Goal: Task Accomplishment & Management: Manage account settings

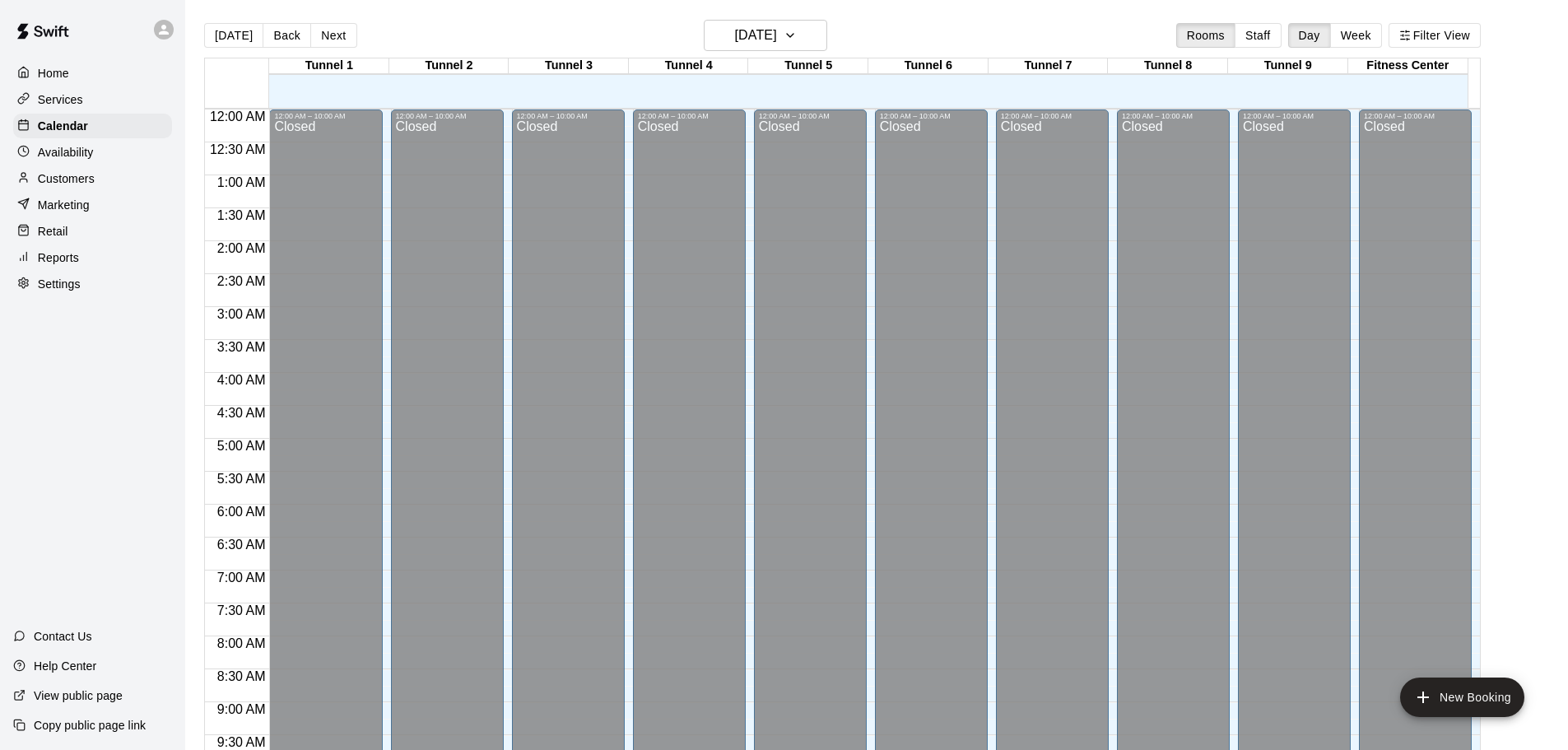
scroll to position [868, 0]
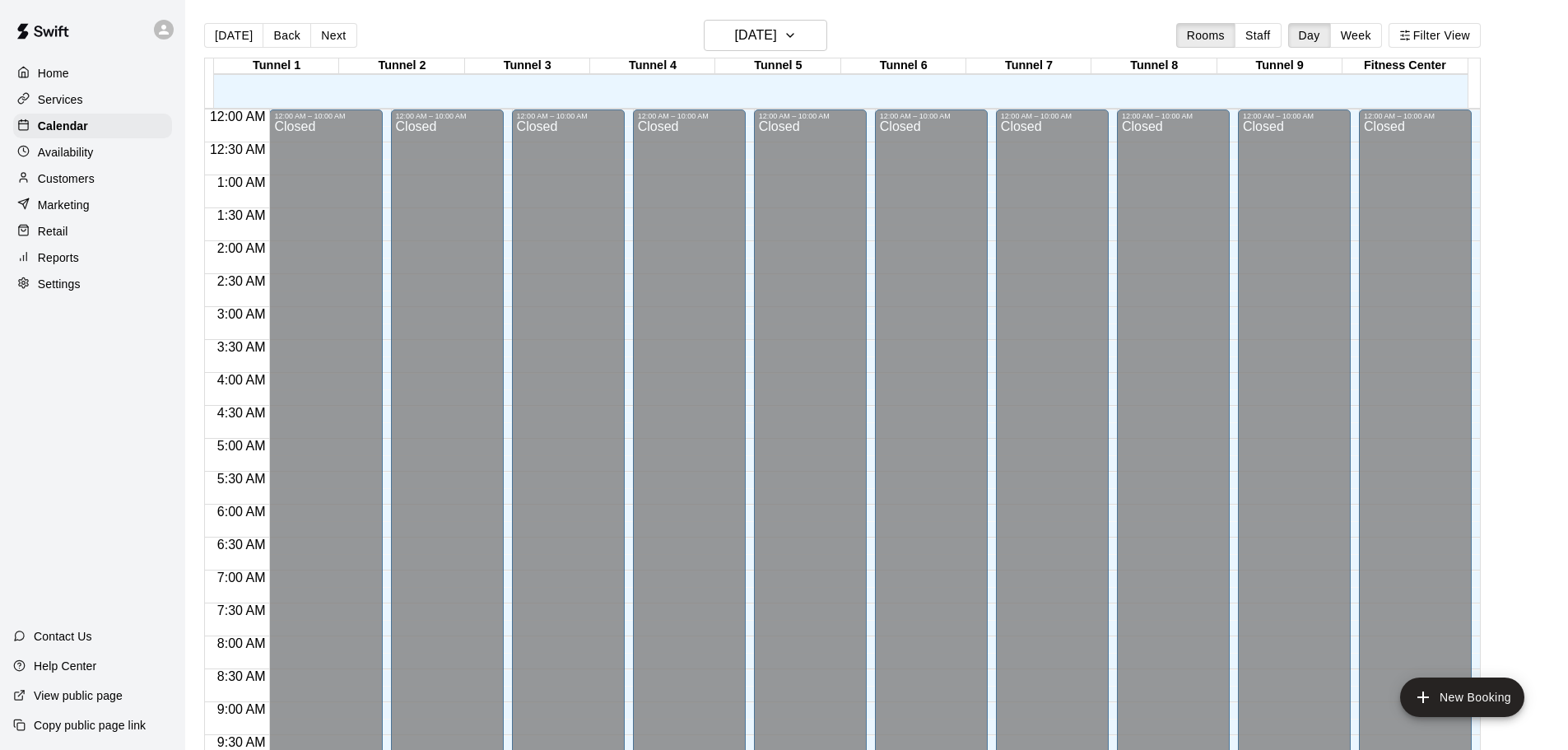
scroll to position [872, 0]
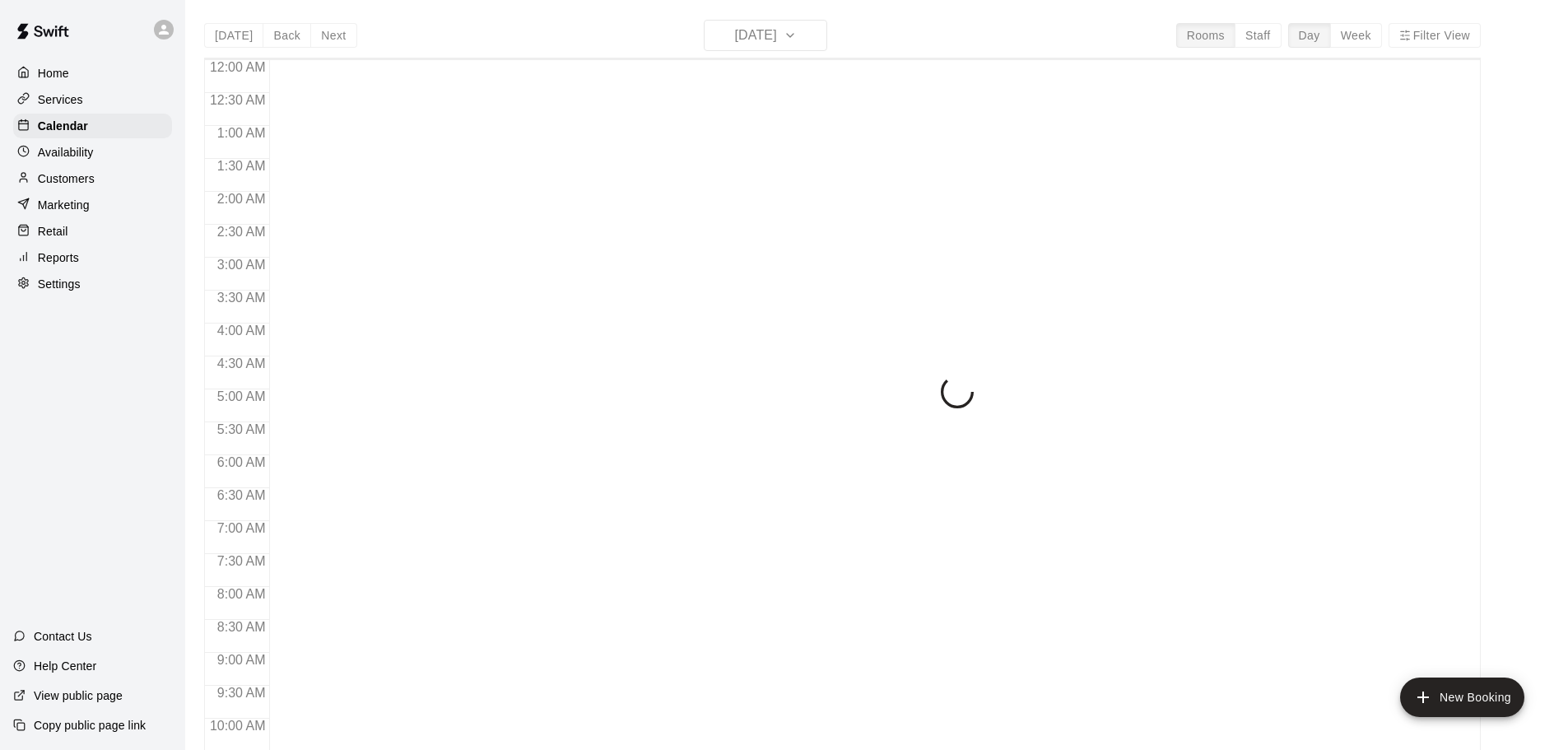
scroll to position [872, 0]
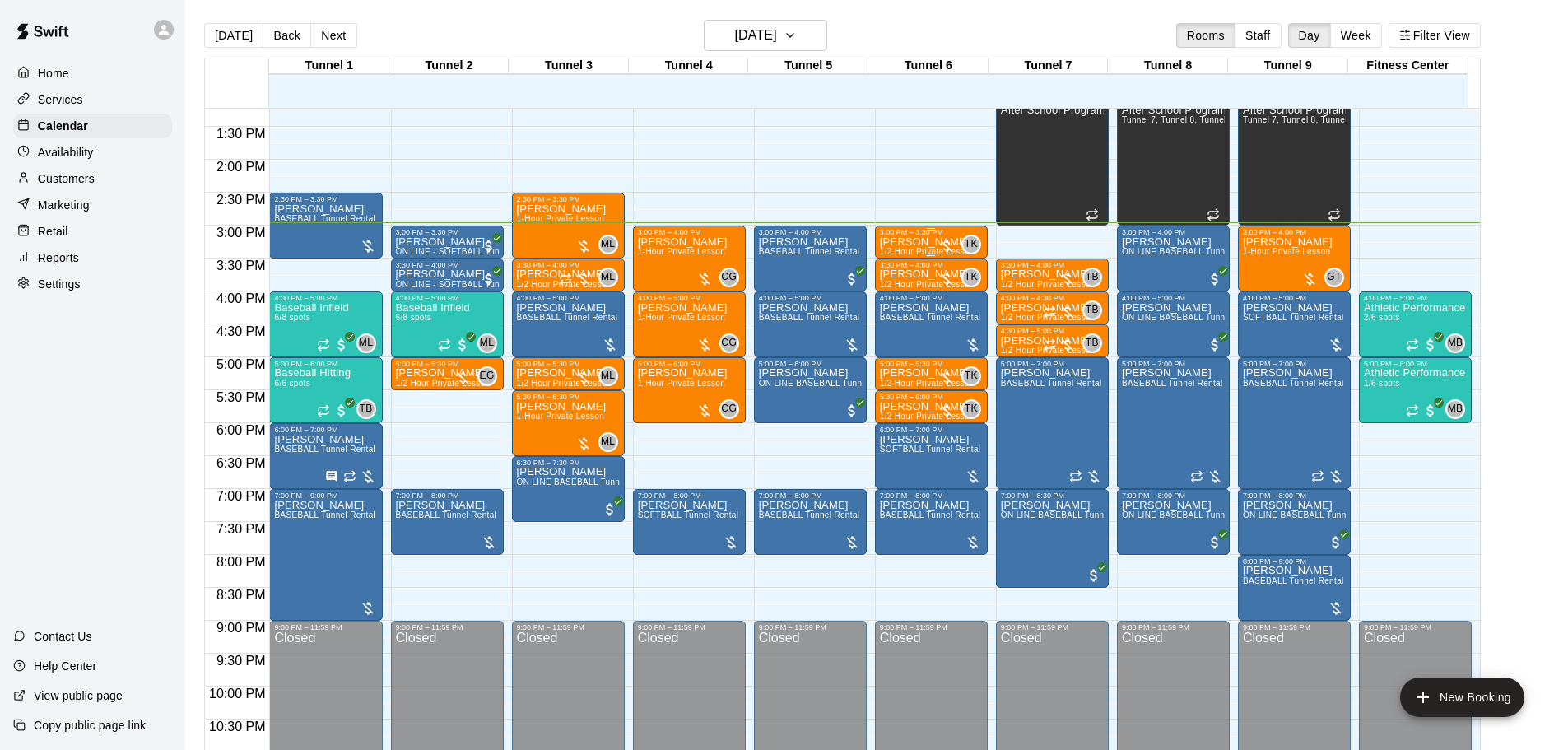
click at [915, 242] on p "[PERSON_NAME]" at bounding box center [927, 242] width 95 height 0
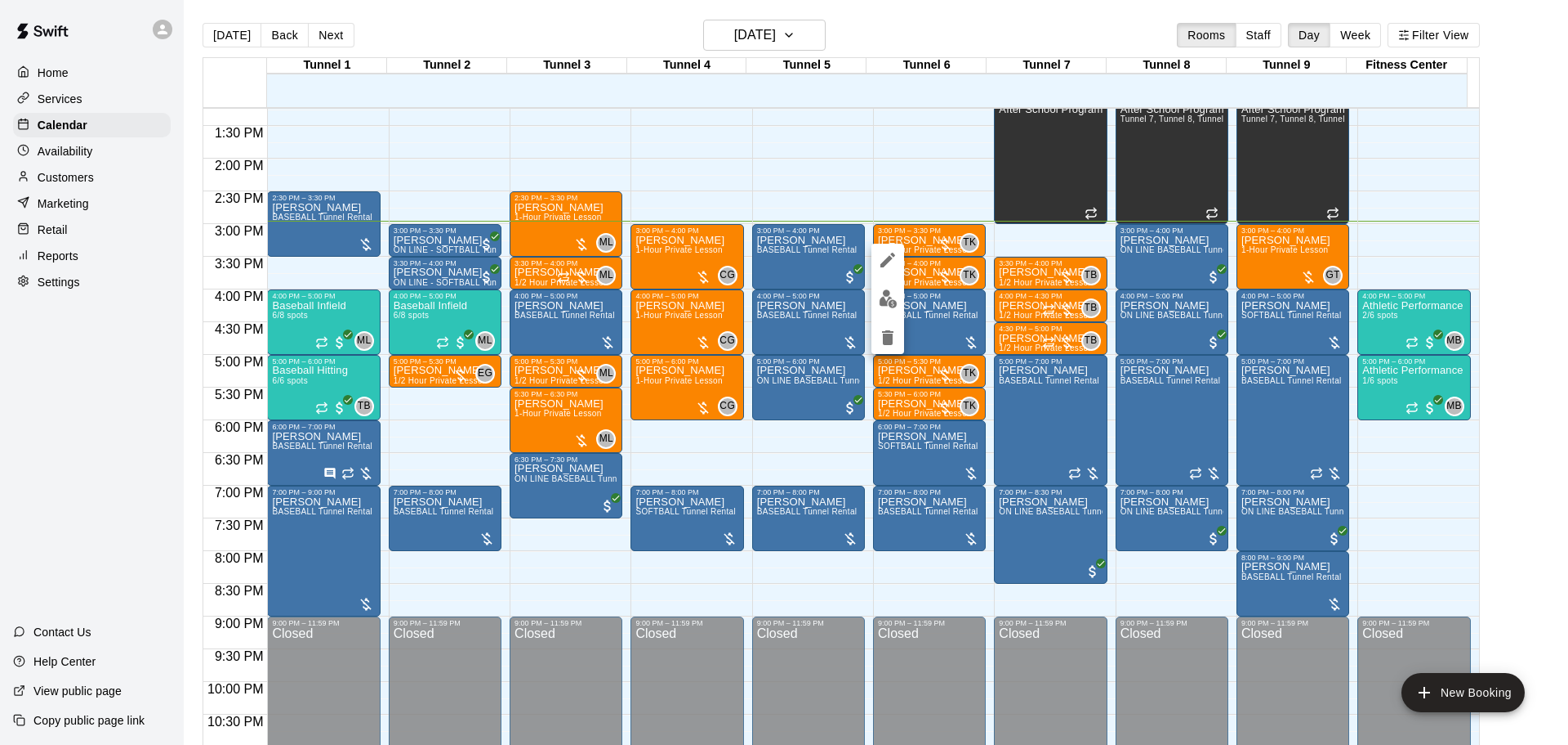
click at [887, 281] on div at bounding box center [888, 299] width 33 height 110
click at [892, 292] on img "edit" at bounding box center [888, 299] width 19 height 19
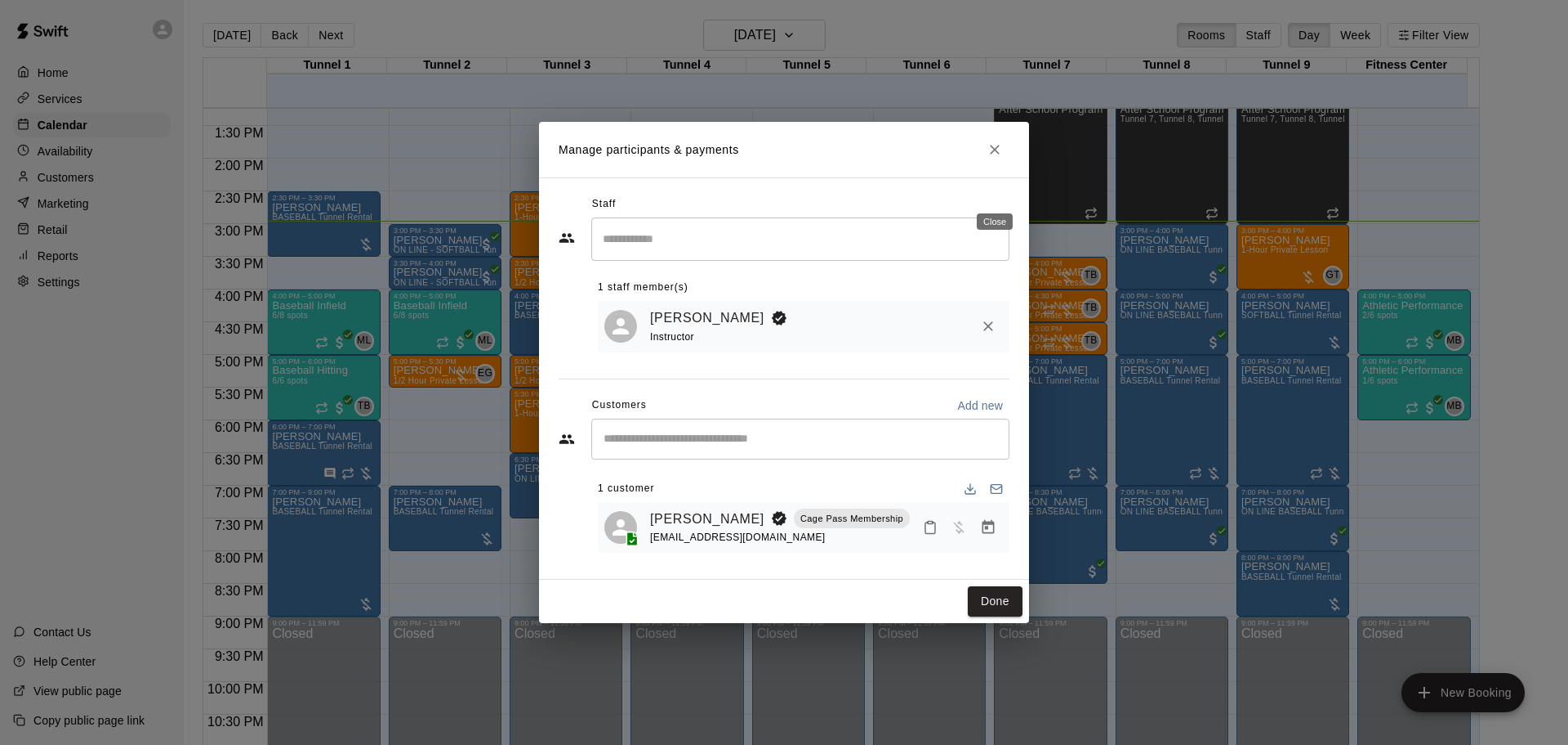
click at [1001, 192] on div "Staff" at bounding box center [784, 204] width 451 height 27
click at [996, 144] on icon "Close" at bounding box center [995, 149] width 16 height 16
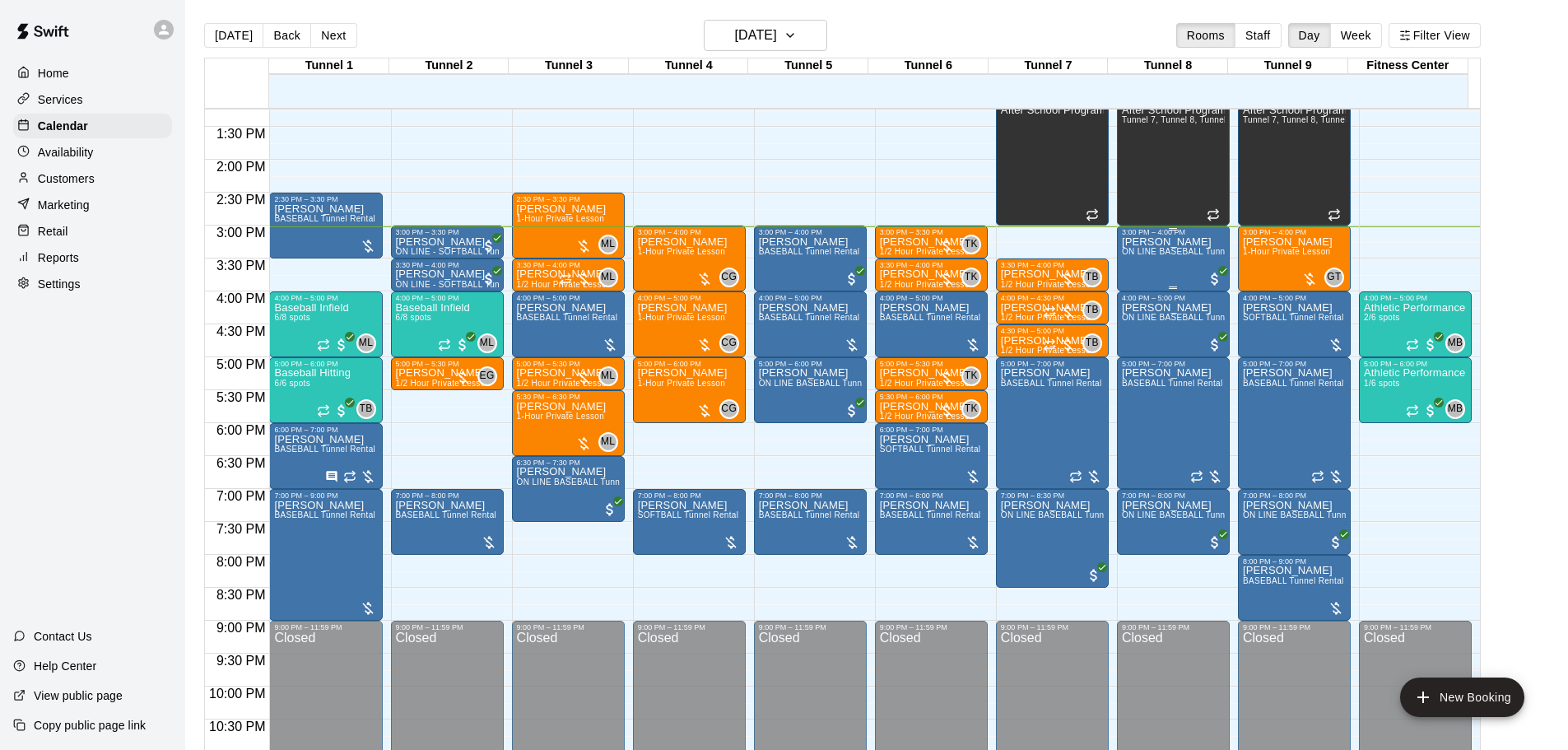
click at [1154, 251] on span "ON LINE BASEBALL Tunnel 7-9 Rental" at bounding box center [1199, 252] width 154 height 9
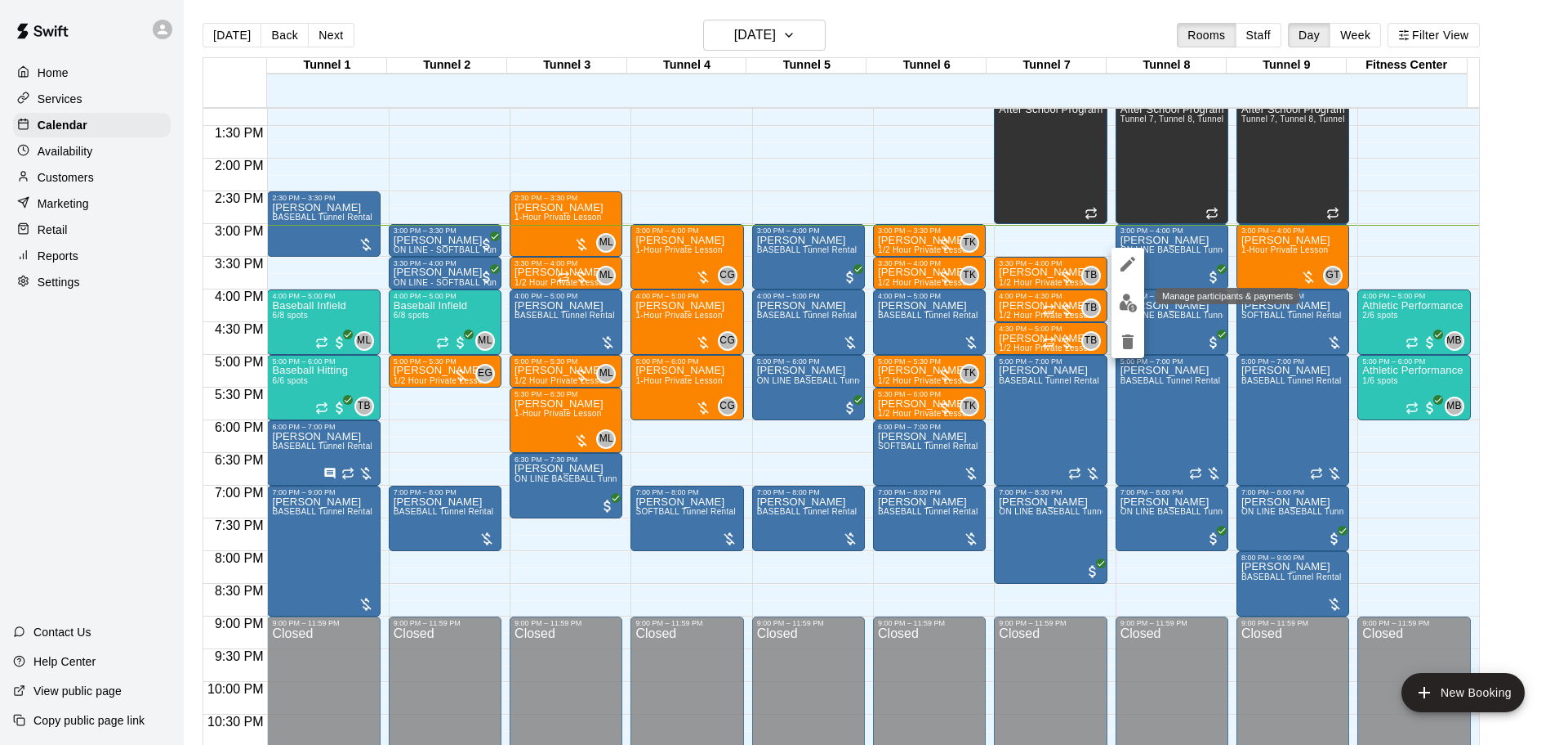
click at [1123, 295] on img "edit" at bounding box center [1128, 302] width 19 height 19
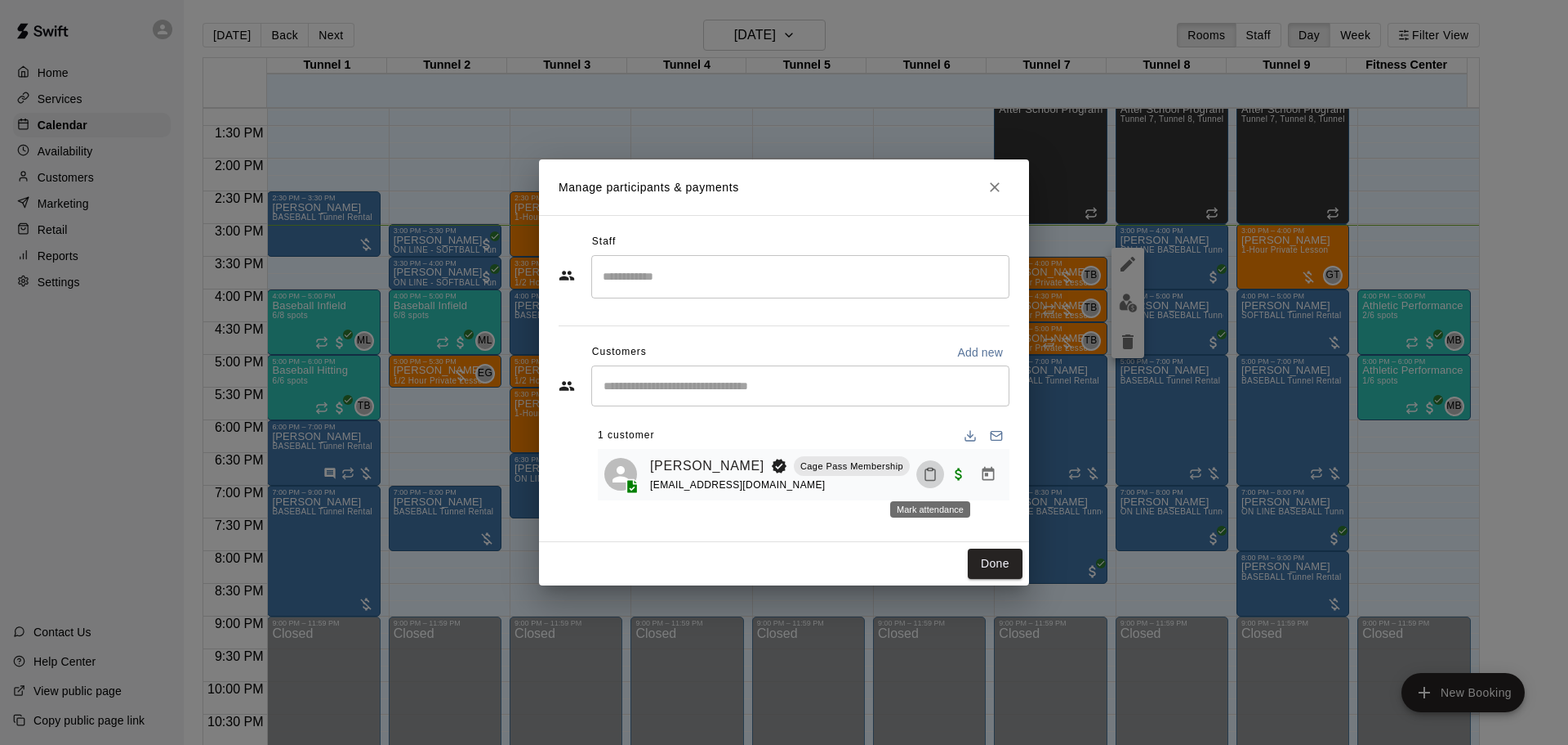
click at [935, 473] on icon "Mark attendance" at bounding box center [931, 475] width 10 height 11
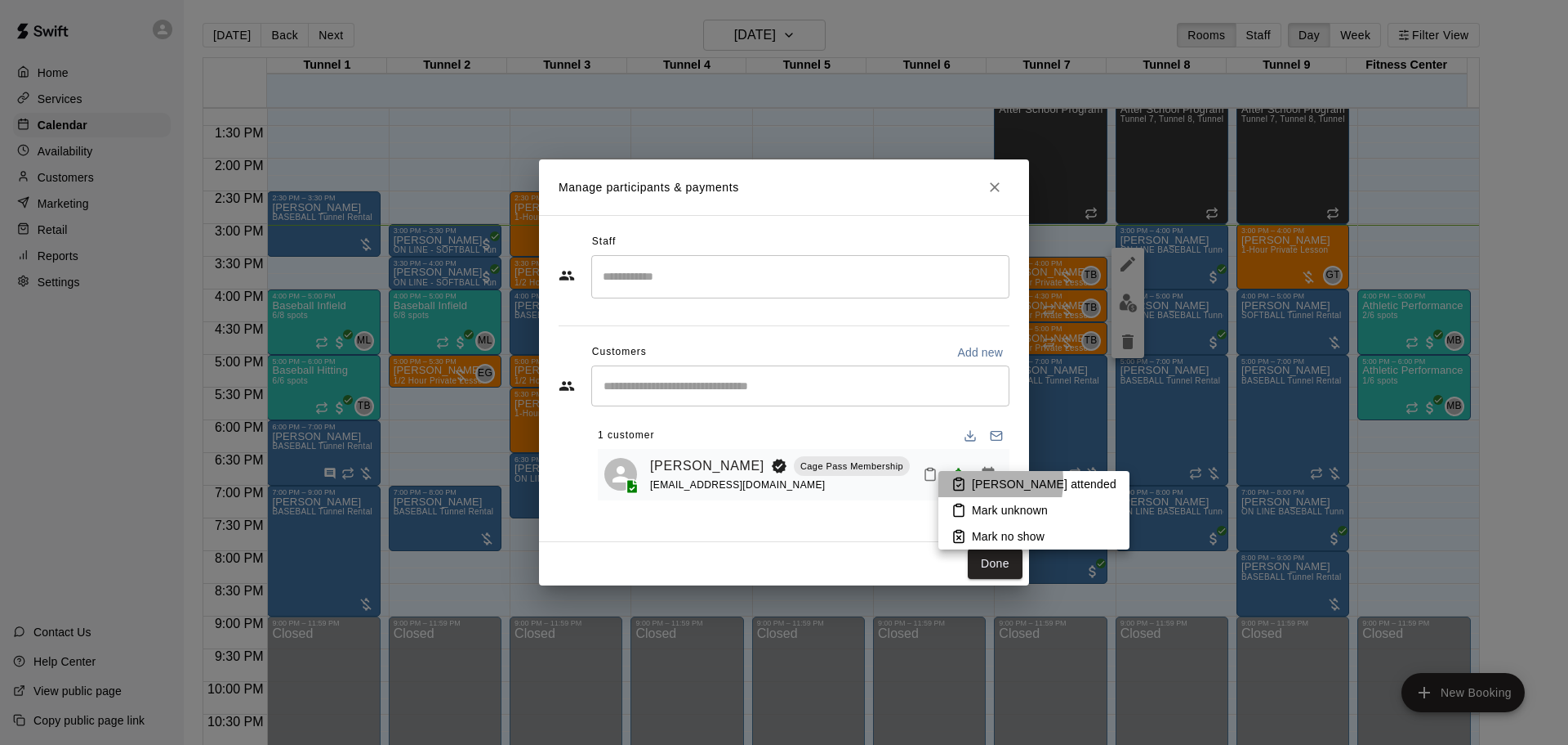
click at [964, 480] on icon at bounding box center [959, 484] width 15 height 15
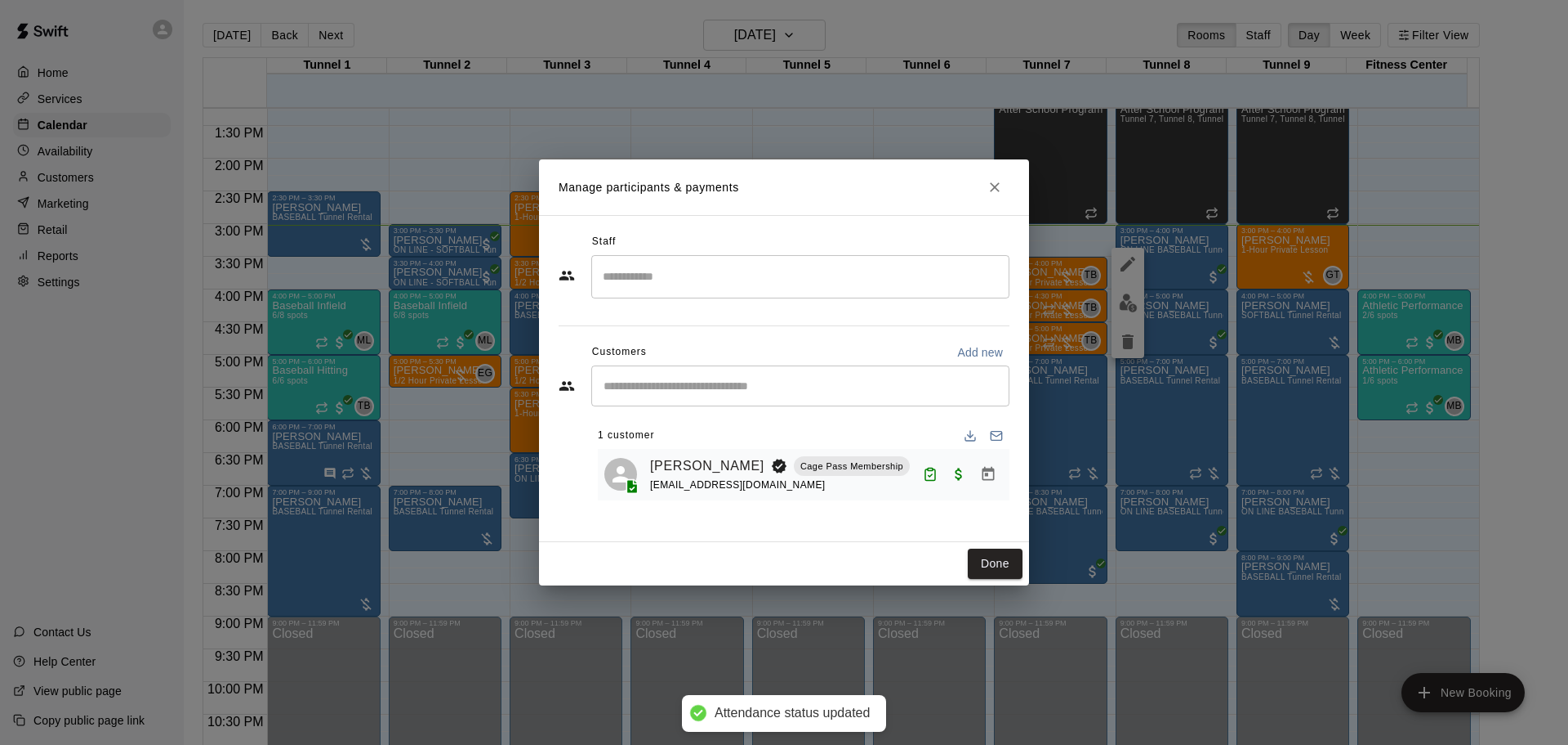
click at [1004, 570] on button "Done" at bounding box center [996, 563] width 55 height 30
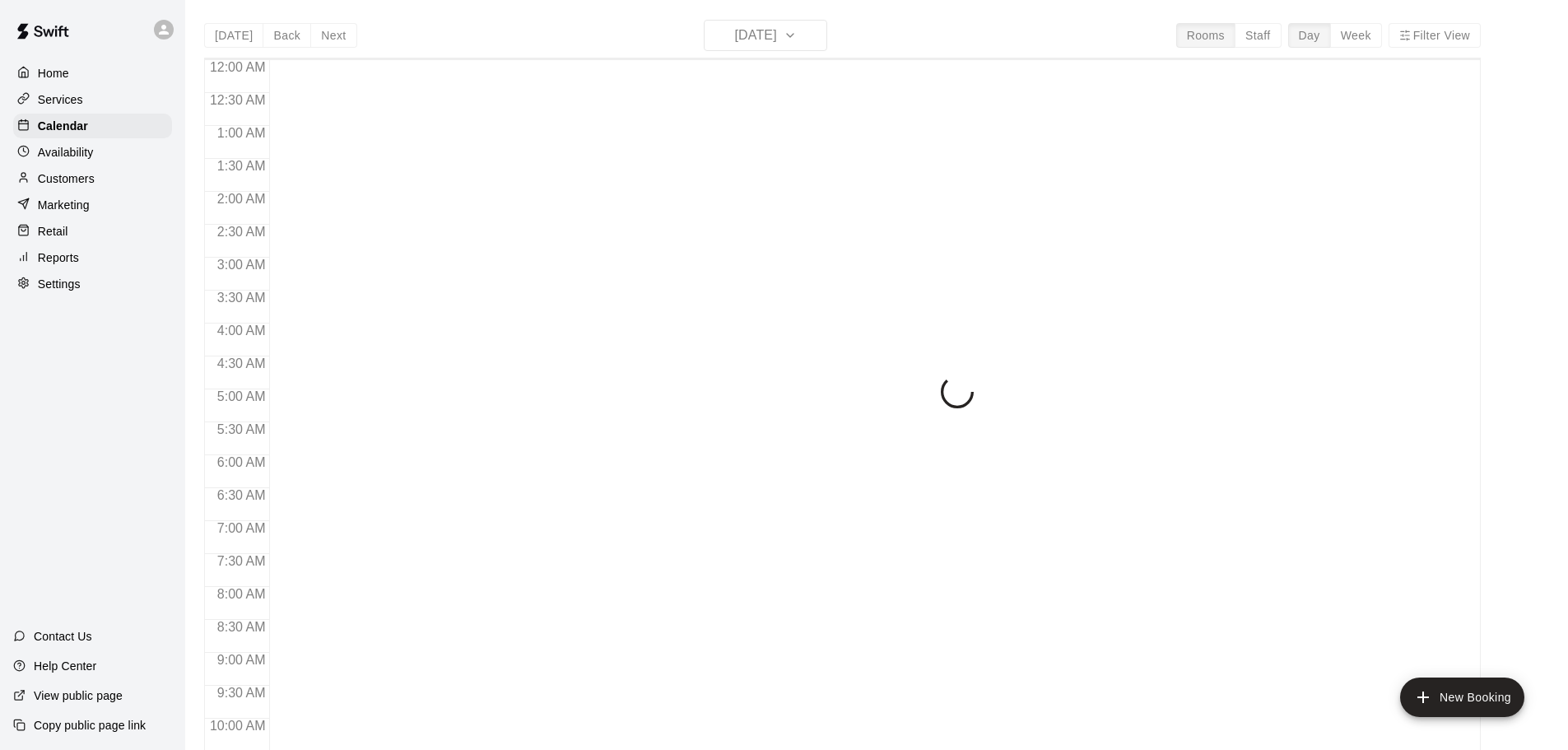
scroll to position [872, 0]
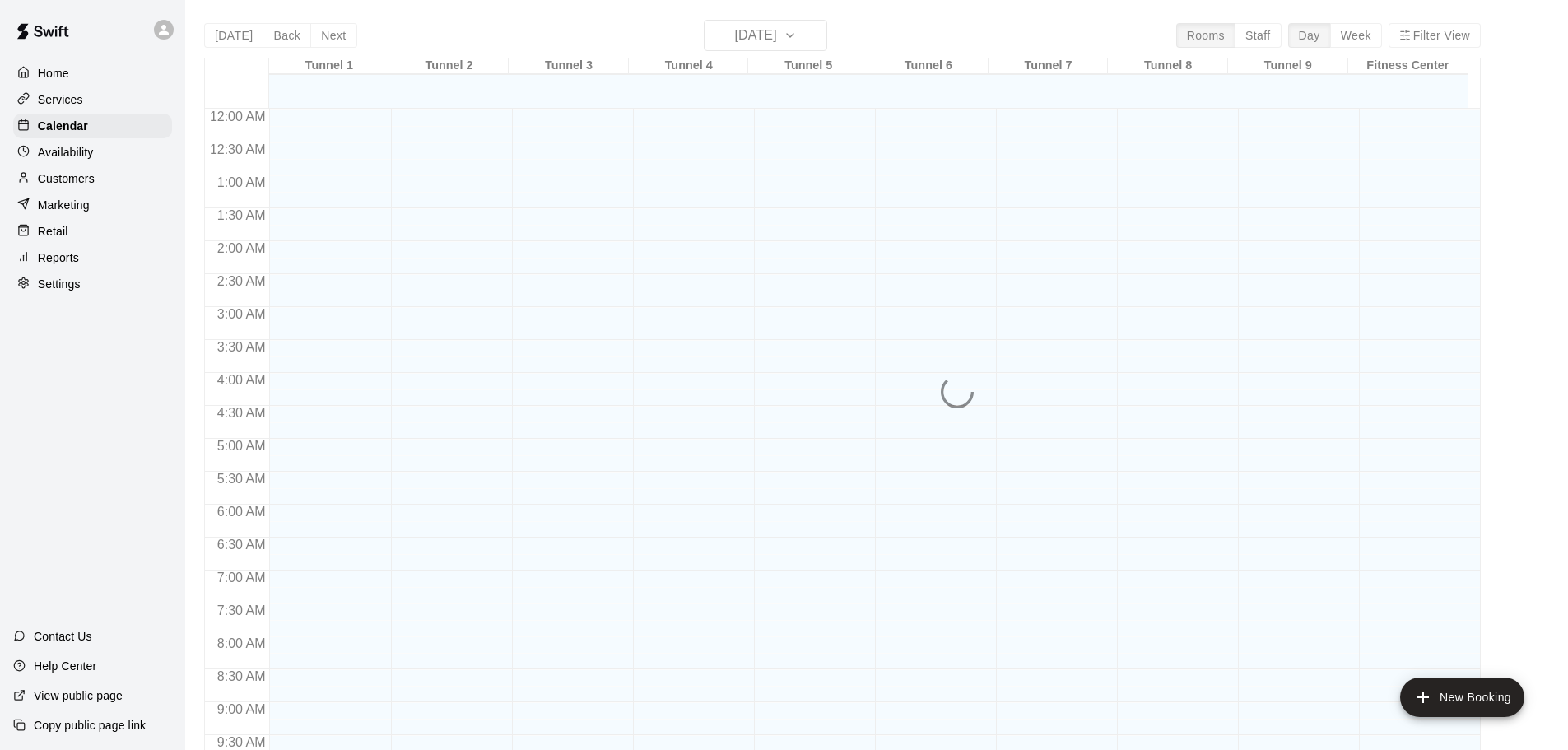
scroll to position [872, 0]
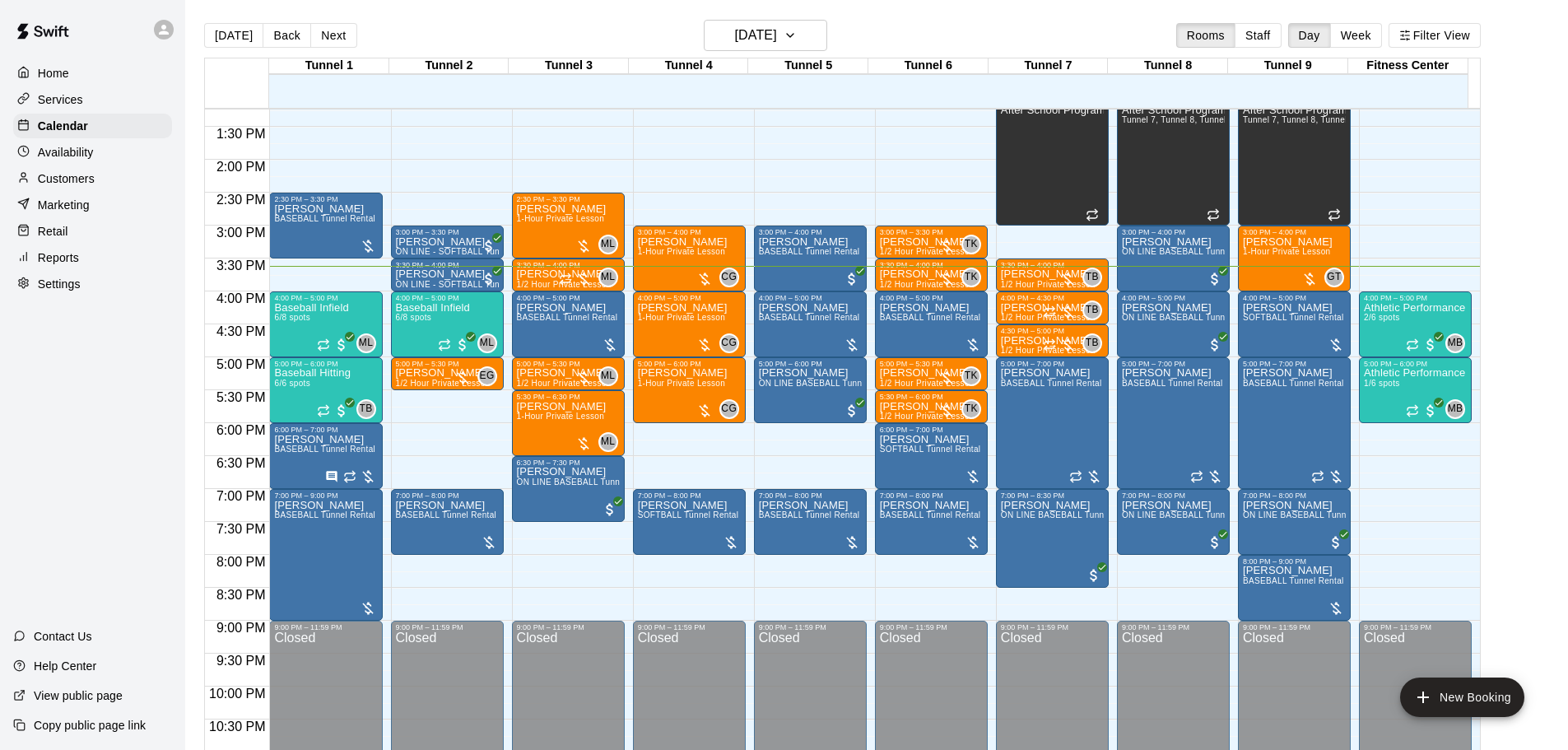
drag, startPoint x: 319, startPoint y: 41, endPoint x: 320, endPoint y: 49, distance: 8.1
click at [321, 41] on button "Next" at bounding box center [333, 35] width 46 height 25
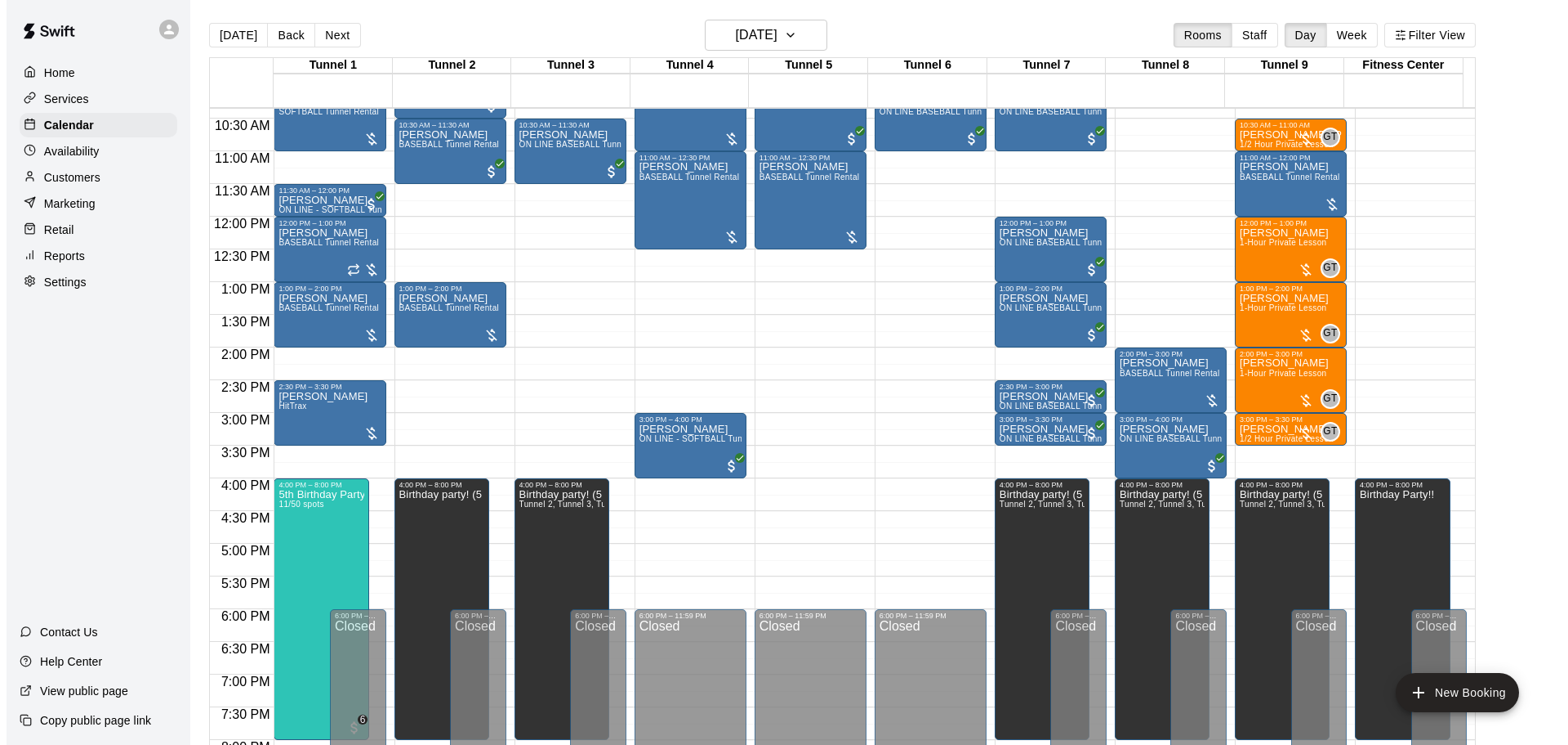
scroll to position [539, 0]
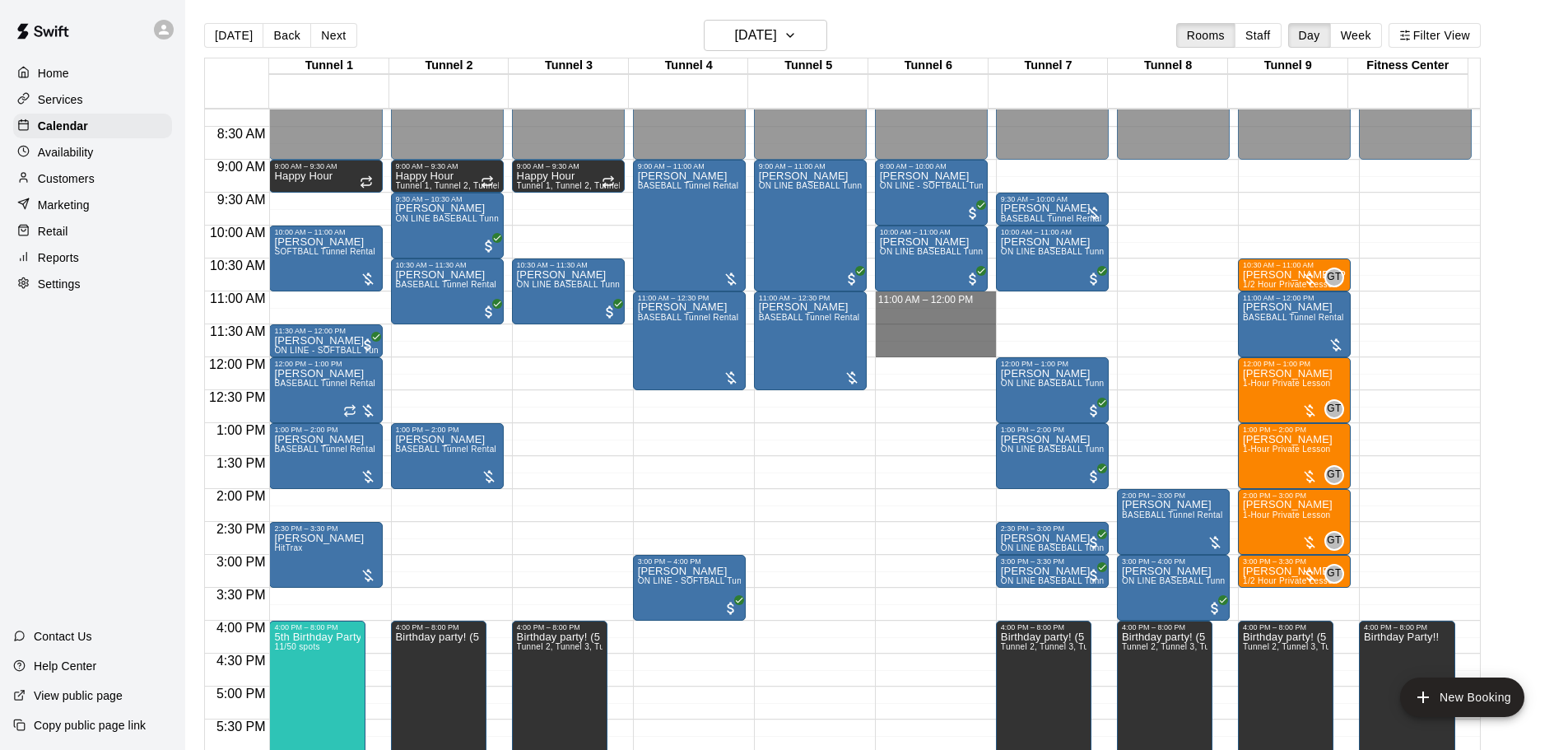
drag, startPoint x: 919, startPoint y: 296, endPoint x: 919, endPoint y: 352, distance: 56.0
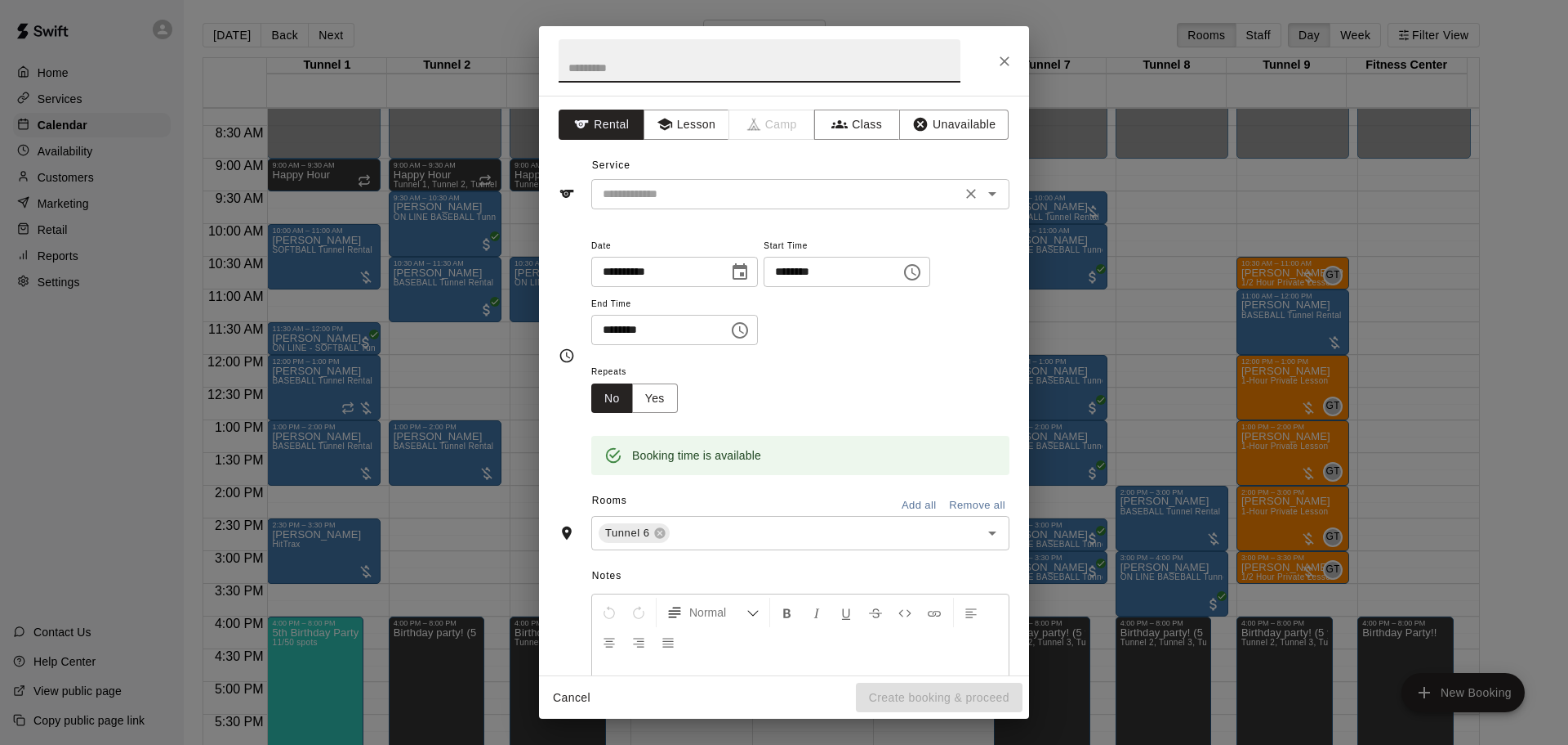
drag, startPoint x: 691, startPoint y: 184, endPoint x: 693, endPoint y: 203, distance: 19.1
click at [693, 186] on input "text" at bounding box center [776, 194] width 360 height 20
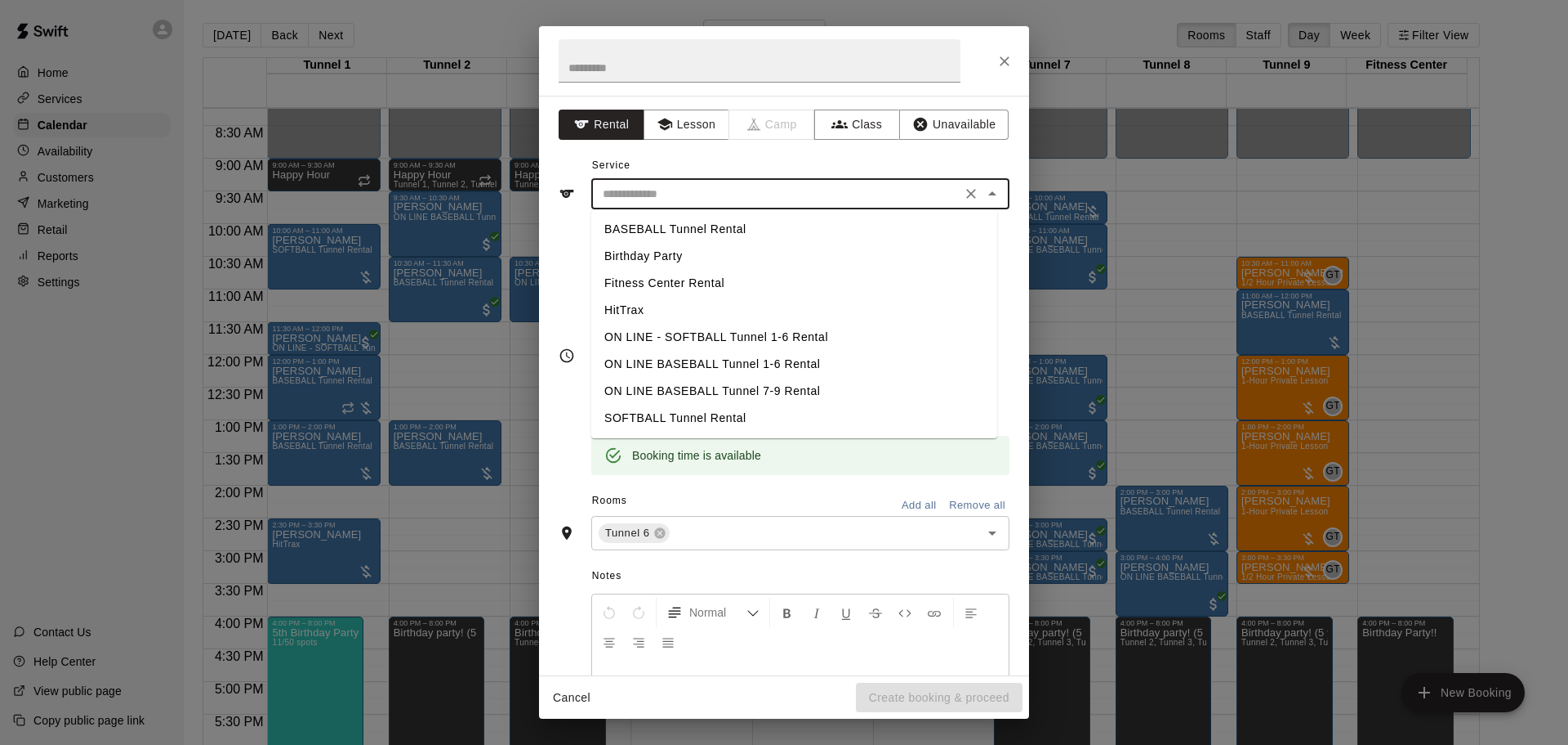
click at [688, 225] on li "BASEBALL Tunnel Rental" at bounding box center [794, 228] width 406 height 27
type input "**********"
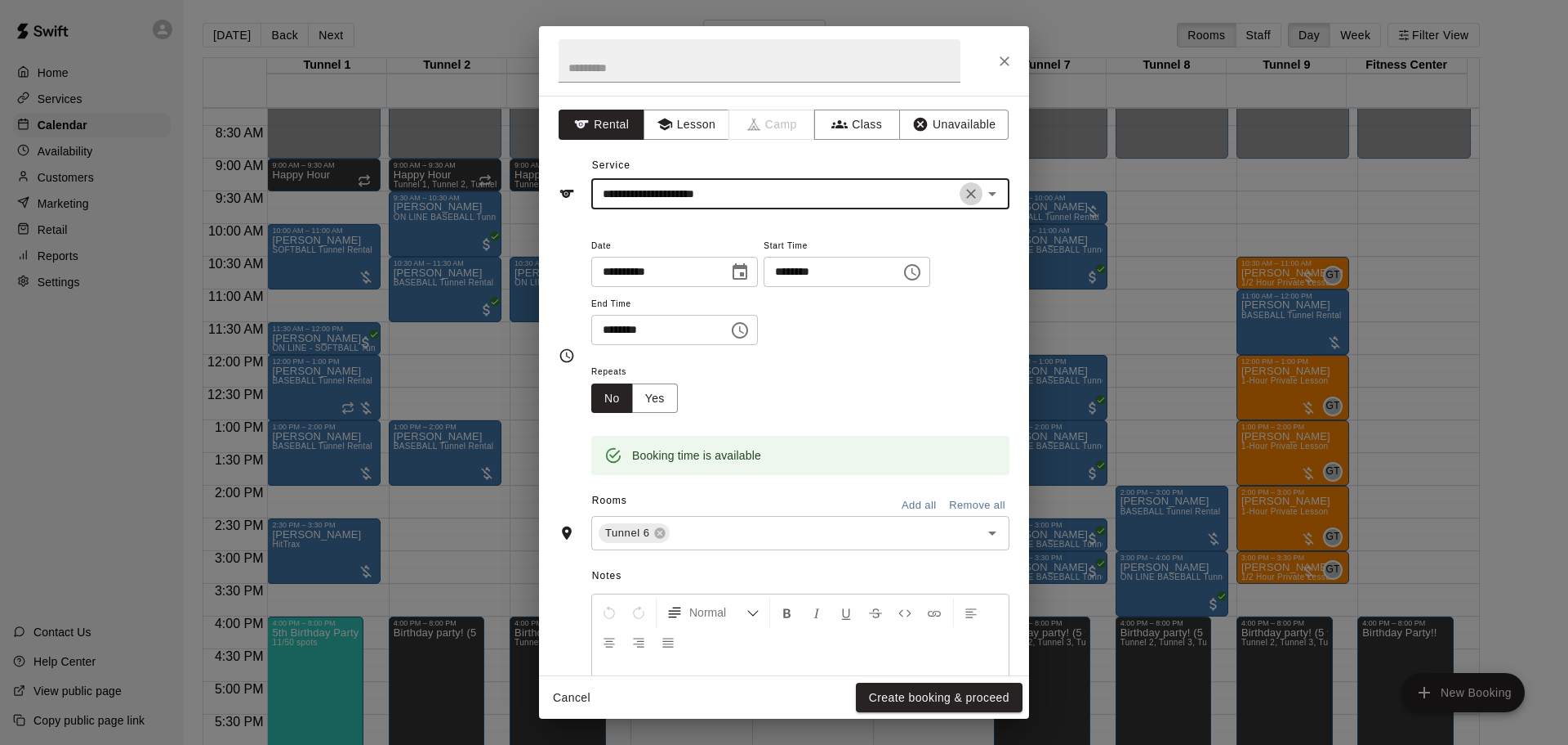
click at [964, 190] on icon "Clear" at bounding box center [972, 193] width 16 height 16
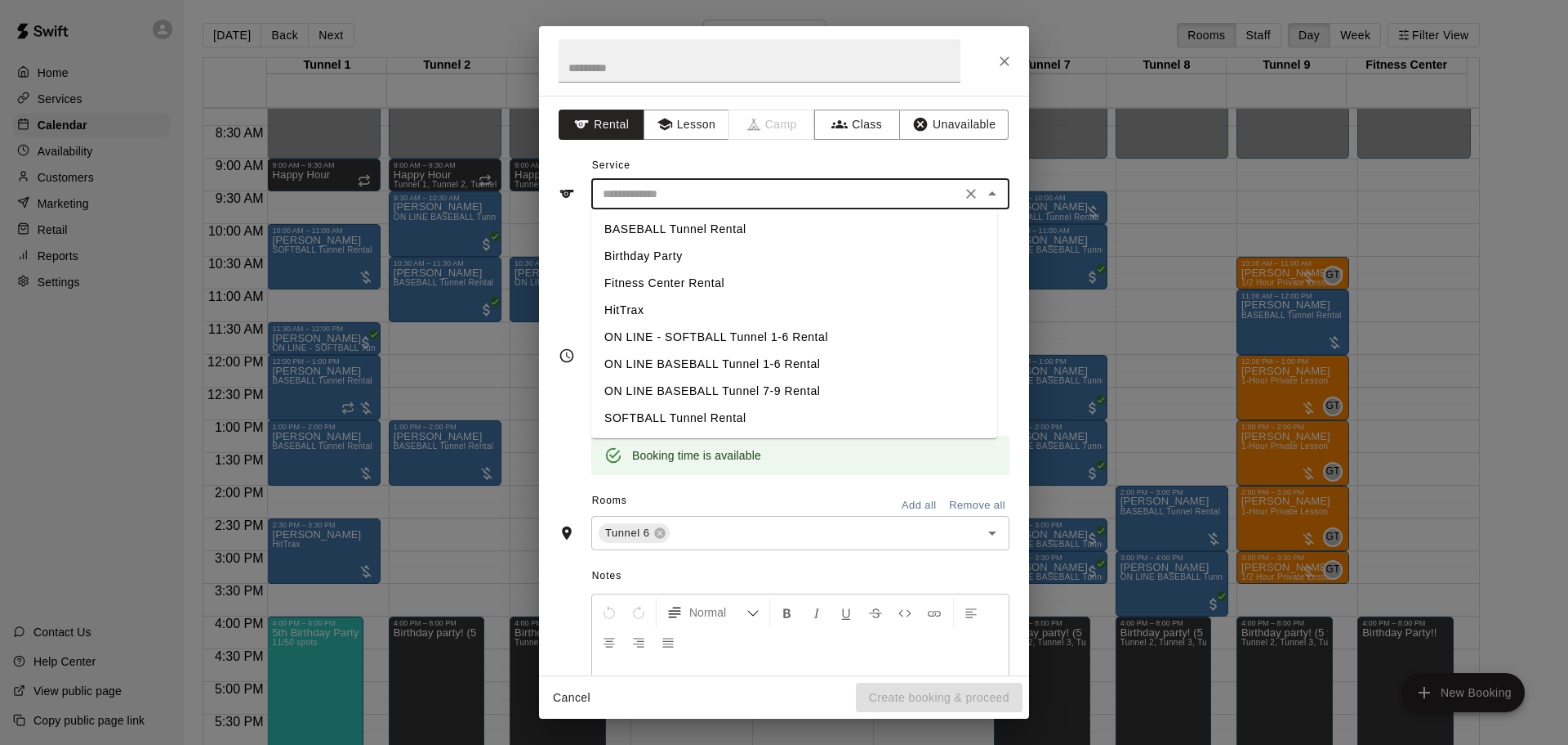
click at [782, 193] on input "text" at bounding box center [776, 194] width 360 height 20
click at [670, 228] on li "BASEBALL Tunnel Rental" at bounding box center [794, 228] width 406 height 27
type input "**********"
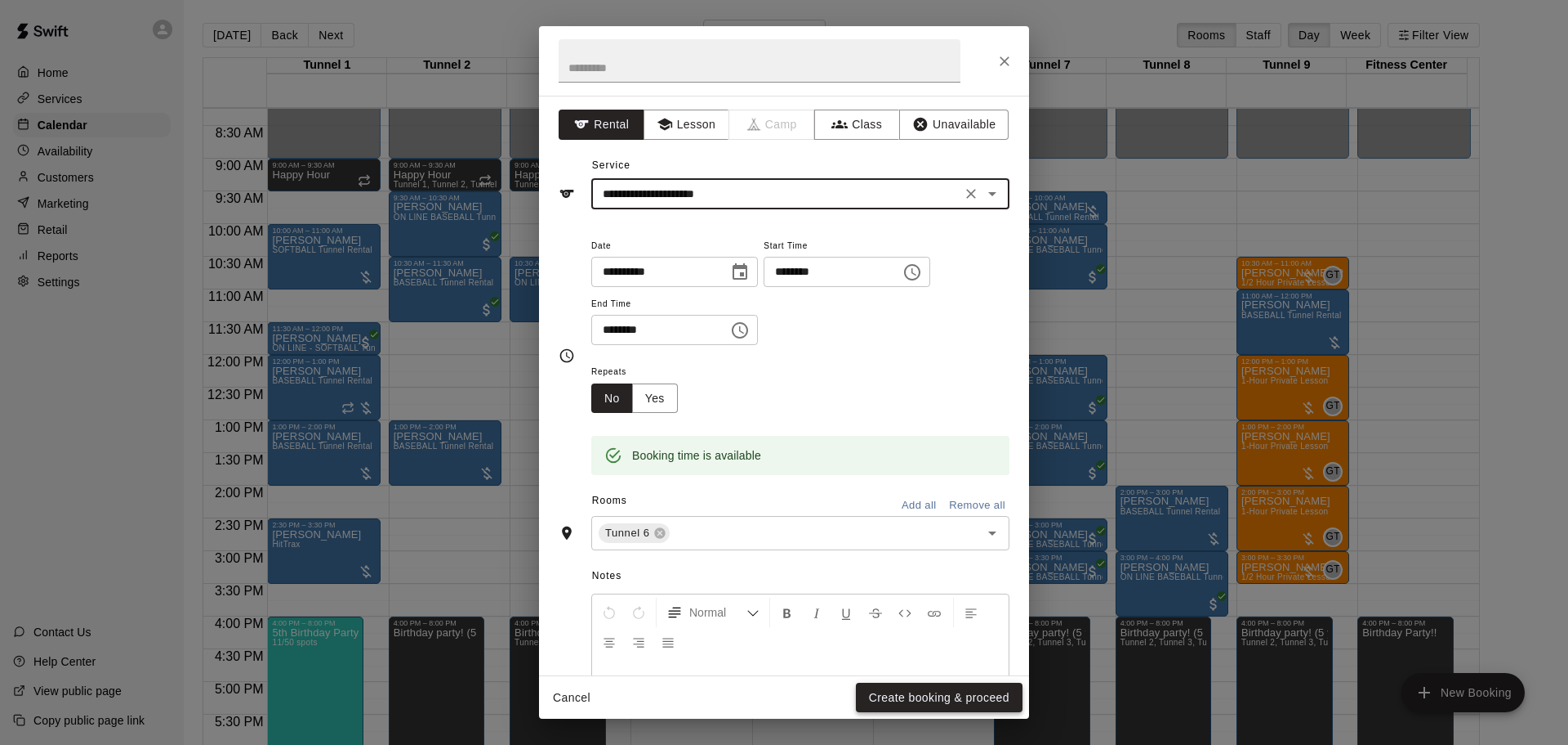
click at [906, 694] on button "Create booking & proceed" at bounding box center [940, 697] width 167 height 30
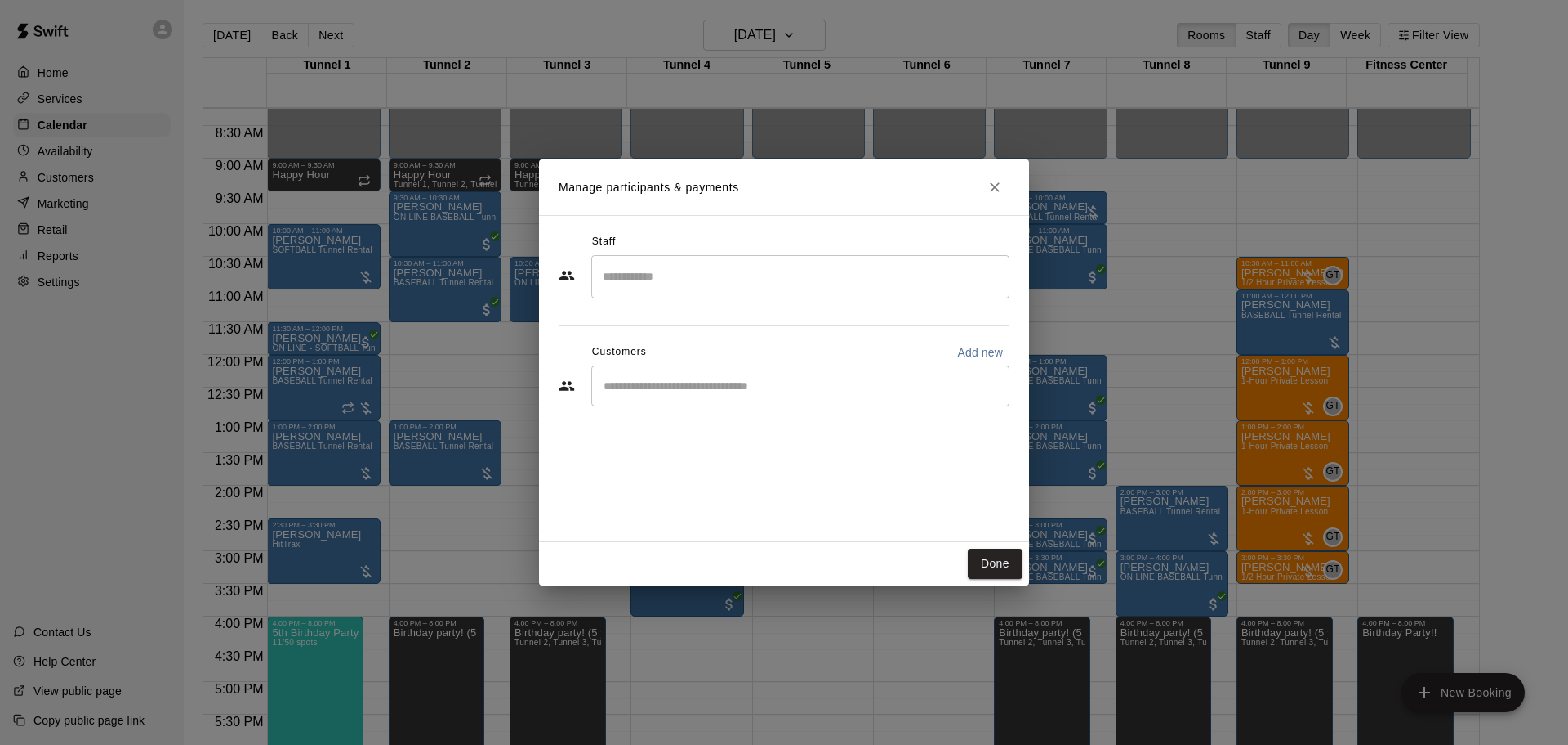
click at [786, 395] on div "​" at bounding box center [800, 386] width 419 height 41
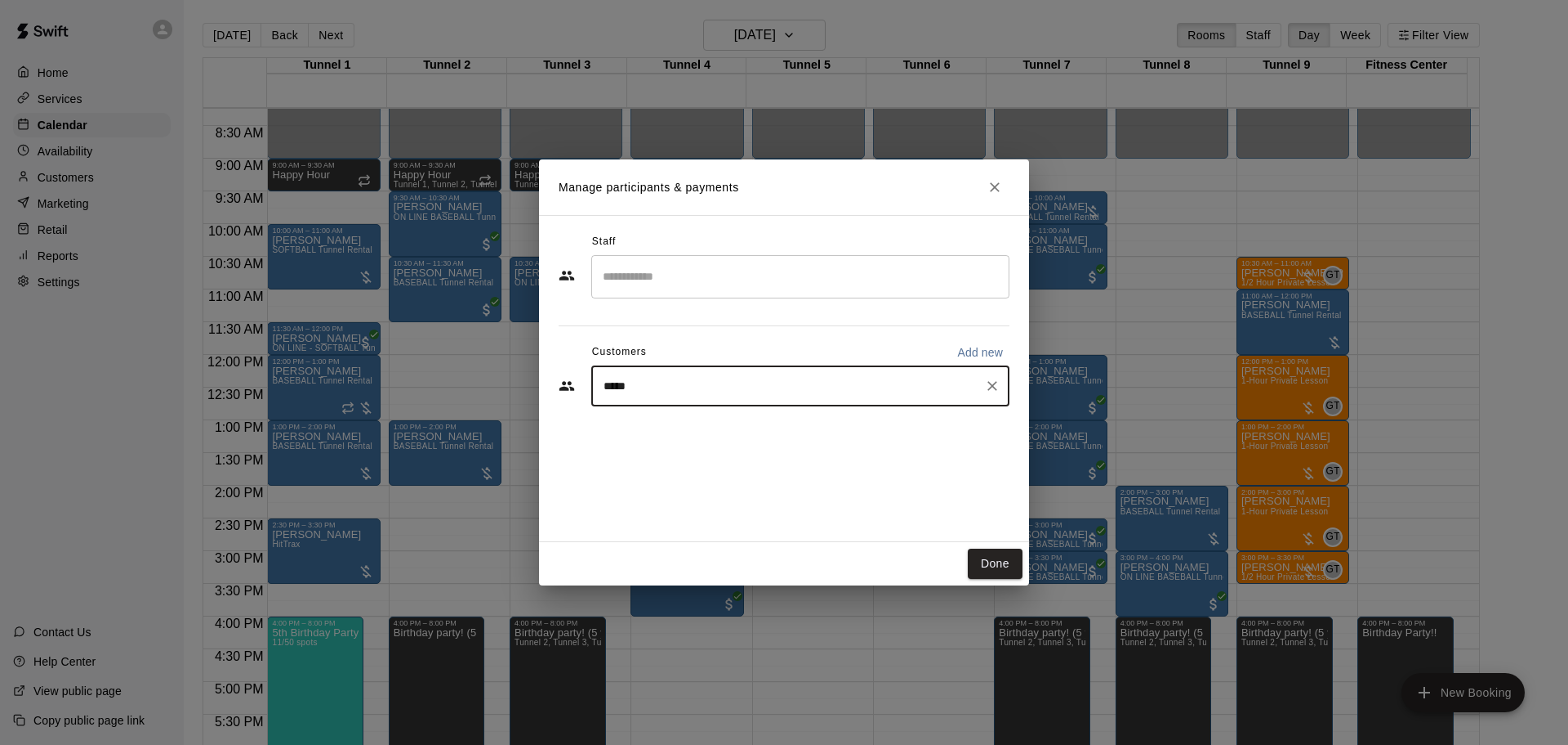
type input "******"
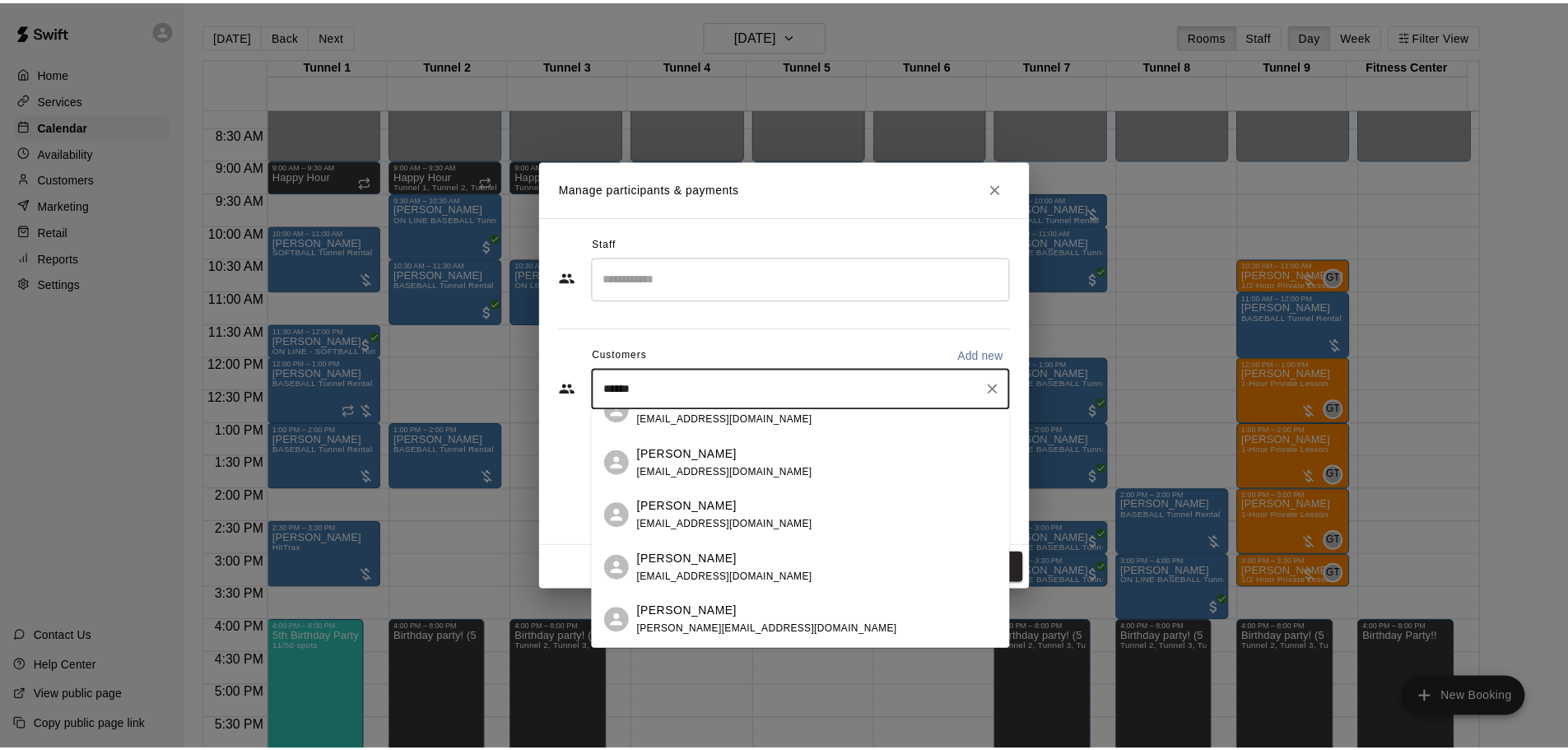
scroll to position [164, 0]
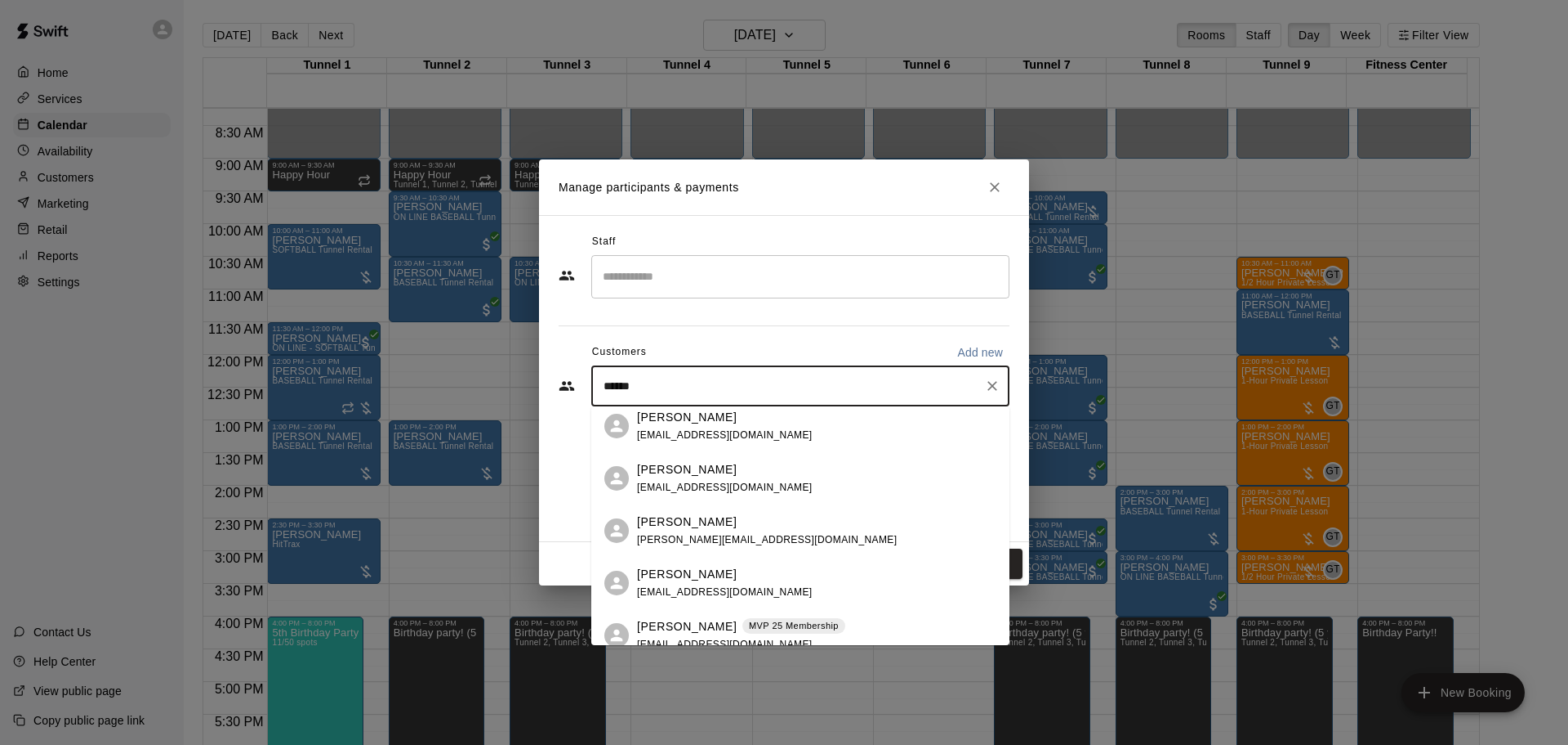
click at [675, 575] on p "Aaron Murray" at bounding box center [687, 574] width 100 height 17
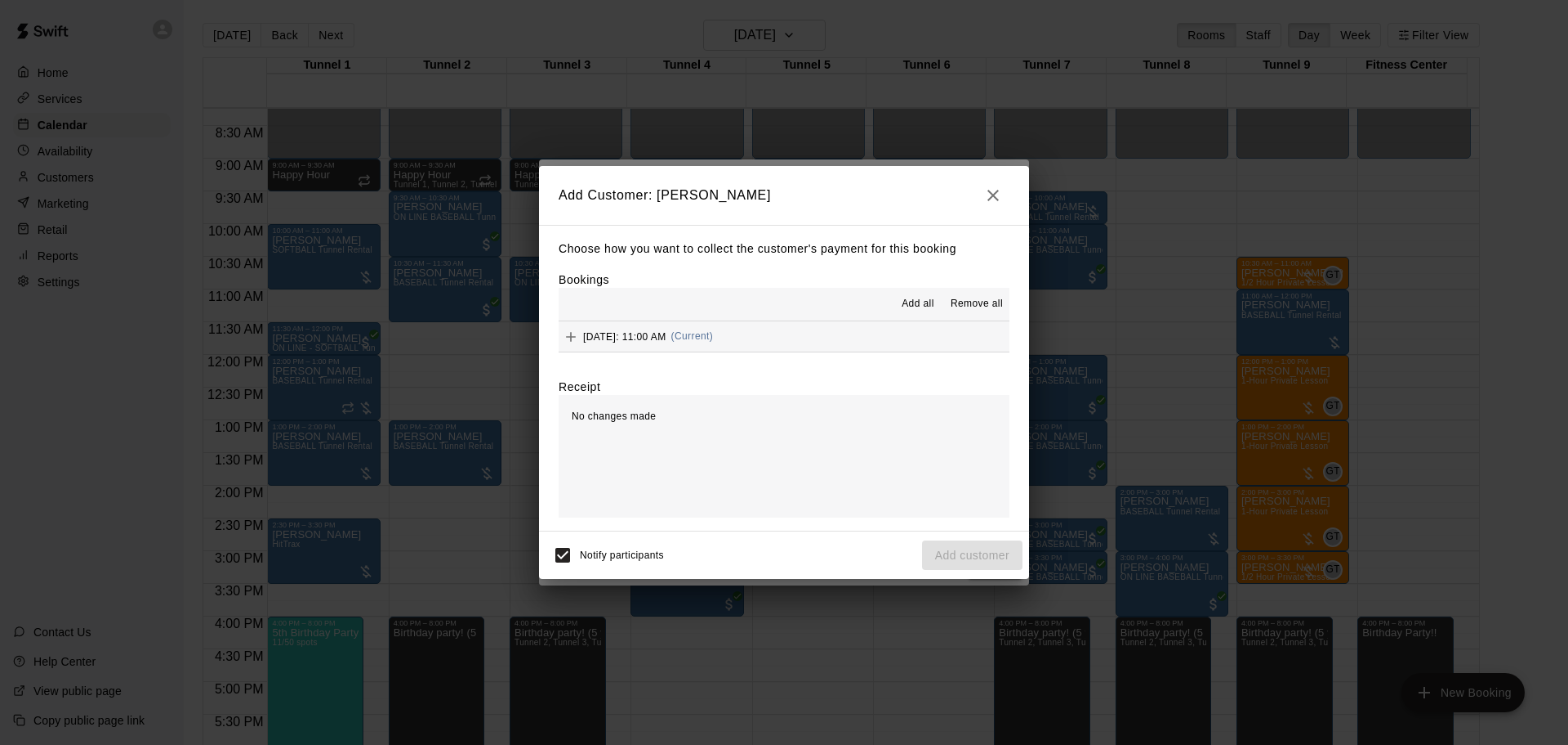
click at [714, 340] on span "(Current)" at bounding box center [692, 335] width 42 height 11
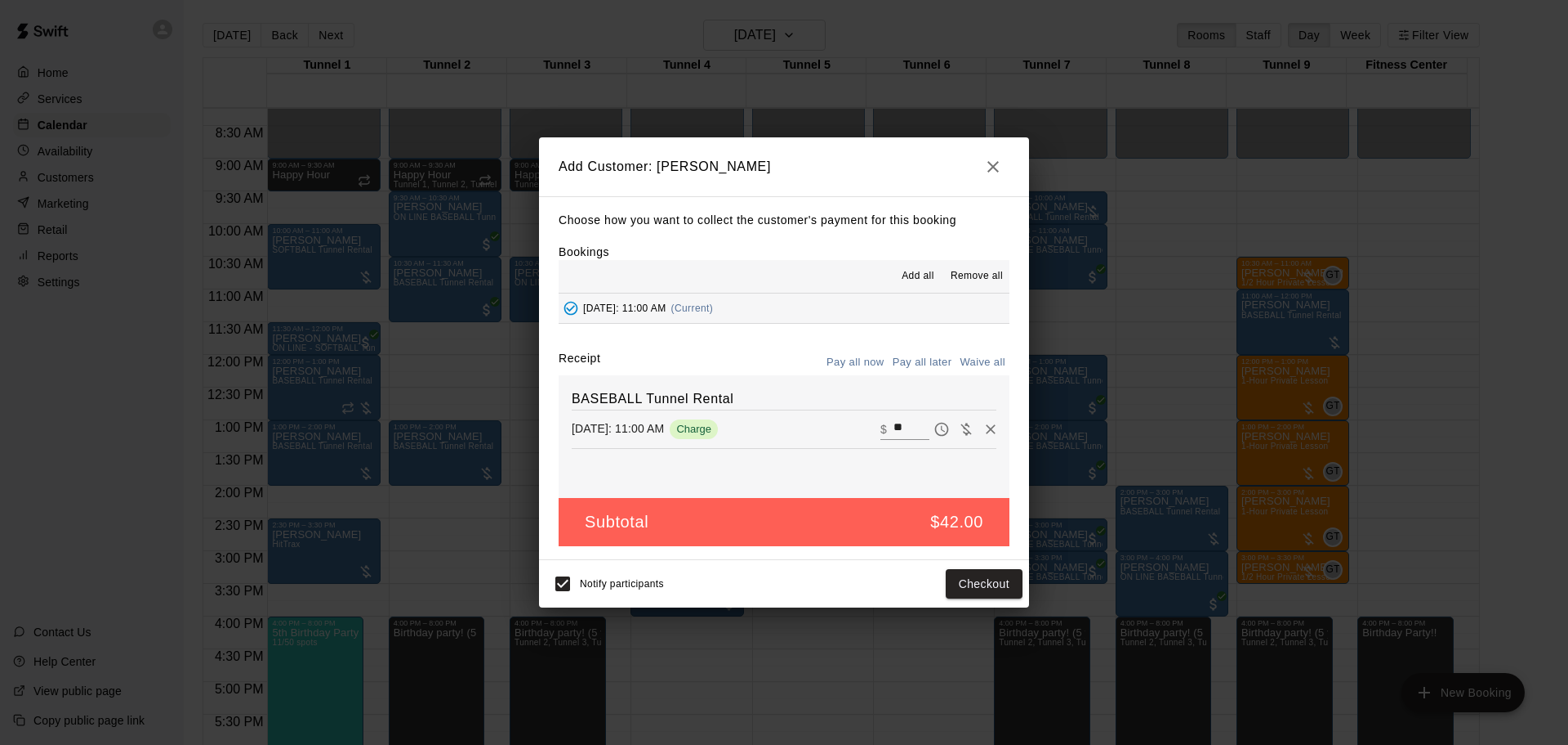
click at [937, 361] on button "Pay all later" at bounding box center [922, 363] width 68 height 26
click at [964, 576] on button "Add customer" at bounding box center [973, 584] width 101 height 30
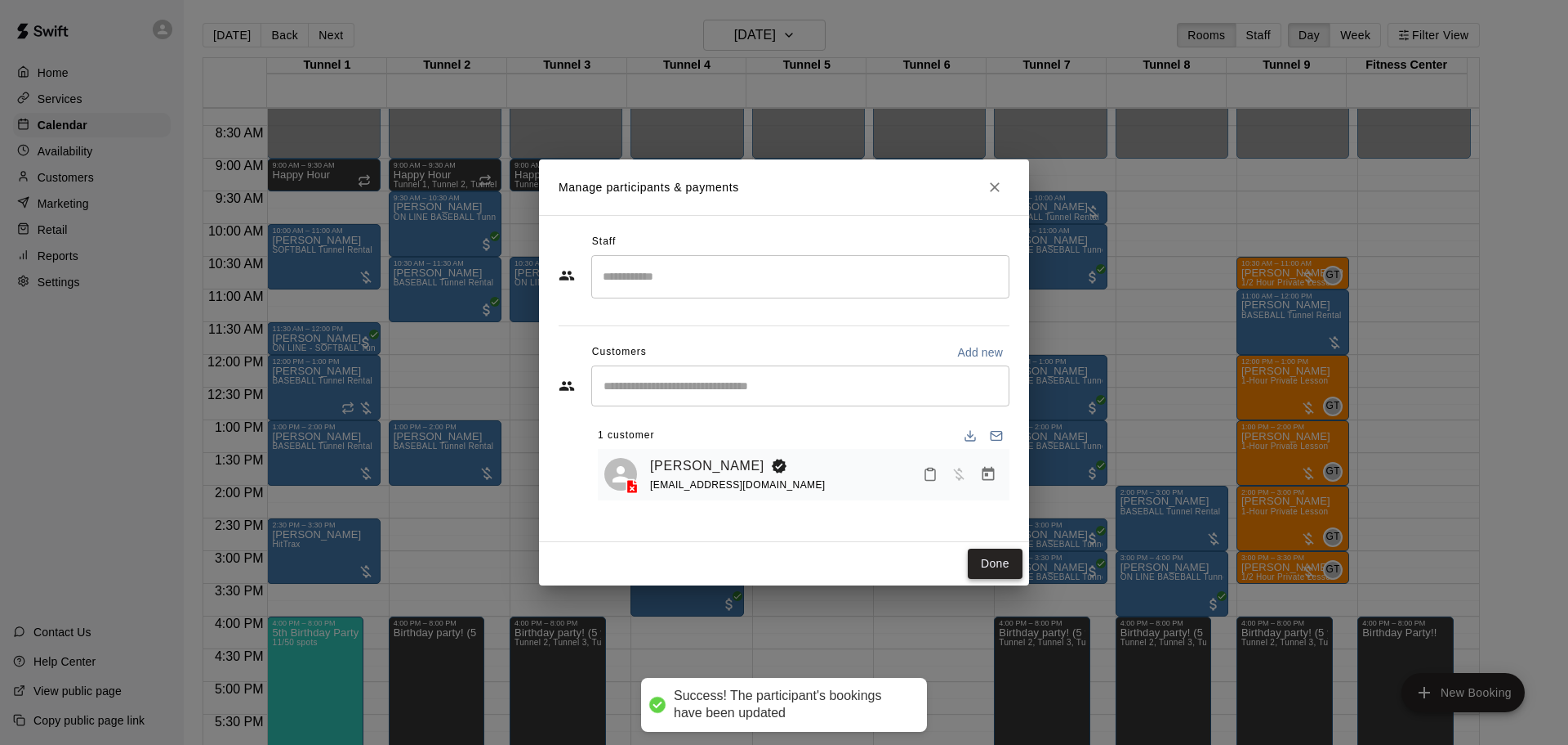
click at [1009, 559] on button "Done" at bounding box center [996, 563] width 55 height 30
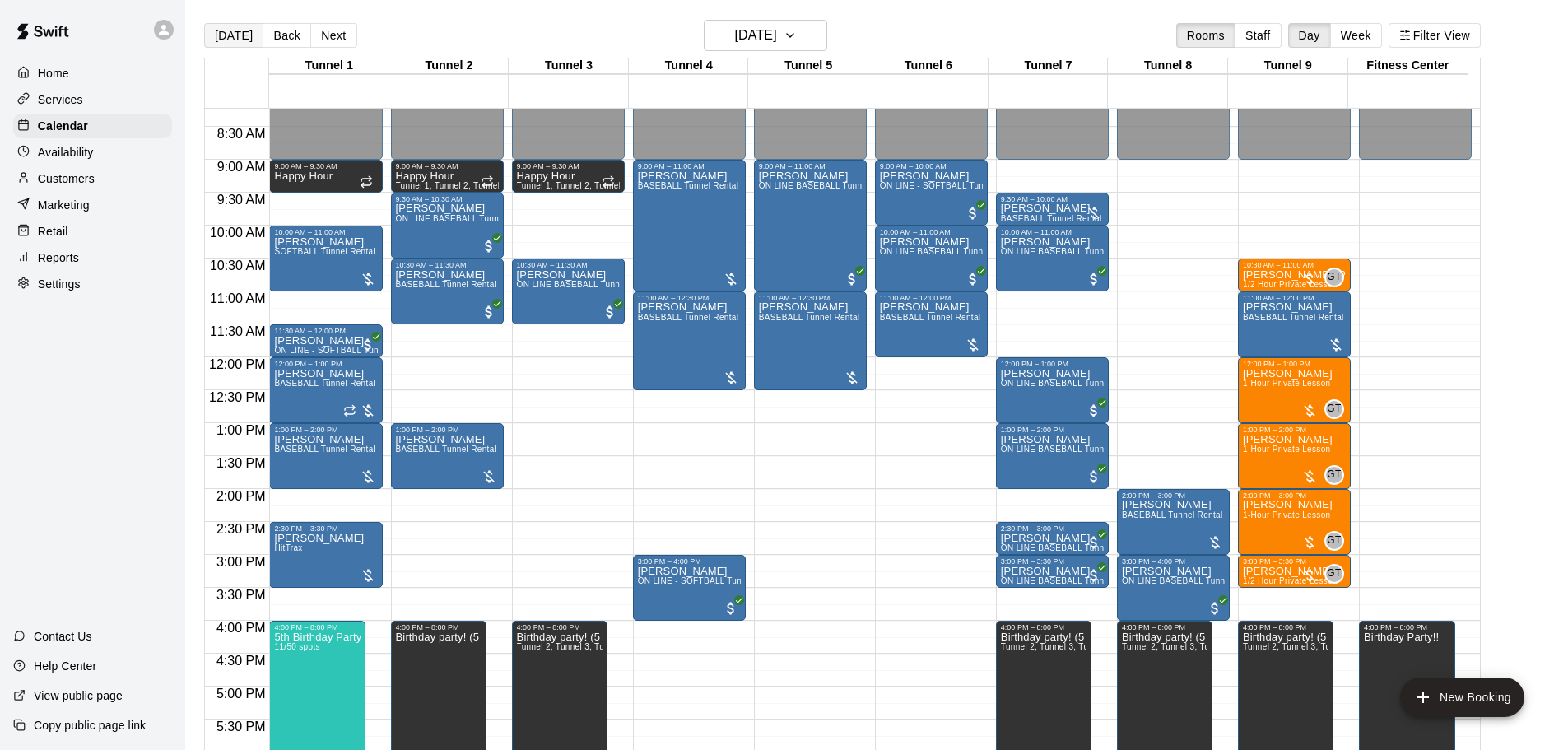
click at [230, 30] on button "[DATE]" at bounding box center [233, 35] width 59 height 25
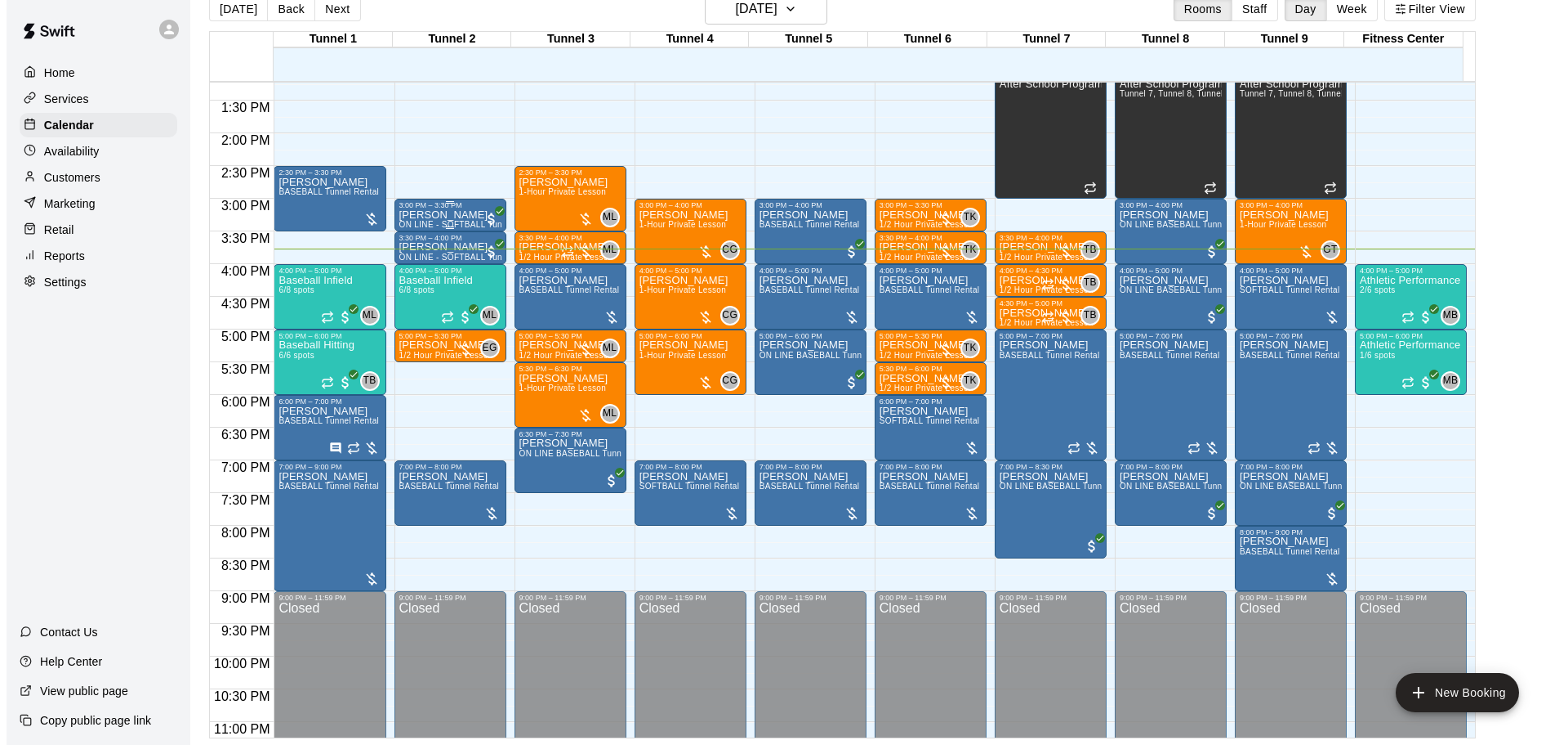
scroll to position [866, 0]
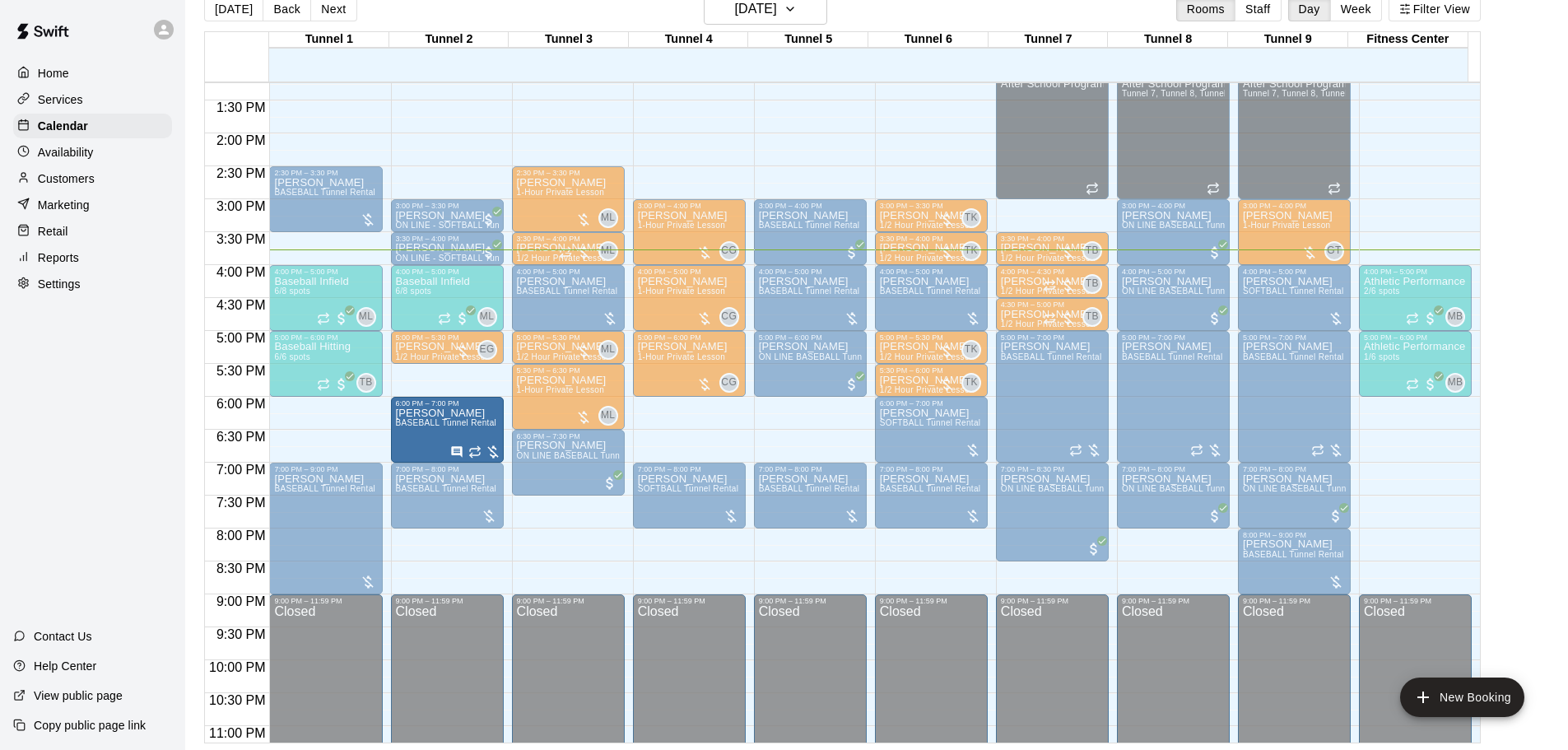
drag, startPoint x: 329, startPoint y: 416, endPoint x: 394, endPoint y: 418, distance: 65.0
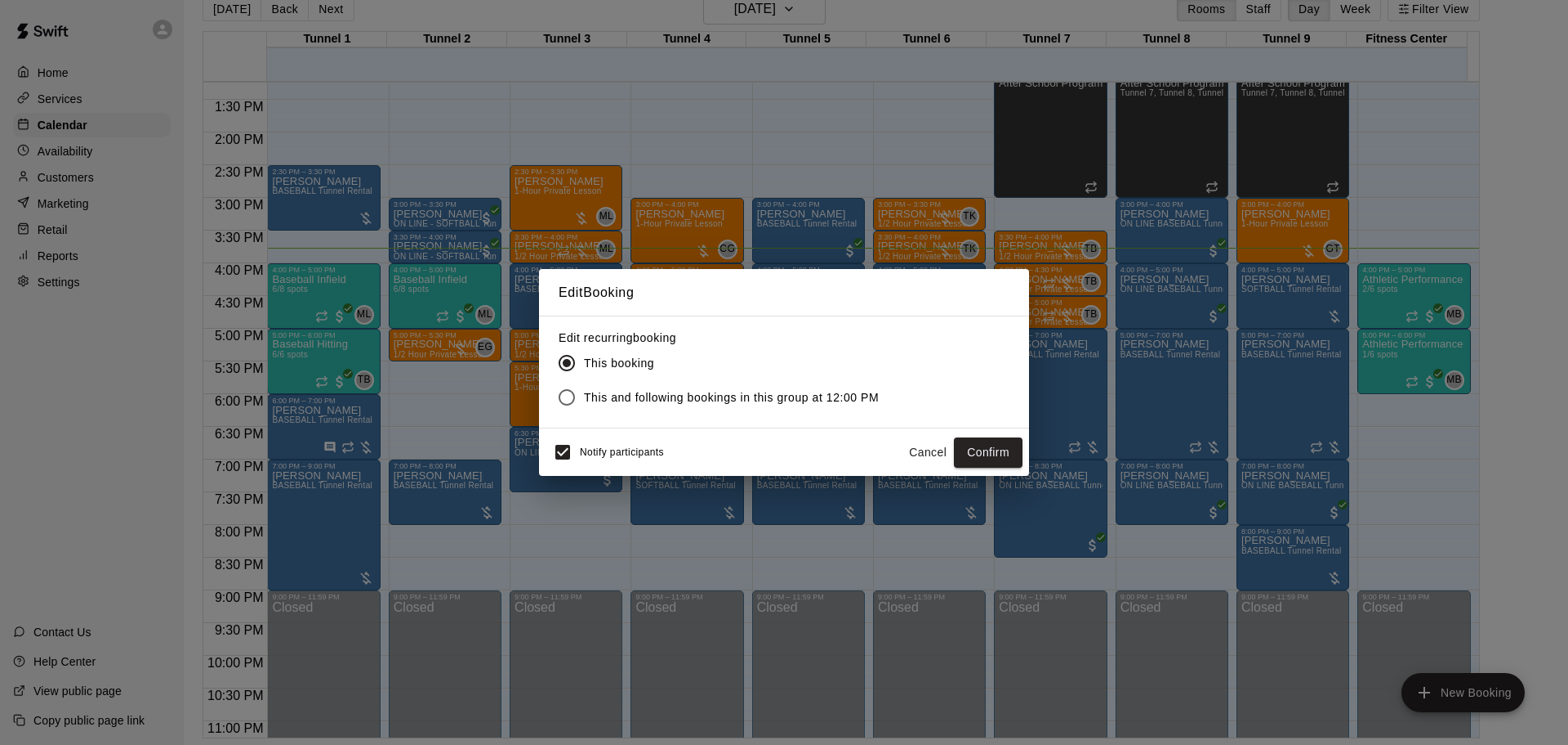
click at [926, 455] on button "Cancel" at bounding box center [928, 452] width 52 height 30
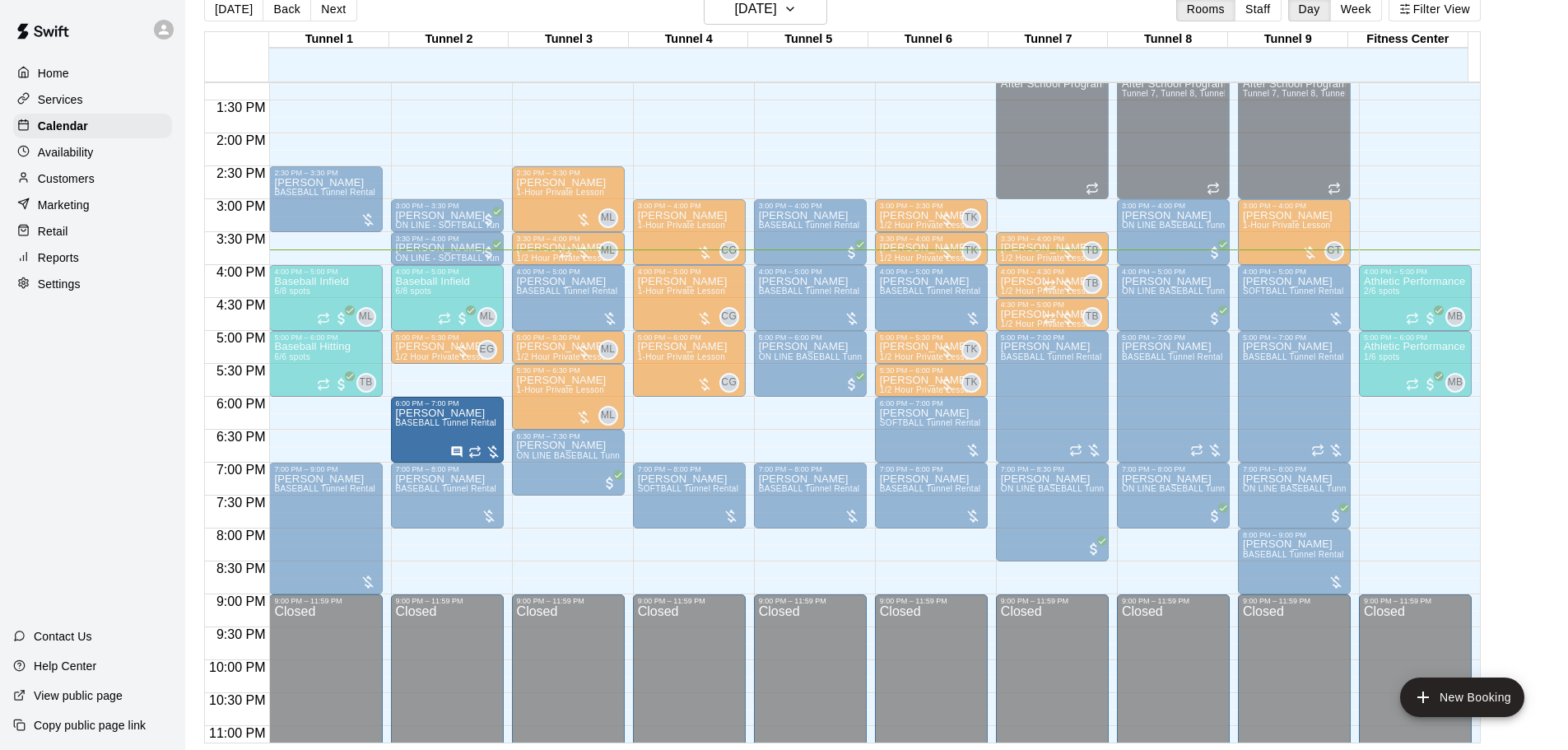
drag, startPoint x: 315, startPoint y: 413, endPoint x: 446, endPoint y: 418, distance: 131.1
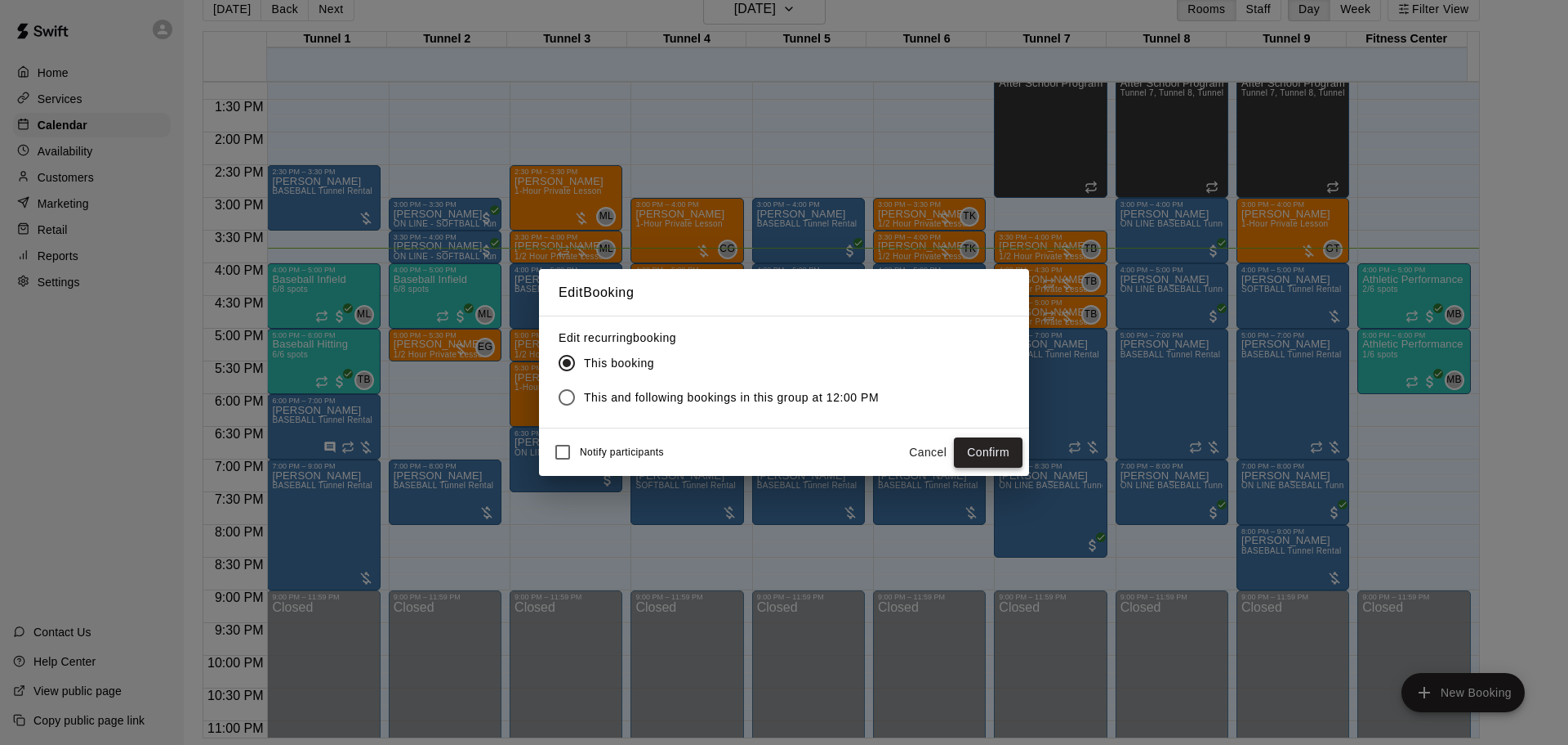
click at [983, 449] on button "Confirm" at bounding box center [988, 452] width 69 height 30
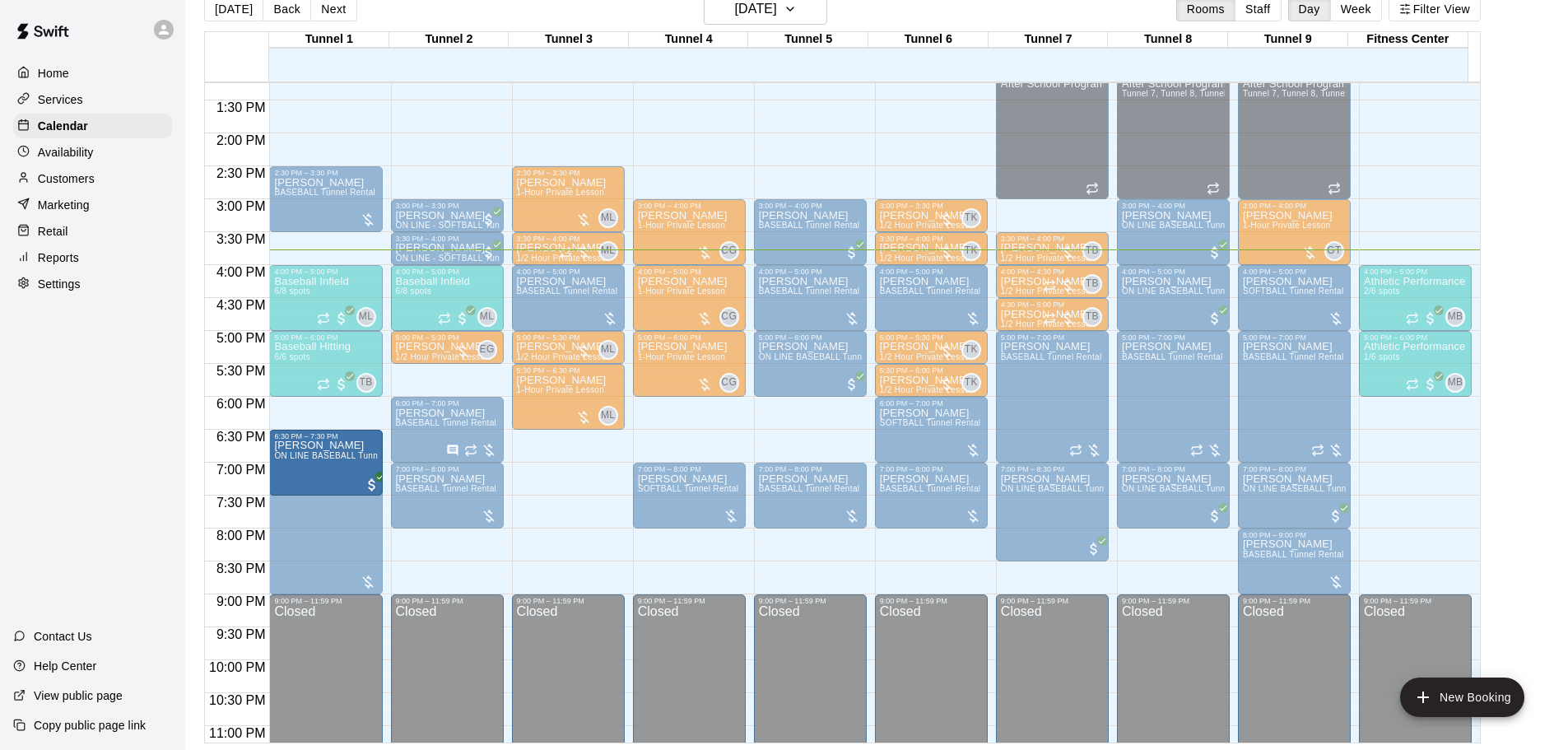
drag, startPoint x: 569, startPoint y: 458, endPoint x: 340, endPoint y: 460, distance: 229.0
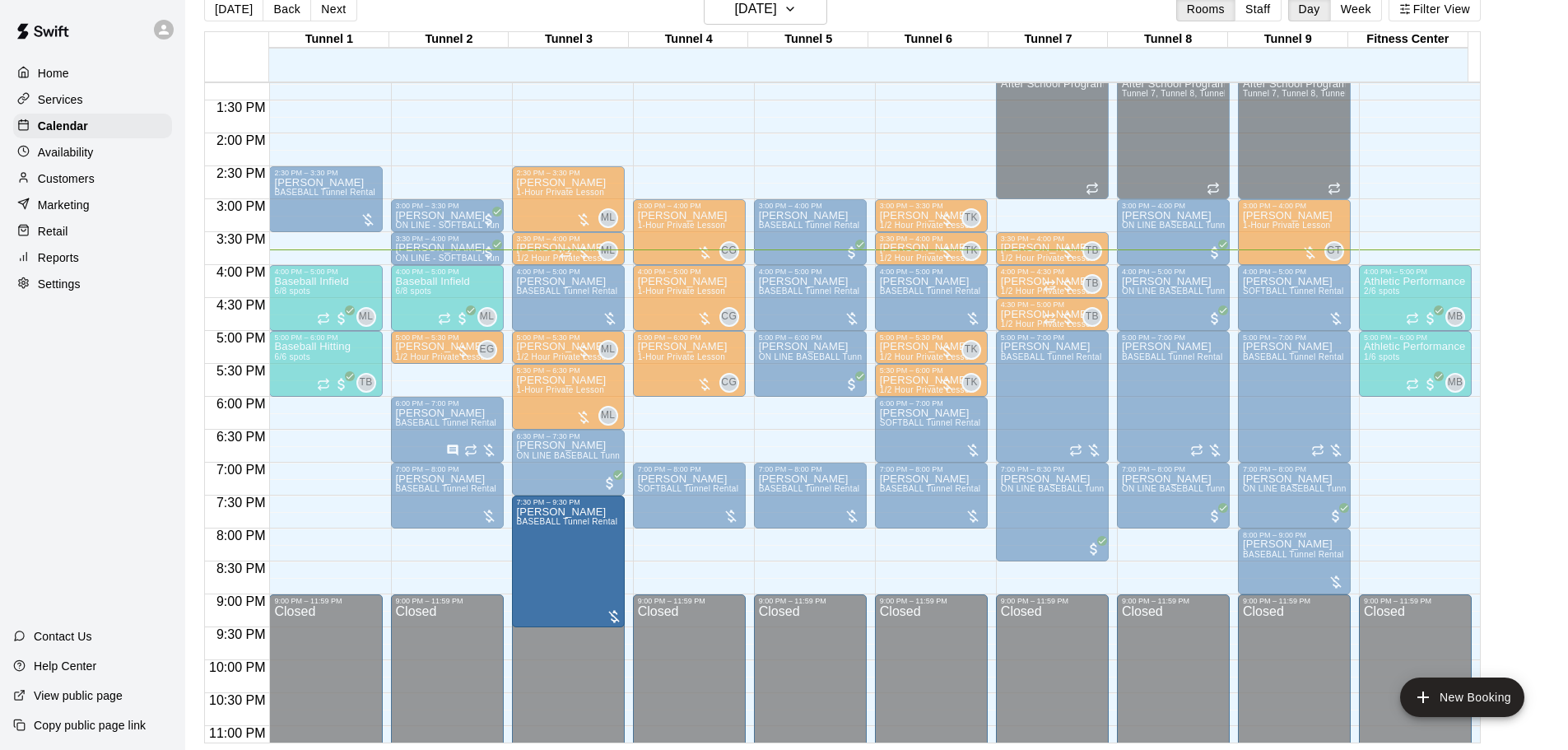
drag, startPoint x: 320, startPoint y: 497, endPoint x: 551, endPoint y: 541, distance: 235.2
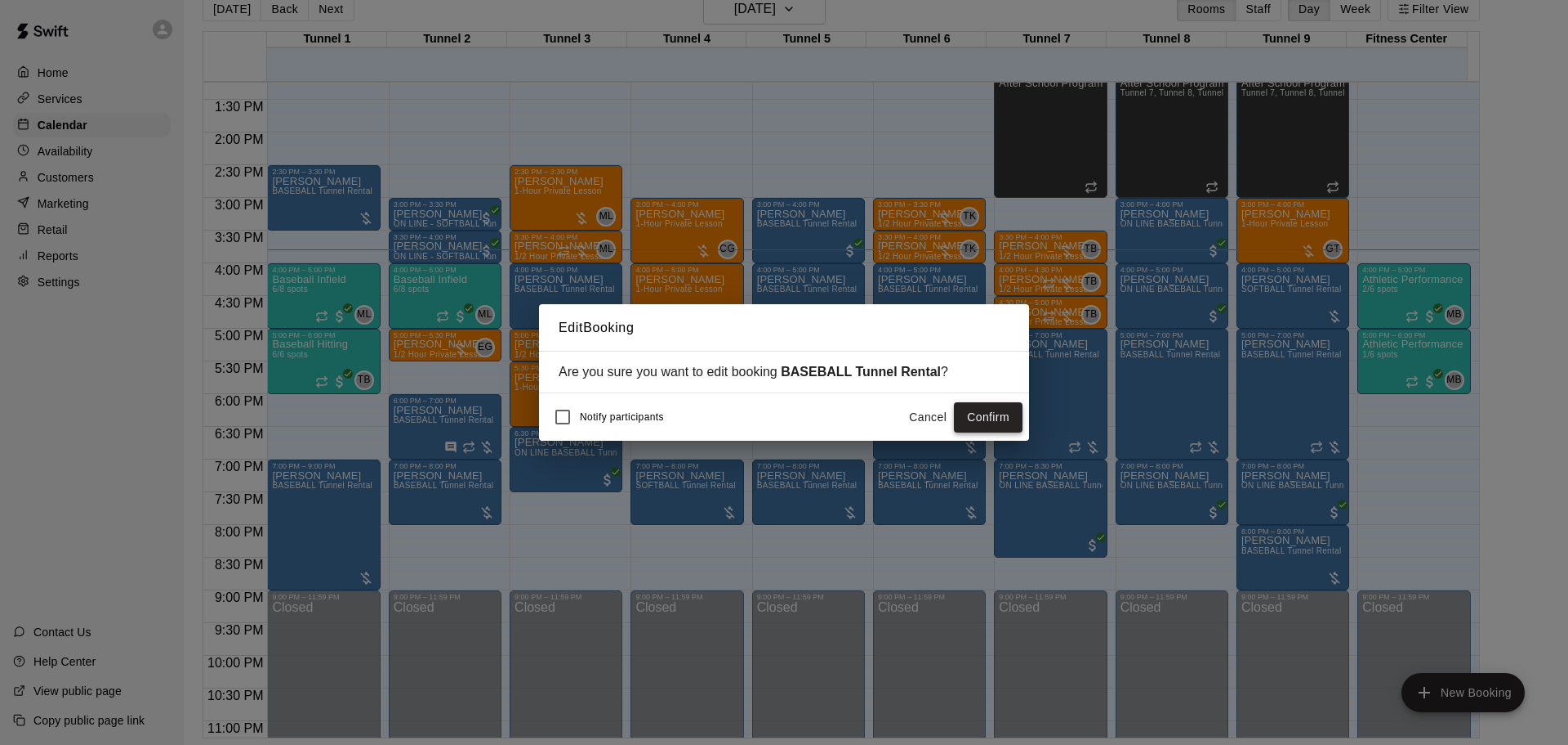
click at [975, 413] on button "Confirm" at bounding box center [988, 417] width 69 height 30
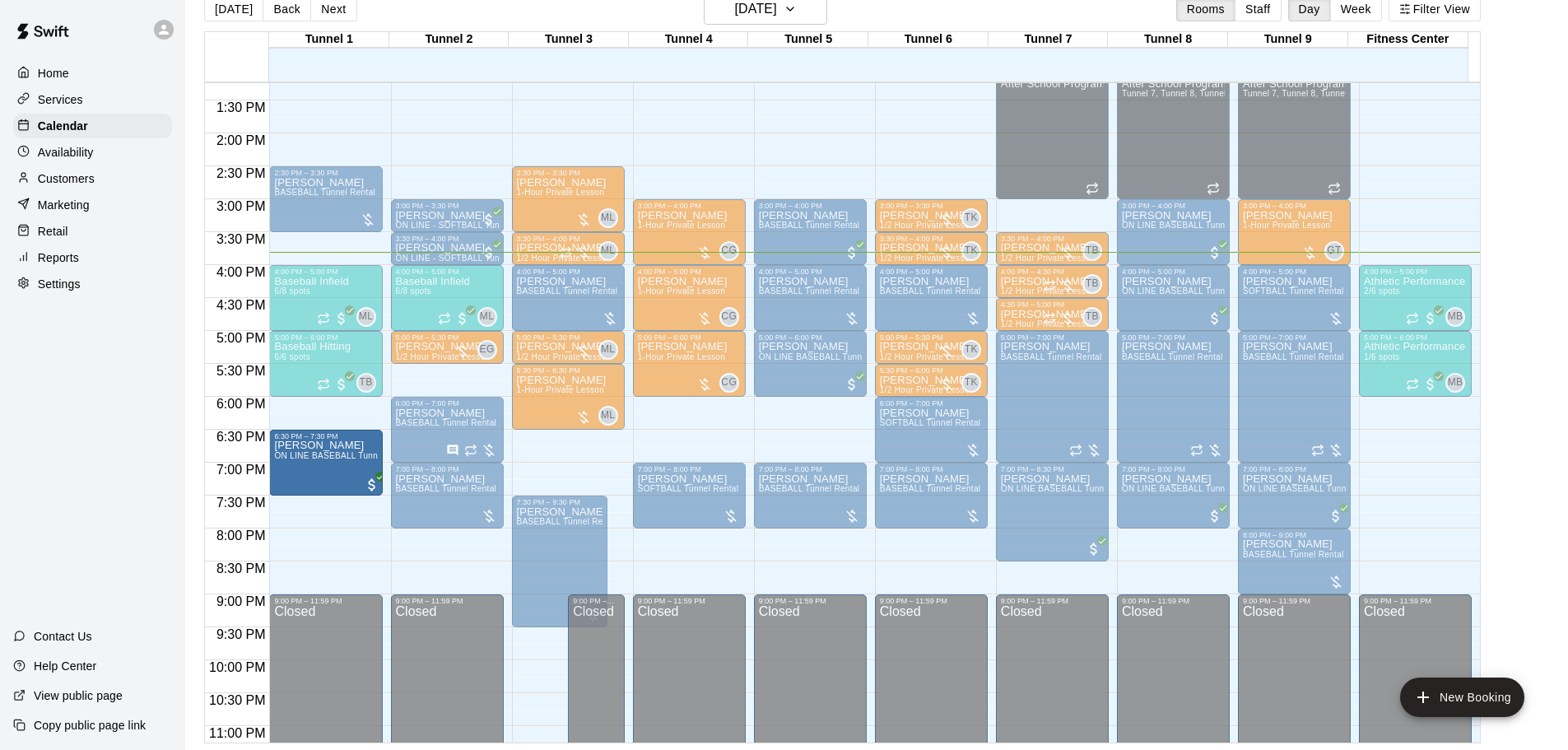
drag, startPoint x: 561, startPoint y: 458, endPoint x: 353, endPoint y: 460, distance: 208.0
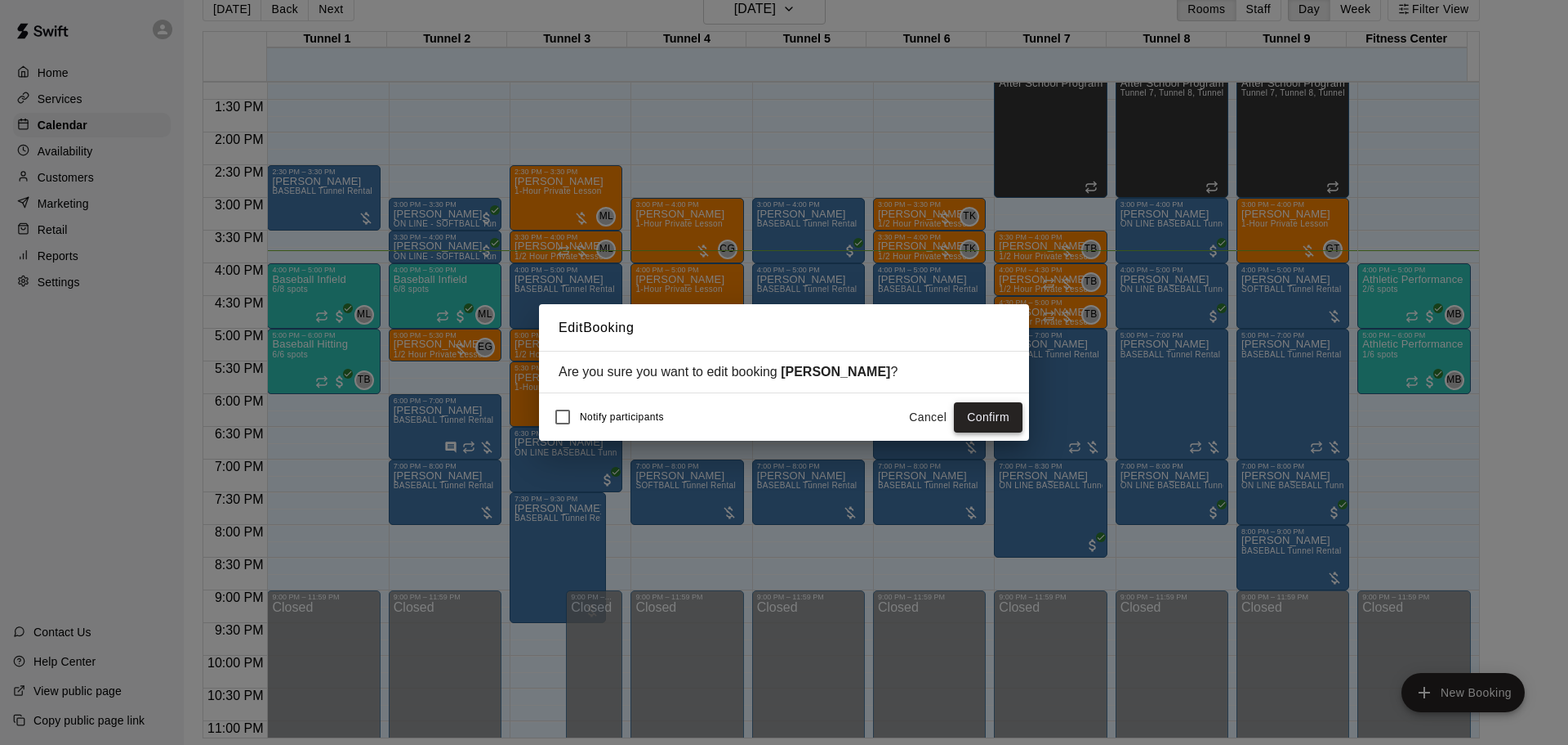
click at [975, 417] on button "Confirm" at bounding box center [988, 417] width 69 height 30
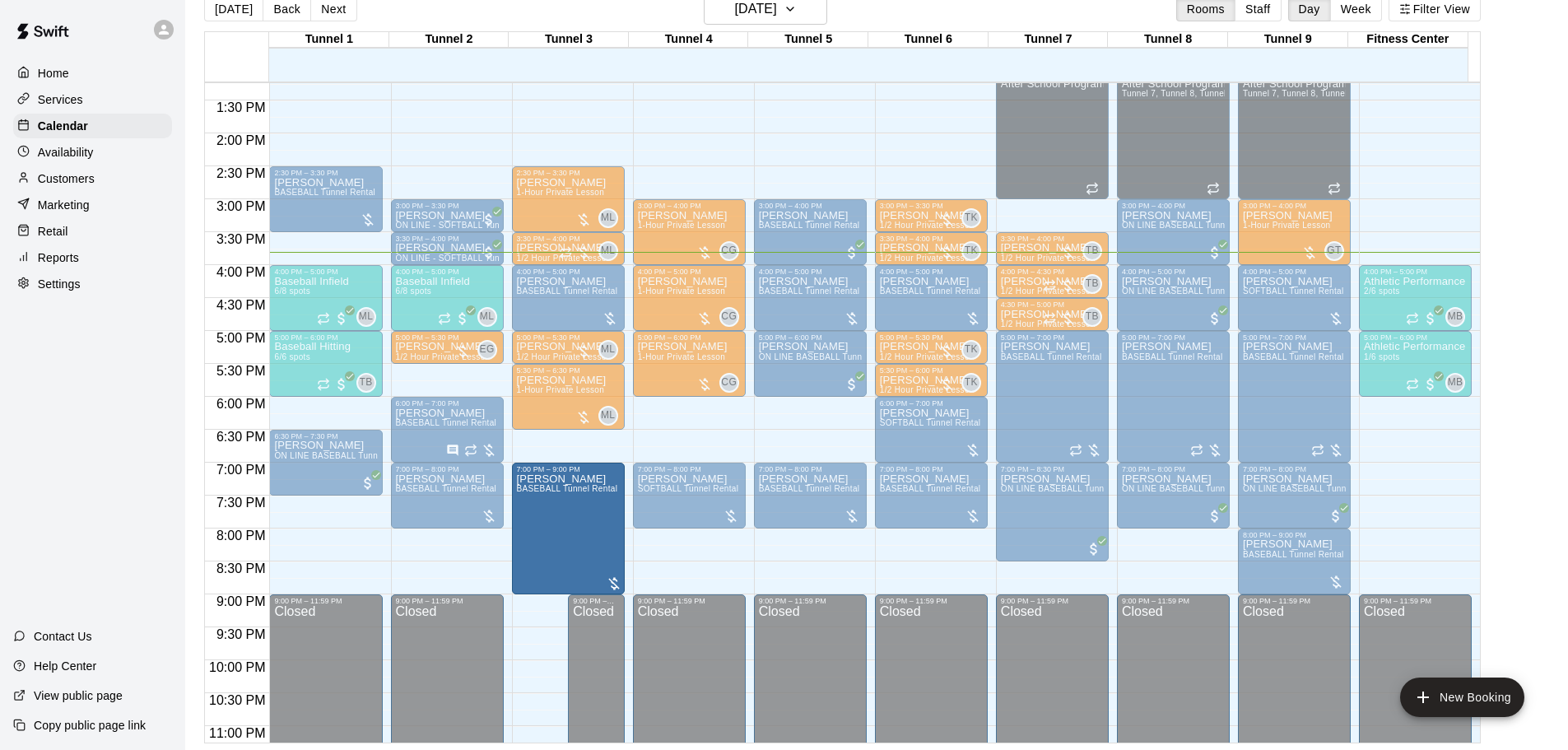
drag, startPoint x: 544, startPoint y: 549, endPoint x: 547, endPoint y: 520, distance: 29.2
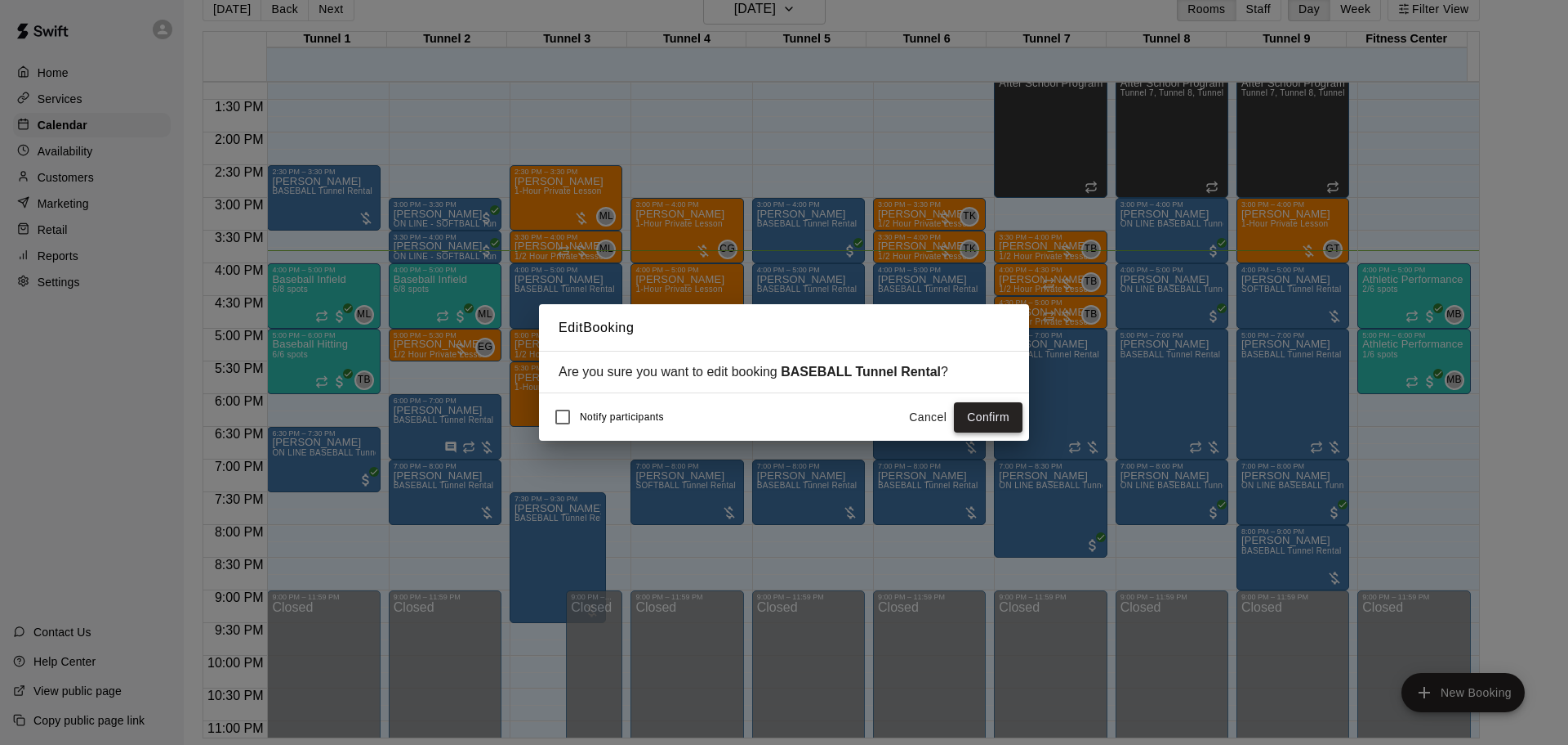
click at [996, 416] on button "Confirm" at bounding box center [988, 417] width 69 height 30
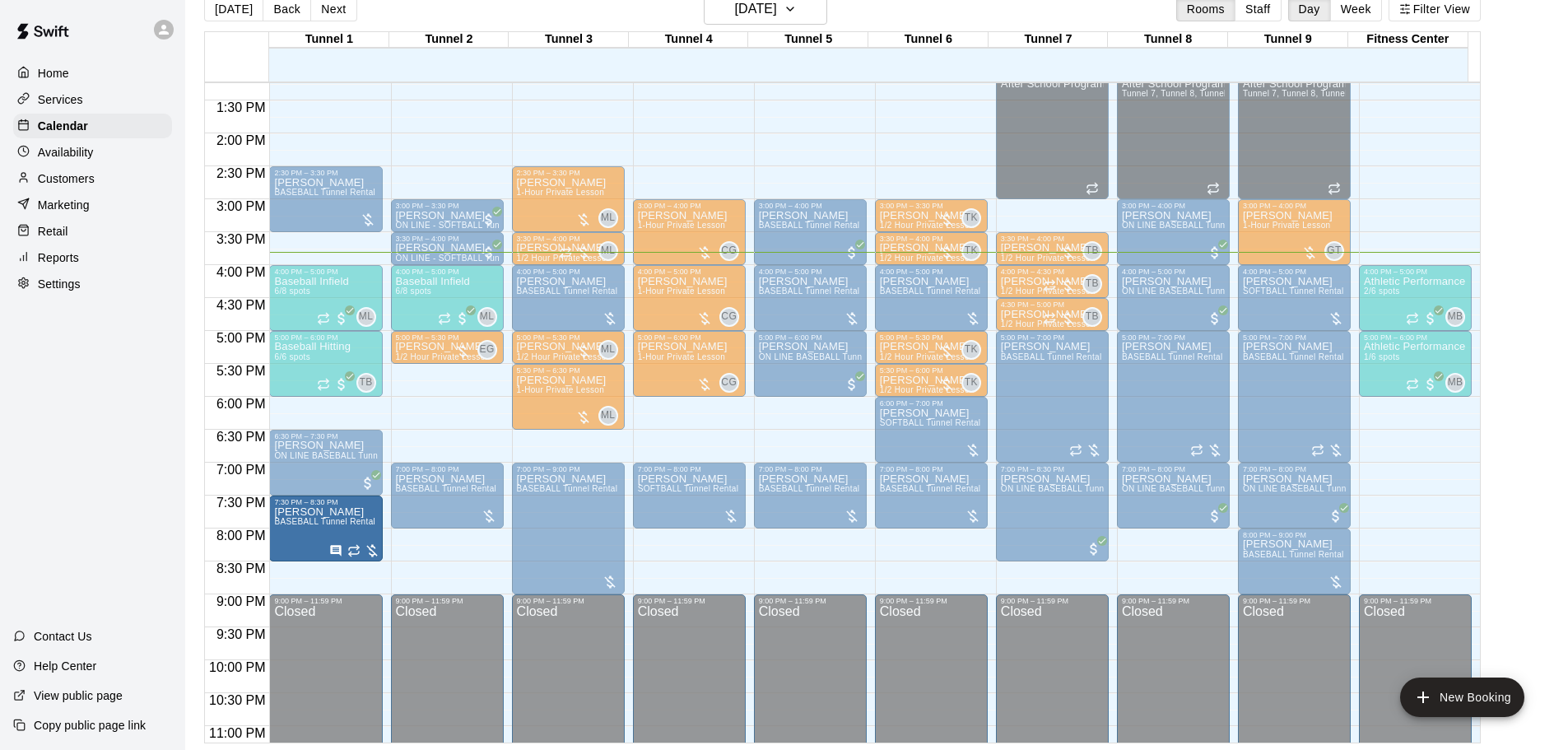
drag, startPoint x: 440, startPoint y: 416, endPoint x: 316, endPoint y: 519, distance: 161.2
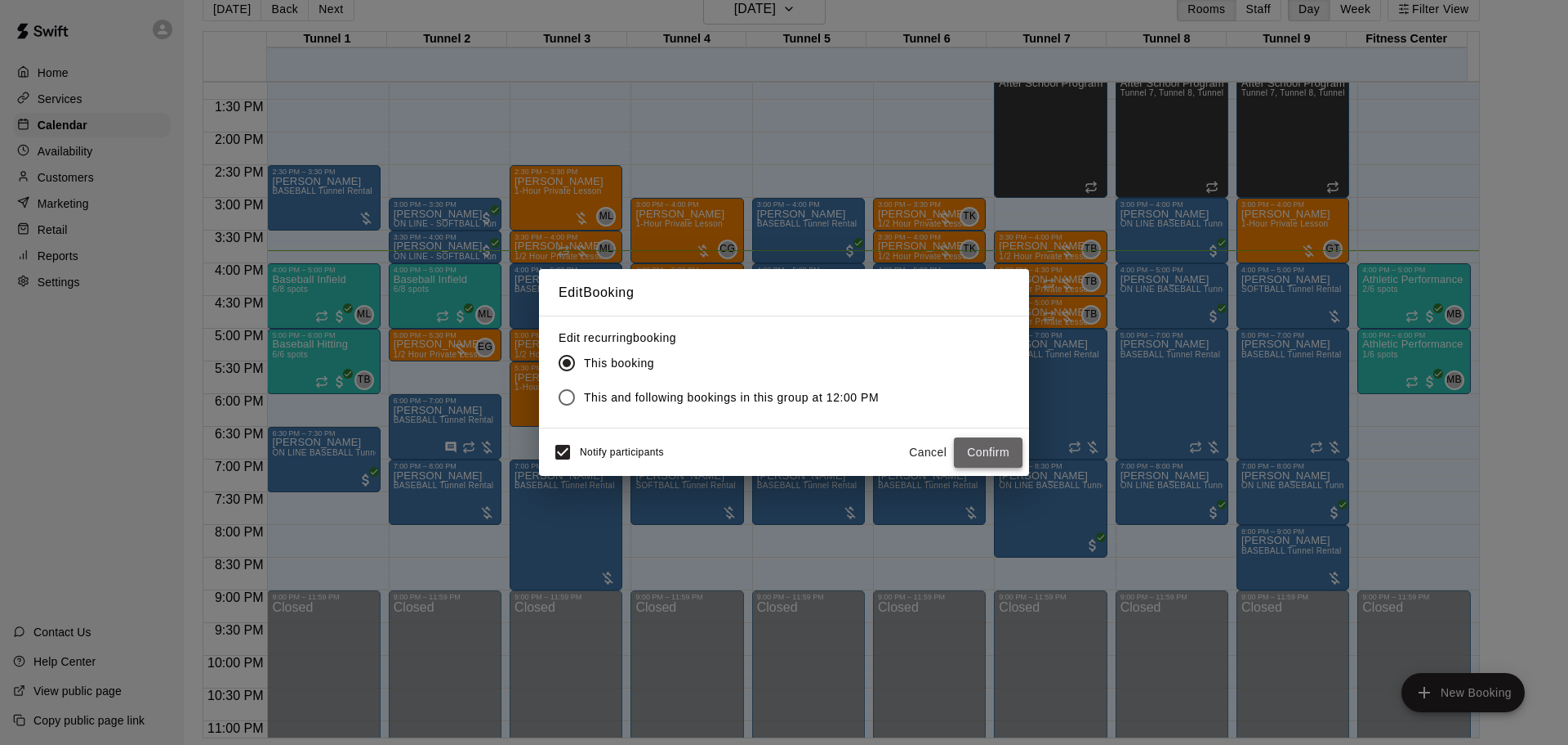
click at [998, 450] on button "Confirm" at bounding box center [988, 452] width 69 height 30
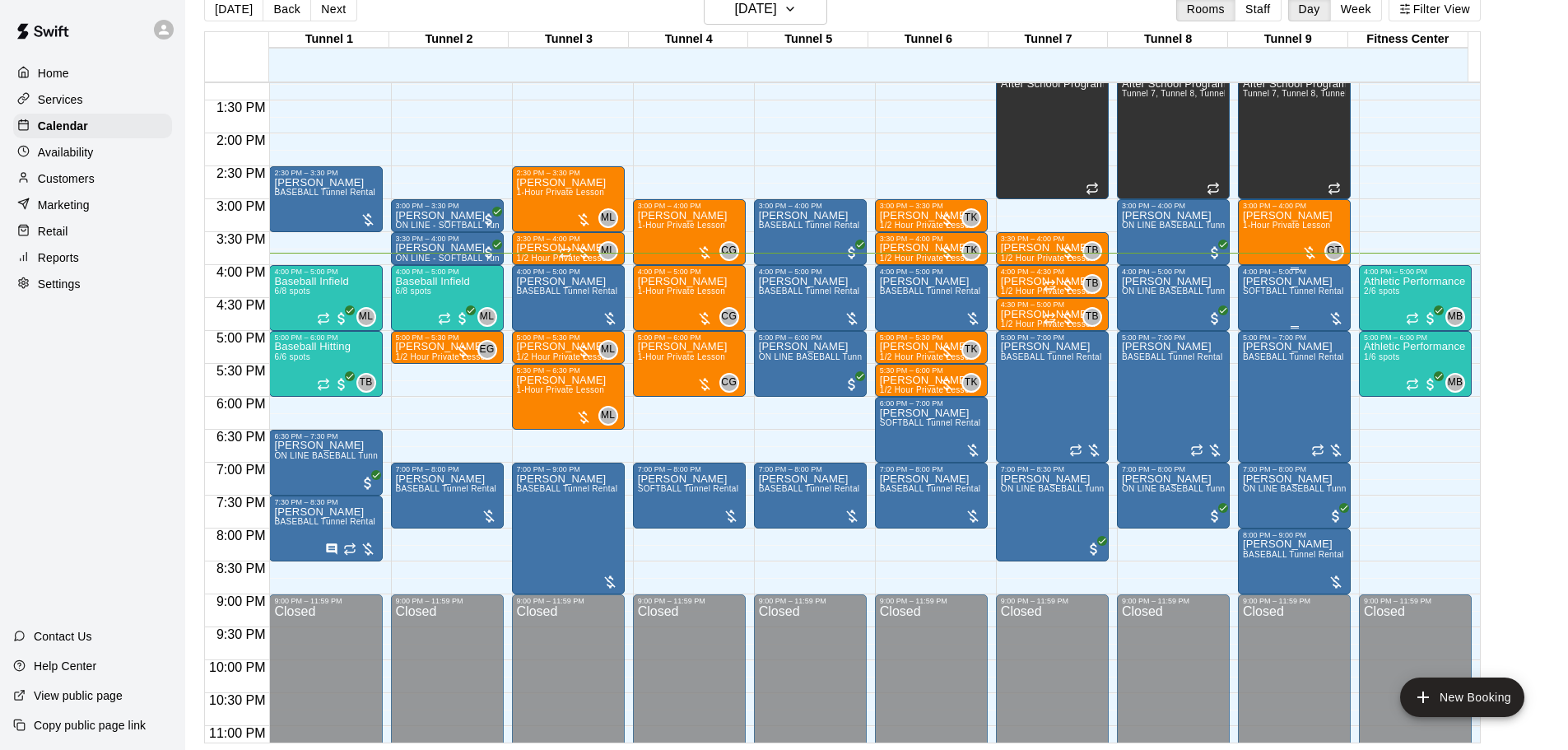
click at [1281, 292] on span "SOFTBALL Tunnel Rental" at bounding box center [1294, 291] width 102 height 9
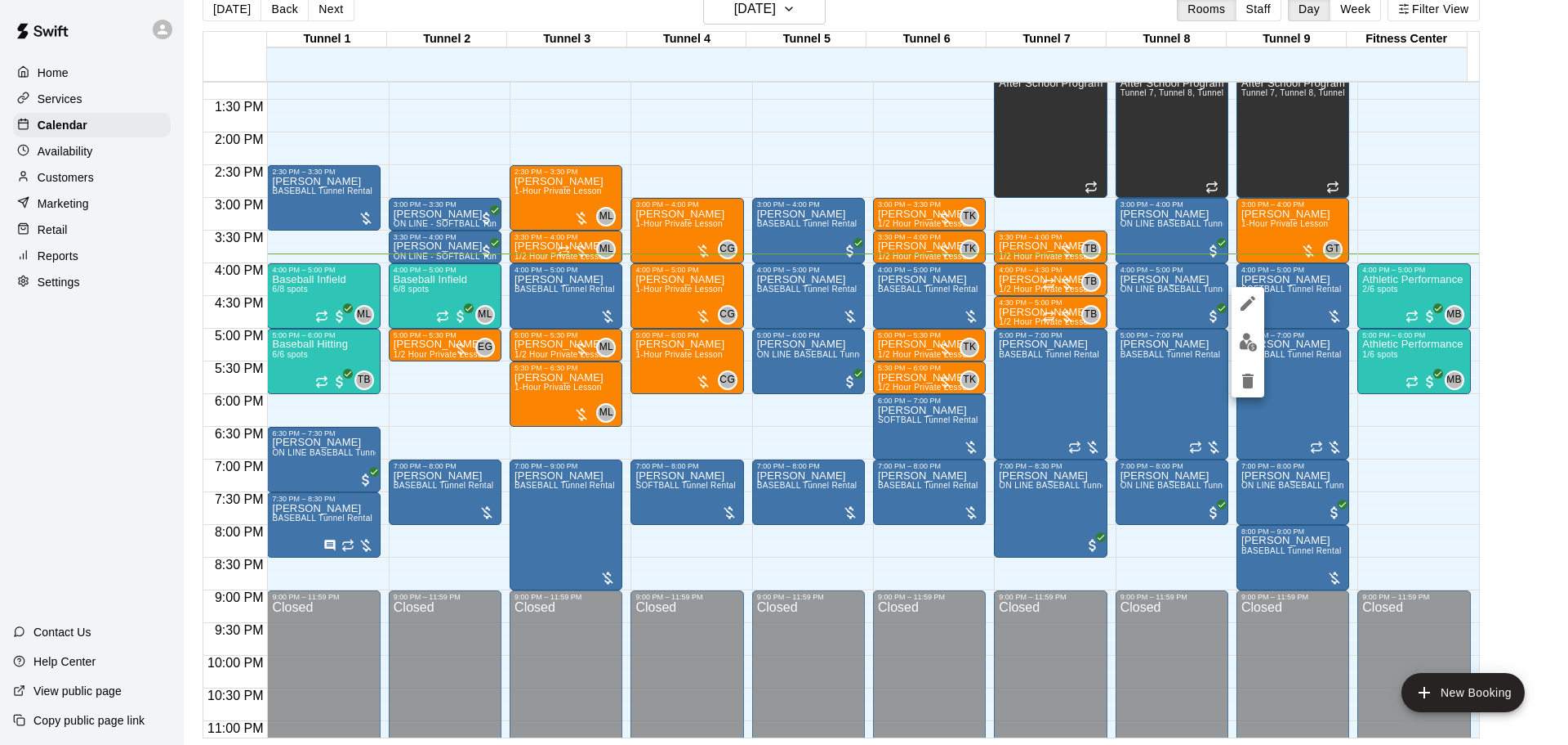
click at [1373, 304] on div at bounding box center [784, 372] width 1568 height 745
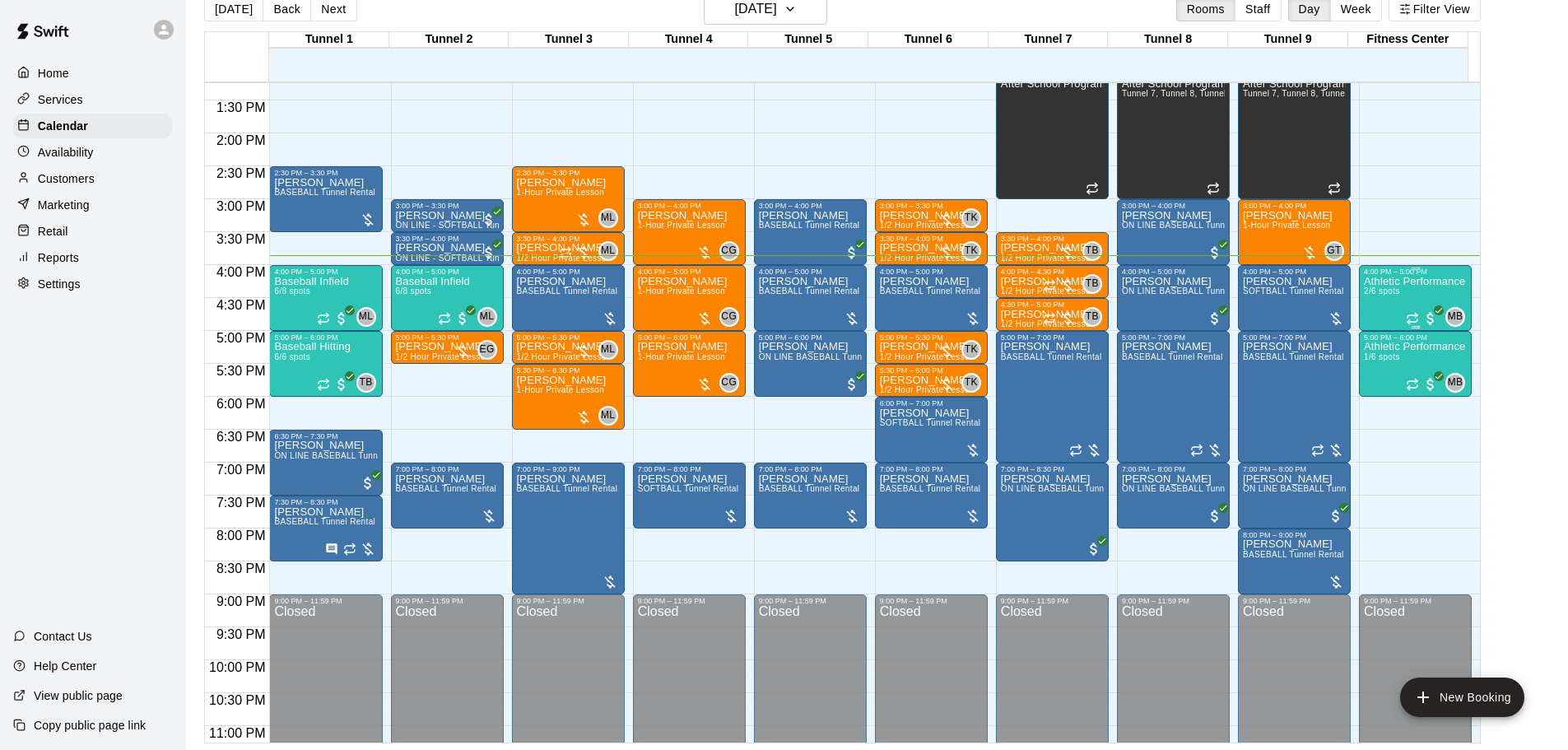
click at [1383, 304] on div "Athletic Performance 2/6 spots" at bounding box center [1415, 650] width 102 height 750
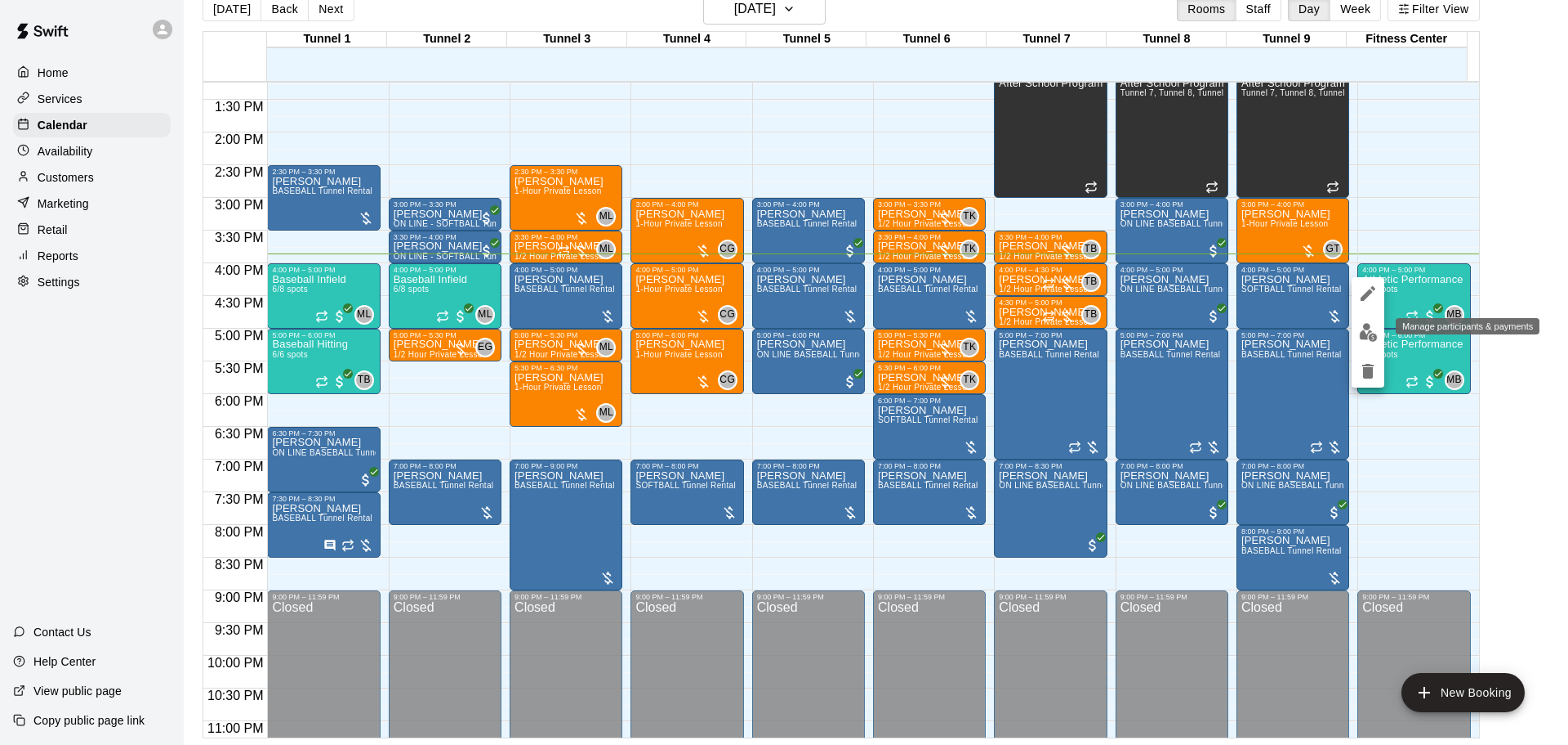
click at [1371, 329] on img "edit" at bounding box center [1368, 332] width 19 height 19
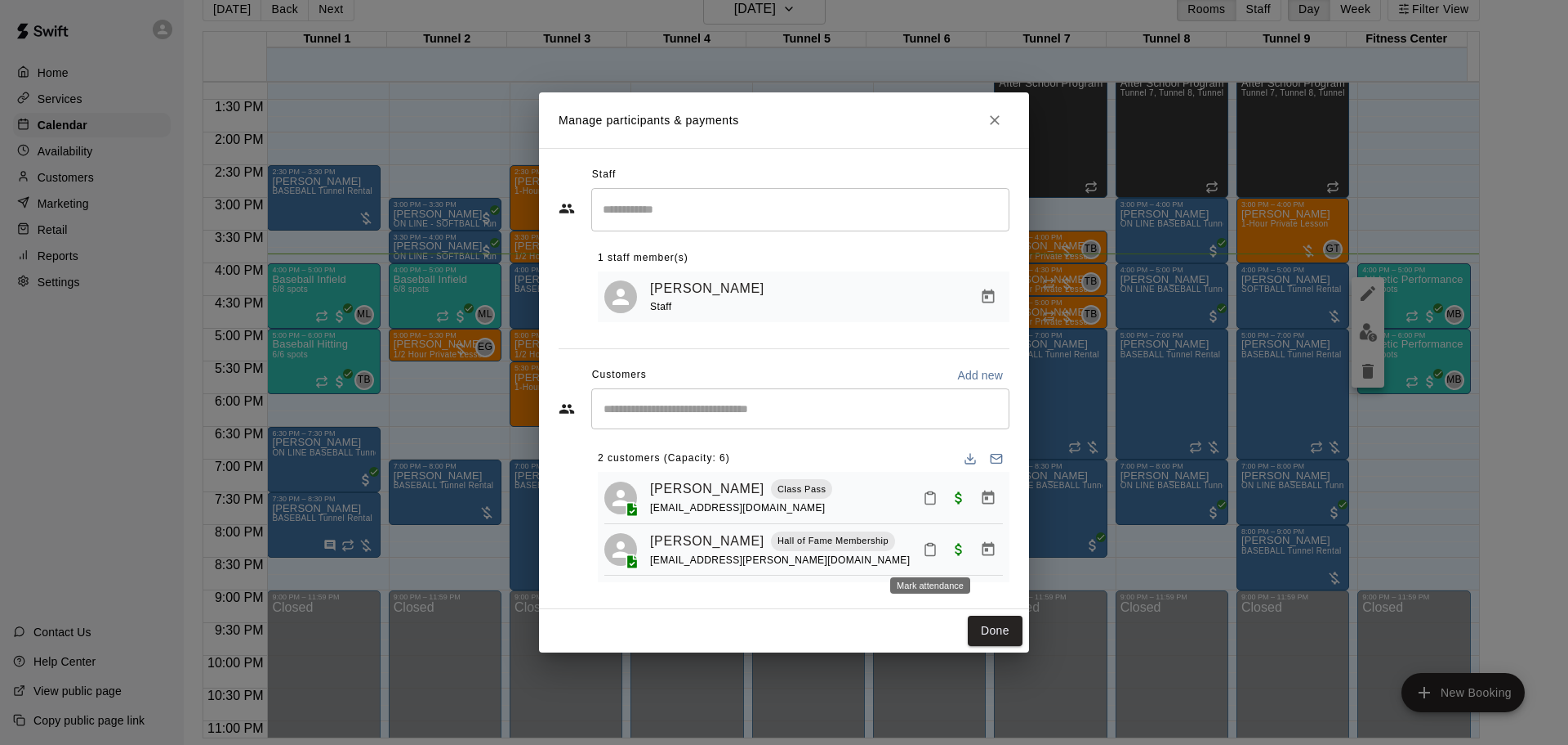
click at [933, 543] on button "Mark attendance" at bounding box center [931, 549] width 27 height 27
click at [959, 555] on li "Mark attended" at bounding box center [1025, 551] width 191 height 27
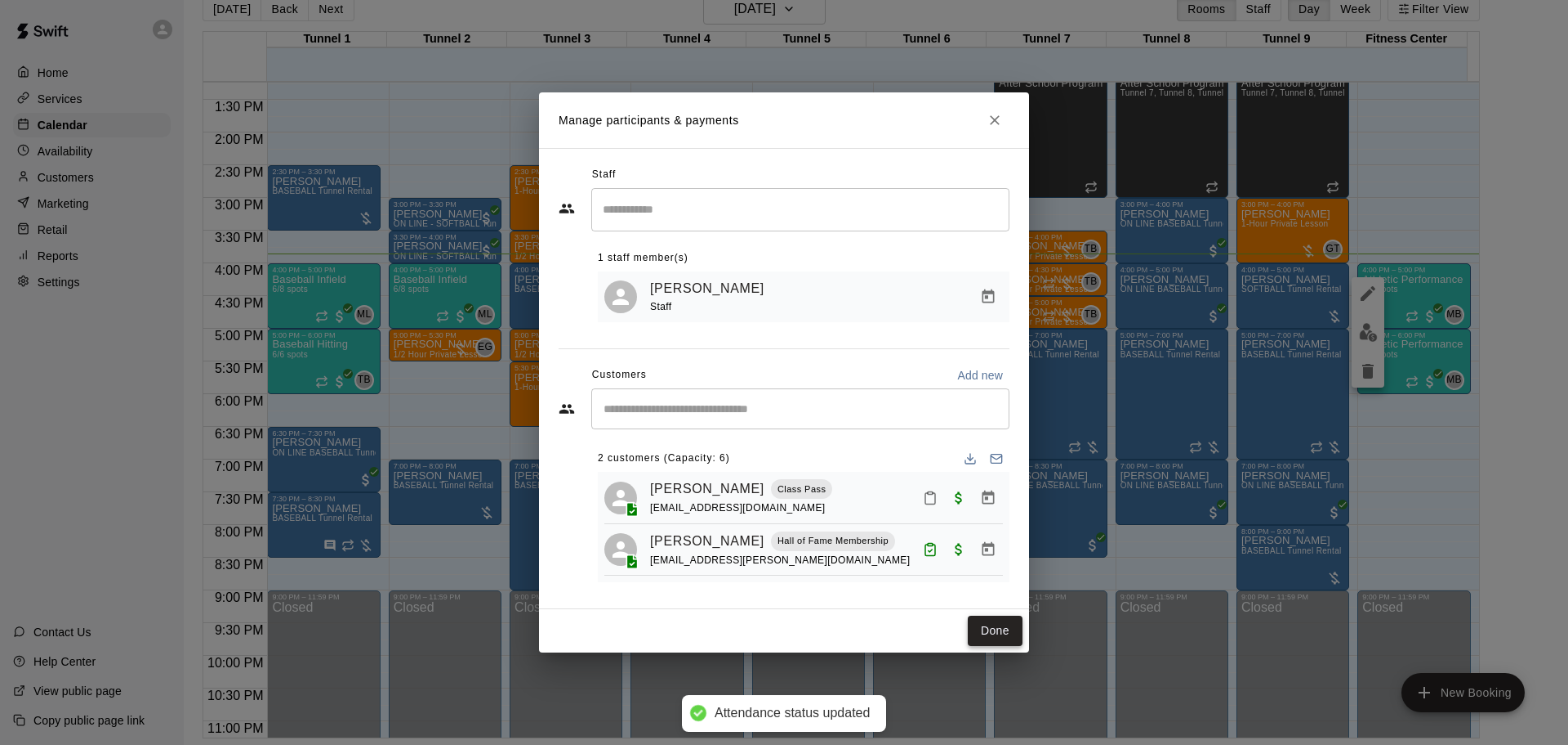
click at [988, 626] on button "Done" at bounding box center [996, 630] width 55 height 30
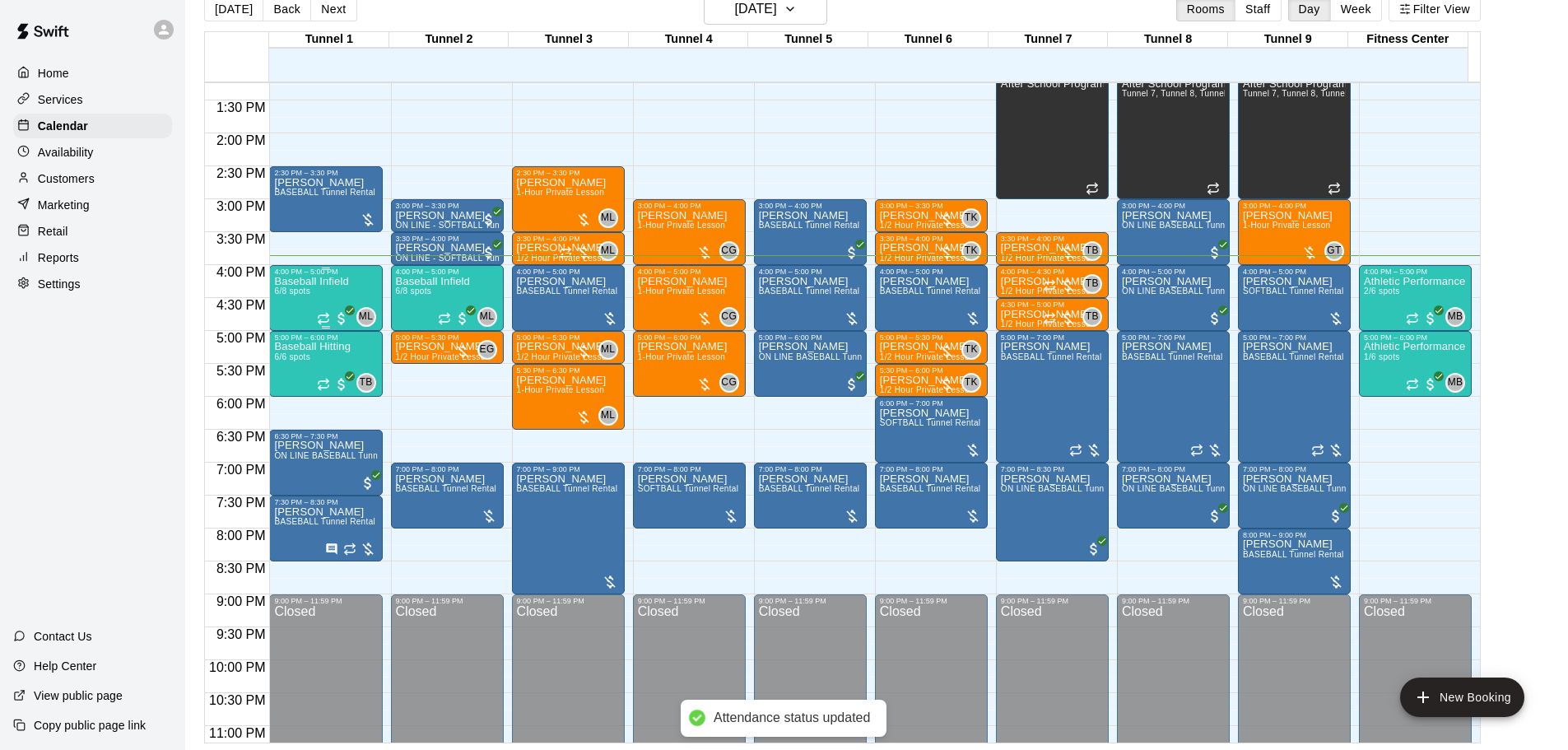
click at [320, 294] on div "Baseball Infield 6/8 spots" at bounding box center [311, 650] width 74 height 750
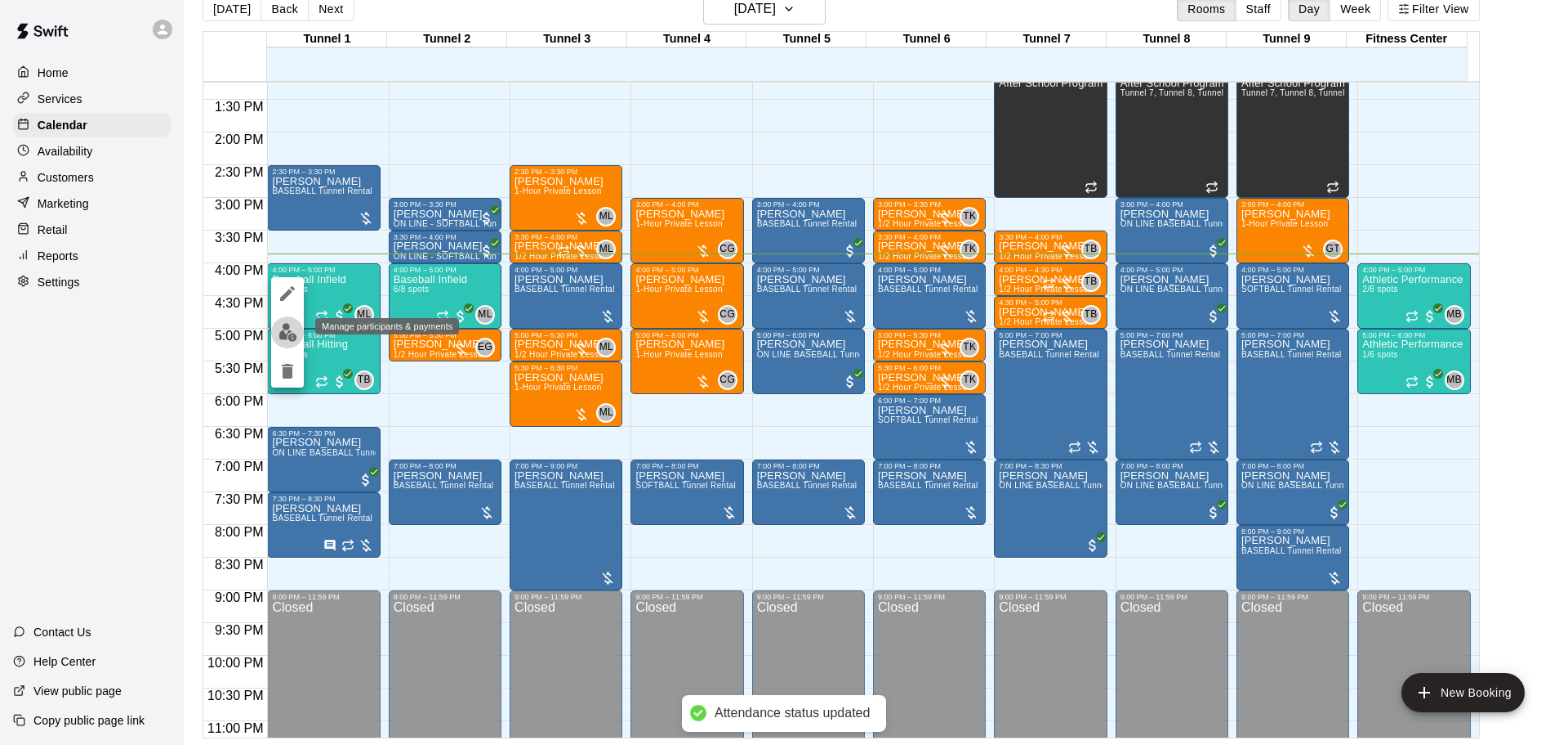
click at [292, 341] on img "edit" at bounding box center [288, 332] width 19 height 19
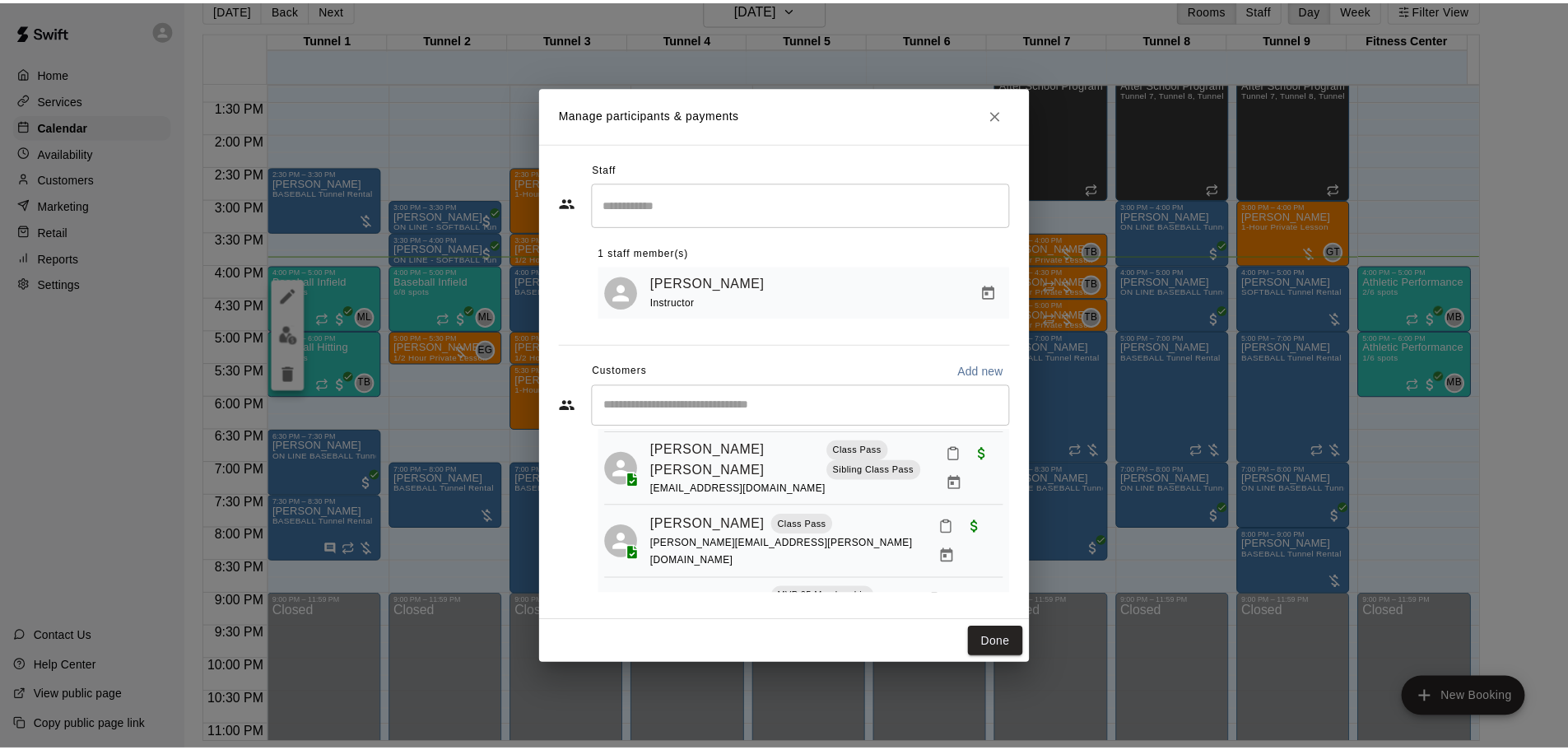
scroll to position [252, 0]
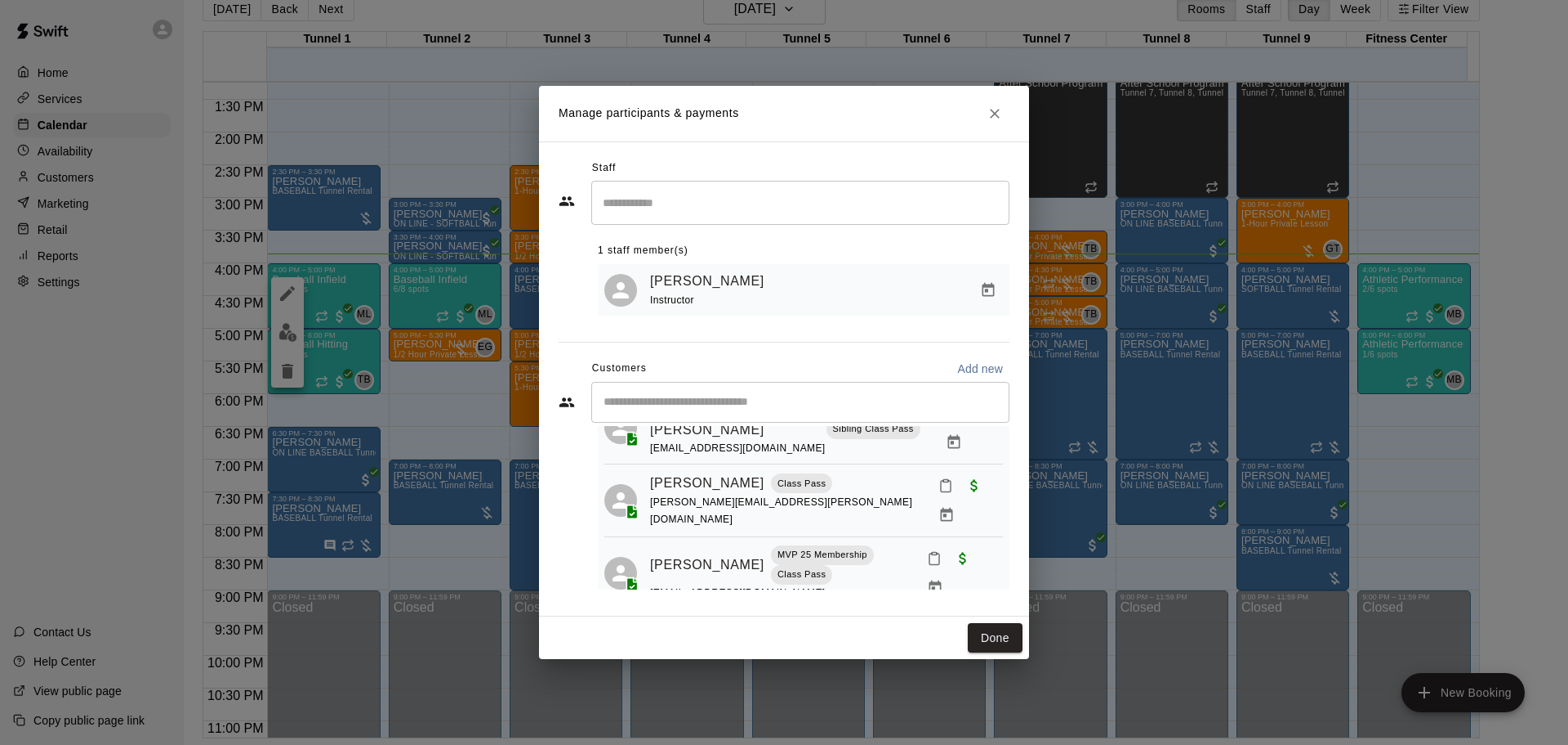
drag, startPoint x: 986, startPoint y: 639, endPoint x: 1007, endPoint y: 608, distance: 37.4
click at [986, 639] on button "Done" at bounding box center [996, 638] width 55 height 30
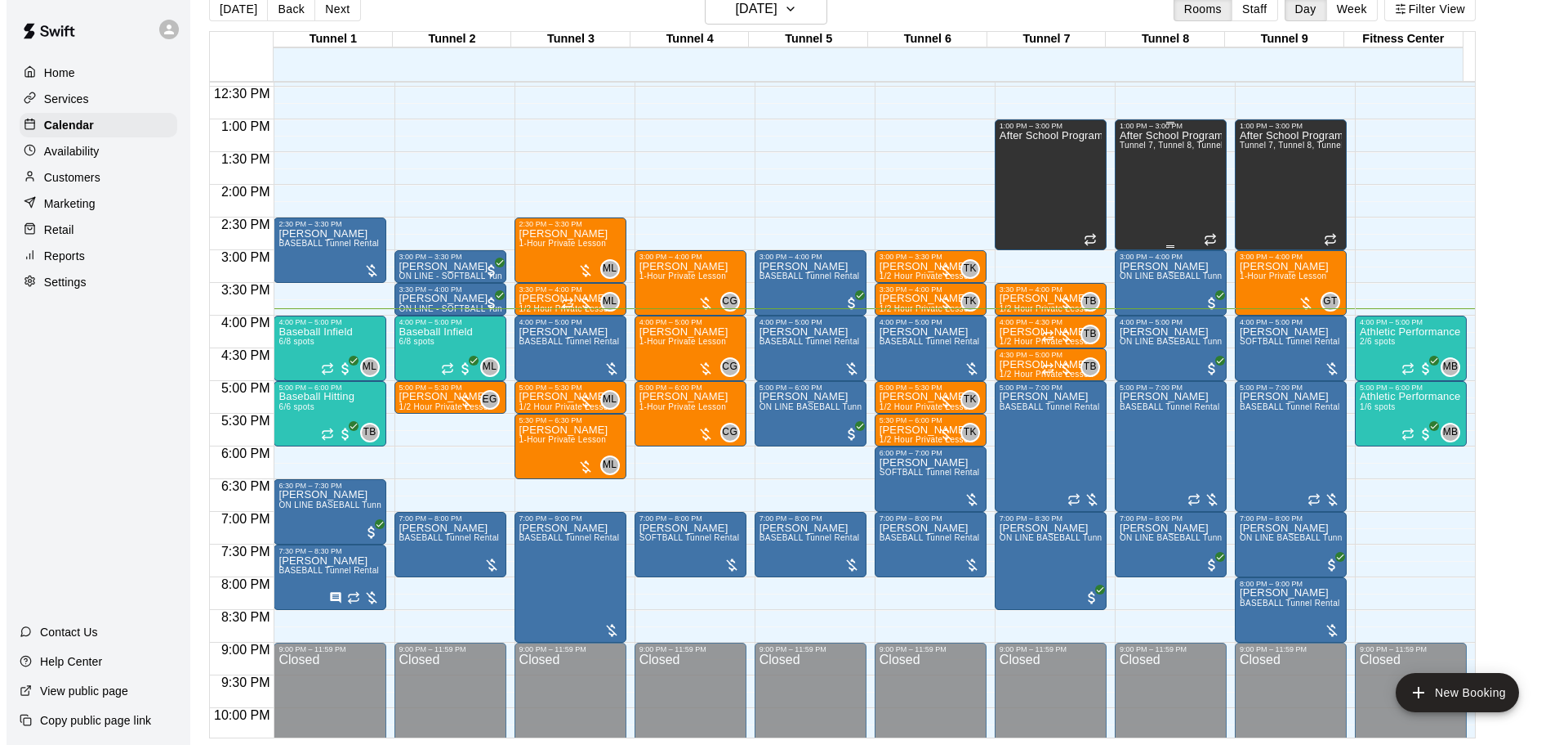
scroll to position [783, 0]
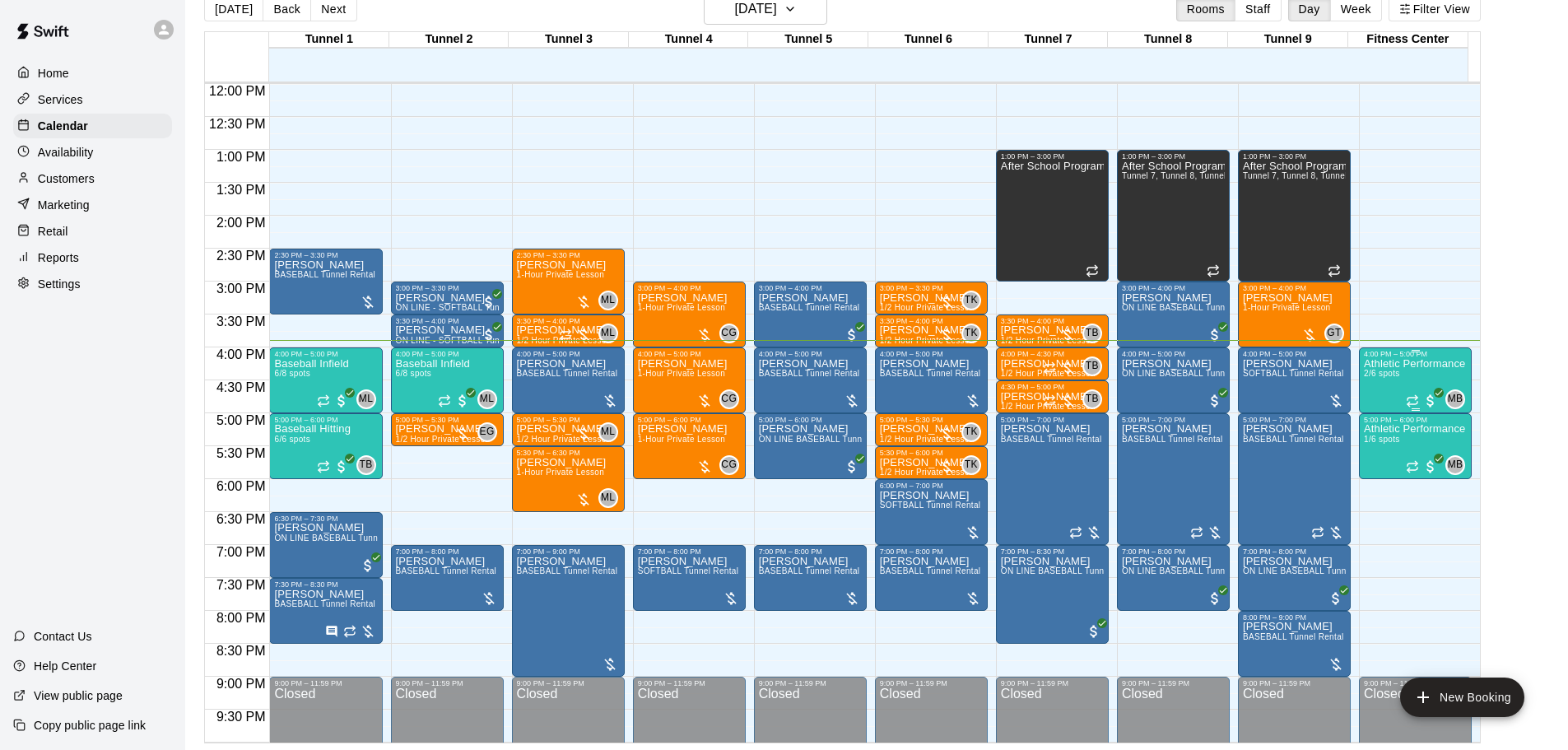
click at [1420, 372] on div "Athletic Performance 2/6 spots" at bounding box center [1415, 732] width 102 height 750
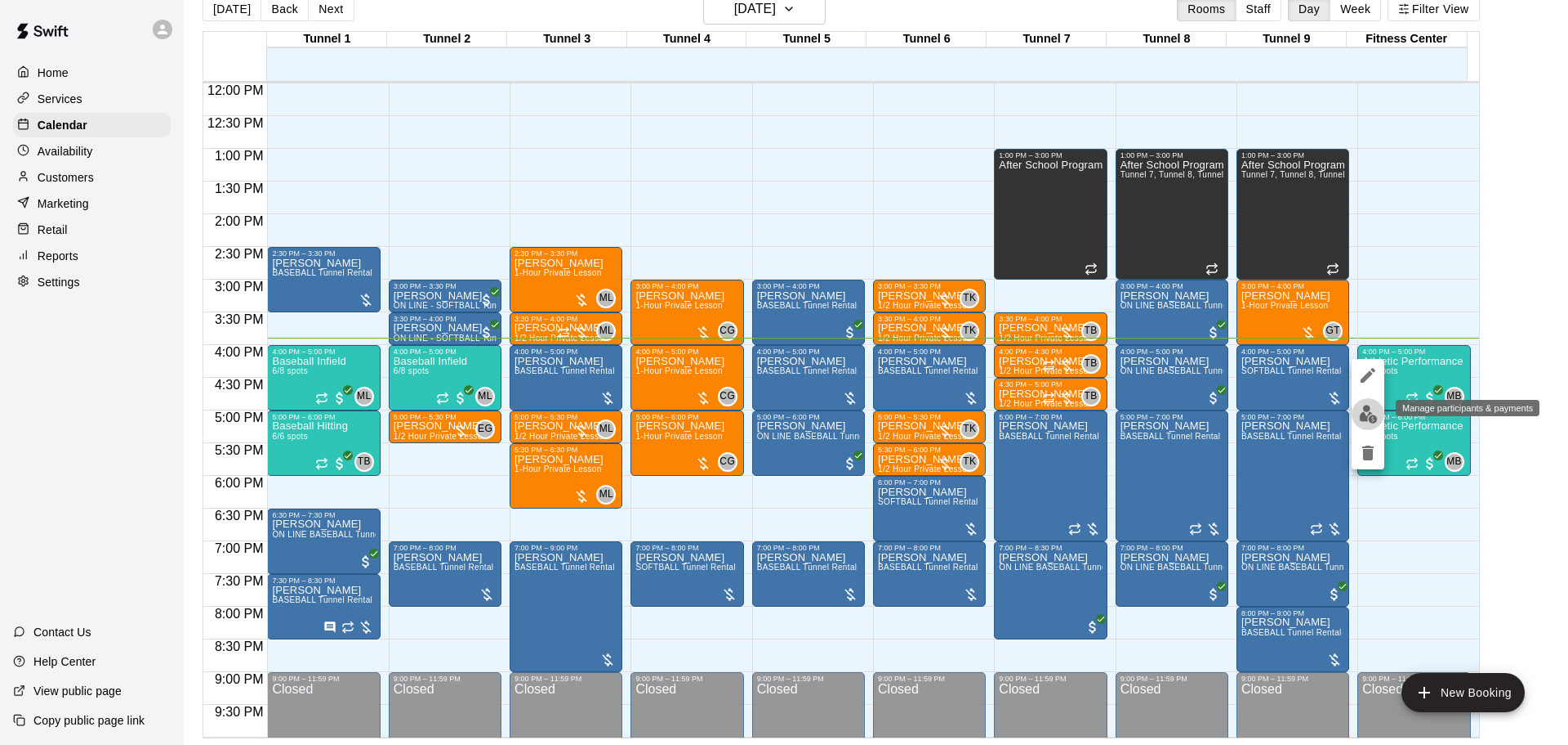
click at [1378, 407] on button "edit" at bounding box center [1368, 413] width 33 height 32
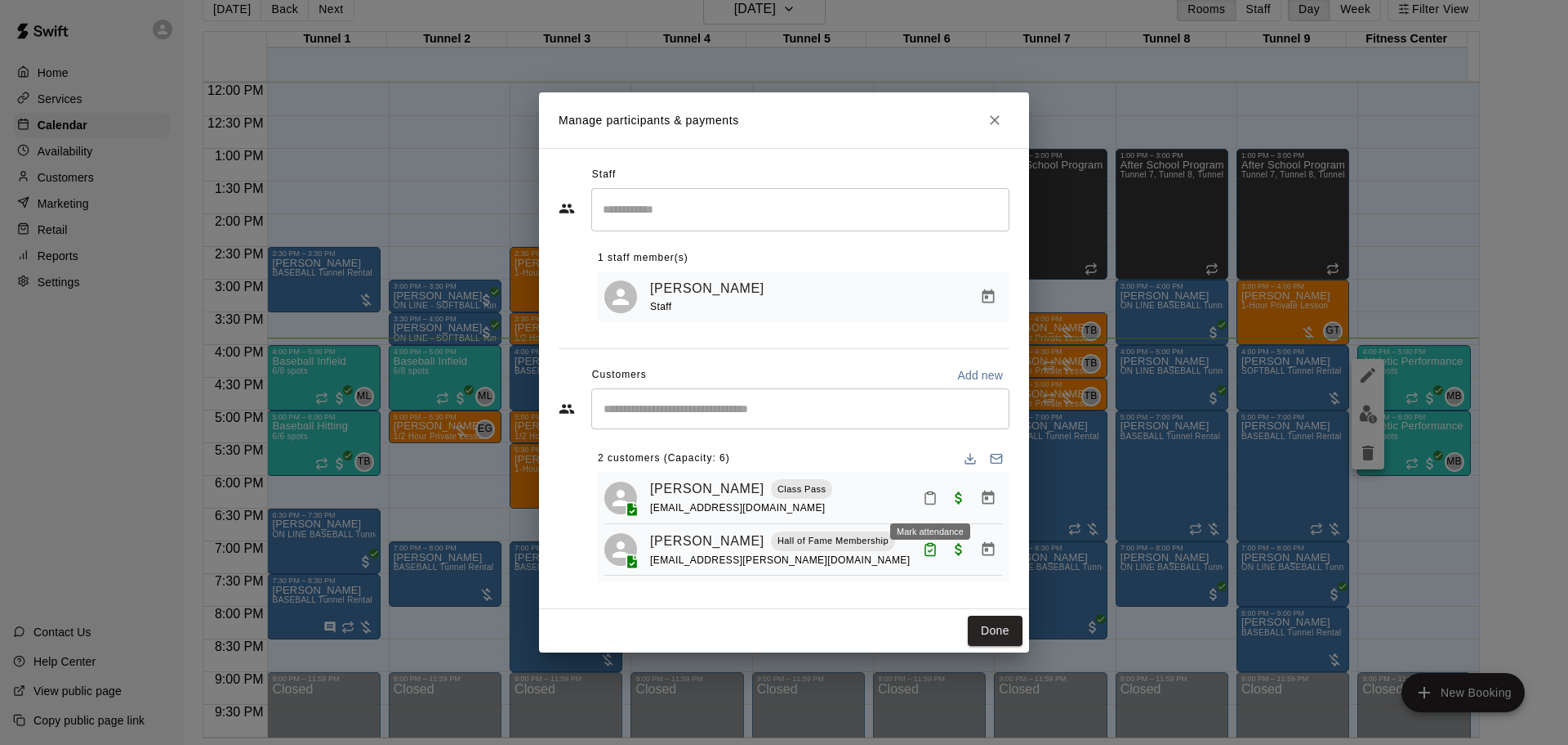
click at [934, 485] on button "Mark attendance" at bounding box center [931, 498] width 27 height 27
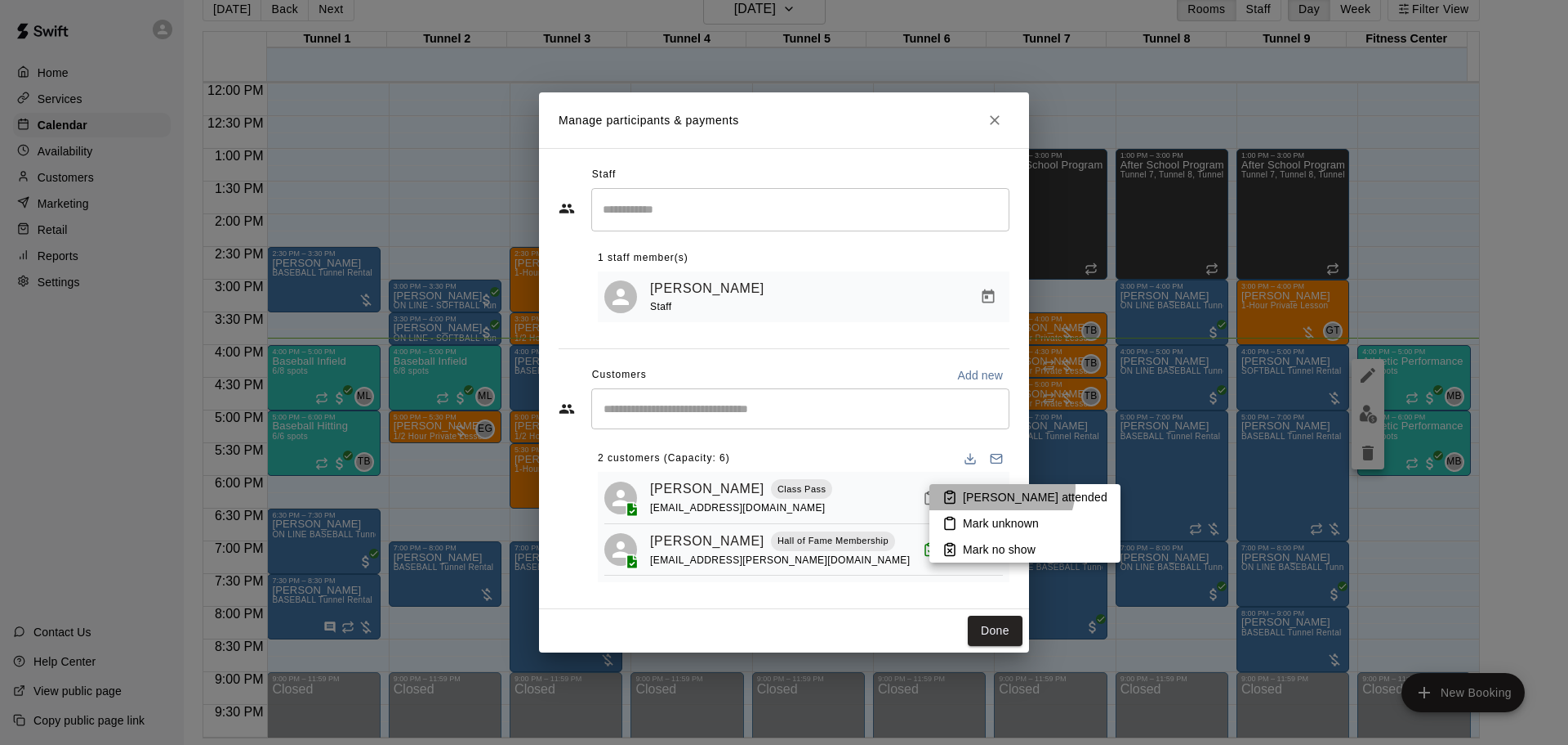
click at [1001, 488] on li "Mark attended" at bounding box center [1025, 497] width 191 height 27
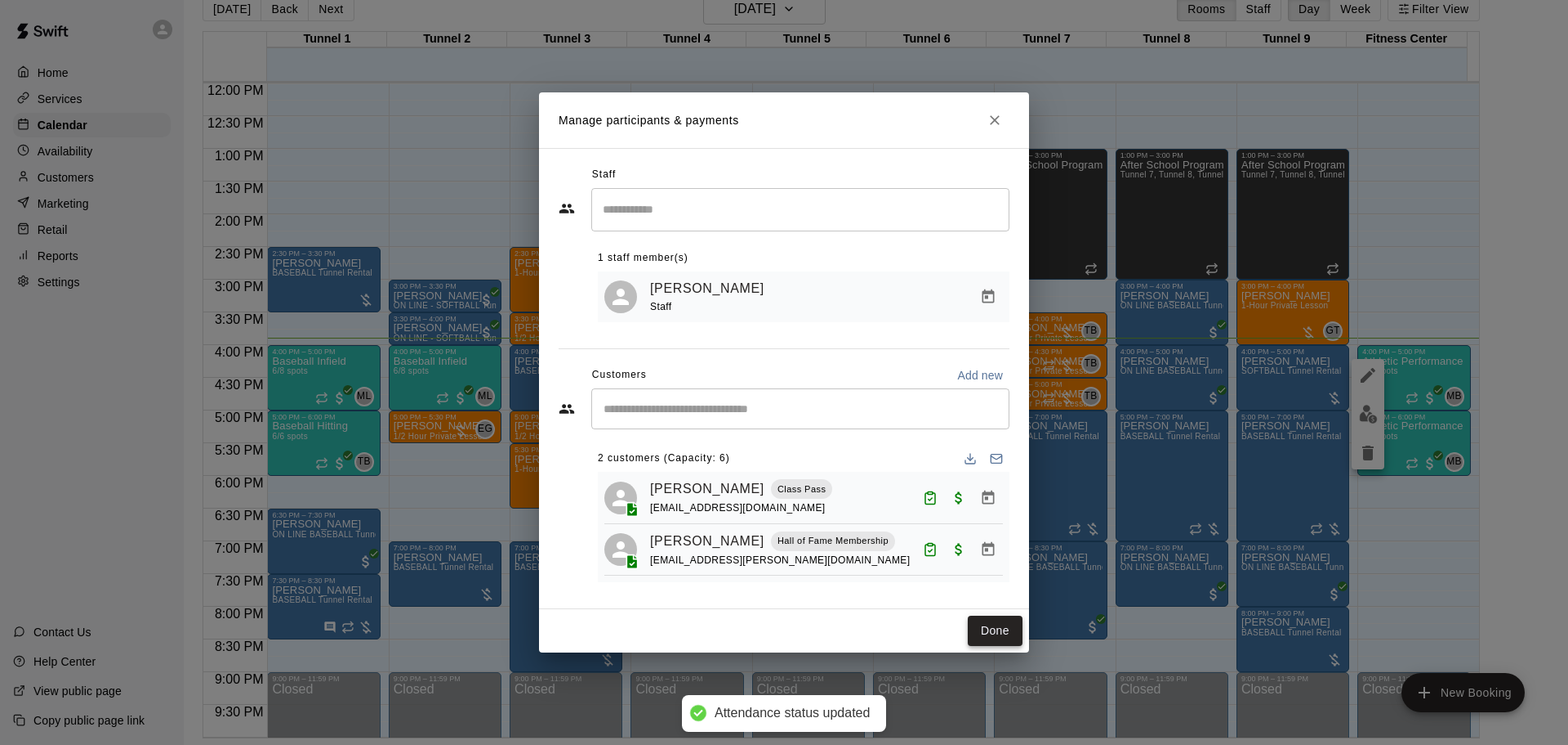
click at [989, 639] on button "Done" at bounding box center [996, 630] width 55 height 30
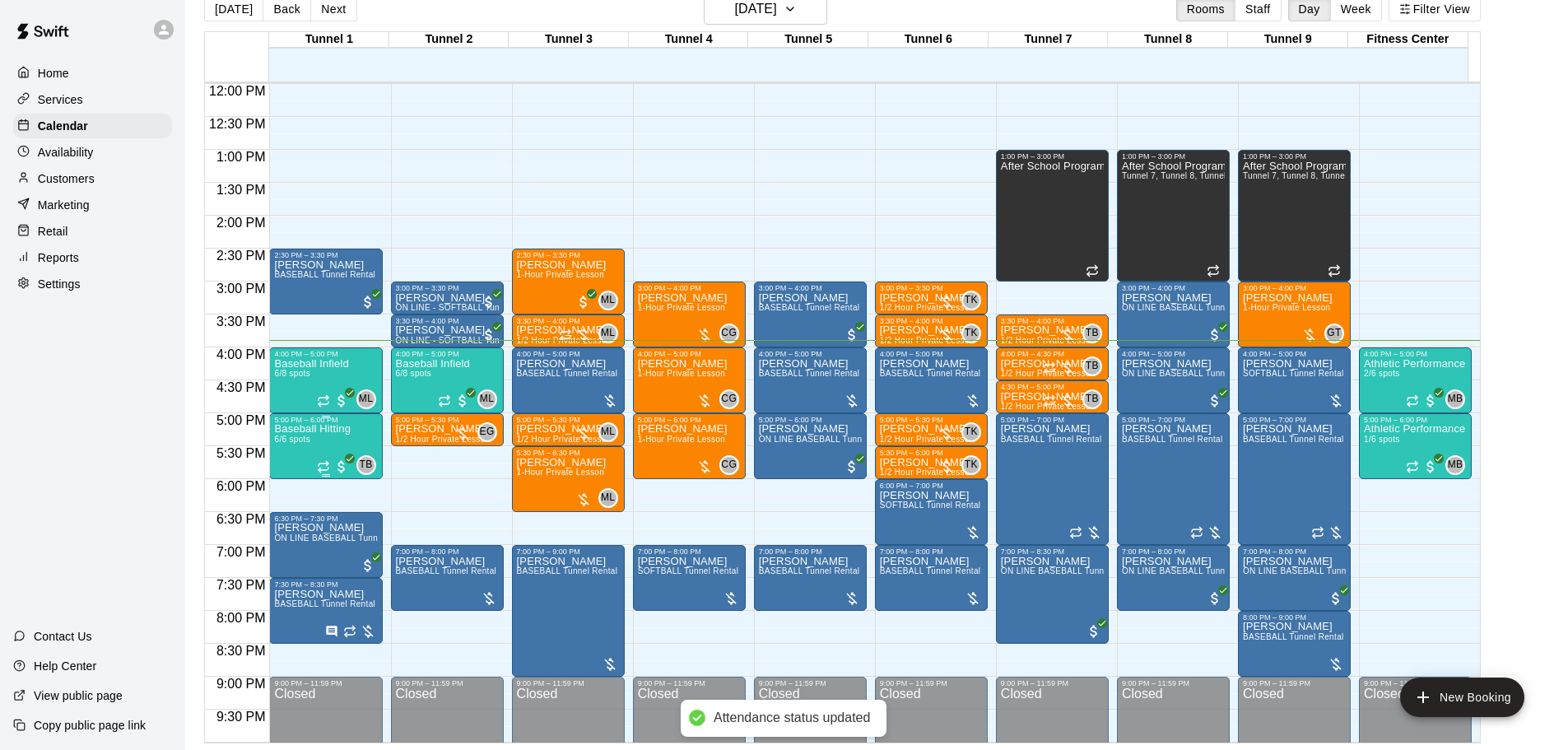
click at [306, 423] on div "5:00 PM – 6:00 PM" at bounding box center [325, 419] width 102 height 8
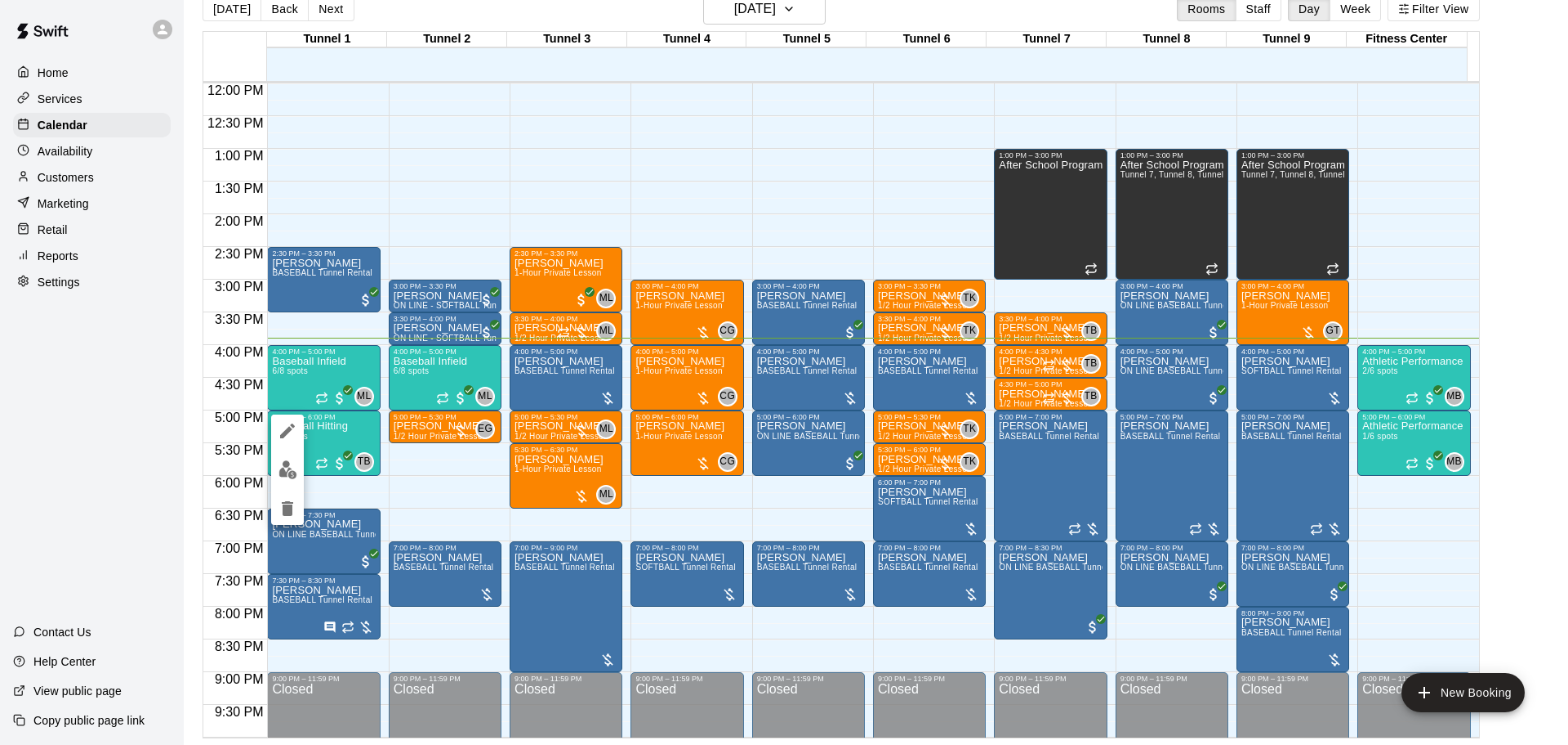
drag, startPoint x: 326, startPoint y: 356, endPoint x: 321, endPoint y: 345, distance: 12.1
click at [324, 350] on div at bounding box center [784, 372] width 1568 height 745
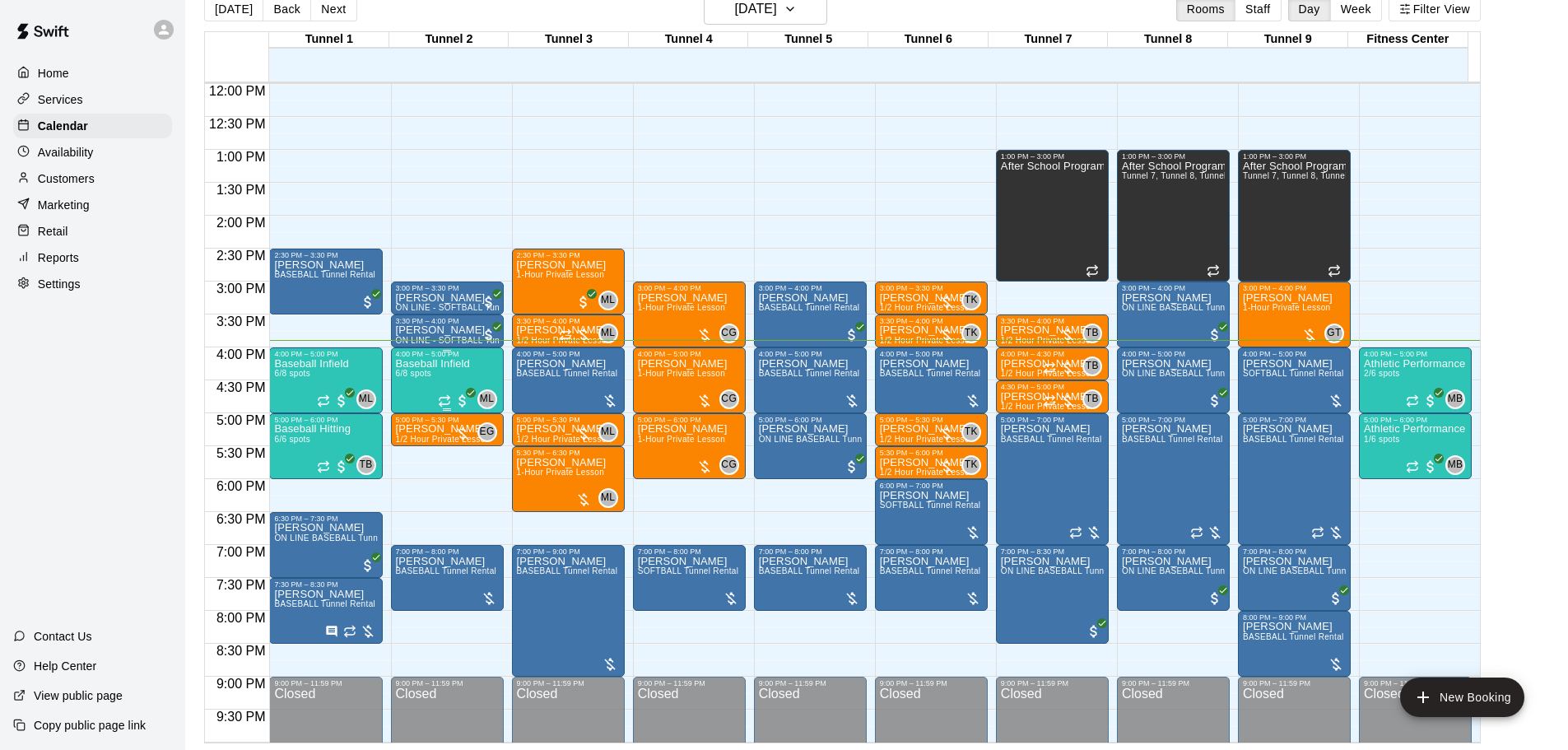
click at [460, 354] on div "4:00 PM – 5:00 PM" at bounding box center [447, 353] width 102 height 8
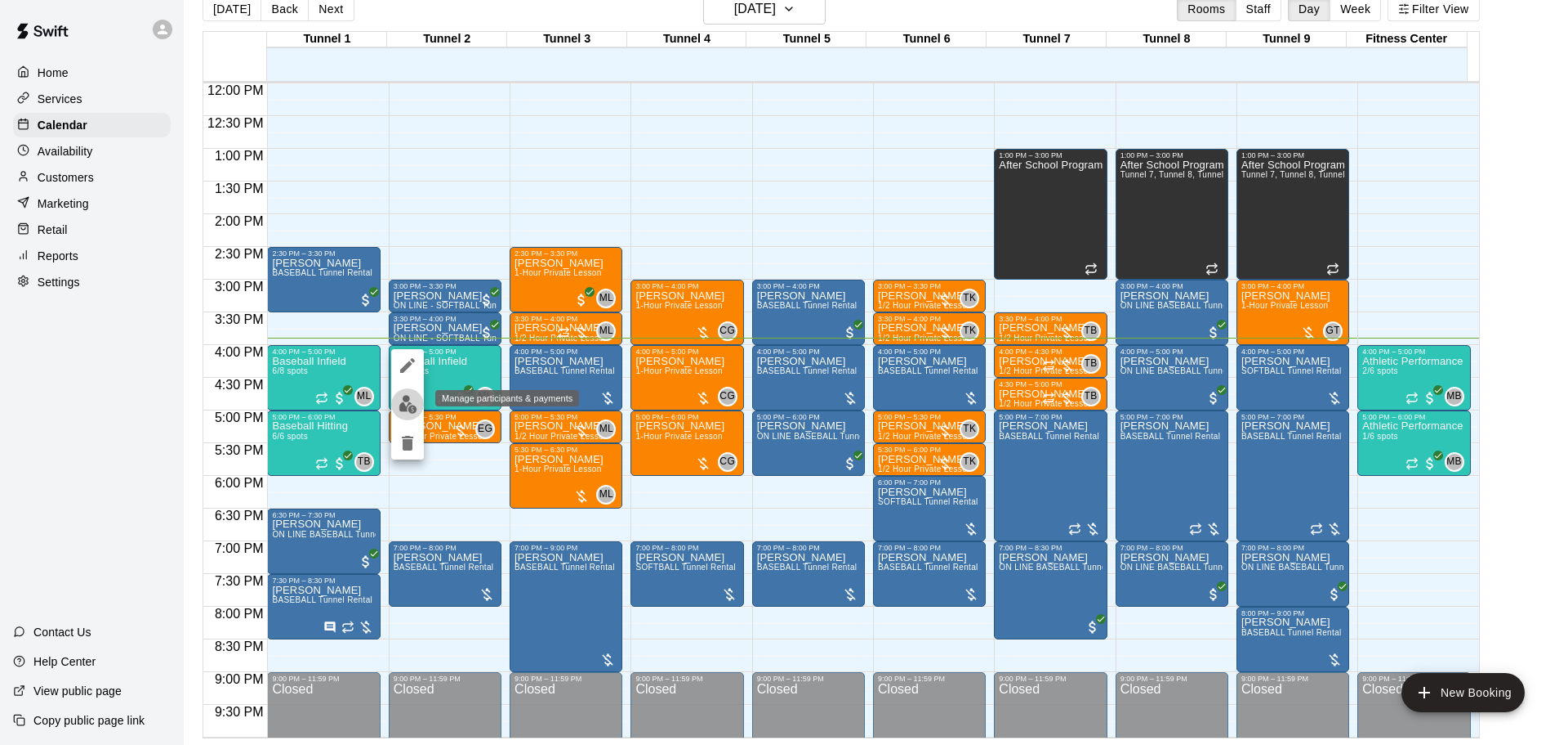
click at [409, 400] on img "edit" at bounding box center [408, 404] width 19 height 19
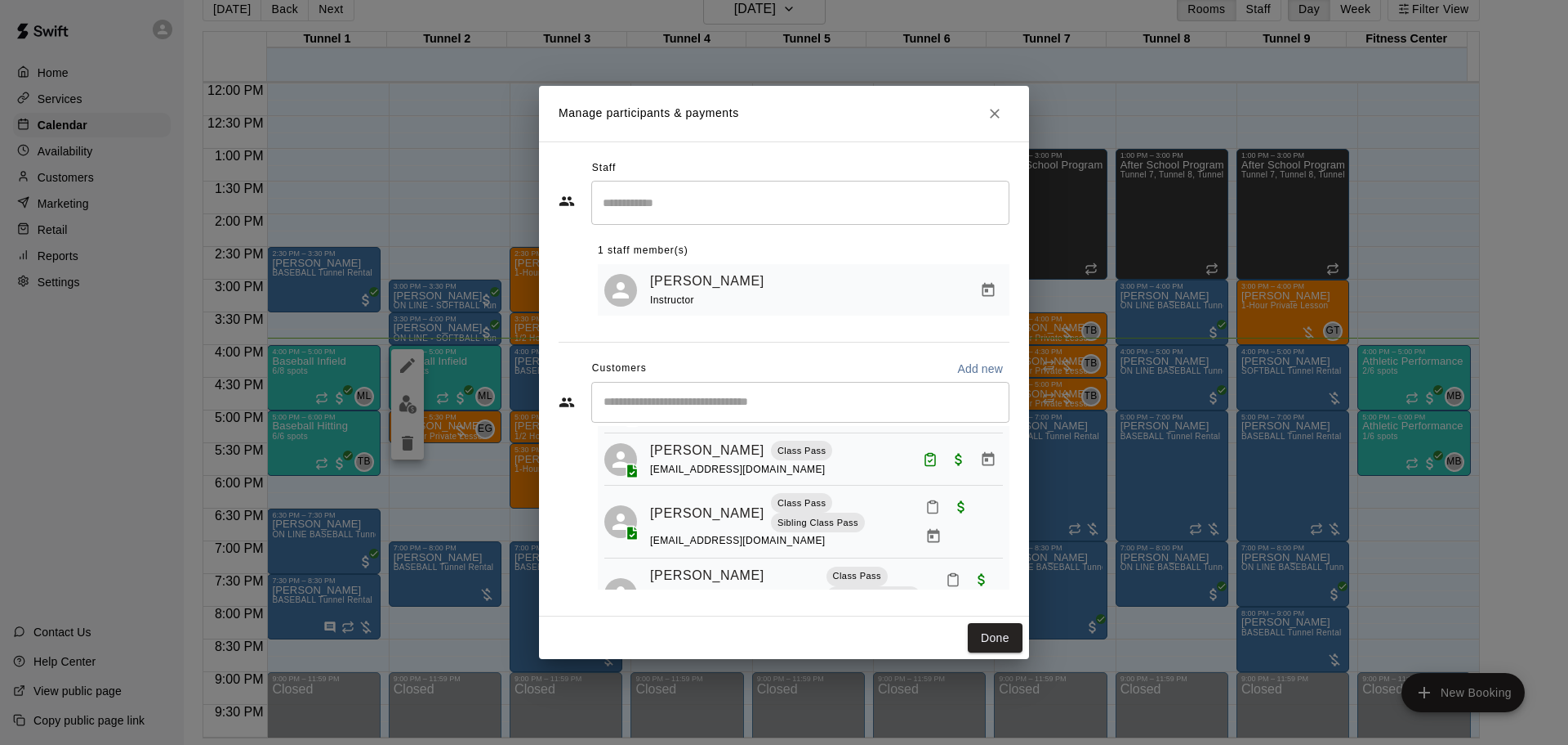
scroll to position [163, 0]
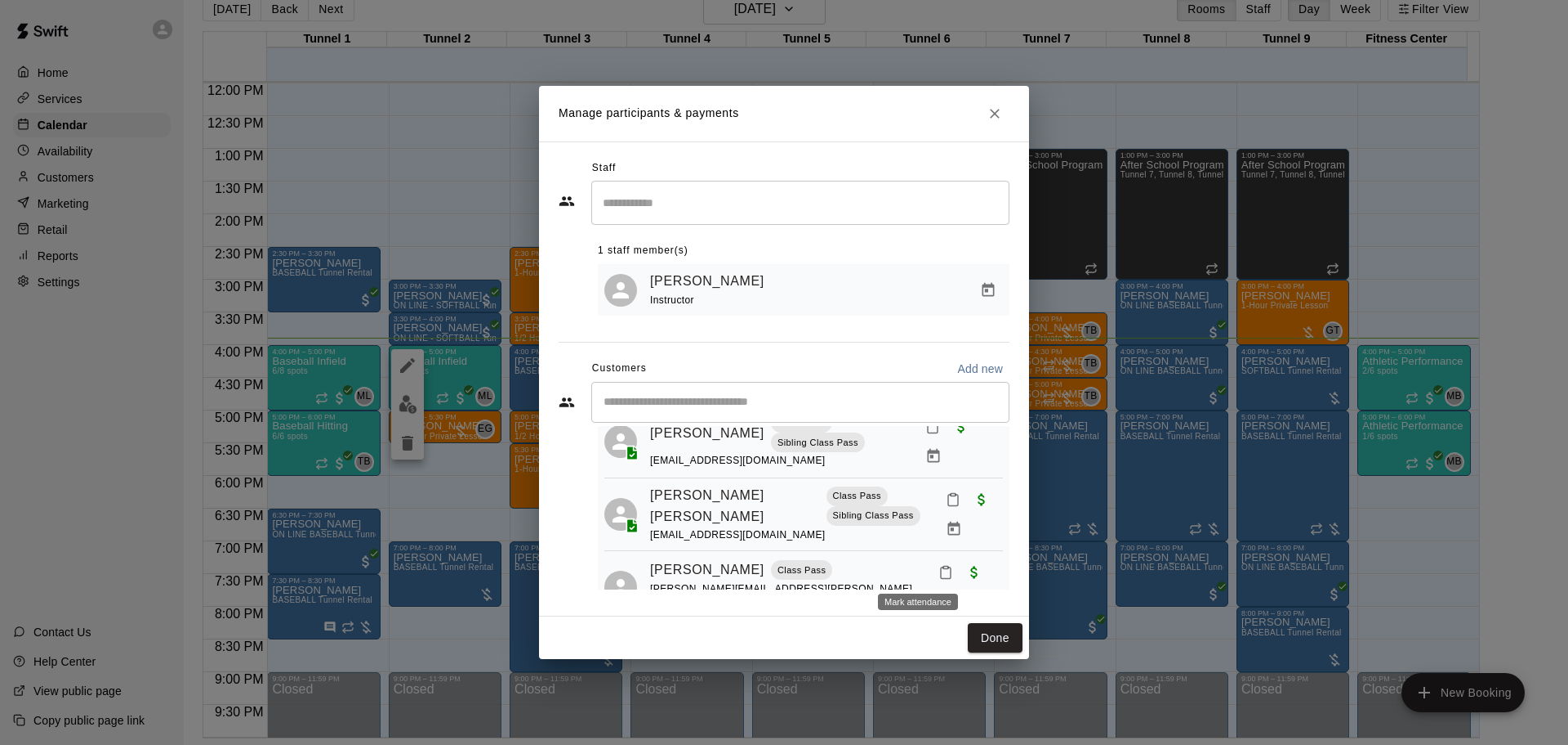
click at [939, 564] on icon "Mark attendance" at bounding box center [946, 572] width 15 height 15
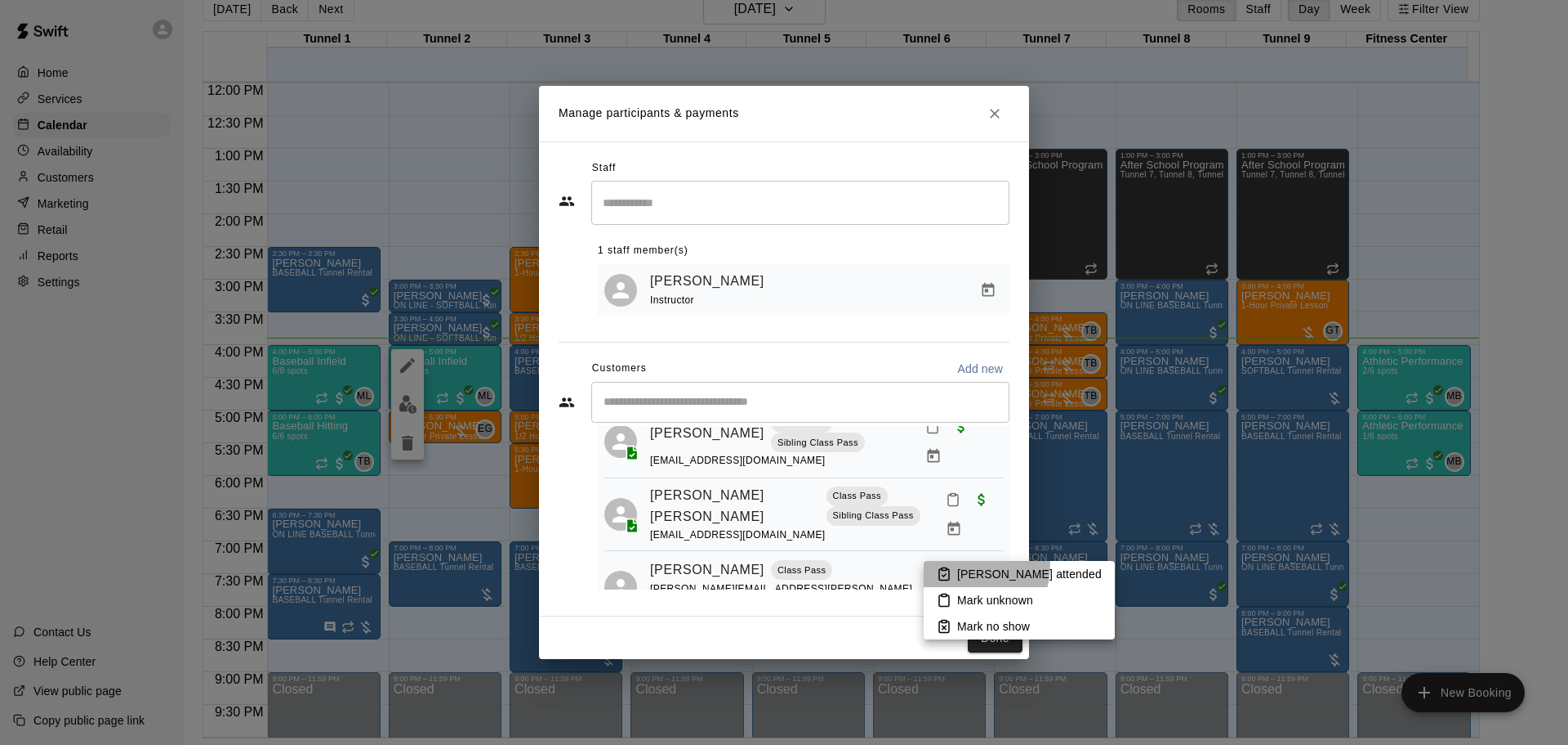
click at [939, 563] on li "Mark attended" at bounding box center [1019, 574] width 191 height 27
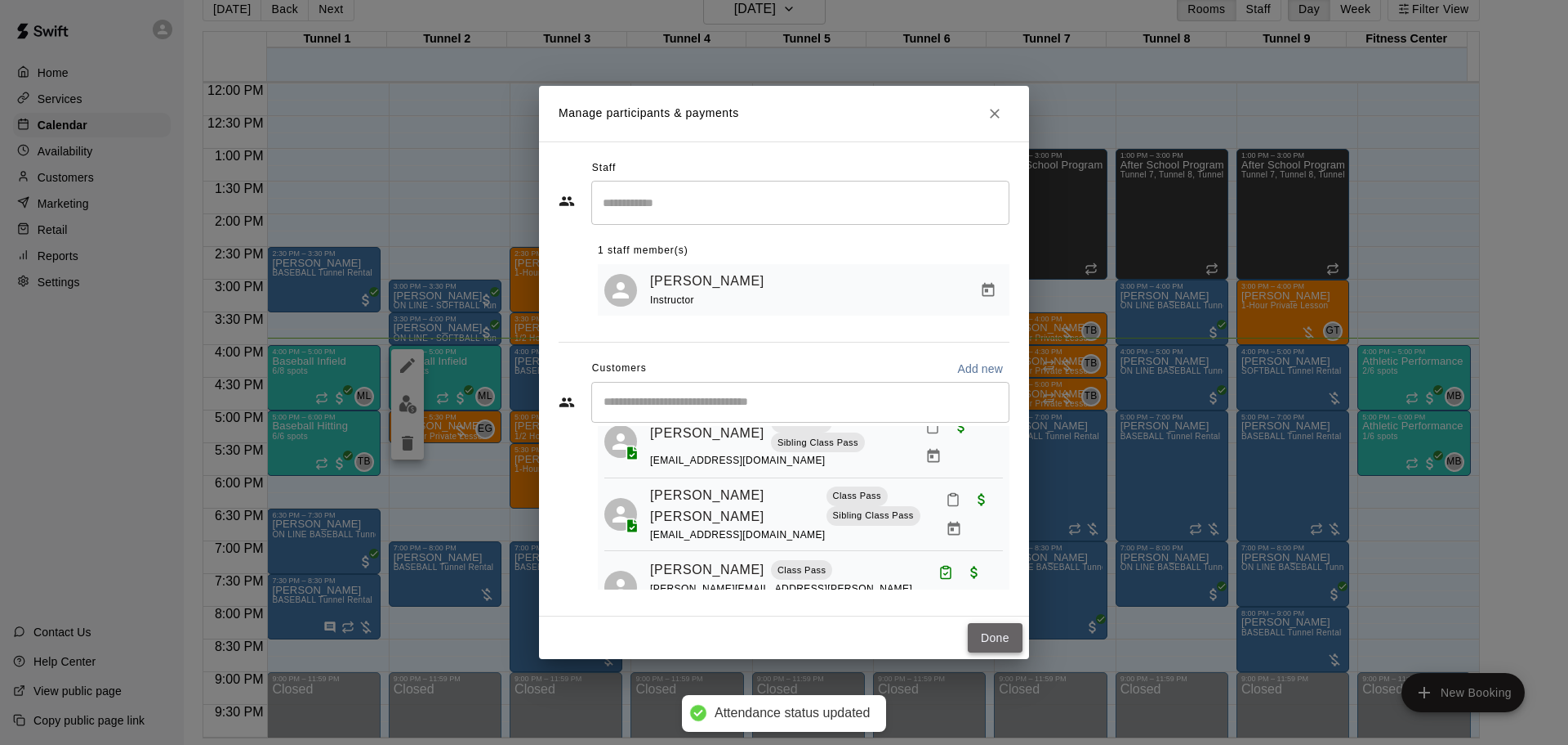
click at [983, 631] on button "Done" at bounding box center [996, 638] width 55 height 30
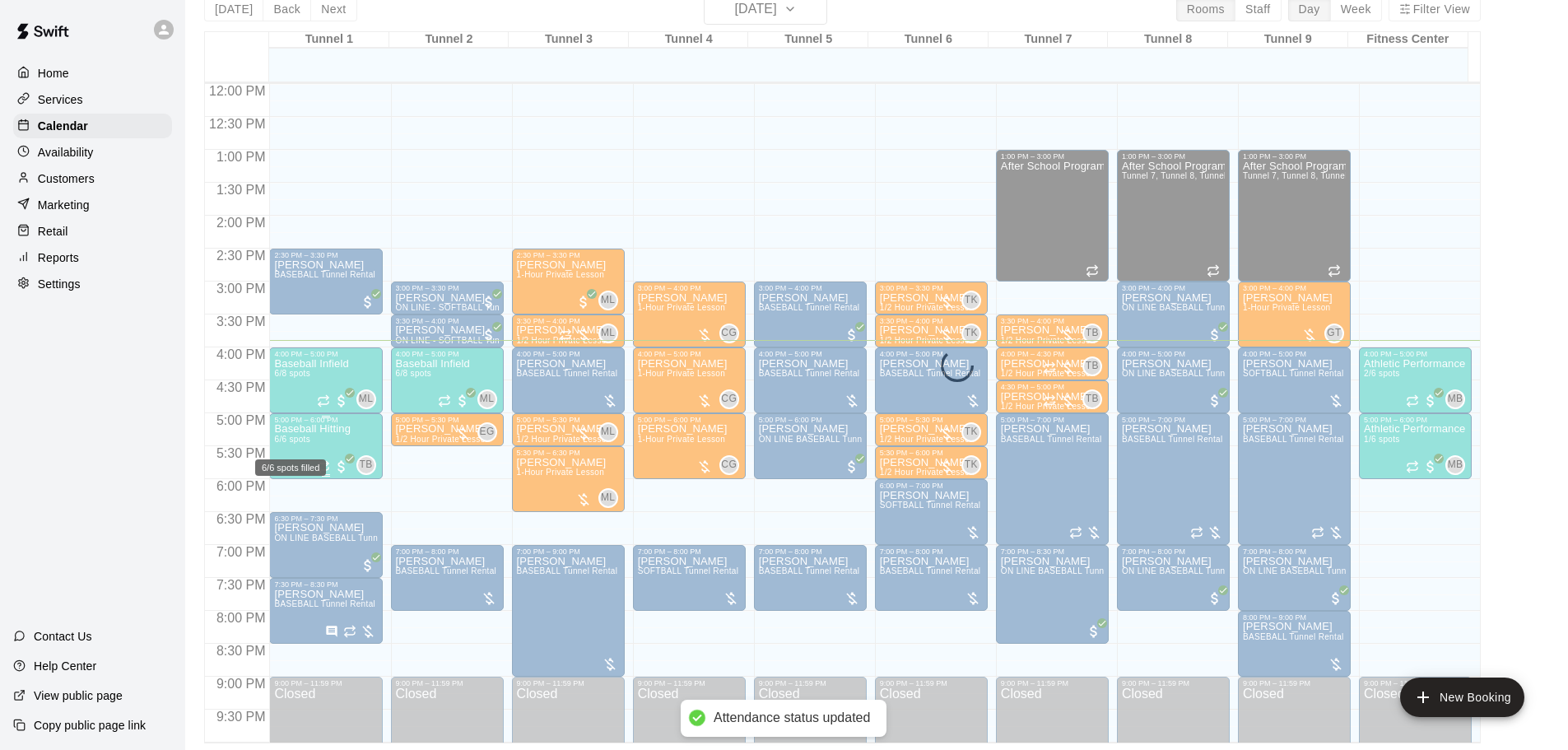
click at [289, 437] on span "6/6 spots" at bounding box center [292, 439] width 36 height 9
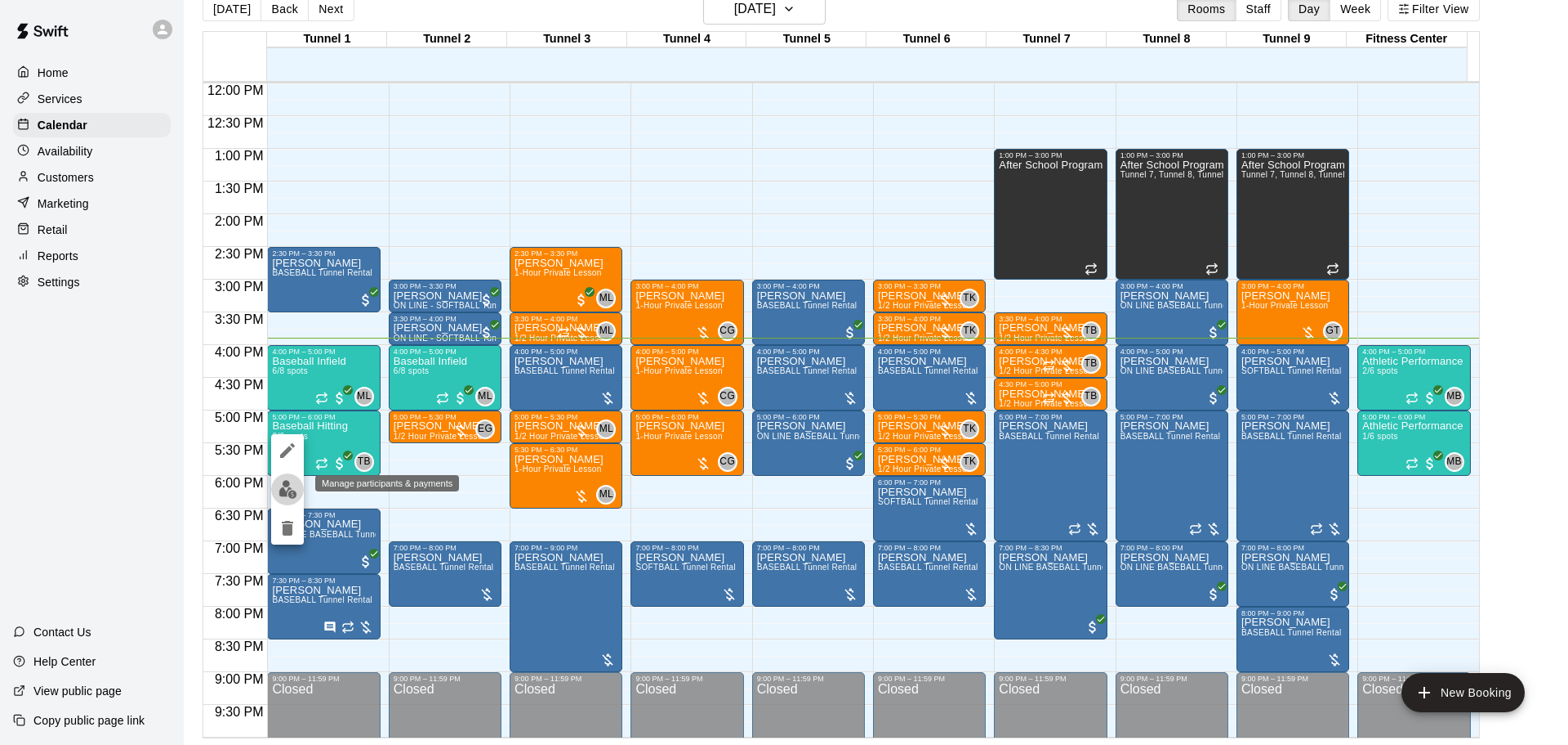
click at [285, 480] on img "edit" at bounding box center [288, 489] width 19 height 19
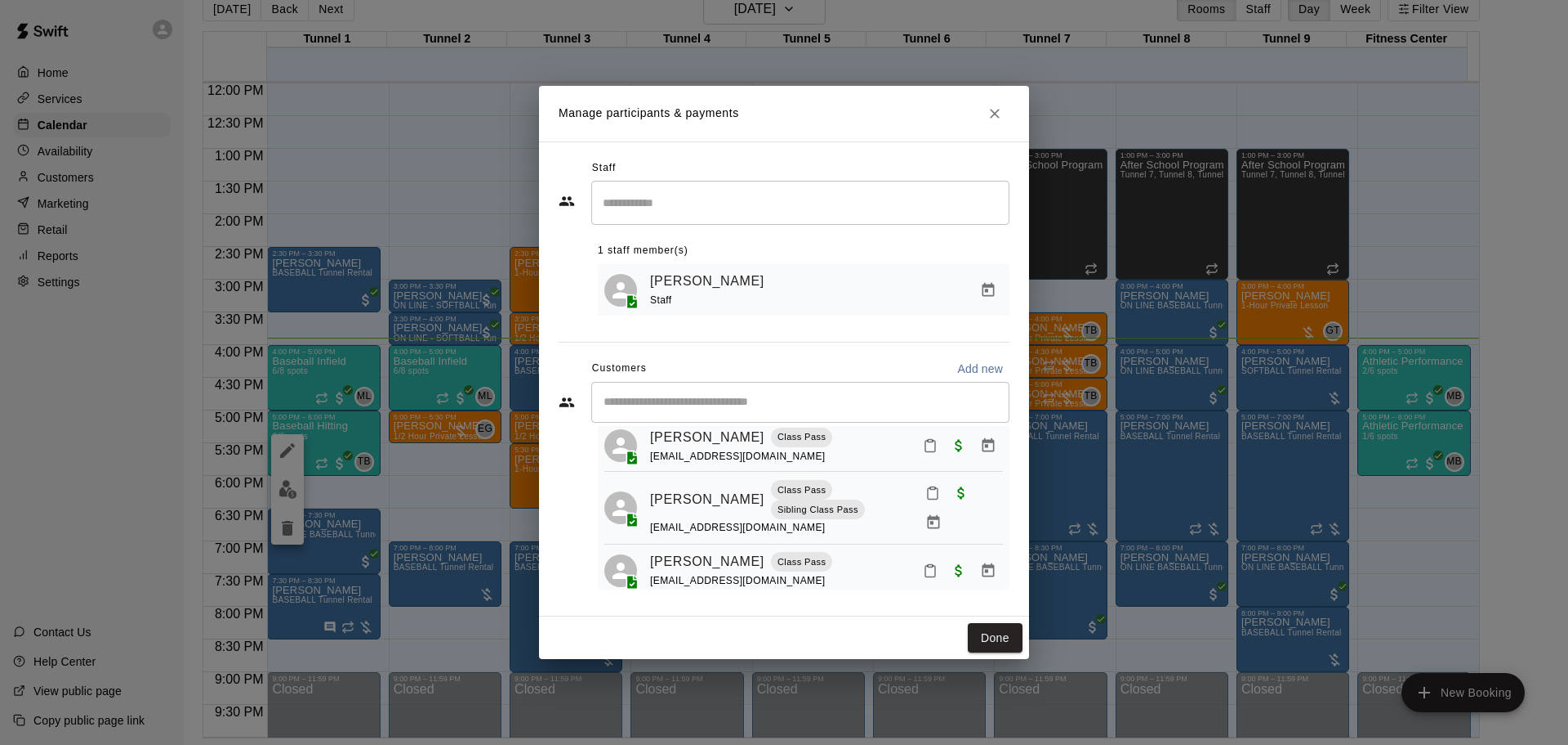
scroll to position [82, 0]
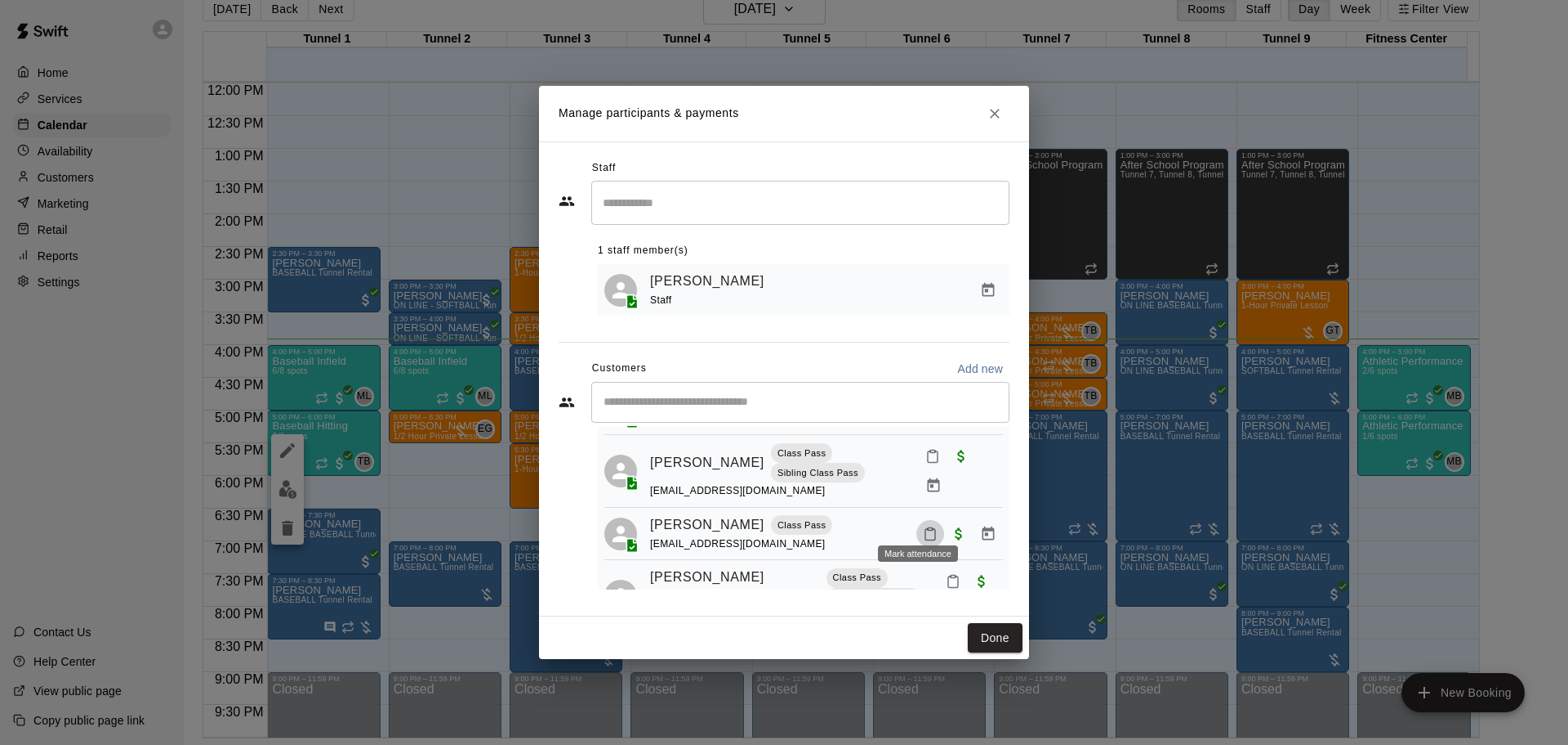
click at [917, 520] on button "Mark attendance" at bounding box center [931, 533] width 27 height 27
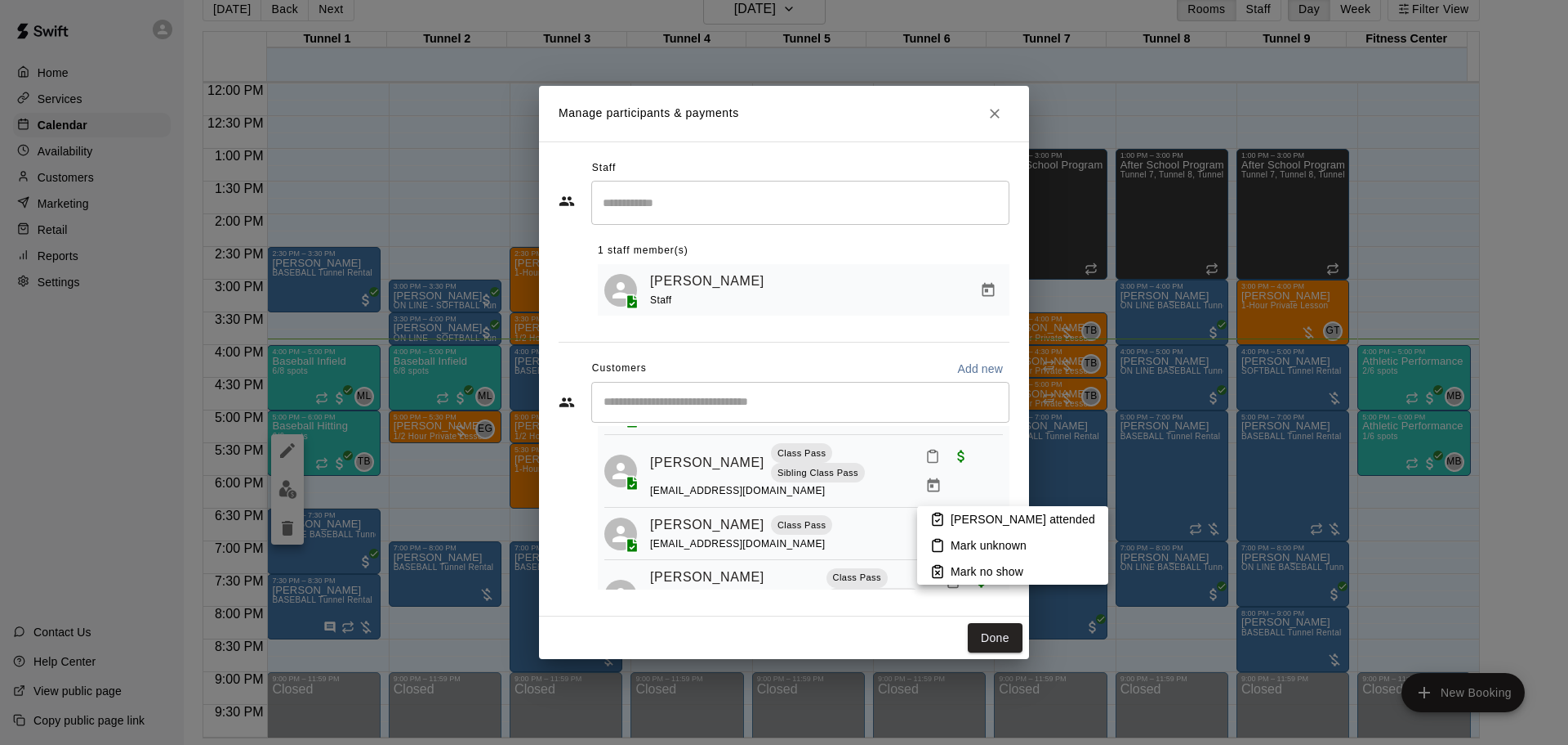
click at [928, 513] on li "Mark attended" at bounding box center [1013, 519] width 191 height 27
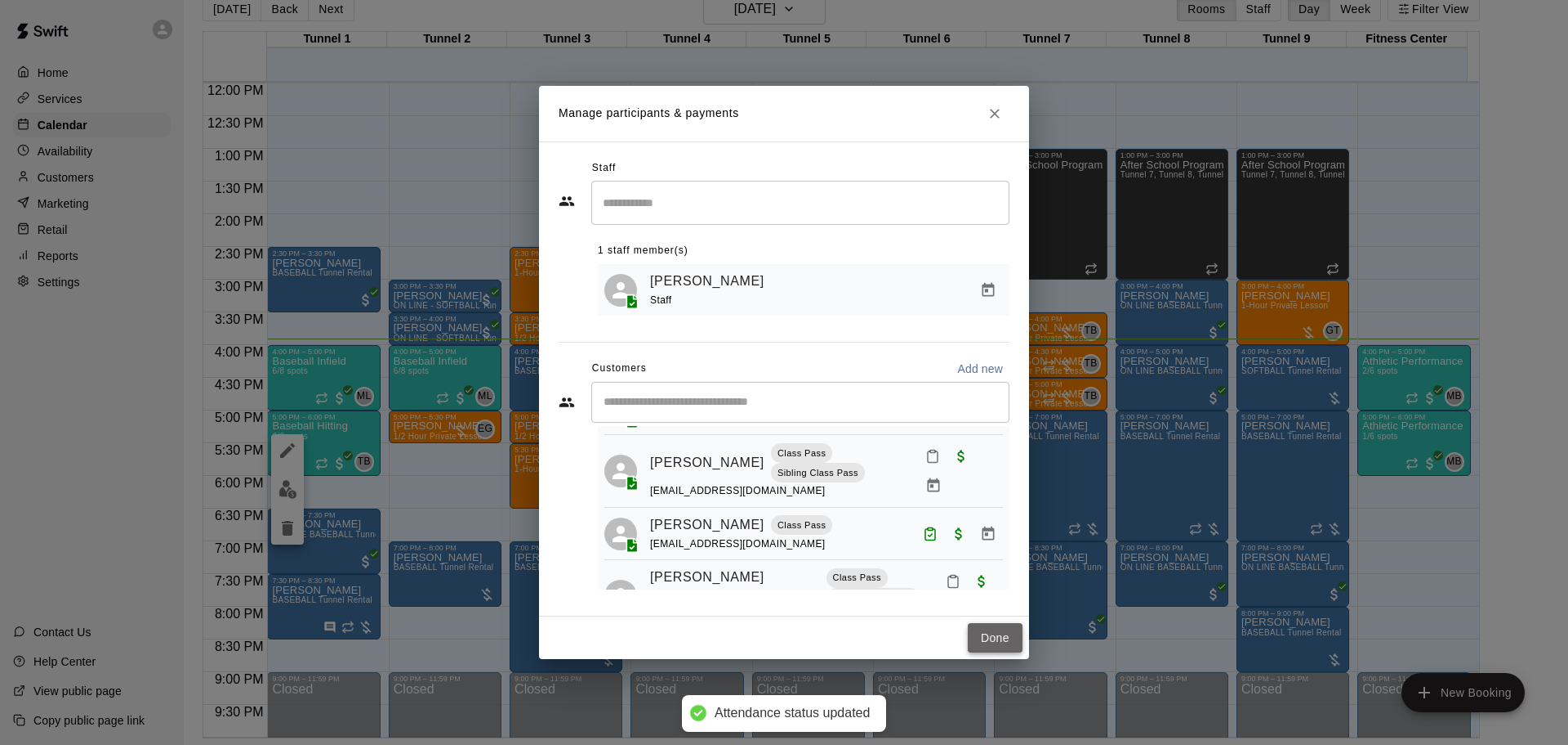
drag, startPoint x: 986, startPoint y: 638, endPoint x: 984, endPoint y: 630, distance: 8.2
click at [986, 637] on button "Done" at bounding box center [996, 638] width 55 height 30
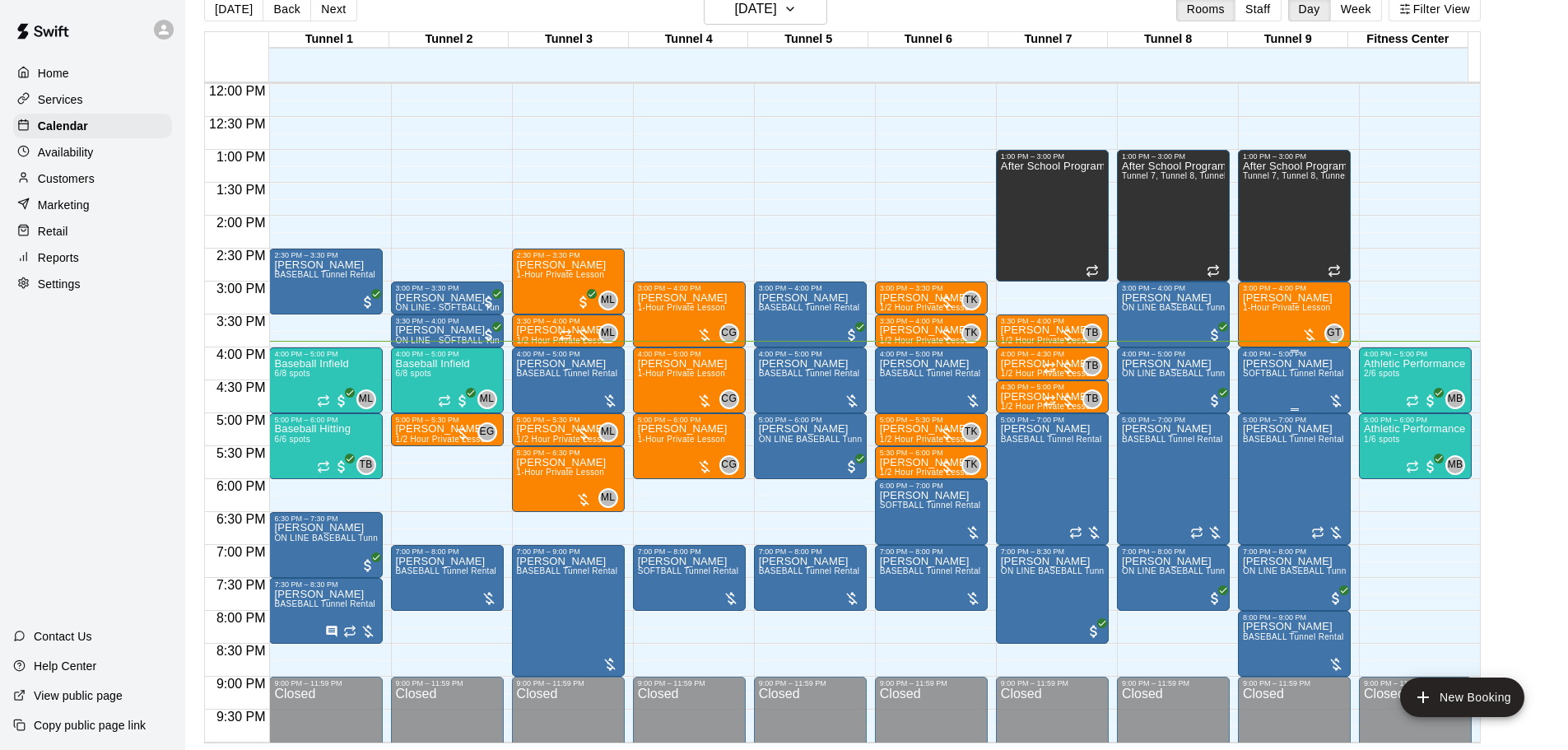
click at [1262, 377] on span "SOFTBALL Tunnel Rental" at bounding box center [1294, 374] width 102 height 9
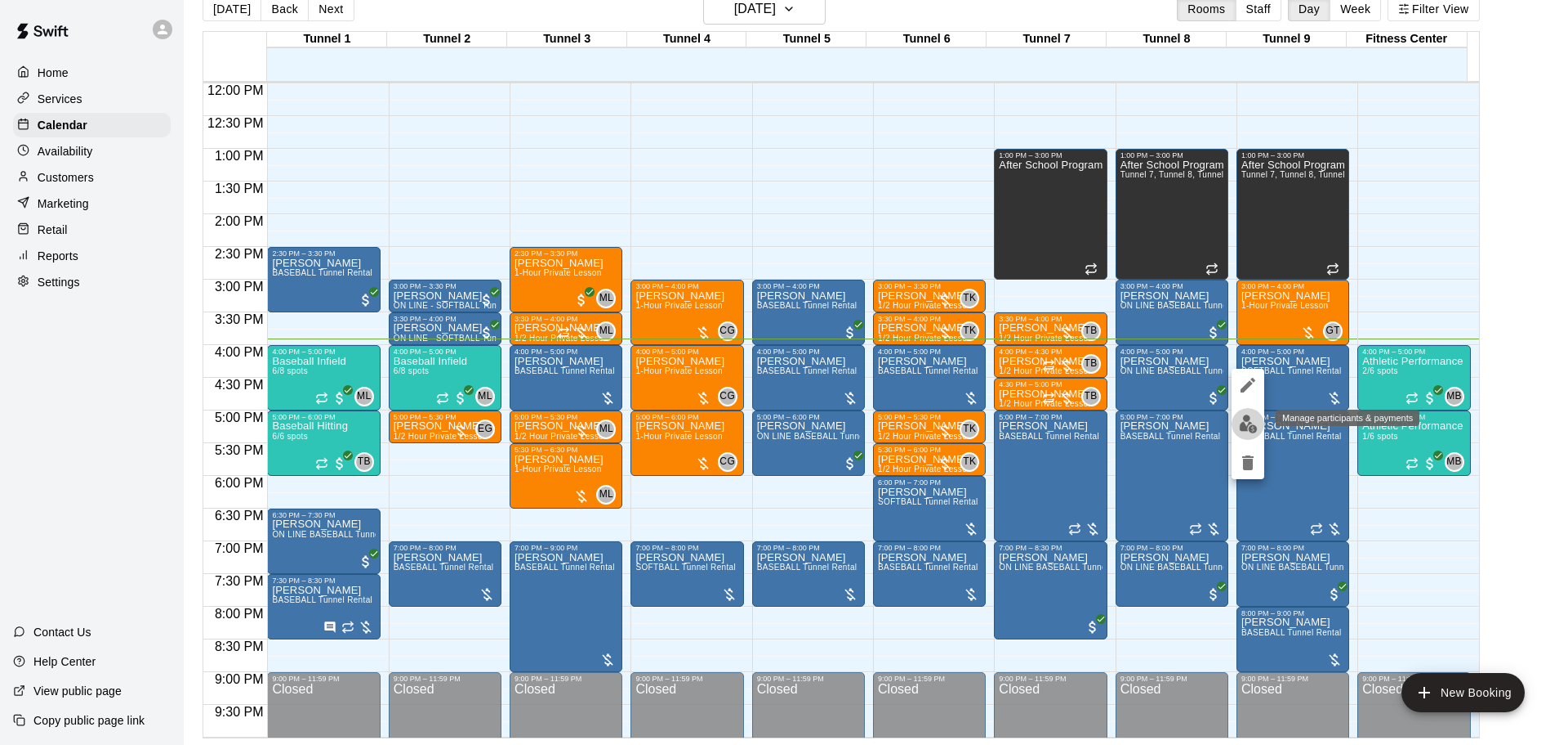
click at [1239, 417] on img "edit" at bounding box center [1248, 423] width 19 height 19
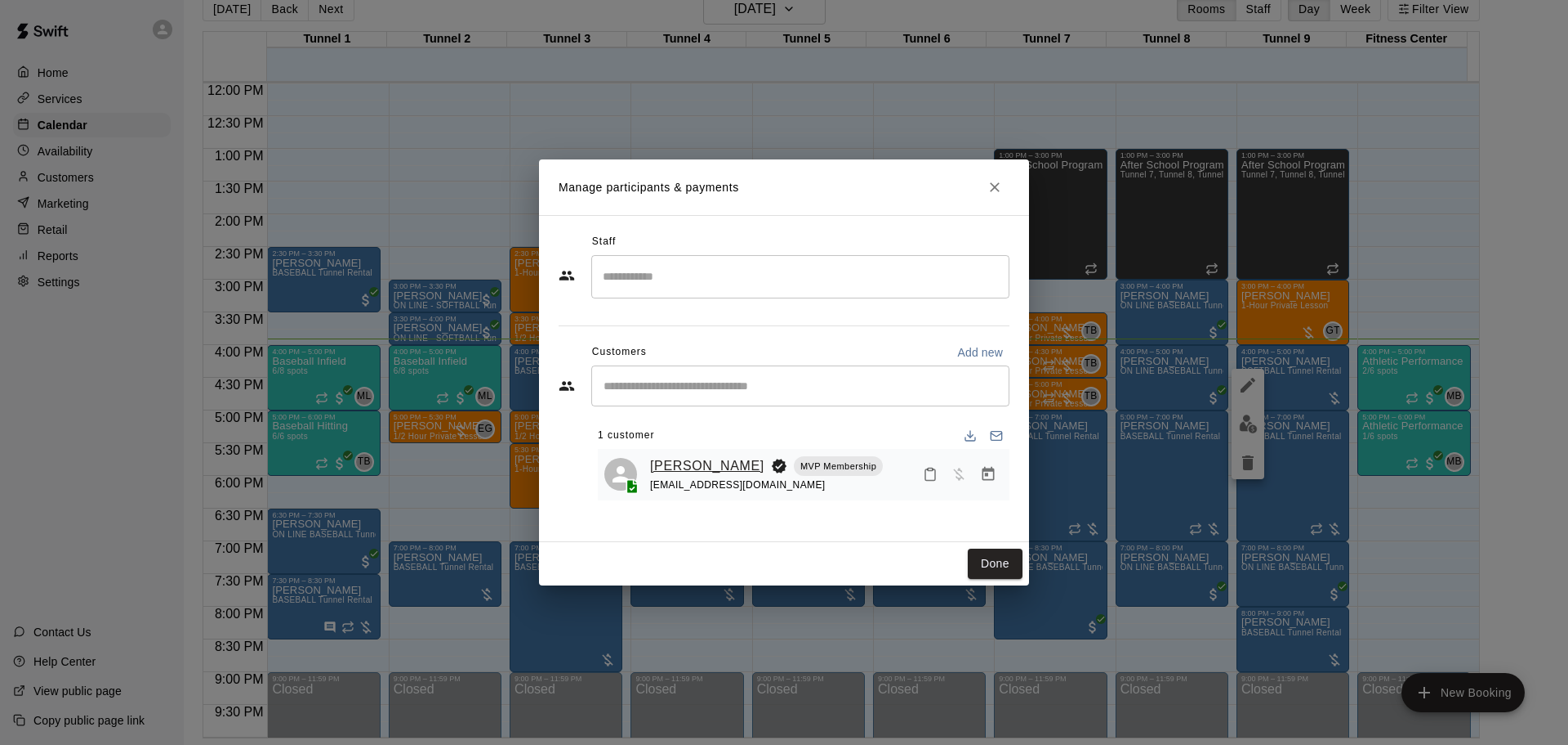
click at [676, 459] on link "[PERSON_NAME]" at bounding box center [707, 466] width 114 height 21
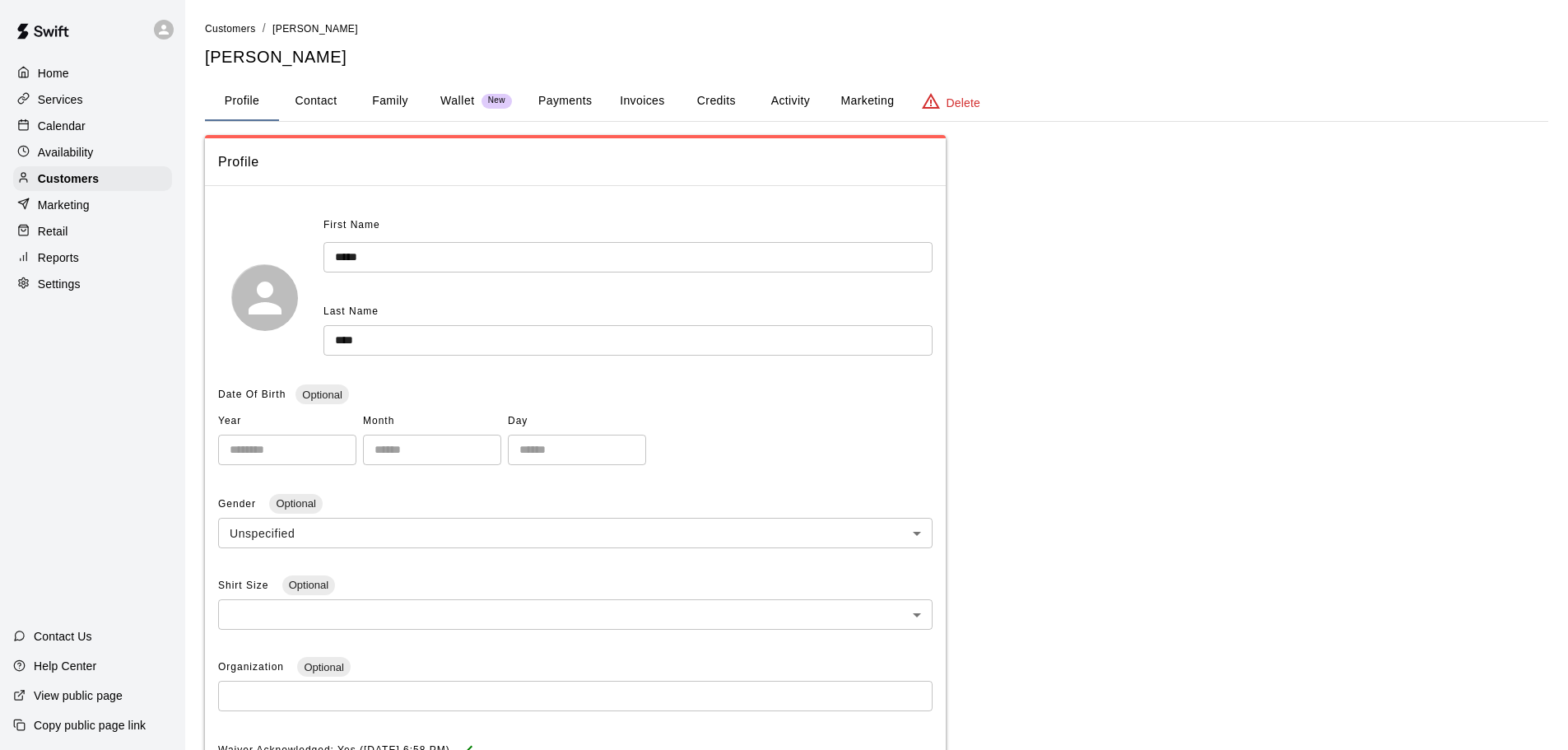
click at [587, 97] on button "Payments" at bounding box center [565, 101] width 80 height 40
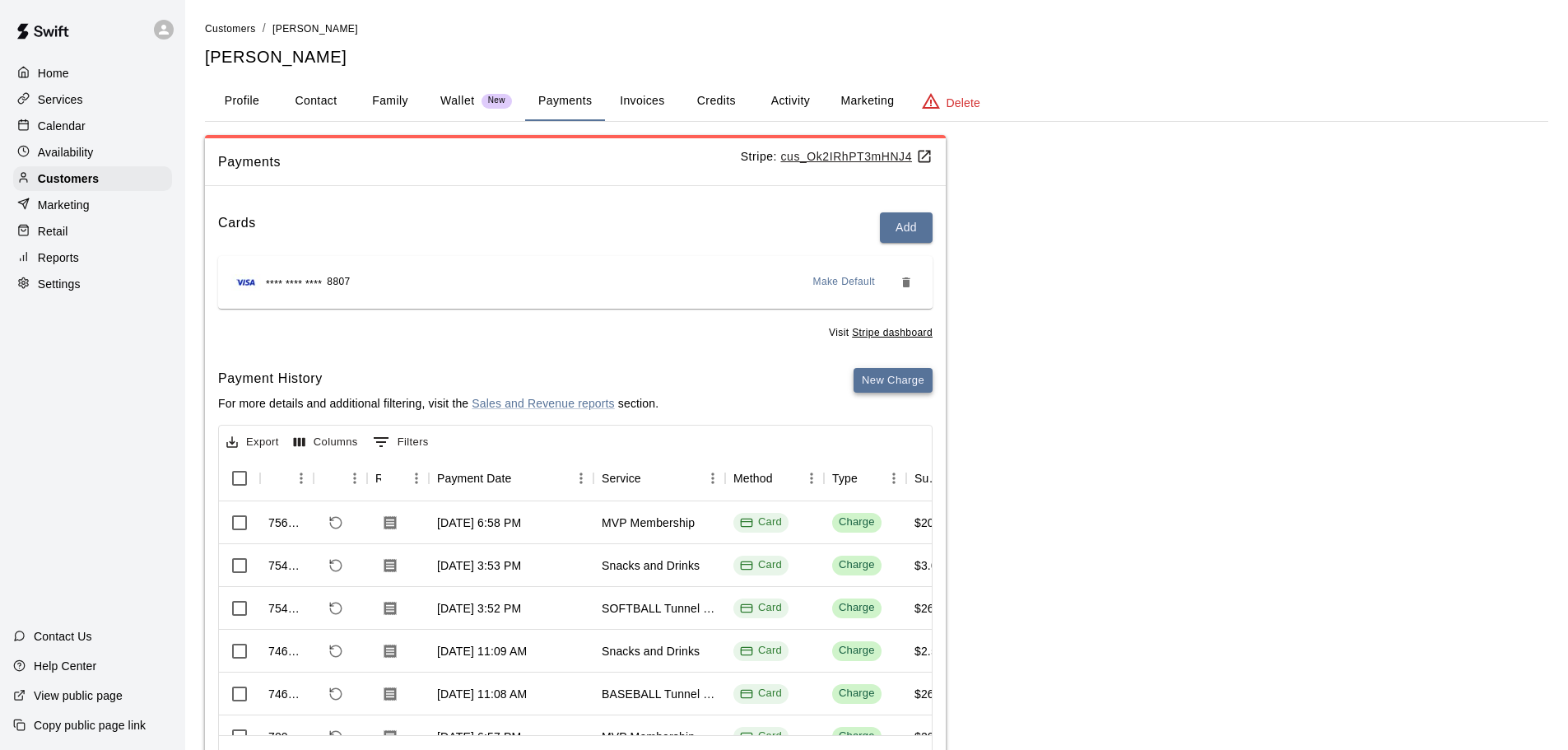
click at [895, 388] on button "New Charge" at bounding box center [893, 381] width 79 height 26
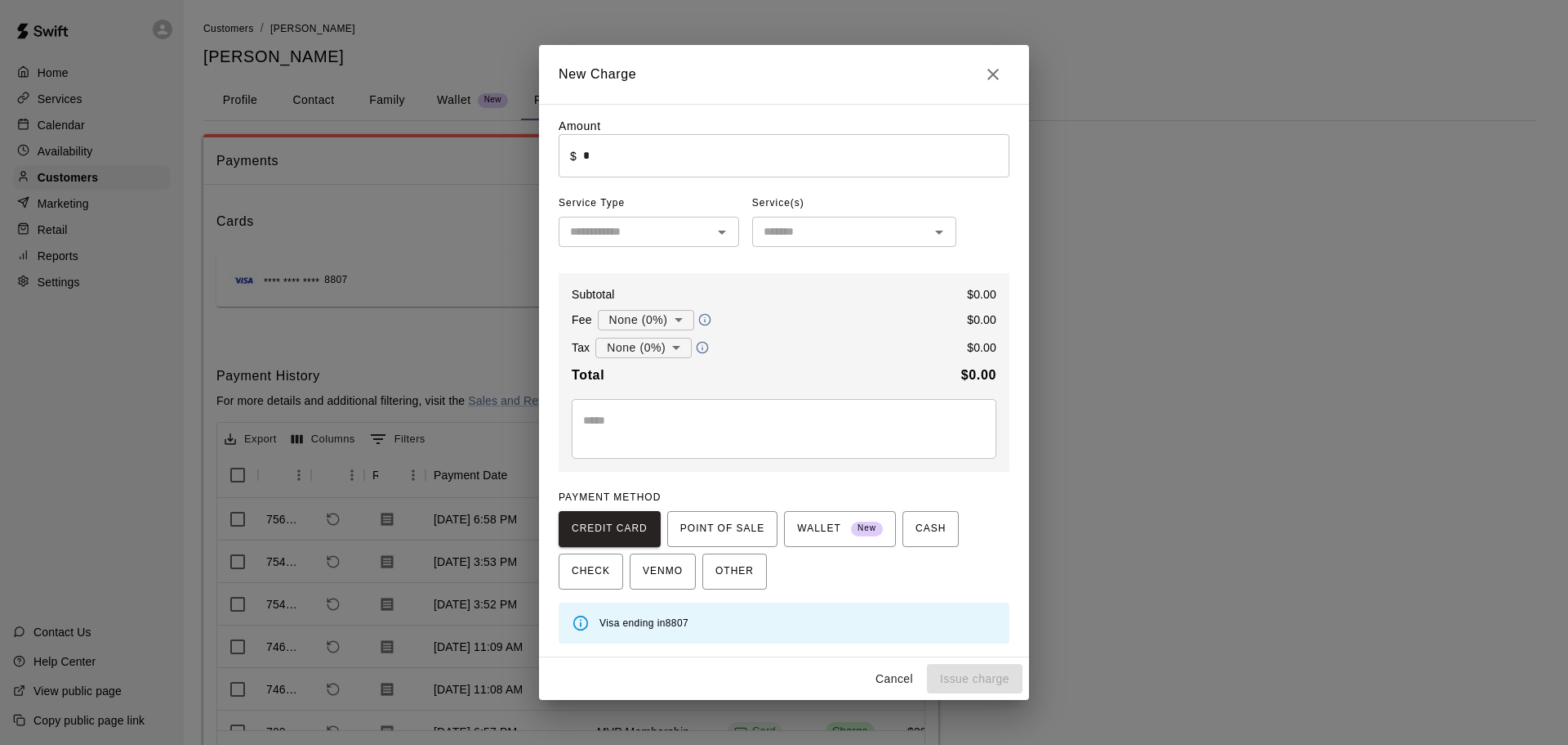
click at [683, 174] on input "*" at bounding box center [797, 155] width 427 height 43
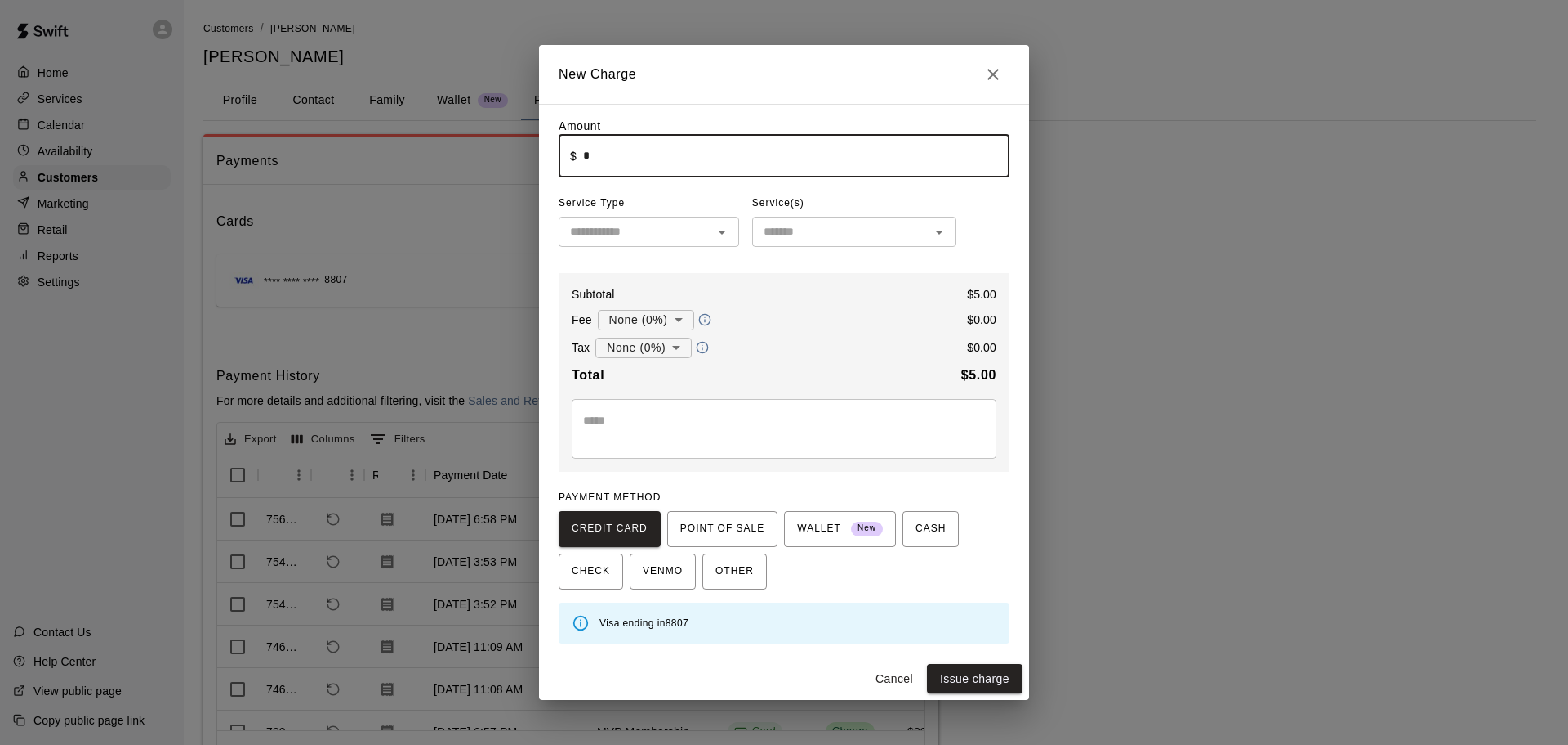
type input "****"
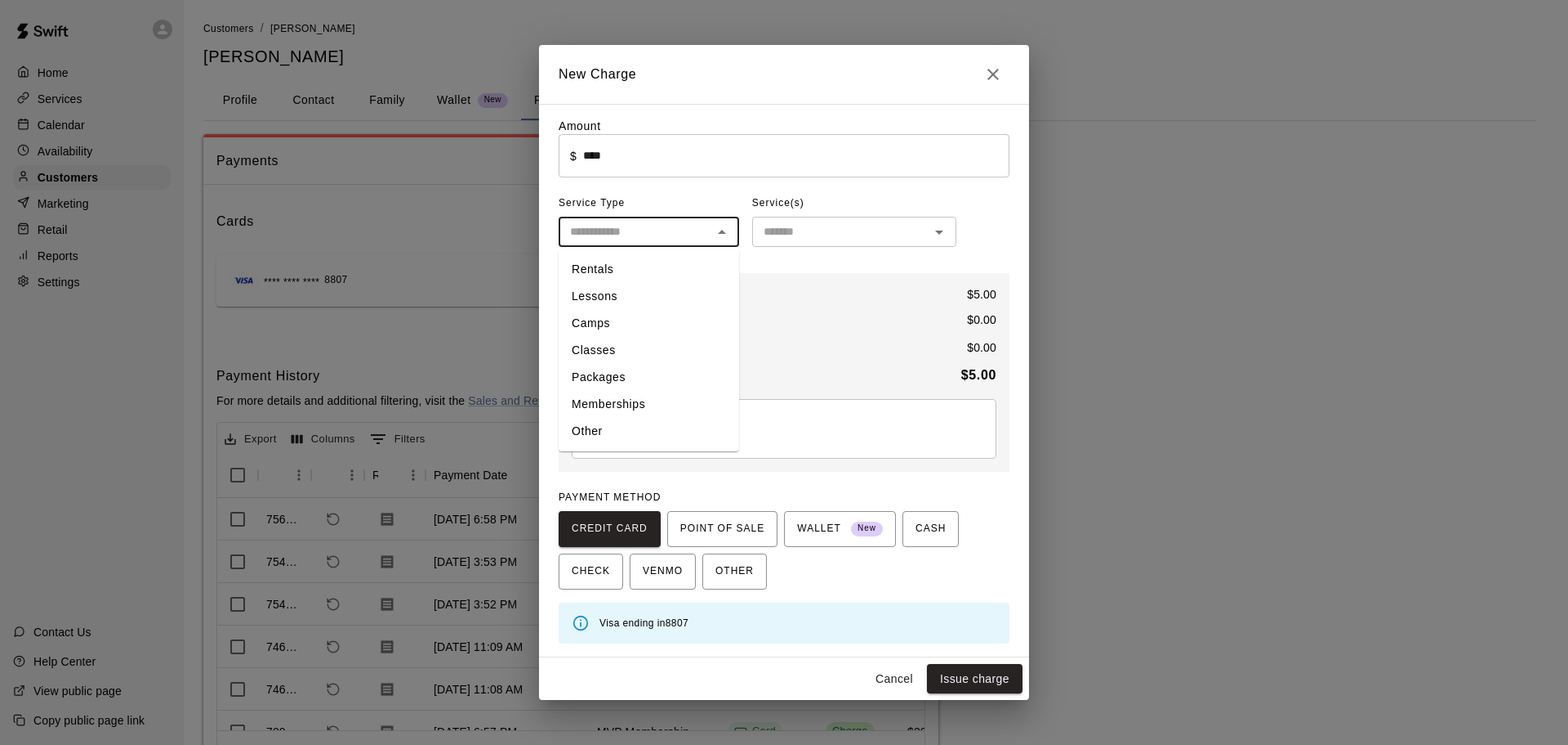
click at [668, 241] on input "text" at bounding box center [635, 232] width 144 height 20
click at [615, 426] on li "Other" at bounding box center [648, 431] width 180 height 27
type input "*****"
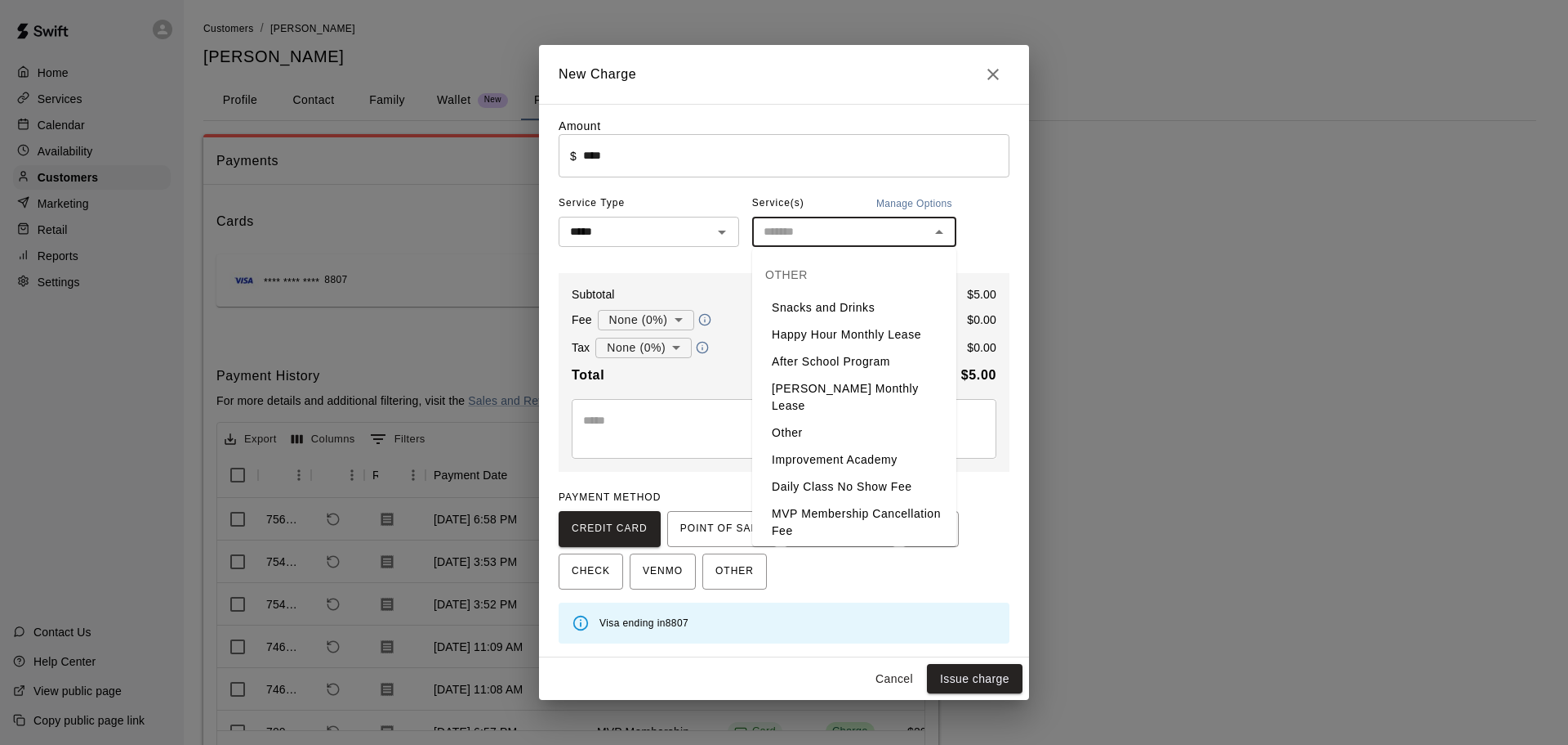
click at [848, 231] on input "text" at bounding box center [841, 232] width 168 height 20
click at [830, 304] on li "Snacks and Drinks" at bounding box center [854, 307] width 204 height 27
type input "**********"
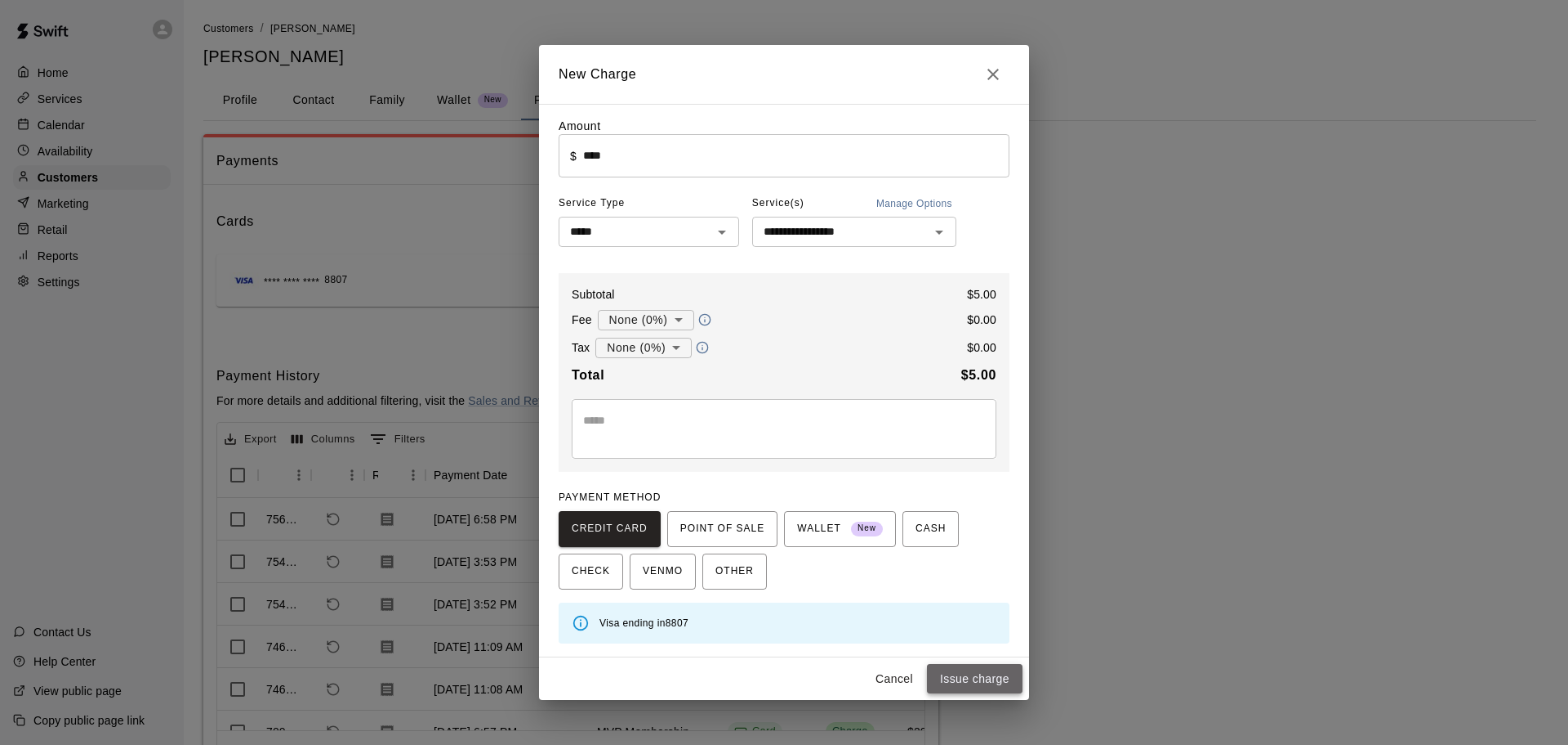
click at [978, 669] on button "Issue charge" at bounding box center [975, 678] width 95 height 30
type input "*"
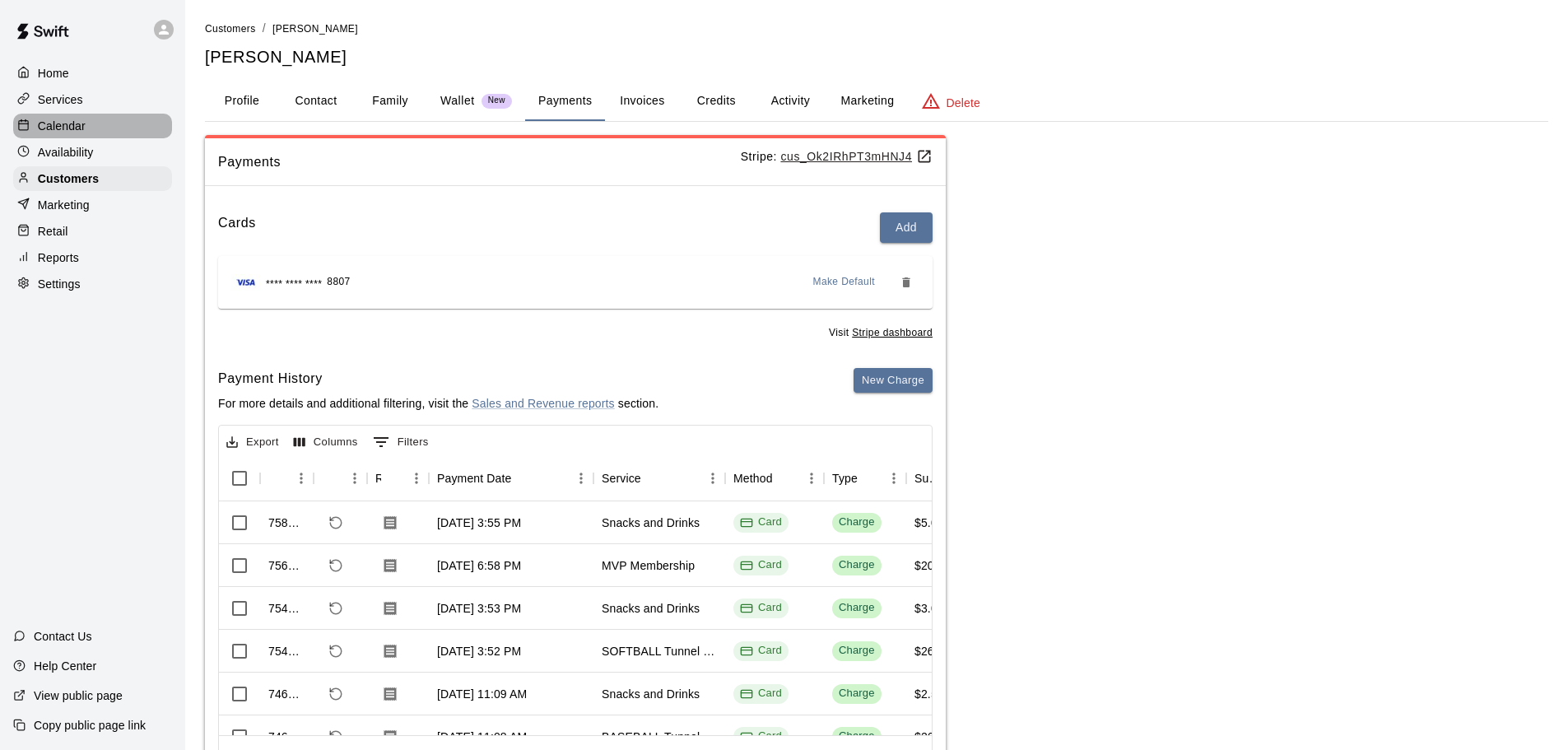
click at [68, 121] on p "Calendar" at bounding box center [62, 126] width 48 height 17
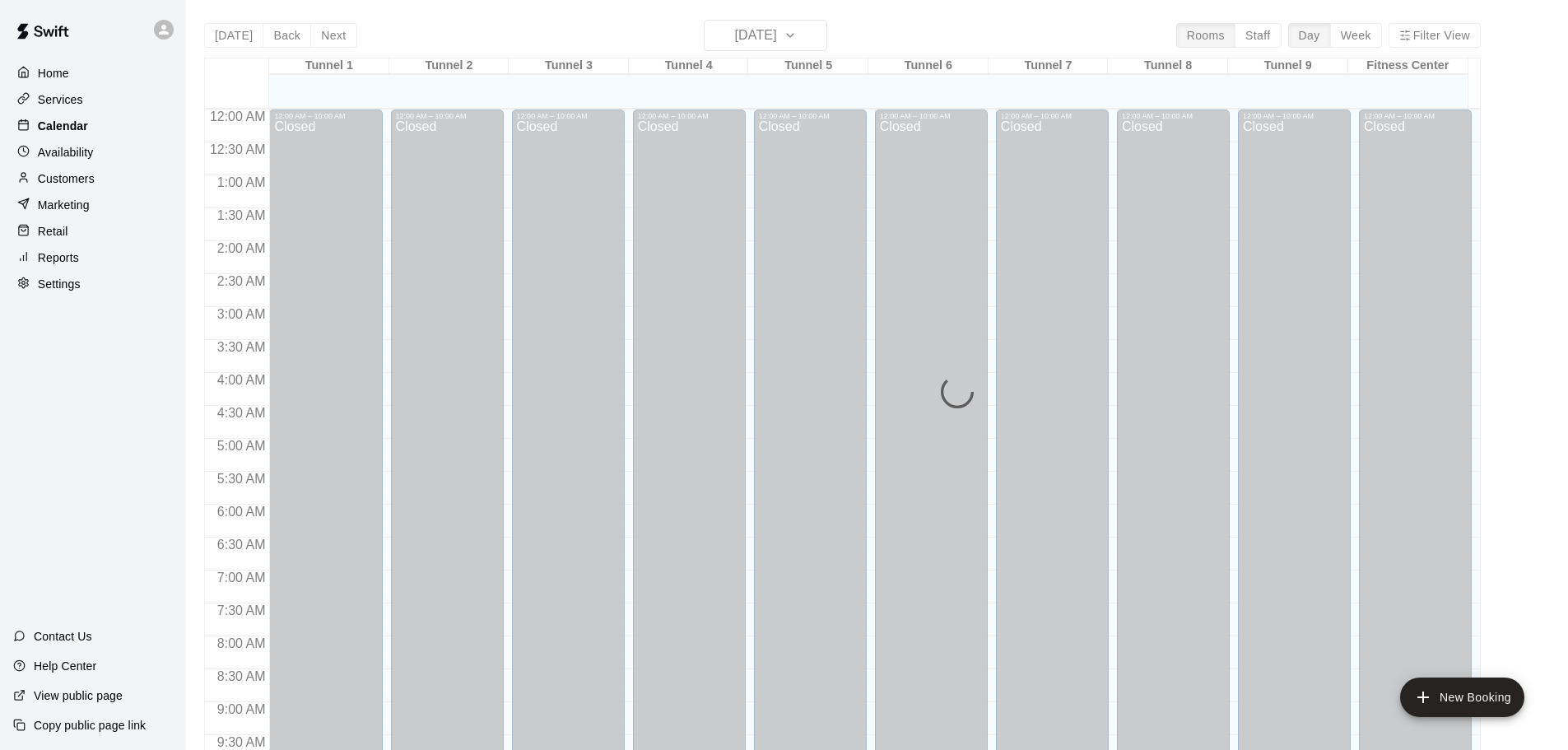
scroll to position [872, 0]
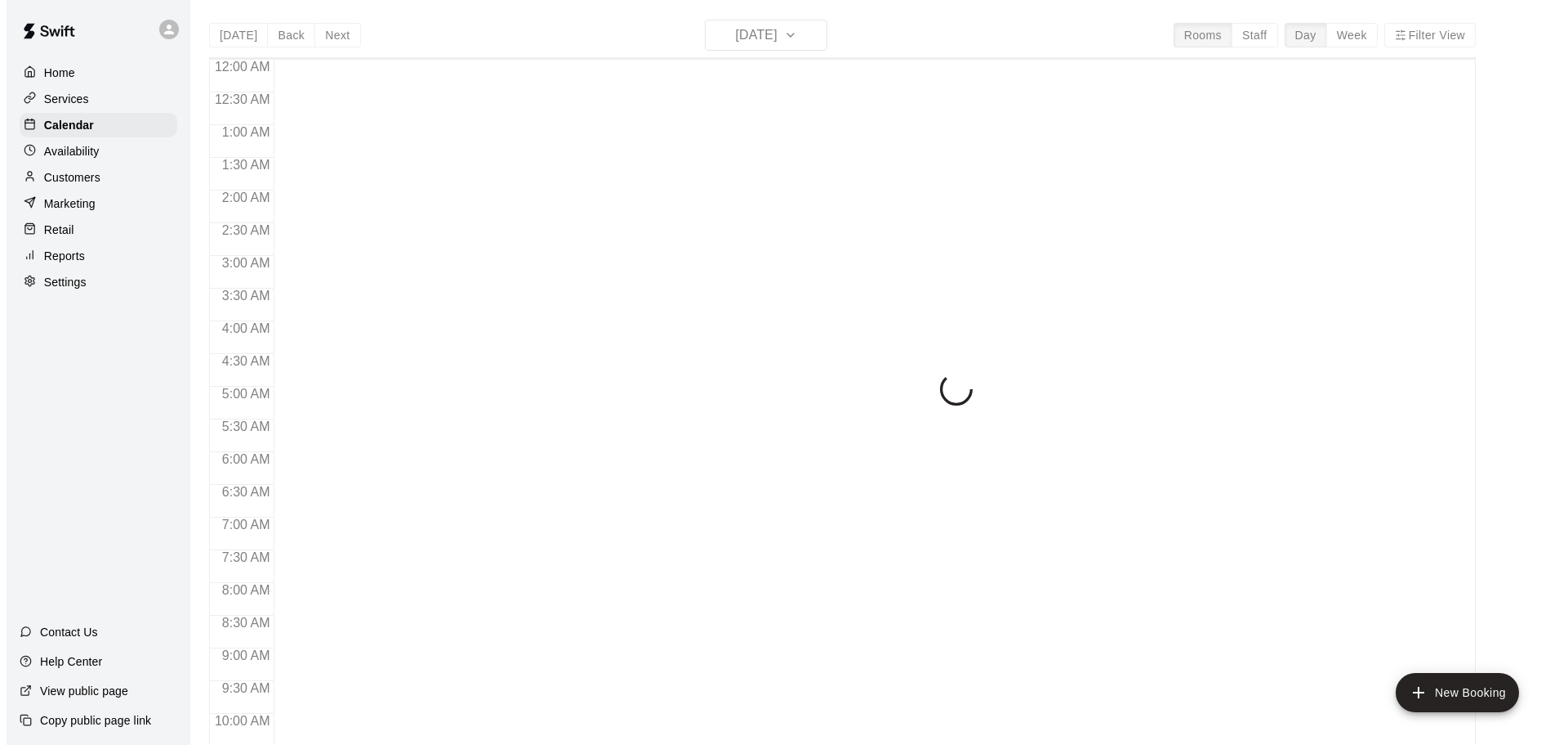
scroll to position [866, 0]
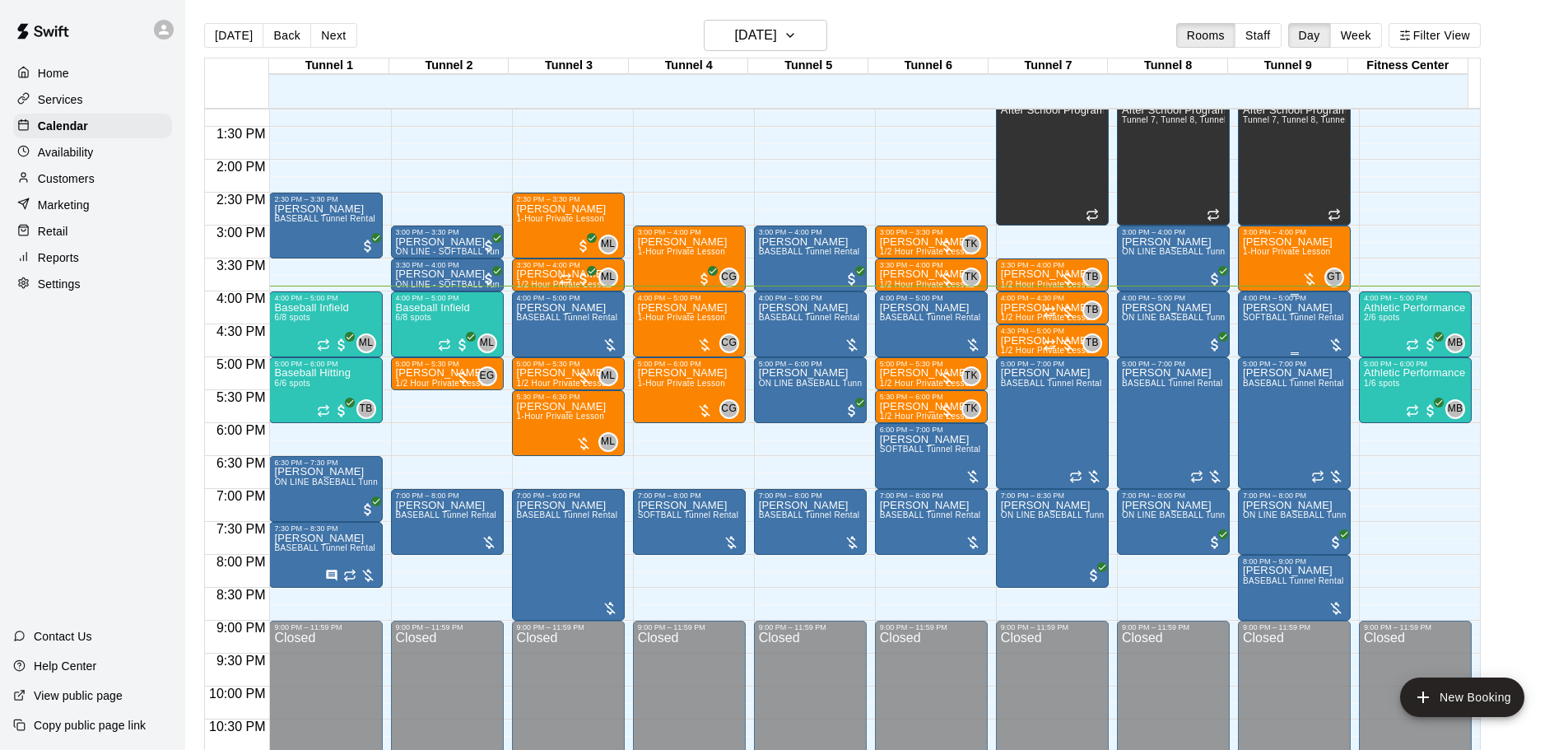
click at [1299, 331] on div "David Wade SOFTBALL Tunnel Rental" at bounding box center [1294, 676] width 102 height 750
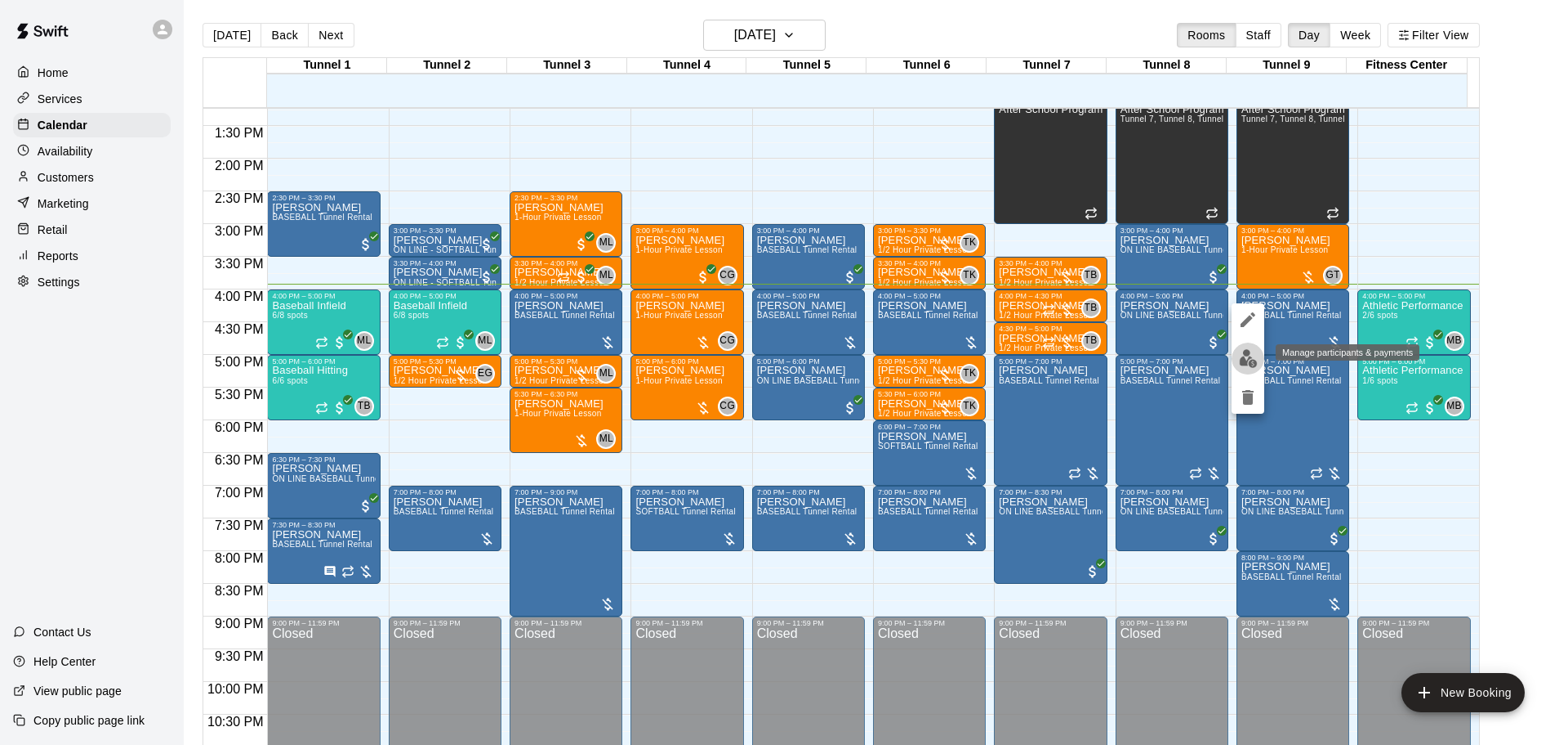
click at [1254, 354] on img "edit" at bounding box center [1248, 358] width 19 height 19
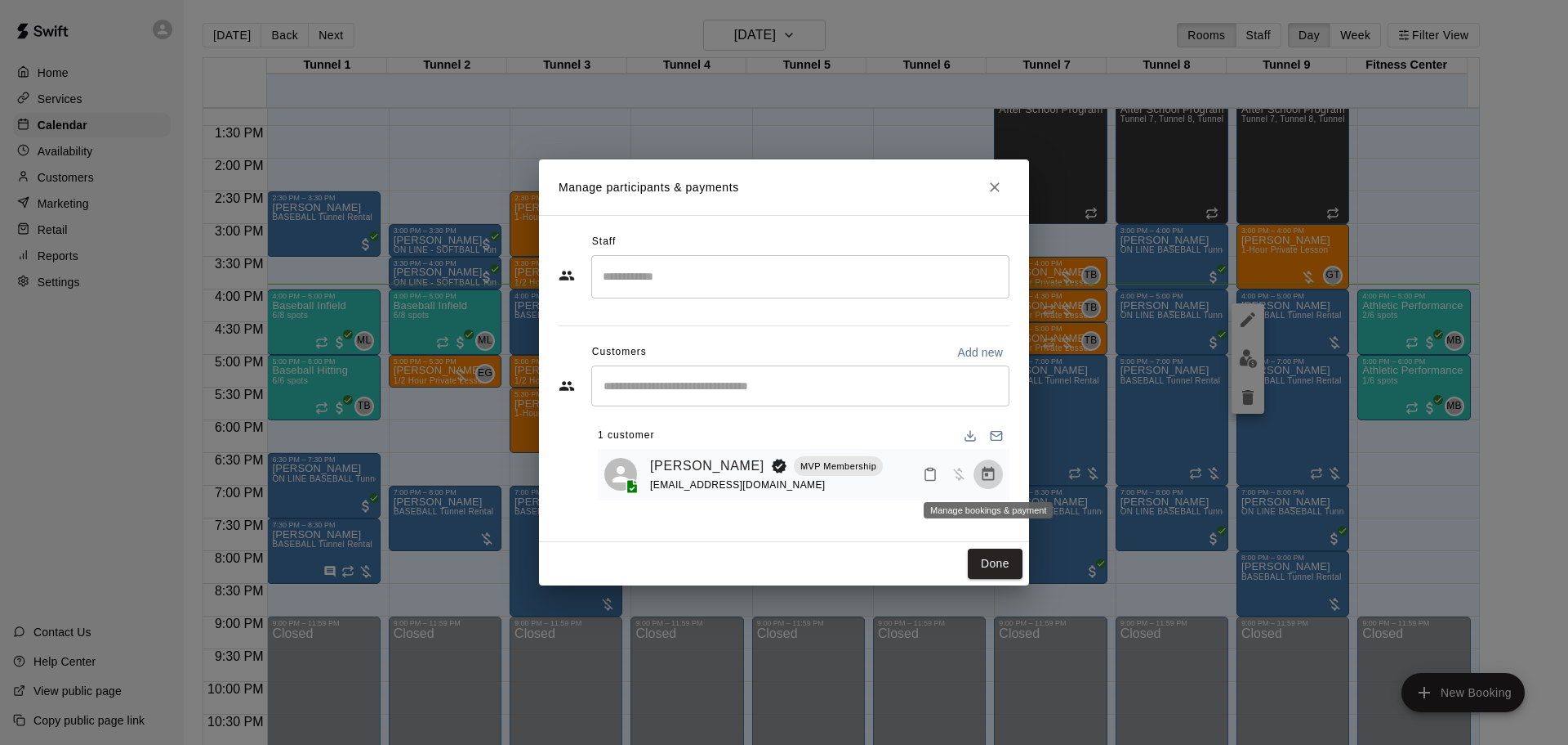
click at [989, 473] on icon "Manage bookings & payment" at bounding box center [988, 473] width 12 height 14
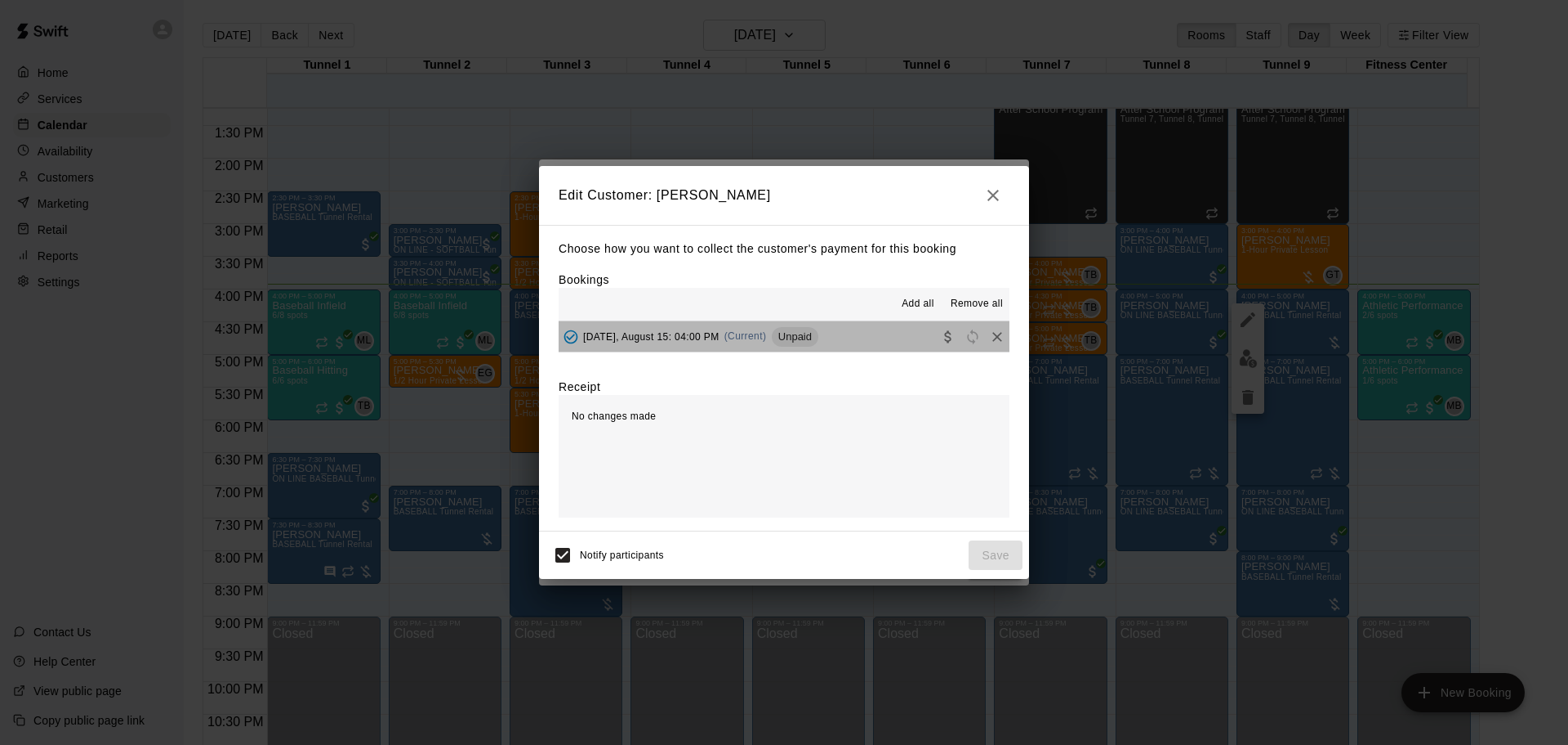
click at [862, 345] on button "Friday, August 15: 04:00 PM (Current) Unpaid" at bounding box center [784, 336] width 451 height 30
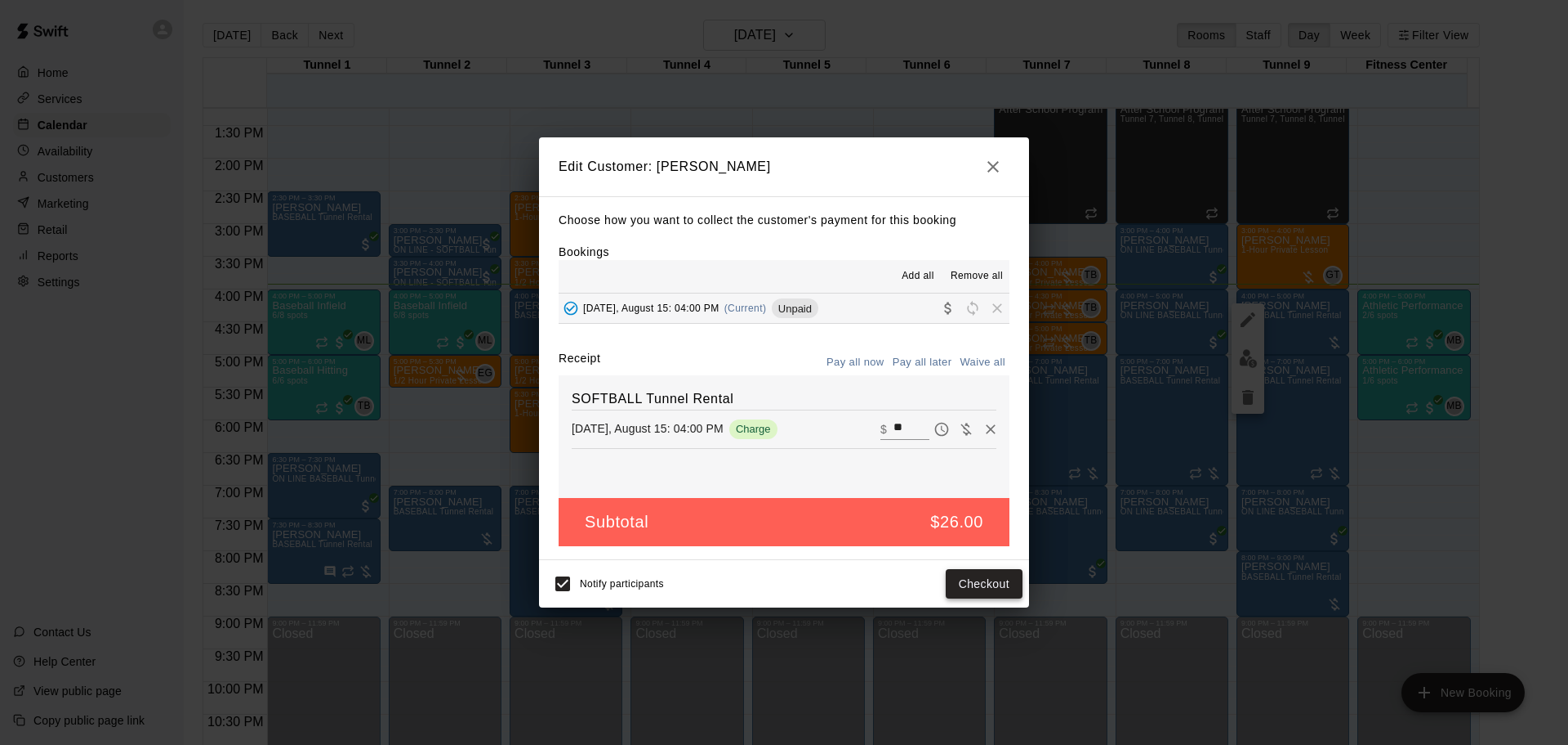
click at [981, 575] on button "Checkout" at bounding box center [985, 584] width 77 height 30
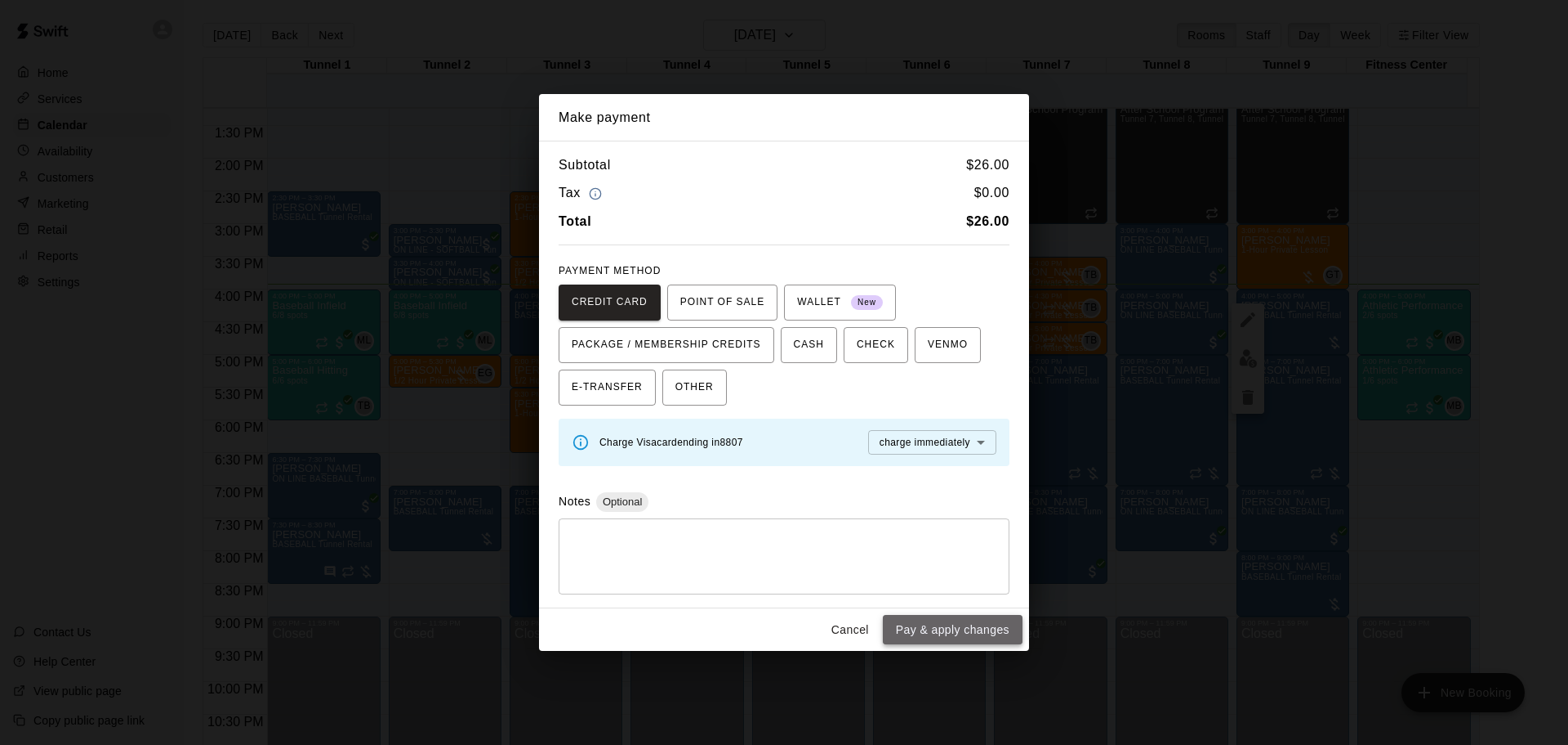
click at [981, 621] on button "Pay & apply changes" at bounding box center [953, 630] width 140 height 30
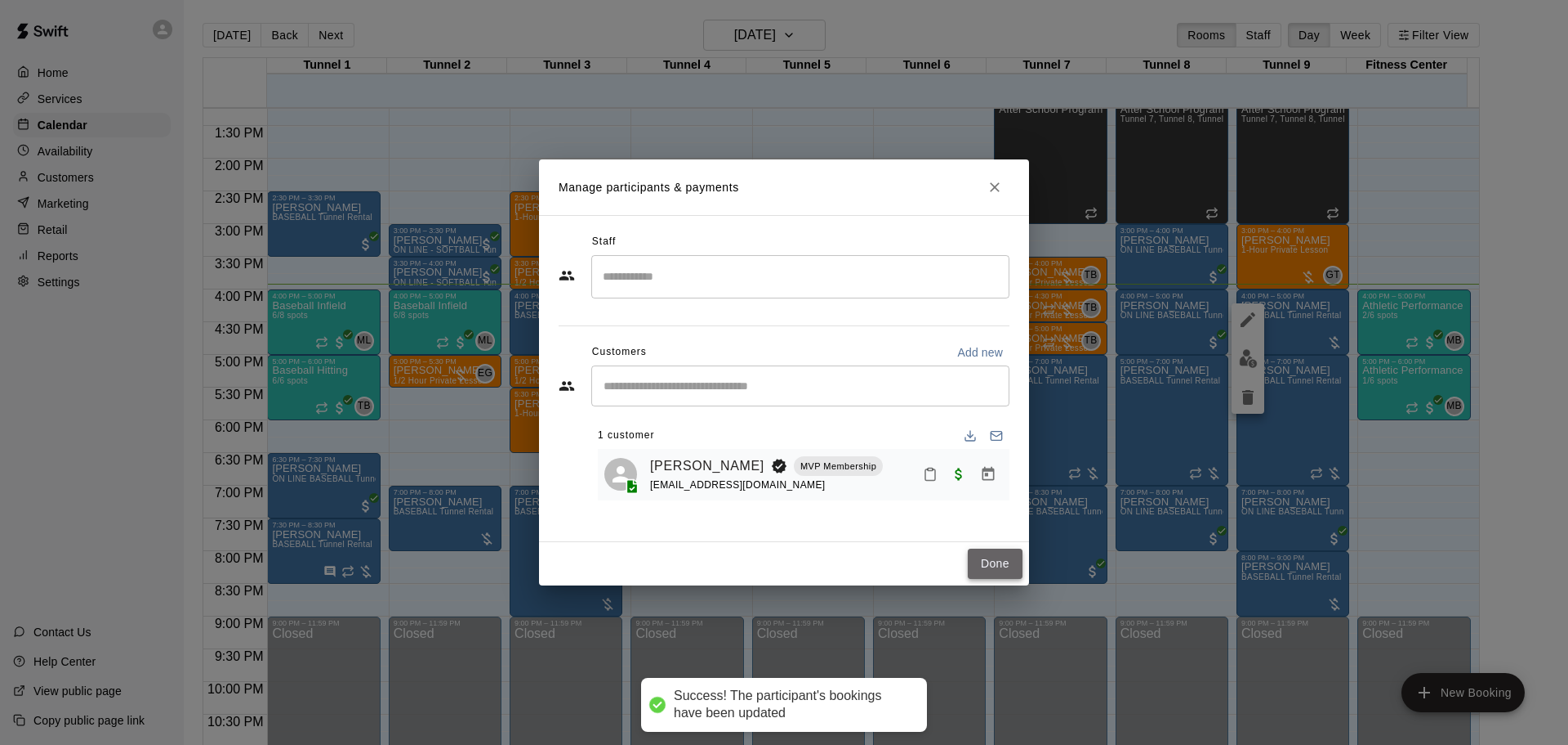
click at [1001, 564] on button "Done" at bounding box center [996, 563] width 55 height 30
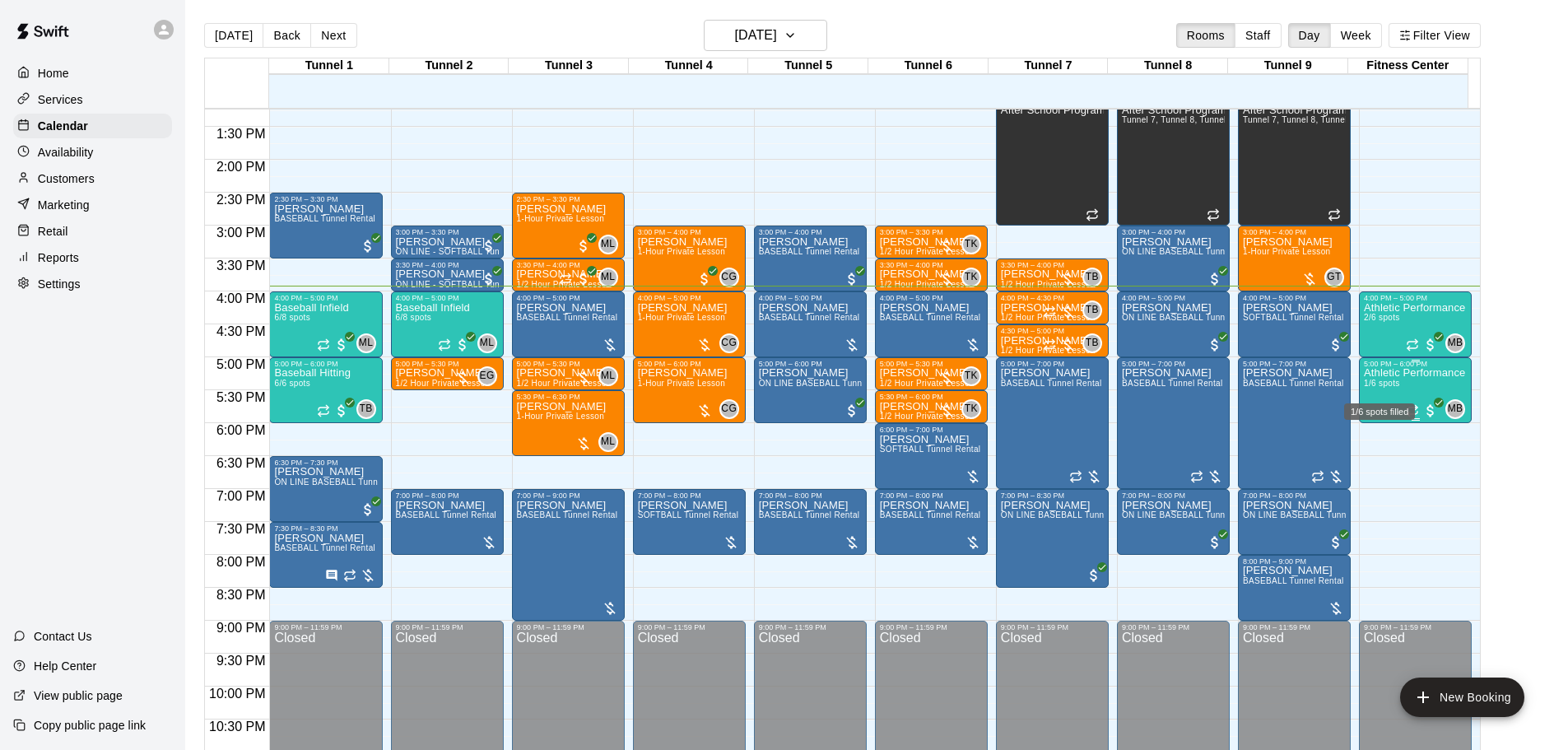
click at [1376, 387] on span "1/6 spots" at bounding box center [1382, 383] width 36 height 9
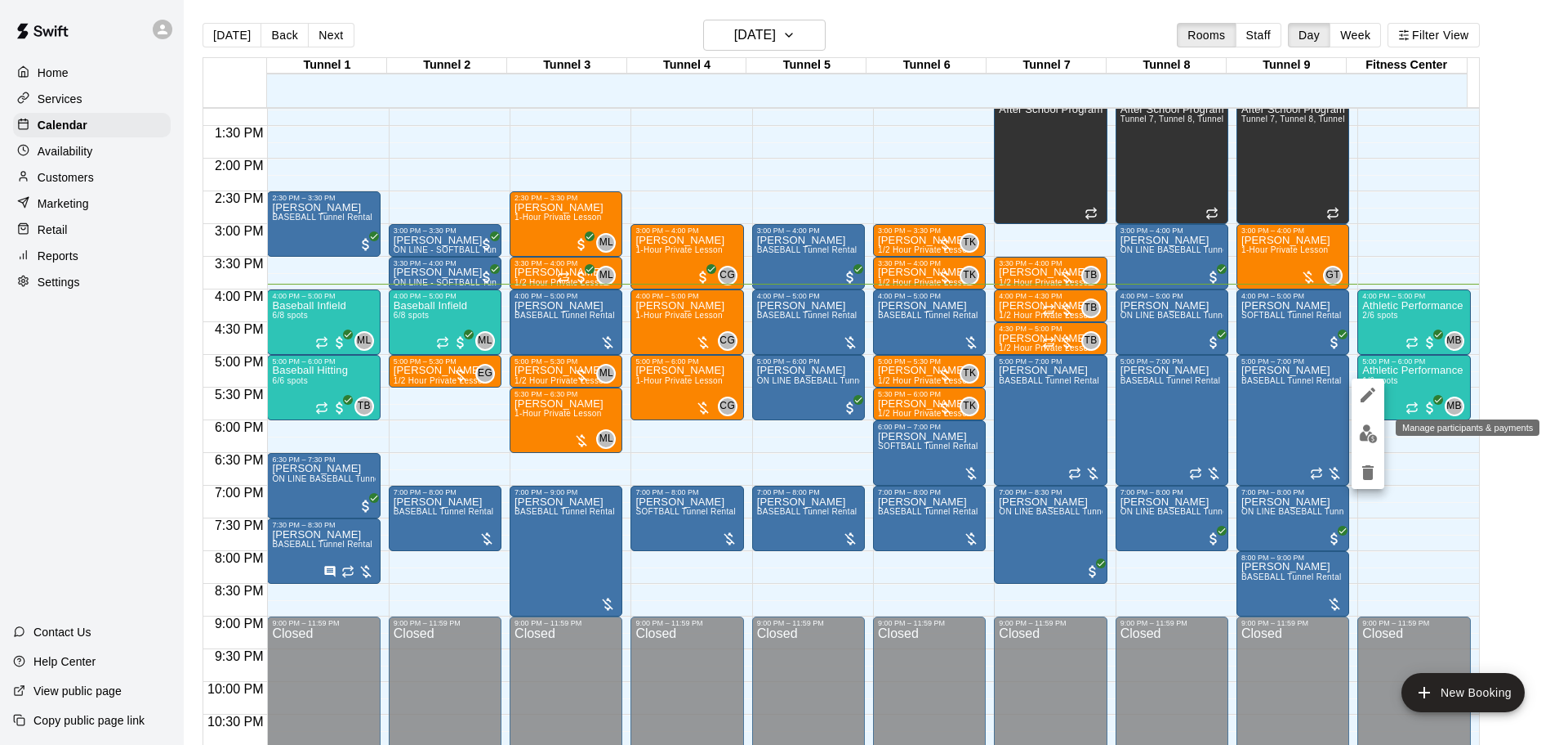
click at [1360, 432] on img "edit" at bounding box center [1368, 433] width 19 height 19
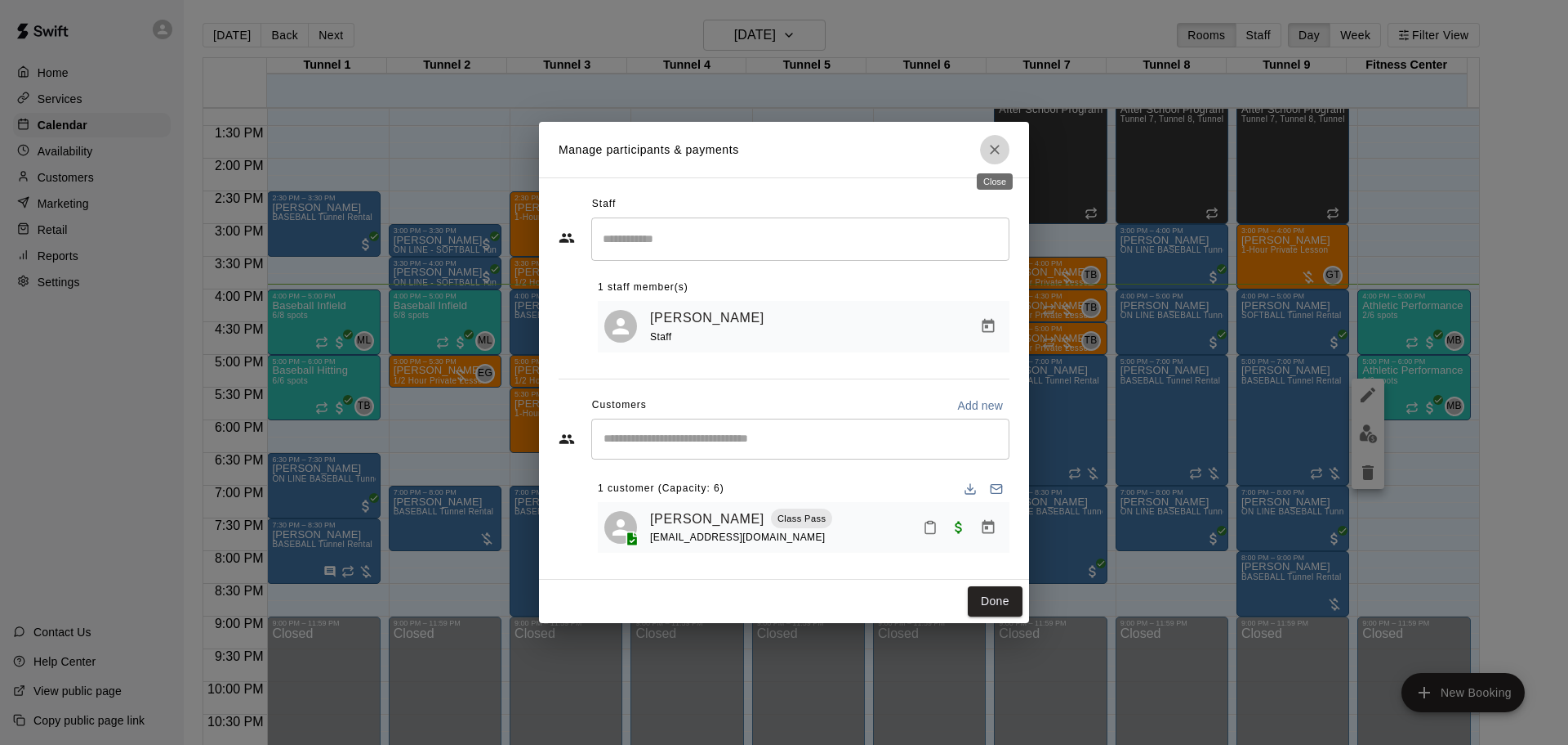
click at [992, 141] on icon "Close" at bounding box center [995, 149] width 16 height 16
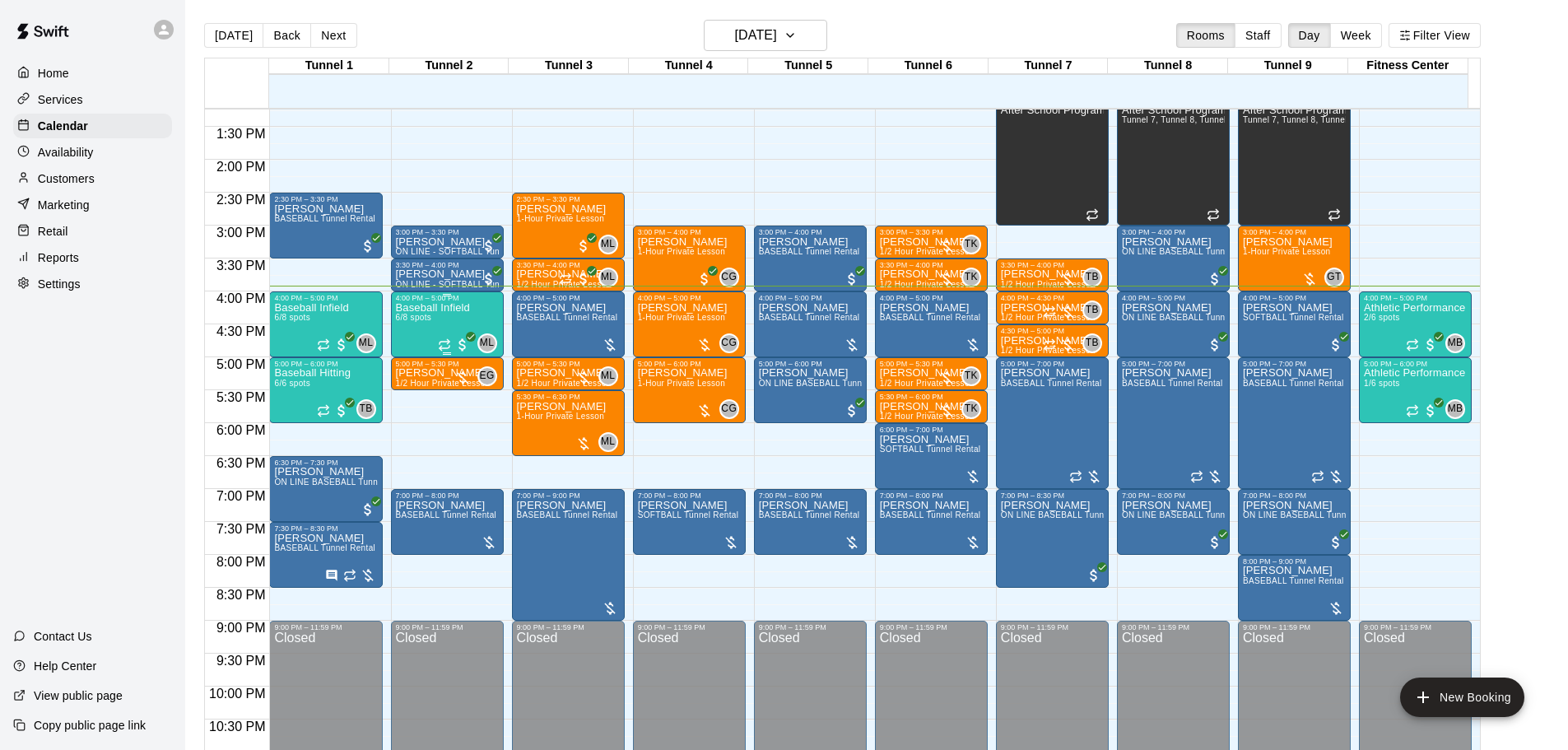
click at [454, 308] on p "Baseball Infield" at bounding box center [433, 308] width 74 height 0
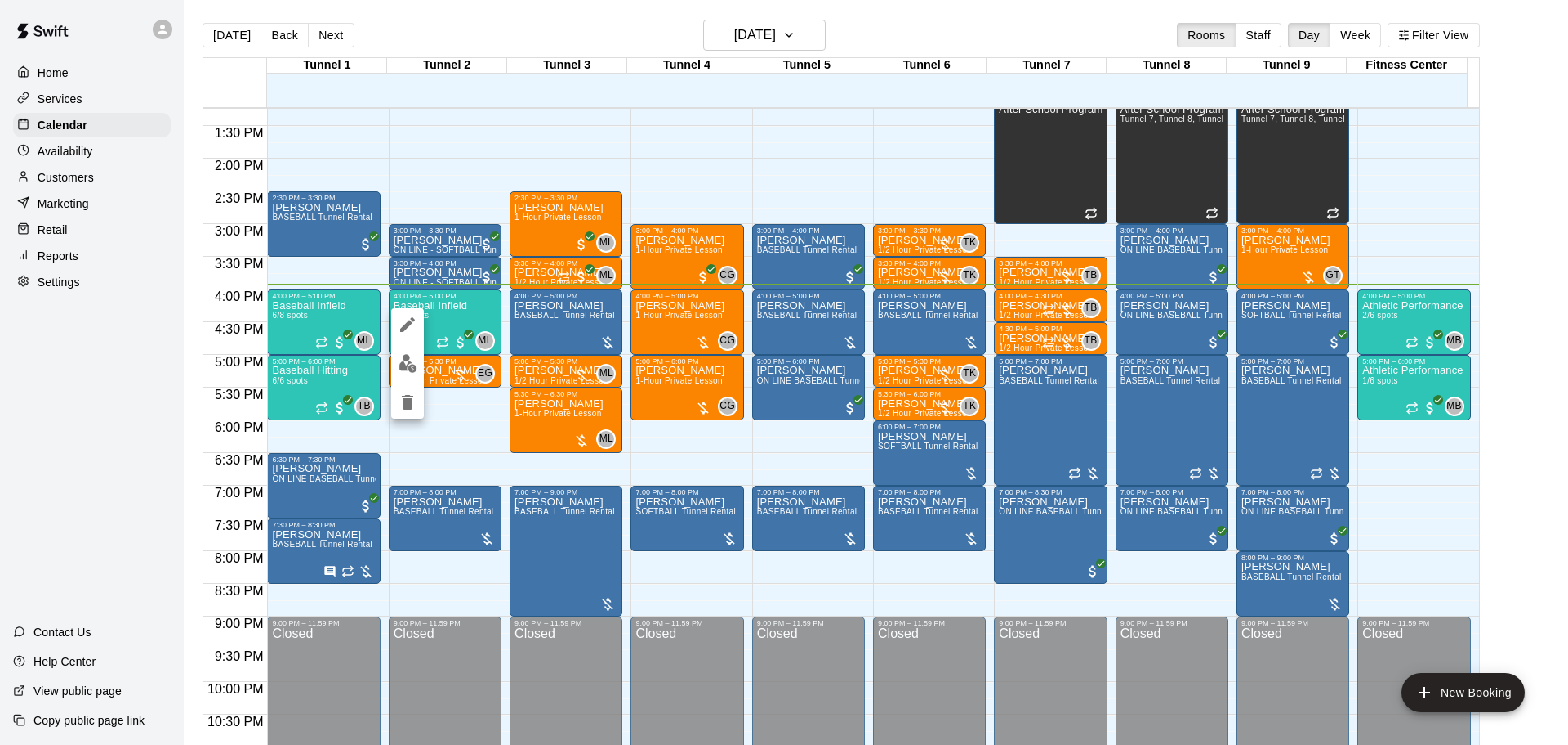
click at [1542, 247] on div at bounding box center [784, 372] width 1568 height 745
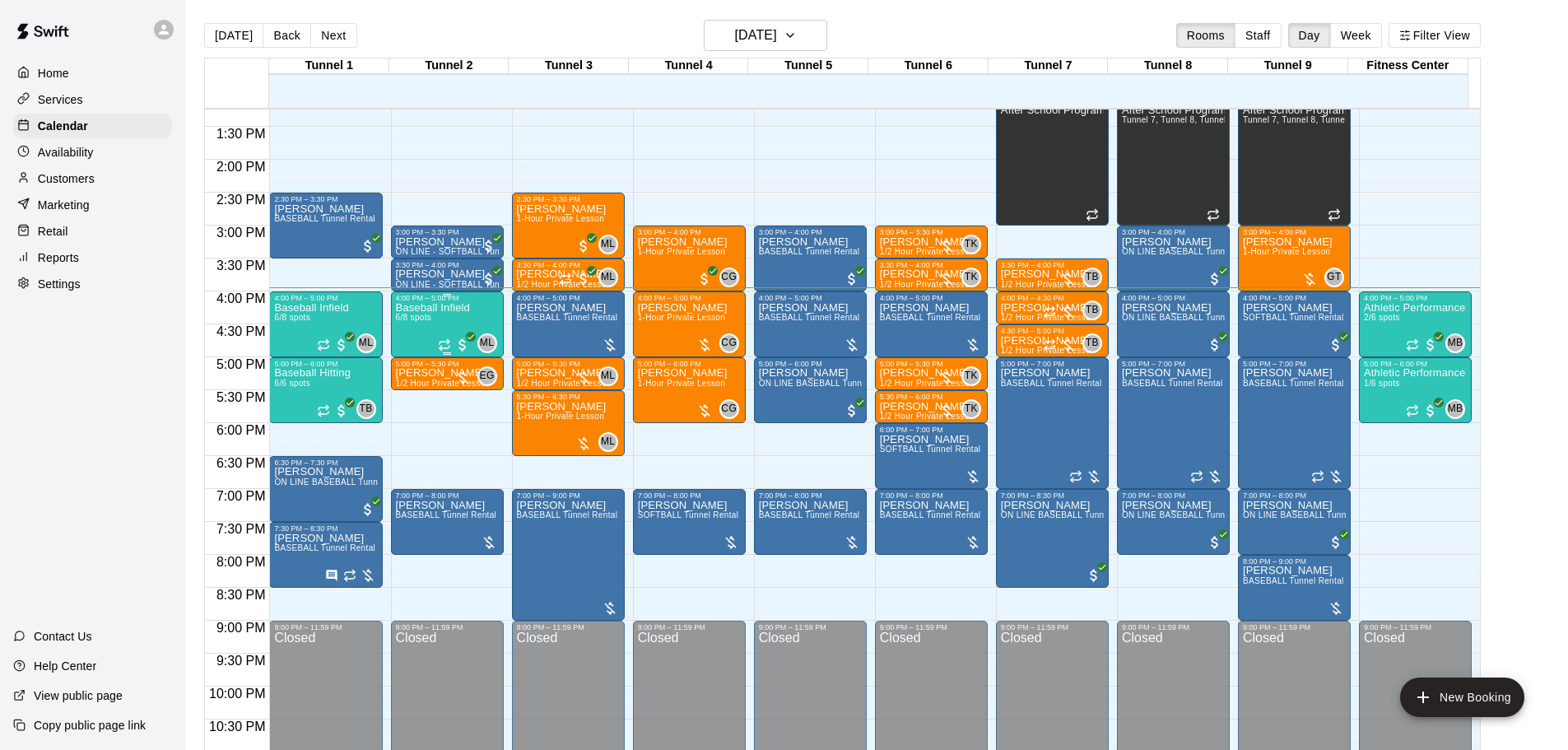
click at [427, 308] on p "Baseball Infield" at bounding box center [433, 308] width 74 height 0
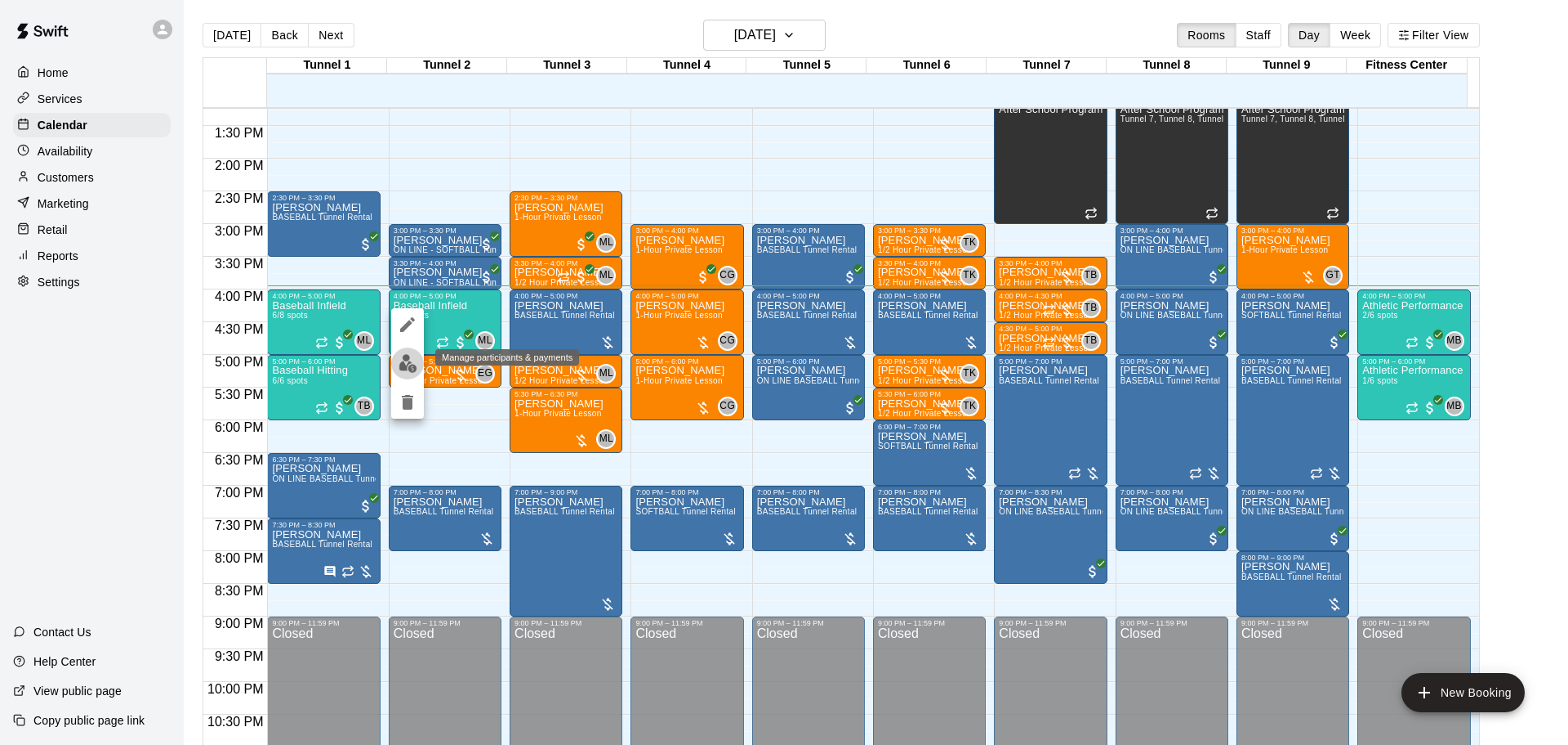
click at [415, 358] on img "edit" at bounding box center [408, 363] width 19 height 19
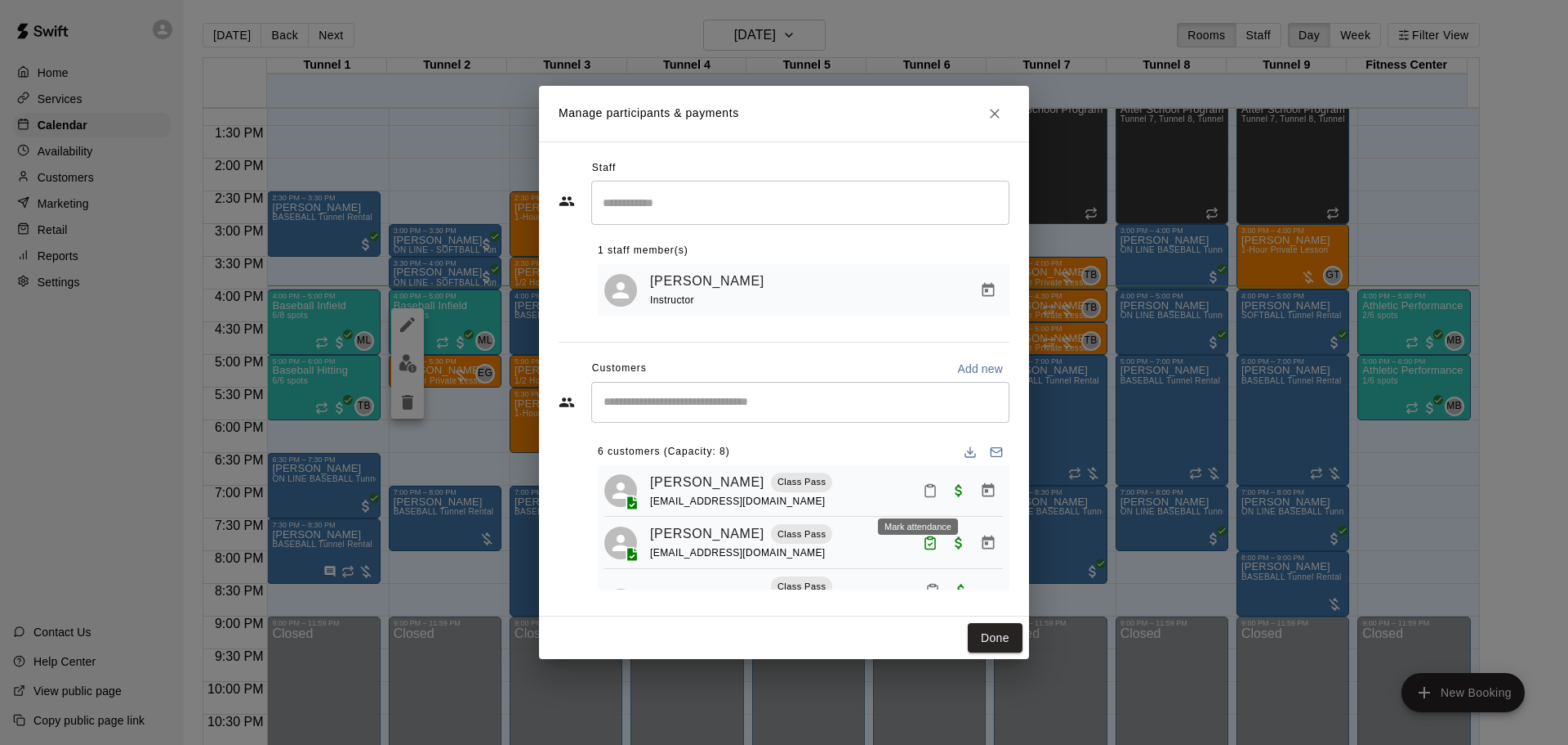
click at [923, 494] on icon "Mark attendance" at bounding box center [931, 490] width 15 height 15
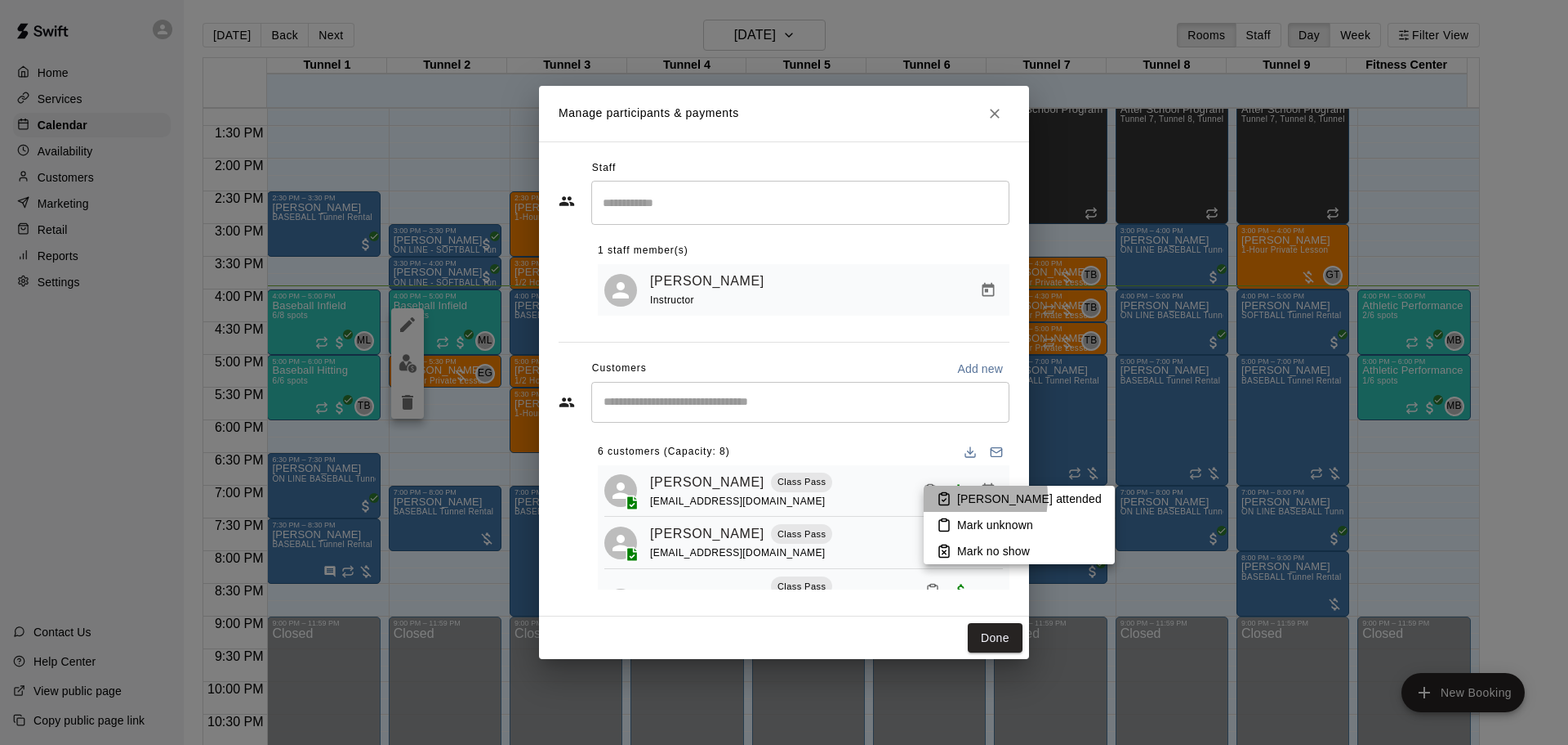
click at [934, 496] on li "Mark attended" at bounding box center [1019, 498] width 191 height 27
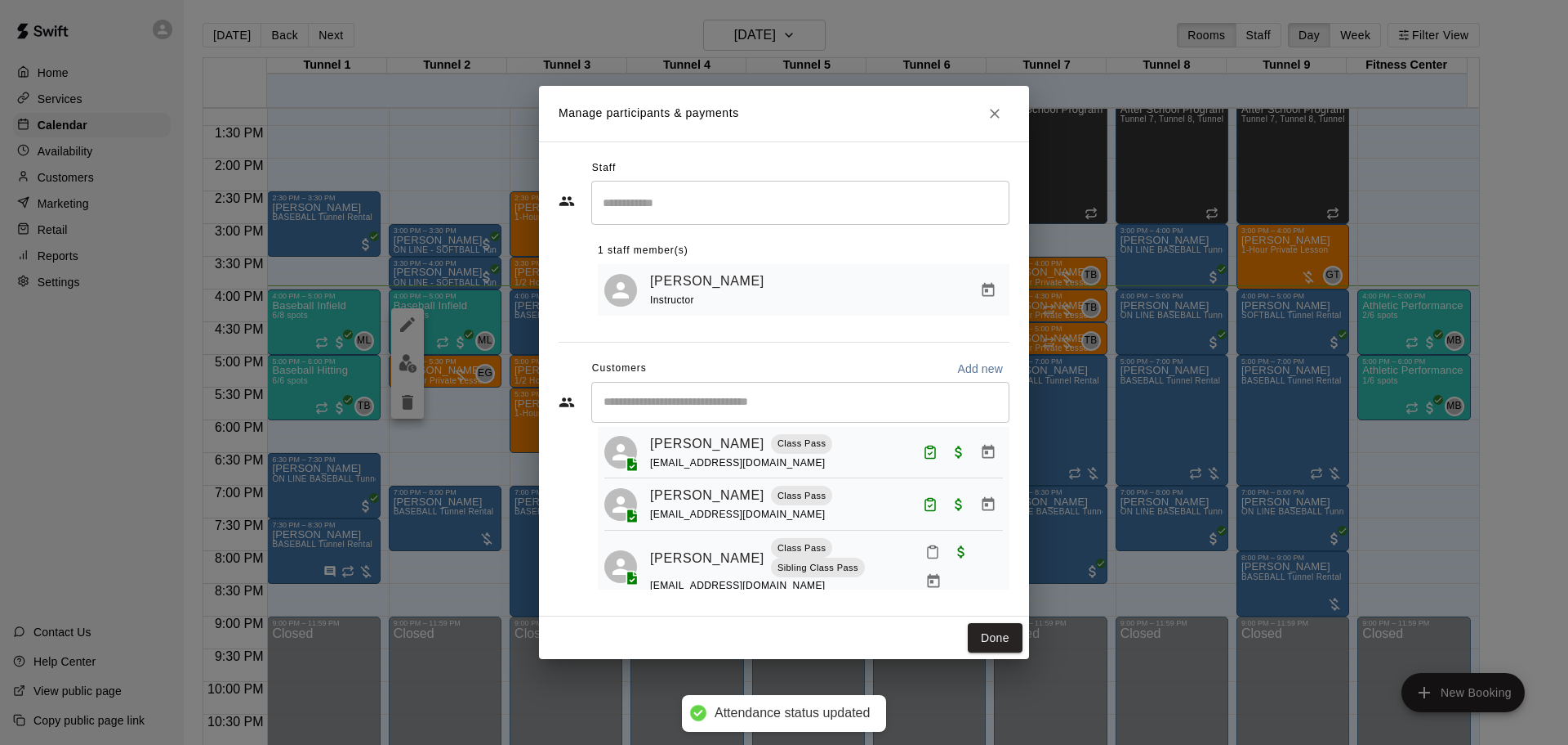
scroll to position [0, 0]
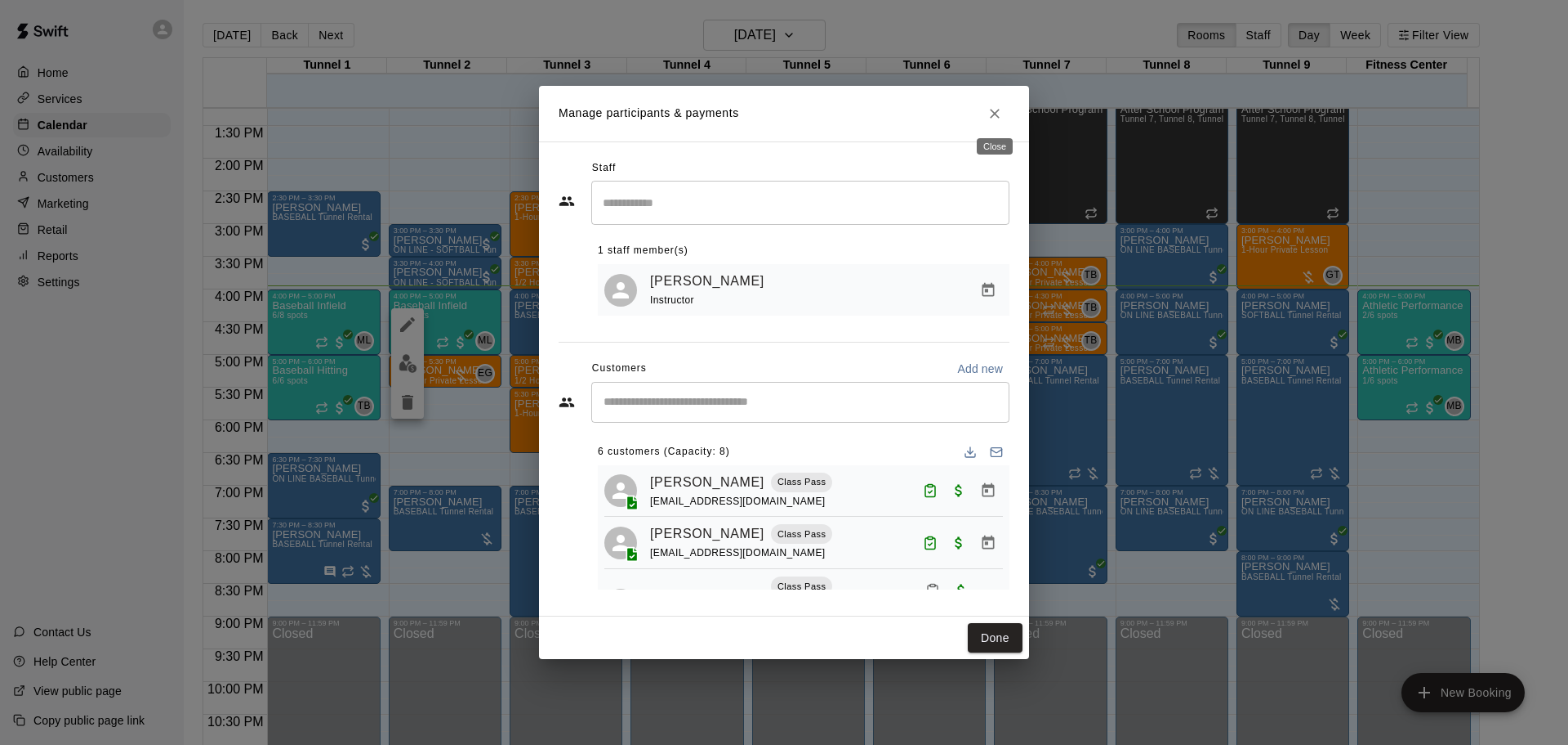
click at [990, 125] on button "Close" at bounding box center [995, 114] width 29 height 29
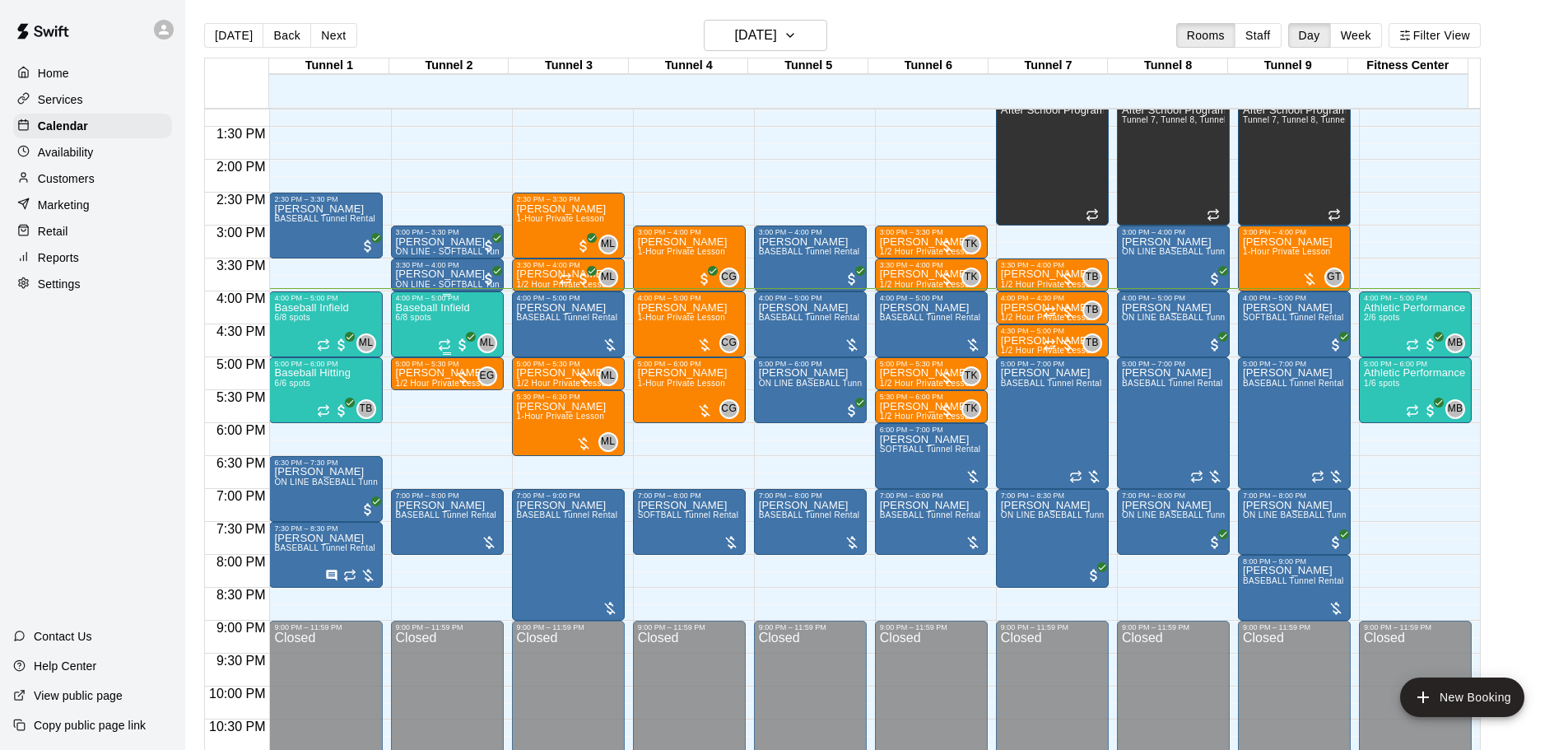
click at [419, 308] on p "Baseball Infield" at bounding box center [433, 308] width 74 height 0
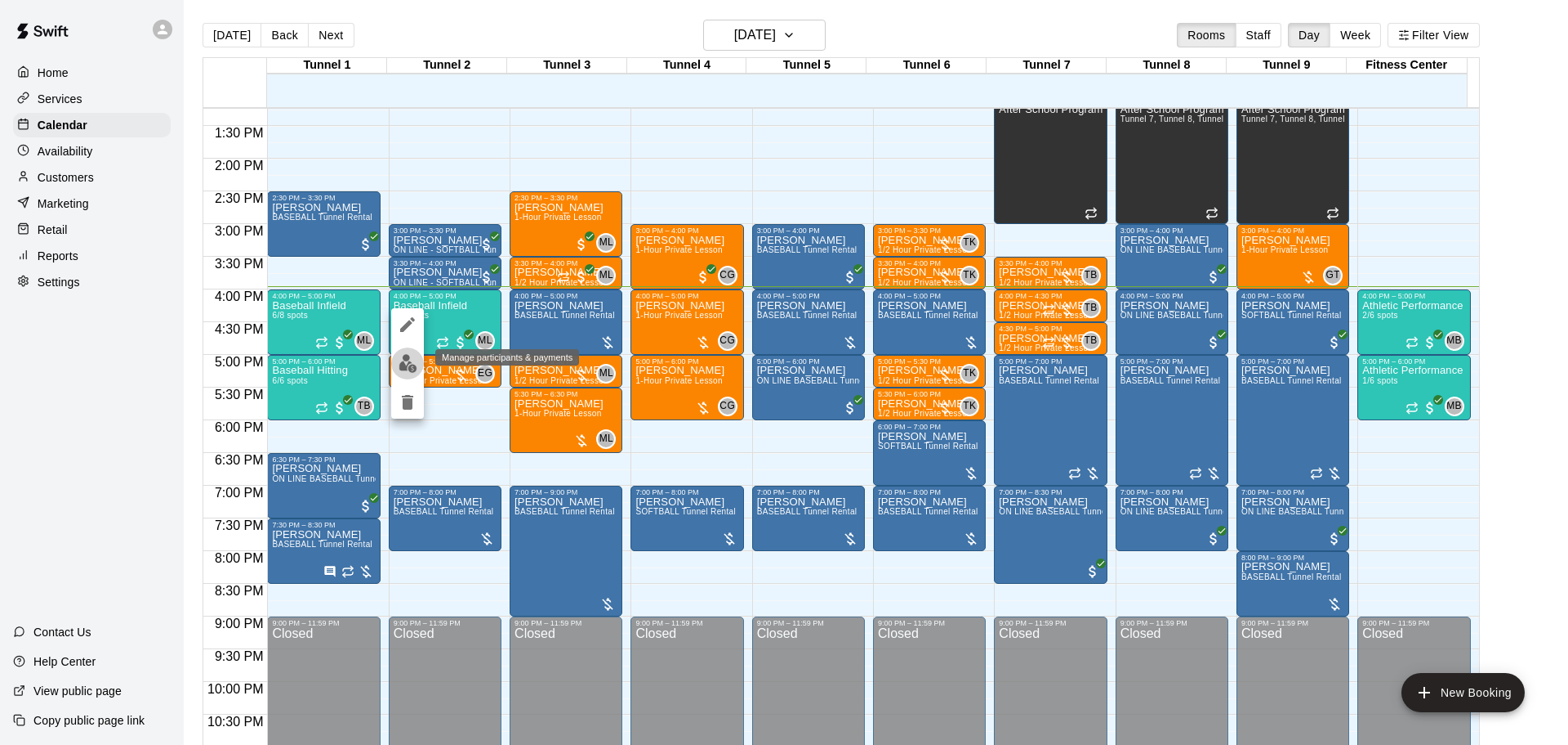
click at [414, 355] on img "edit" at bounding box center [408, 363] width 19 height 19
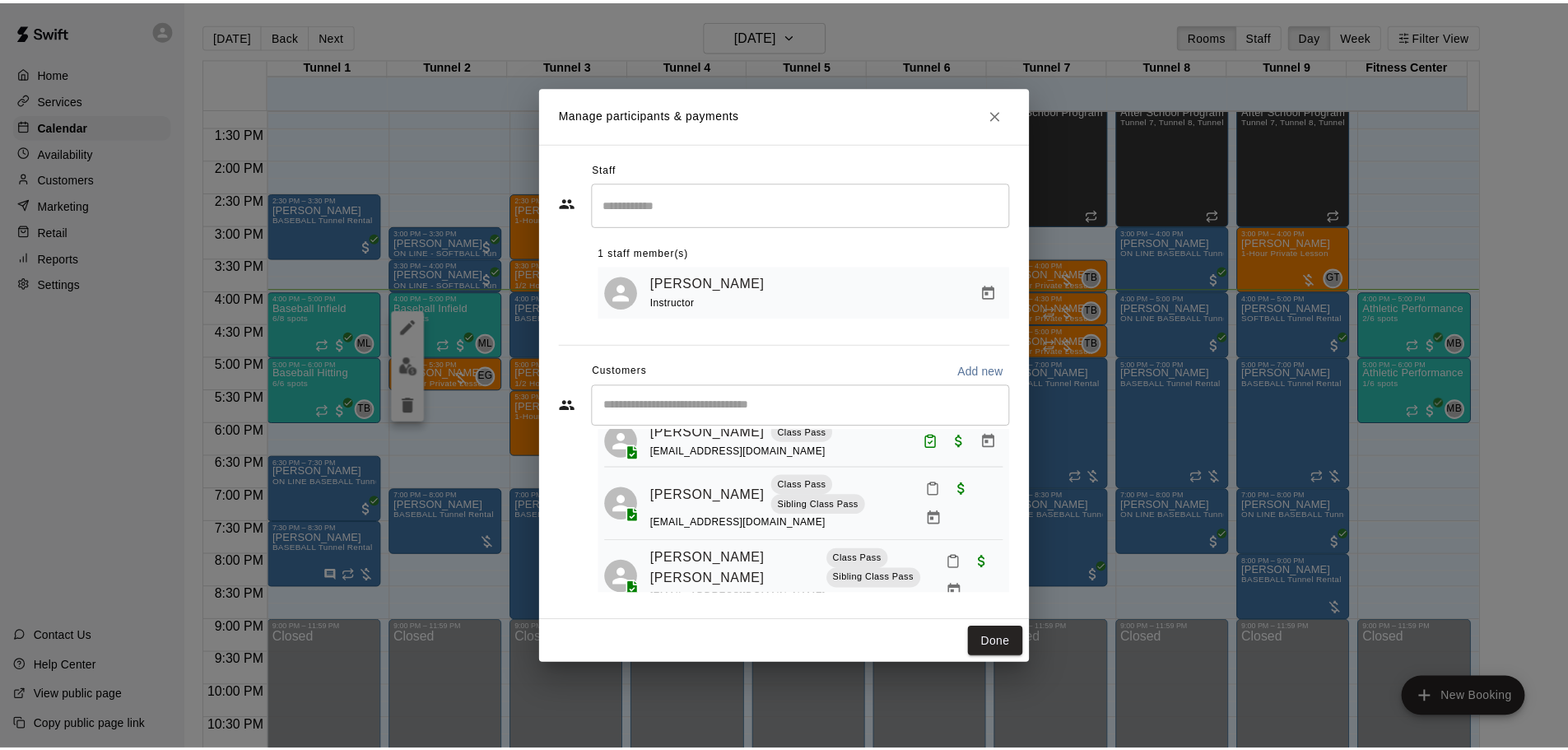
scroll to position [247, 0]
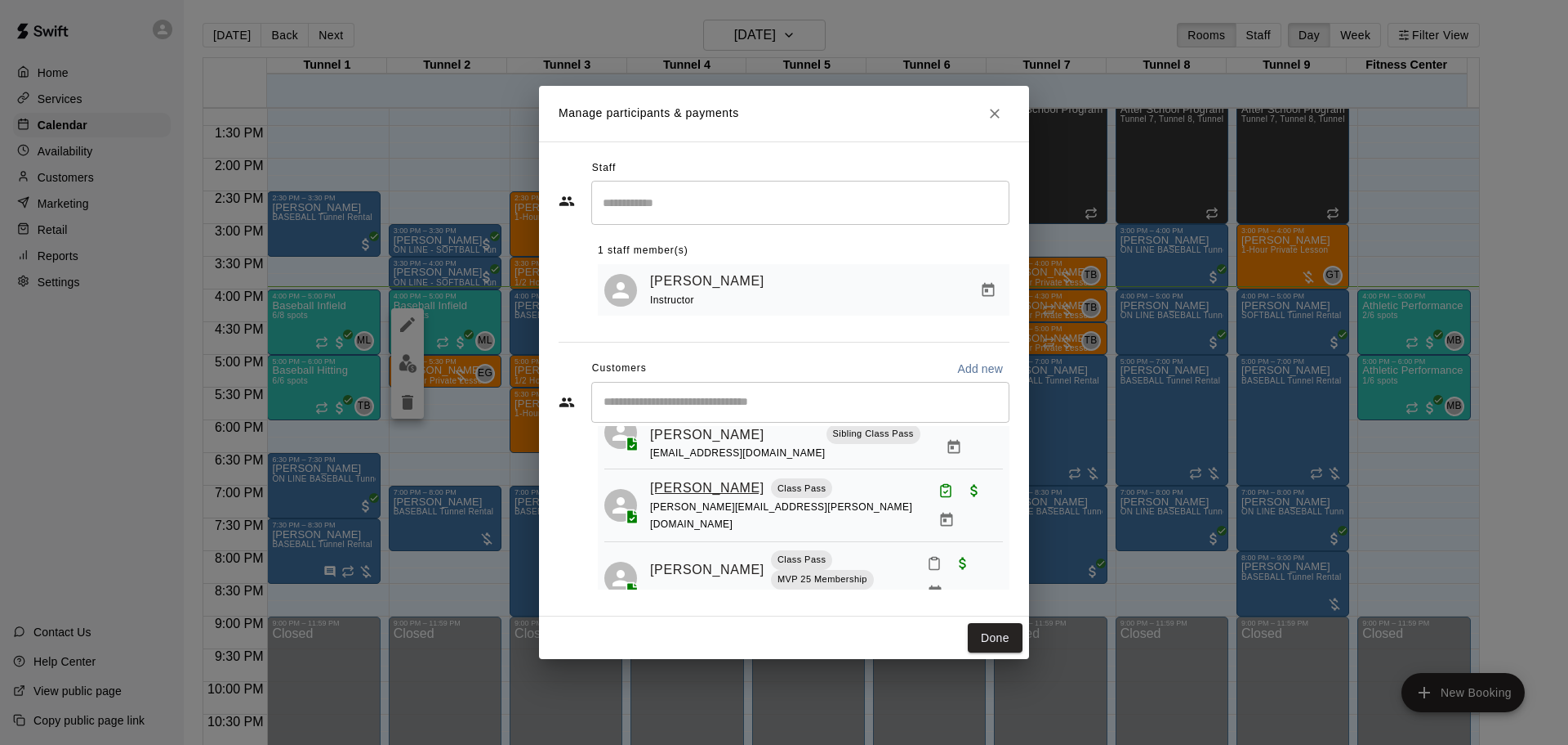
click at [724, 479] on link "Jameson Corwin" at bounding box center [707, 488] width 114 height 21
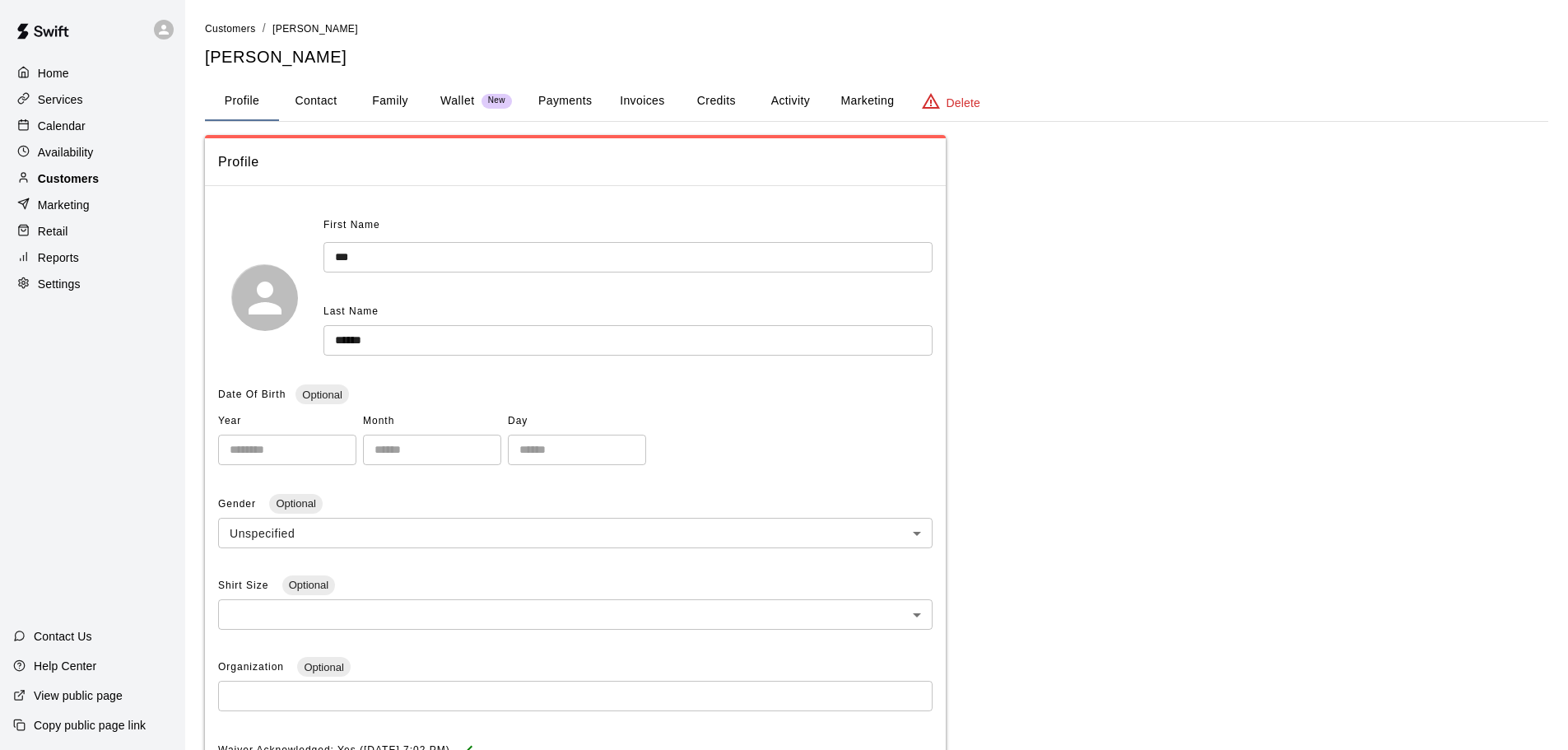
click at [73, 174] on p "Customers" at bounding box center [68, 179] width 61 height 17
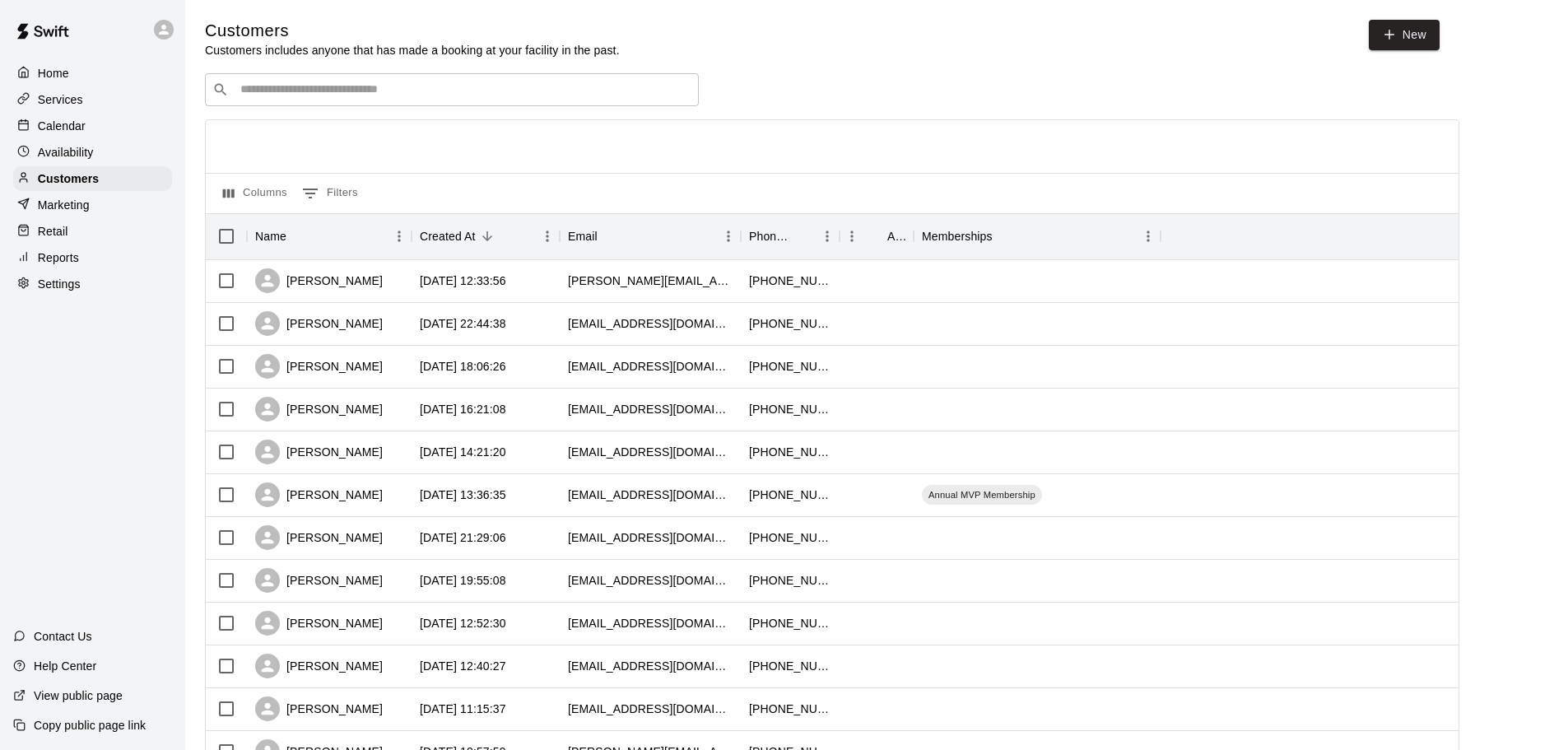
click at [335, 98] on input "Search customers by name or email" at bounding box center [463, 89] width 456 height 17
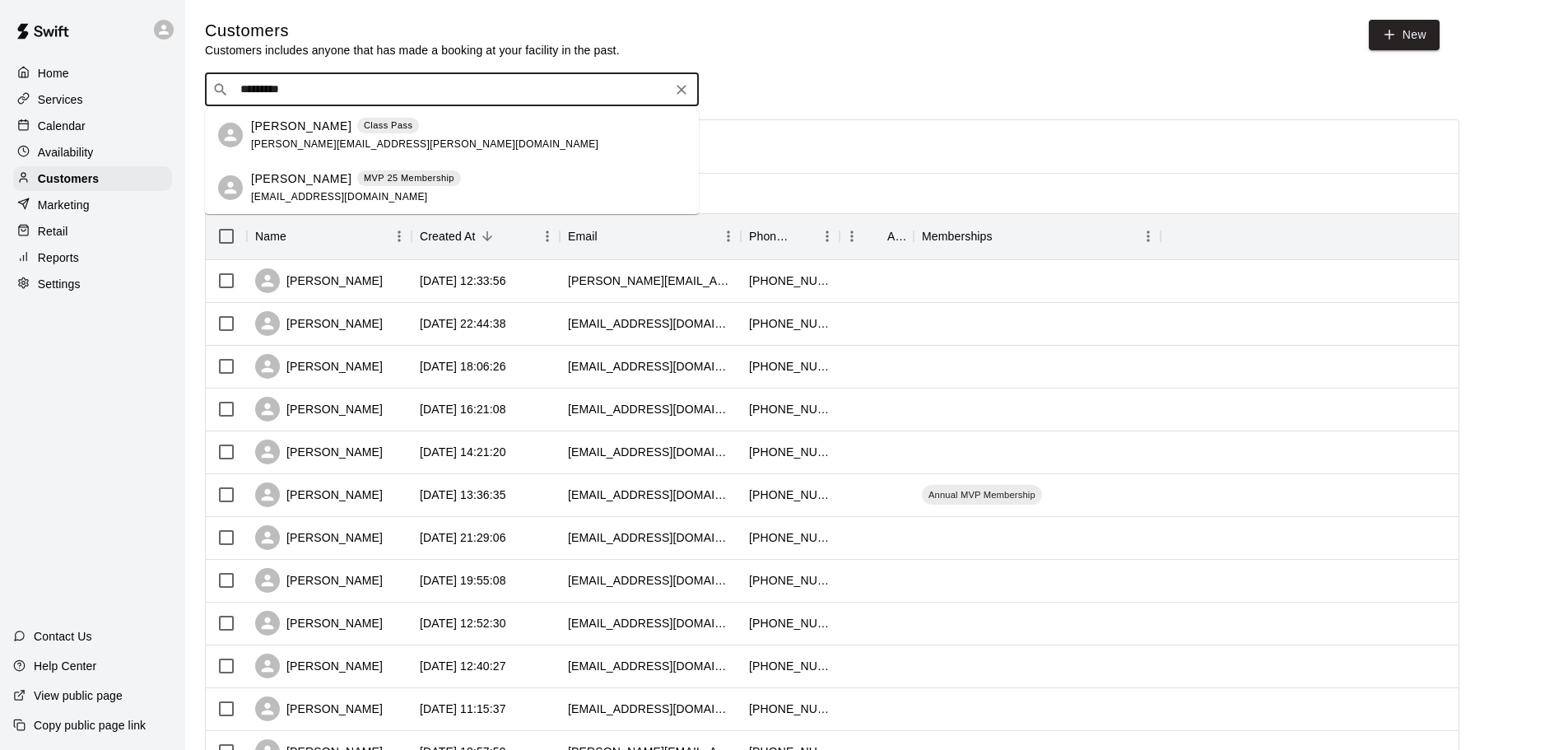
type input "**********"
click at [400, 138] on div "[PERSON_NAME] Class Pass [PERSON_NAME][EMAIL_ADDRESS][PERSON_NAME][DOMAIN_NAME]" at bounding box center [425, 136] width 347 height 35
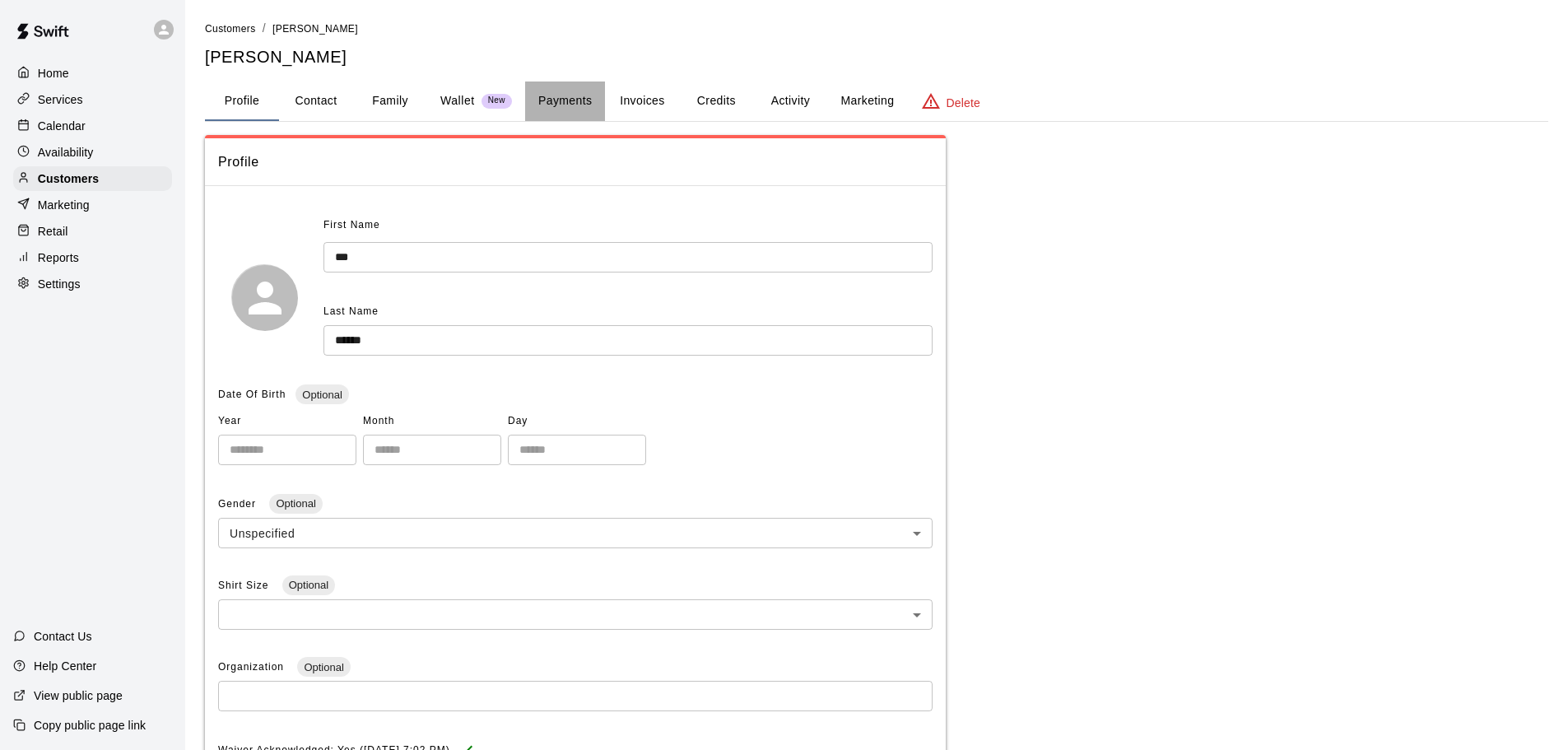
click at [554, 91] on button "Payments" at bounding box center [565, 101] width 80 height 40
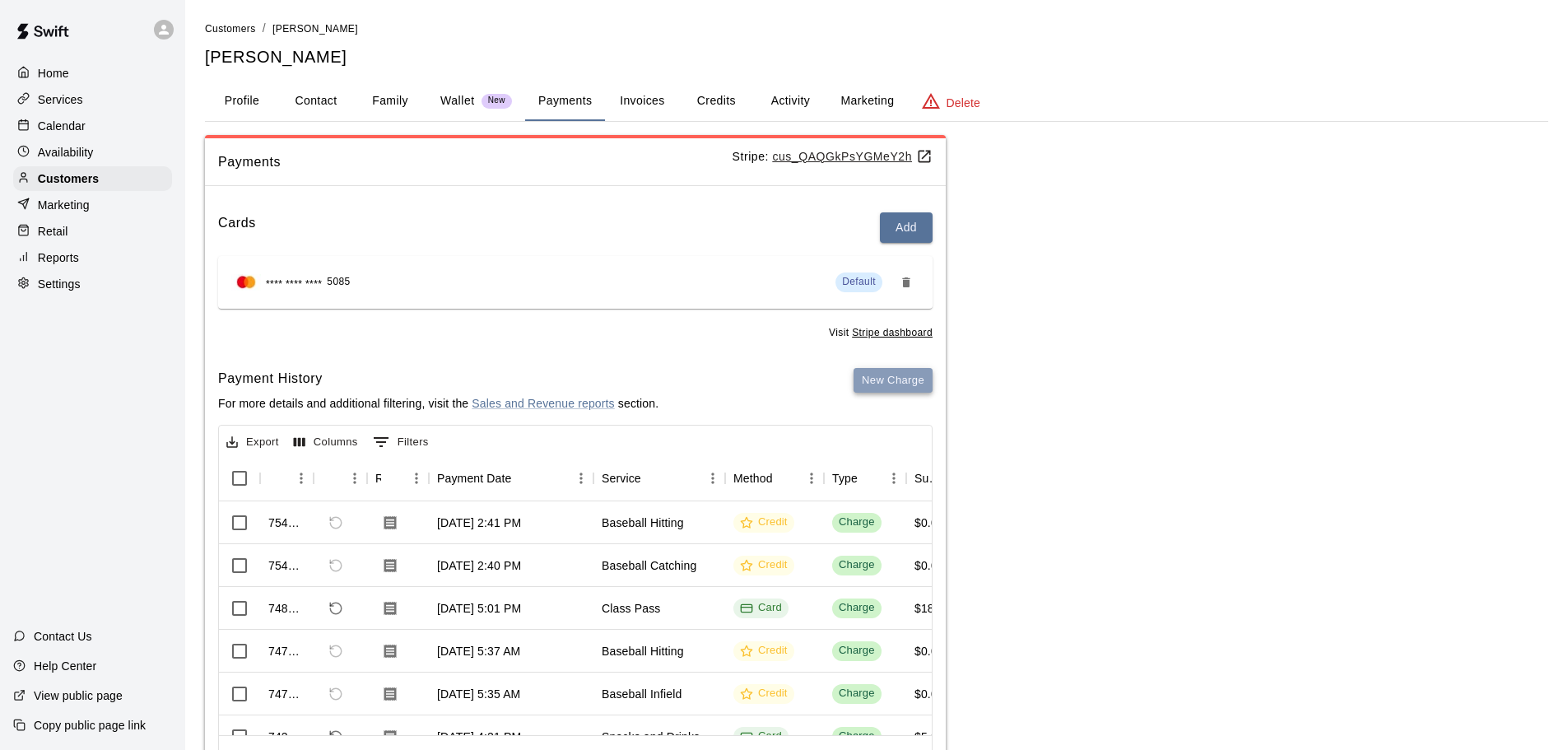
click at [894, 380] on button "New Charge" at bounding box center [893, 381] width 79 height 26
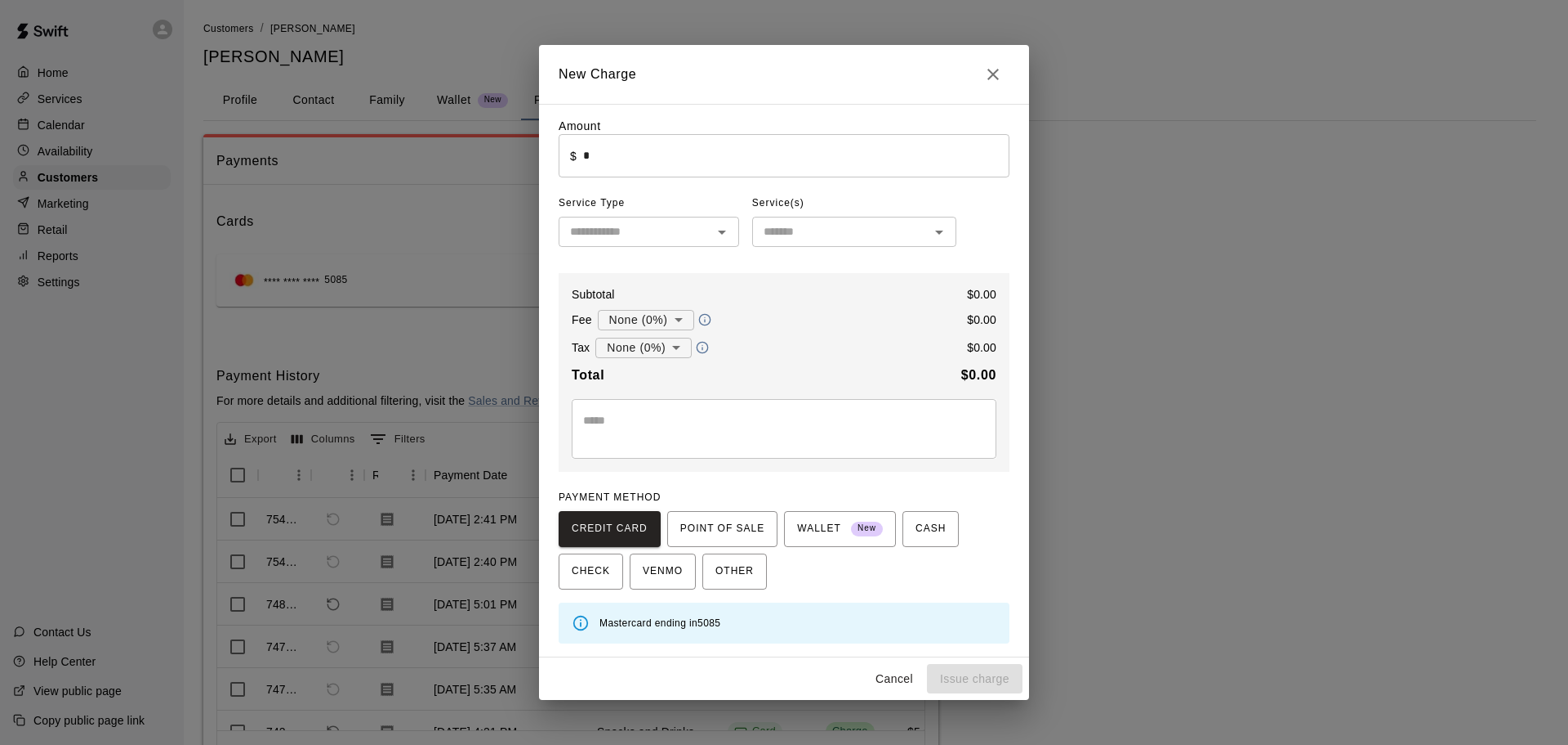
click at [633, 171] on input "*" at bounding box center [797, 155] width 427 height 43
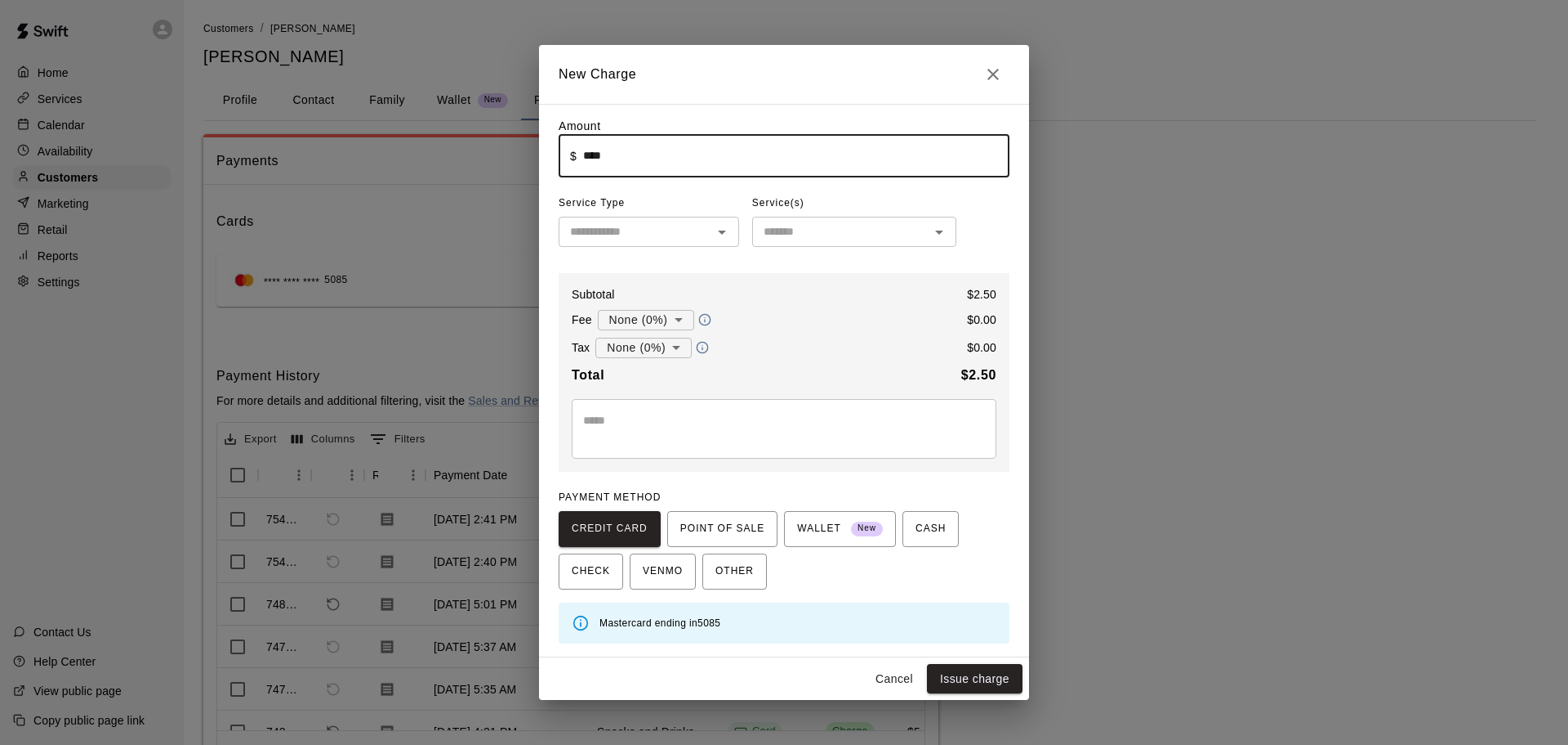
type input "****"
click at [677, 233] on input "text" at bounding box center [635, 232] width 144 height 20
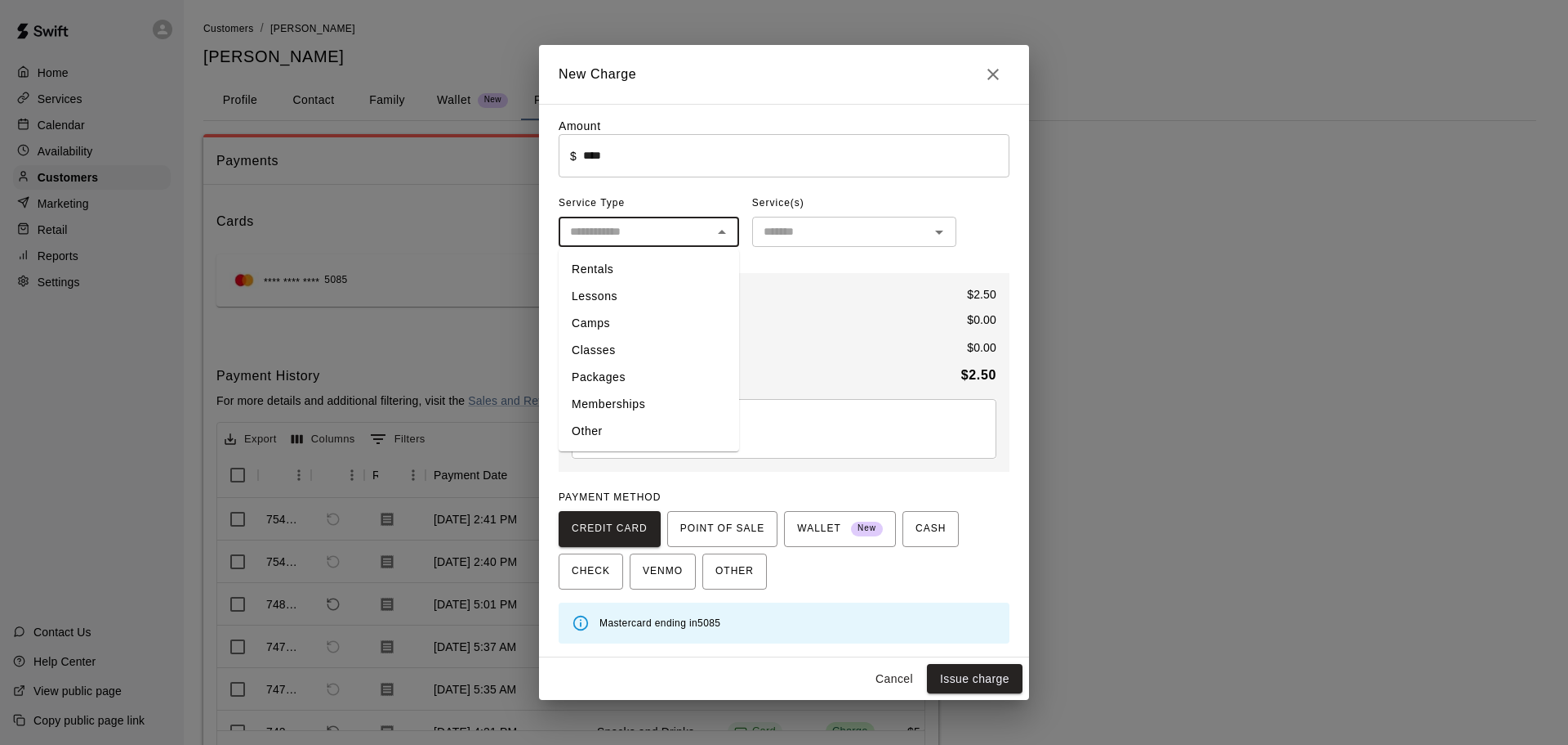
click at [602, 431] on li "Other" at bounding box center [648, 431] width 180 height 27
type input "*****"
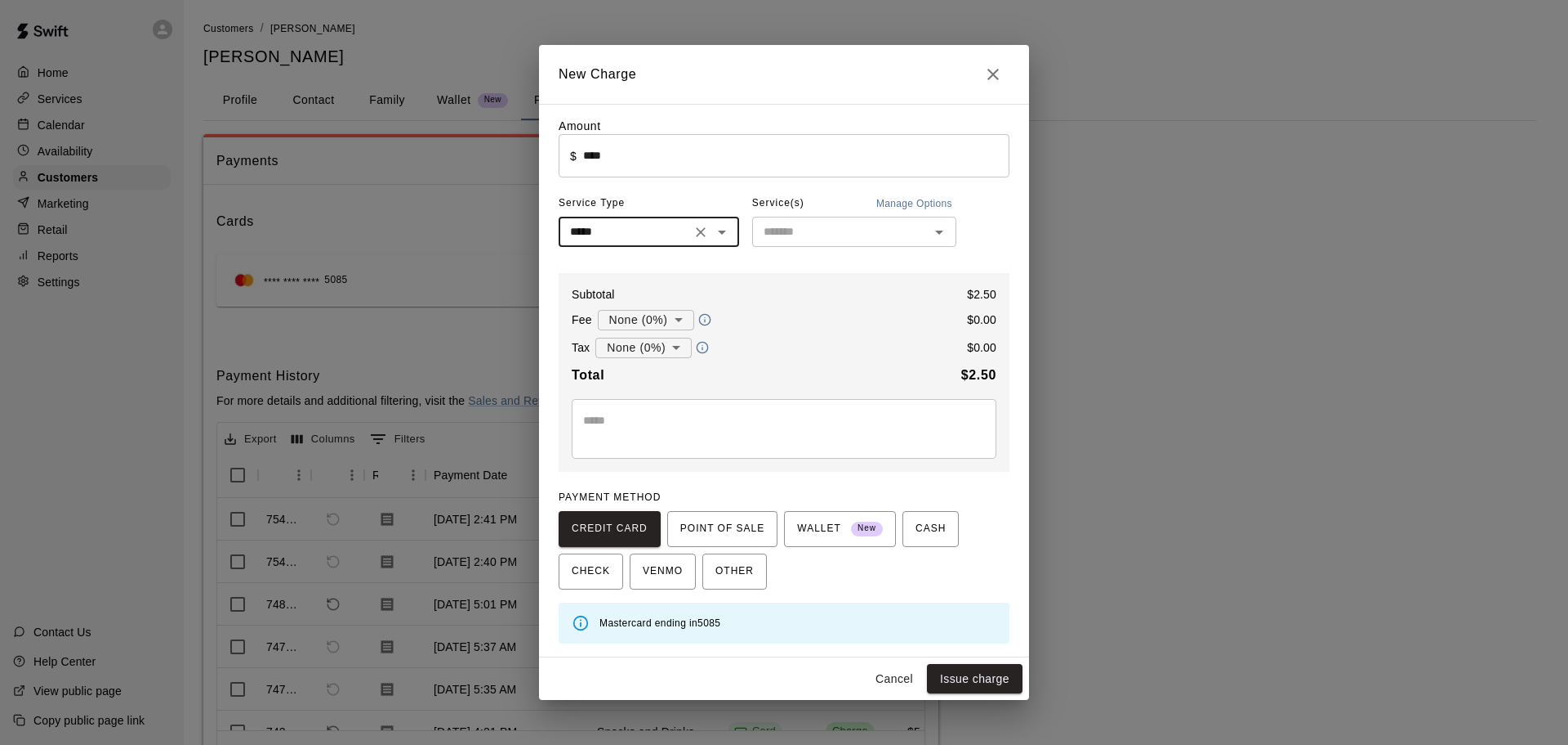
click at [813, 233] on input "text" at bounding box center [841, 232] width 168 height 20
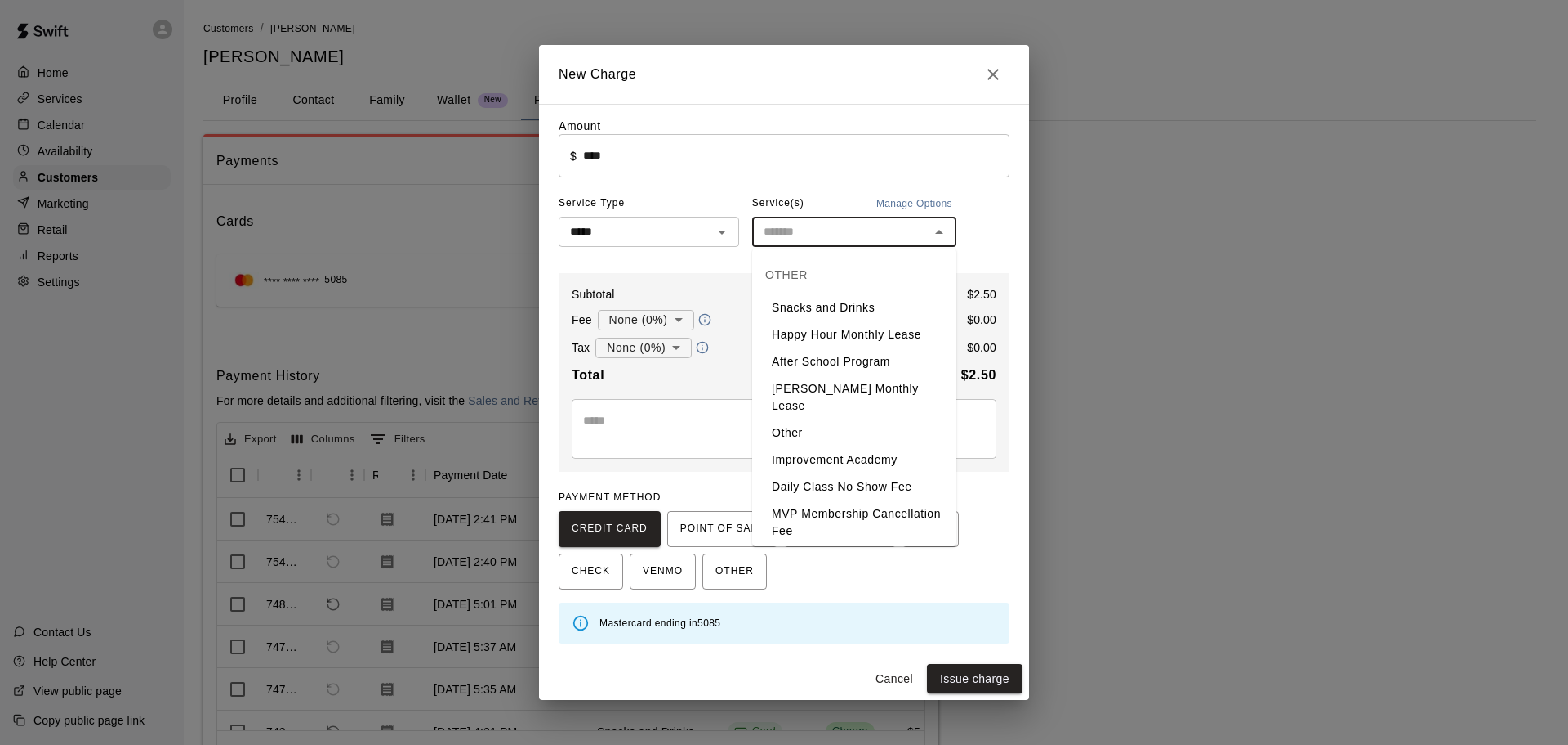
click at [831, 312] on li "Snacks and Drinks" at bounding box center [854, 307] width 204 height 27
type input "**********"
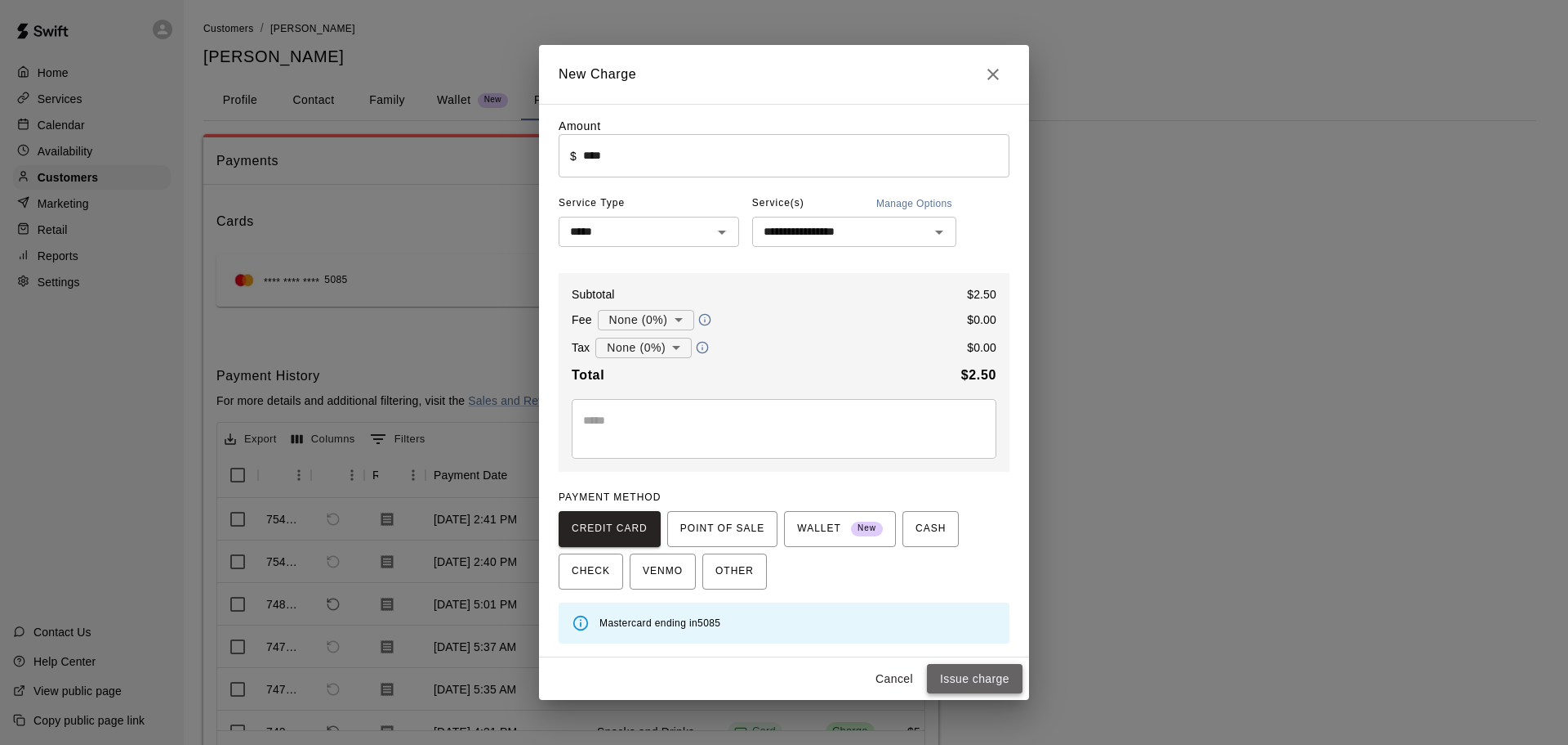
click at [983, 674] on button "Issue charge" at bounding box center [975, 678] width 95 height 30
type input "*"
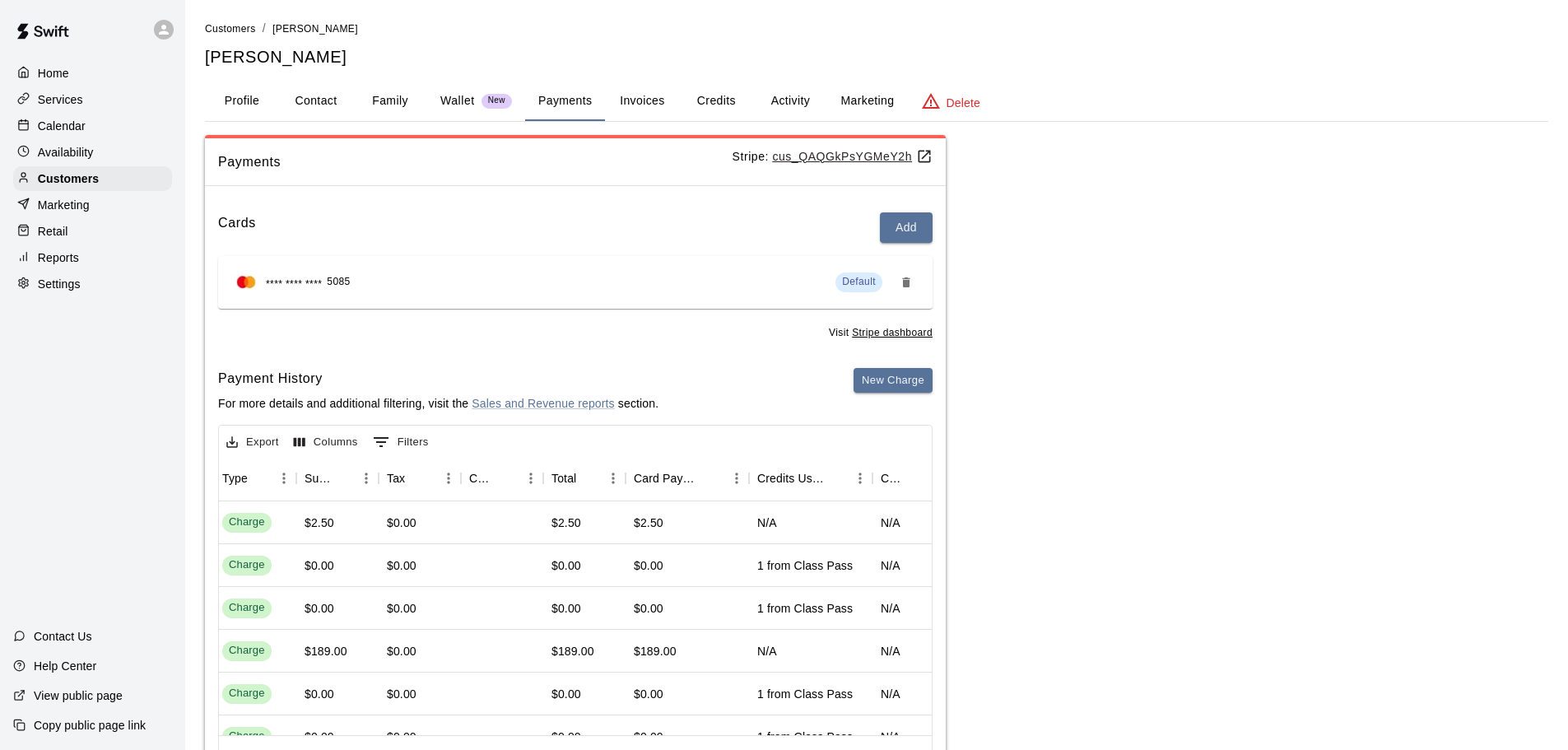
scroll to position [0, 613]
click at [133, 125] on div "Calendar" at bounding box center [92, 125] width 159 height 25
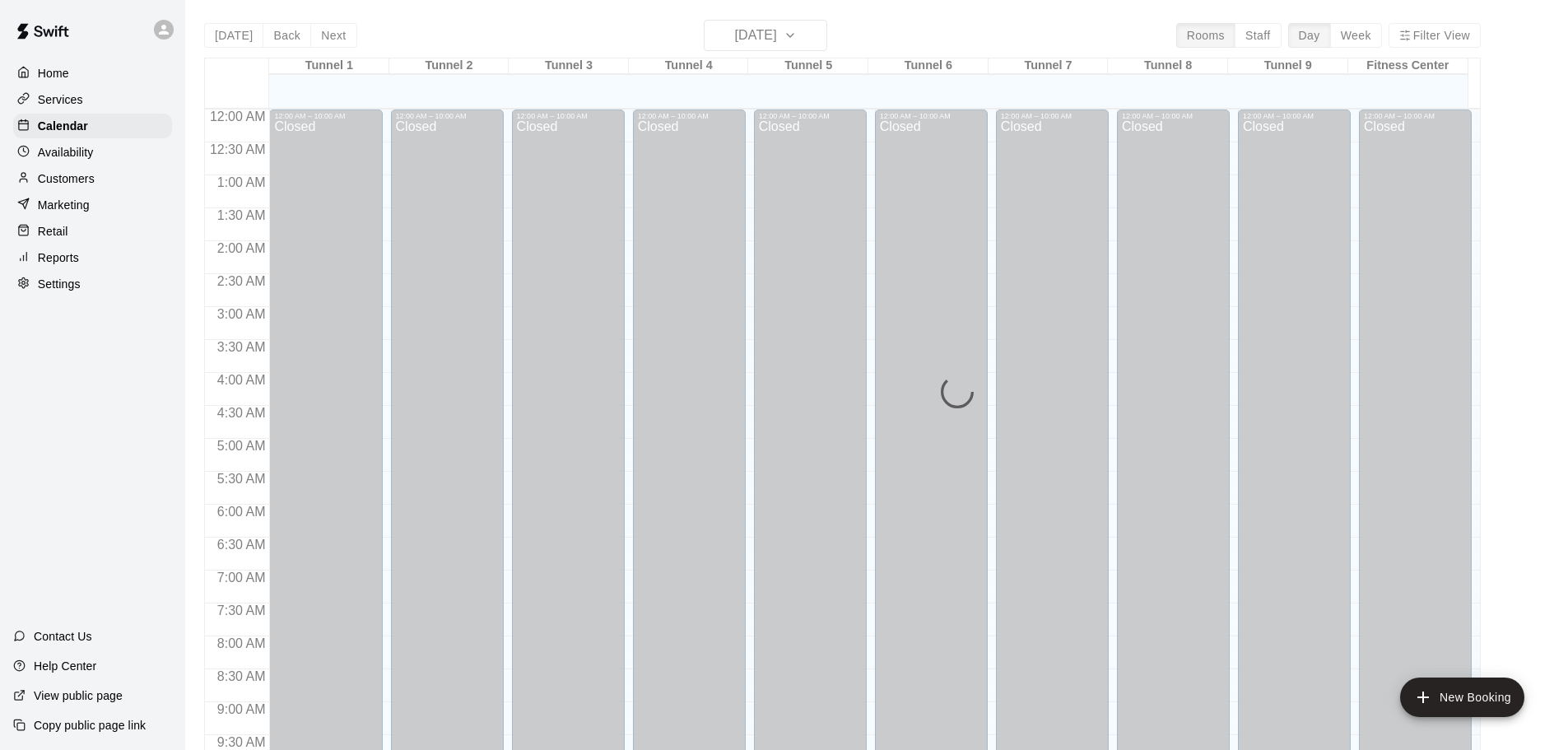
scroll to position [872, 0]
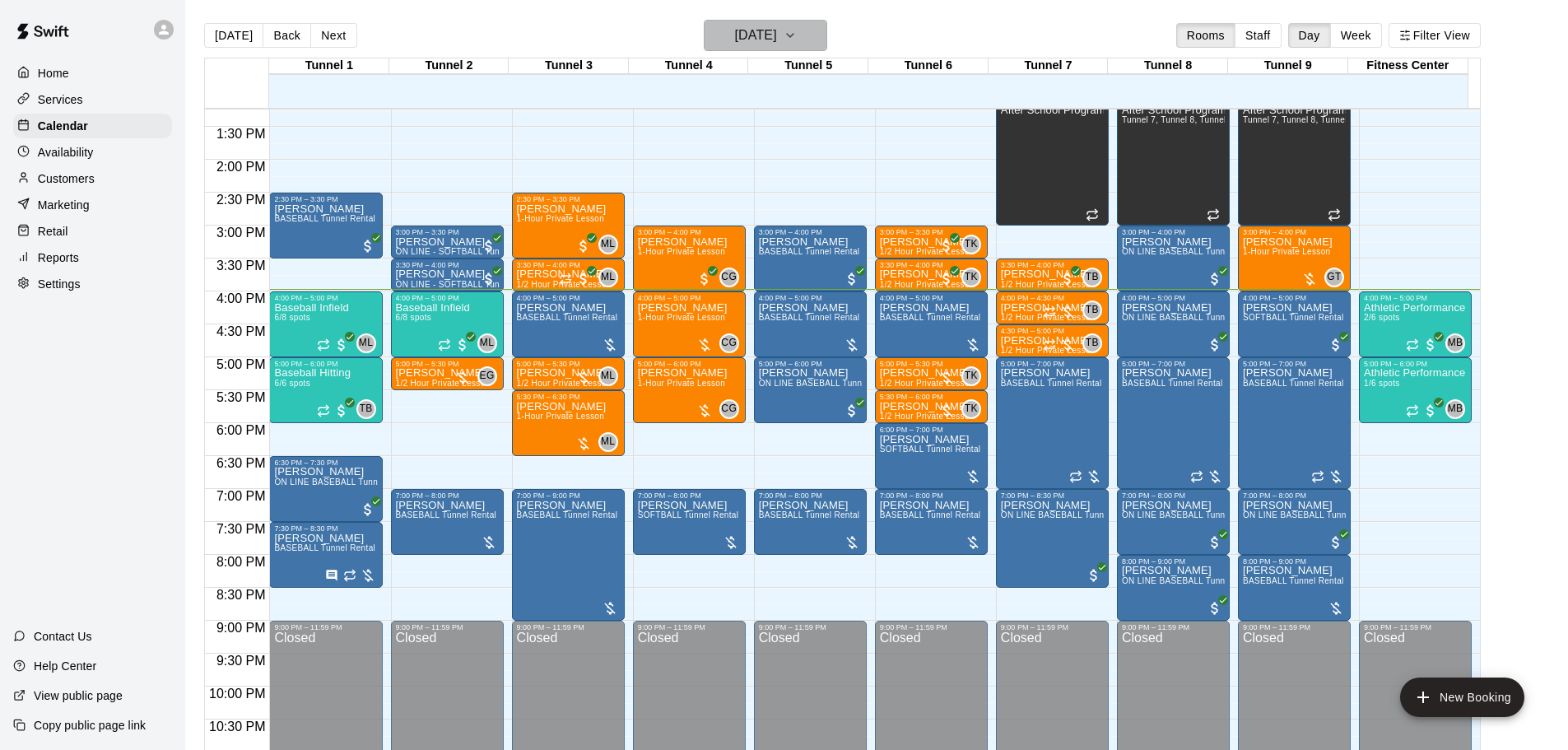
click at [772, 29] on h6 "[DATE]" at bounding box center [755, 35] width 42 height 23
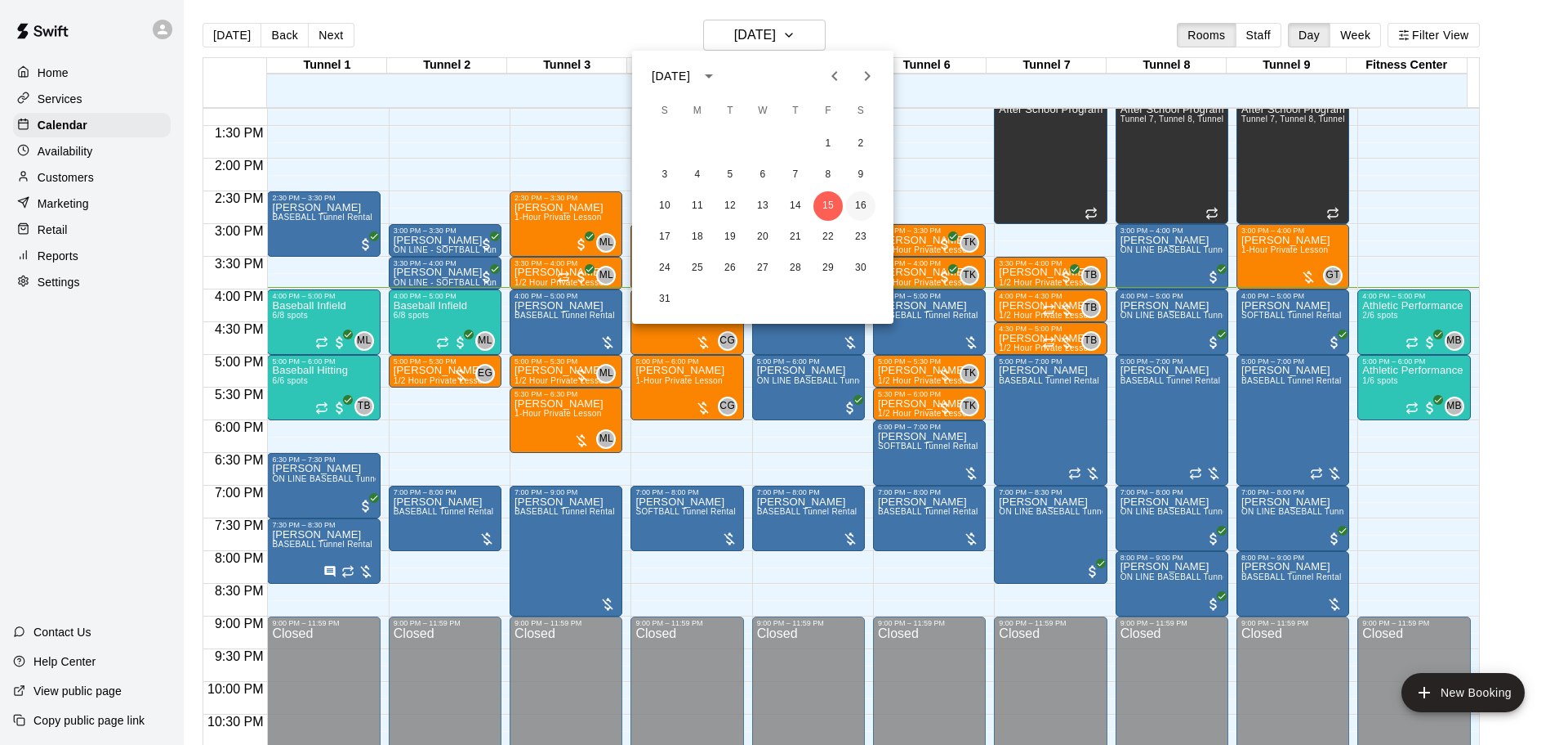
click at [857, 203] on button "16" at bounding box center [861, 206] width 29 height 29
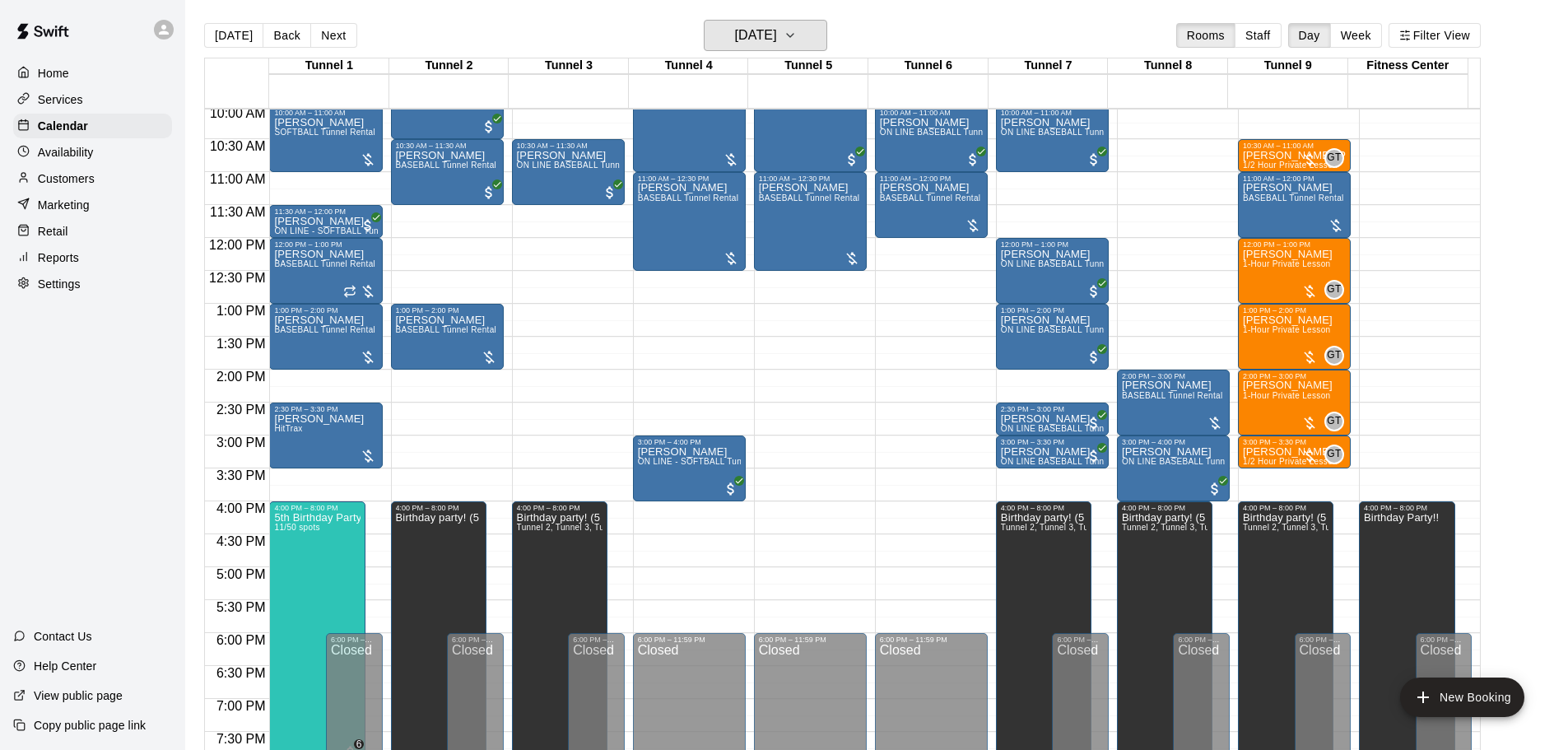
scroll to position [625, 0]
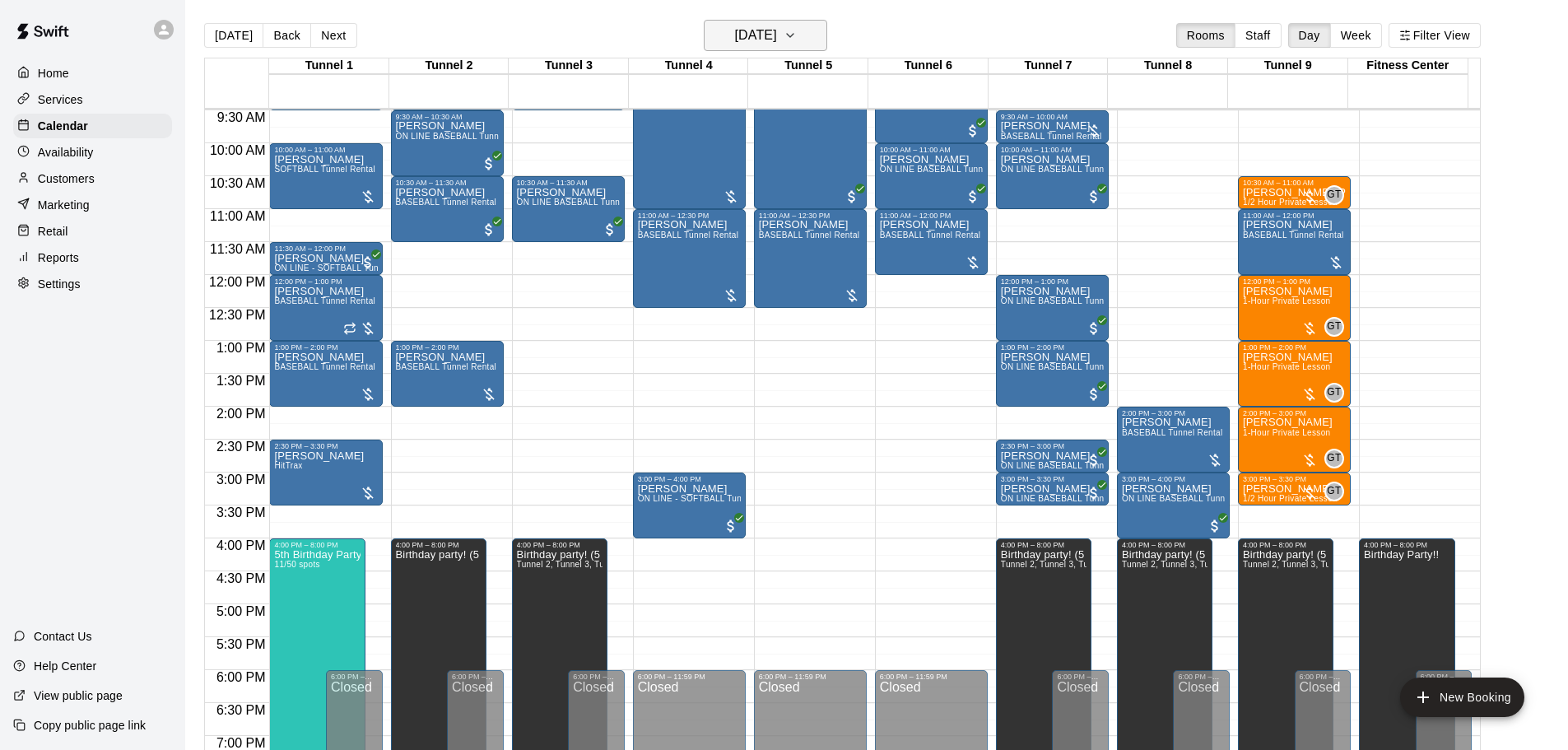
click at [742, 30] on h6 "Saturday Aug 16" at bounding box center [755, 35] width 42 height 23
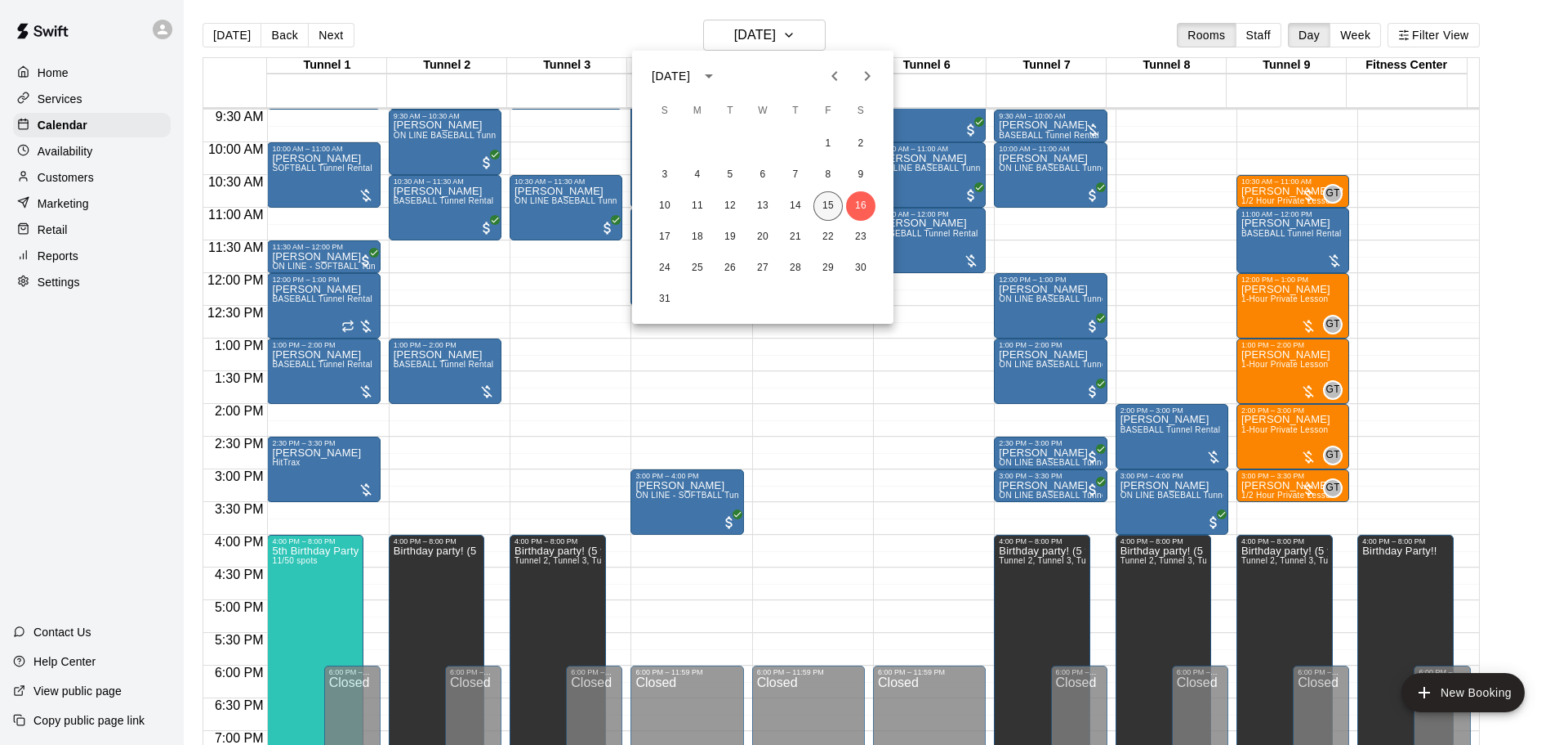
click at [833, 212] on button "15" at bounding box center [828, 206] width 29 height 29
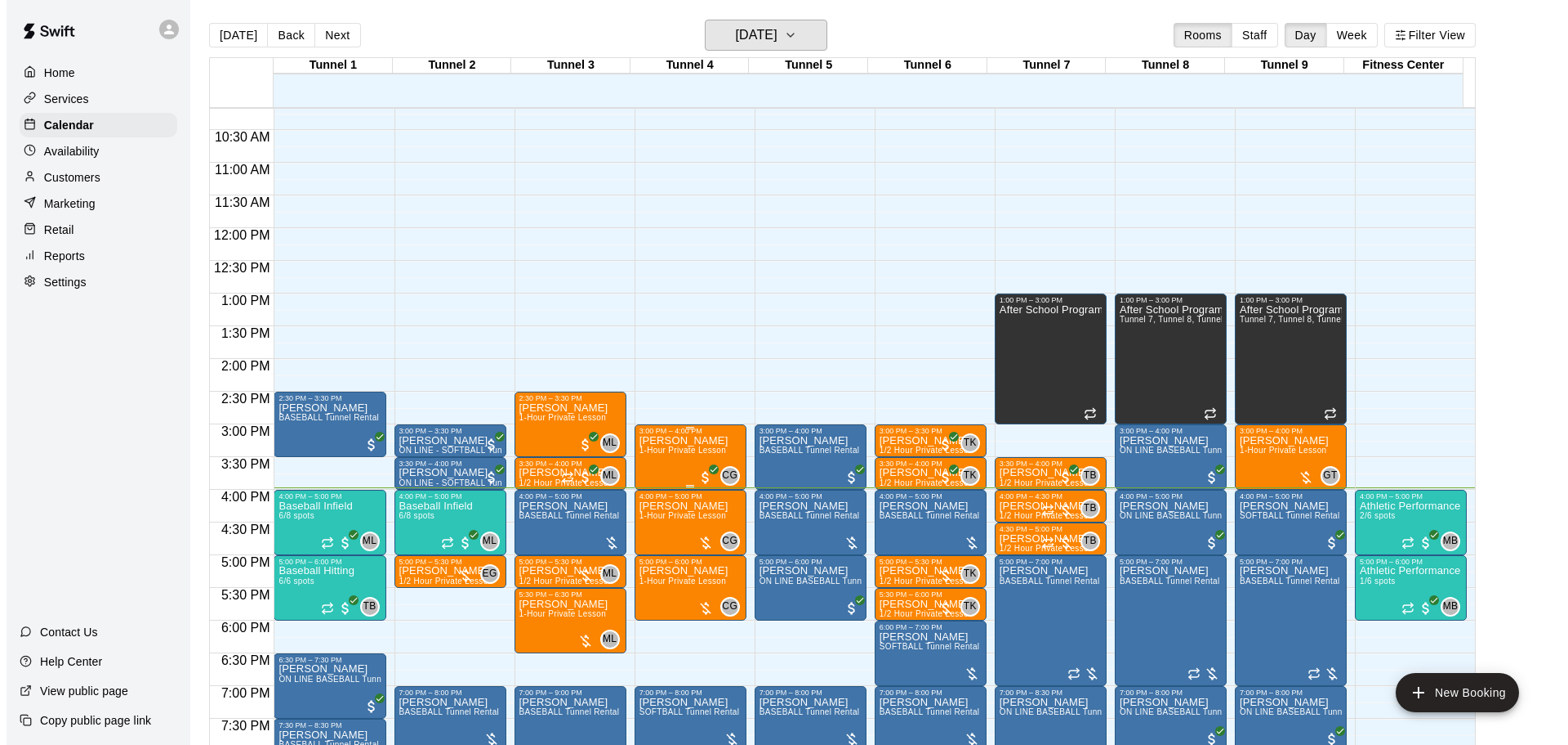
scroll to position [783, 0]
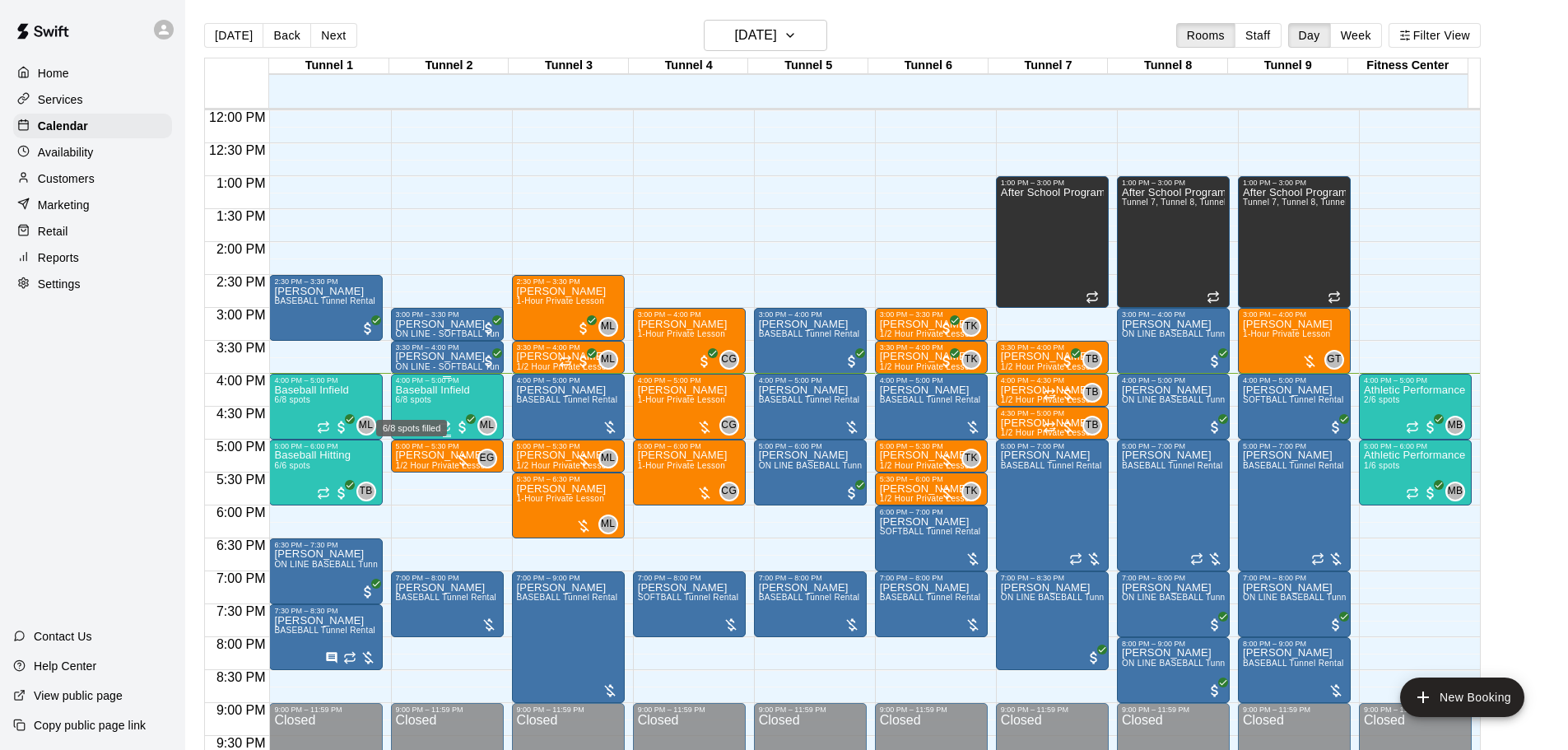
click at [401, 399] on span "6/8 spots" at bounding box center [413, 399] width 36 height 9
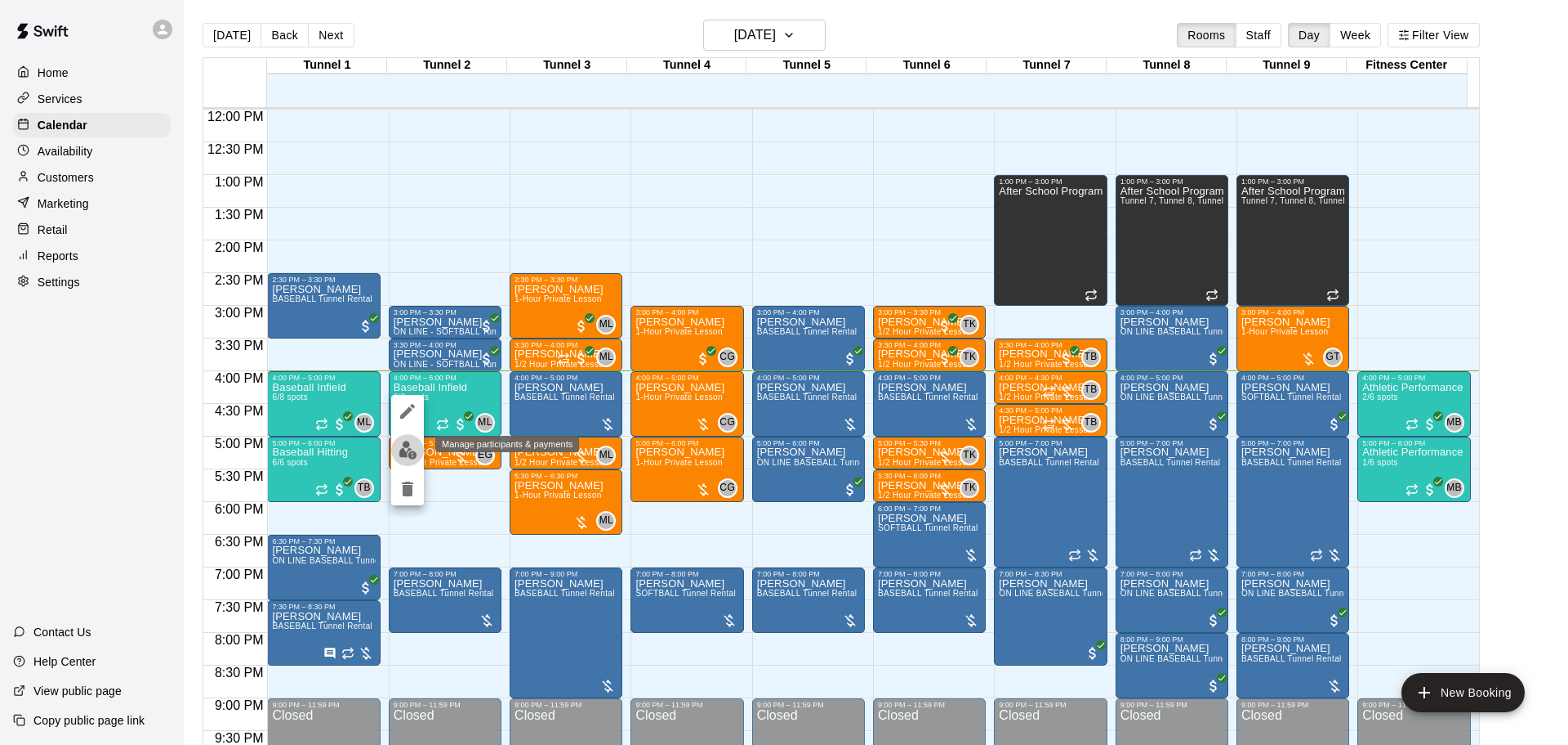
click at [413, 439] on button "edit" at bounding box center [408, 450] width 33 height 32
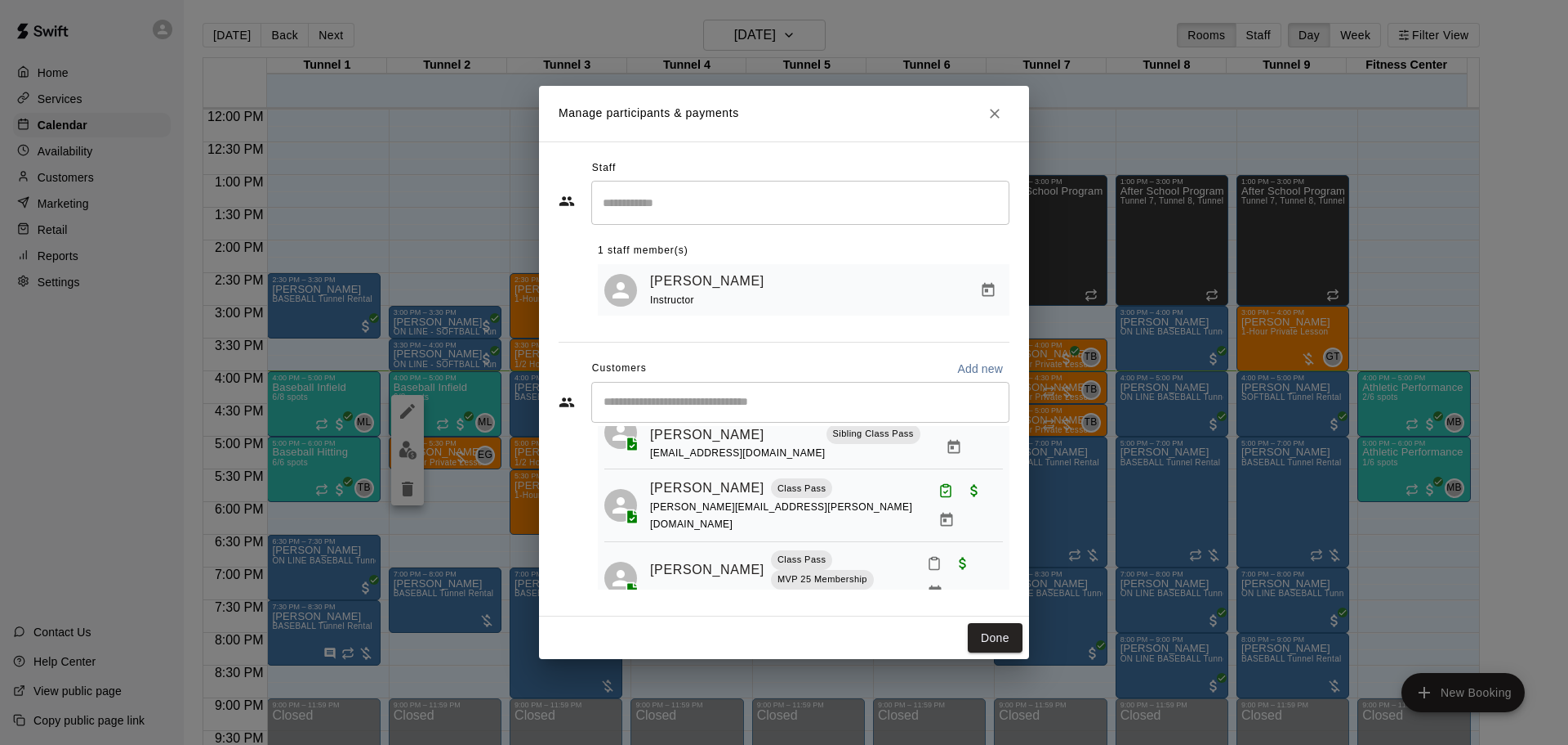
scroll to position [250, 0]
click at [992, 112] on icon "Close" at bounding box center [995, 114] width 16 height 16
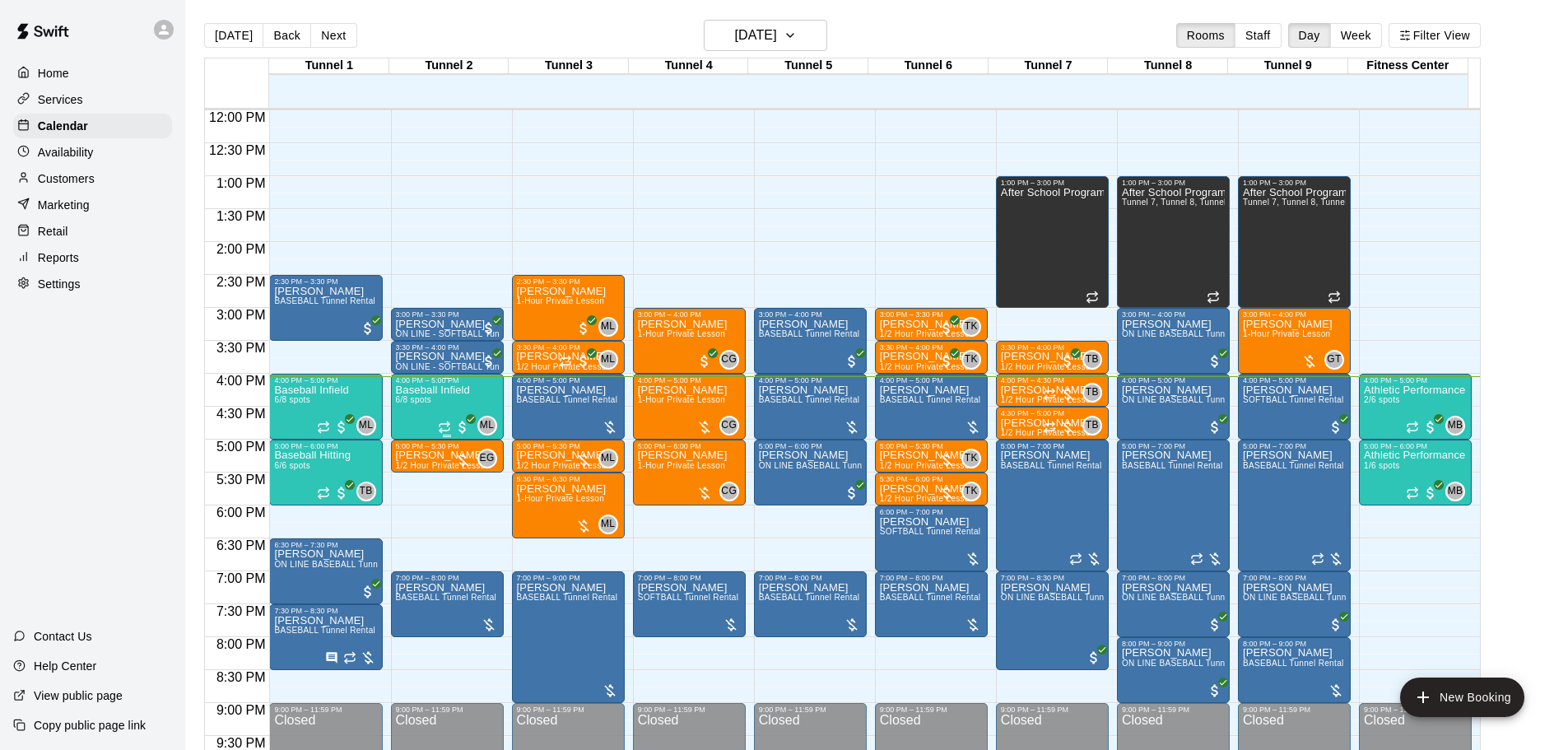
click at [419, 390] on p "Baseball Infield" at bounding box center [433, 390] width 74 height 0
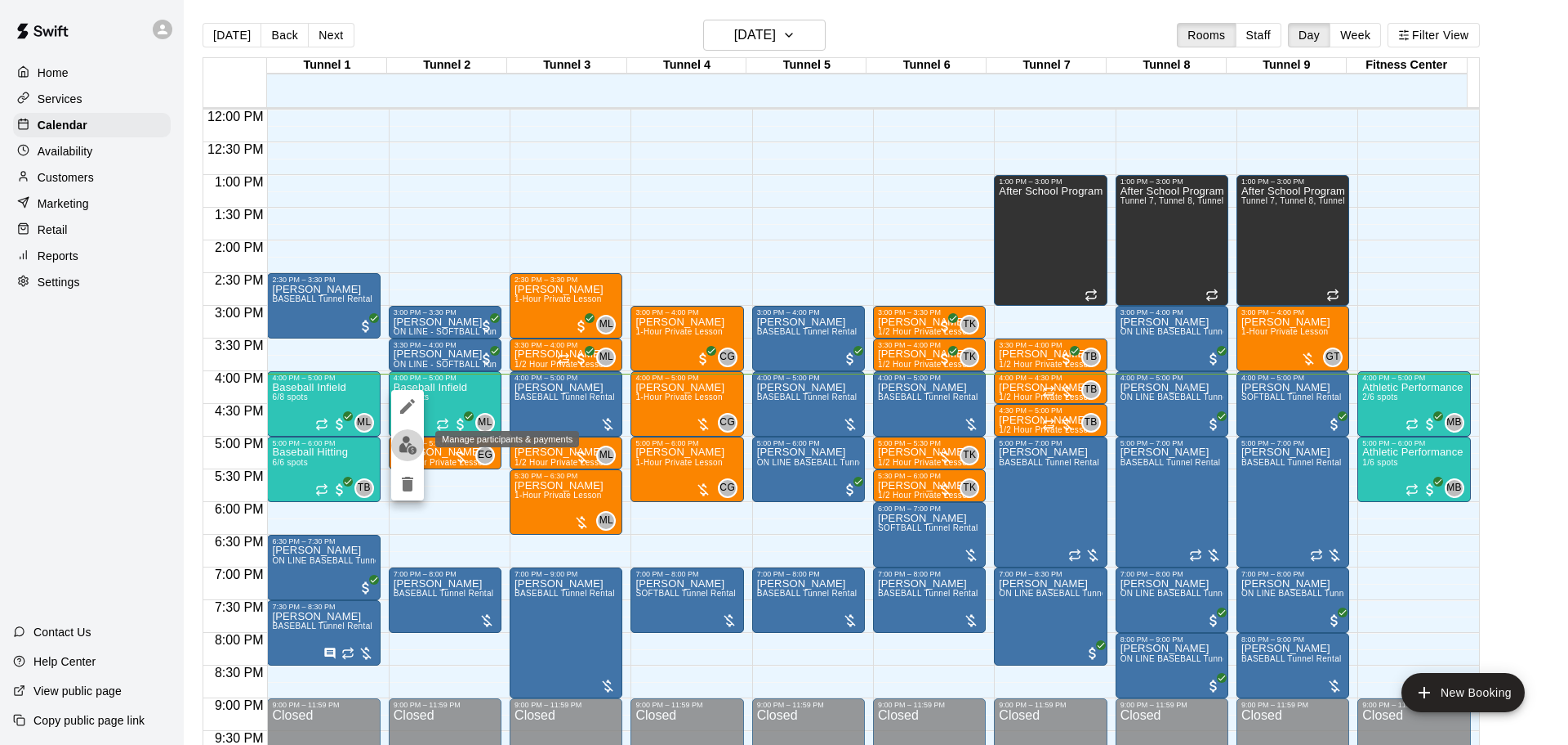
click at [412, 433] on button "edit" at bounding box center [408, 444] width 33 height 32
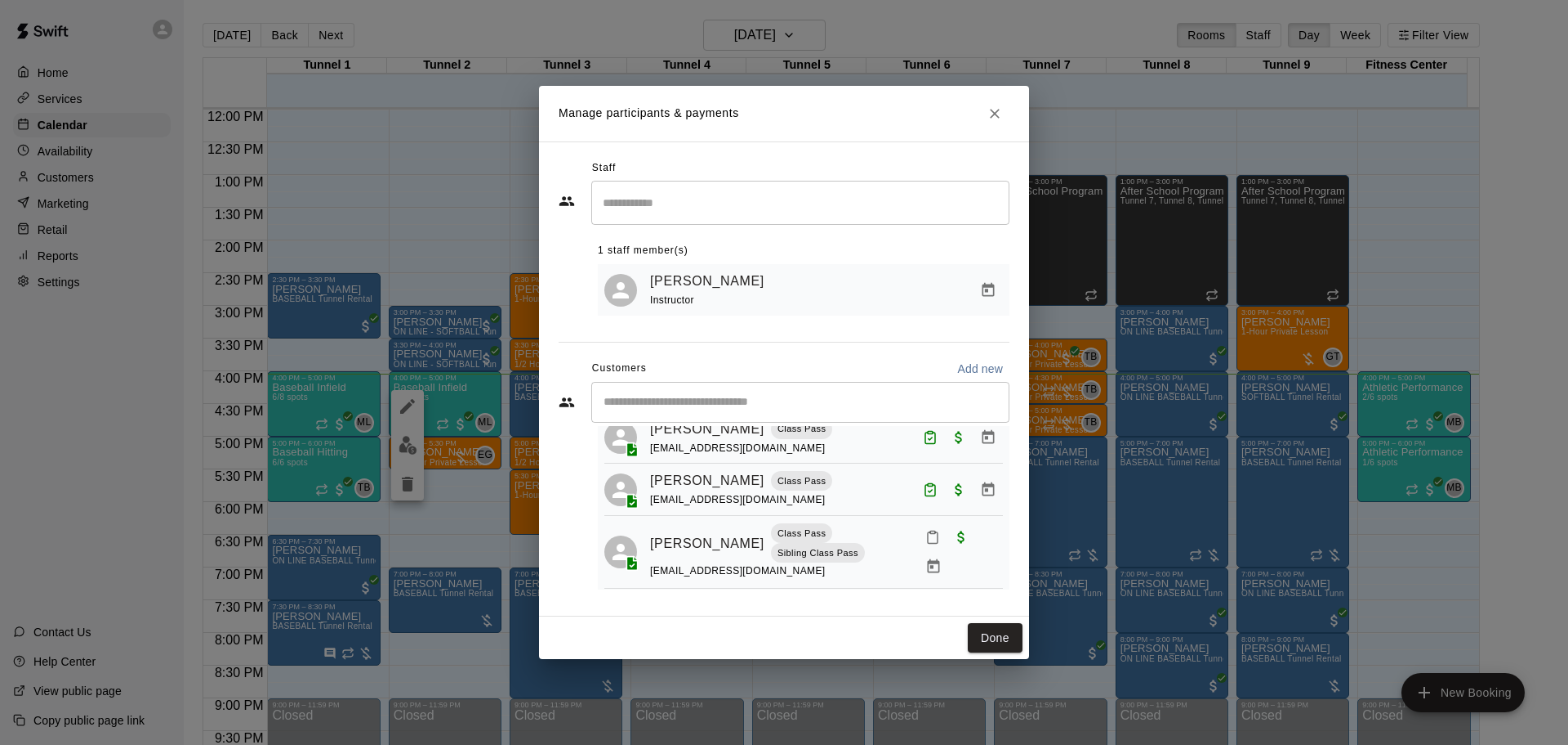
scroll to position [82, 0]
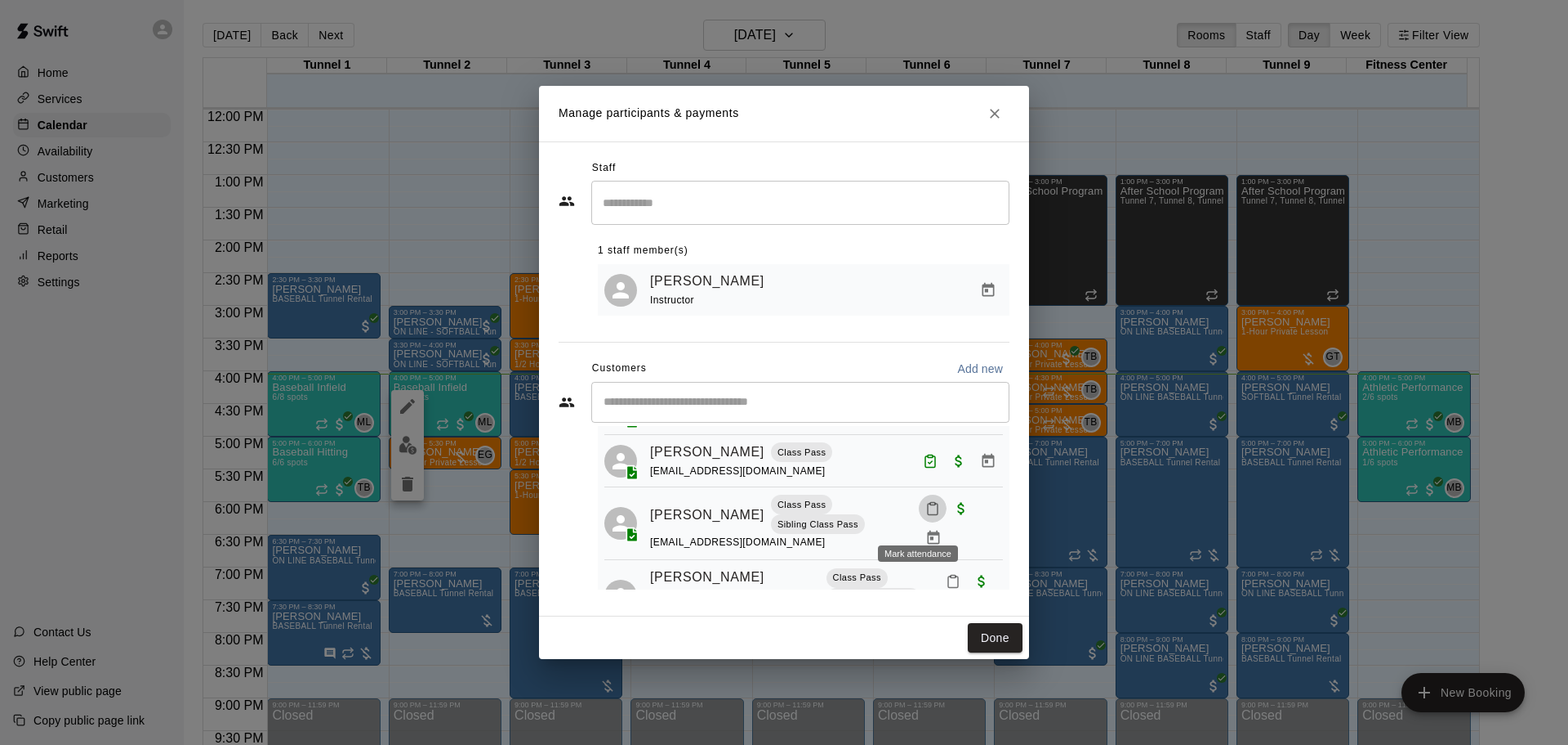
click at [919, 514] on button "Mark attendance" at bounding box center [932, 509] width 27 height 27
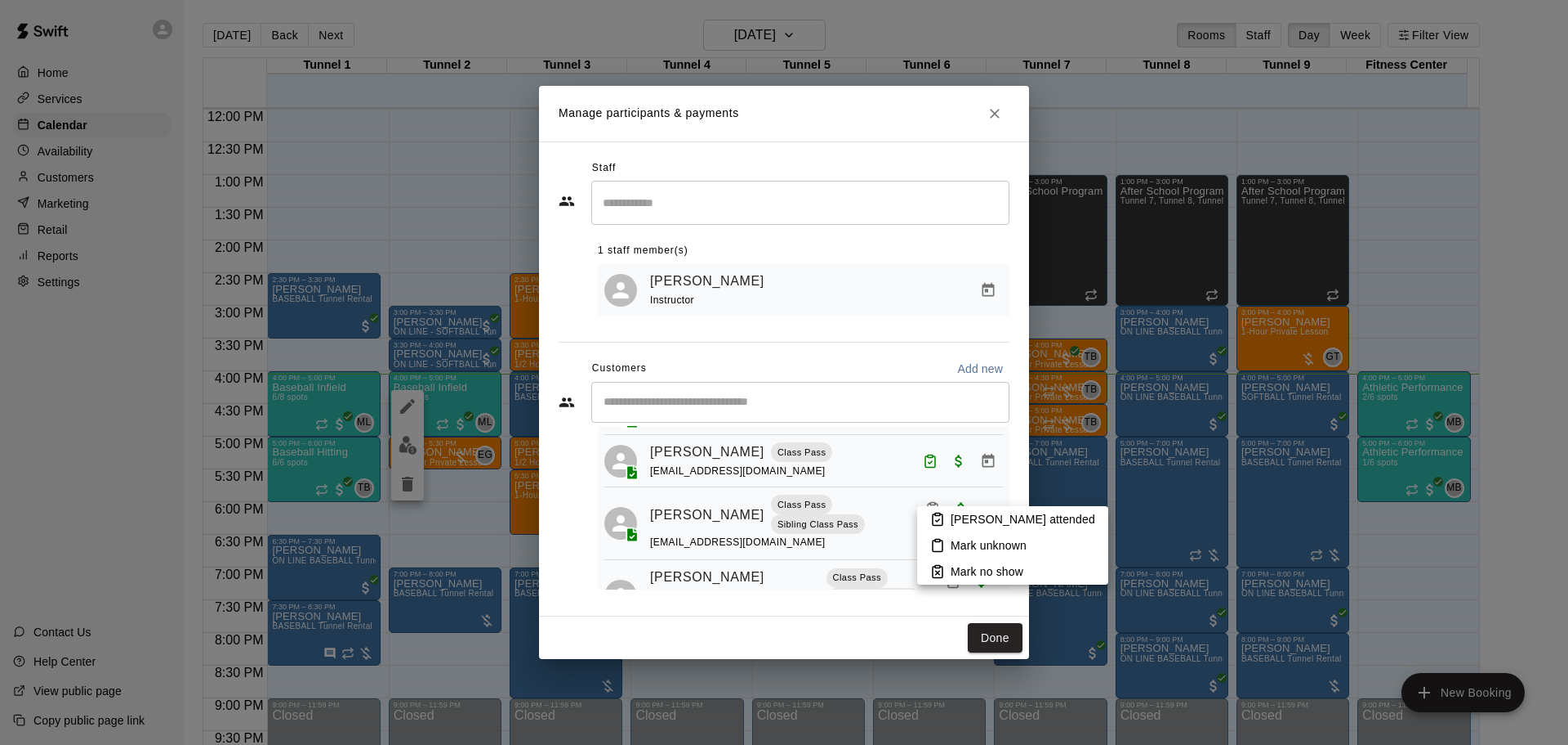
click at [932, 510] on li "Mark attended" at bounding box center [1013, 519] width 191 height 27
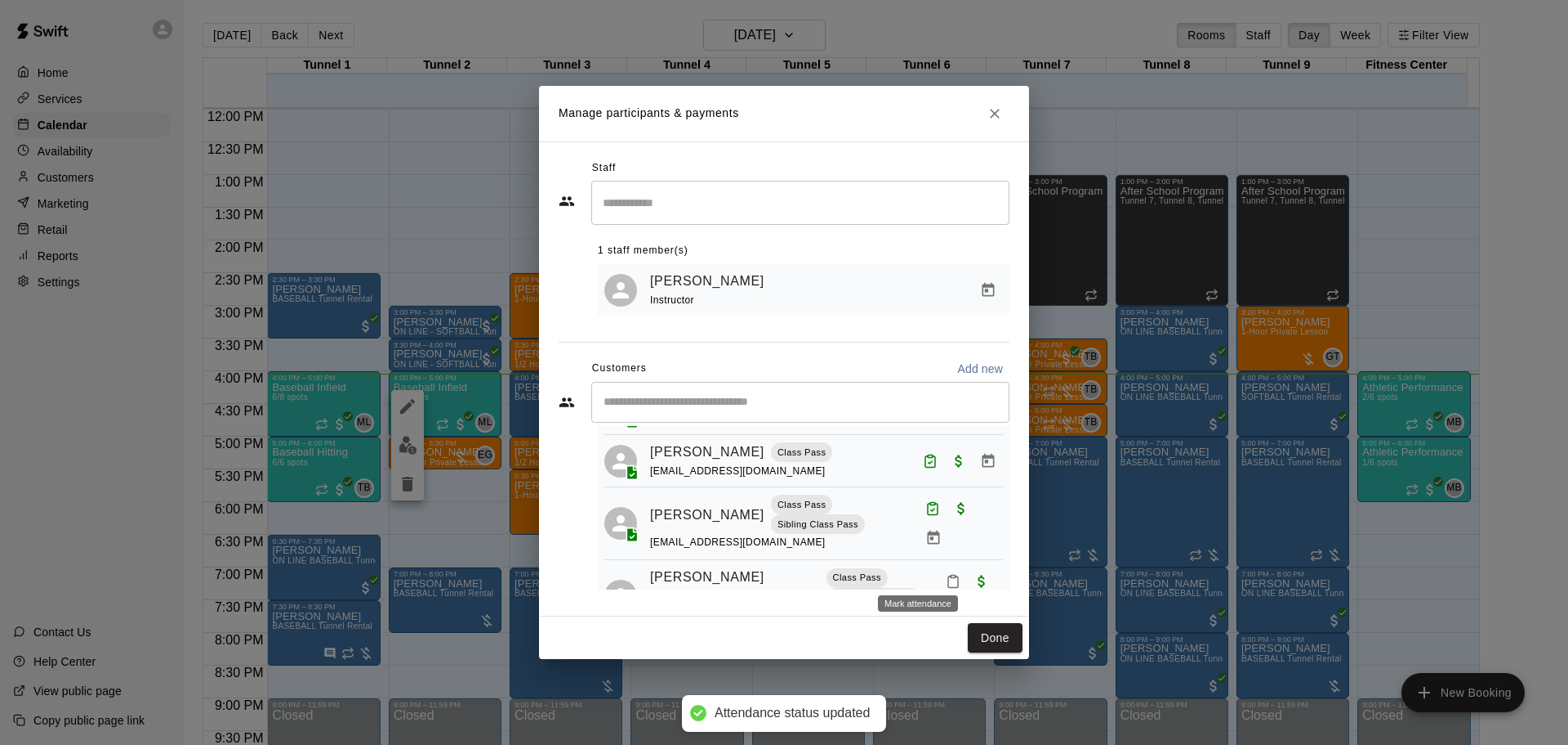
click at [946, 574] on icon "Mark attendance" at bounding box center [953, 581] width 15 height 15
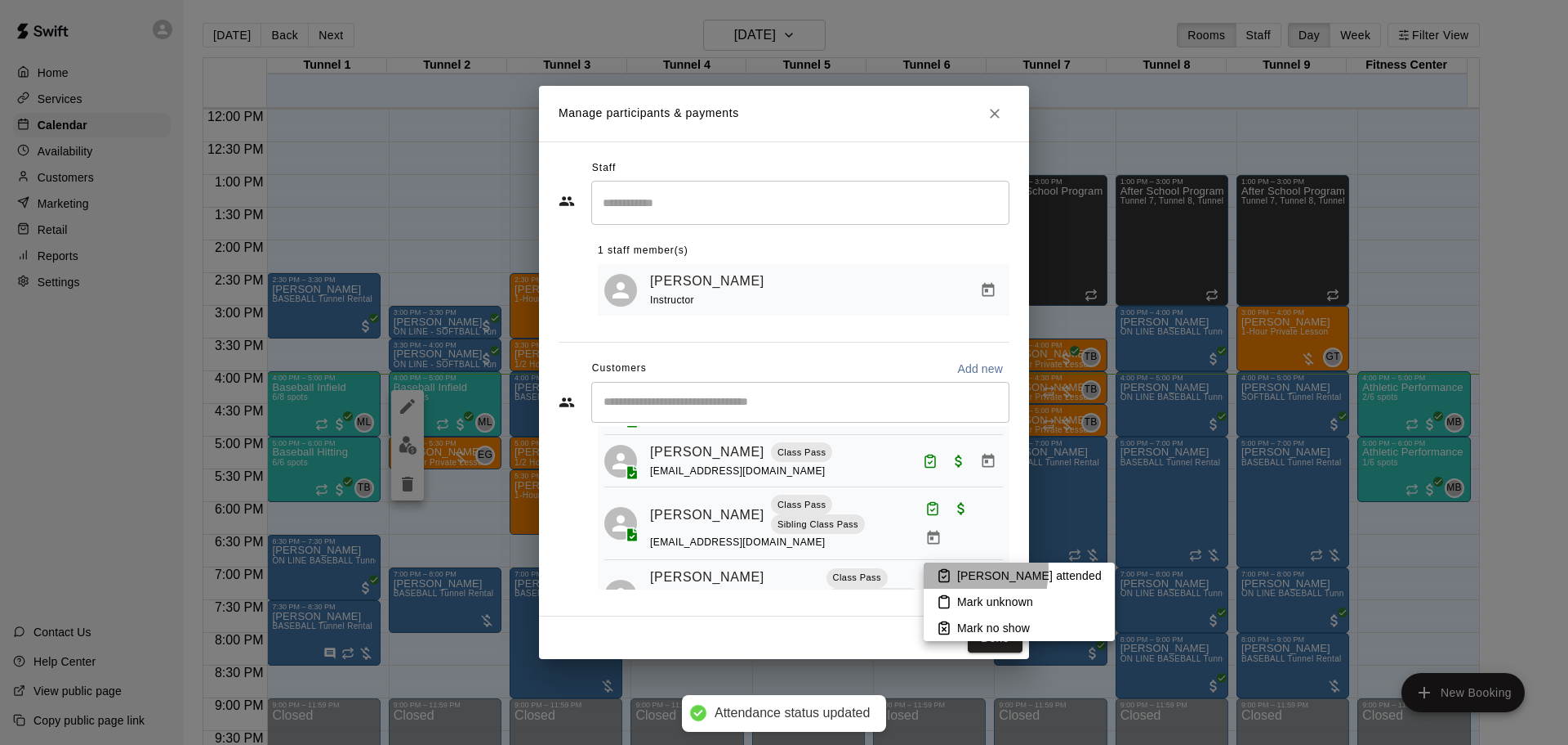
click at [944, 570] on rect at bounding box center [943, 571] width 5 height 3
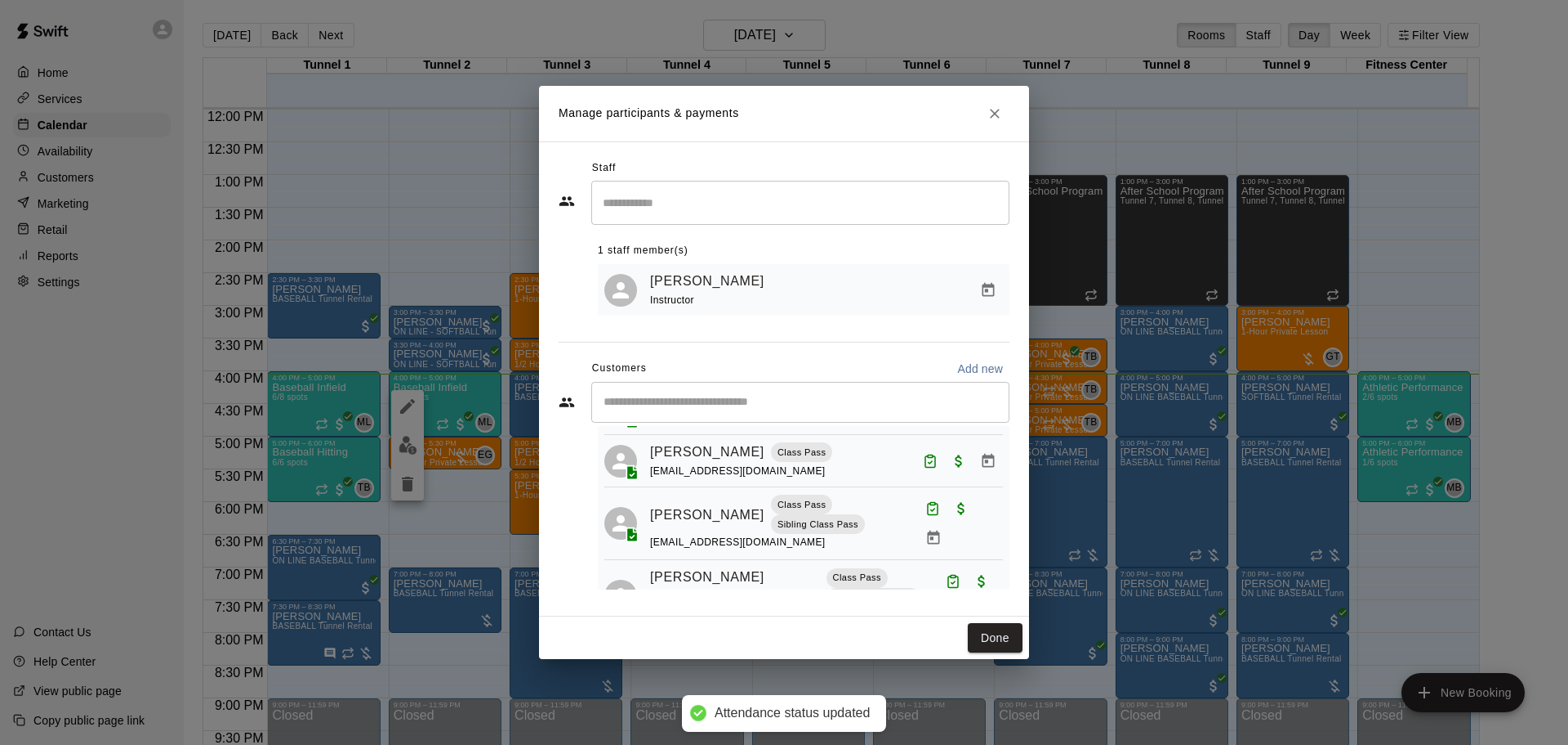
drag, startPoint x: 985, startPoint y: 631, endPoint x: 974, endPoint y: 616, distance: 18.6
click at [985, 632] on button "Done" at bounding box center [996, 638] width 55 height 30
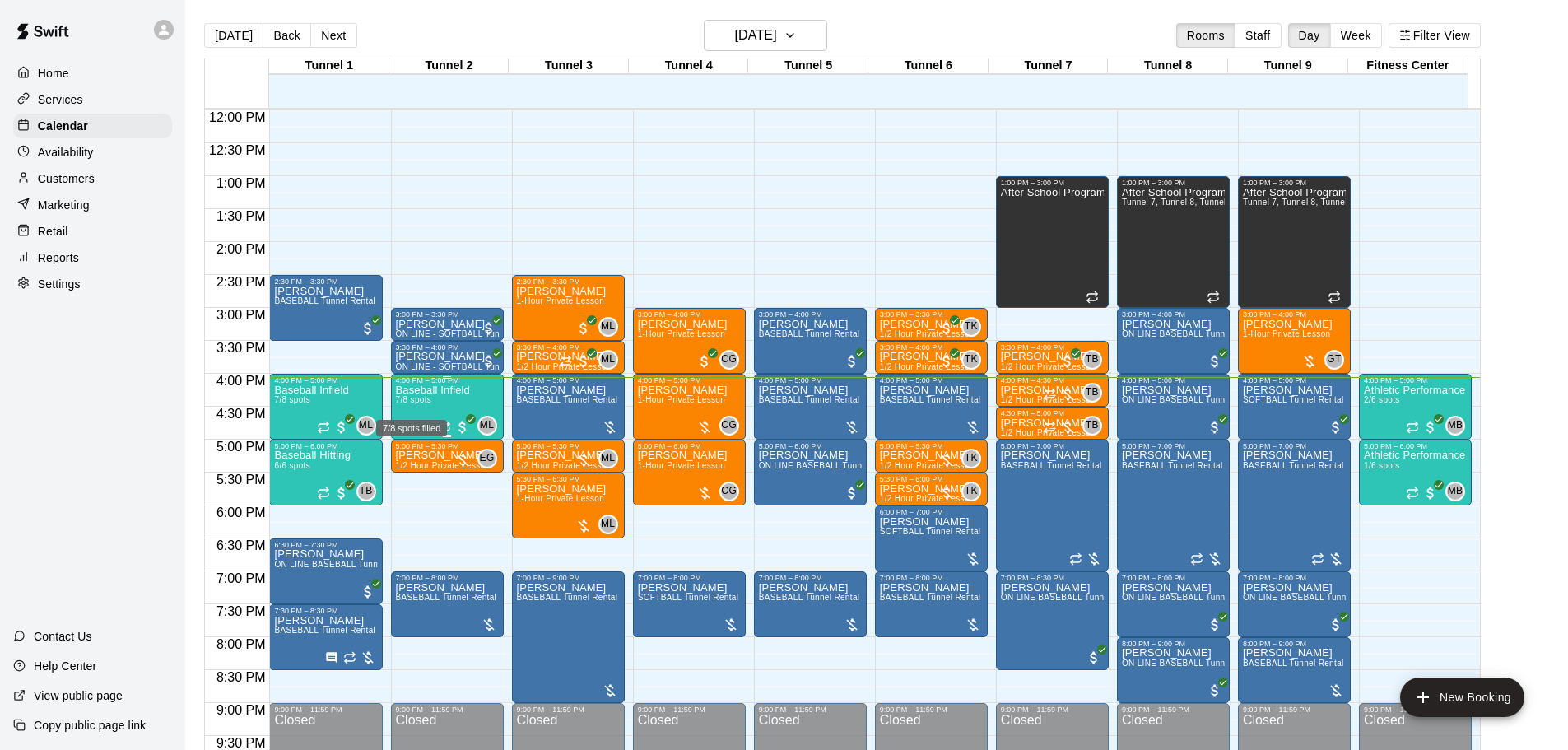
click at [425, 399] on span "7/8 spots" at bounding box center [413, 399] width 36 height 9
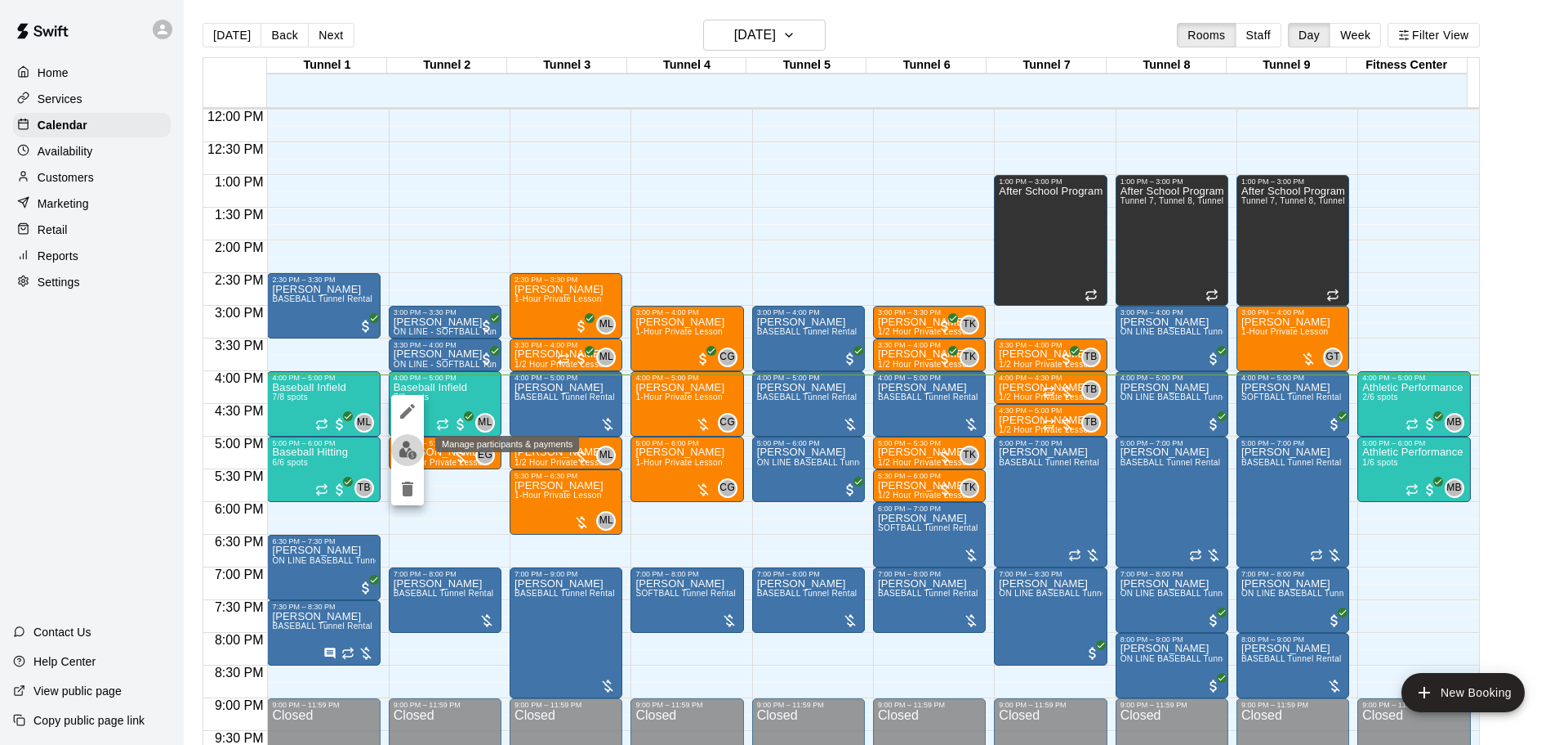
click at [407, 450] on img "edit" at bounding box center [408, 450] width 19 height 19
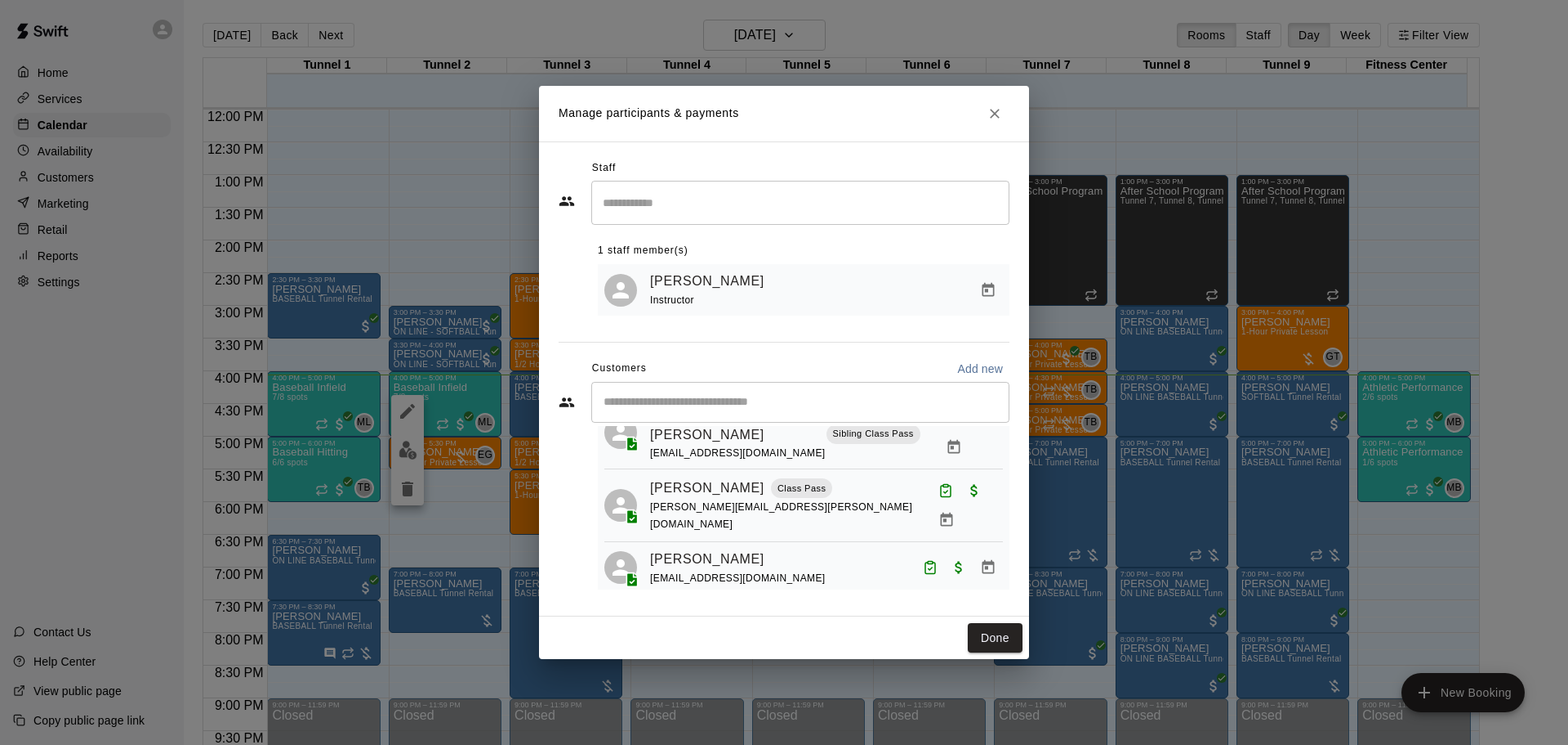
scroll to position [305, 0]
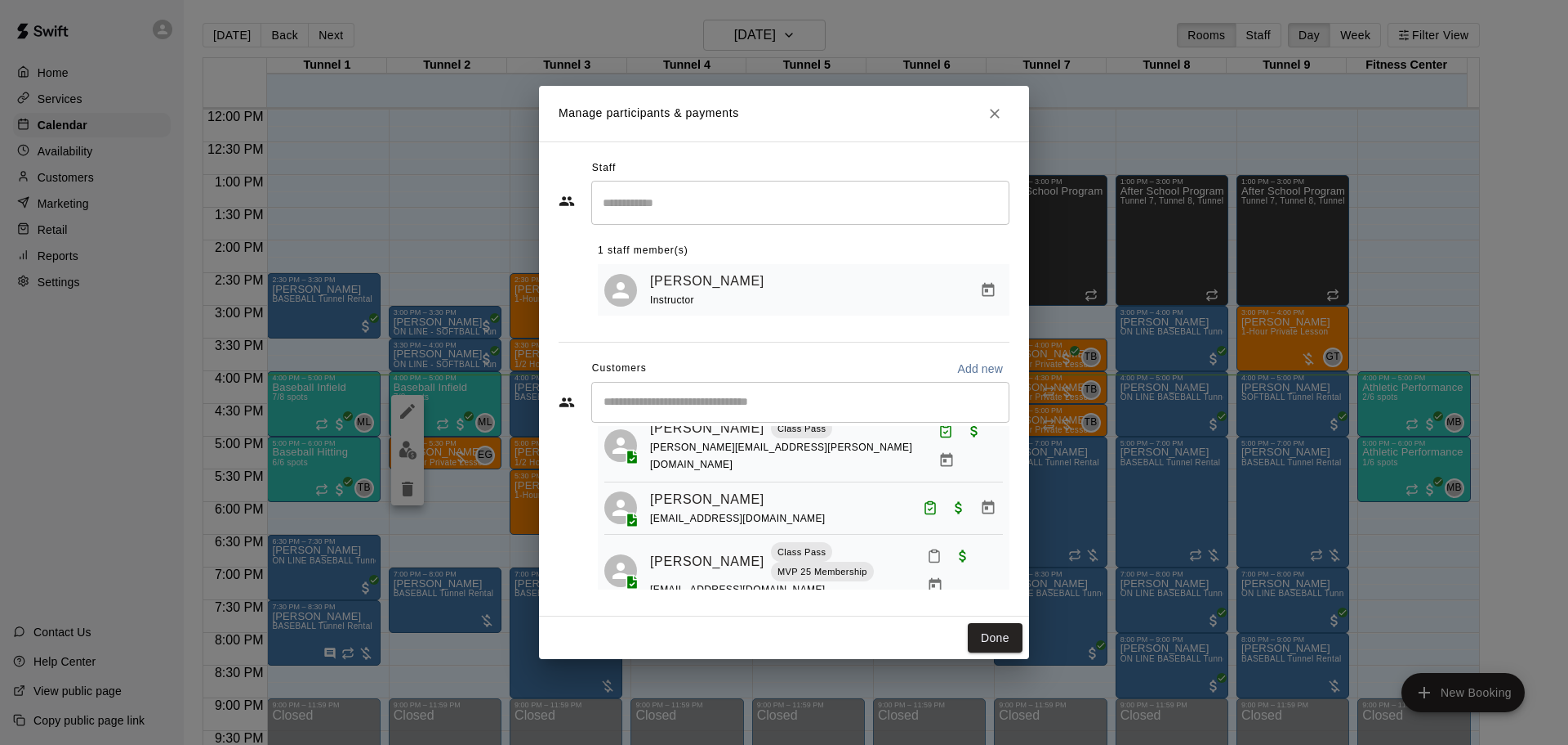
click at [698, 409] on input "Start typing to search customers..." at bounding box center [800, 402] width 404 height 16
drag, startPoint x: 986, startPoint y: 112, endPoint x: 1001, endPoint y: 125, distance: 19.8
click at [986, 113] on icon "Close" at bounding box center [995, 114] width 16 height 16
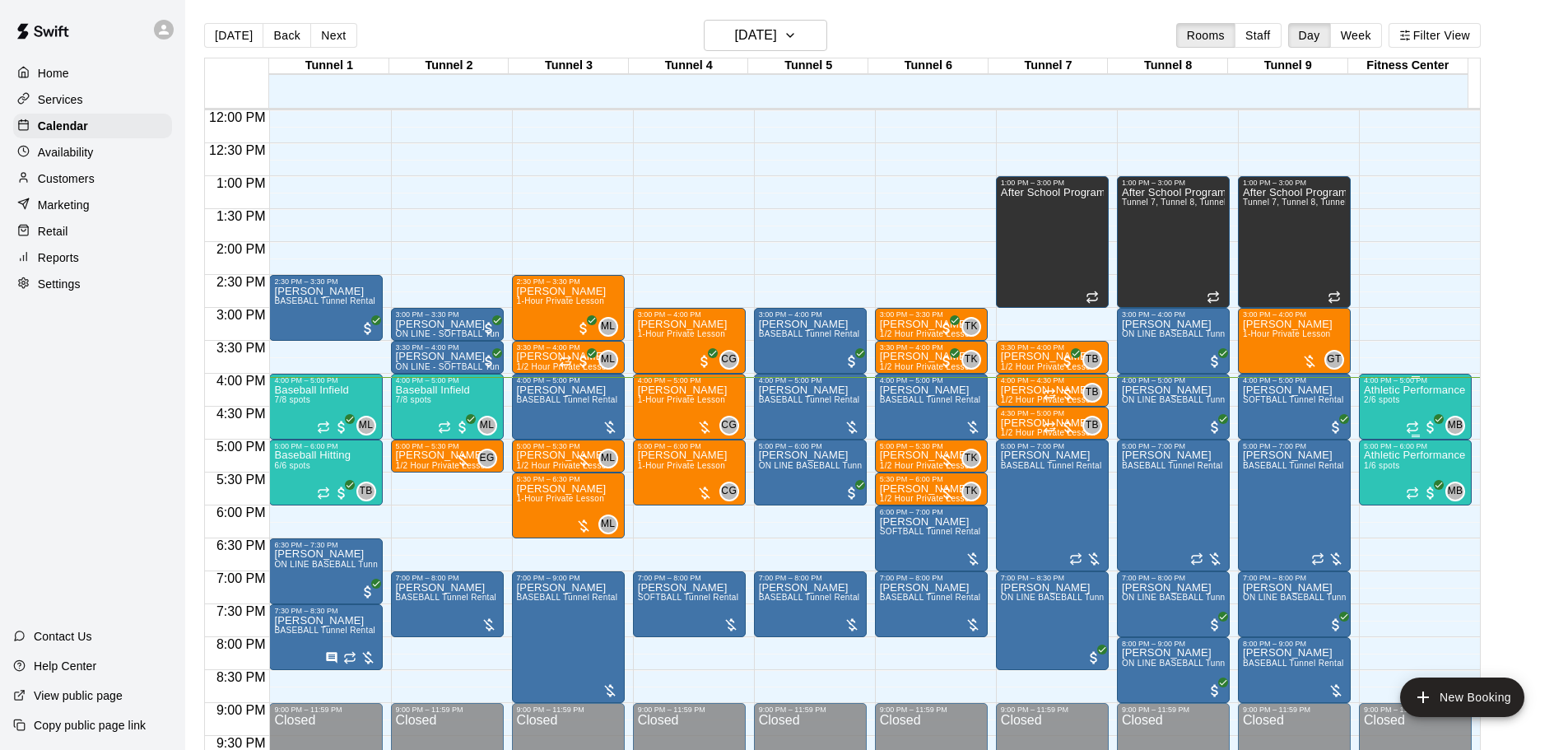
click at [1374, 390] on p "Athletic Performance" at bounding box center [1415, 390] width 102 height 0
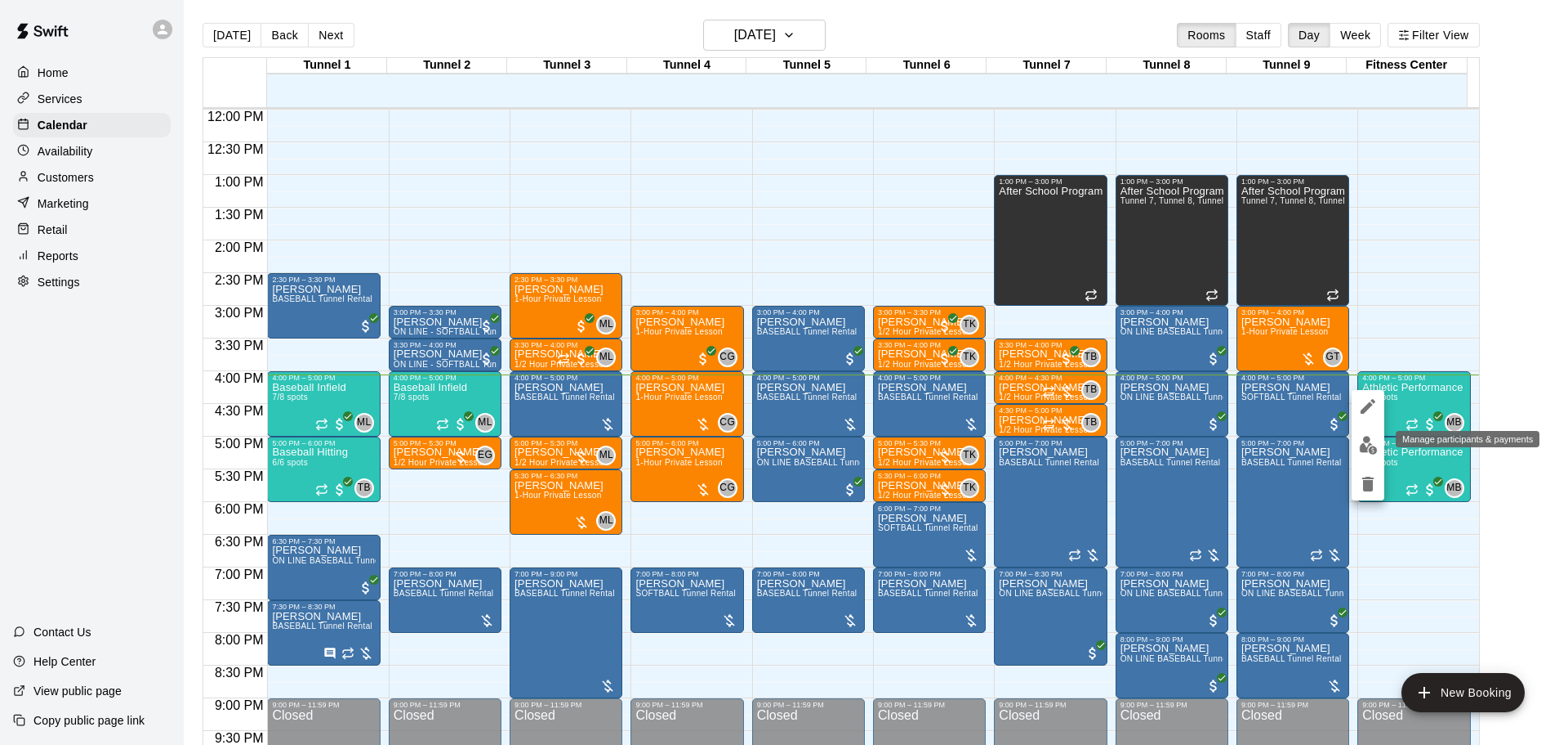
click at [1357, 446] on button "edit" at bounding box center [1368, 444] width 33 height 32
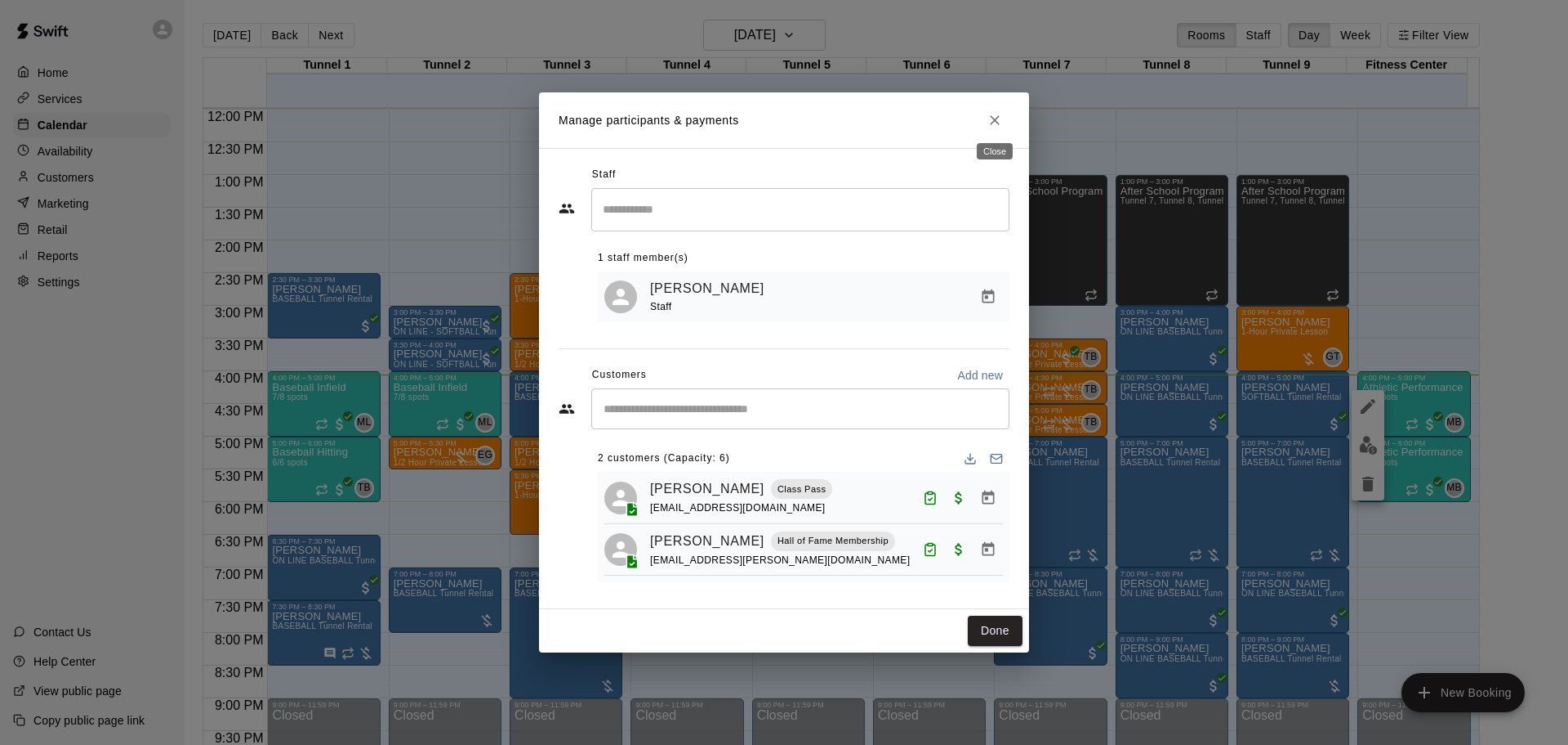
click at [1001, 113] on icon "Close" at bounding box center [995, 120] width 16 height 16
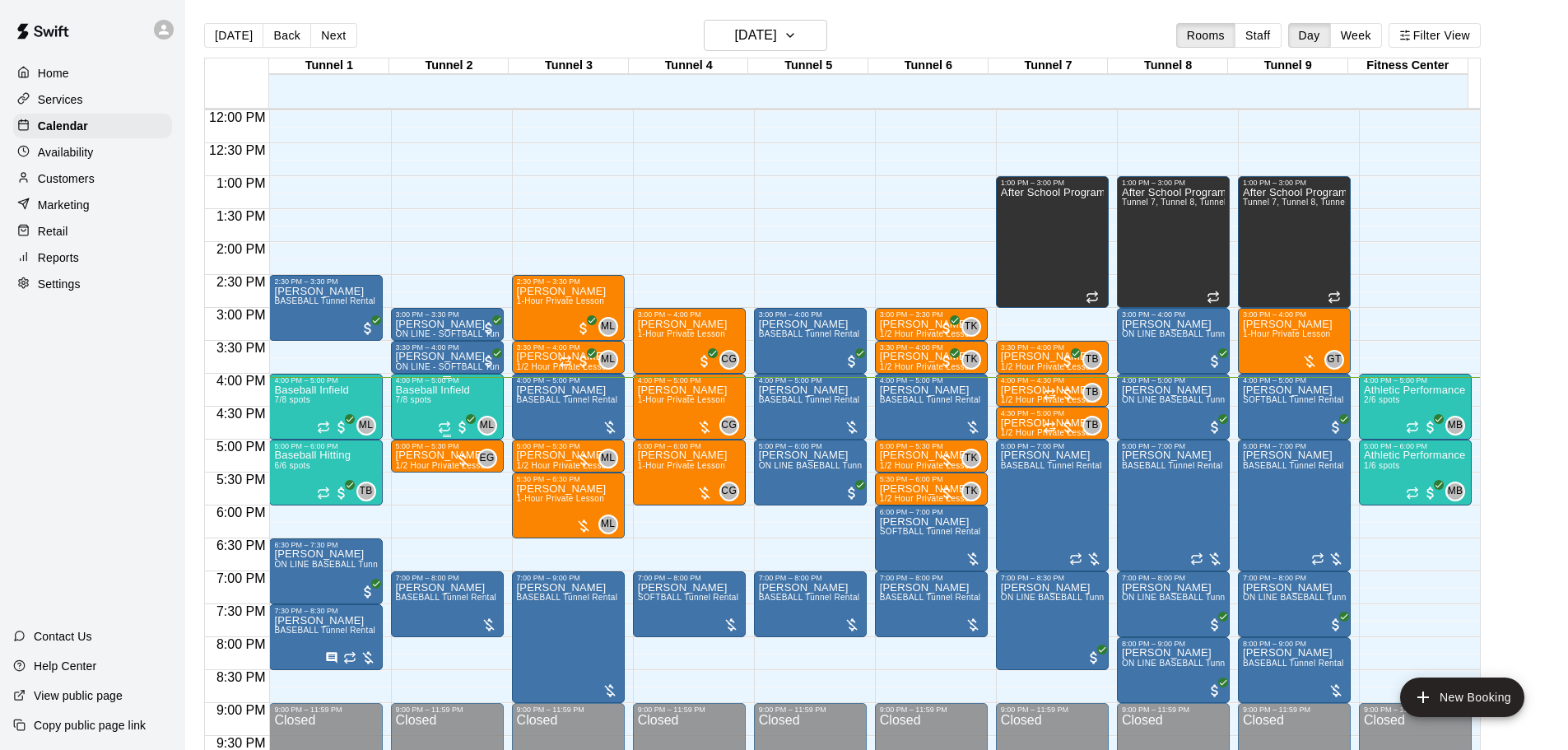
click at [407, 399] on span "7/8 spots" at bounding box center [413, 399] width 36 height 9
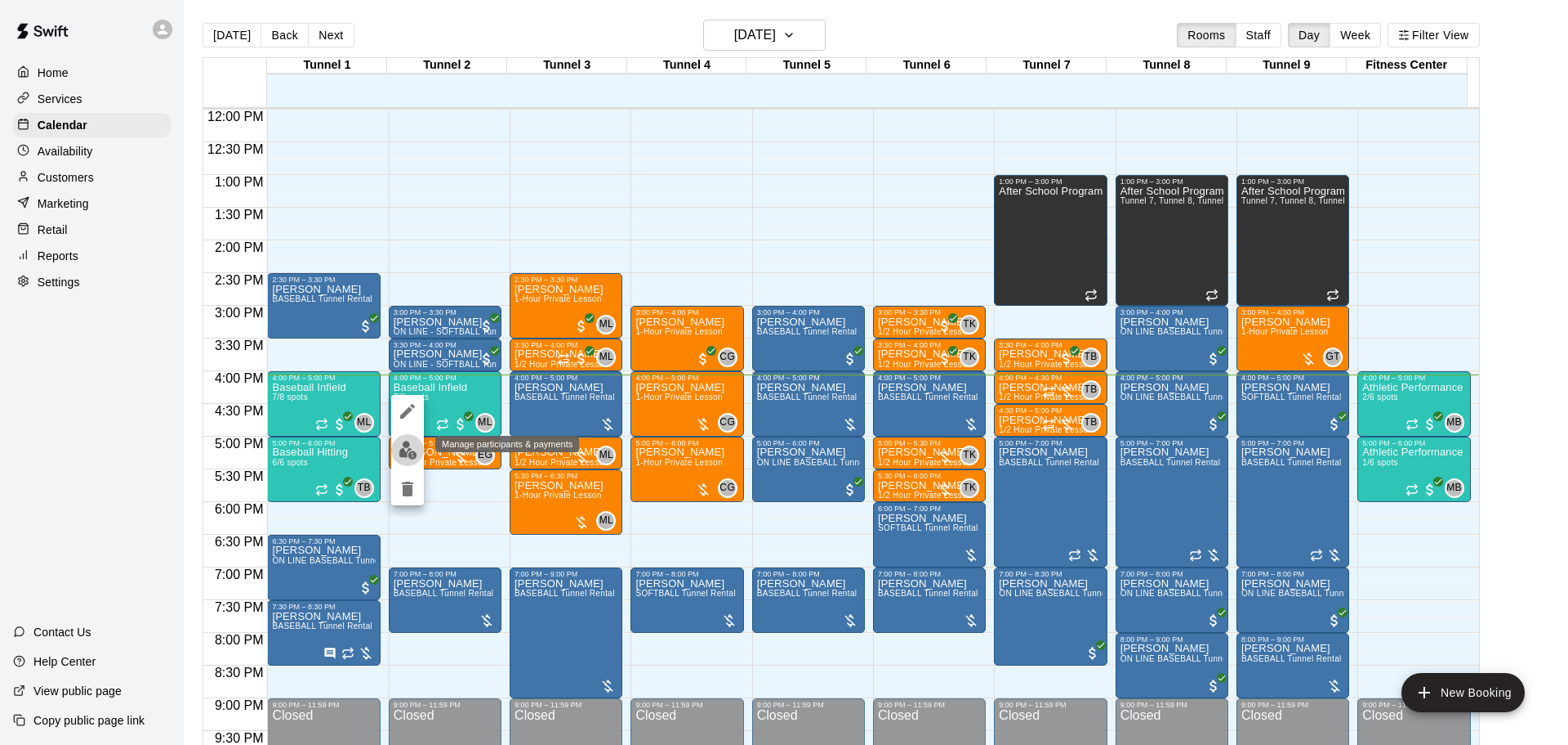
click at [408, 454] on img "edit" at bounding box center [408, 450] width 19 height 19
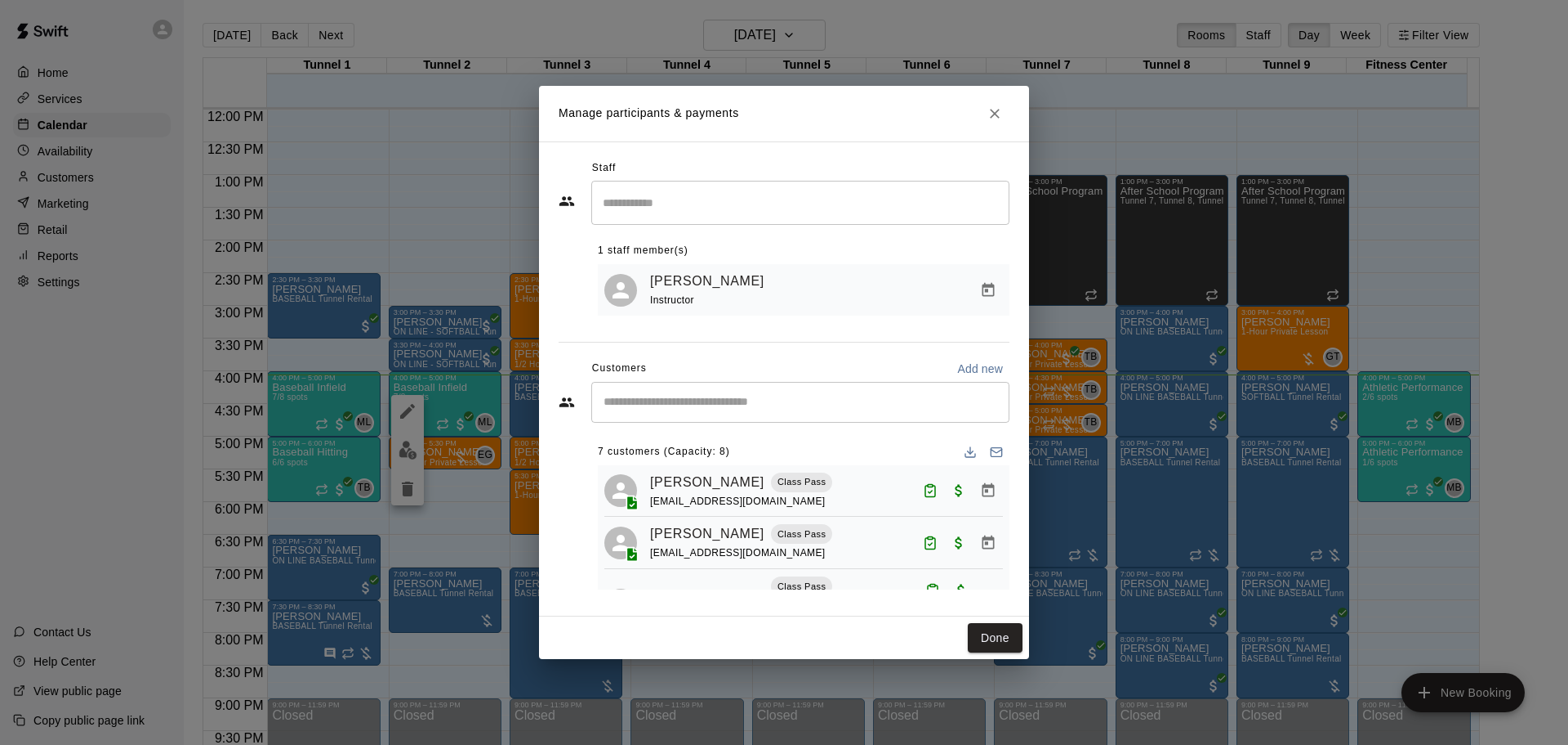
click at [674, 408] on input "Start typing to search customers..." at bounding box center [800, 402] width 404 height 16
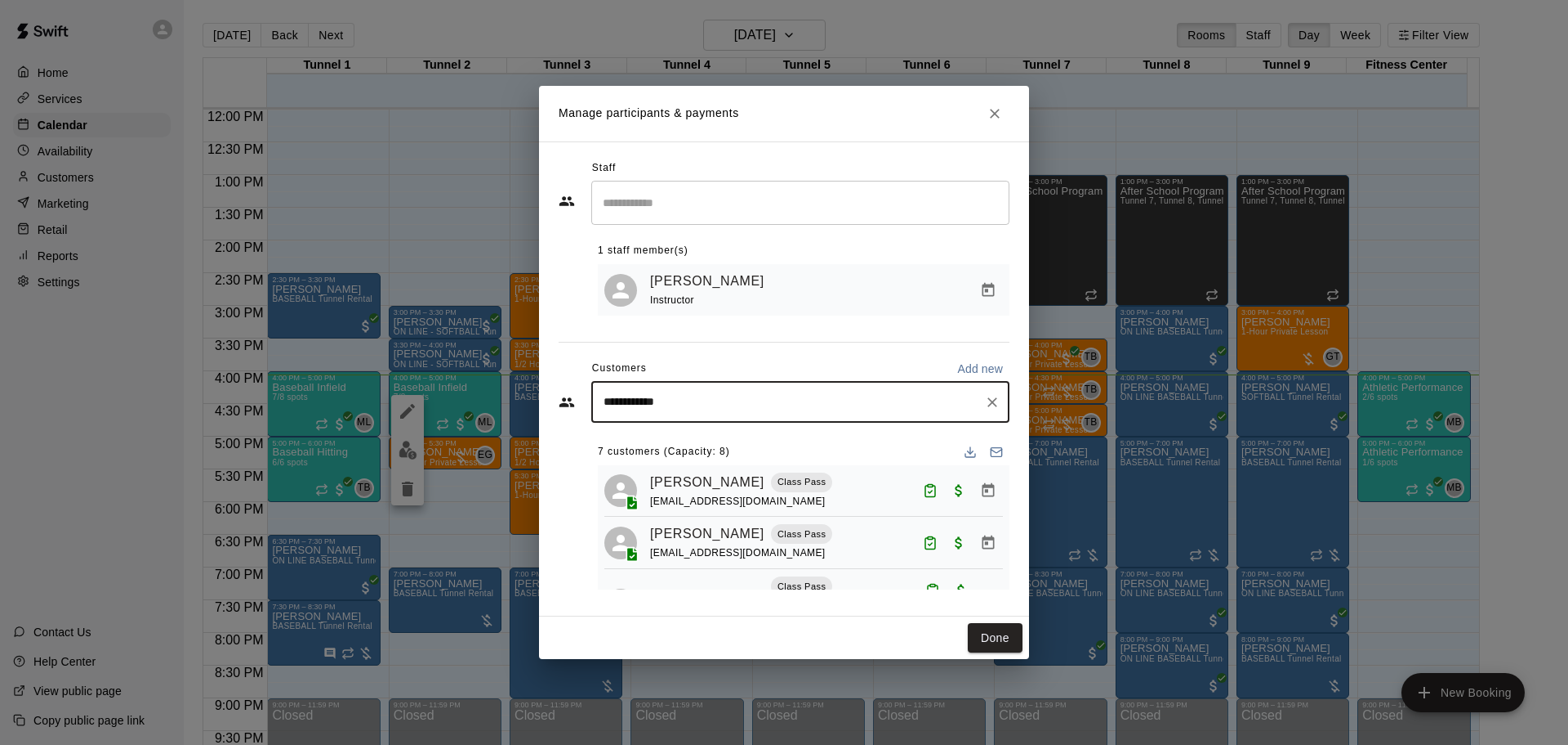
type input "**********"
click at [734, 445] on div "Greyson Walters Class Pass" at bounding box center [725, 441] width 176 height 17
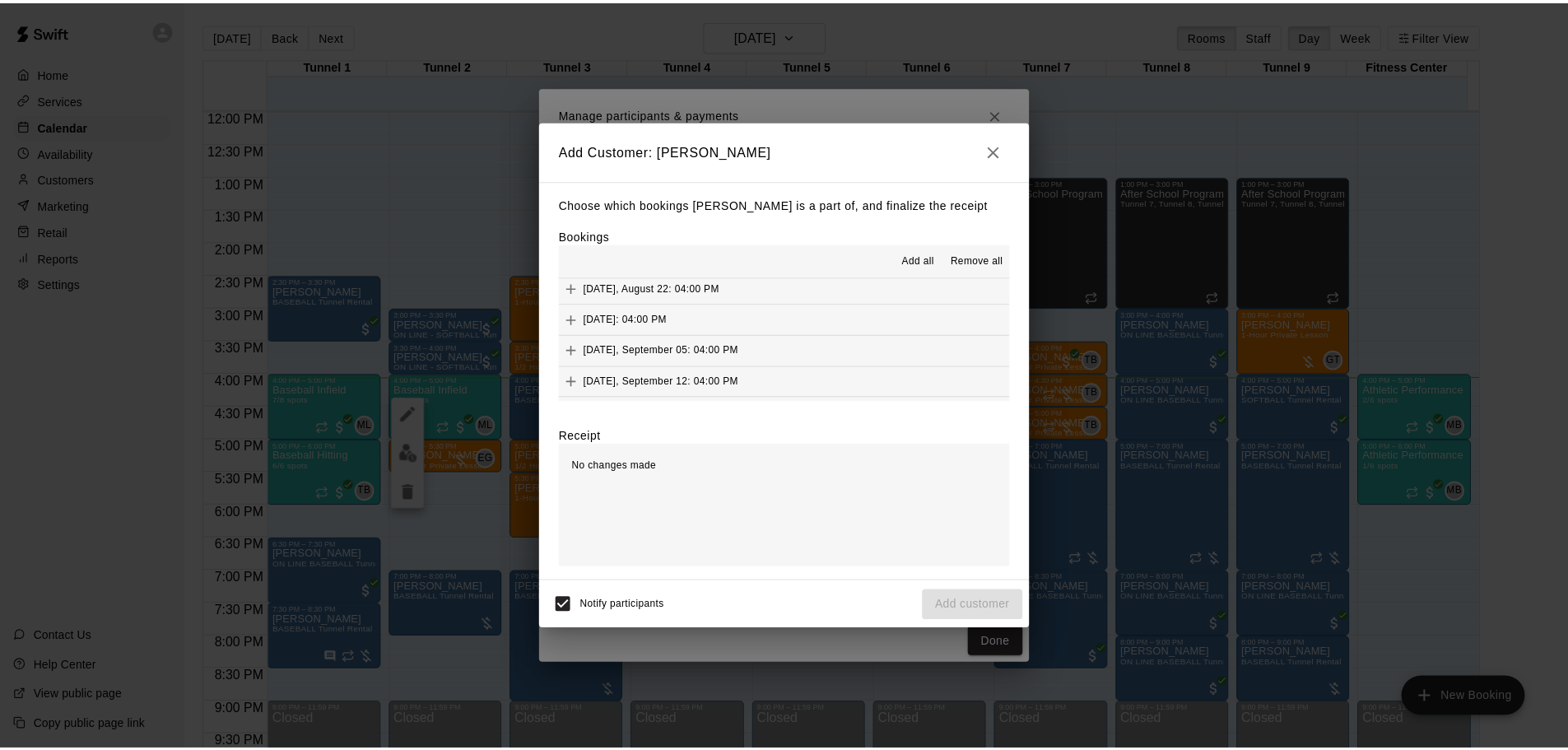
scroll to position [1316, 0]
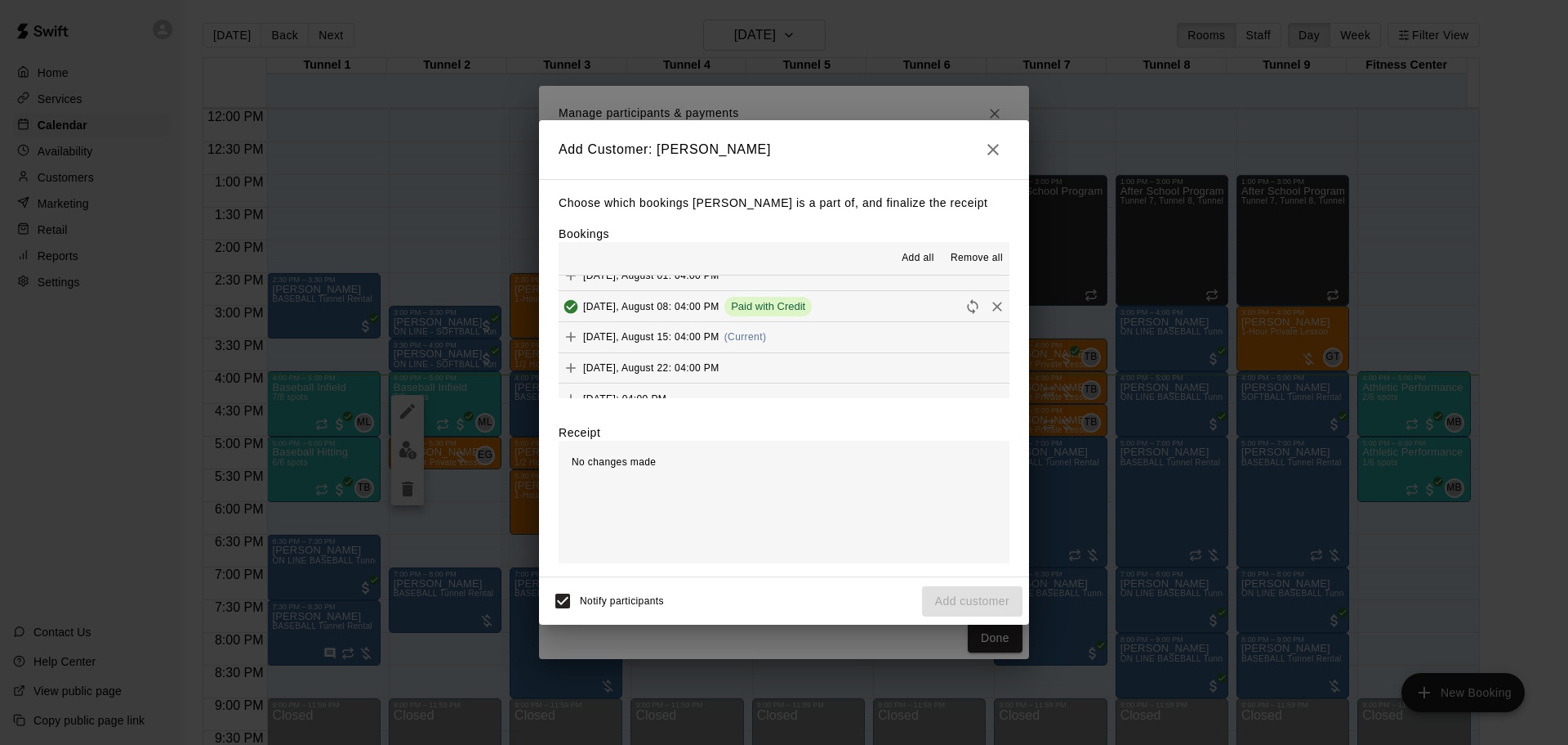
click at [727, 341] on span "(Current)" at bounding box center [746, 336] width 42 height 11
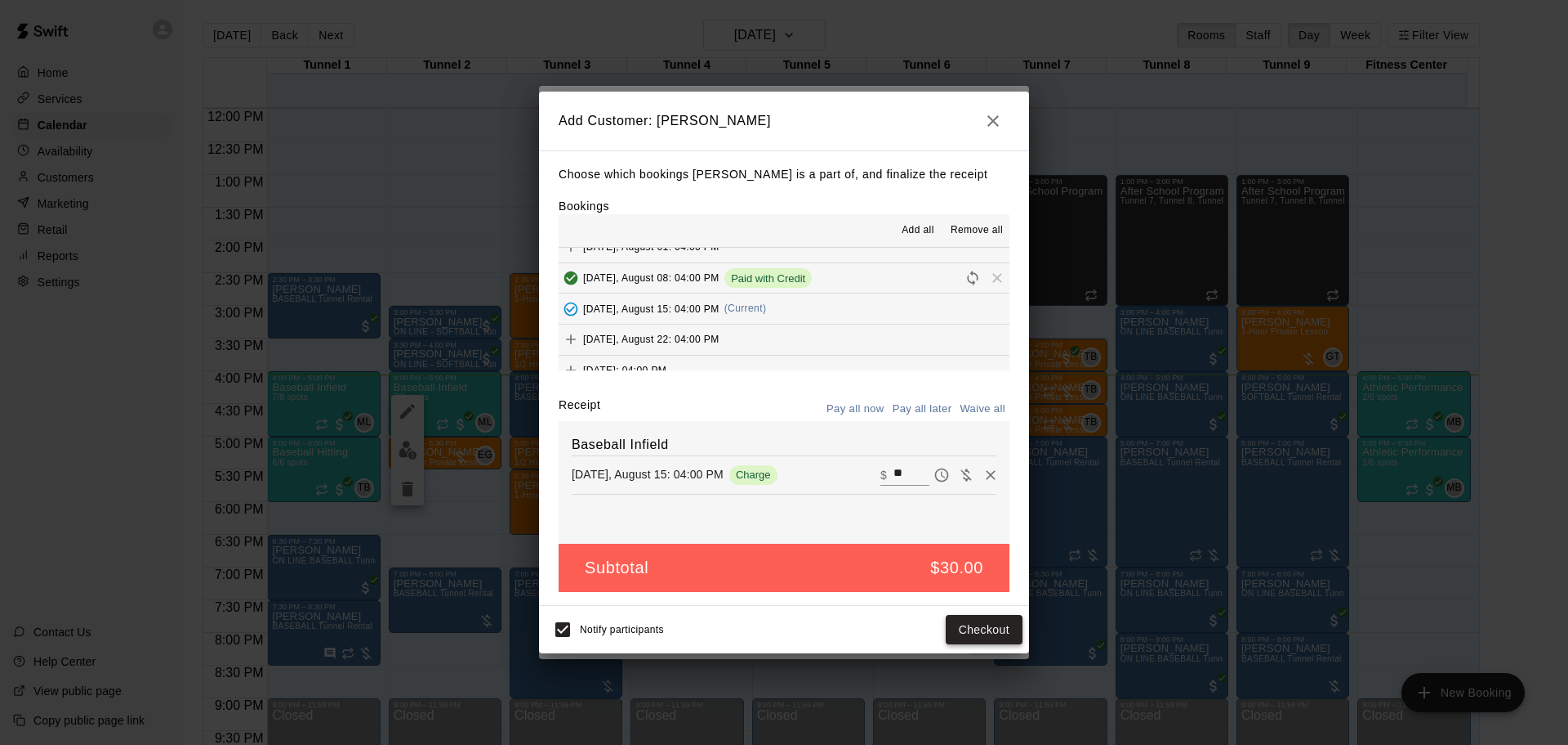
click at [965, 631] on button "Checkout" at bounding box center [985, 630] width 77 height 30
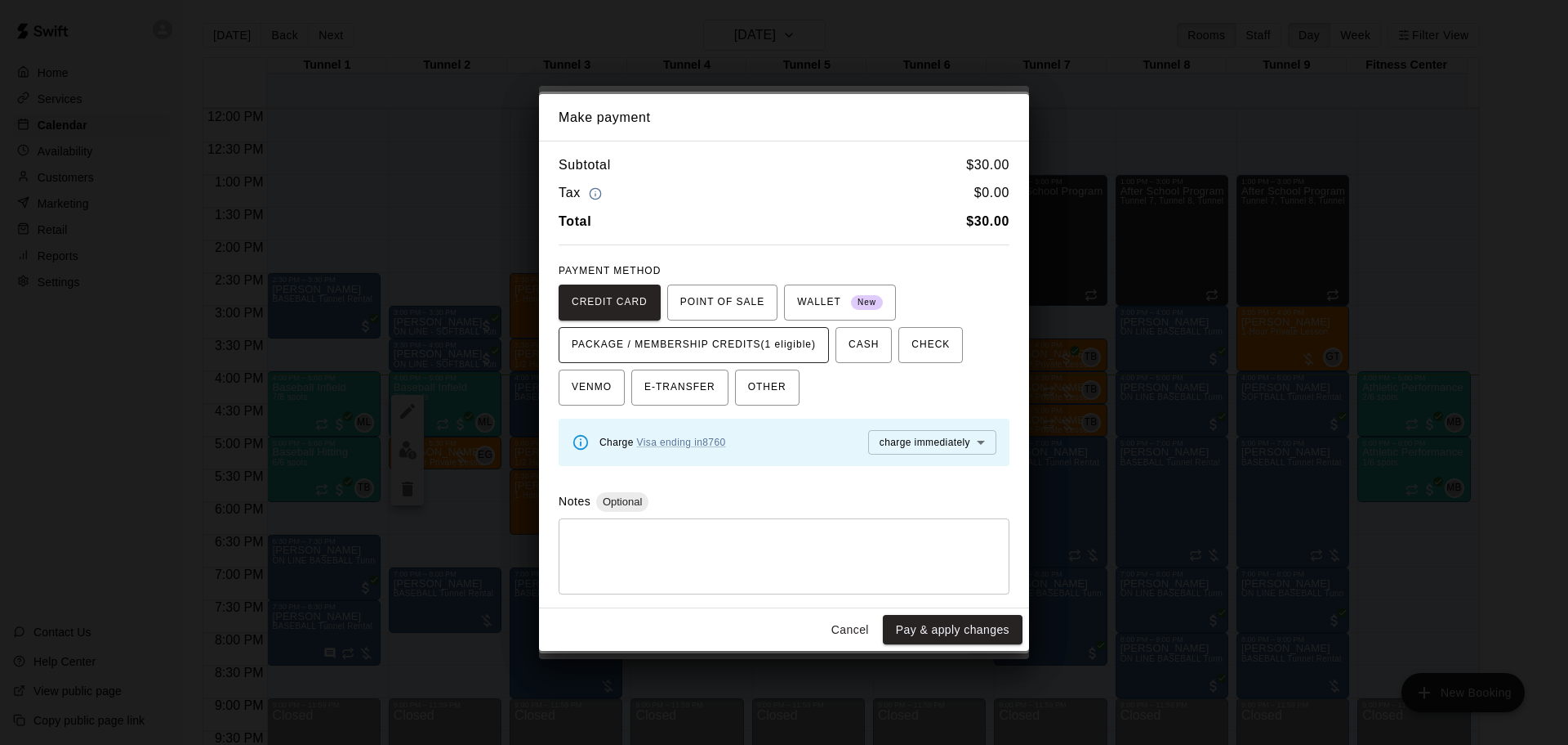
click at [772, 353] on span "PACKAGE / MEMBERSHIP CREDITS (1 eligible)" at bounding box center [693, 345] width 245 height 27
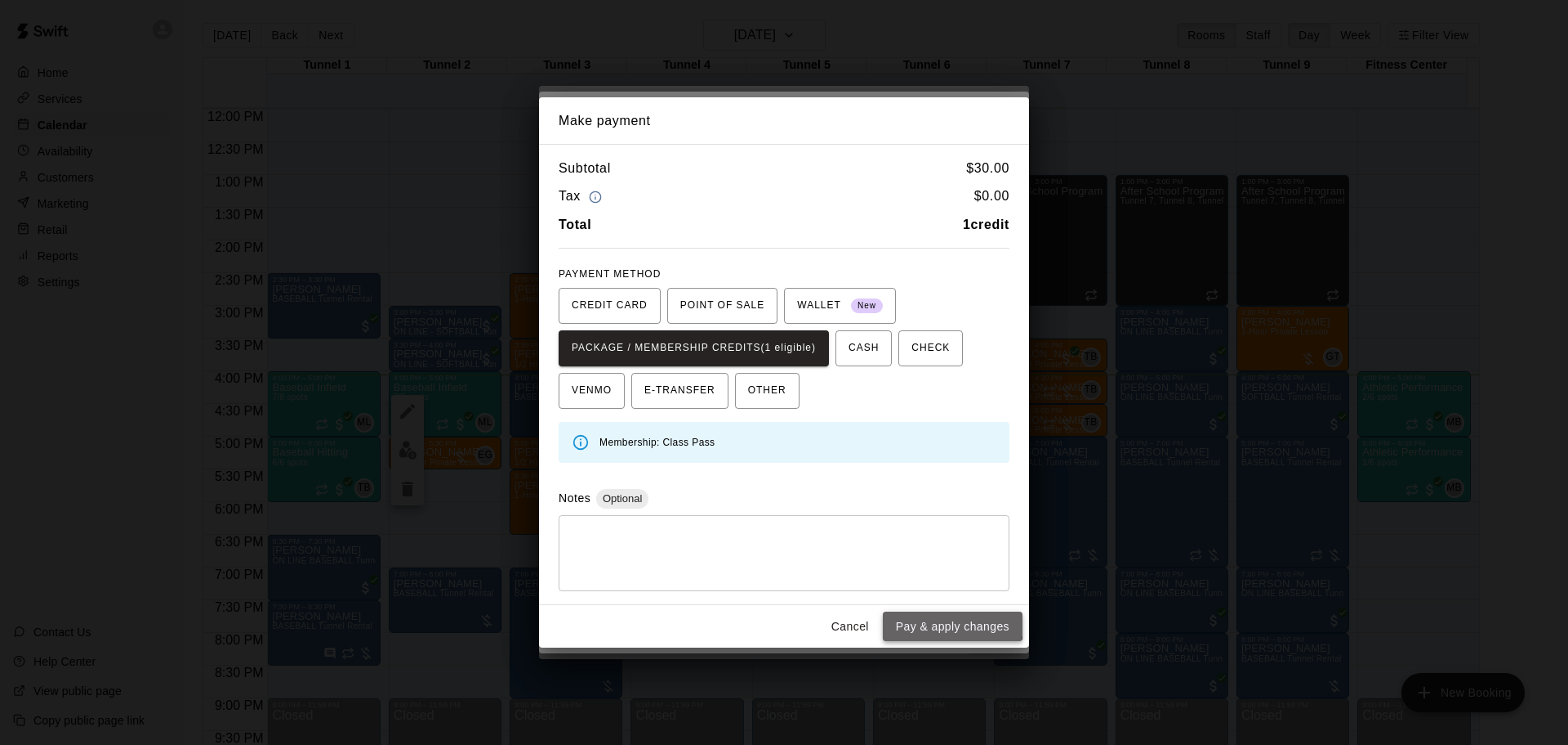
click at [937, 623] on button "Pay & apply changes" at bounding box center [953, 626] width 140 height 30
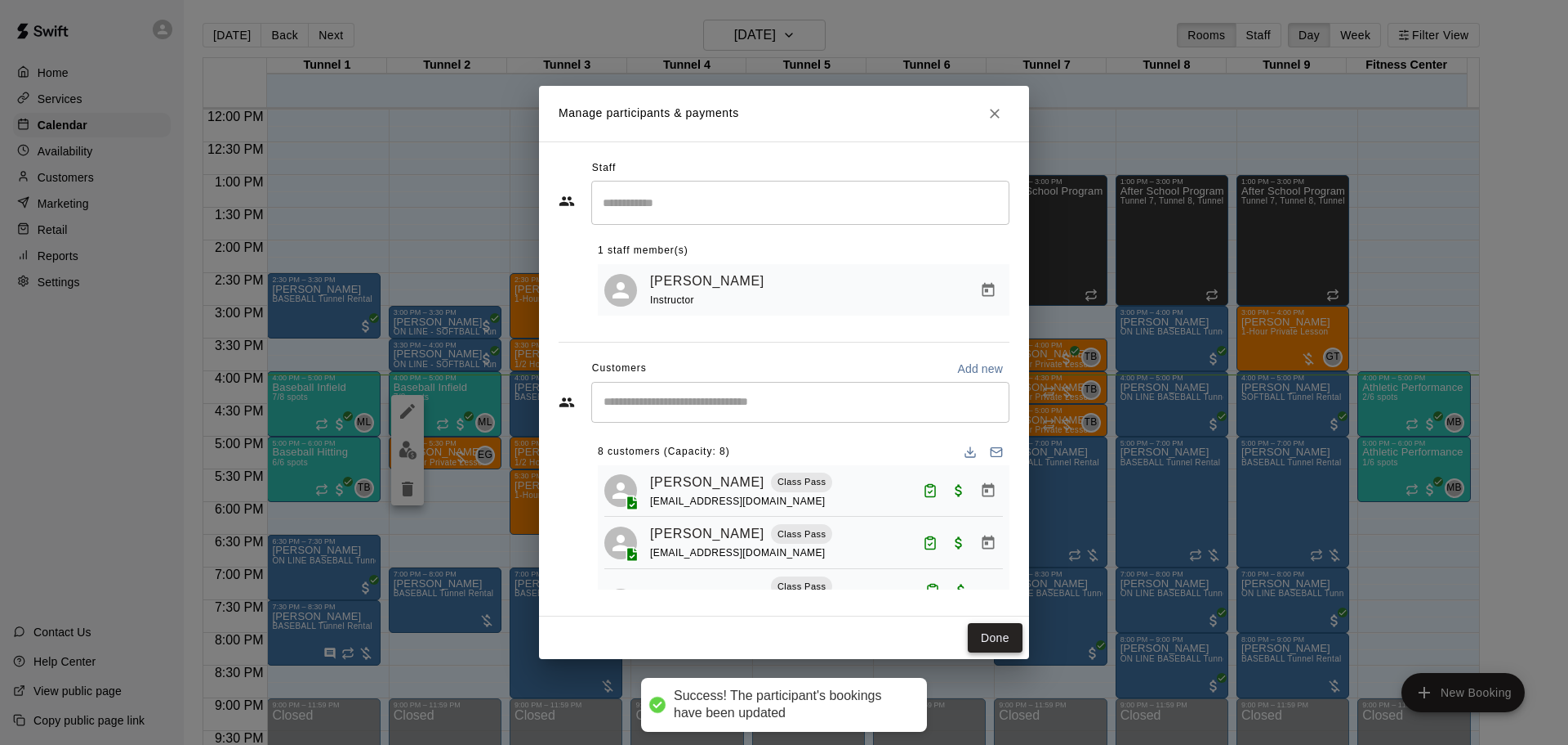
click at [993, 631] on button "Done" at bounding box center [996, 638] width 55 height 30
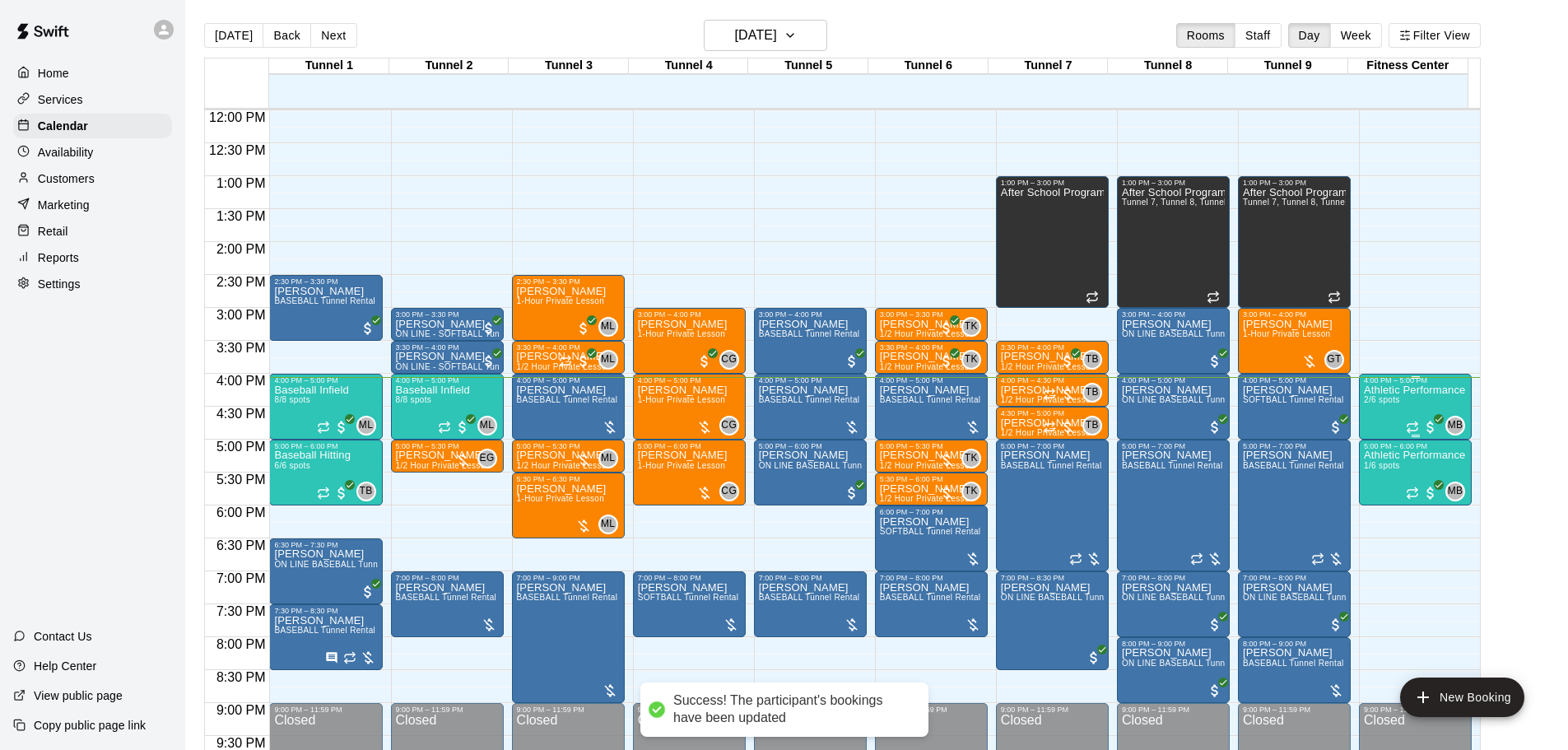
click at [1364, 390] on p "Athletic Performance" at bounding box center [1415, 390] width 102 height 0
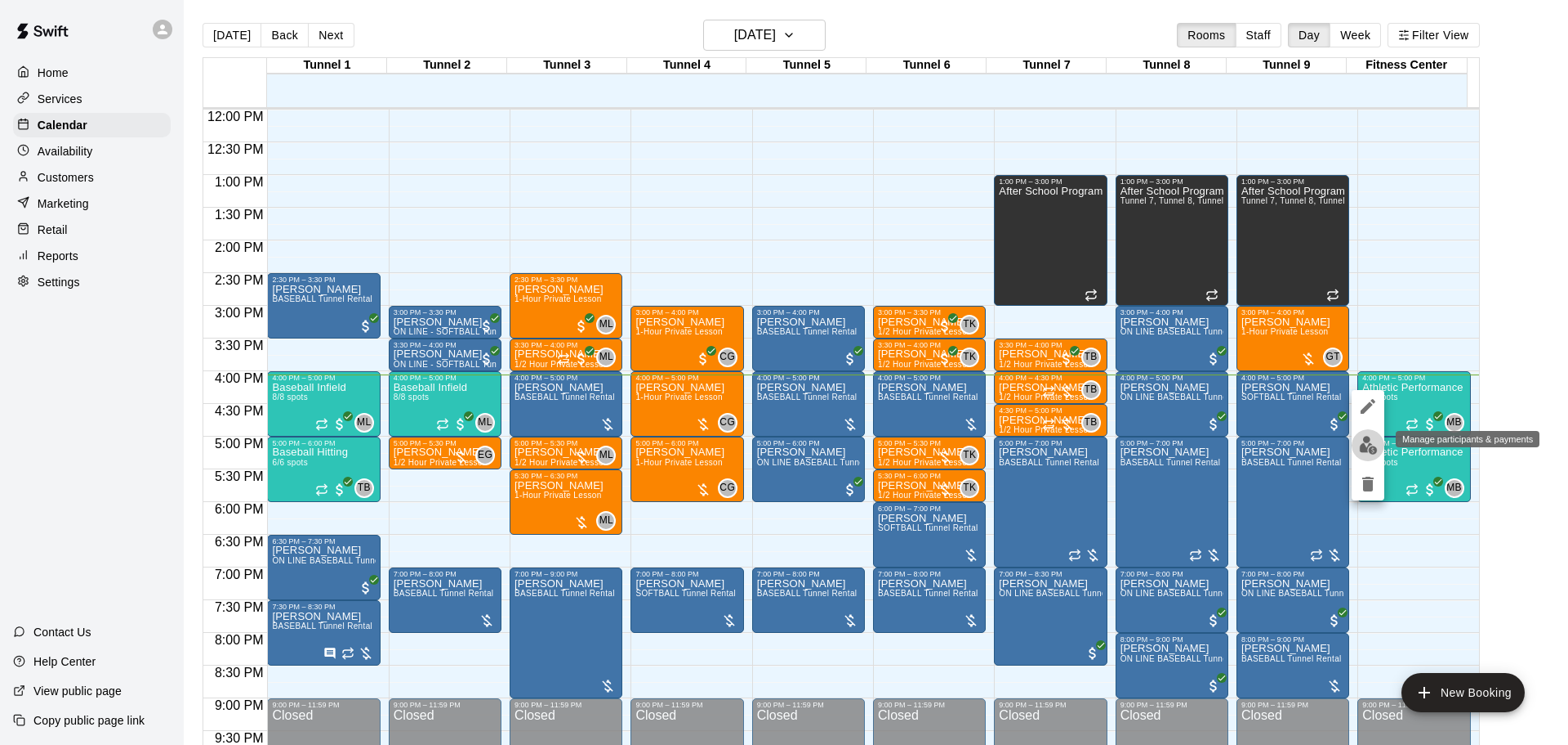
click at [1368, 450] on img "edit" at bounding box center [1368, 444] width 19 height 19
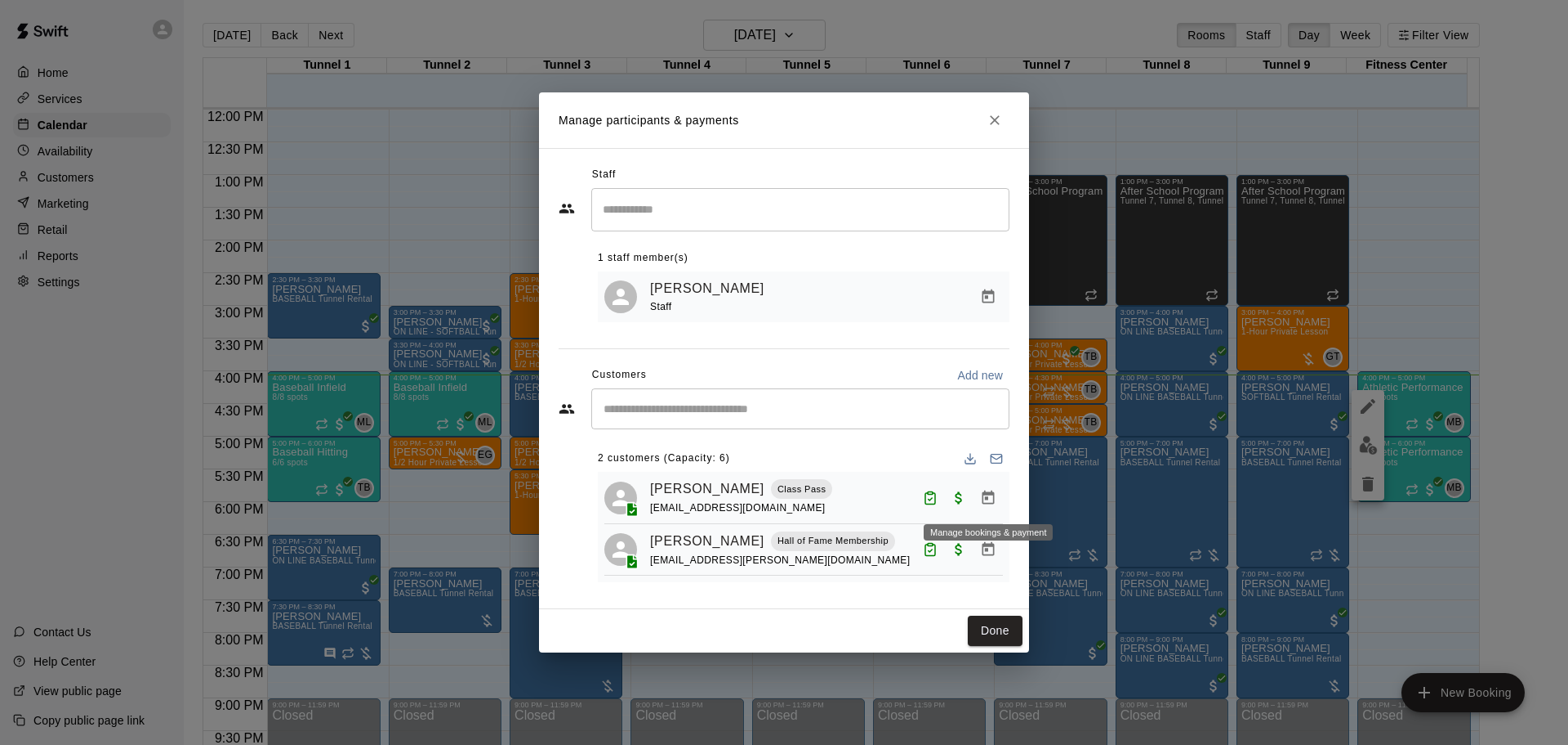
click at [998, 494] on button "Manage bookings & payment" at bounding box center [988, 498] width 29 height 29
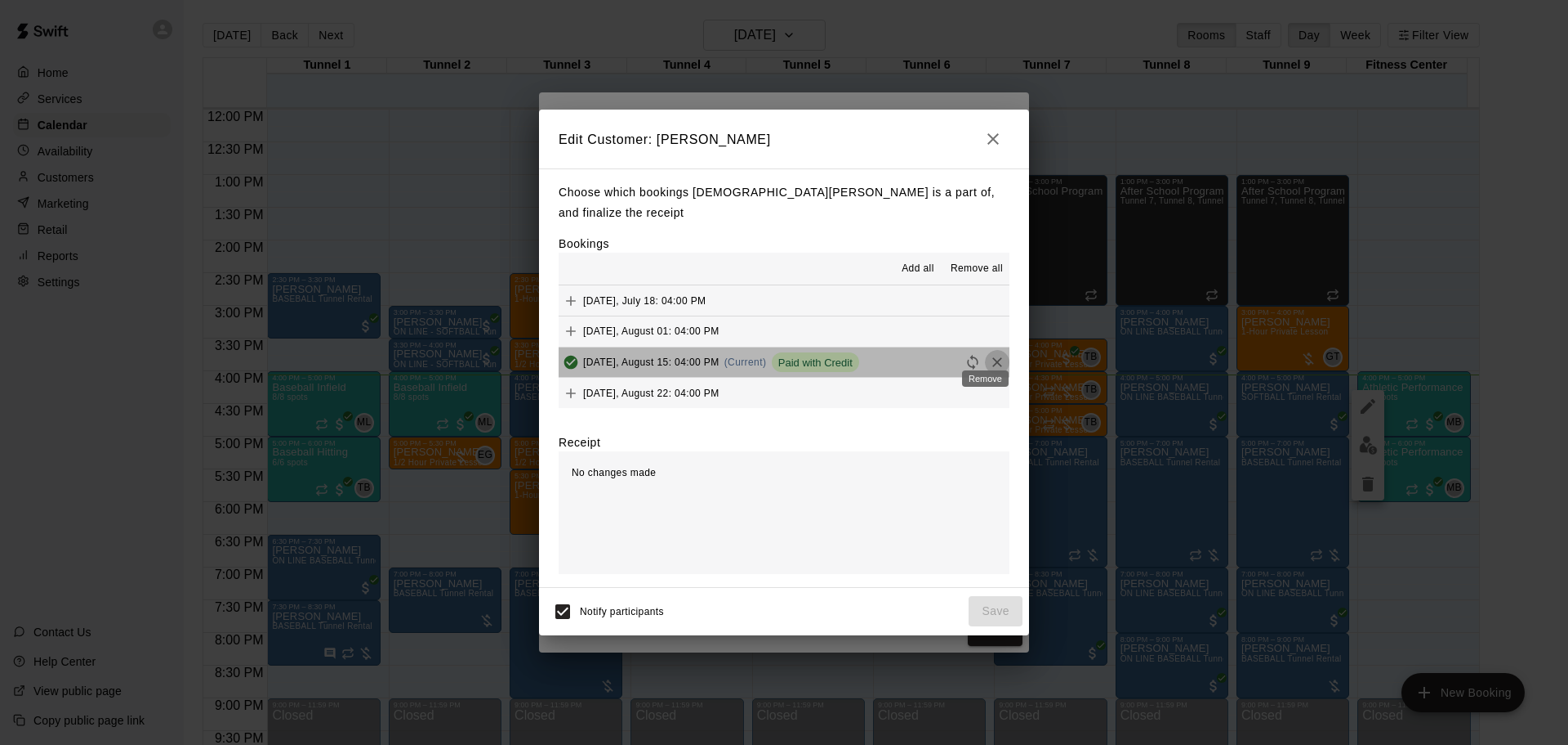
click at [993, 357] on icon "Remove" at bounding box center [997, 362] width 10 height 10
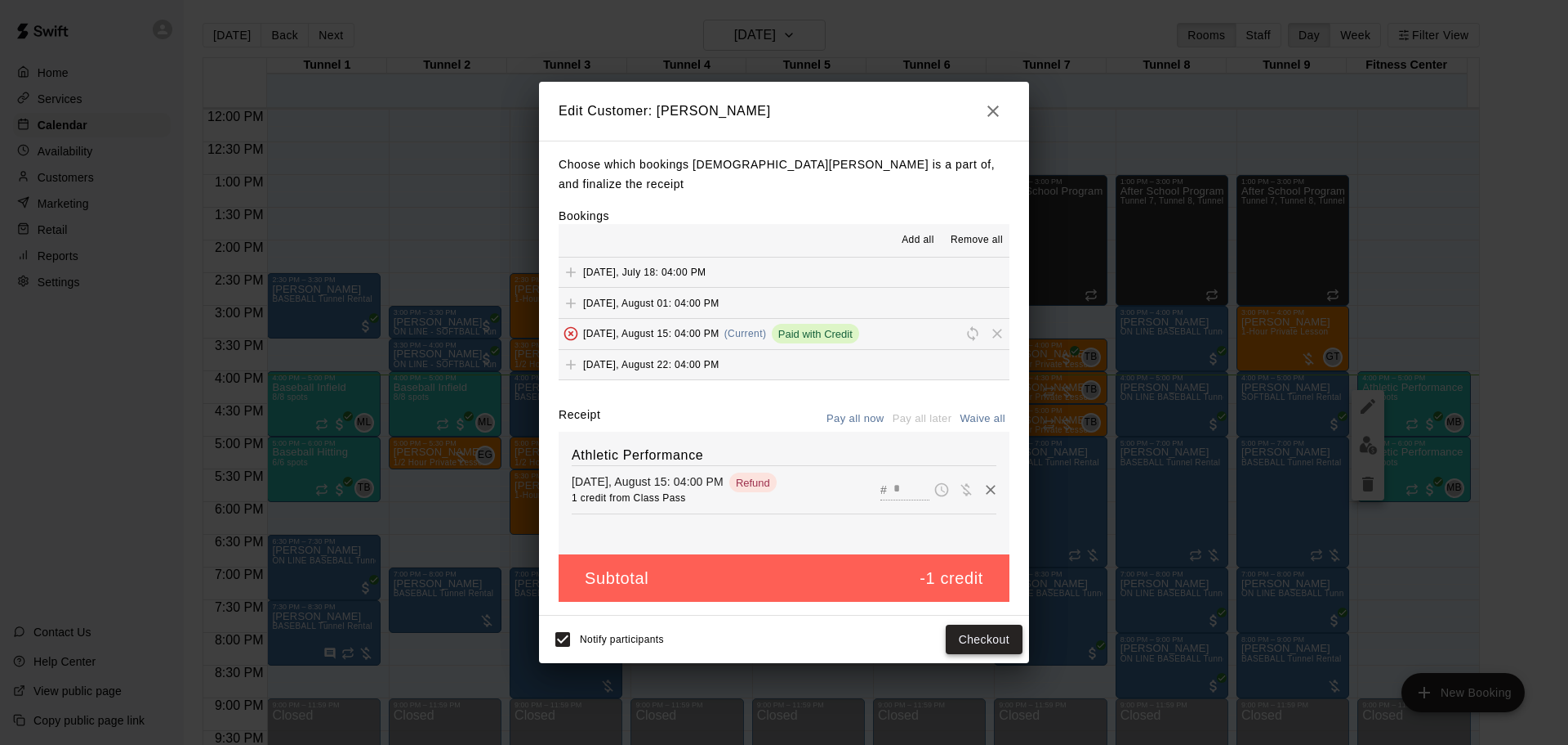
click at [964, 624] on button "Checkout" at bounding box center [985, 639] width 77 height 30
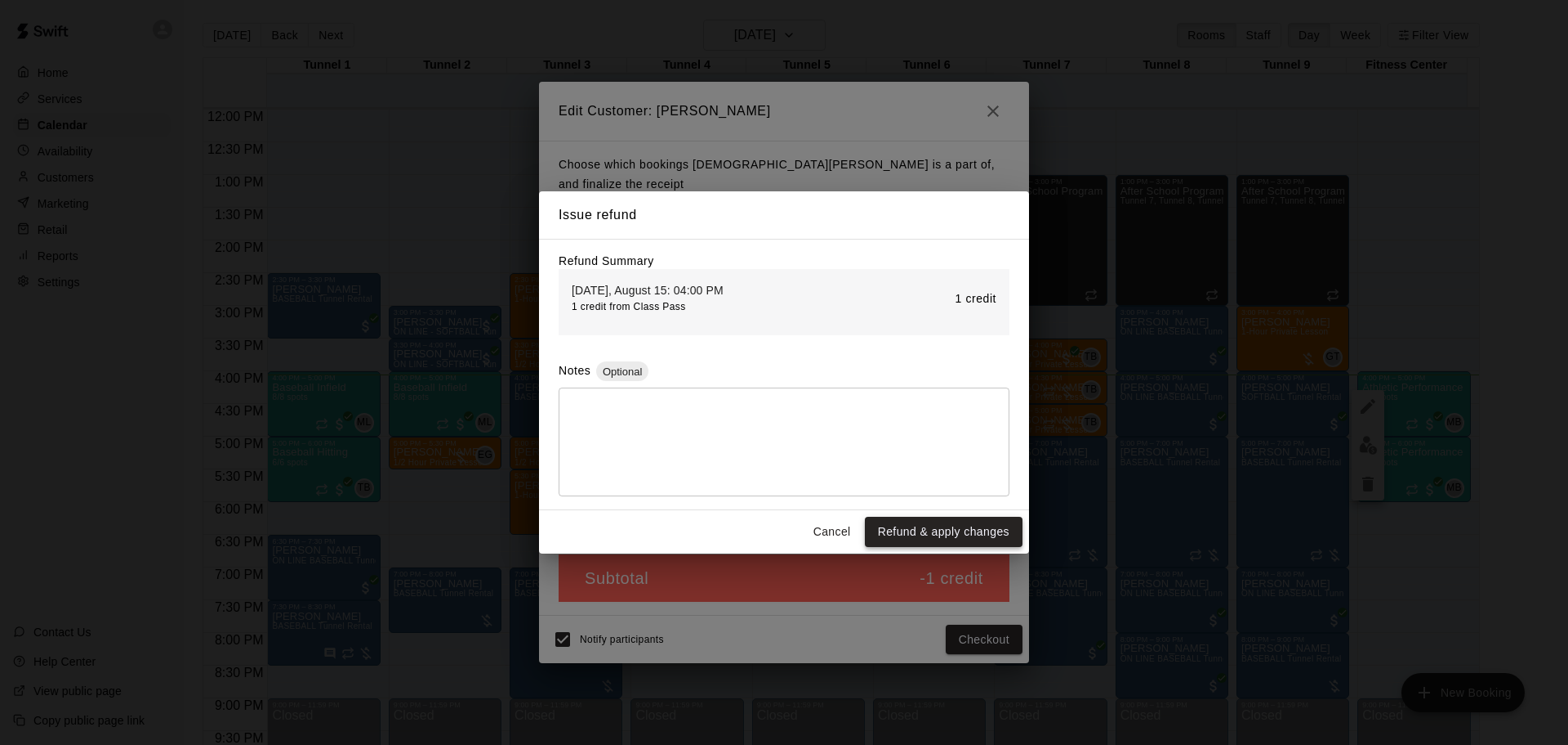
click at [939, 531] on button "Refund & apply changes" at bounding box center [944, 531] width 158 height 30
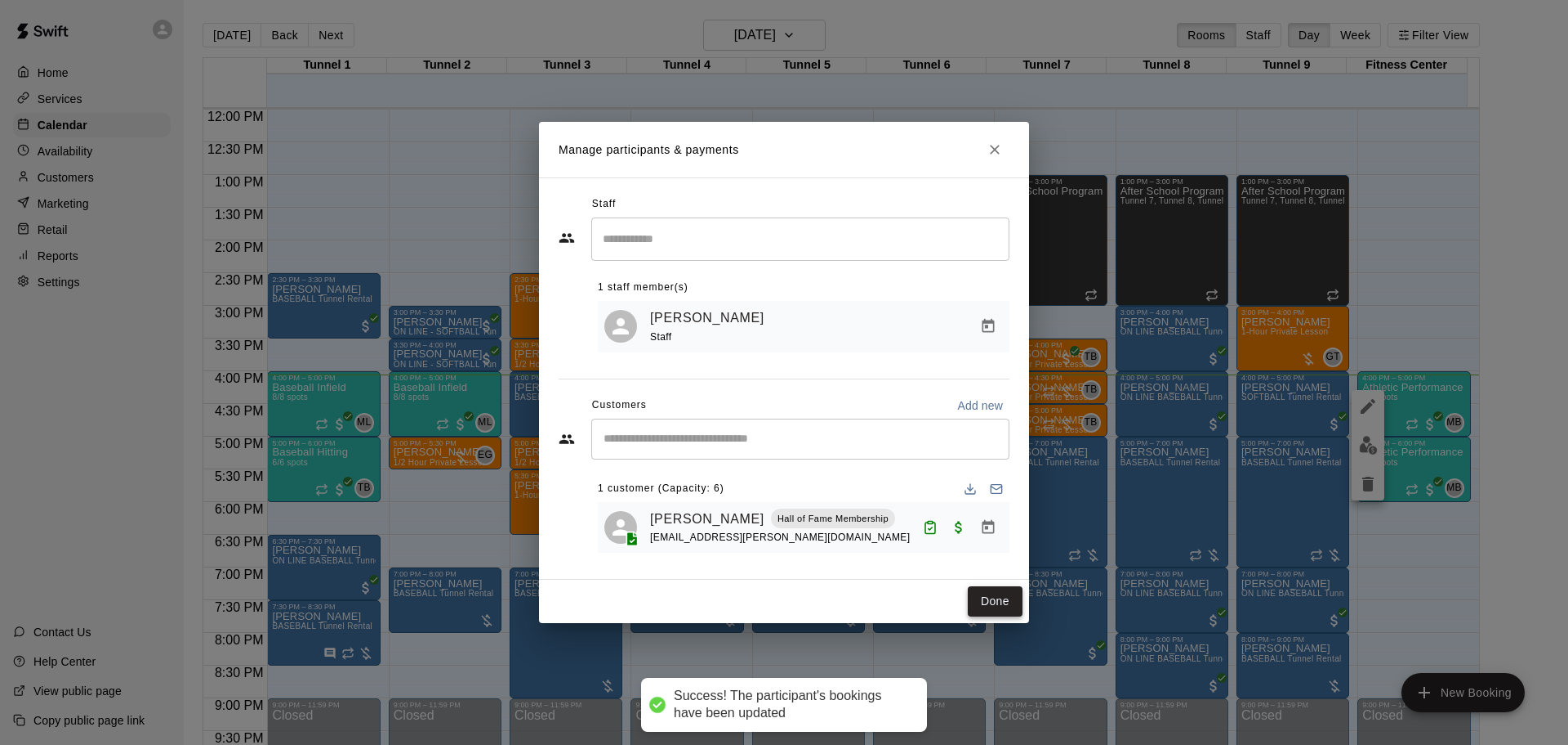
click at [986, 601] on button "Done" at bounding box center [996, 600] width 55 height 30
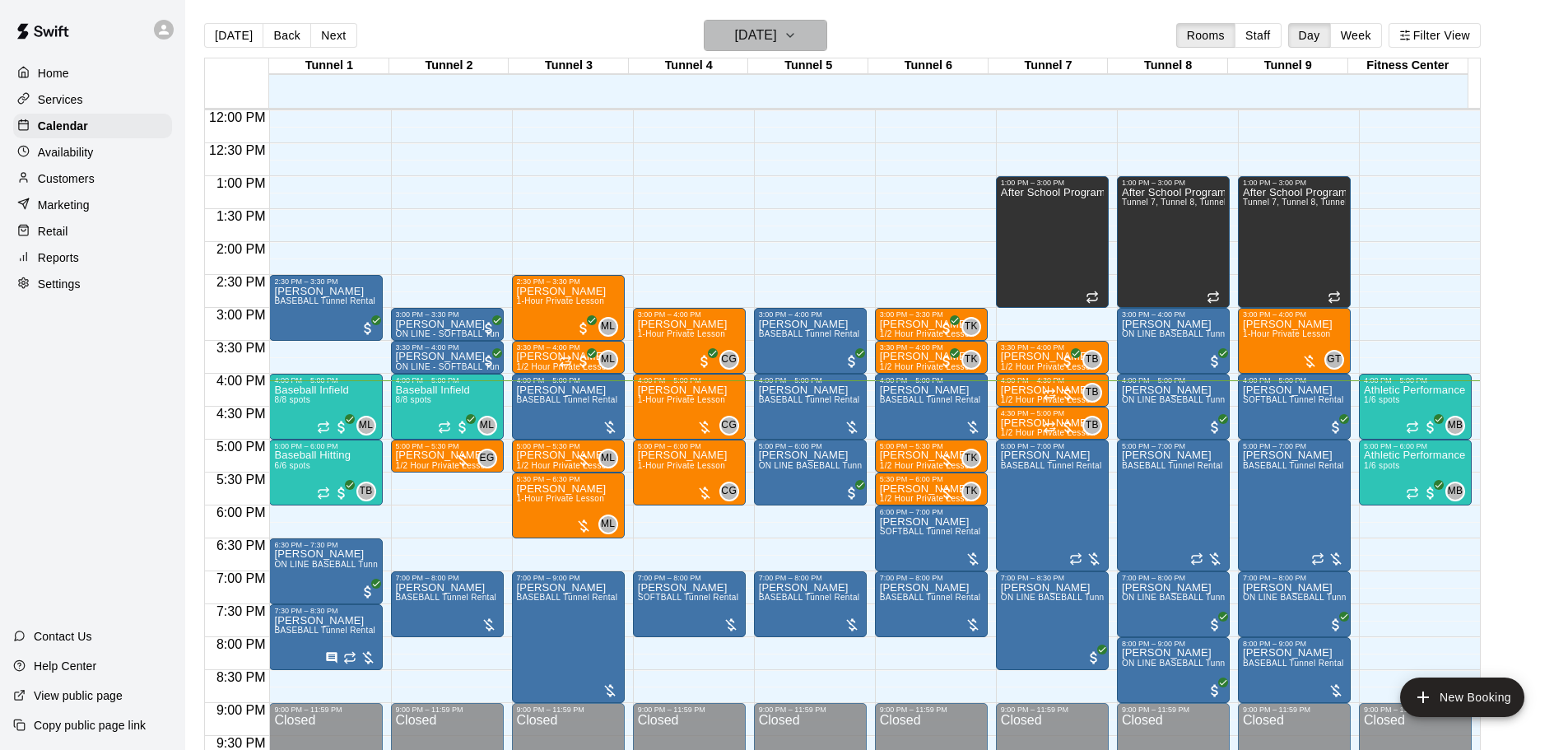
click at [752, 36] on h6 "[DATE]" at bounding box center [755, 35] width 42 height 23
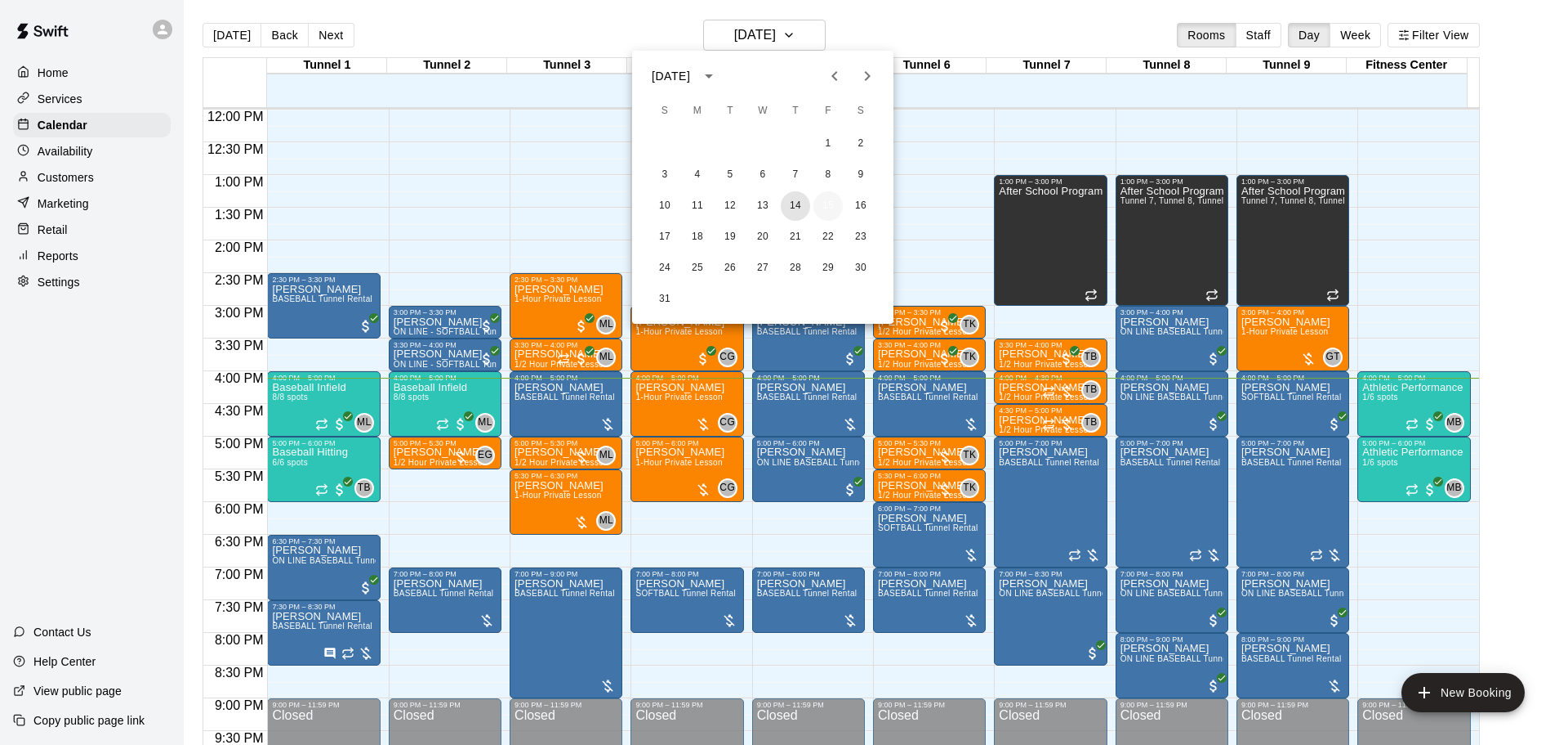
click at [798, 201] on button "14" at bounding box center [796, 206] width 29 height 29
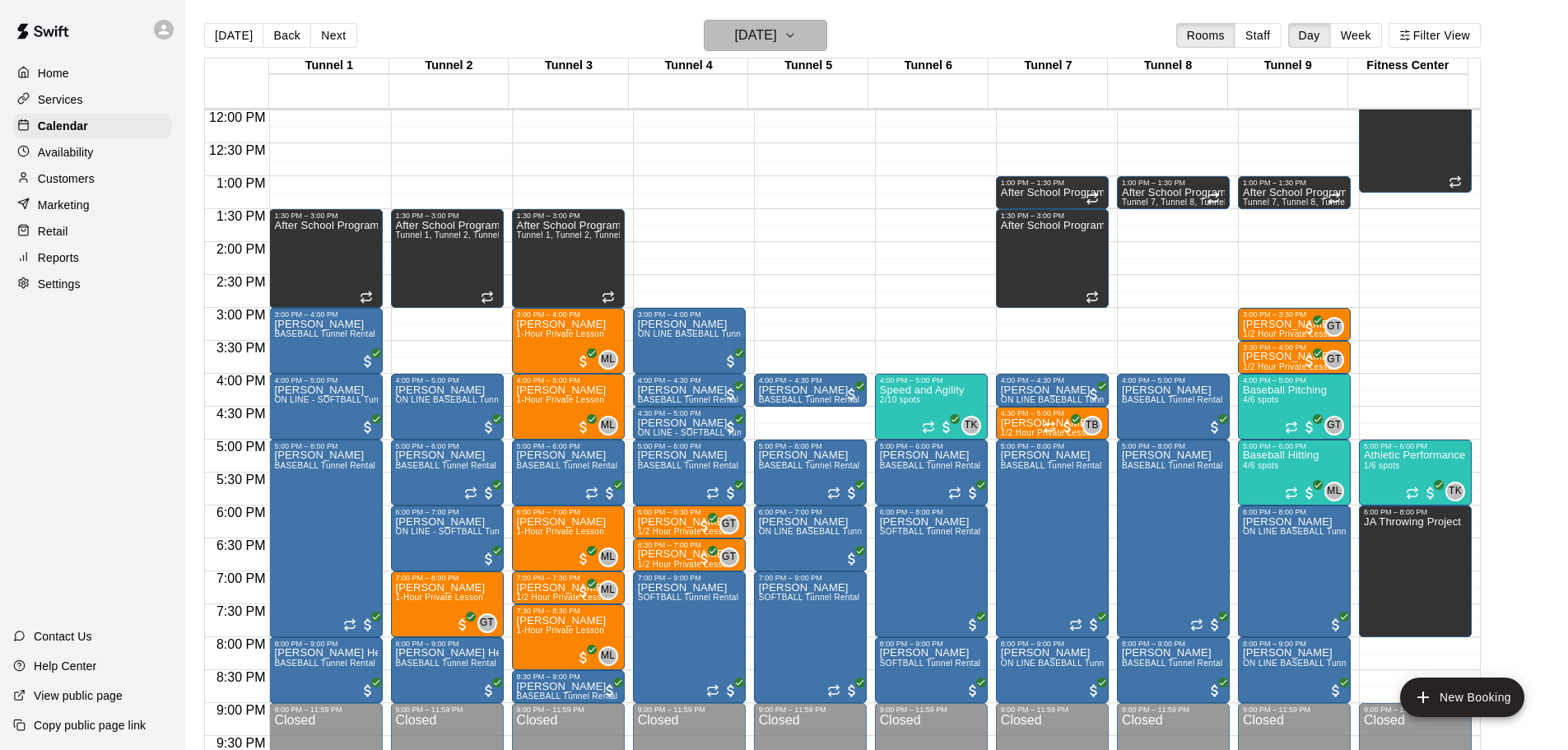
click at [754, 33] on h6 "Thursday Aug 14" at bounding box center [755, 35] width 42 height 23
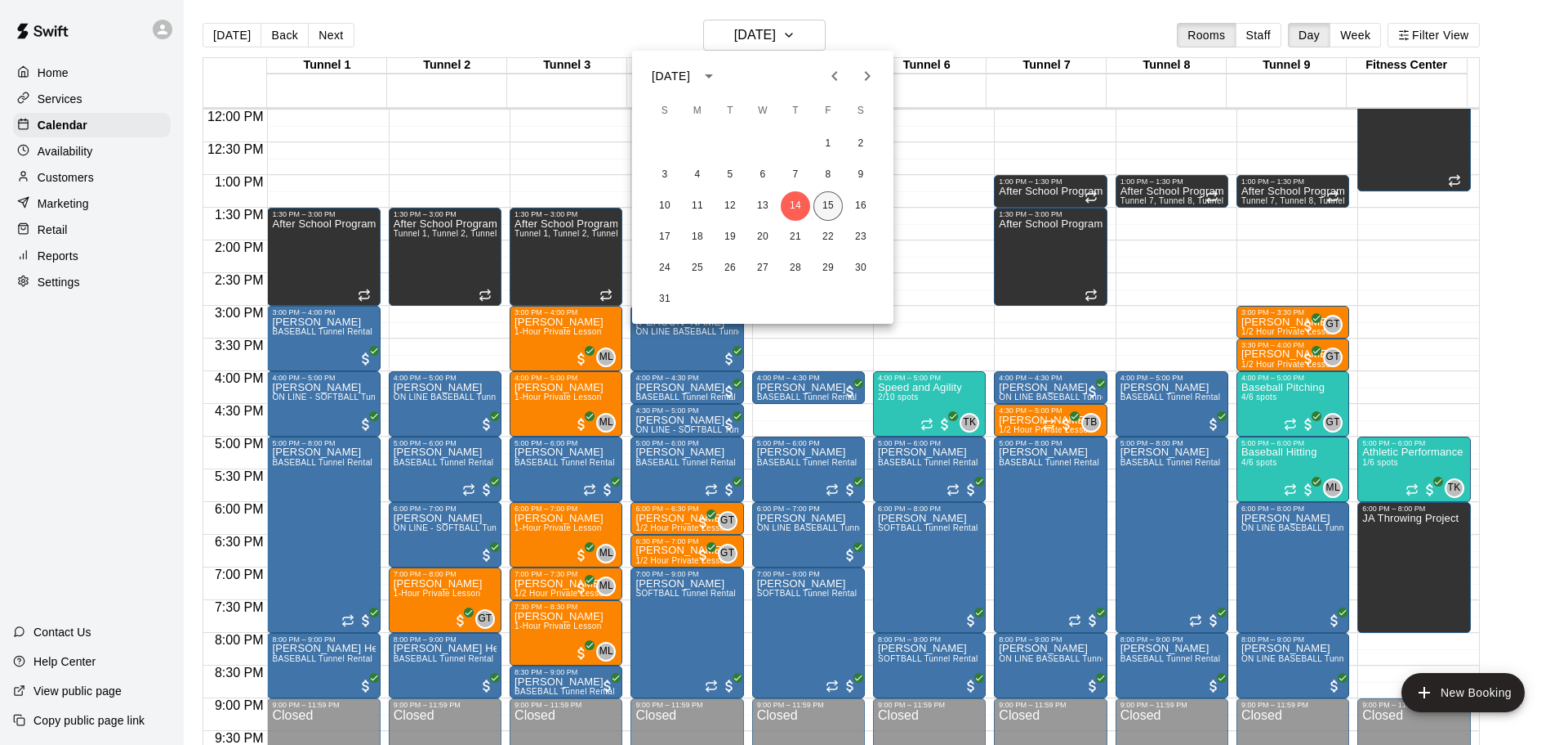
click at [826, 211] on button "15" at bounding box center [828, 206] width 29 height 29
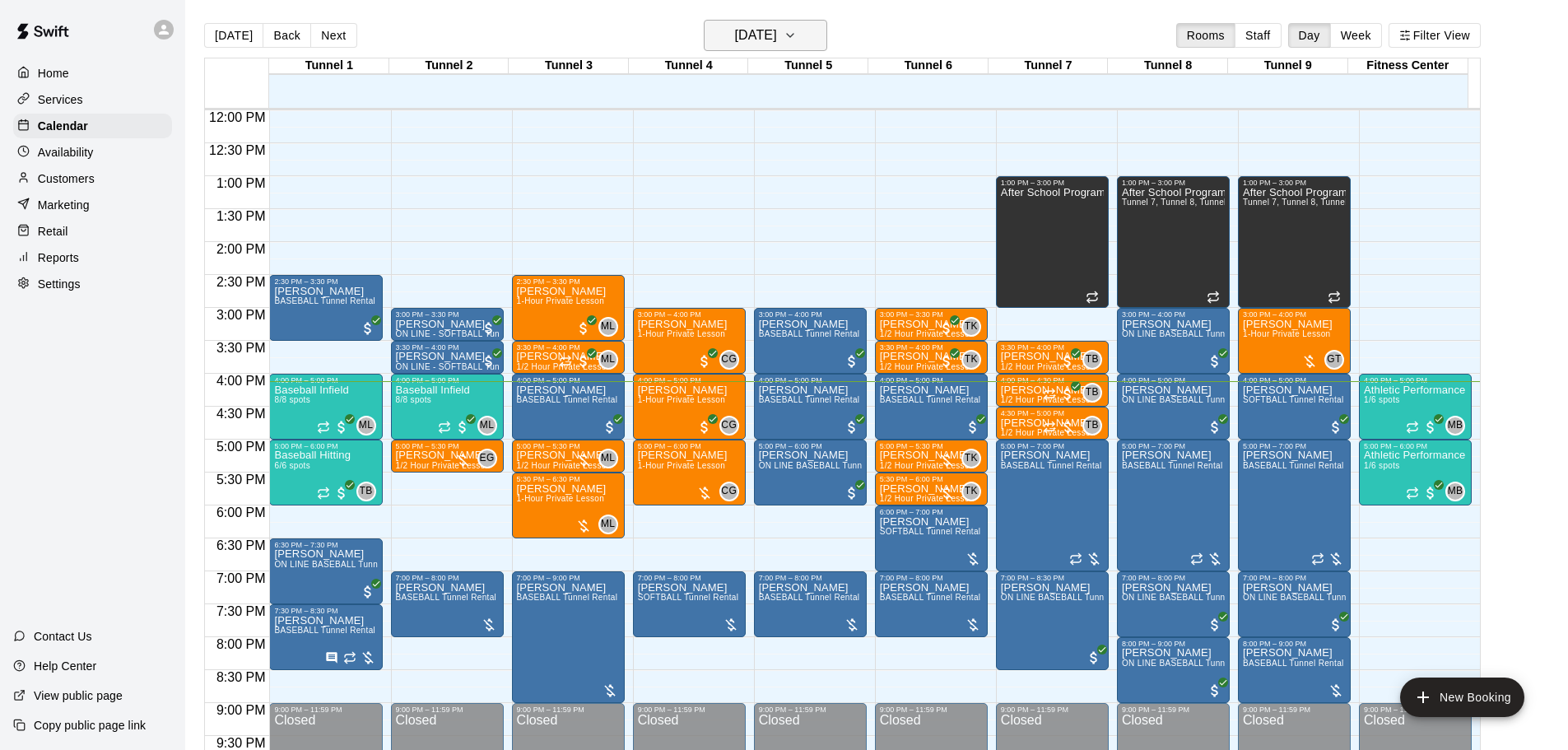
click at [752, 31] on h6 "[DATE]" at bounding box center [755, 35] width 42 height 23
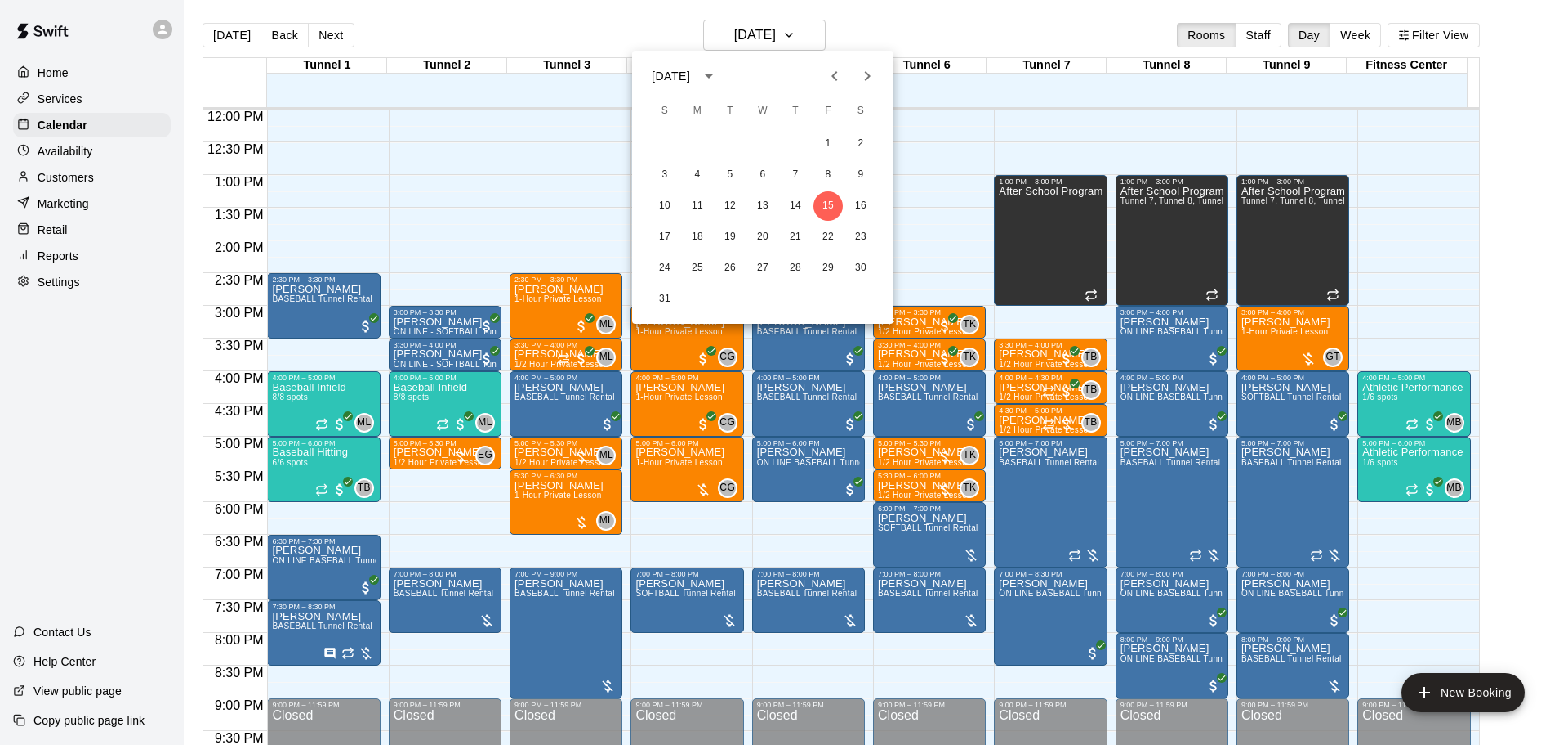
click at [397, 192] on div at bounding box center [784, 372] width 1568 height 745
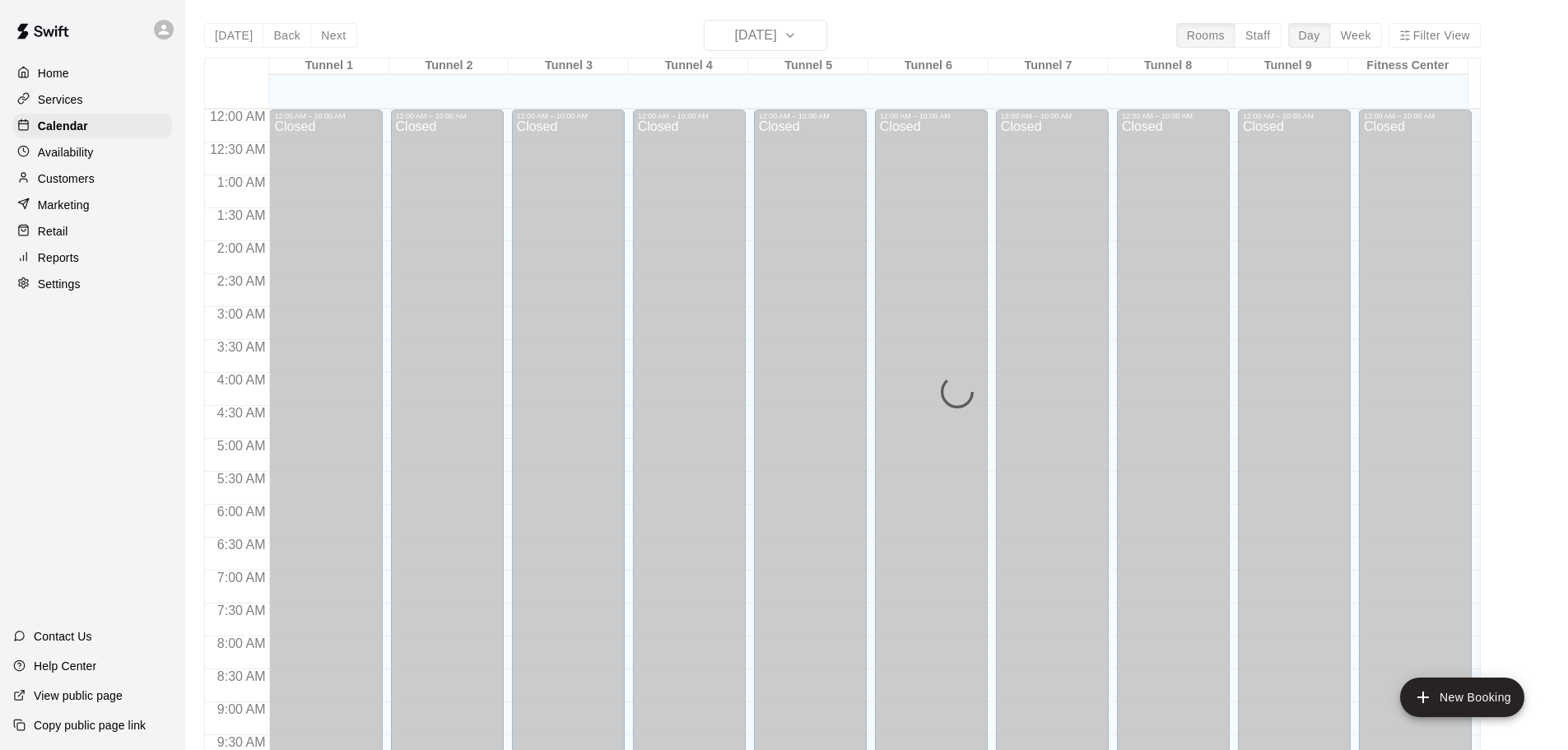
scroll to position [872, 0]
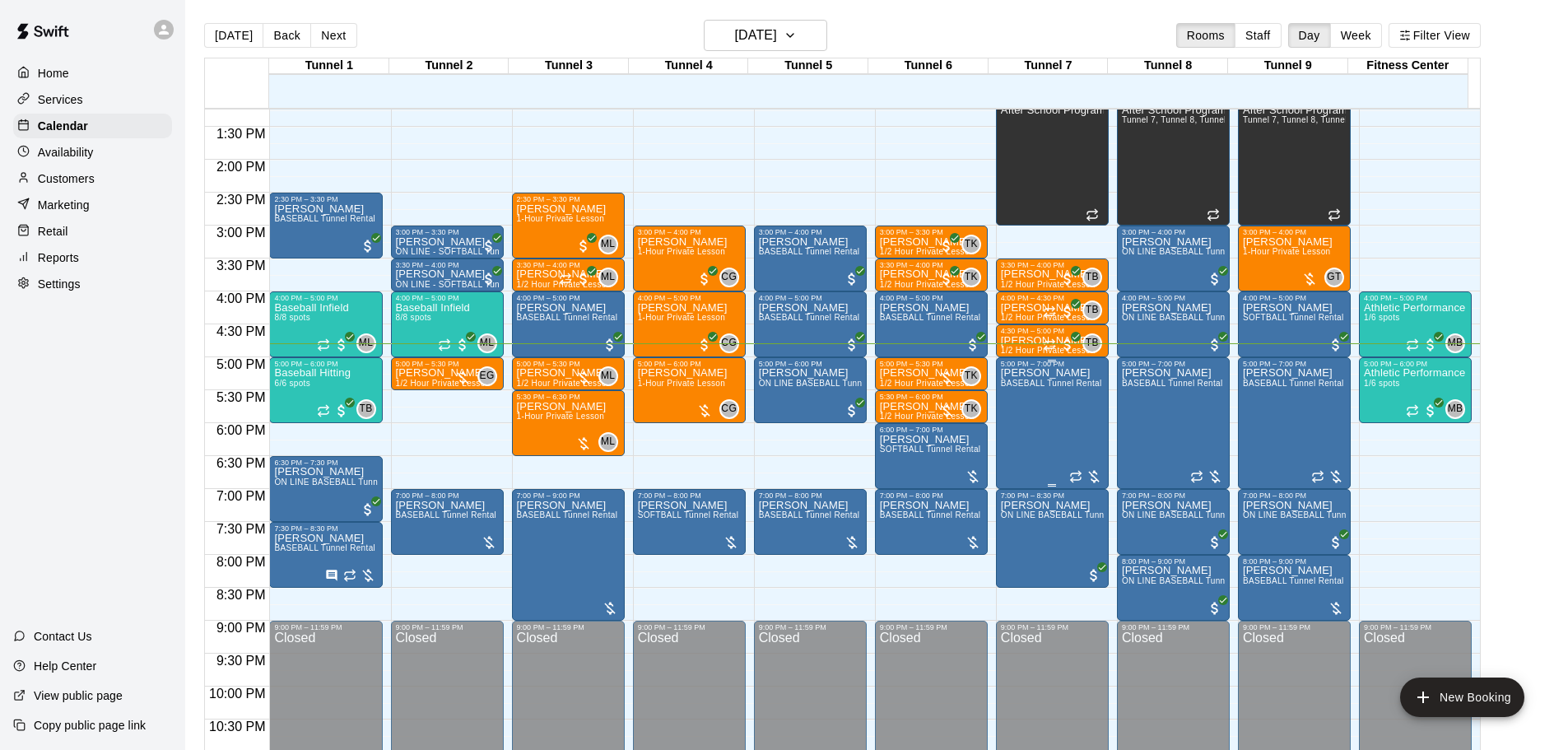
click at [1033, 423] on div "[PERSON_NAME] BASEBALL Tunnel Rental" at bounding box center [1052, 743] width 102 height 750
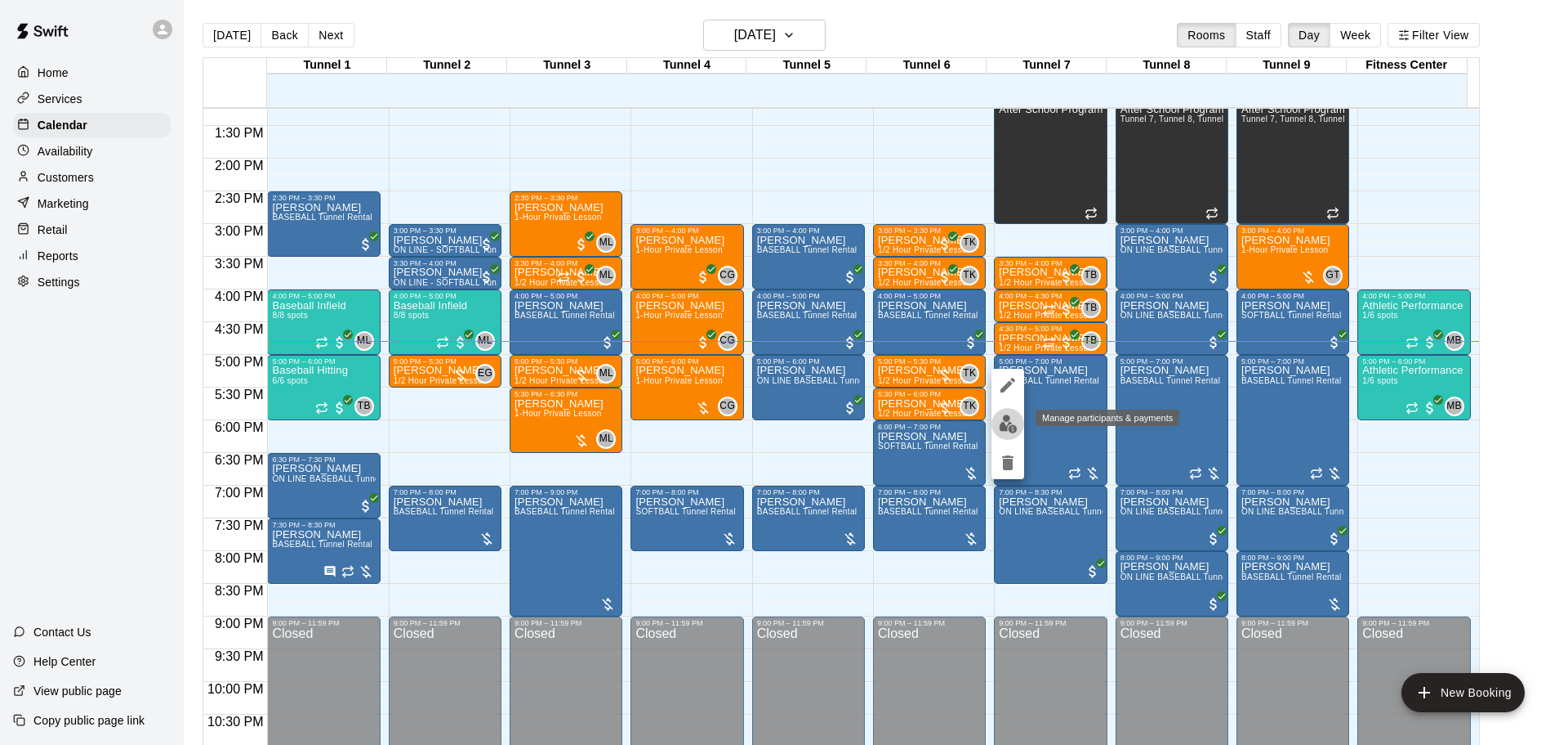
click at [1012, 422] on img "edit" at bounding box center [1008, 423] width 19 height 19
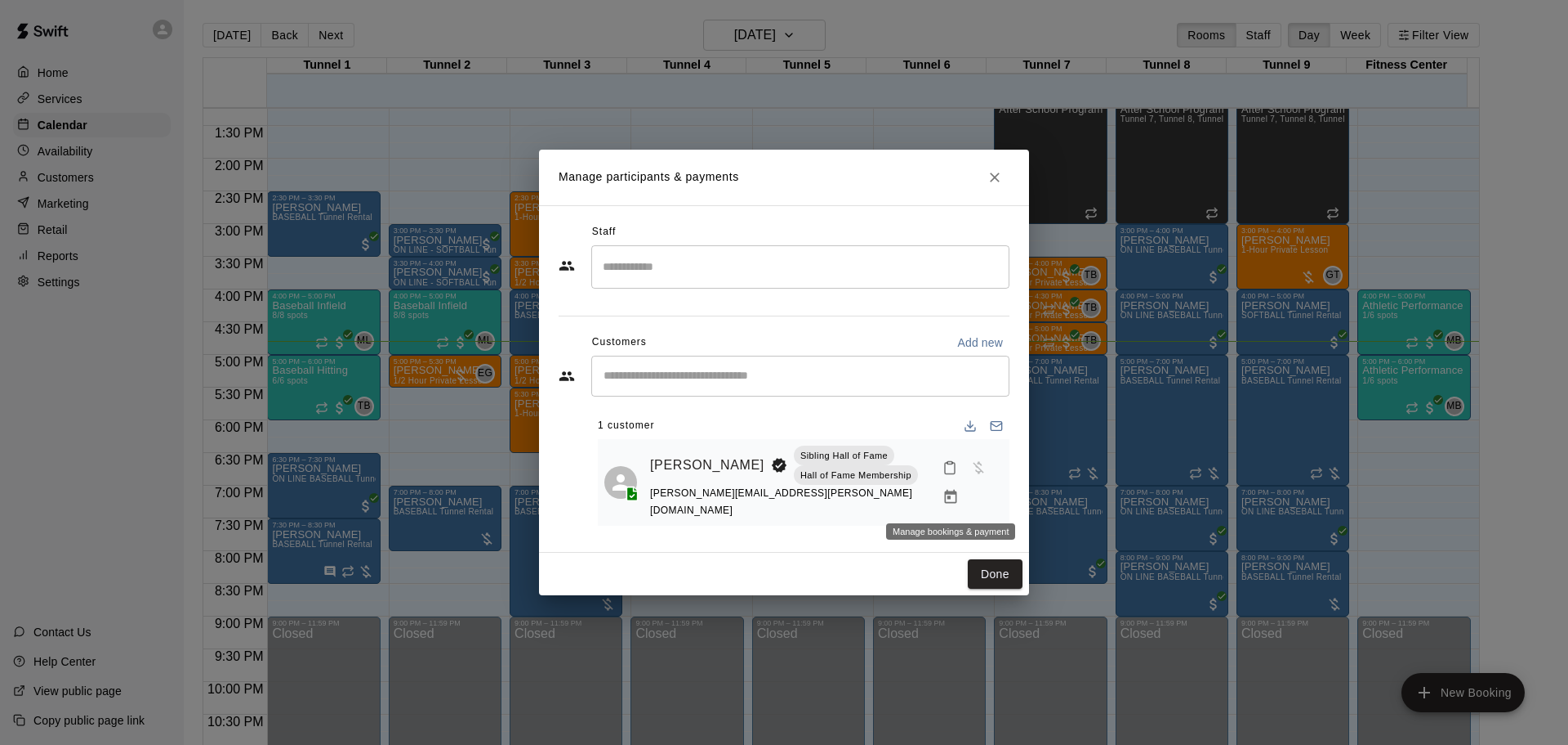
click at [951, 503] on icon "Manage bookings & payment" at bounding box center [951, 497] width 16 height 16
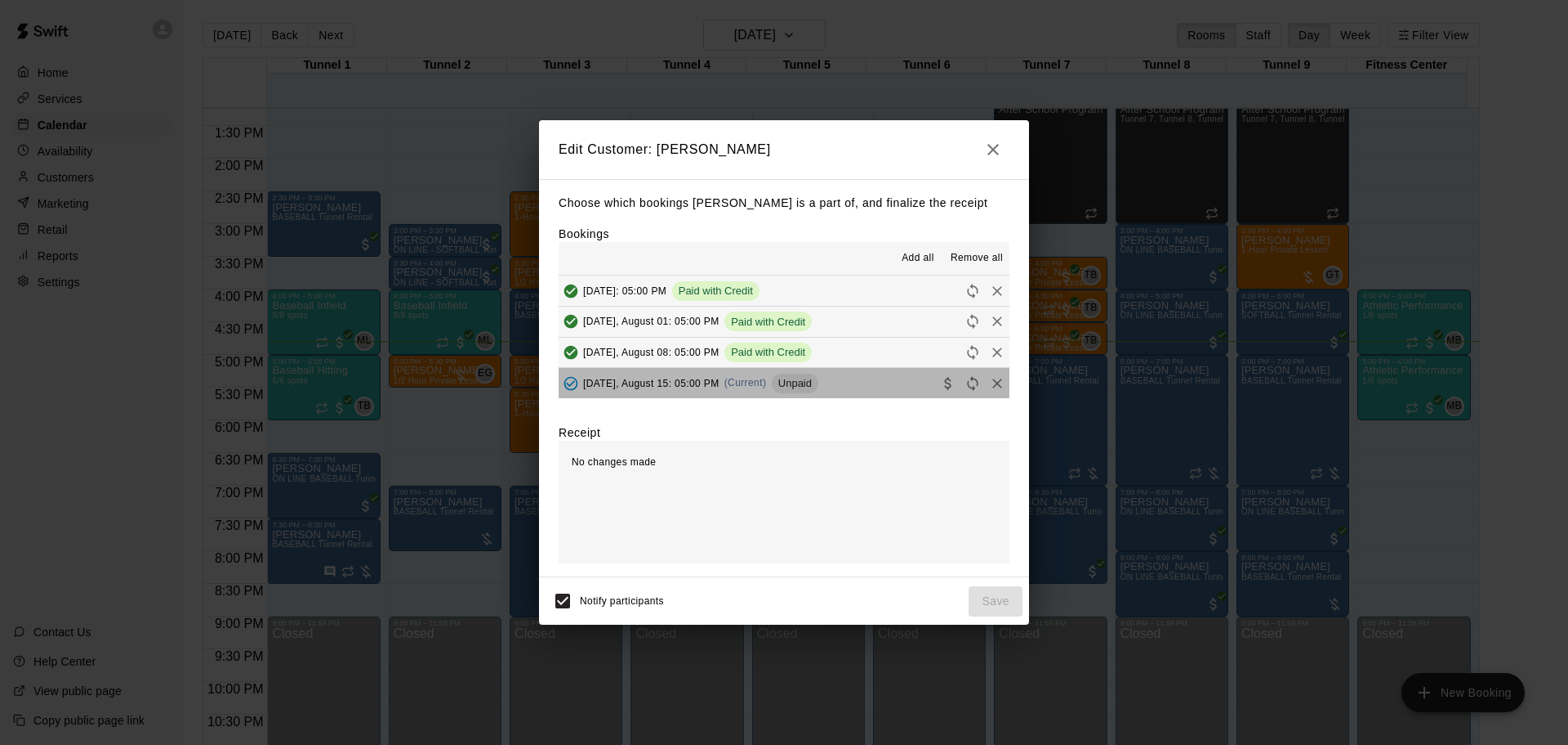
click at [827, 388] on button "[DATE], August 15: 05:00 PM (Current) Unpaid" at bounding box center [784, 382] width 451 height 30
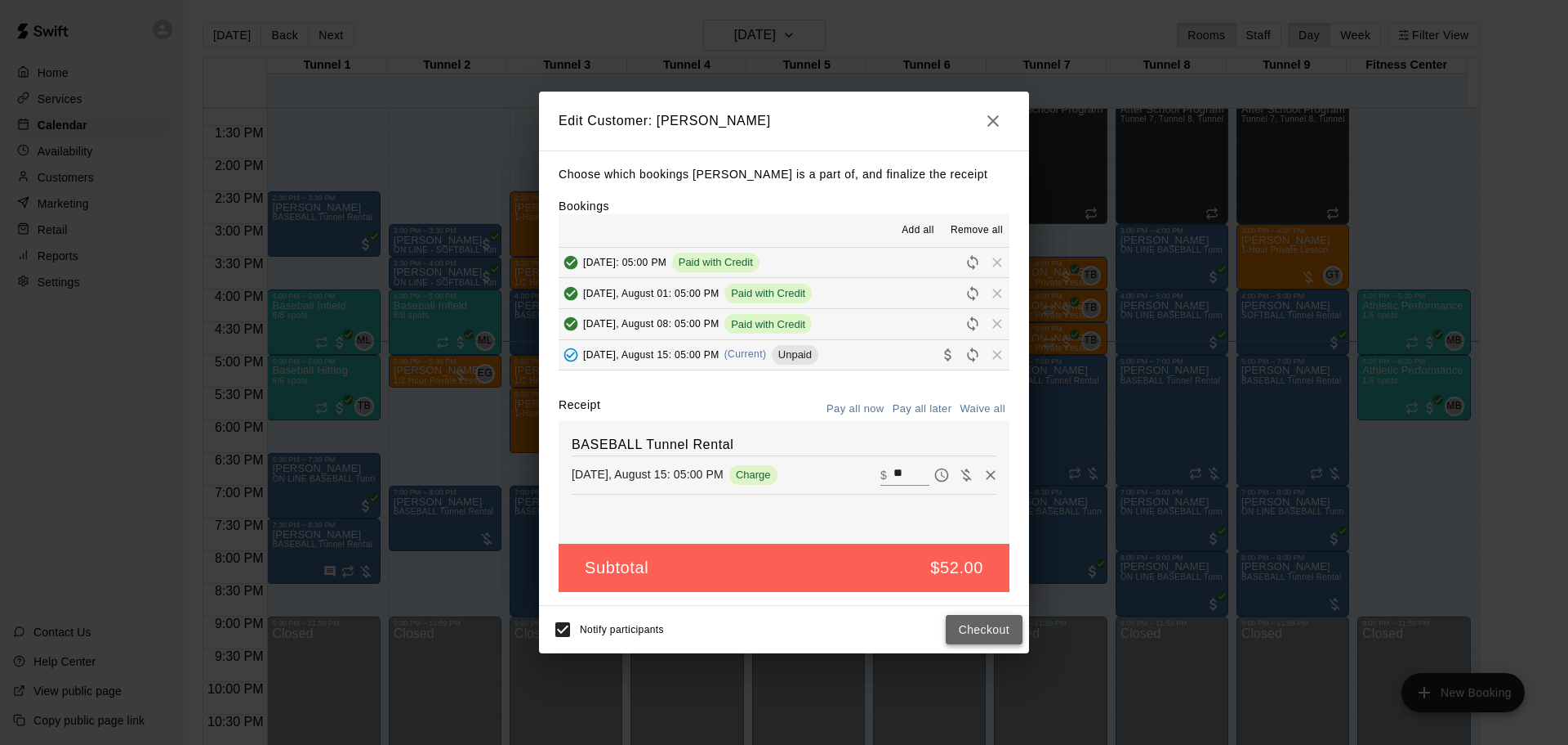
click at [995, 636] on button "Checkout" at bounding box center [985, 630] width 77 height 30
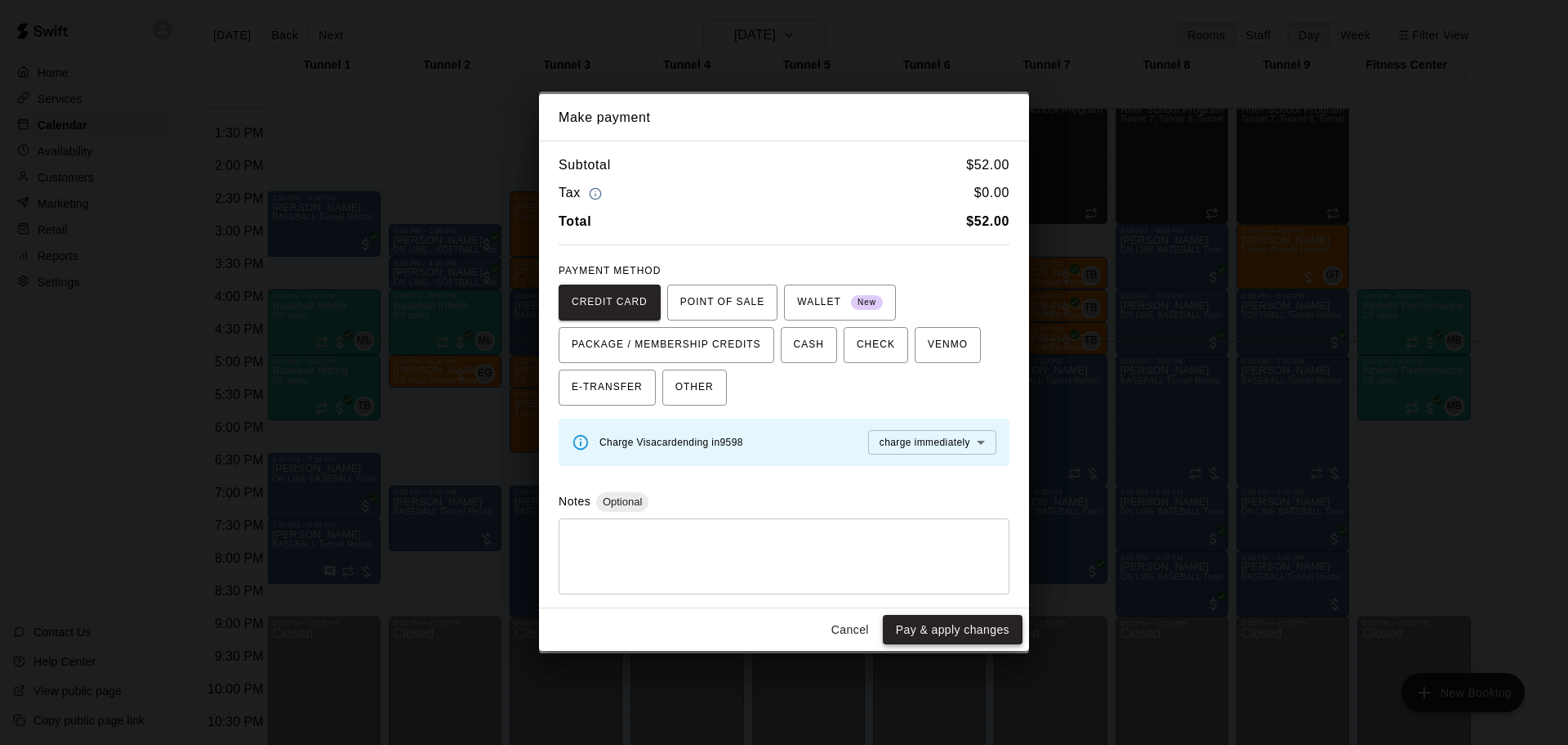
click at [946, 618] on button "Pay & apply changes" at bounding box center [953, 630] width 140 height 30
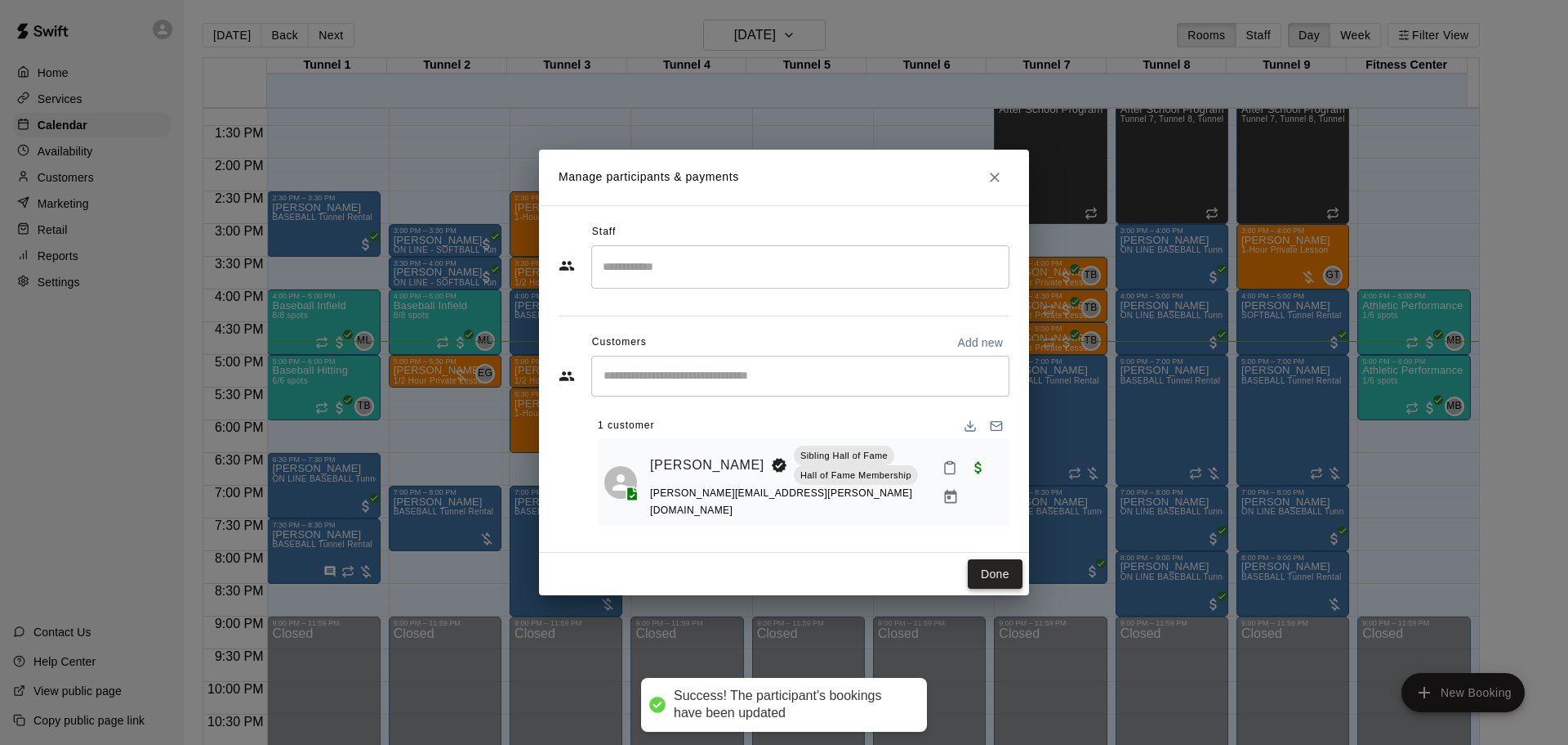
click at [984, 564] on button "Done" at bounding box center [996, 574] width 55 height 30
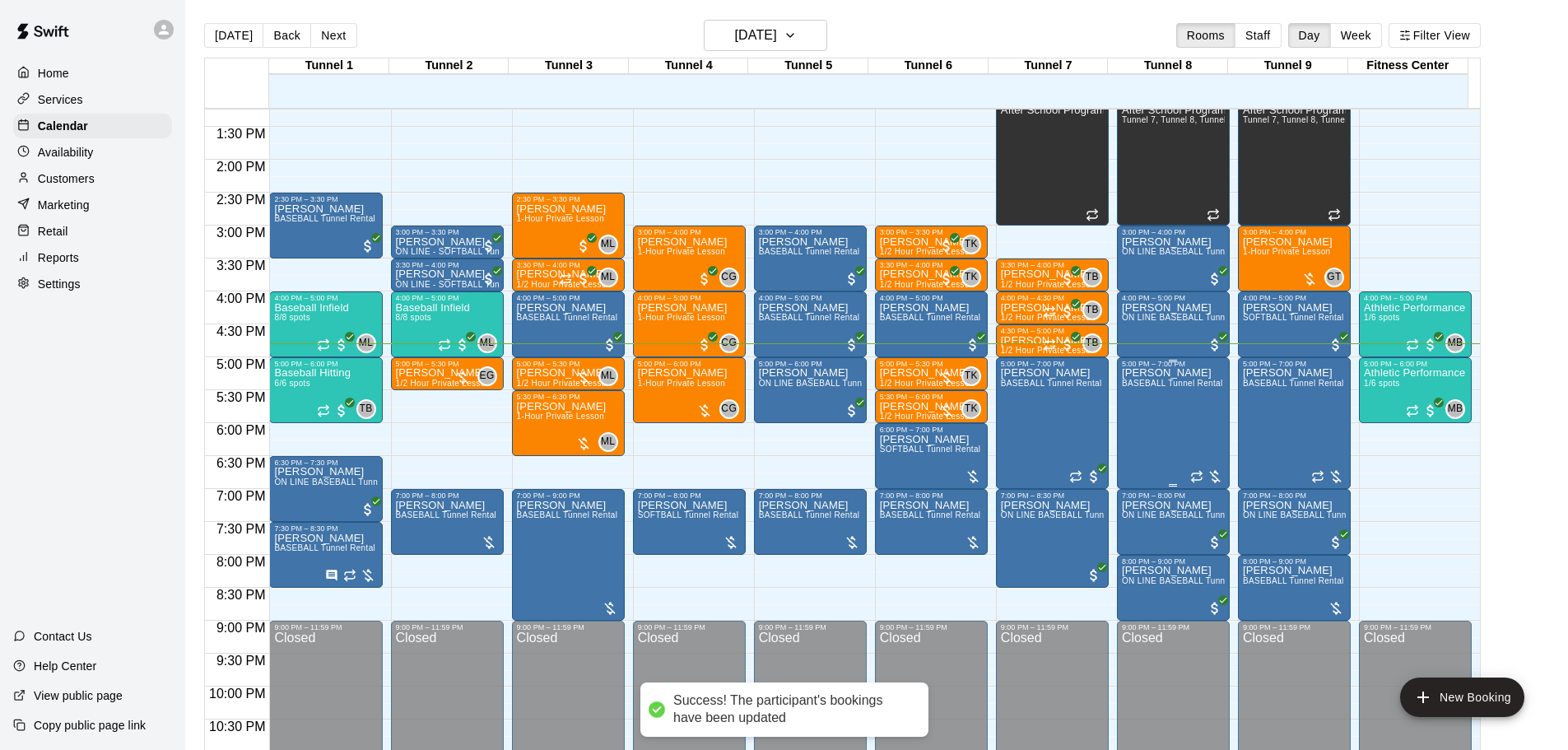
click at [1177, 407] on div "Tanya Heffelfinger BASEBALL Tunnel Rental" at bounding box center [1173, 743] width 102 height 750
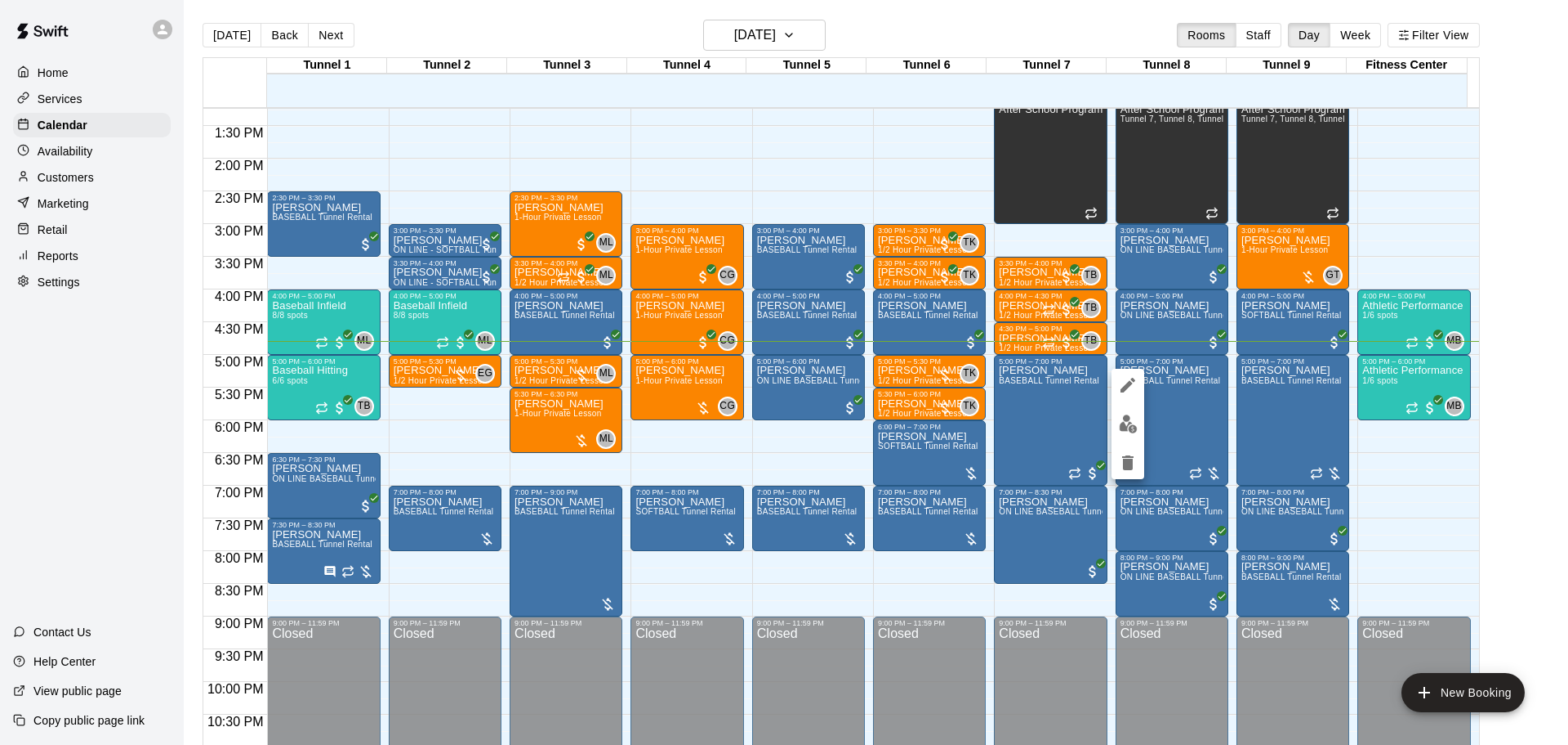
click at [1134, 427] on img "edit" at bounding box center [1128, 423] width 19 height 19
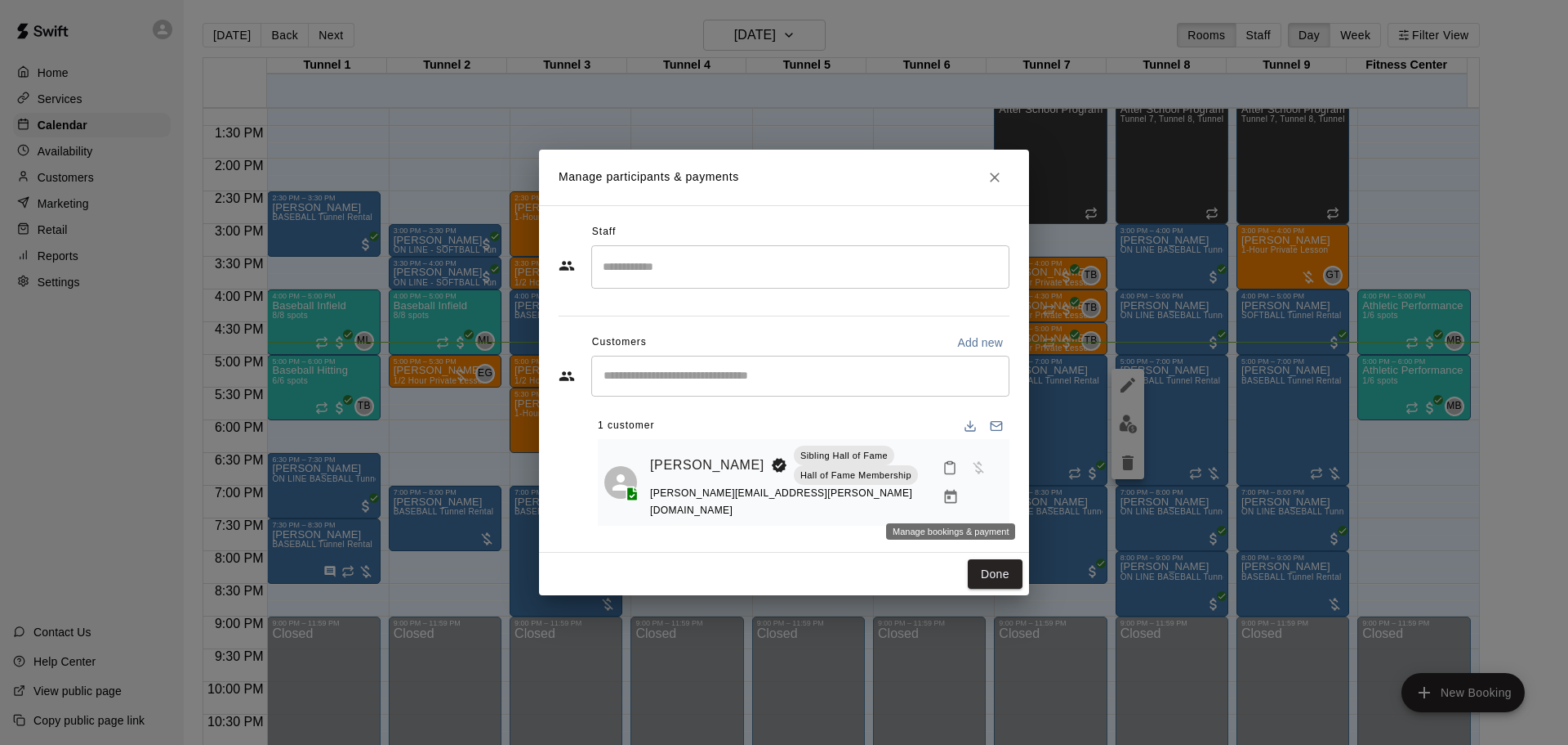
click at [948, 496] on icon "Manage bookings & payment" at bounding box center [950, 496] width 12 height 14
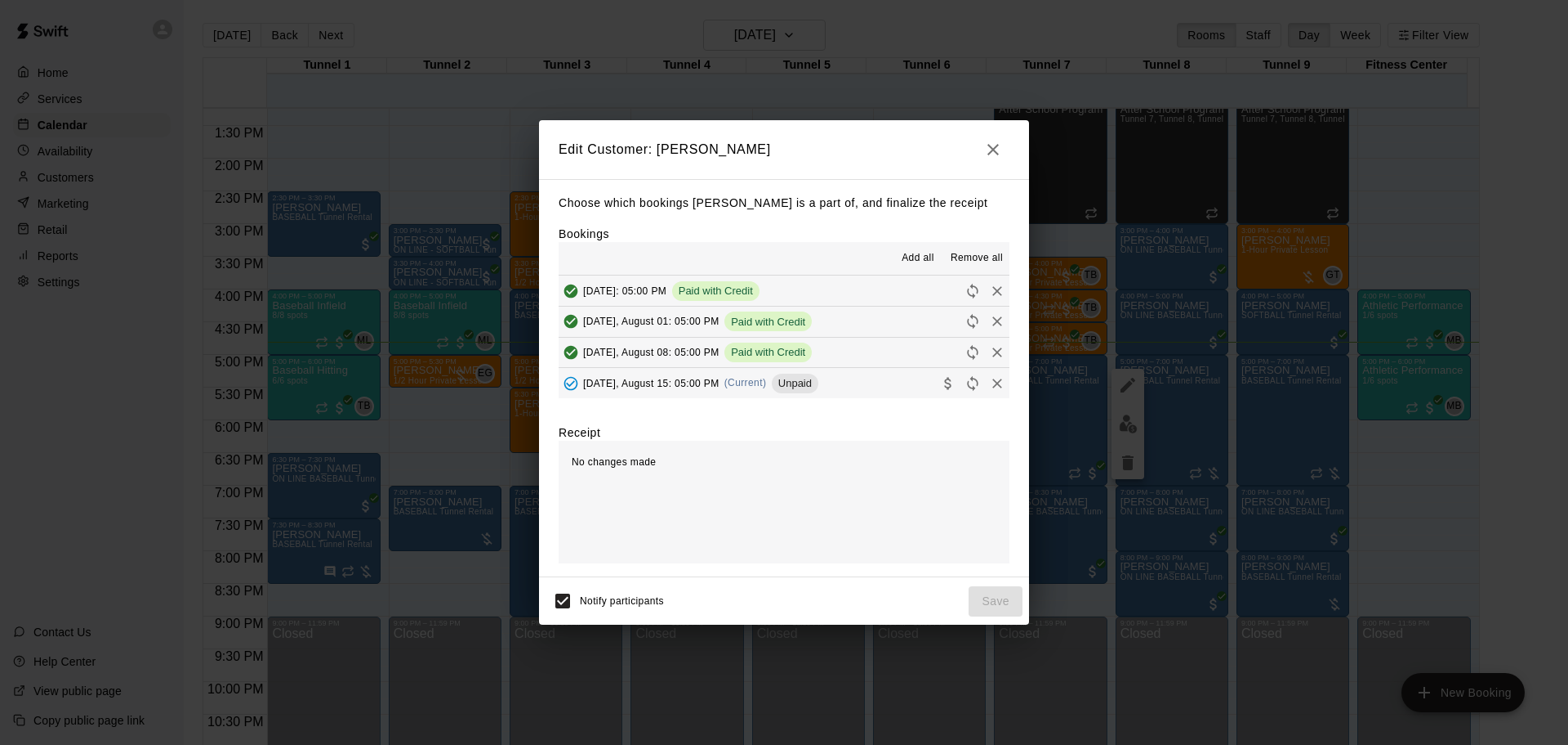
click at [860, 390] on button "[DATE], August 15: 05:00 PM (Current) Unpaid" at bounding box center [784, 382] width 451 height 30
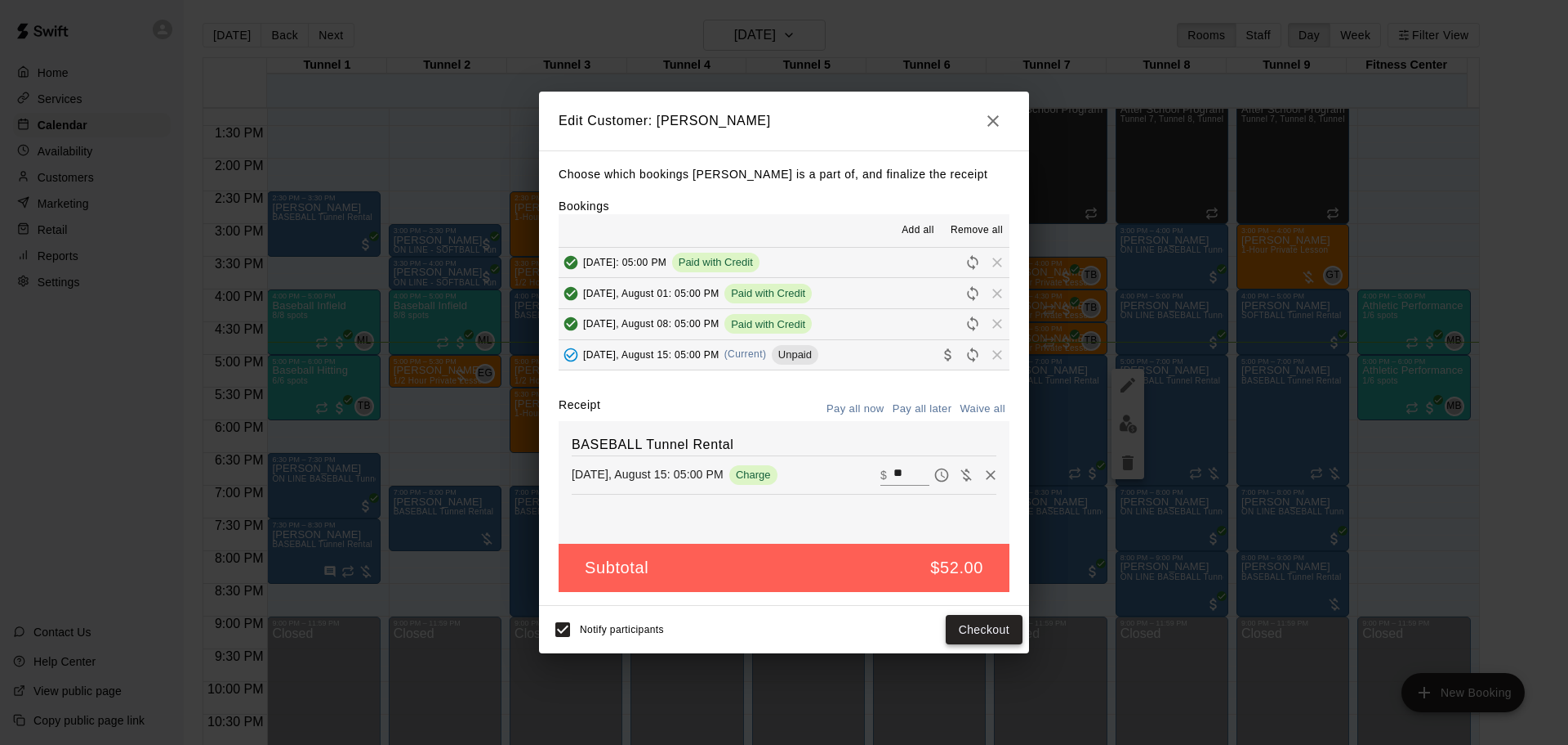
click at [964, 619] on button "Checkout" at bounding box center [985, 630] width 77 height 30
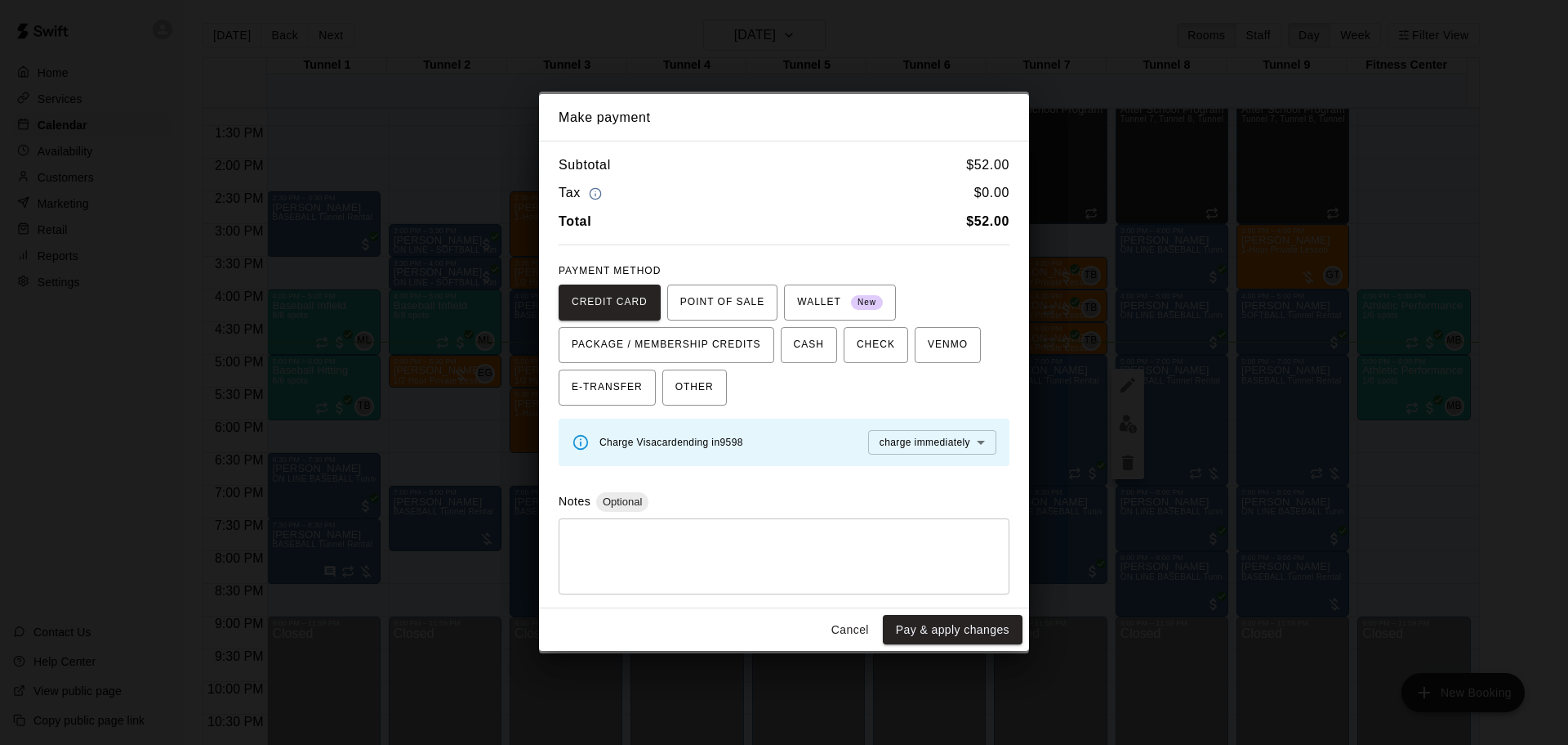
click at [948, 619] on button "Pay & apply changes" at bounding box center [953, 630] width 140 height 30
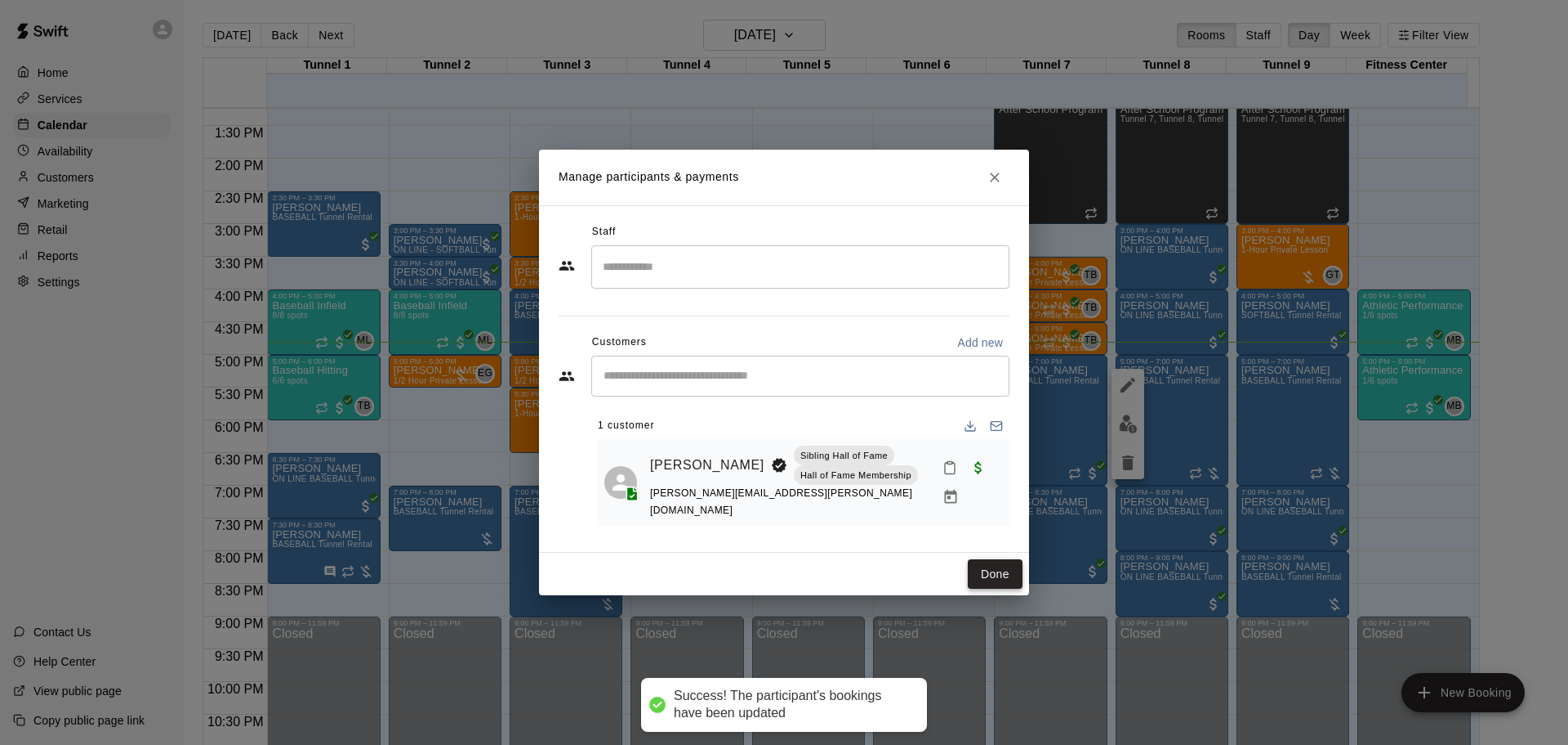
click at [994, 559] on button "Done" at bounding box center [996, 574] width 55 height 30
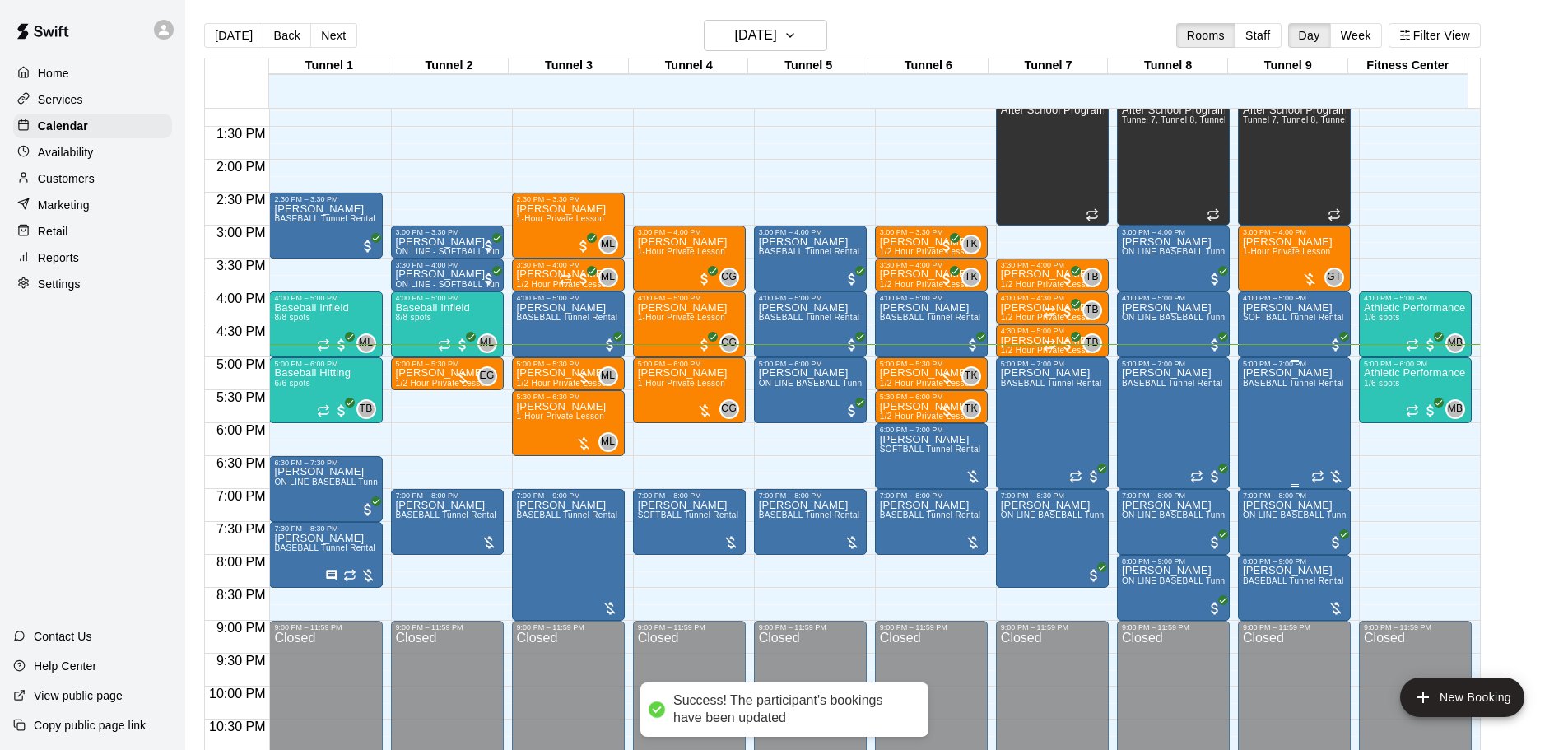
click at [1298, 410] on div "Tanya Heffelfinger BASEBALL Tunnel Rental" at bounding box center [1294, 743] width 102 height 750
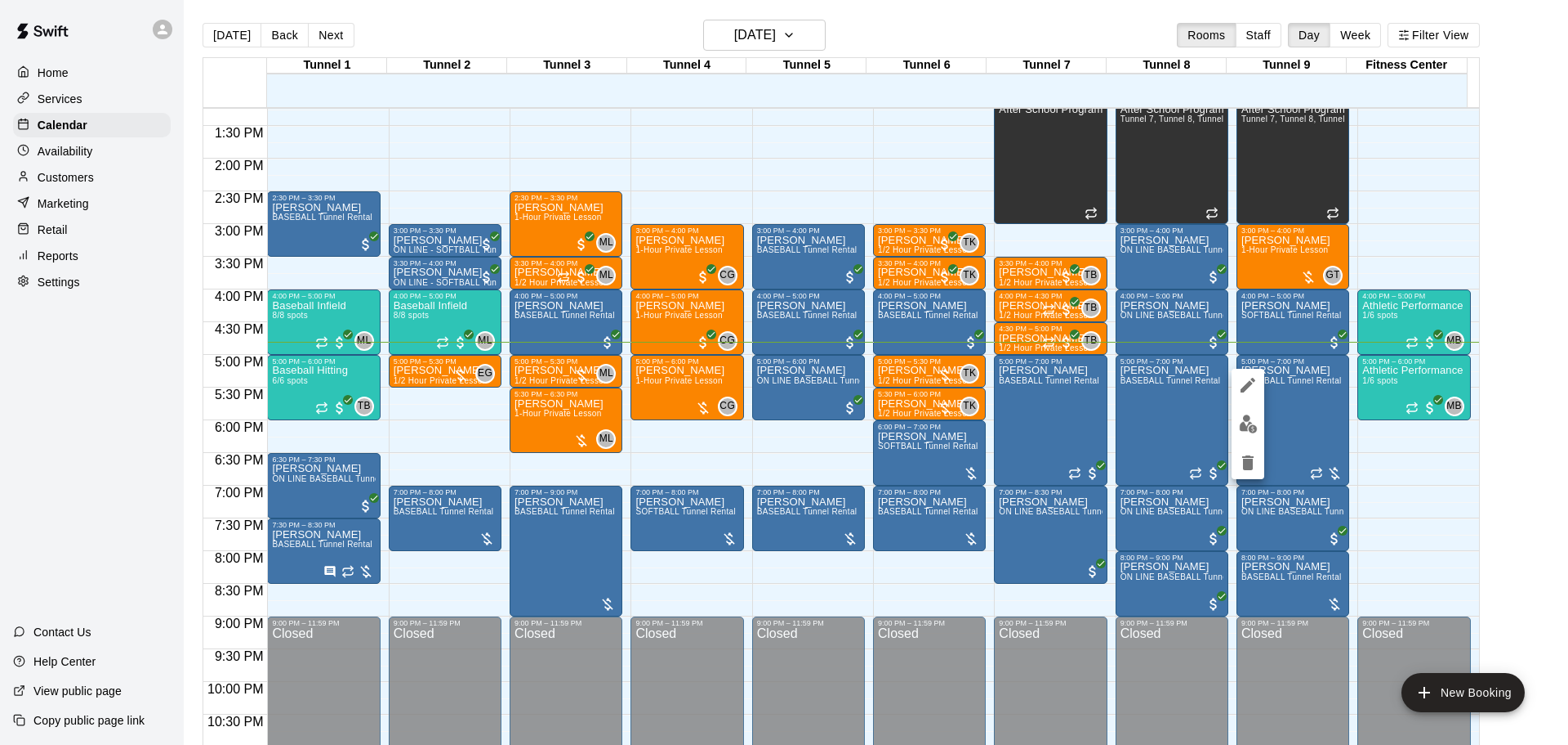
click at [1231, 422] on div at bounding box center [784, 372] width 1568 height 745
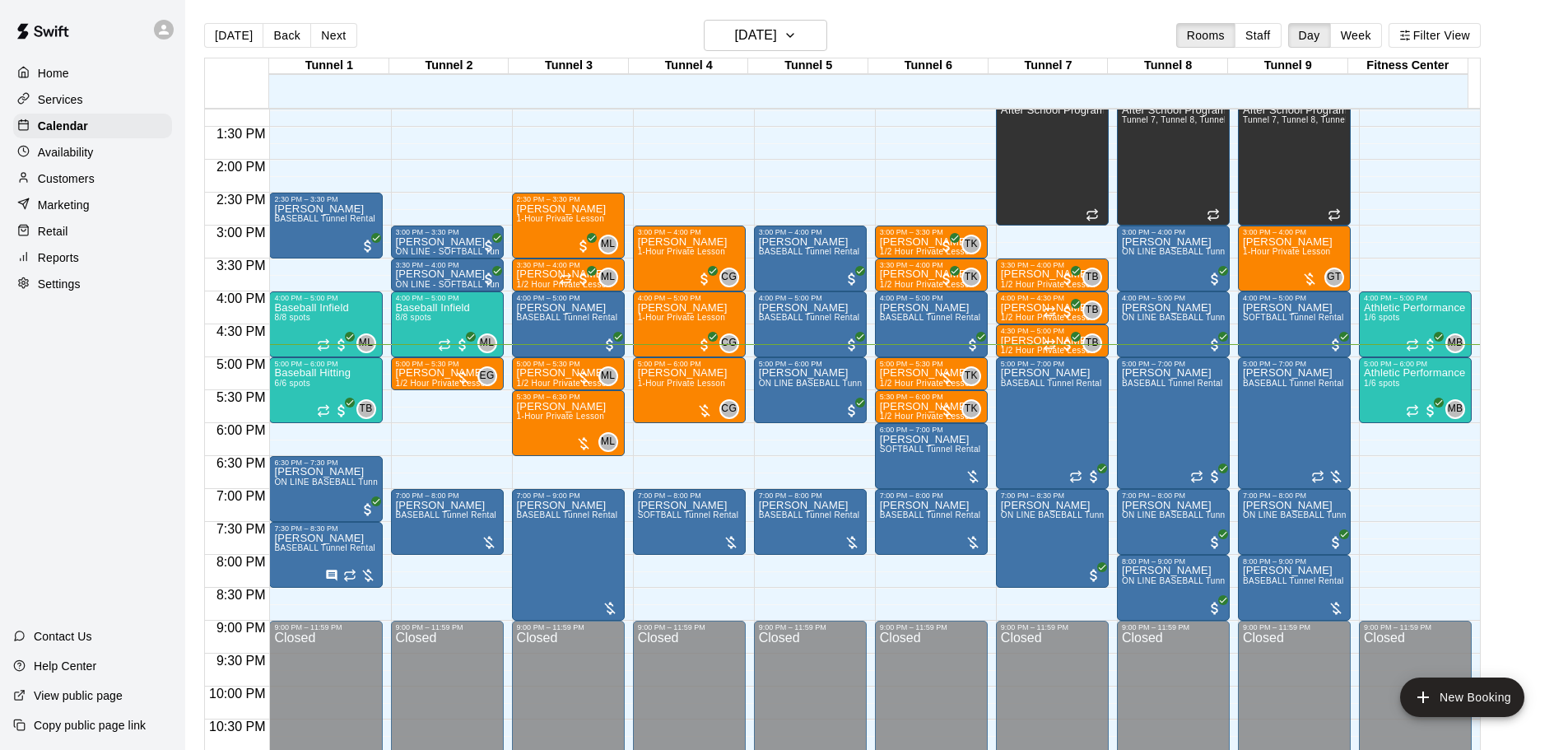
click at [1252, 424] on div "Tanya Heffelfinger BASEBALL Tunnel Rental" at bounding box center [1294, 743] width 102 height 750
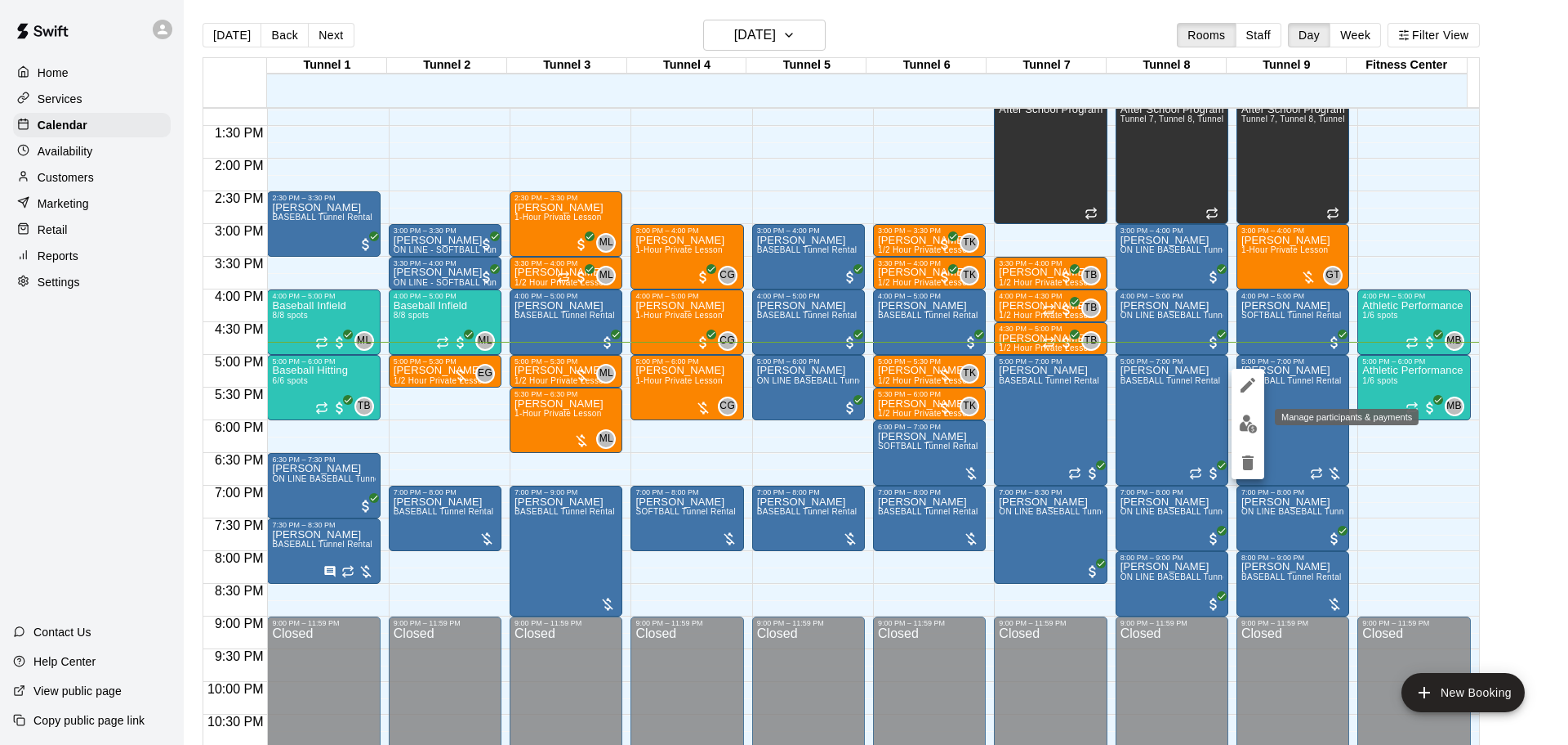
click at [1243, 422] on img "edit" at bounding box center [1248, 423] width 19 height 19
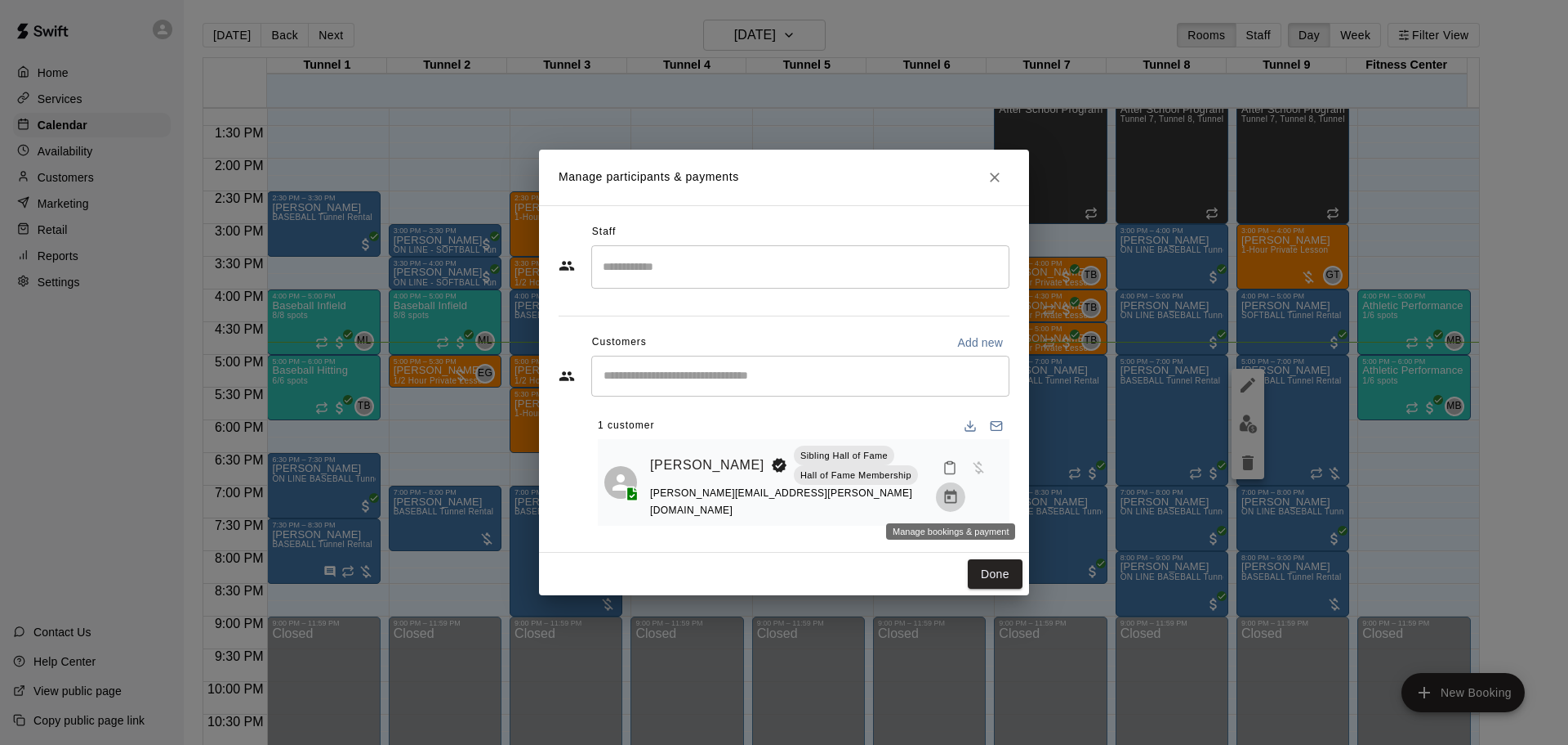
click at [948, 503] on icon "Manage bookings & payment" at bounding box center [950, 496] width 12 height 14
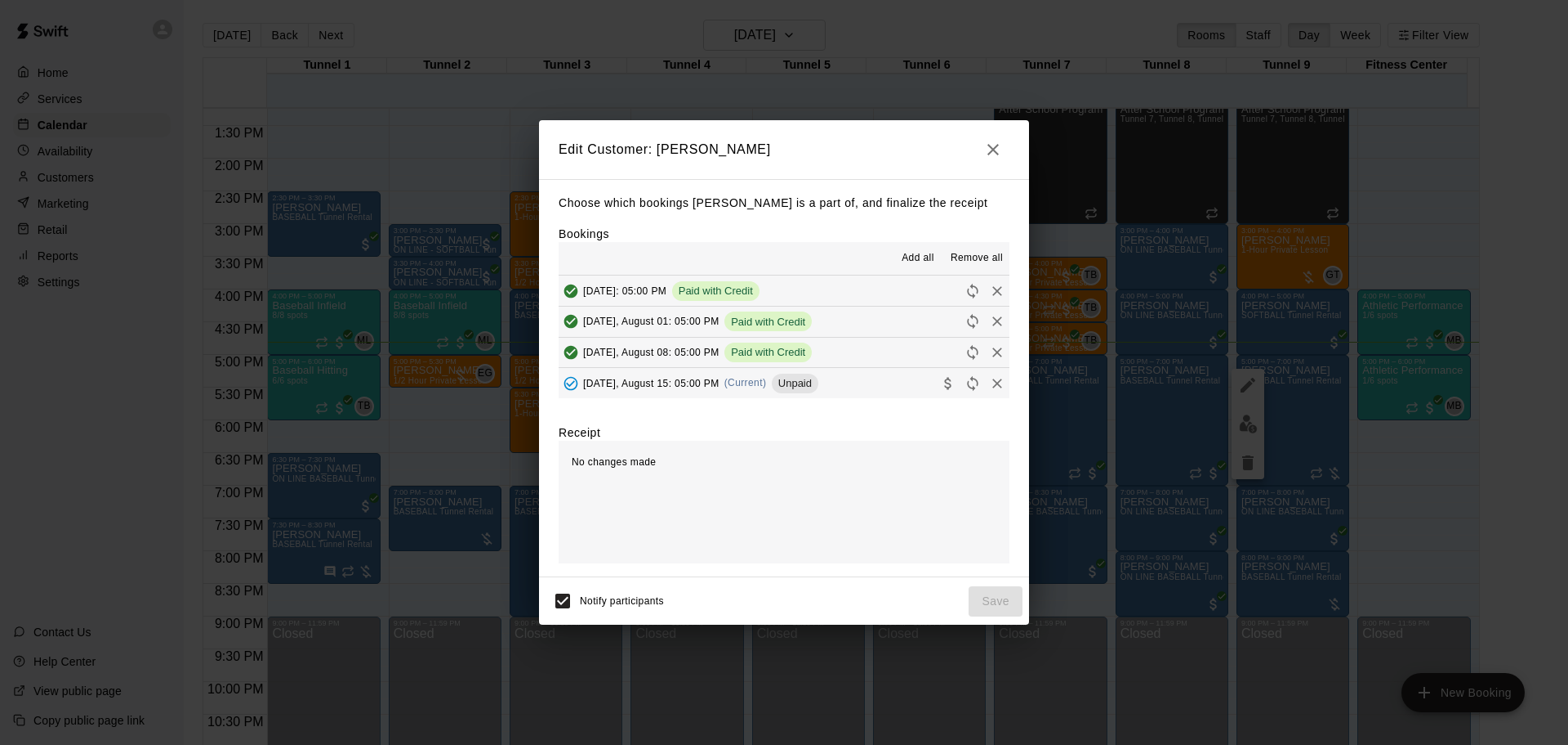
click at [812, 382] on button "[DATE], August 15: 05:00 PM (Current) Unpaid" at bounding box center [784, 382] width 451 height 30
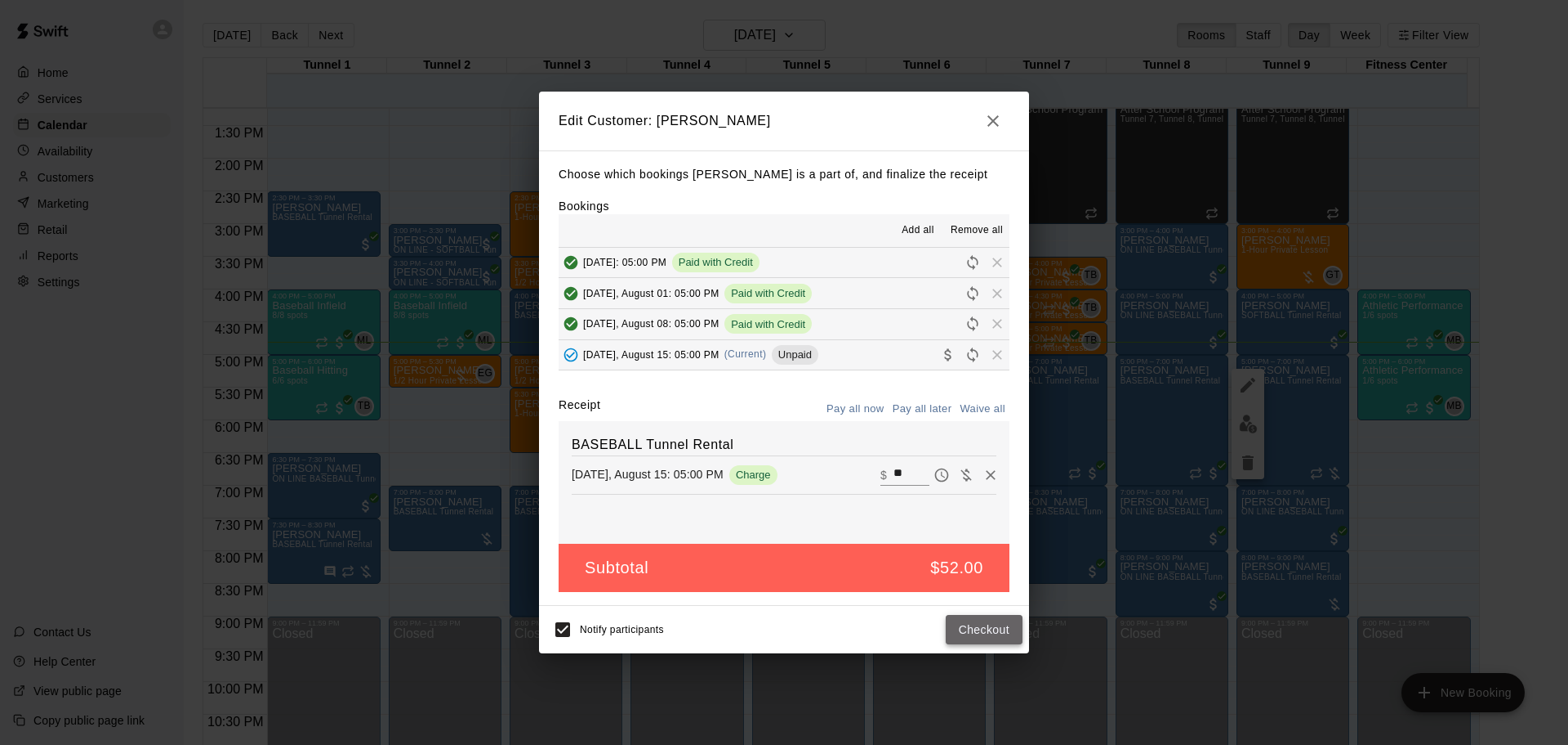
click at [953, 619] on button "Checkout" at bounding box center [985, 630] width 77 height 30
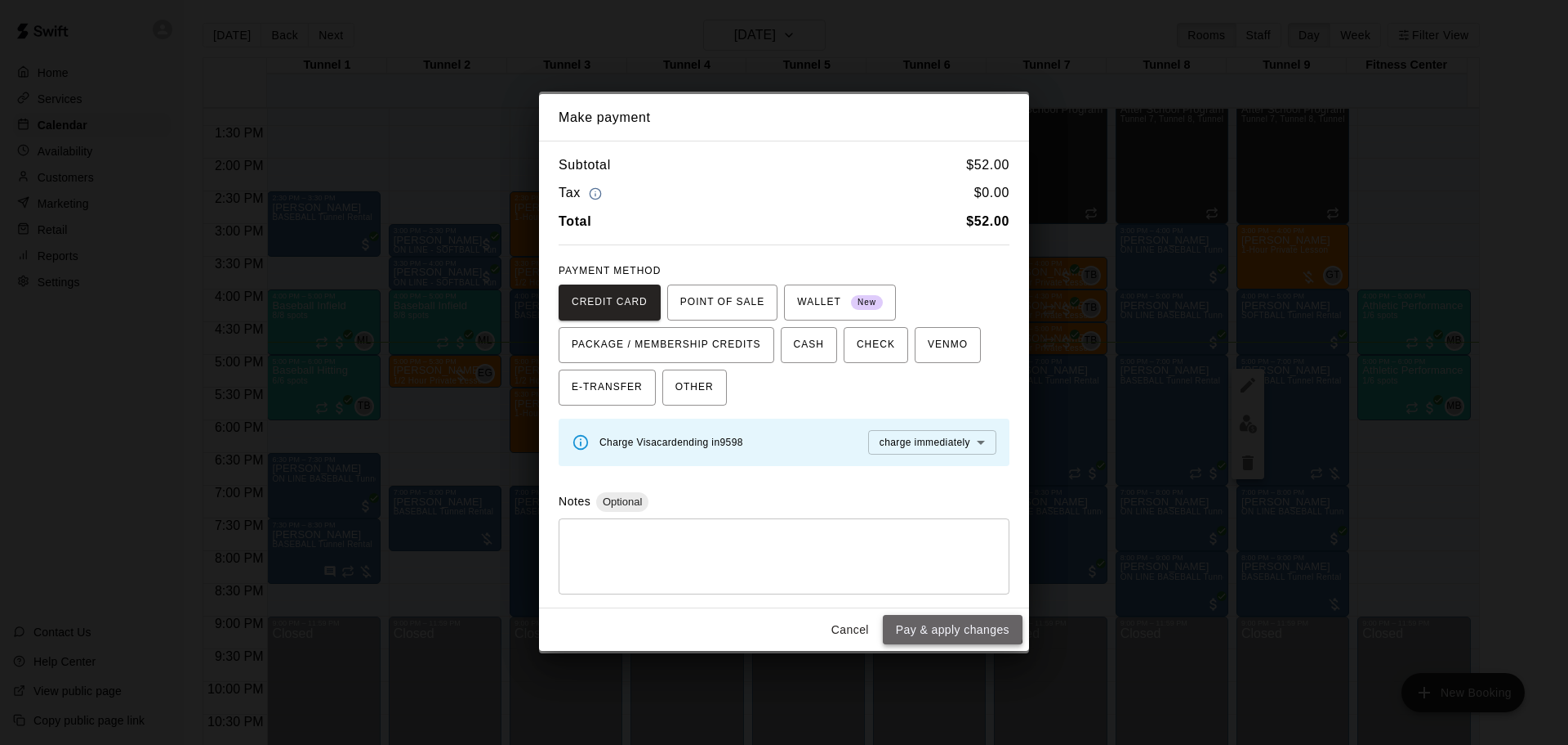
click at [950, 623] on button "Pay & apply changes" at bounding box center [953, 630] width 140 height 30
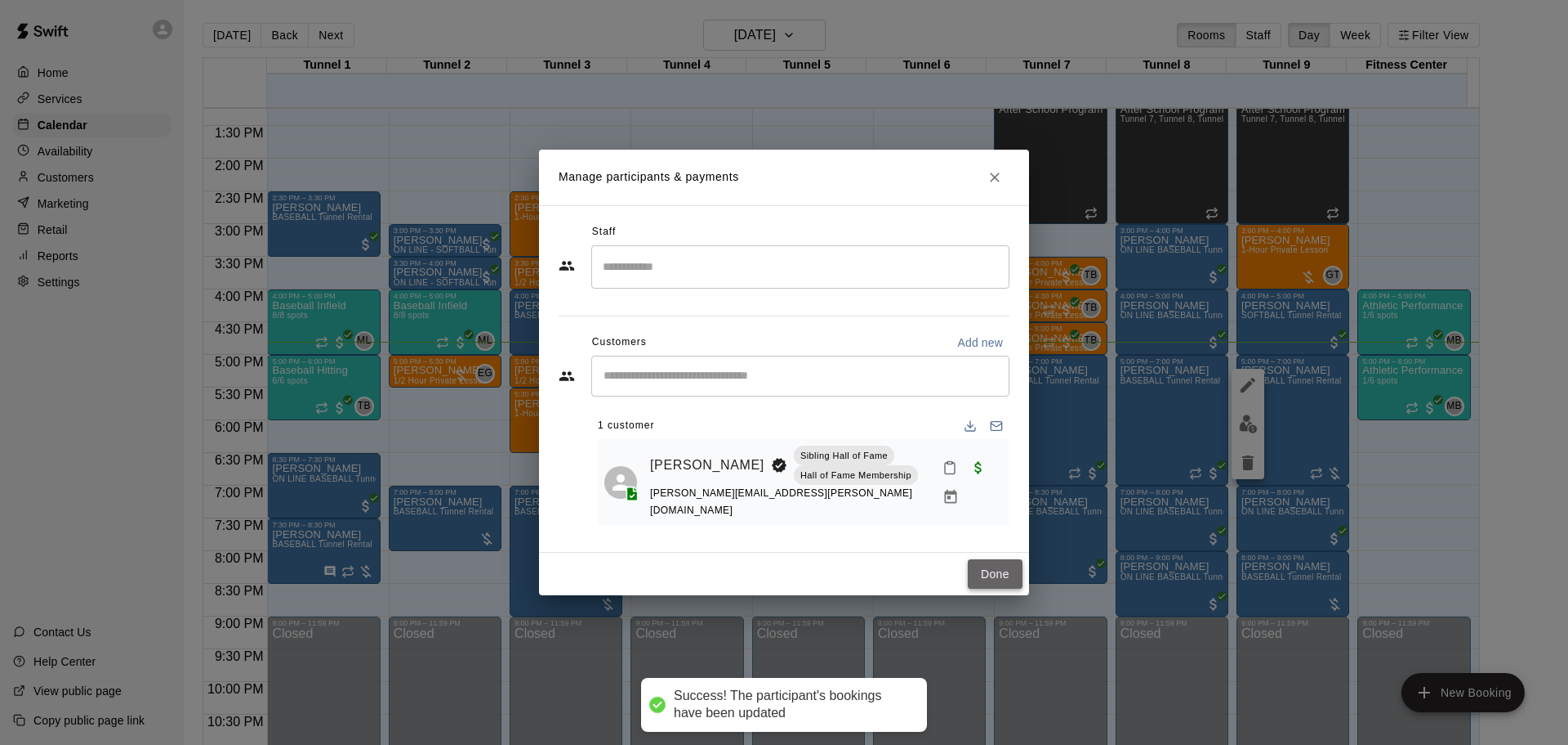
click at [983, 575] on button "Done" at bounding box center [996, 574] width 55 height 30
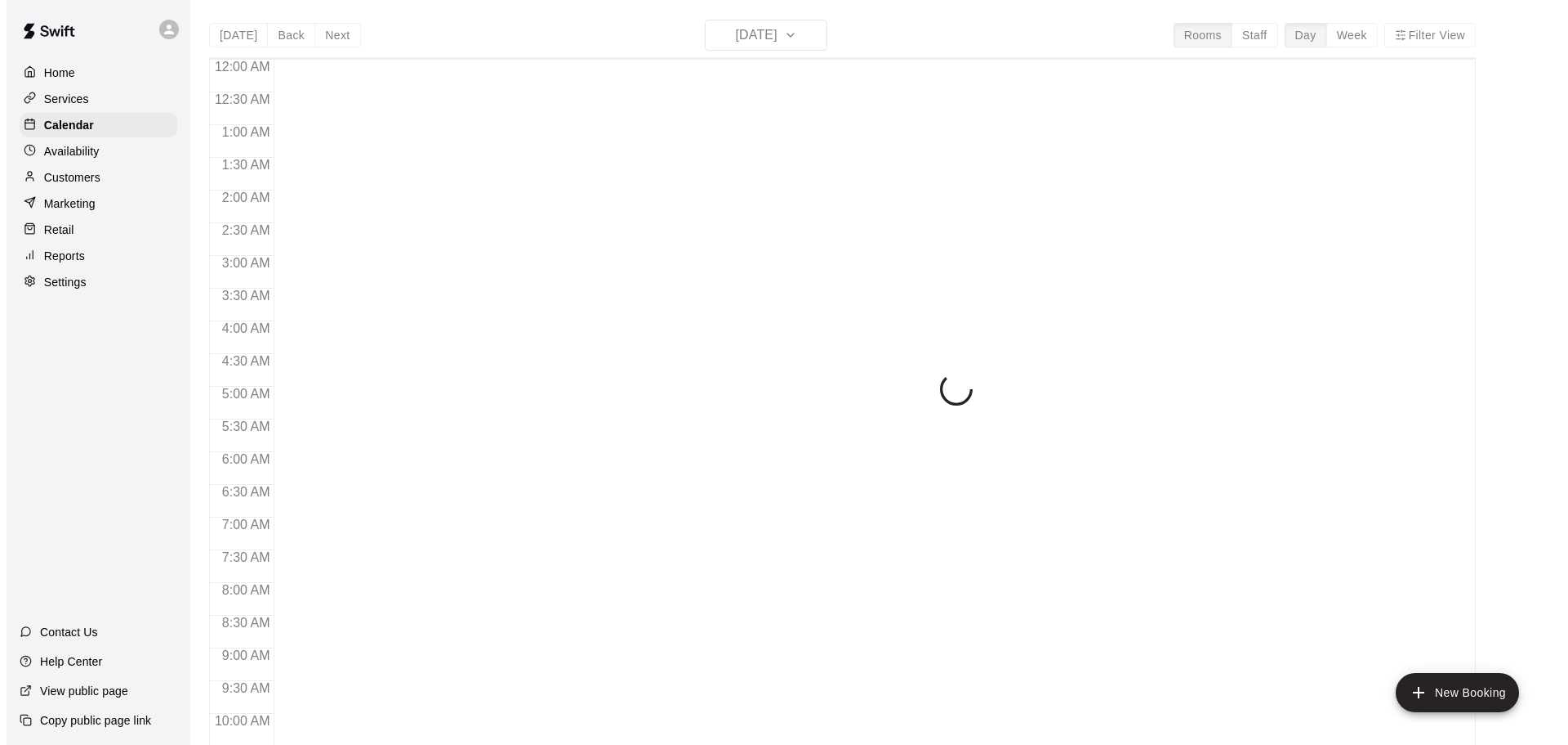
scroll to position [866, 0]
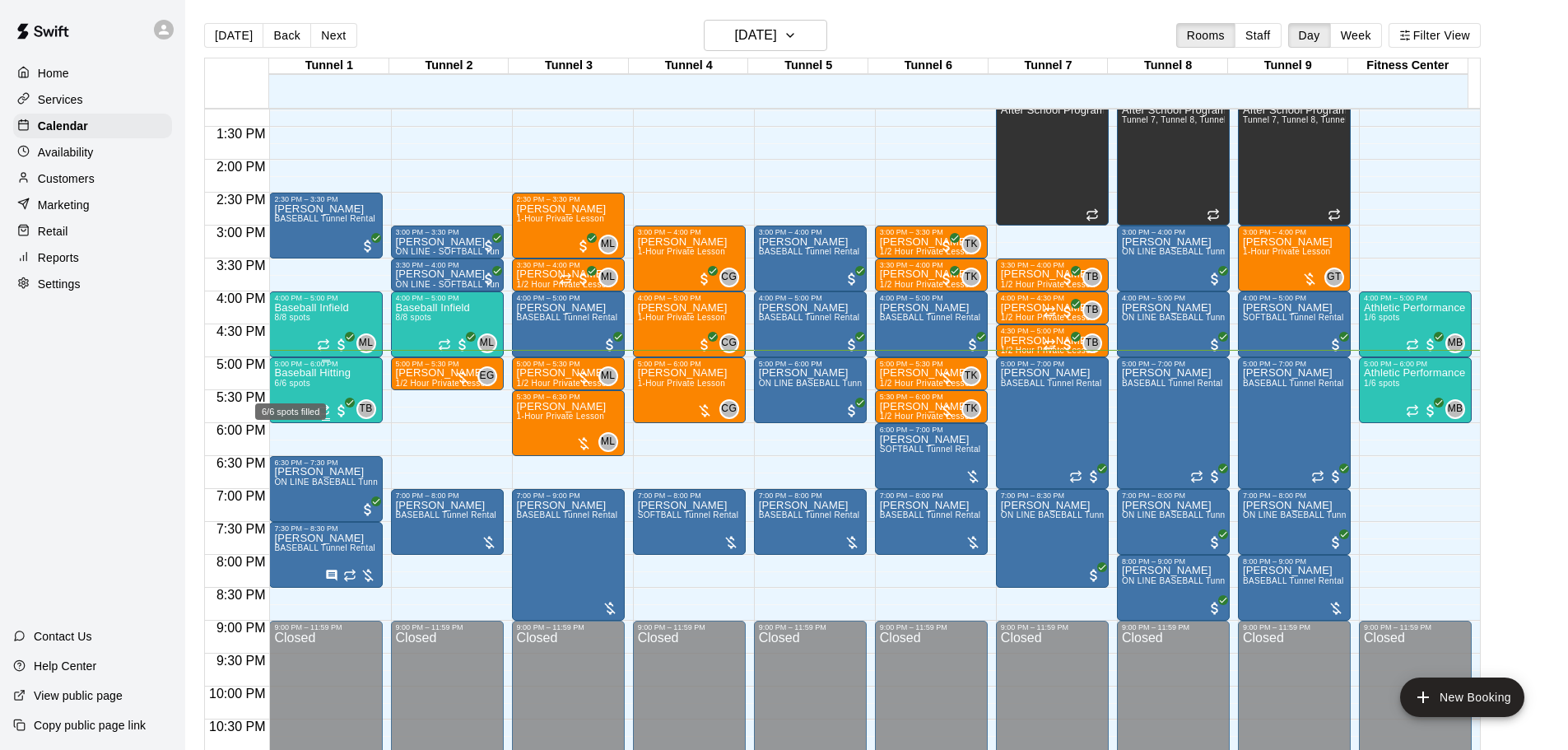
click at [297, 384] on span "6/6 spots" at bounding box center [292, 383] width 36 height 9
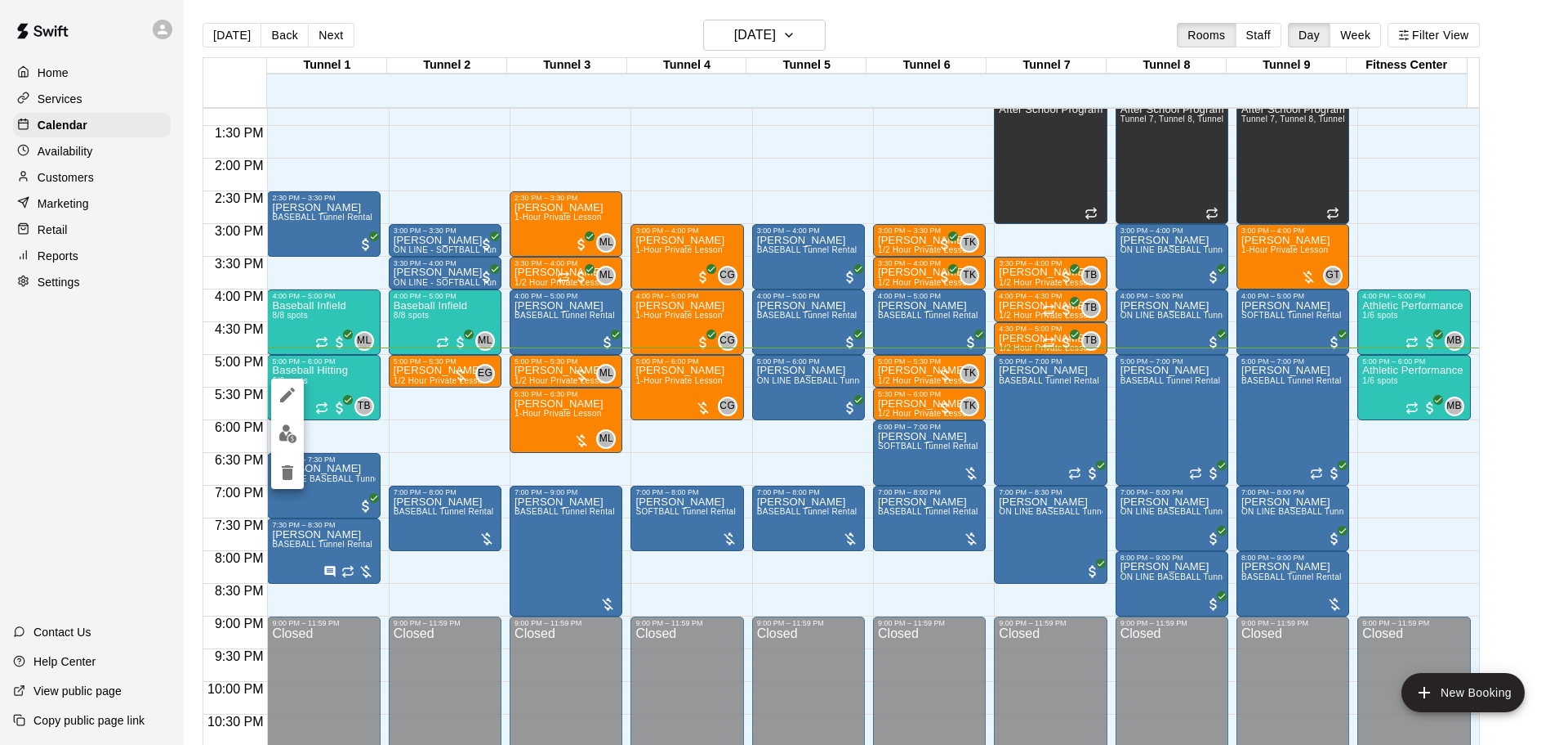
click at [270, 430] on div at bounding box center [784, 372] width 1568 height 745
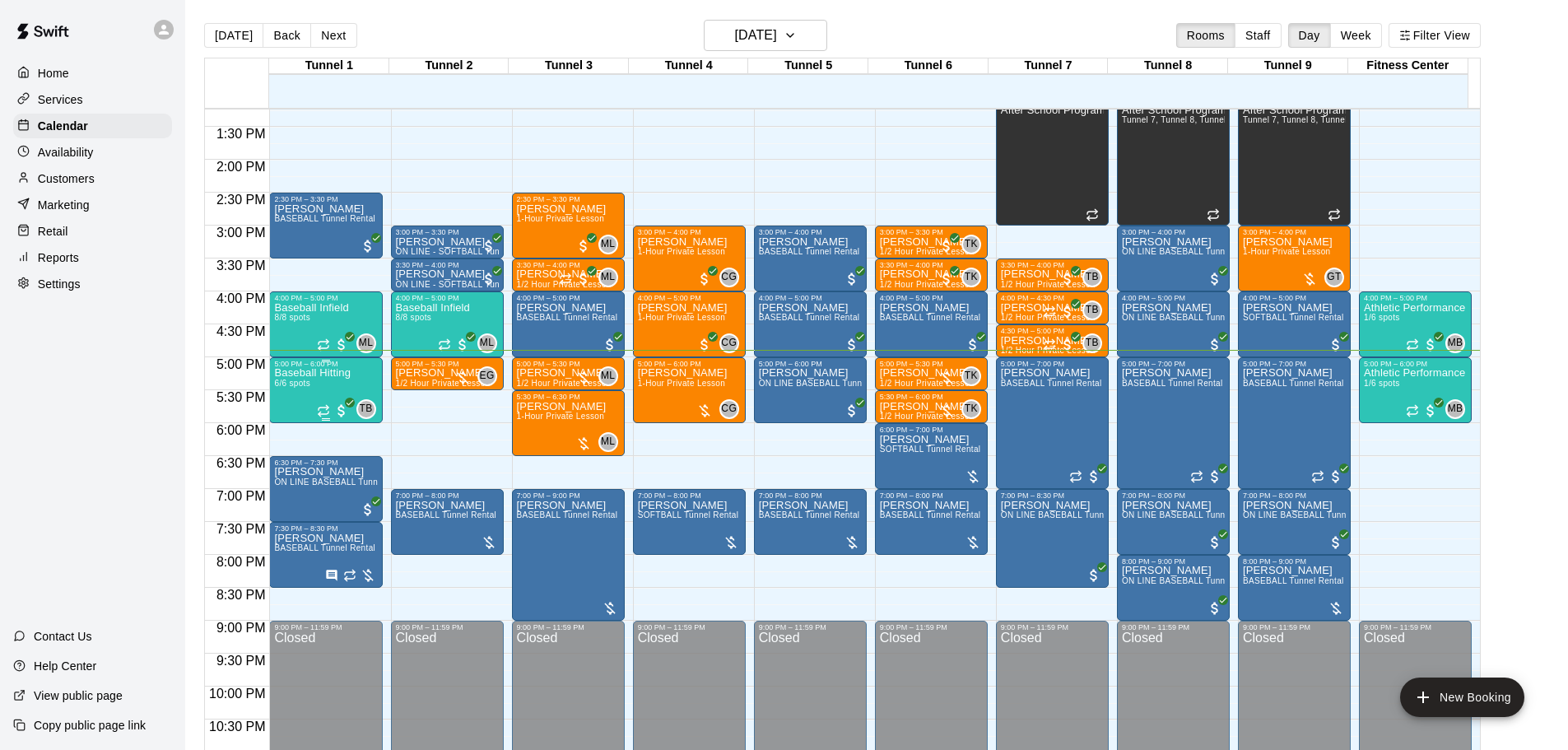
click at [301, 387] on span "6/6 spots" at bounding box center [292, 383] width 36 height 9
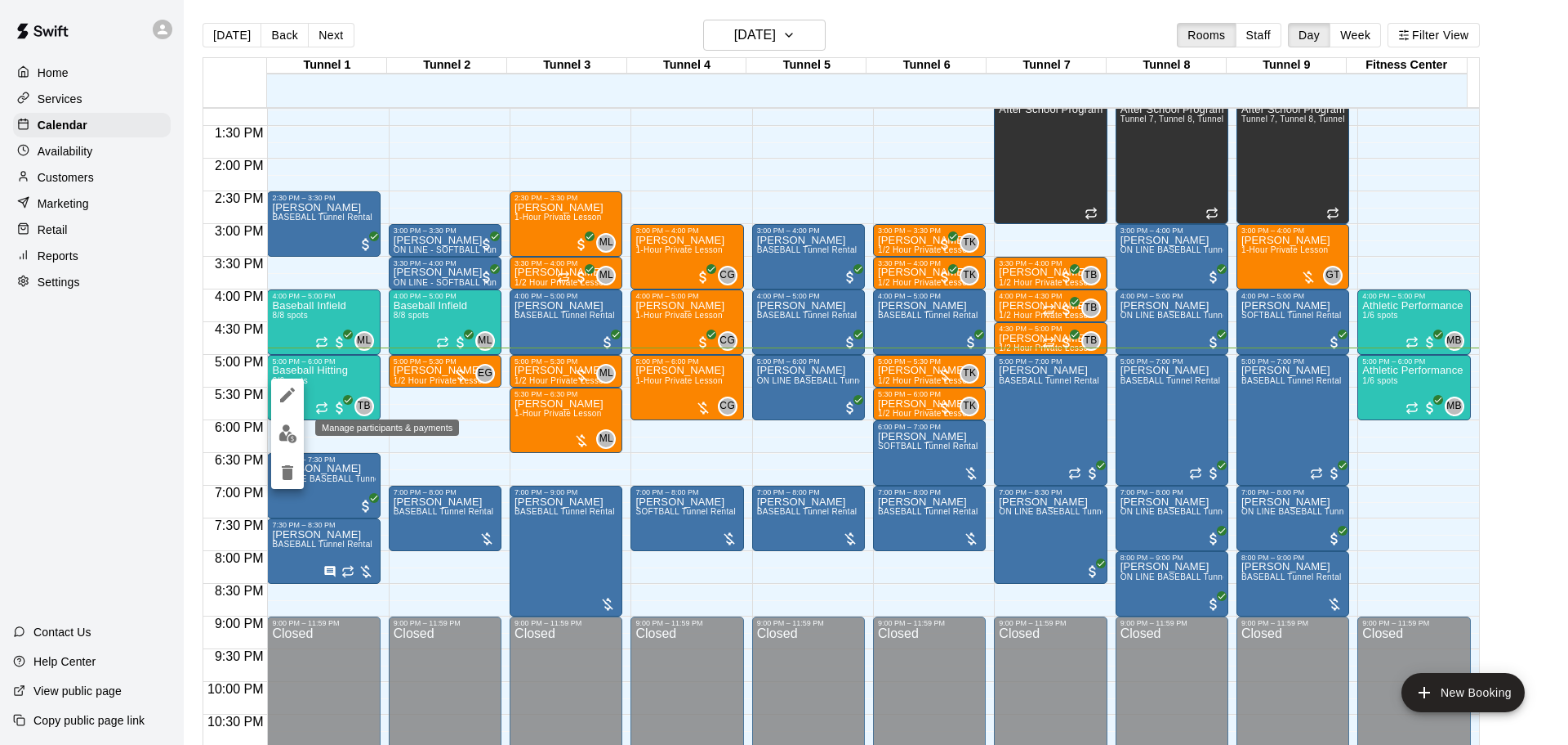
click at [284, 421] on button "edit" at bounding box center [288, 433] width 33 height 32
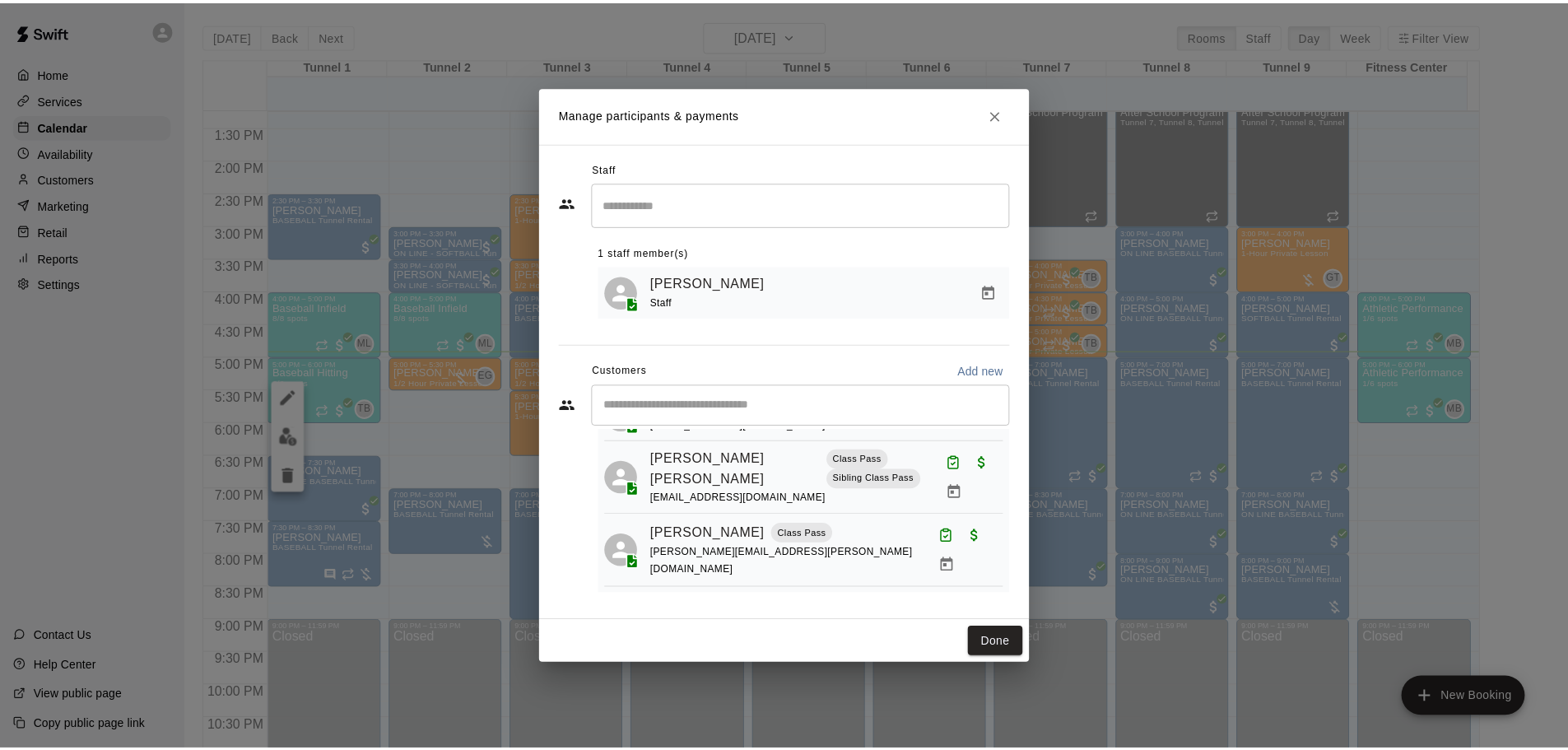
scroll to position [232, 0]
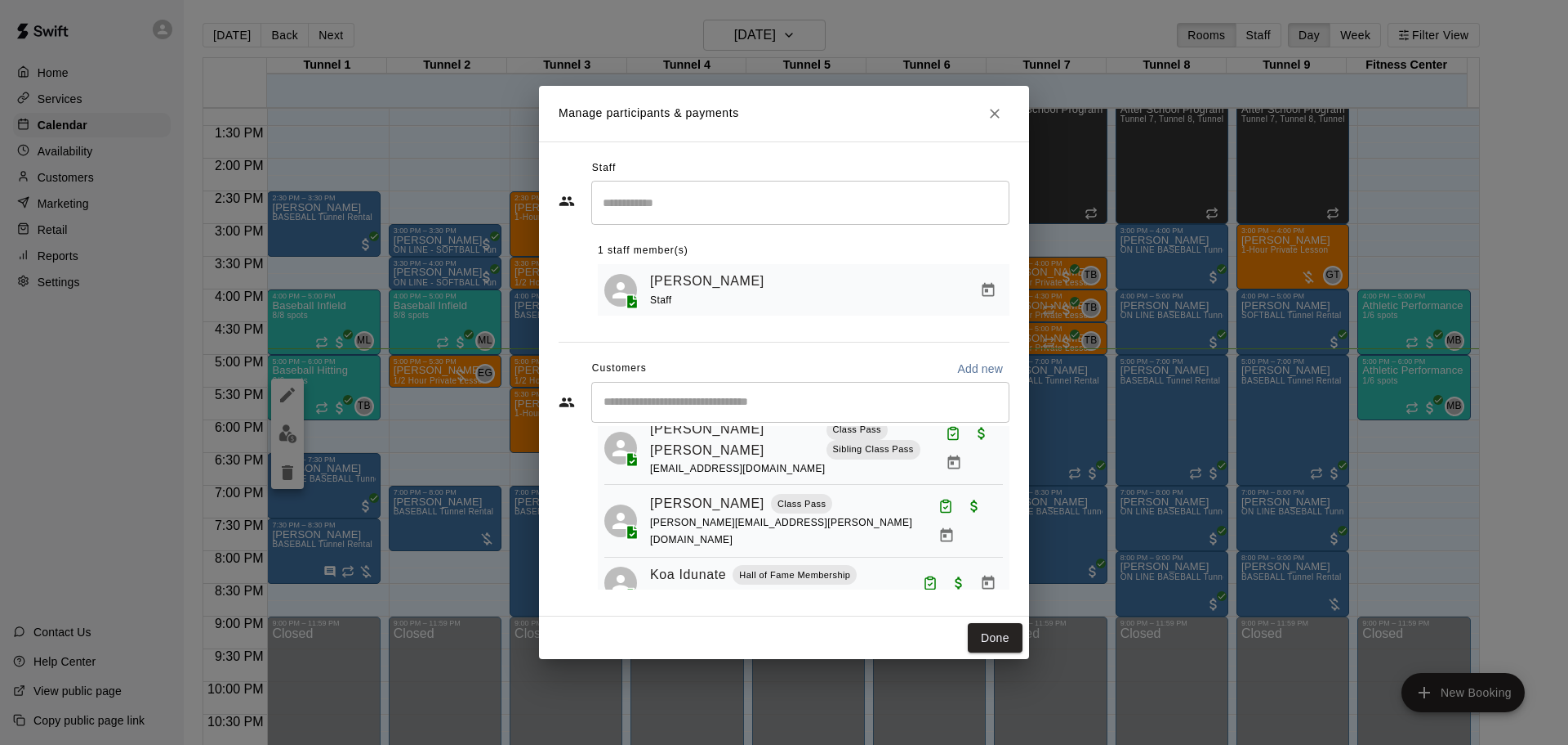
click at [985, 111] on button "Close" at bounding box center [995, 114] width 29 height 29
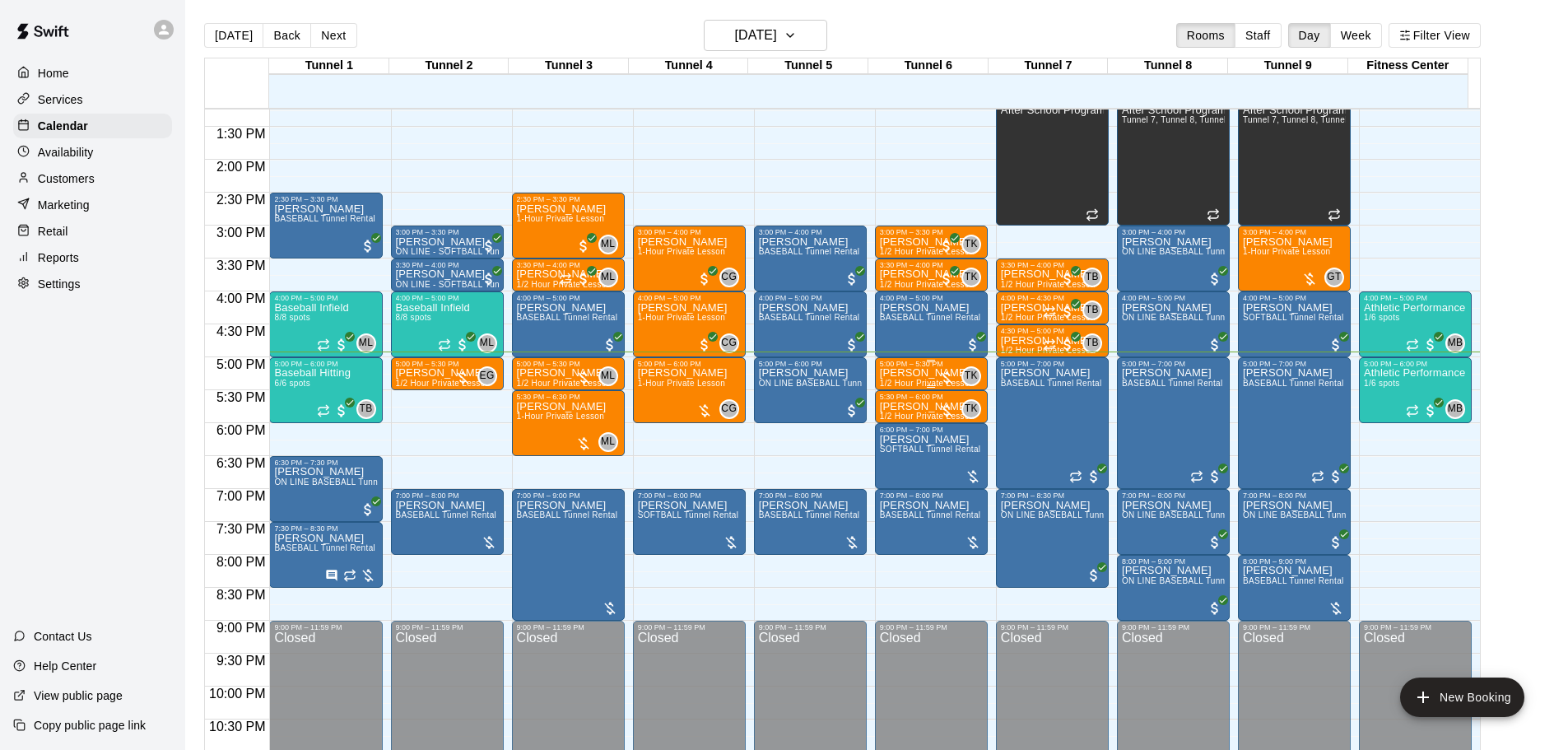
click at [911, 363] on div "5:00 PM – 5:30 PM" at bounding box center [930, 363] width 102 height 8
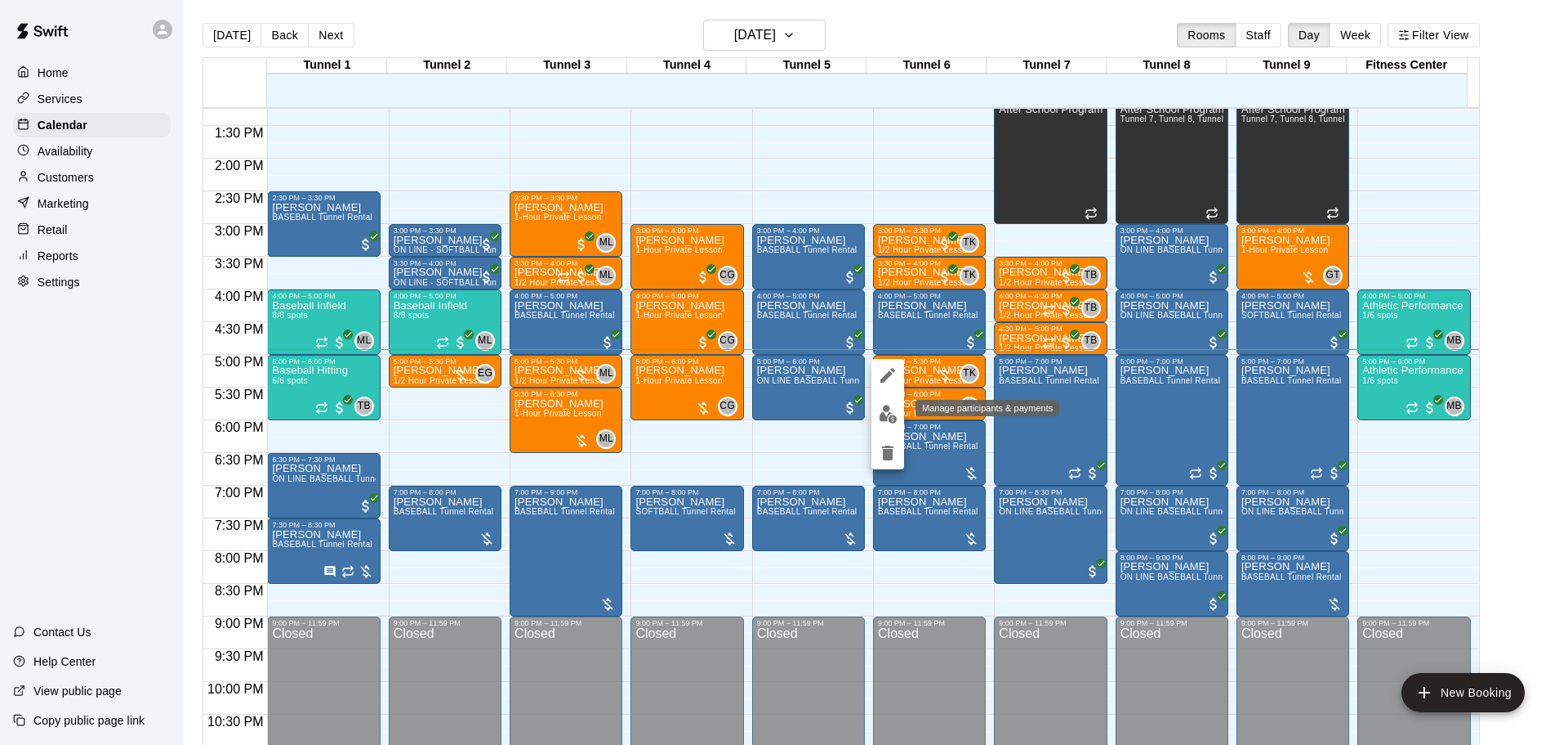
click at [885, 416] on img "edit" at bounding box center [888, 413] width 19 height 19
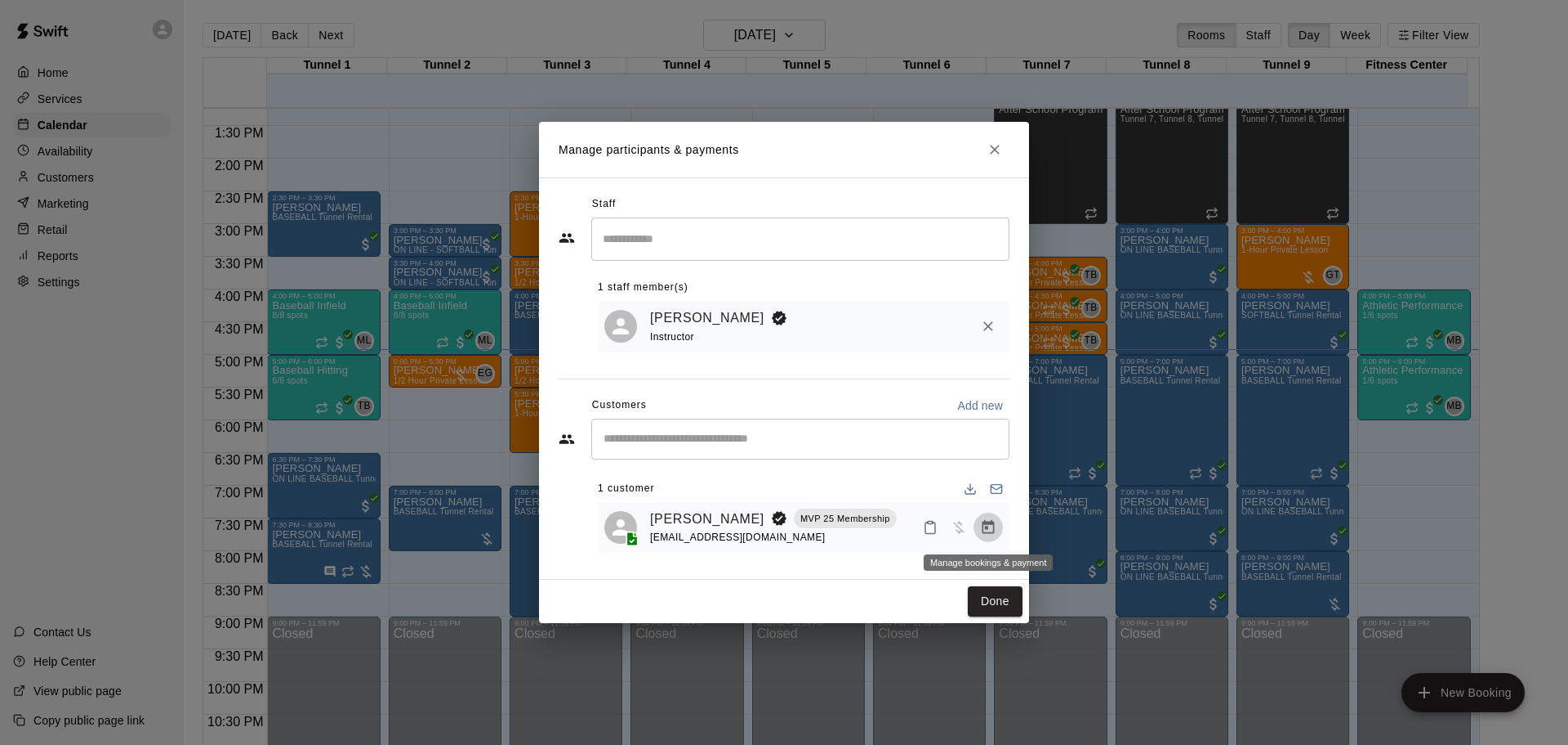
click at [981, 518] on button "Manage bookings & payment" at bounding box center [988, 527] width 29 height 29
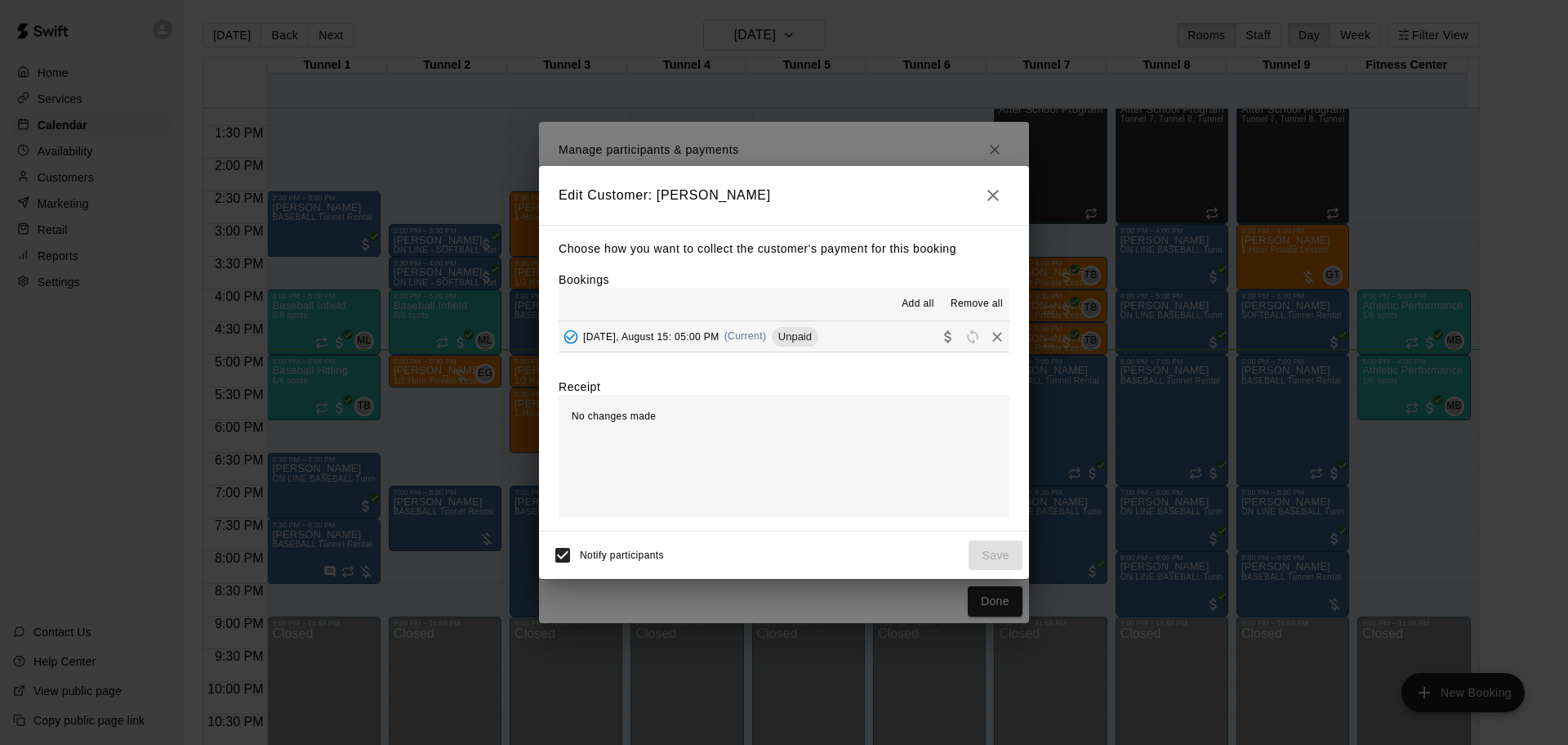
click at [868, 347] on button "[DATE], August 15: 05:00 PM (Current) Unpaid" at bounding box center [784, 336] width 451 height 30
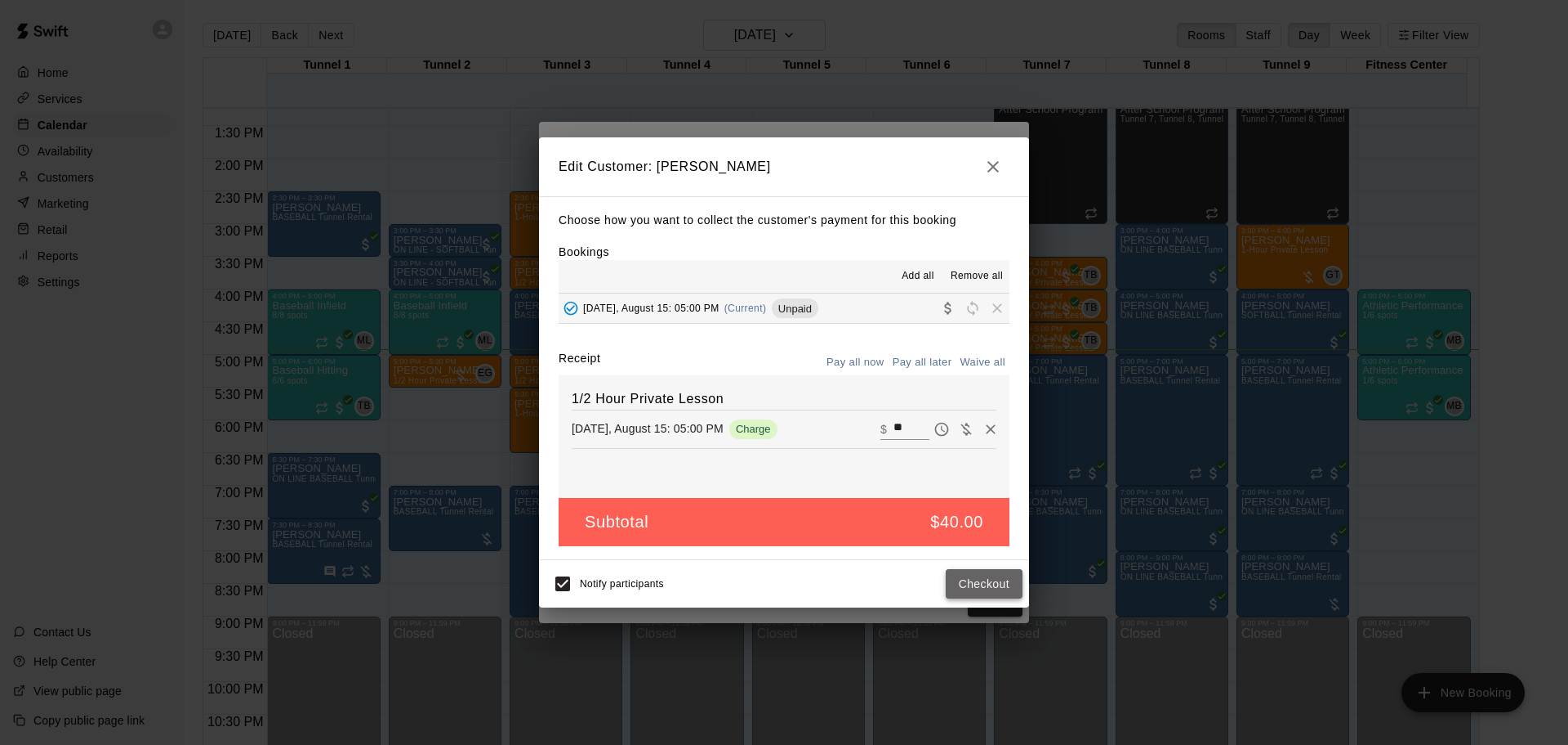
click at [956, 575] on button "Checkout" at bounding box center [985, 584] width 77 height 30
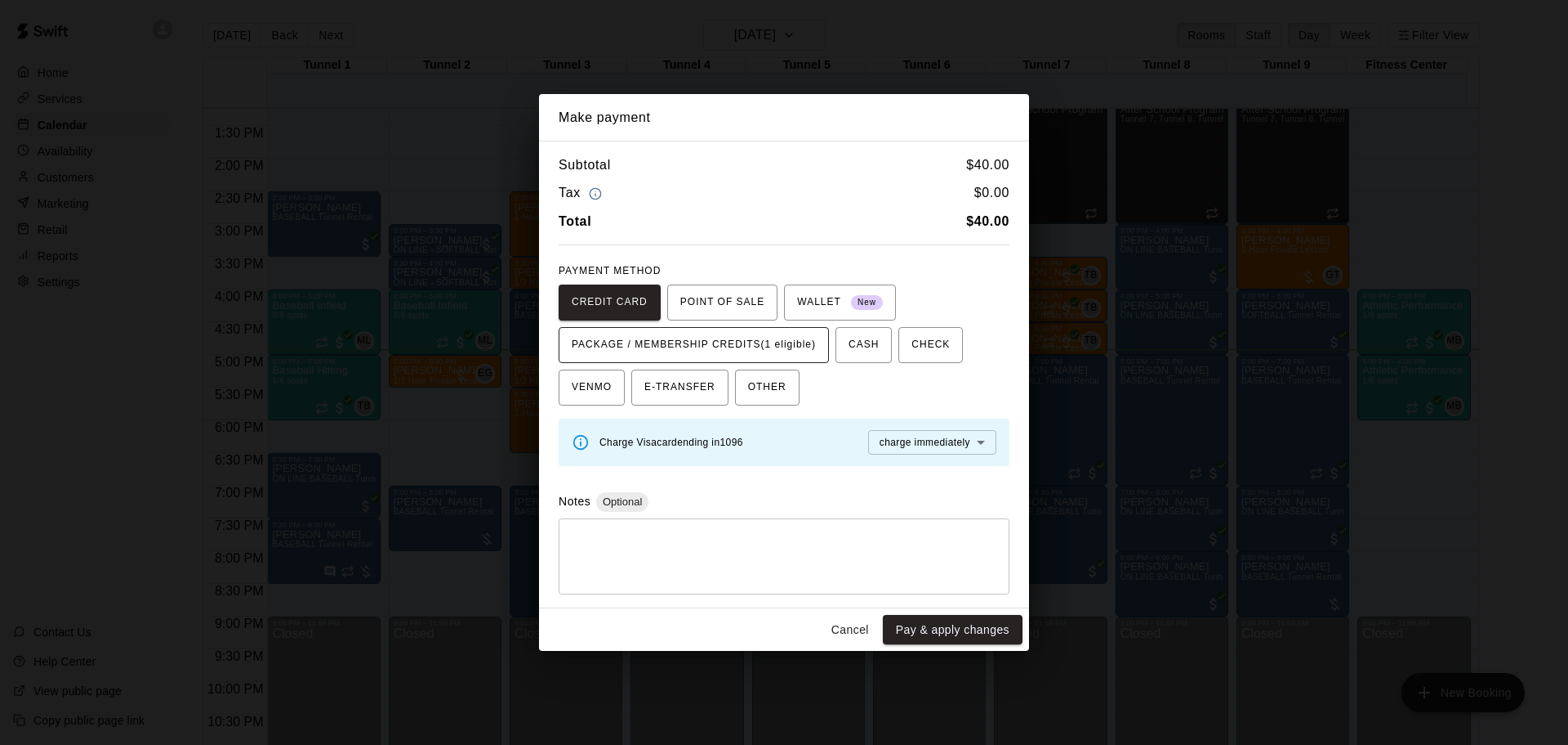
click at [788, 352] on span "PACKAGE / MEMBERSHIP CREDITS (1 eligible)" at bounding box center [693, 345] width 245 height 27
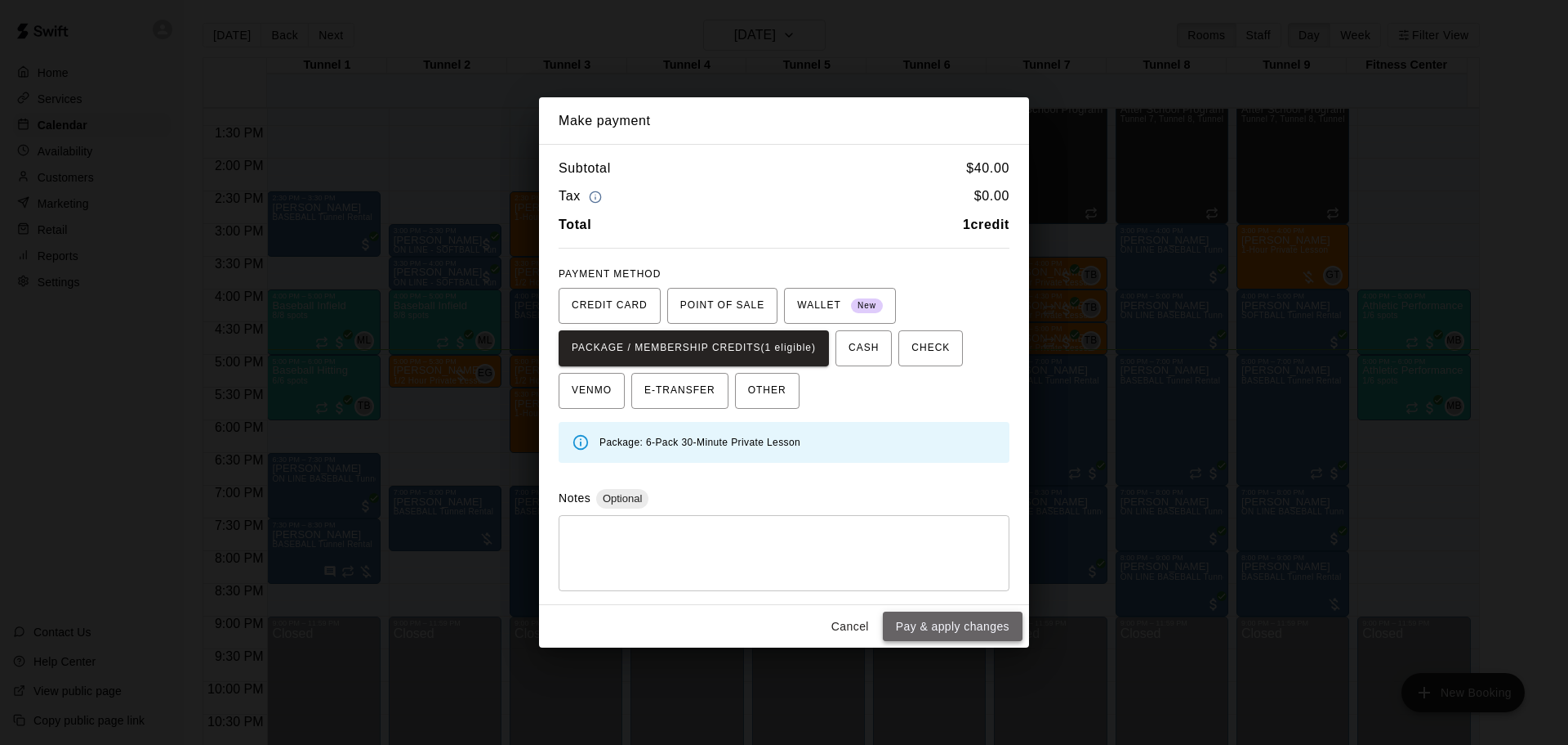
click at [976, 621] on button "Pay & apply changes" at bounding box center [953, 626] width 140 height 30
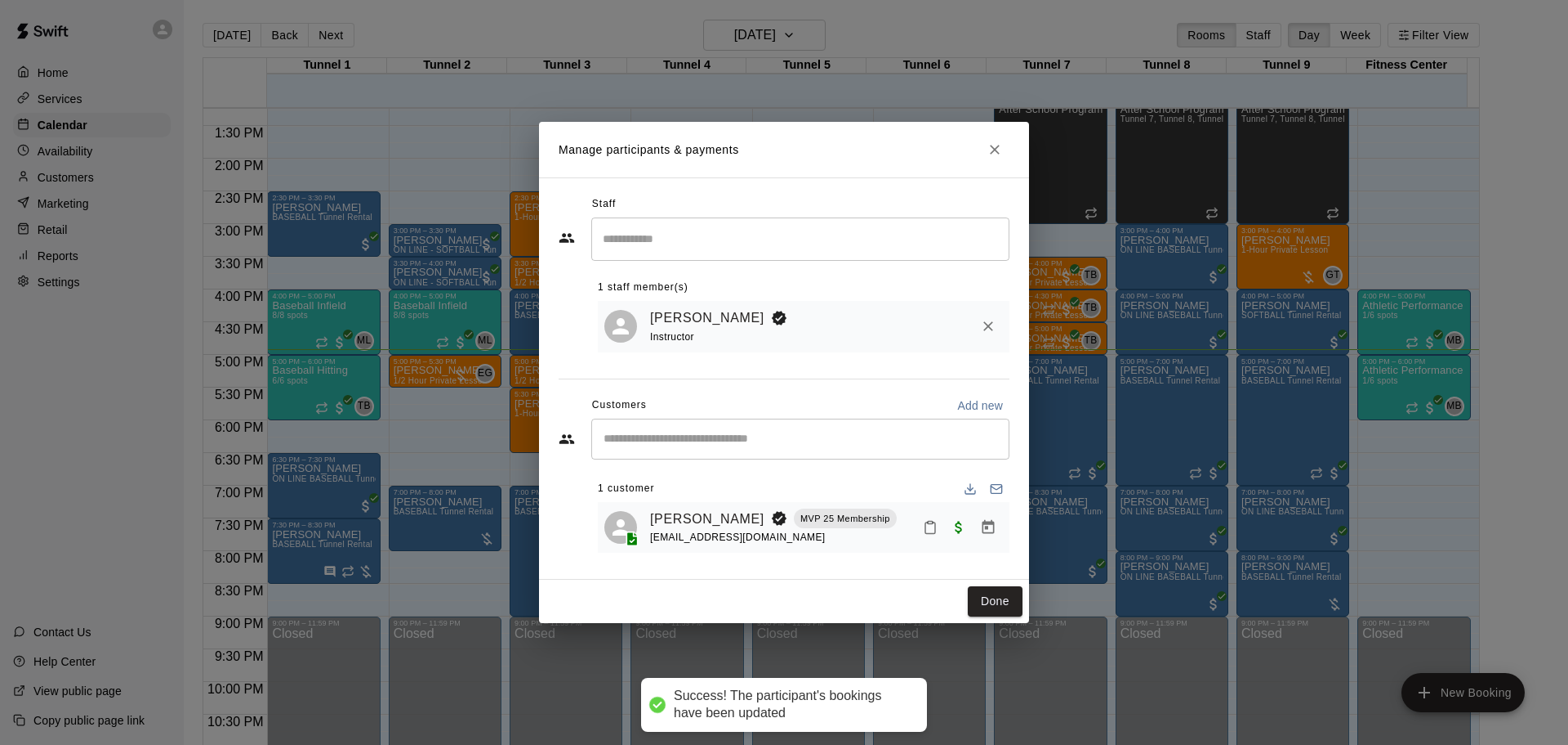
click at [976, 621] on div "Done" at bounding box center [784, 600] width 490 height 43
click at [979, 608] on button "Done" at bounding box center [996, 600] width 55 height 30
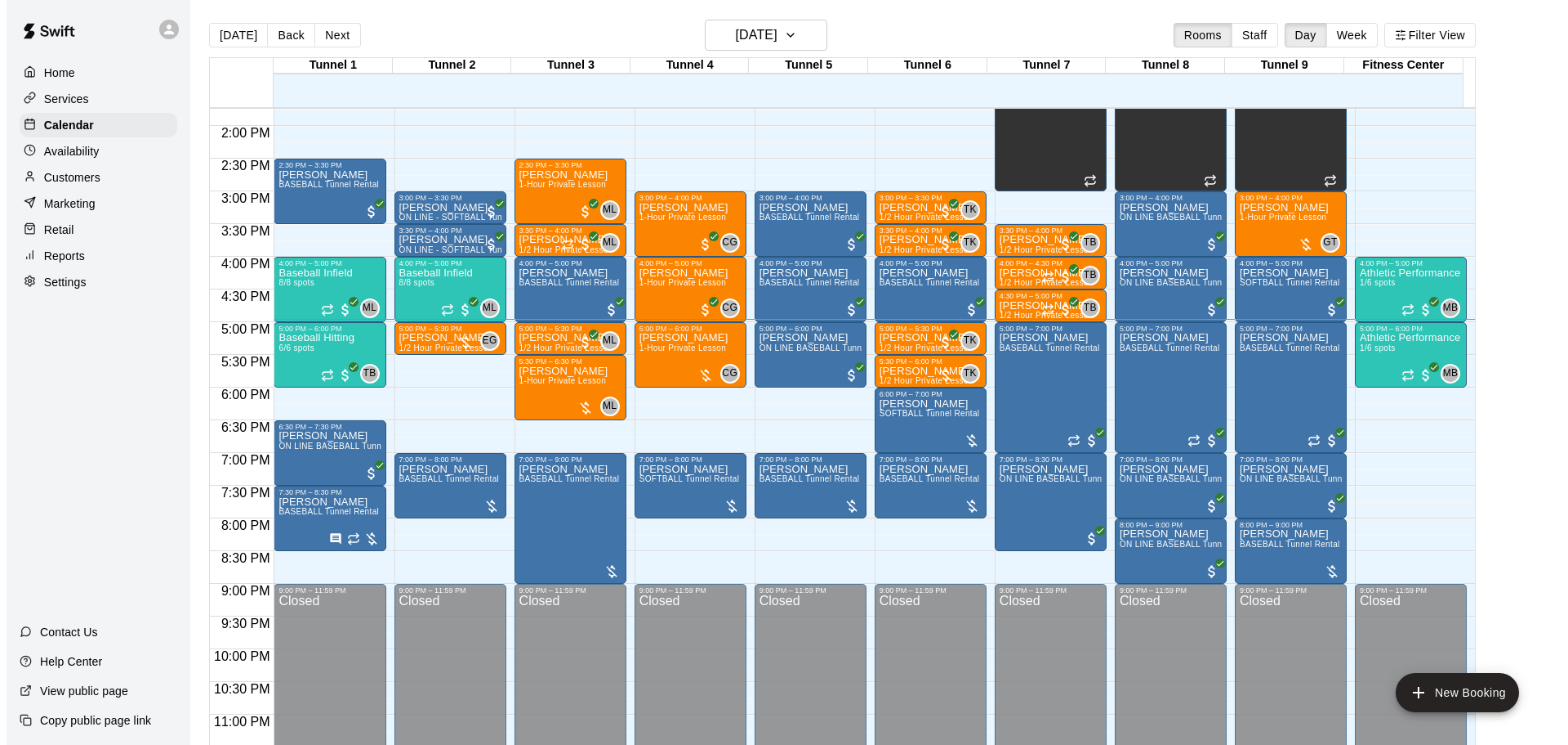
scroll to position [916, 0]
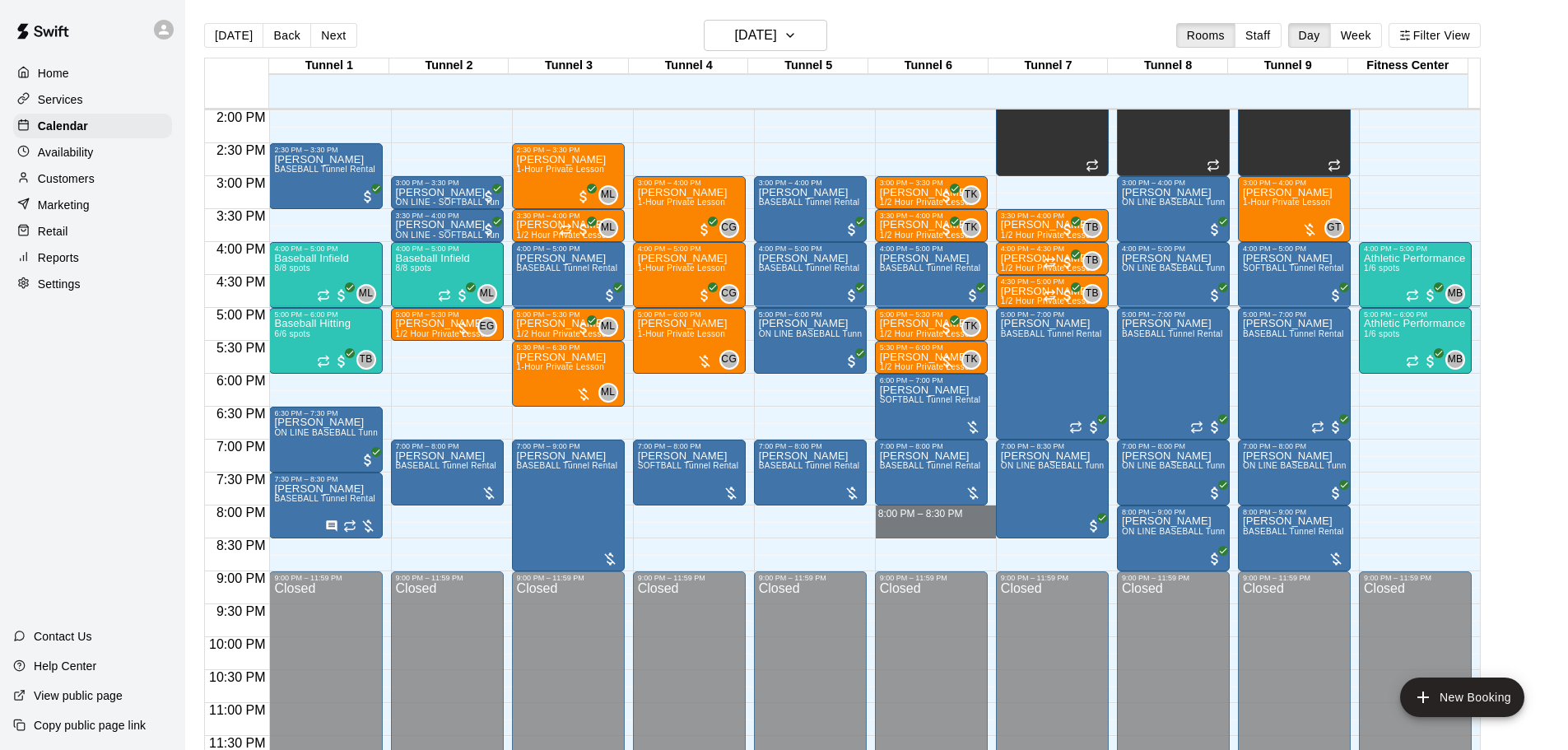
drag, startPoint x: 904, startPoint y: 507, endPoint x: 904, endPoint y: 524, distance: 17.0
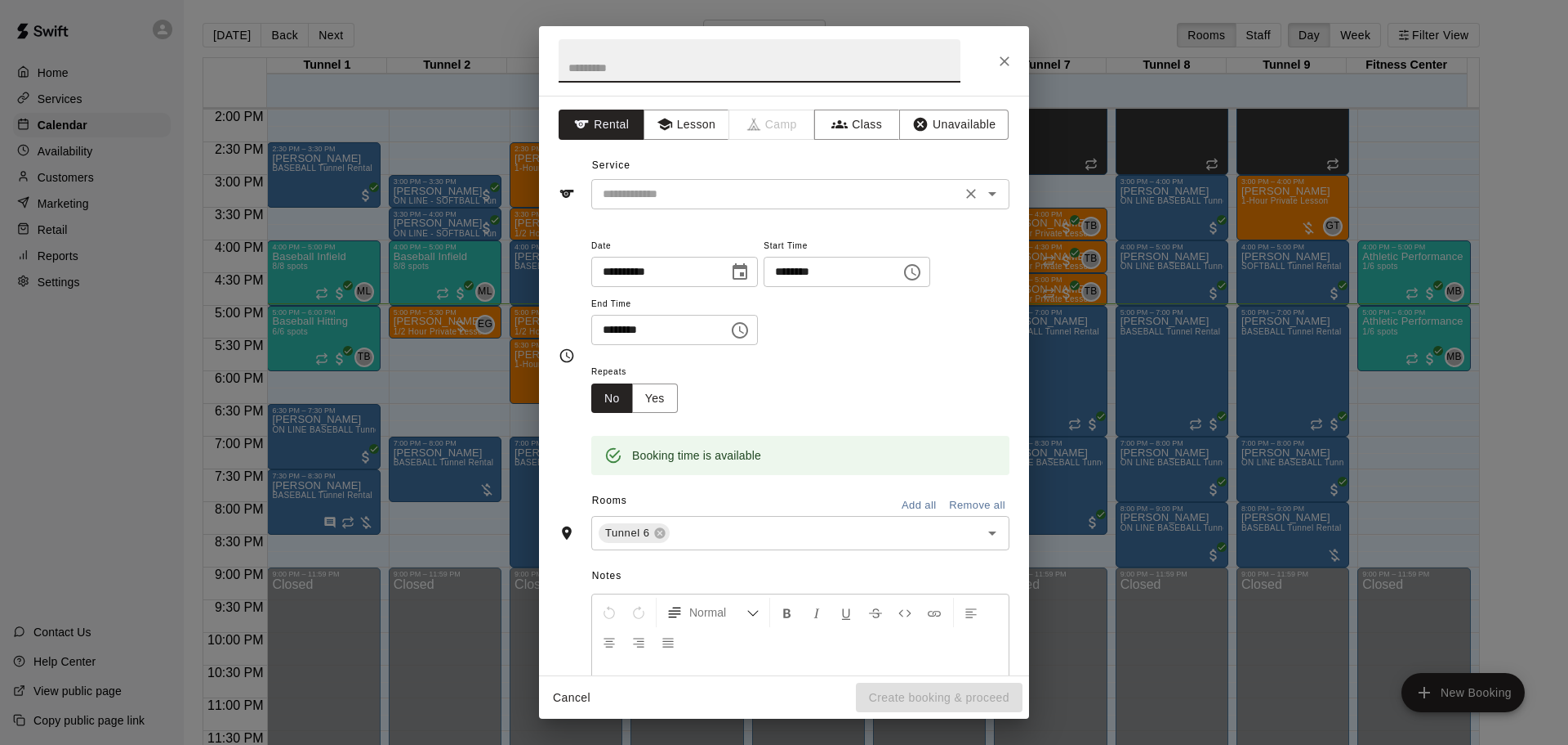
click at [814, 192] on input "text" at bounding box center [776, 194] width 360 height 20
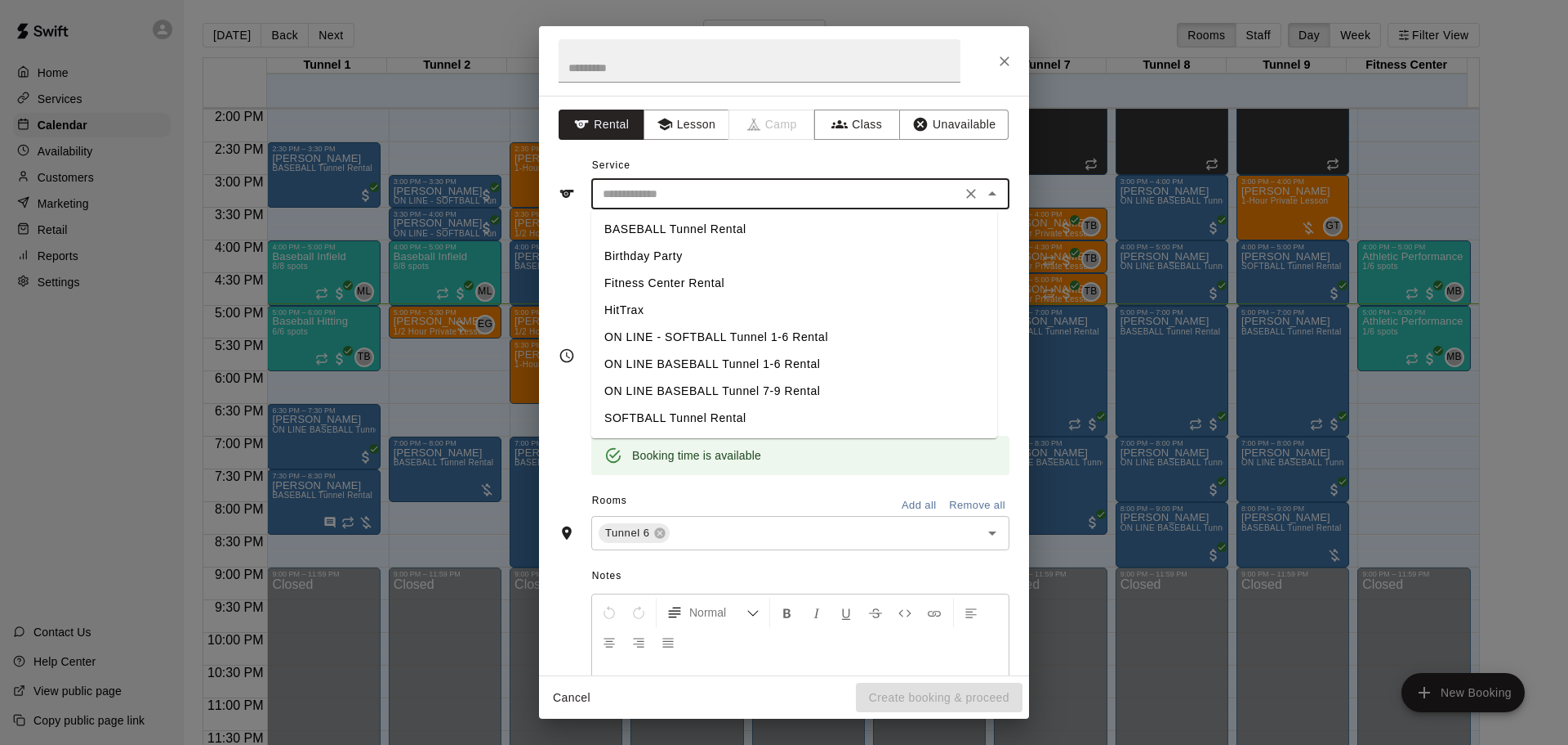
click at [684, 418] on li "SOFTBALL Tunnel Rental" at bounding box center [794, 417] width 406 height 27
type input "**********"
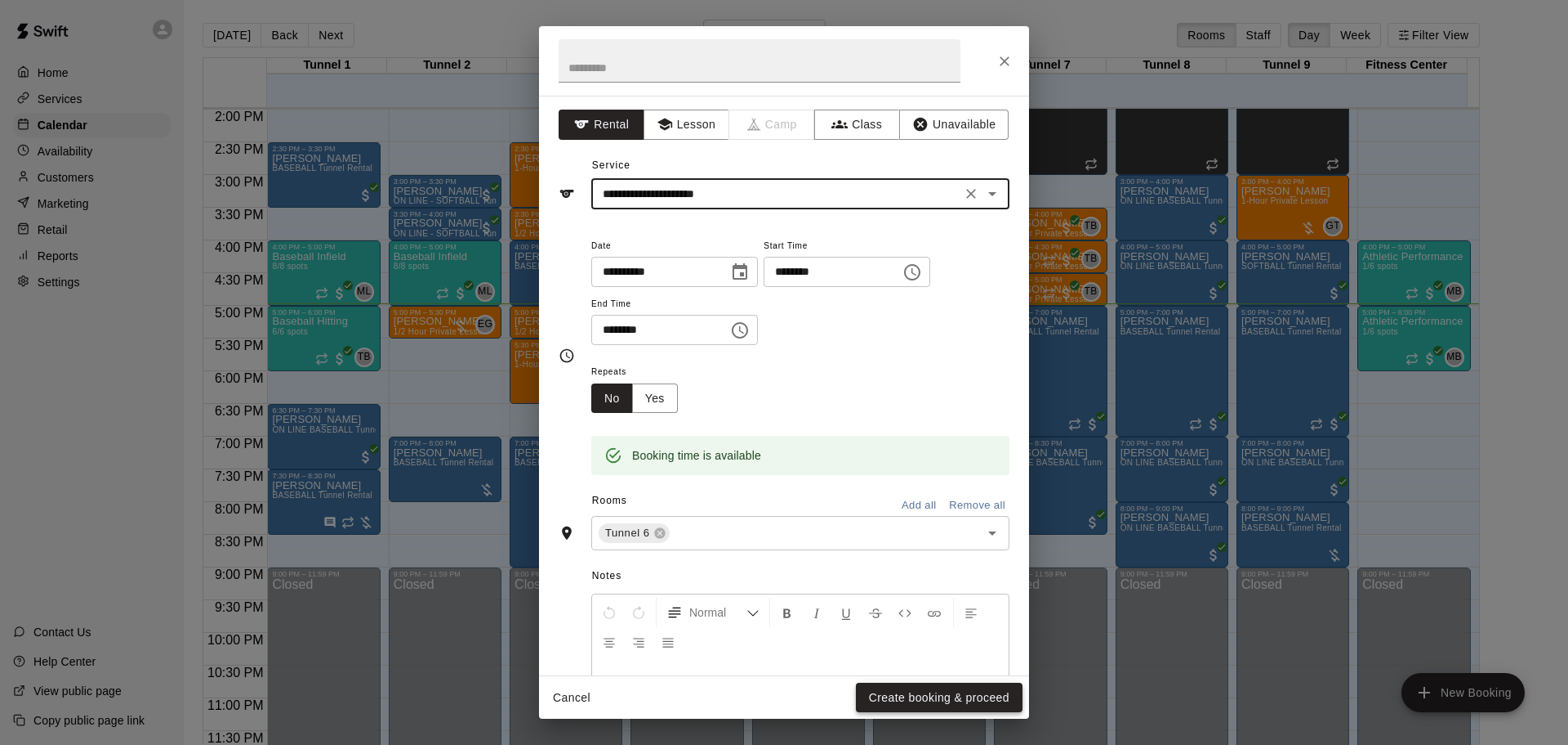
click at [926, 691] on button "Create booking & proceed" at bounding box center [940, 697] width 167 height 30
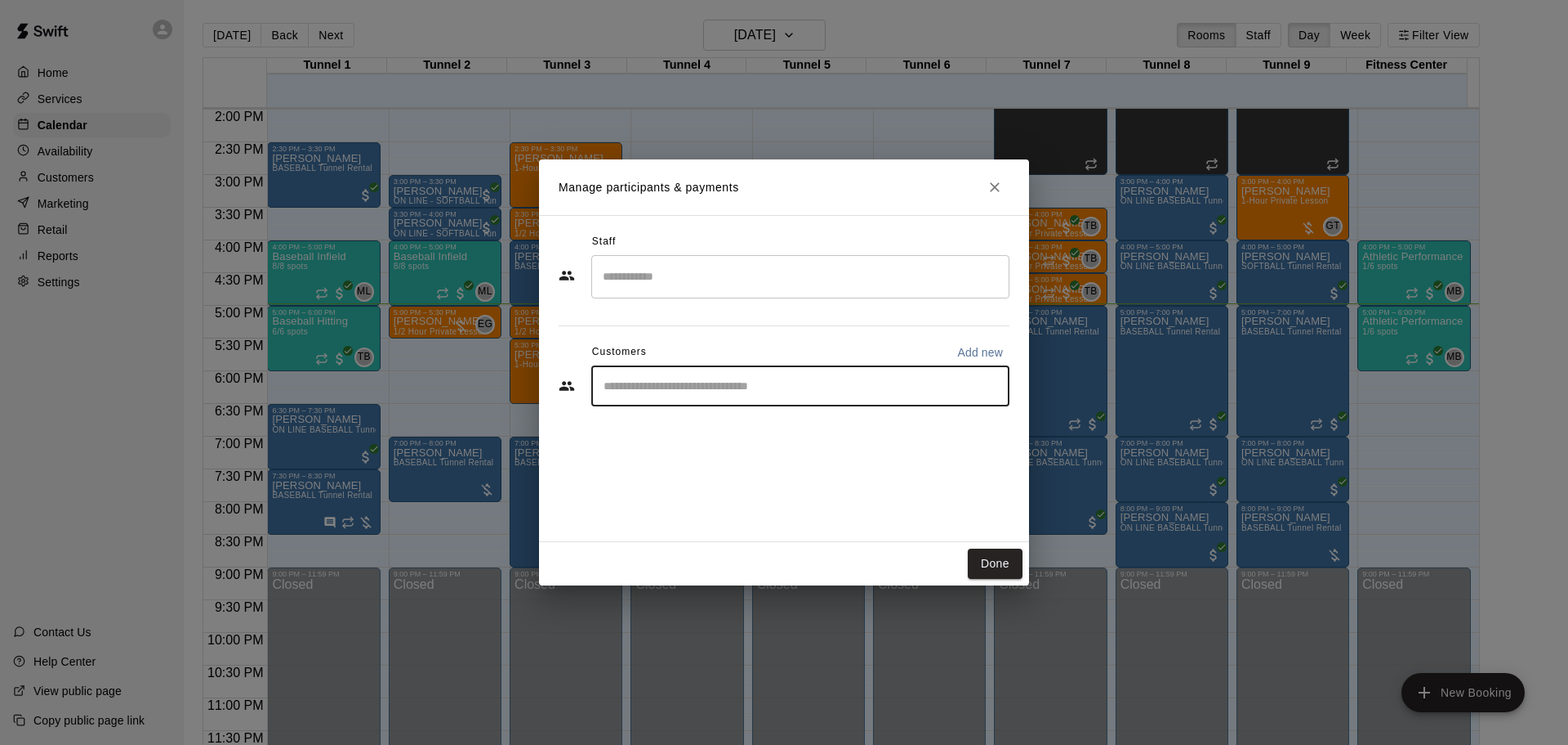
click at [750, 382] on input "Start typing to search customers..." at bounding box center [800, 386] width 404 height 16
type input "*****"
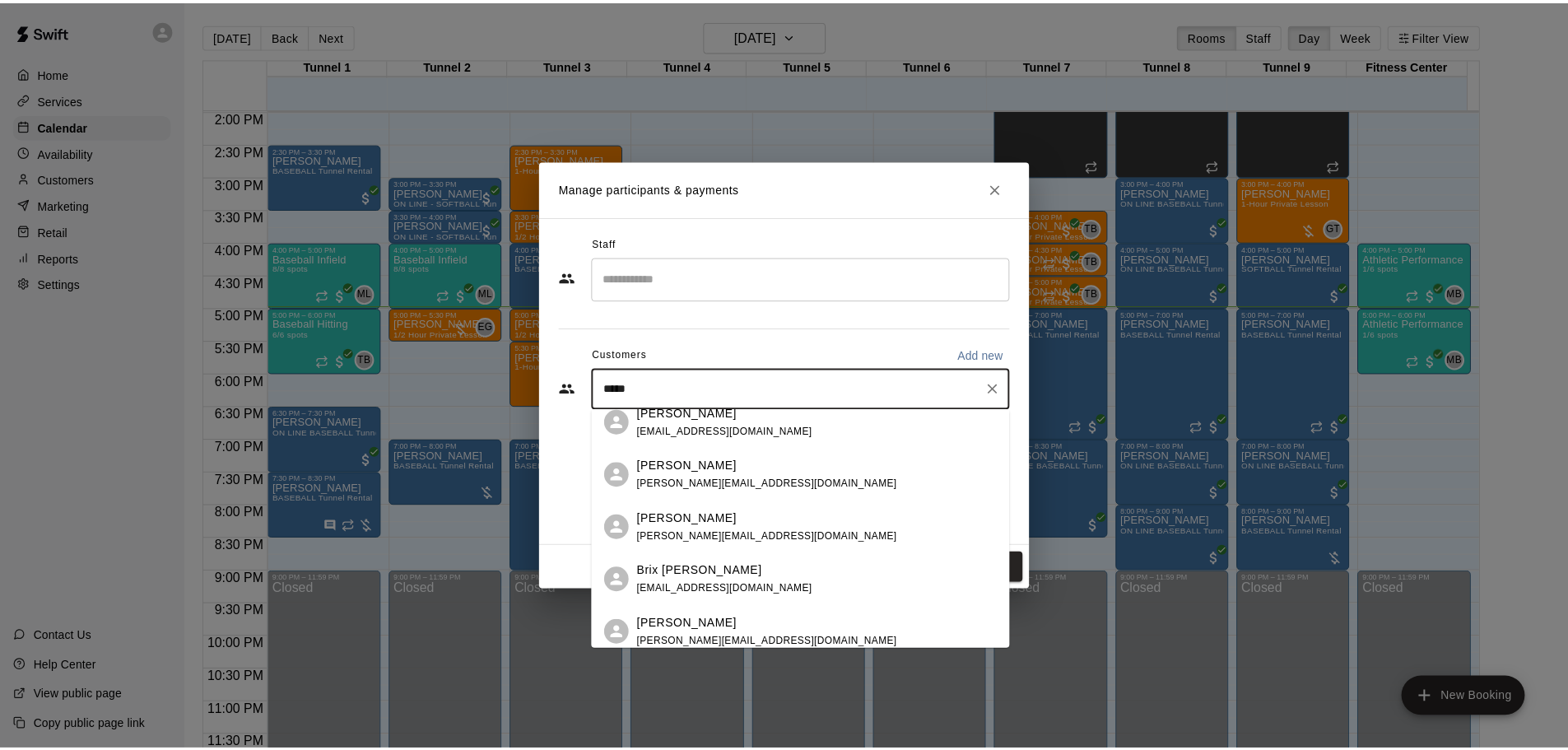
scroll to position [128, 0]
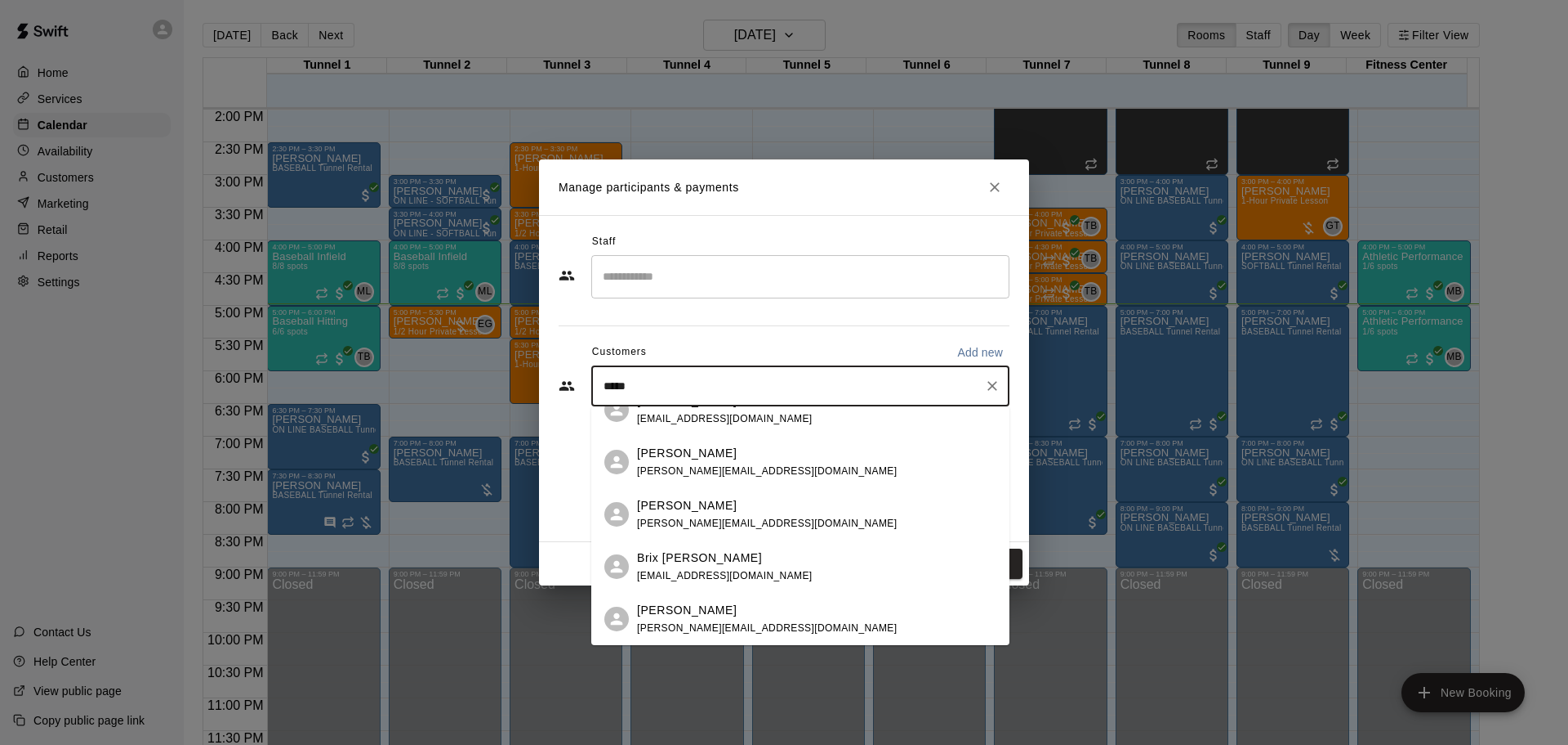
click at [726, 509] on div "[PERSON_NAME]" at bounding box center [768, 505] width 260 height 17
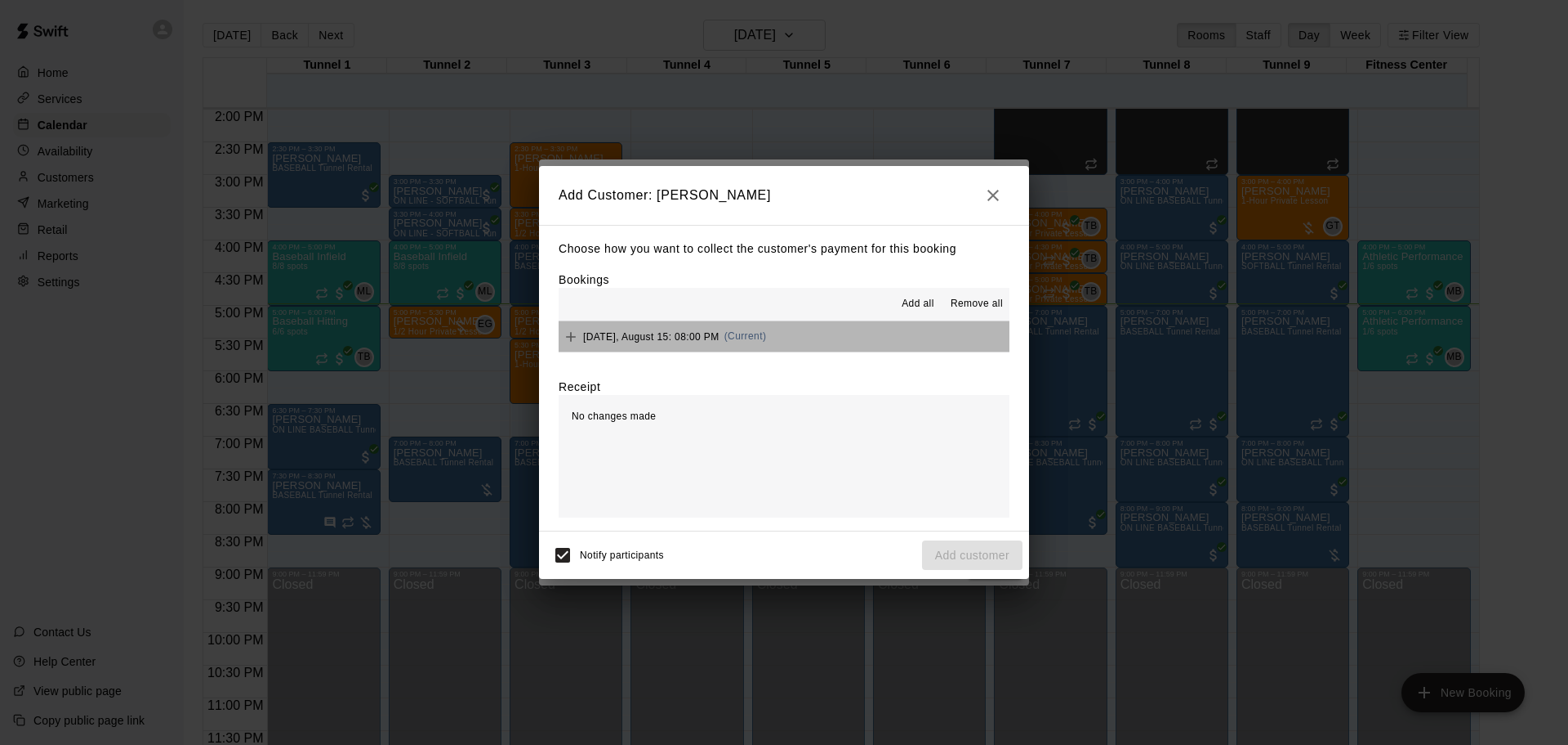
click at [848, 330] on button "Friday, August 15: 08:00 PM (Current)" at bounding box center [784, 336] width 451 height 30
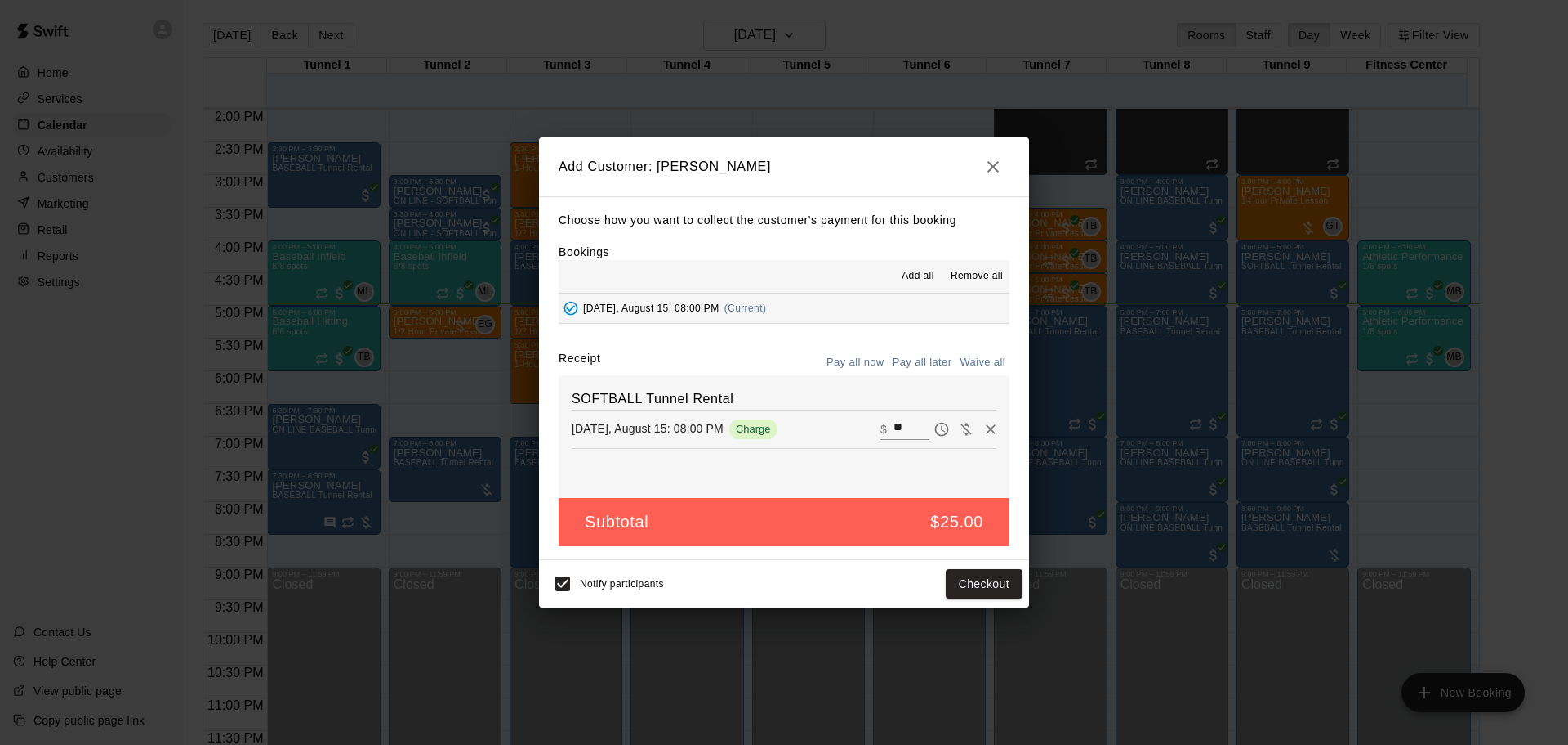
click at [908, 351] on button "Pay all later" at bounding box center [922, 363] width 68 height 26
click at [1005, 582] on button "Add customer" at bounding box center [973, 584] width 101 height 30
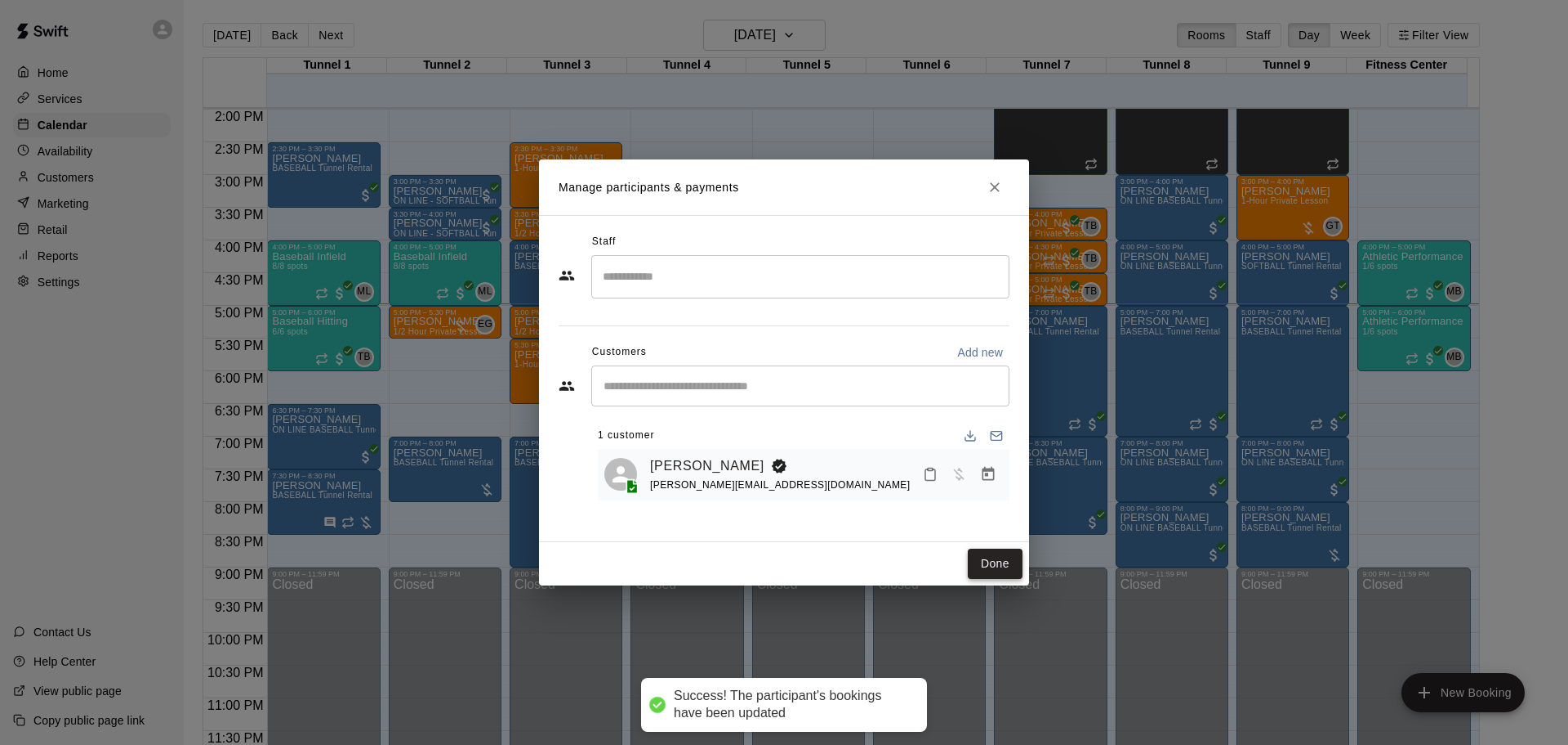
click at [991, 561] on button "Done" at bounding box center [996, 563] width 55 height 30
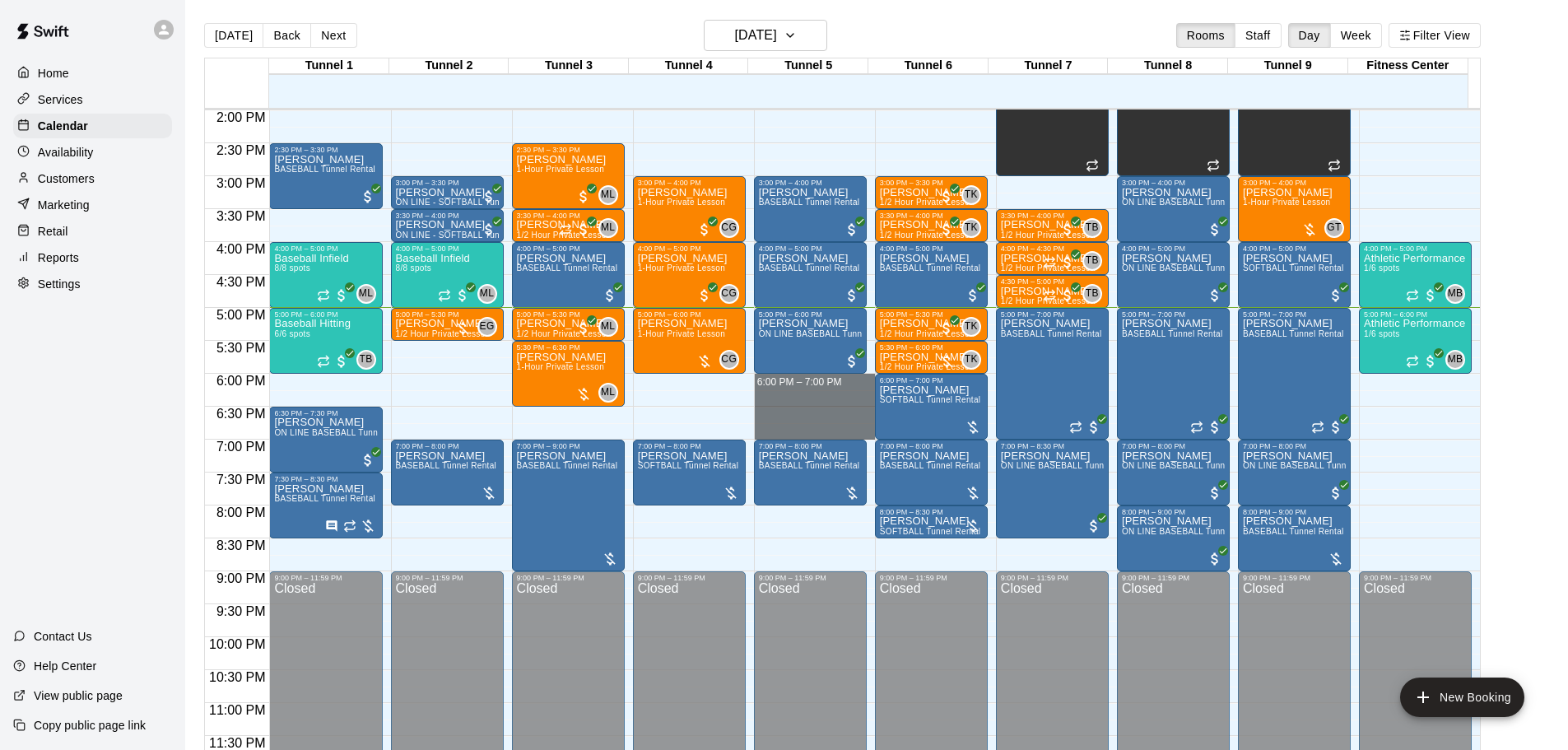
drag, startPoint x: 767, startPoint y: 375, endPoint x: 772, endPoint y: 434, distance: 59.2
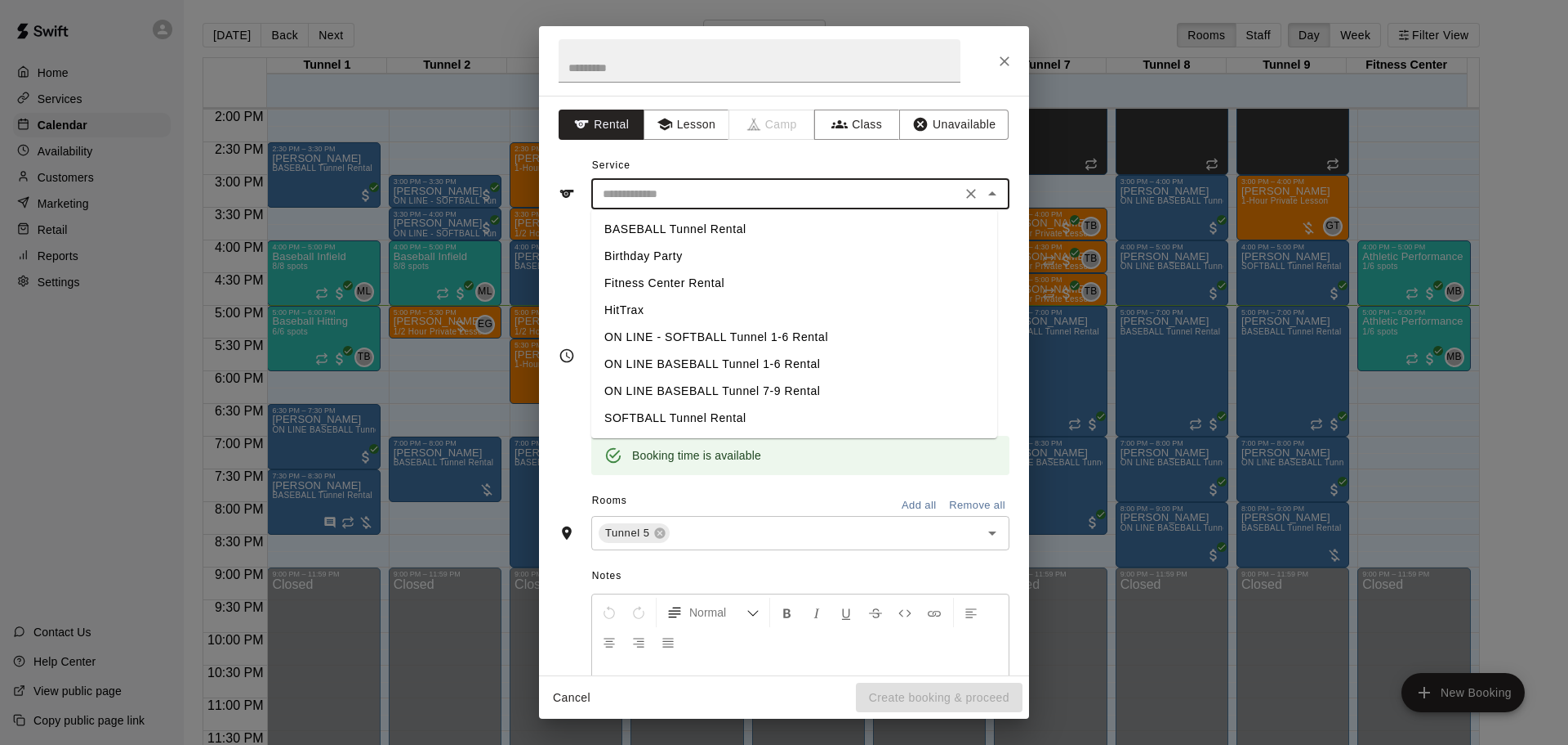
click at [656, 188] on input "text" at bounding box center [776, 194] width 360 height 20
click at [770, 222] on li "BASEBALL Tunnel Rental" at bounding box center [794, 228] width 406 height 27
type input "**********"
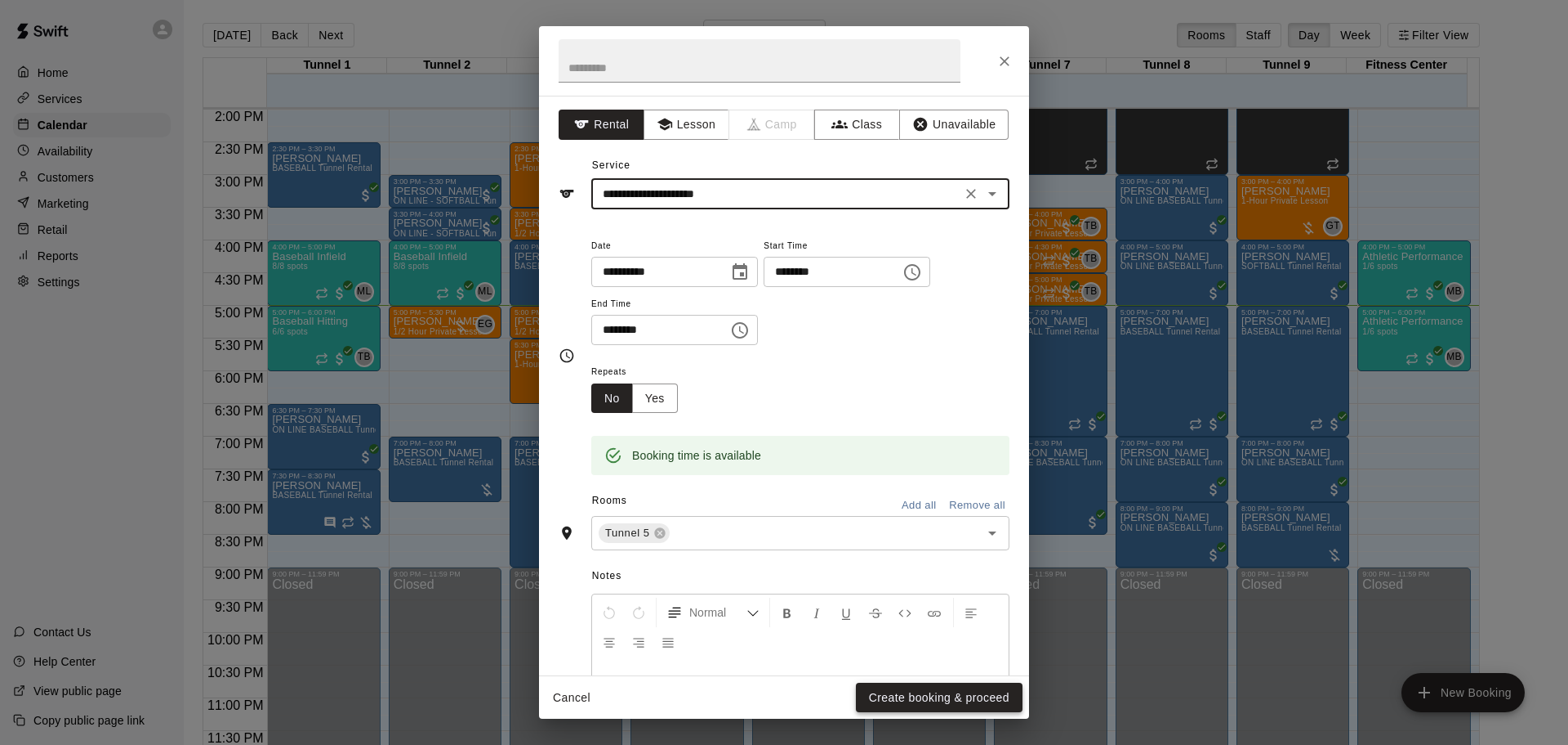
click at [949, 688] on button "Create booking & proceed" at bounding box center [940, 697] width 167 height 30
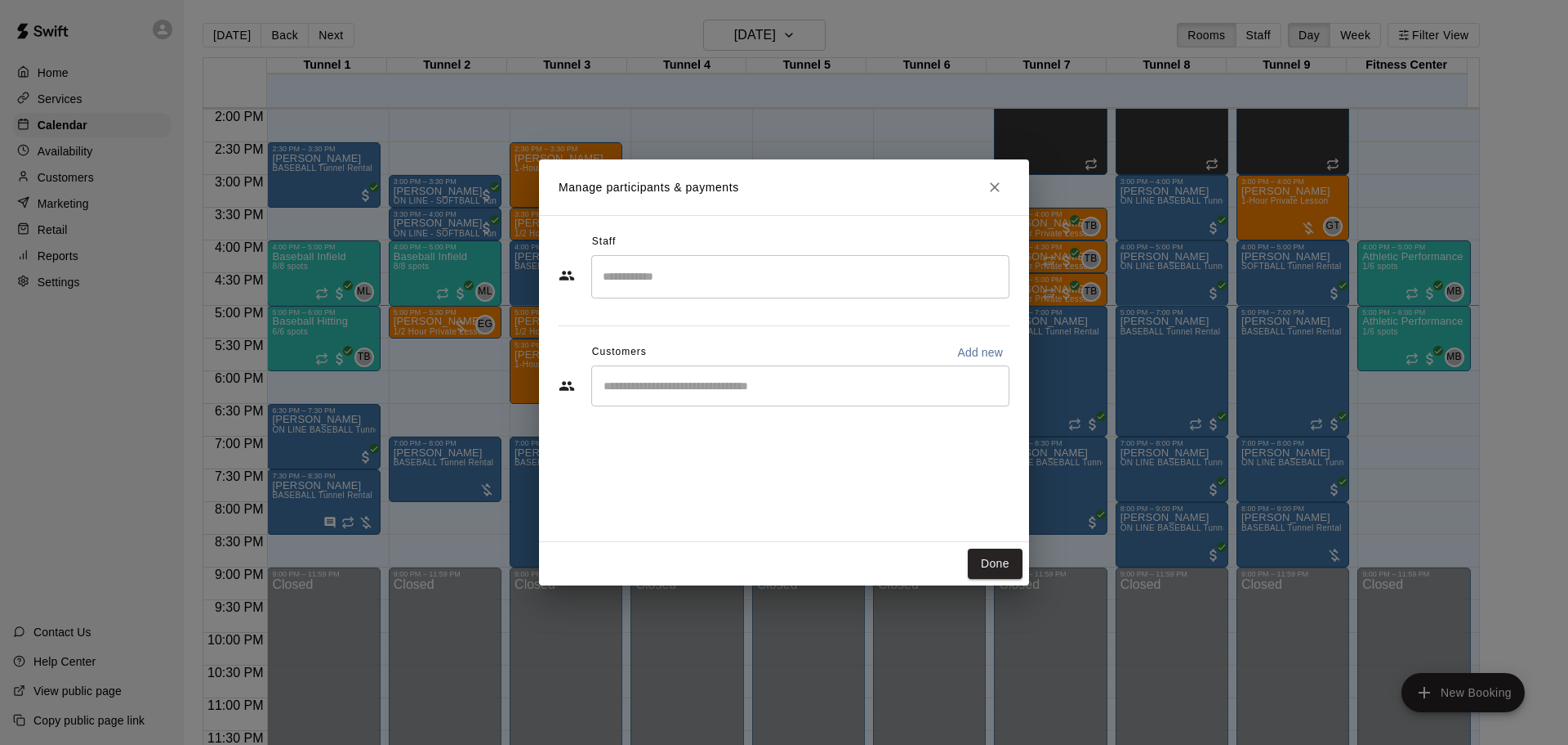
click at [686, 399] on div "​" at bounding box center [800, 386] width 419 height 41
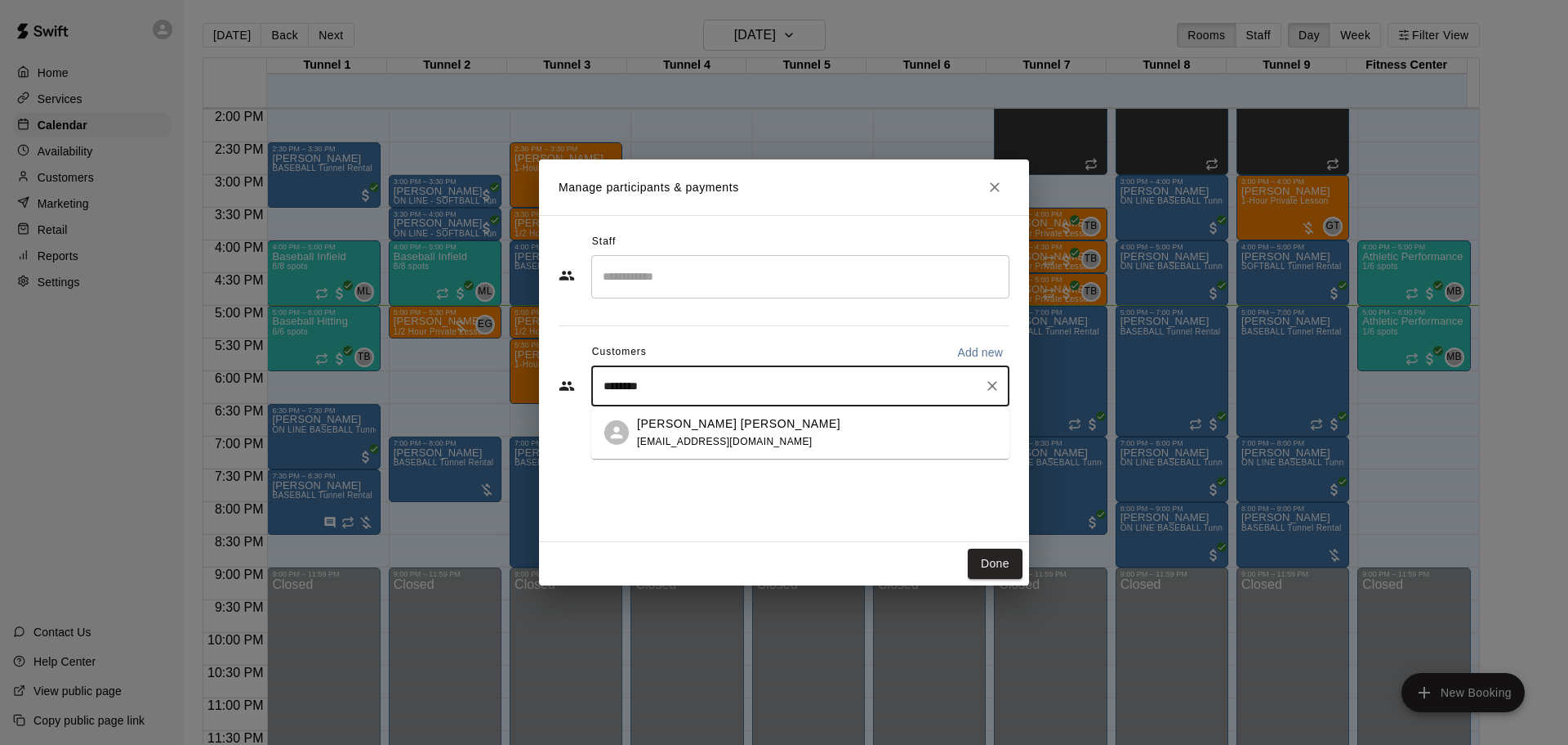
type input "*********"
click at [866, 438] on div "Cooper Gribbons butterflynt@yahoo.com" at bounding box center [817, 433] width 359 height 35
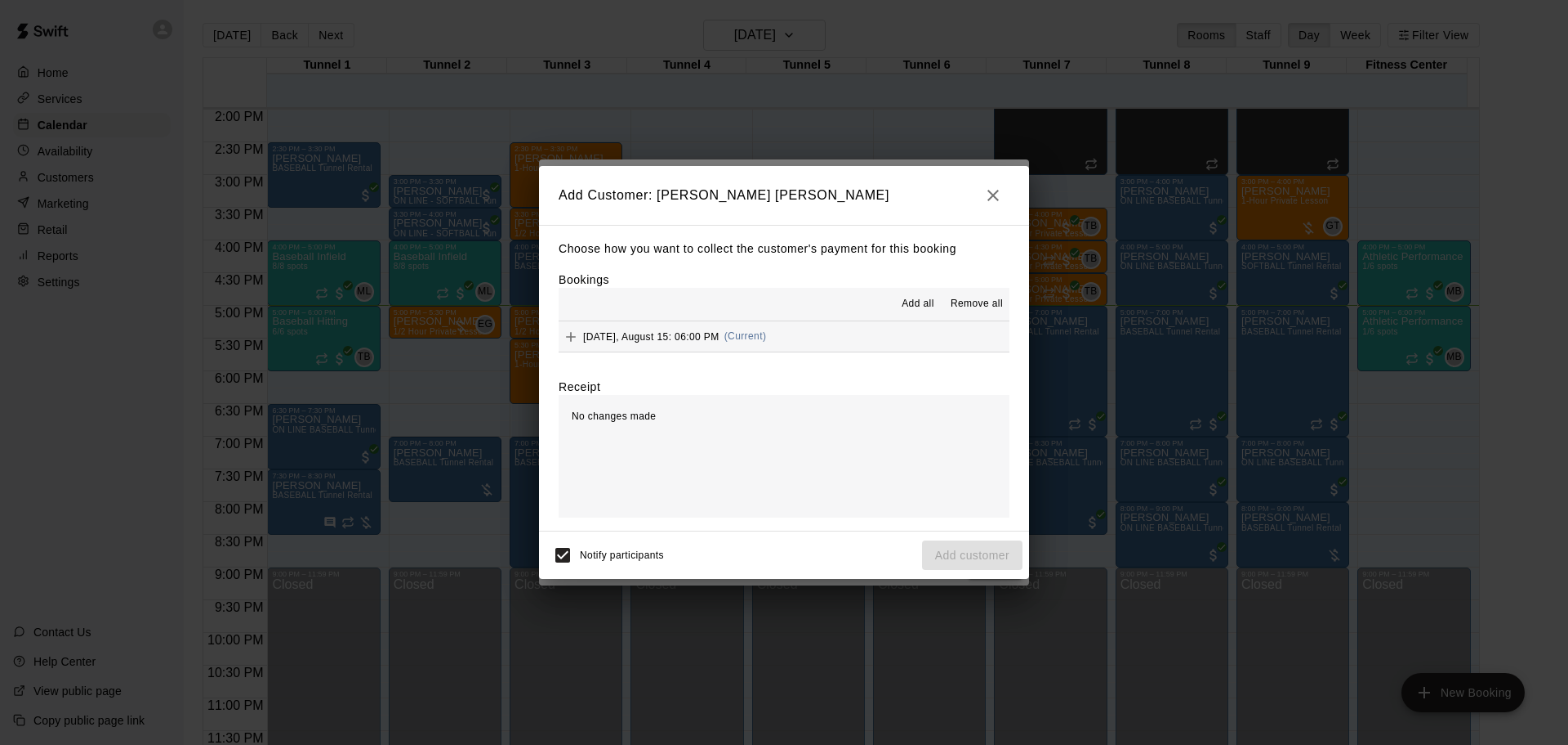
click at [798, 332] on button "Friday, August 15: 06:00 PM (Current)" at bounding box center [784, 336] width 451 height 30
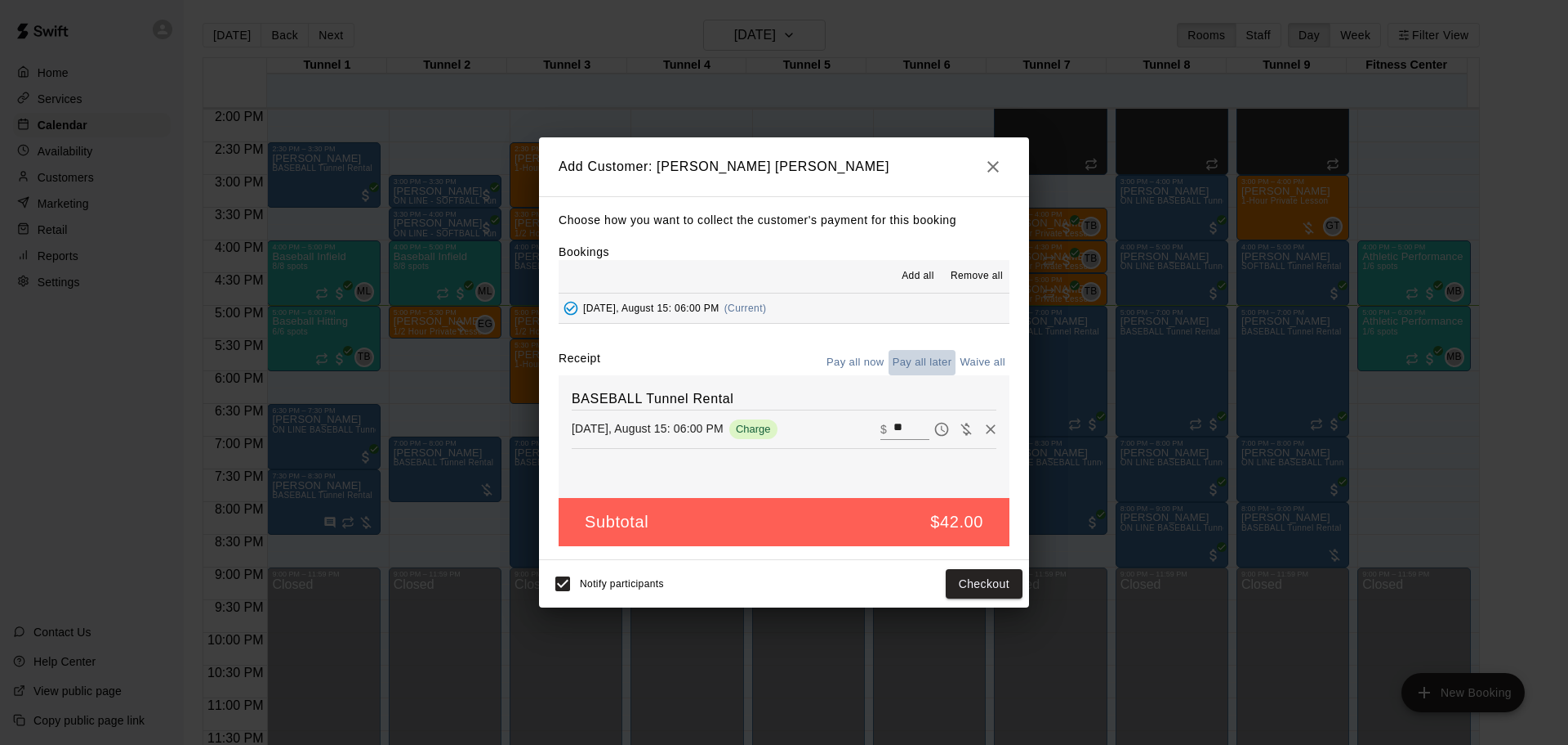
click at [933, 352] on button "Pay all later" at bounding box center [922, 363] width 68 height 26
click at [1006, 586] on button "Add customer" at bounding box center [973, 584] width 101 height 30
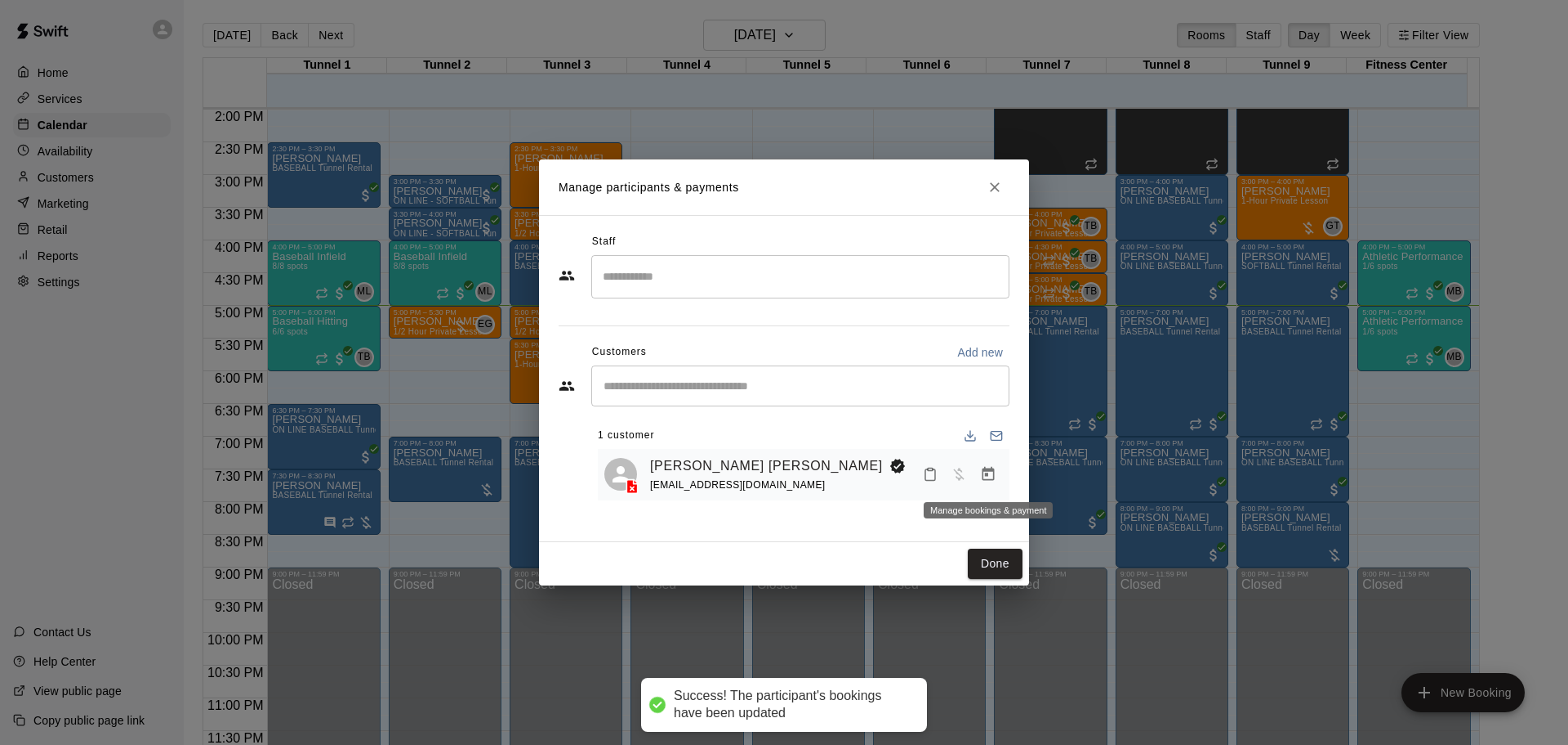
click at [982, 478] on icon "Manage bookings & payment" at bounding box center [988, 474] width 16 height 16
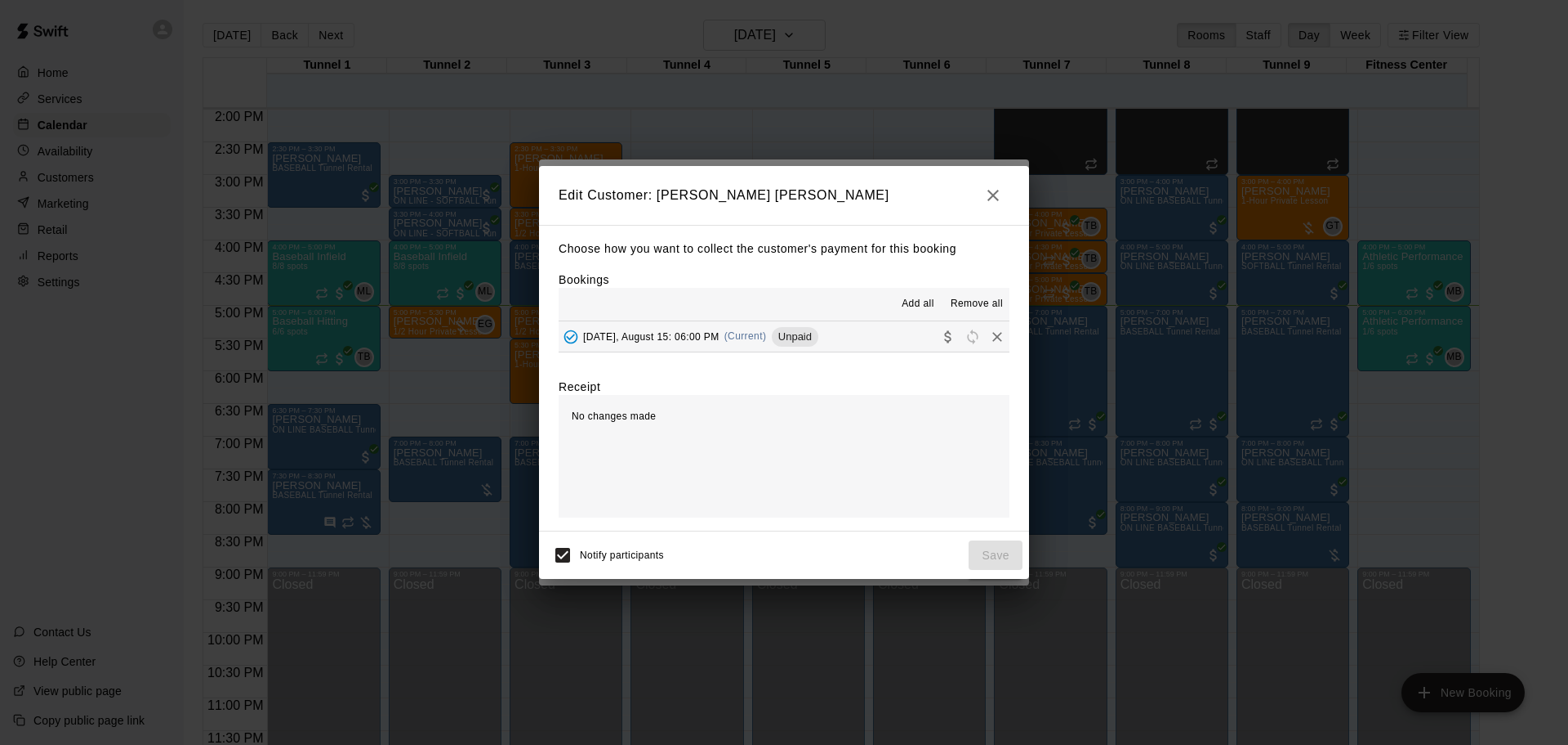
click at [806, 336] on span "Unpaid" at bounding box center [795, 335] width 47 height 12
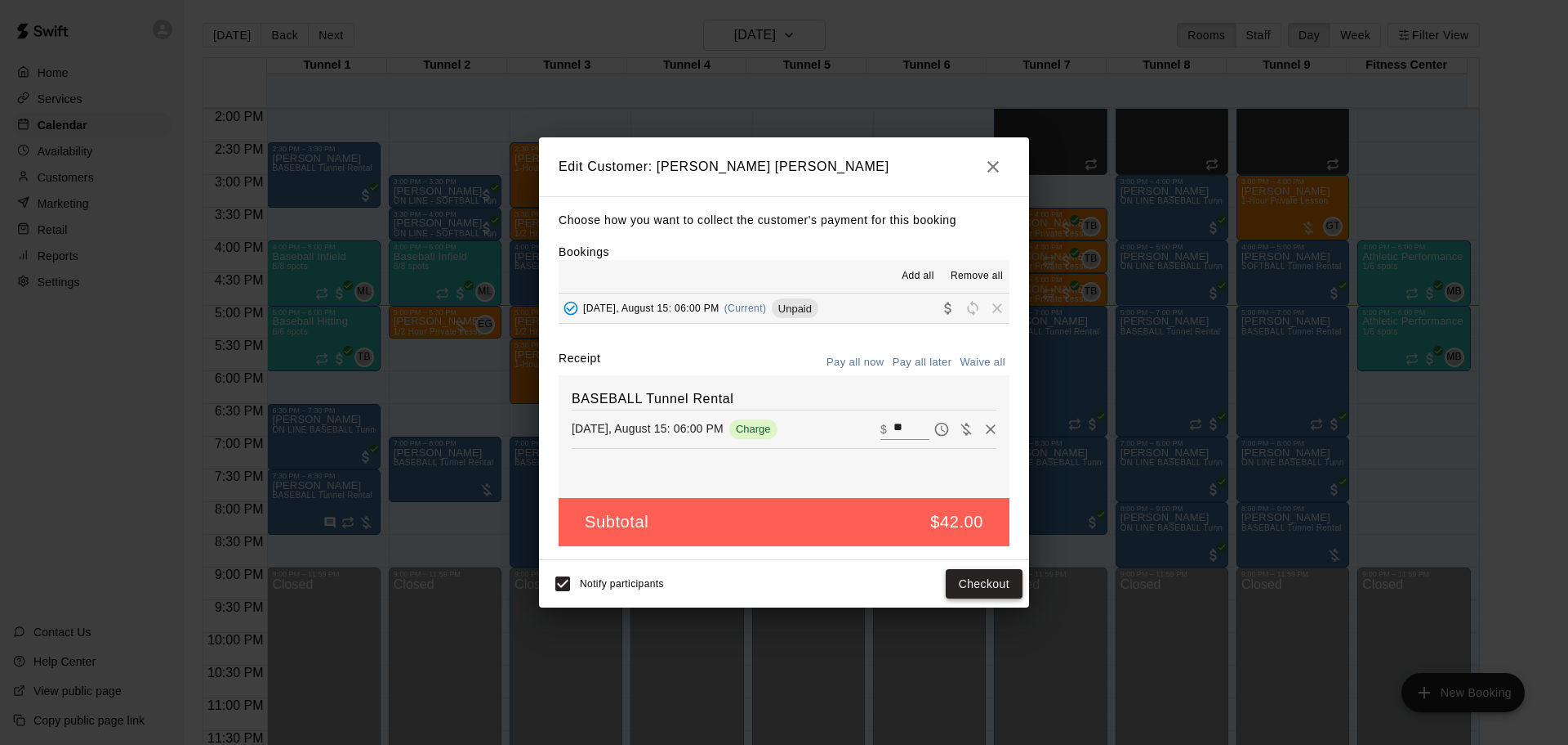
click at [962, 592] on button "Checkout" at bounding box center [985, 584] width 77 height 30
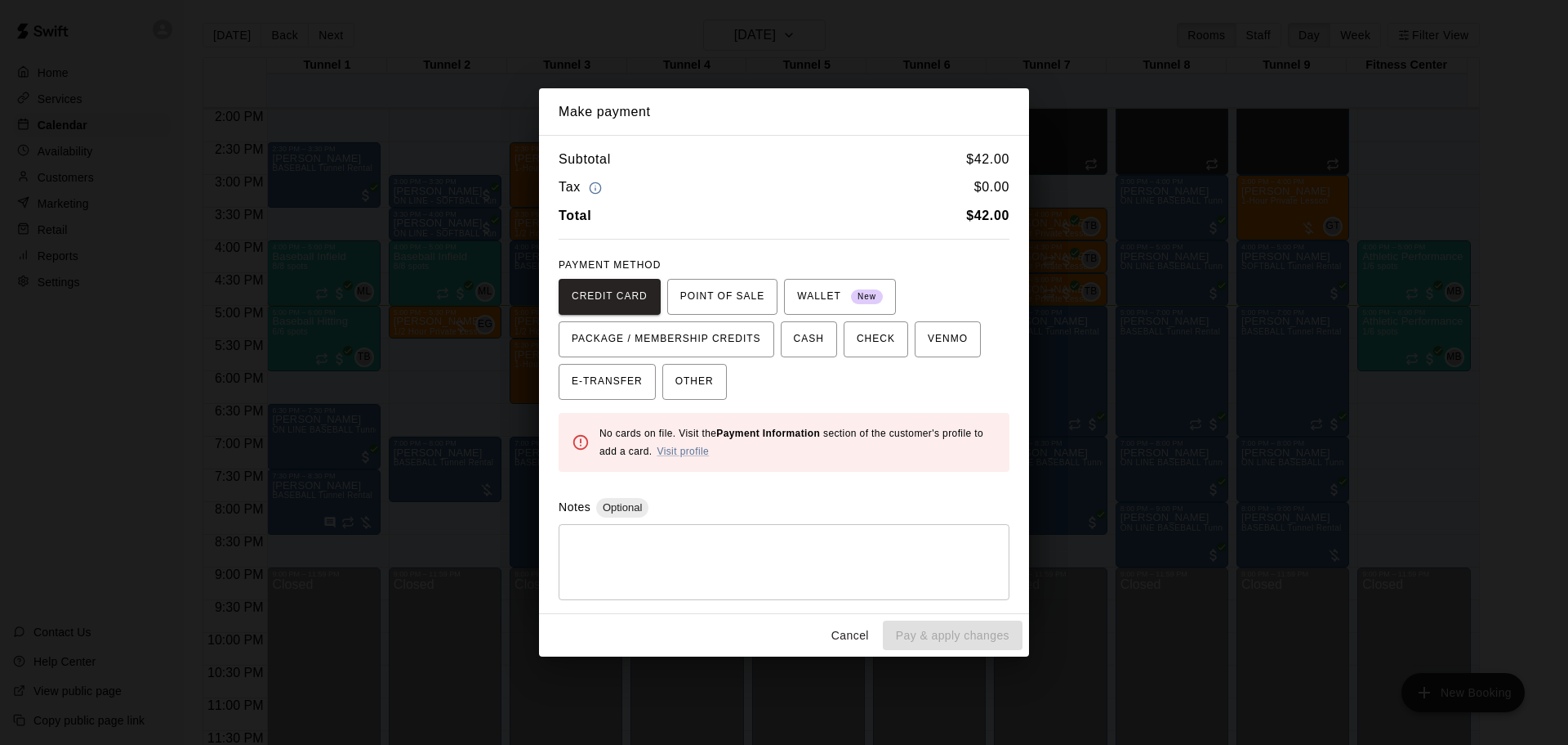
click at [857, 631] on button "Cancel" at bounding box center [850, 635] width 52 height 30
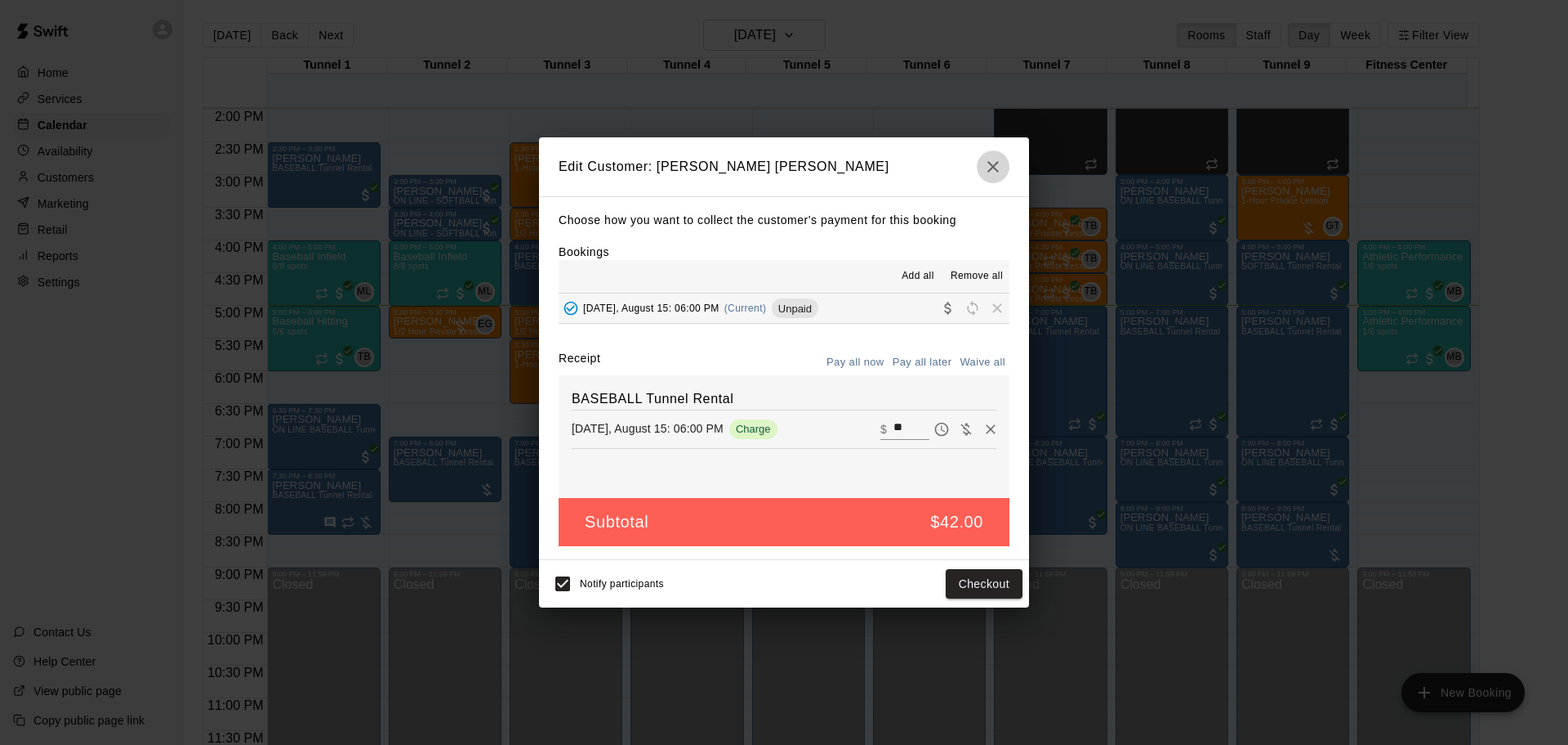
click at [995, 153] on button "button" at bounding box center [994, 167] width 33 height 33
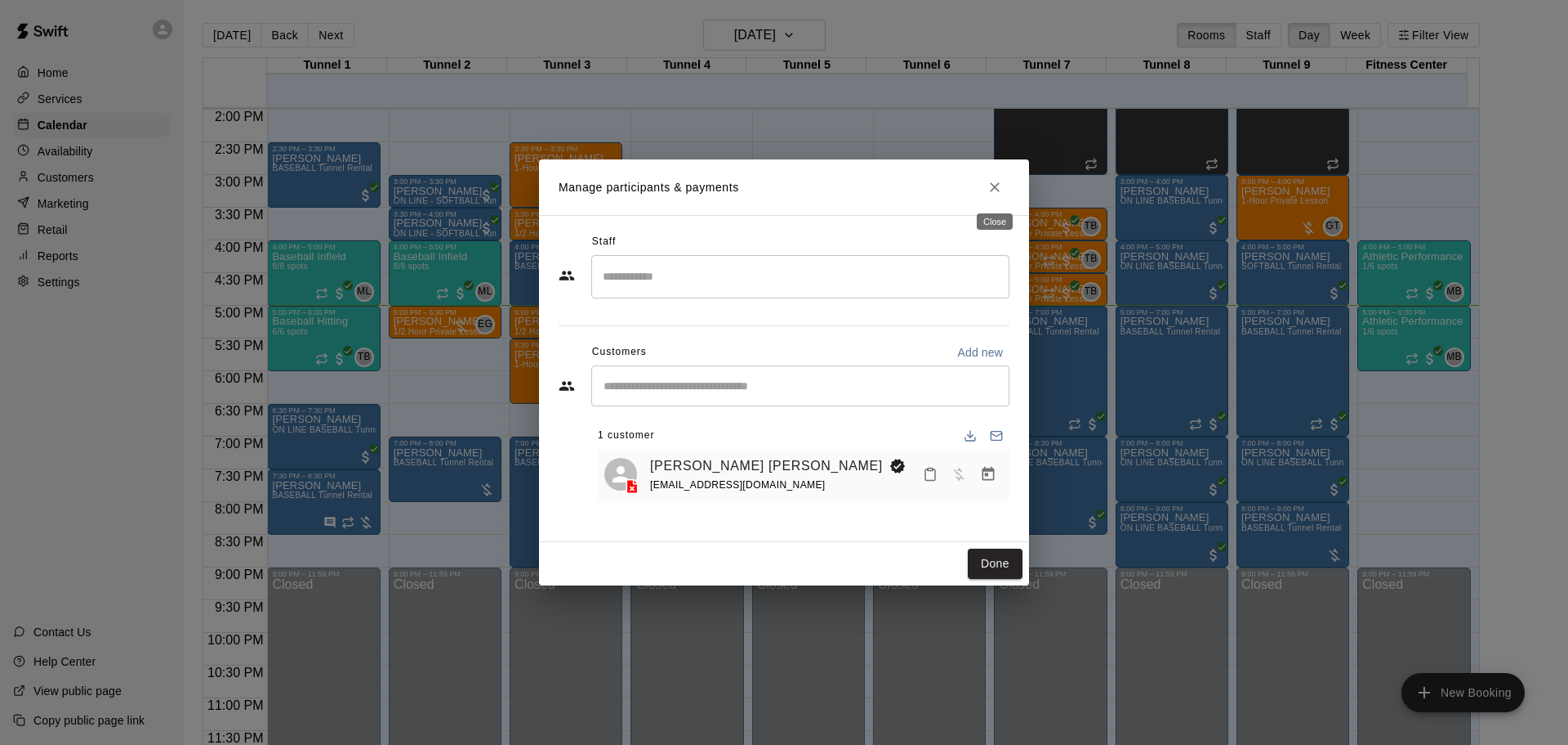
click at [993, 178] on button "Close" at bounding box center [995, 187] width 29 height 29
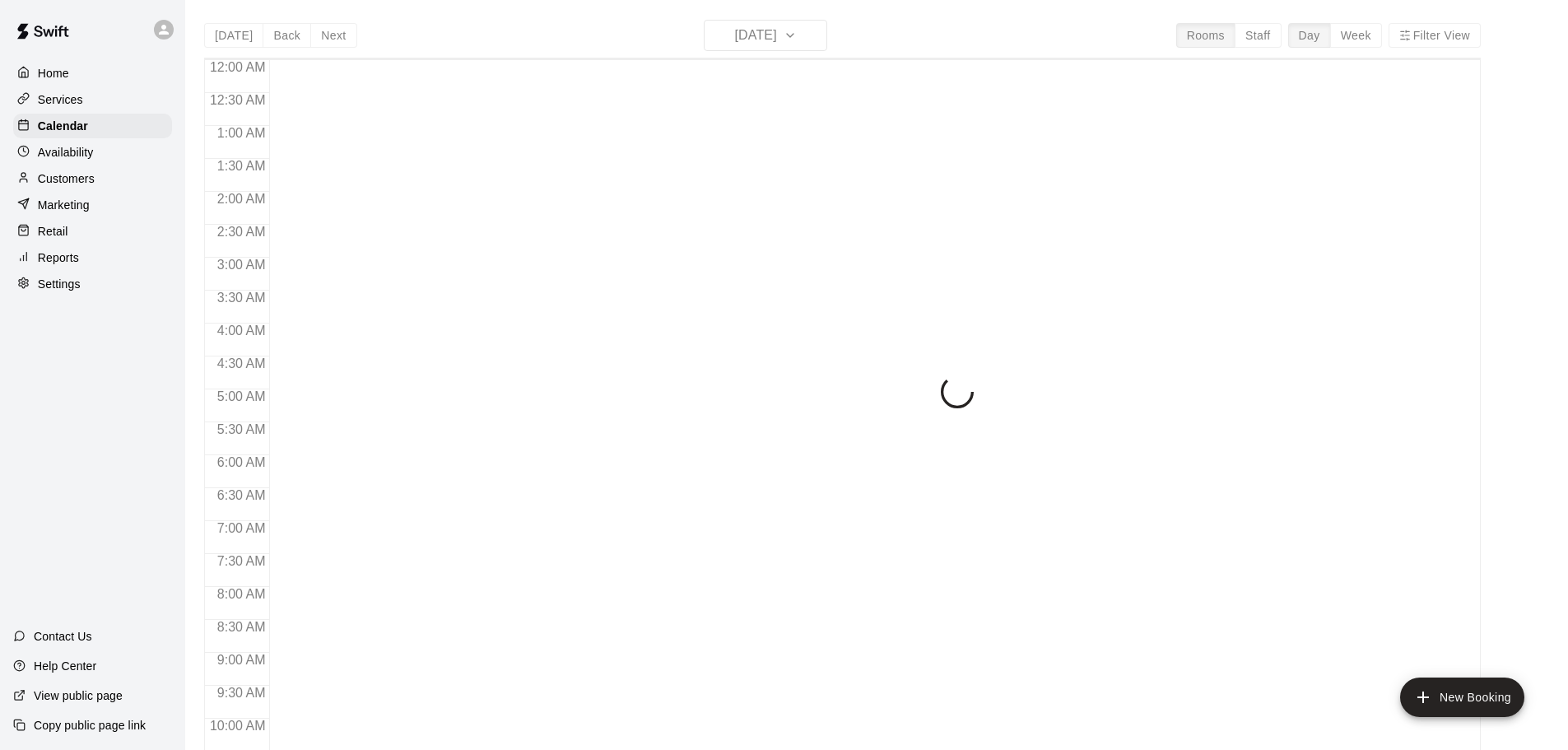
scroll to position [872, 0]
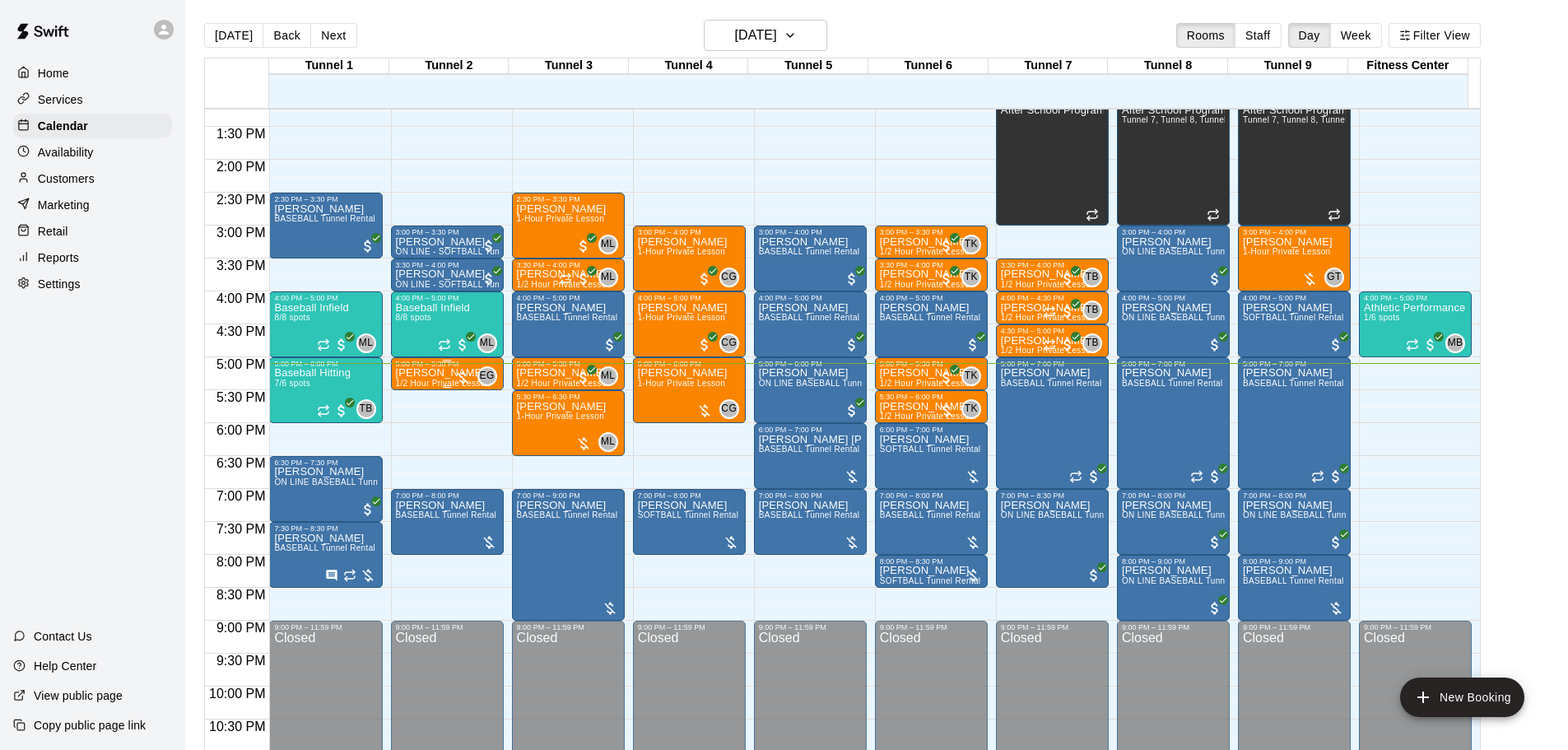
click at [454, 370] on div at bounding box center [462, 377] width 17 height 17
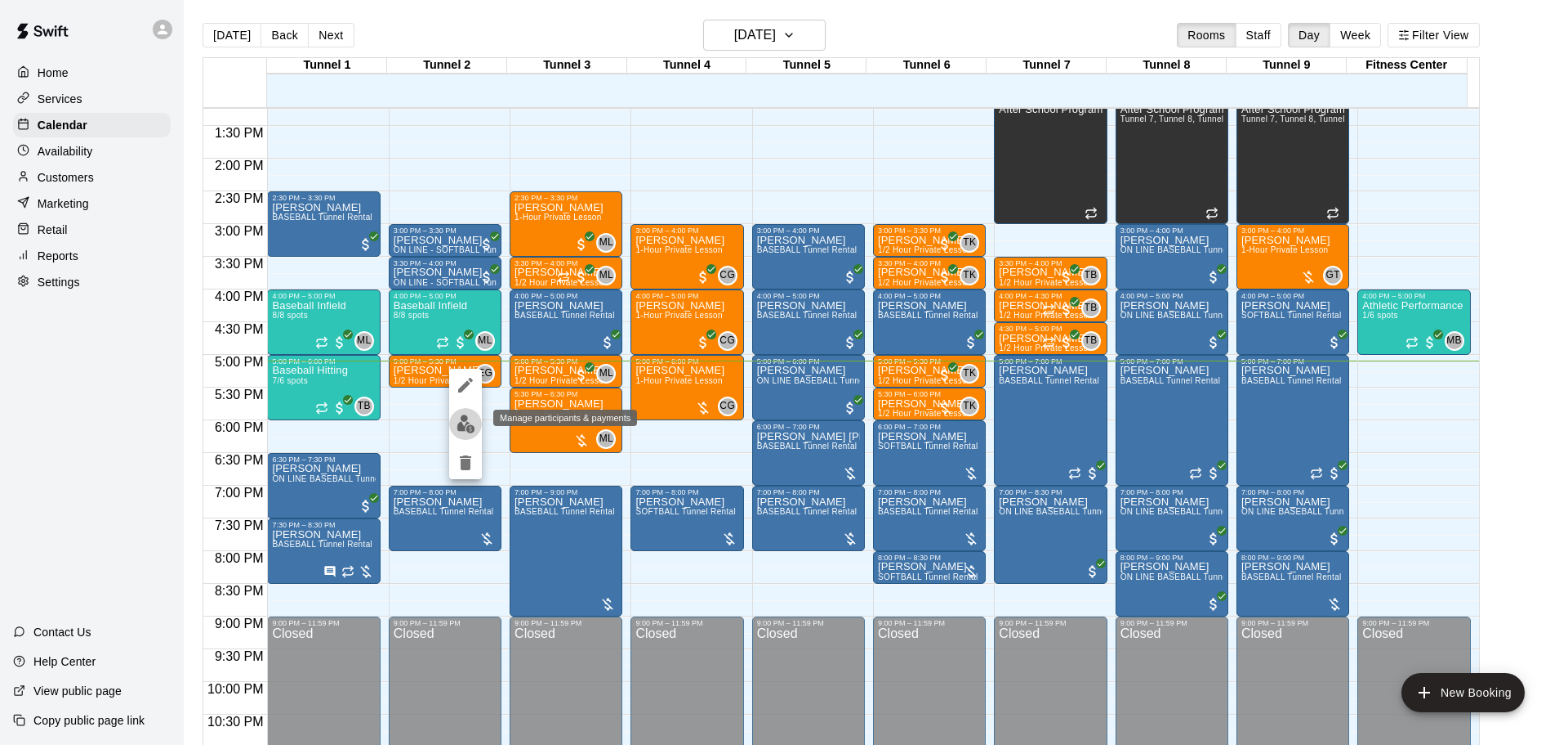
click at [459, 427] on img "edit" at bounding box center [466, 423] width 19 height 19
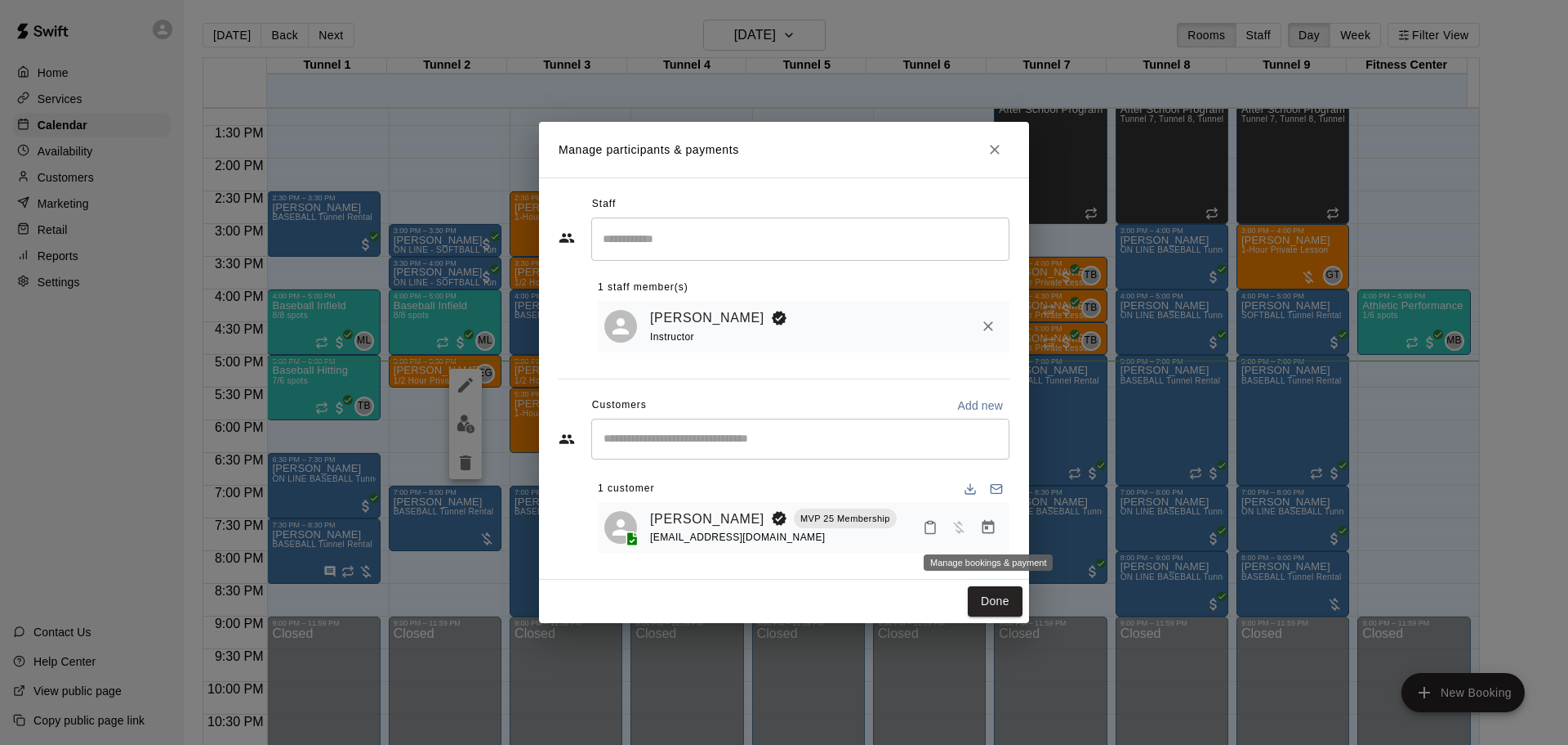
click at [988, 516] on button "Manage bookings & payment" at bounding box center [988, 527] width 29 height 29
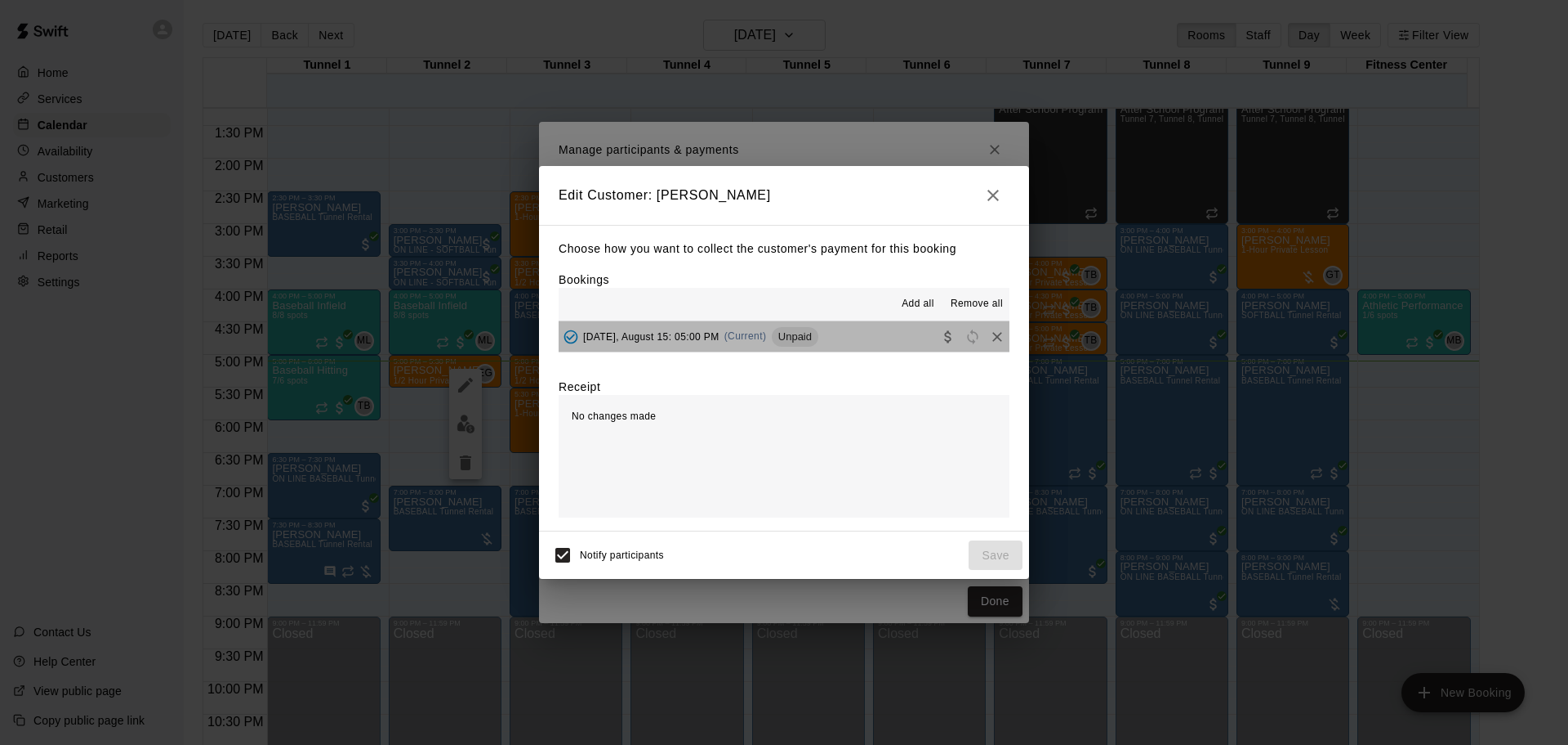
click at [820, 346] on button "[DATE], August 15: 05:00 PM (Current) Unpaid" at bounding box center [784, 336] width 451 height 30
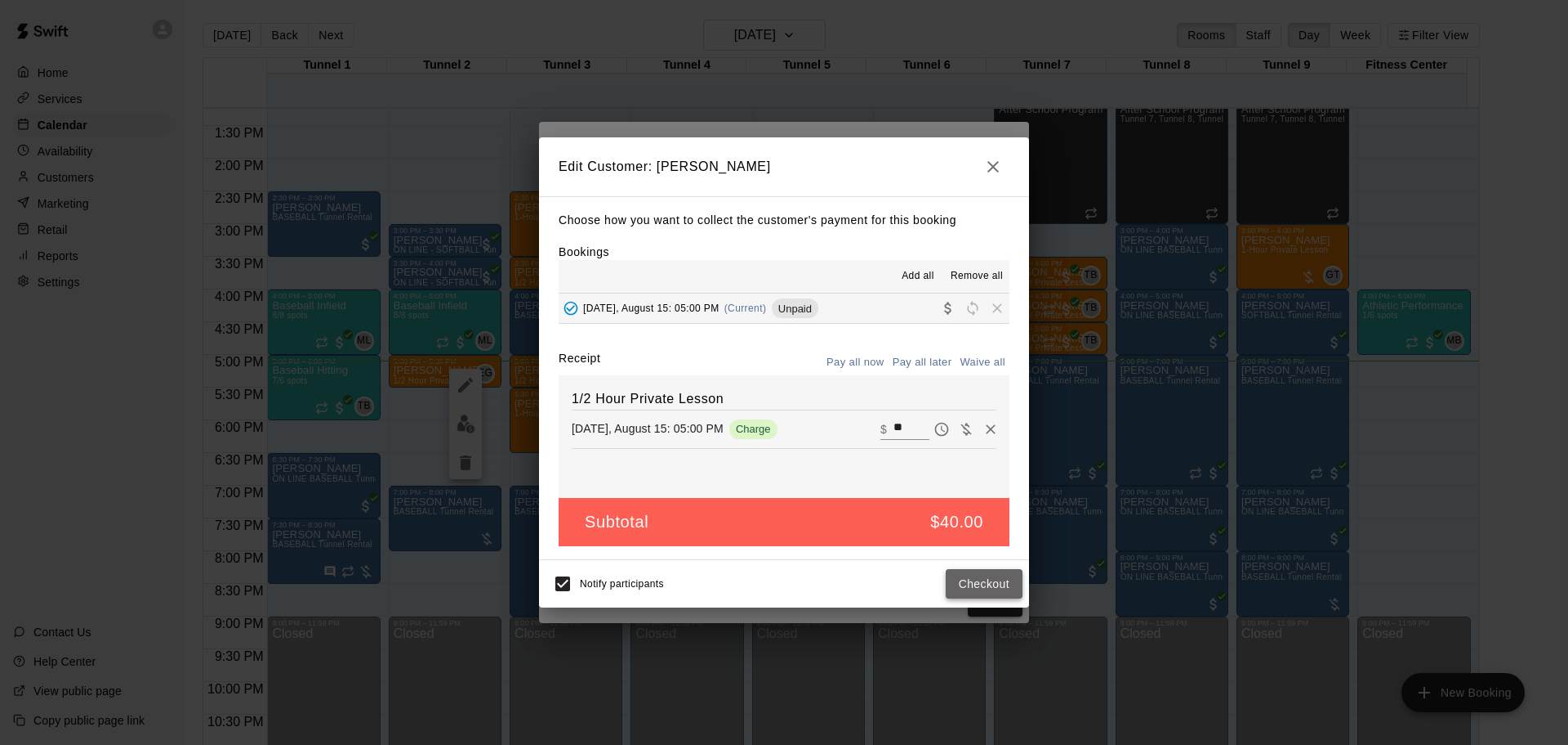
click at [986, 585] on button "Checkout" at bounding box center [985, 584] width 77 height 30
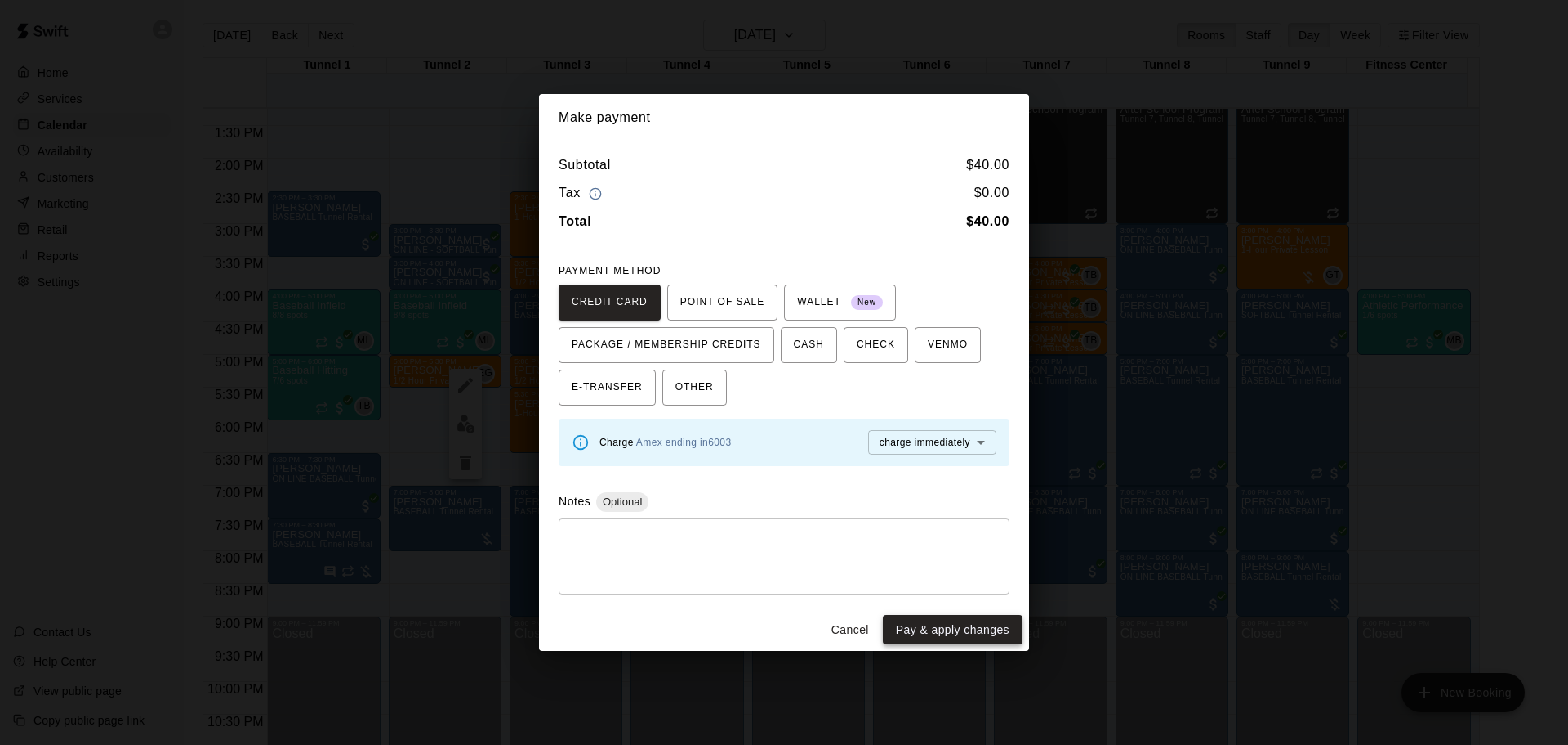
click at [964, 624] on button "Pay & apply changes" at bounding box center [953, 630] width 140 height 30
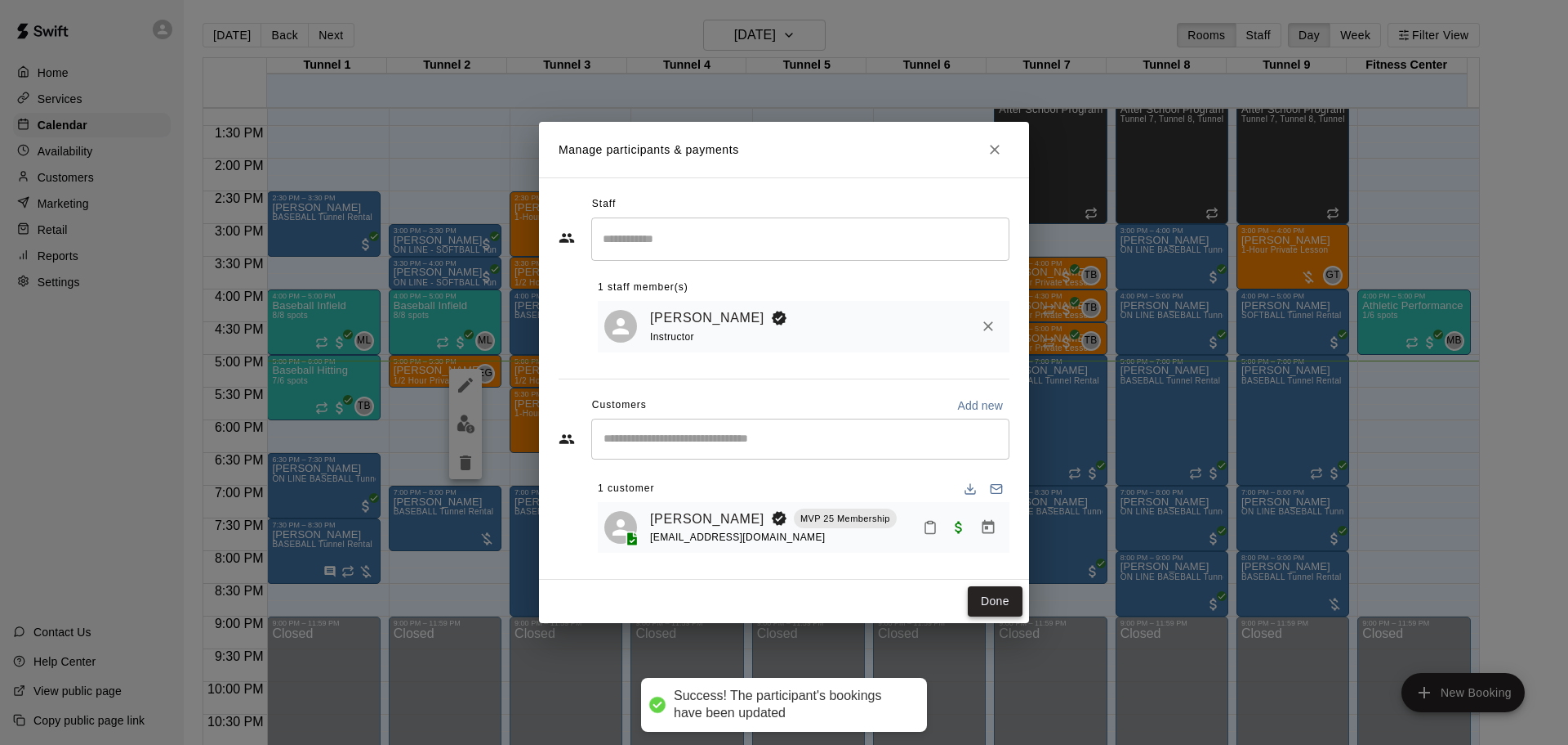
click at [995, 592] on button "Done" at bounding box center [996, 600] width 55 height 30
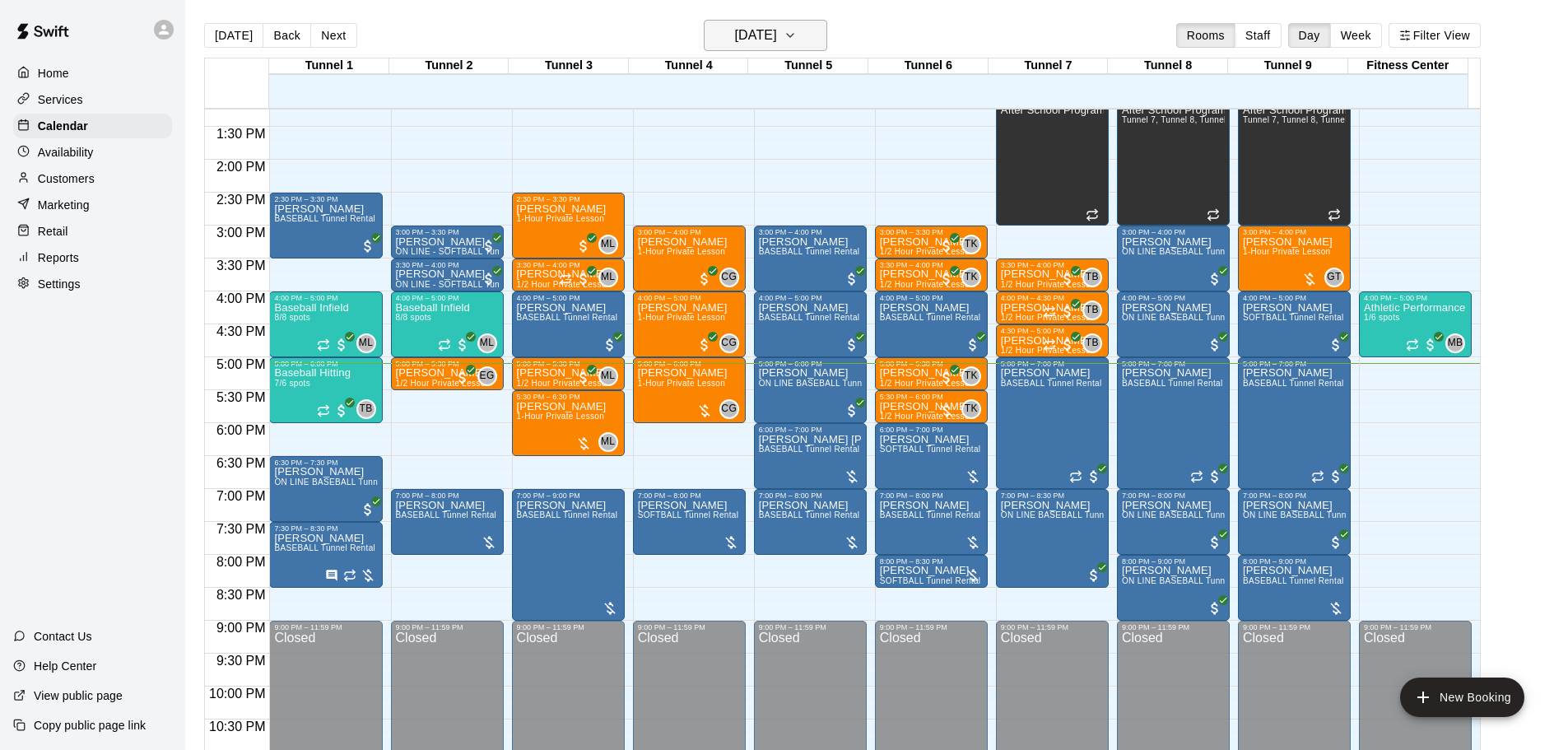
click at [756, 23] on button "[DATE]" at bounding box center [766, 35] width 124 height 31
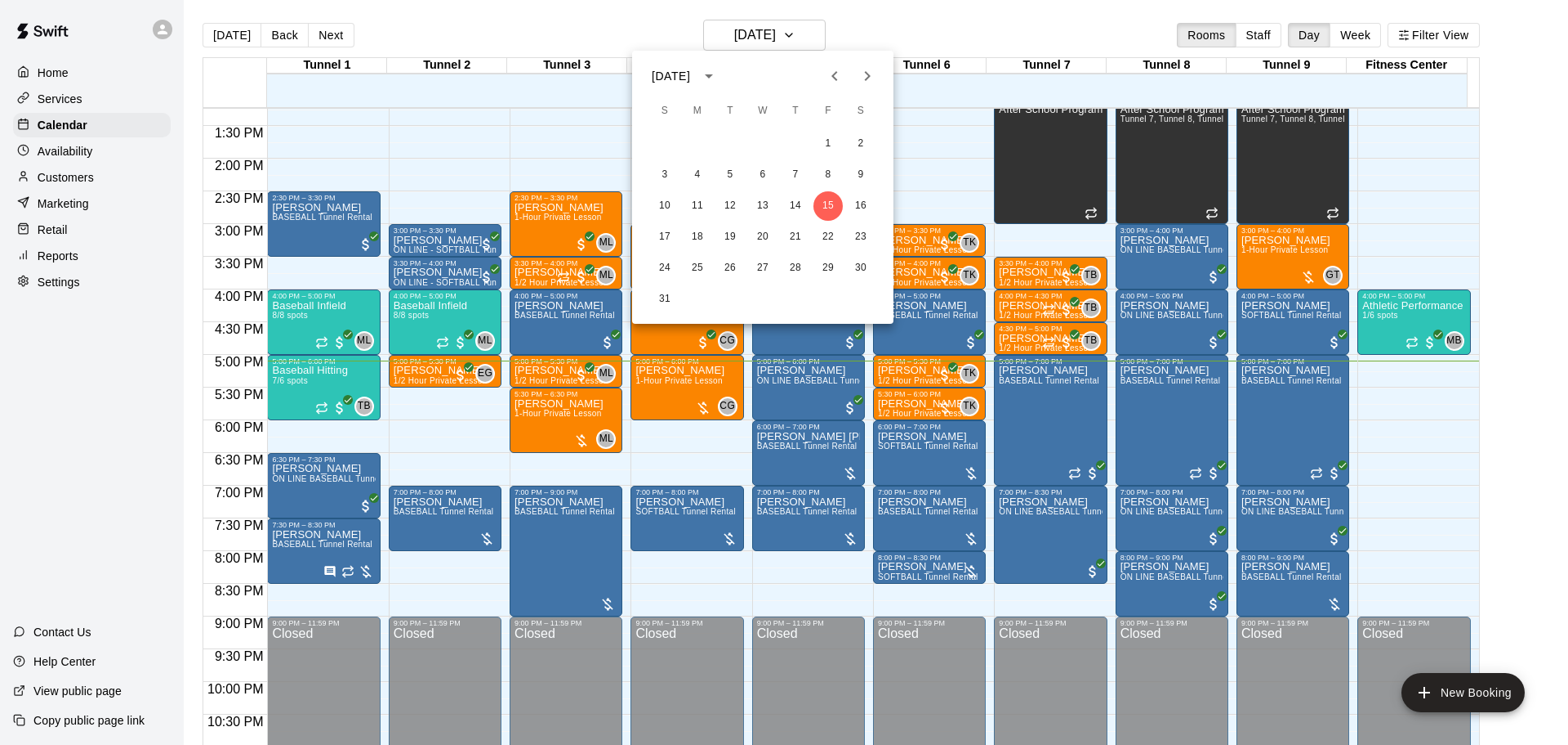
click at [457, 122] on div at bounding box center [784, 372] width 1568 height 745
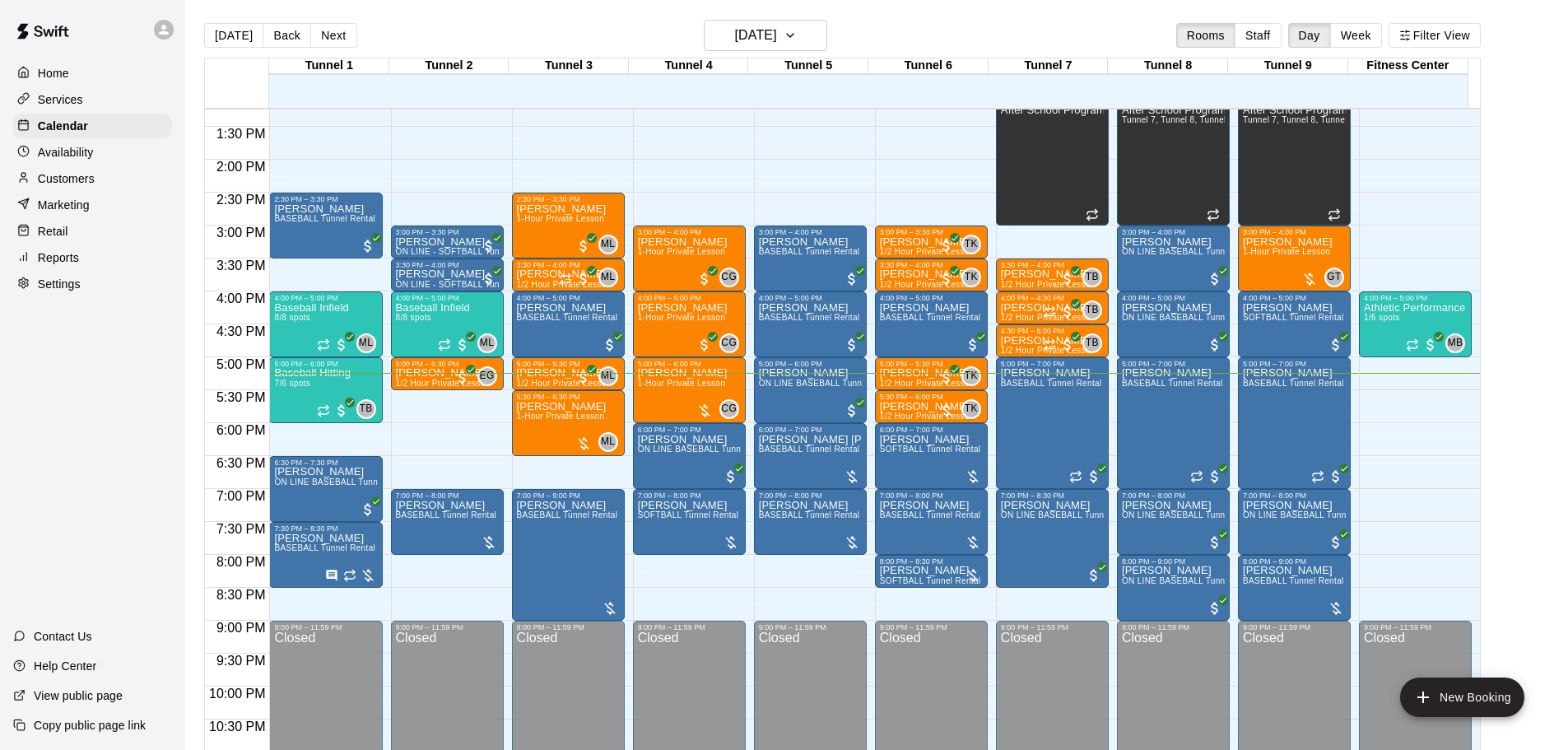
drag, startPoint x: 546, startPoint y: 2, endPoint x: 775, endPoint y: 149, distance: 272.1
click at [775, 149] on div "12:00 AM – 10:00 AM Closed 3:00 PM – 4:00 PM [PERSON_NAME] BASEBALL Tunnel Rent…" at bounding box center [810, 28] width 113 height 1579
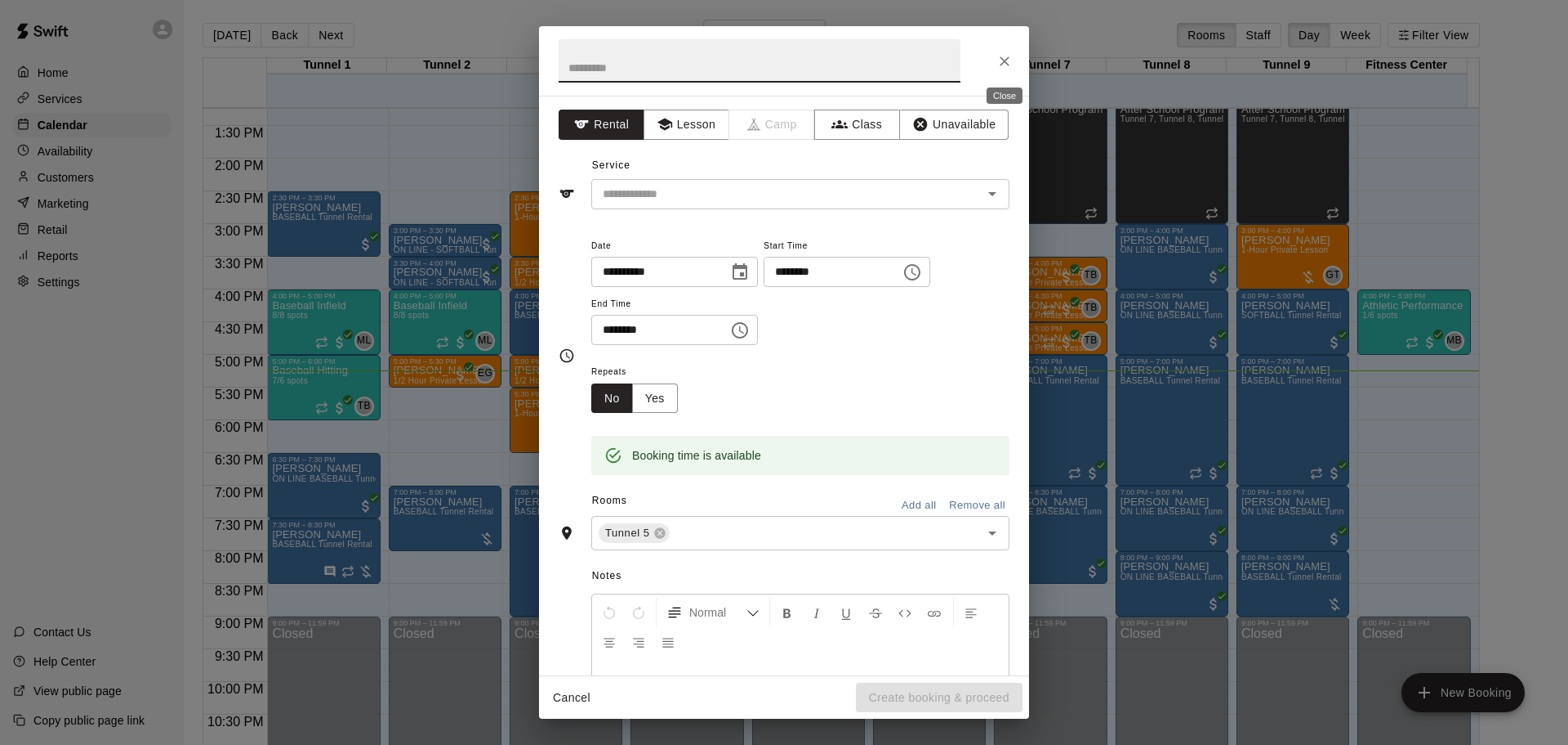
click at [1010, 60] on icon "Close" at bounding box center [1005, 61] width 16 height 16
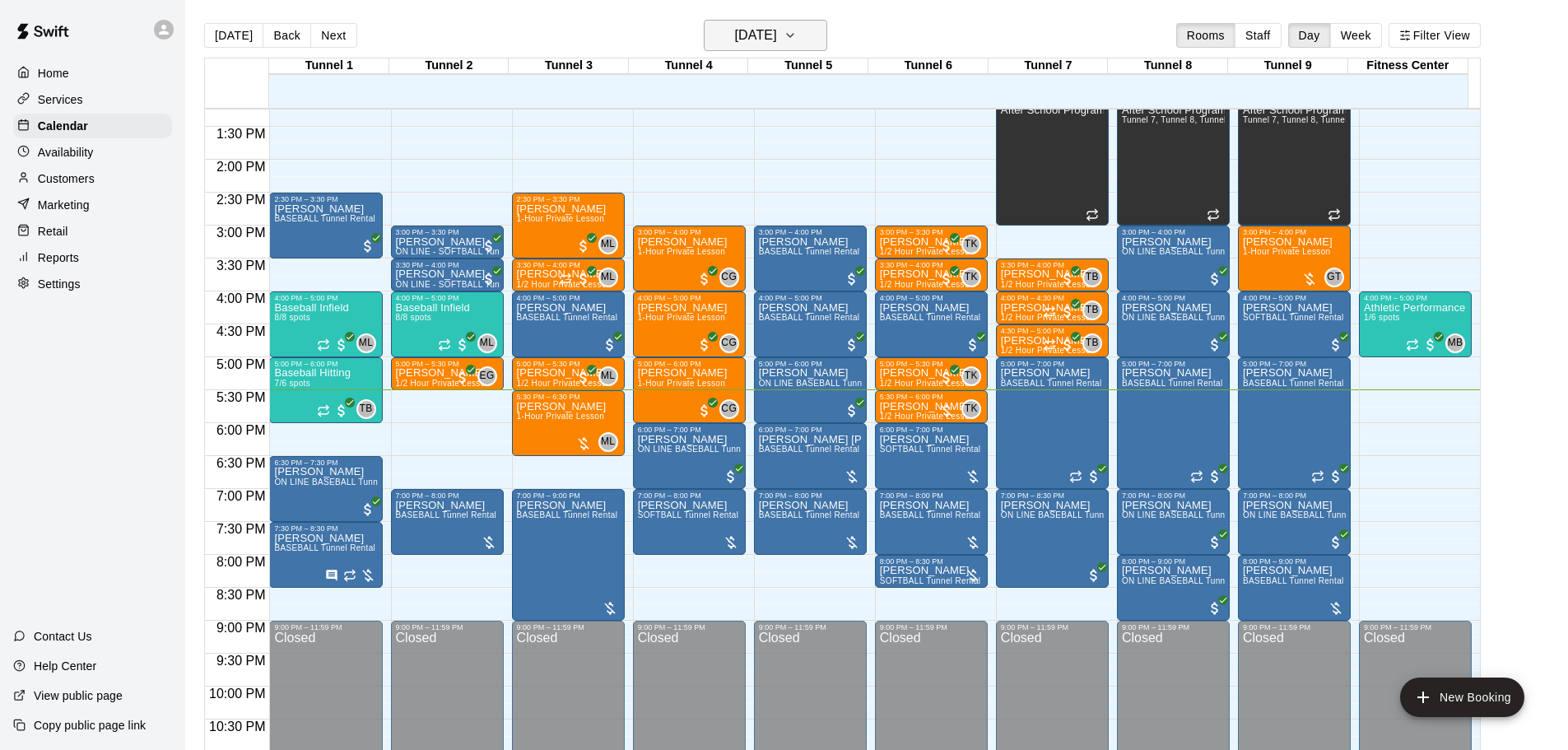
click at [777, 30] on h6 "[DATE]" at bounding box center [755, 35] width 42 height 23
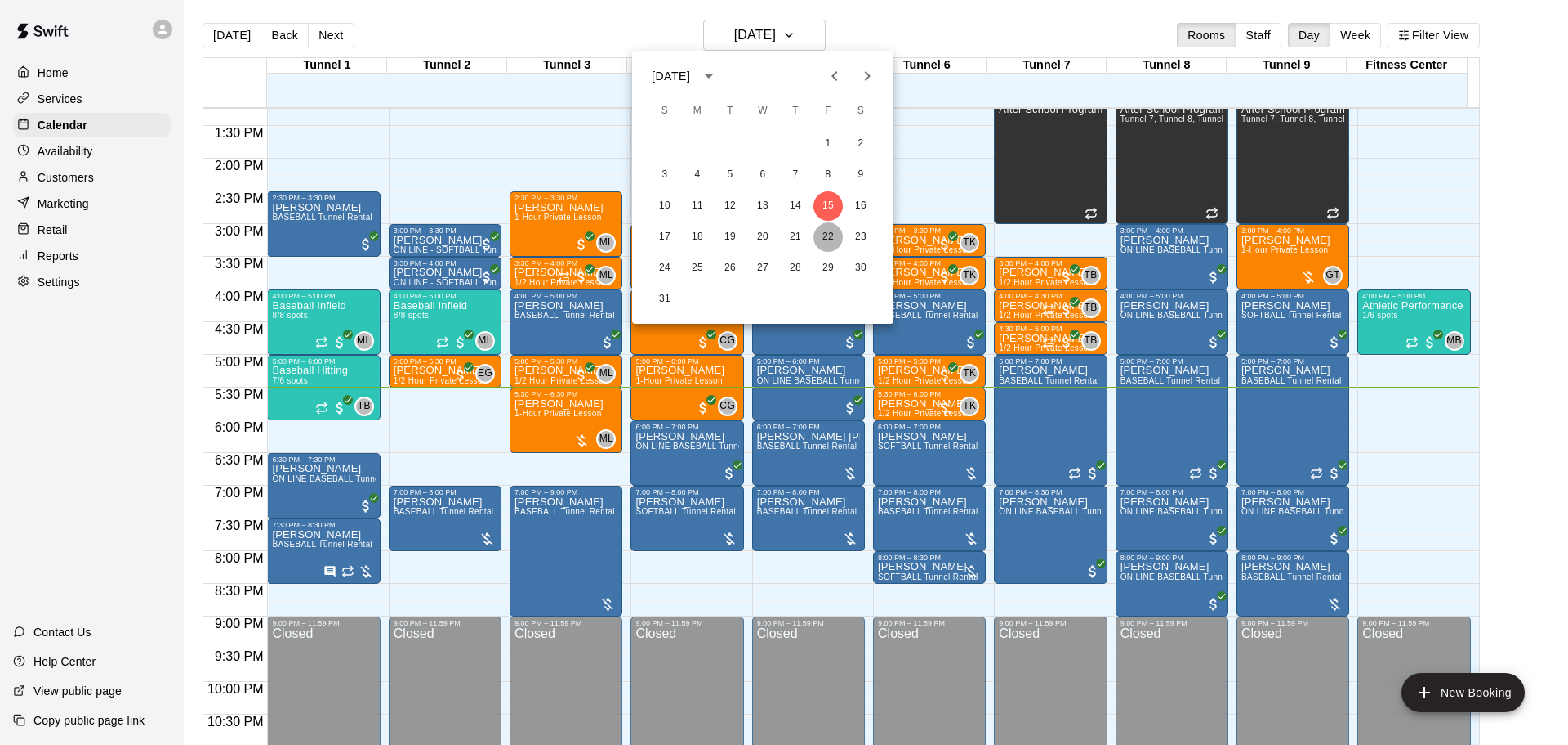
click at [835, 238] on button "22" at bounding box center [828, 237] width 29 height 29
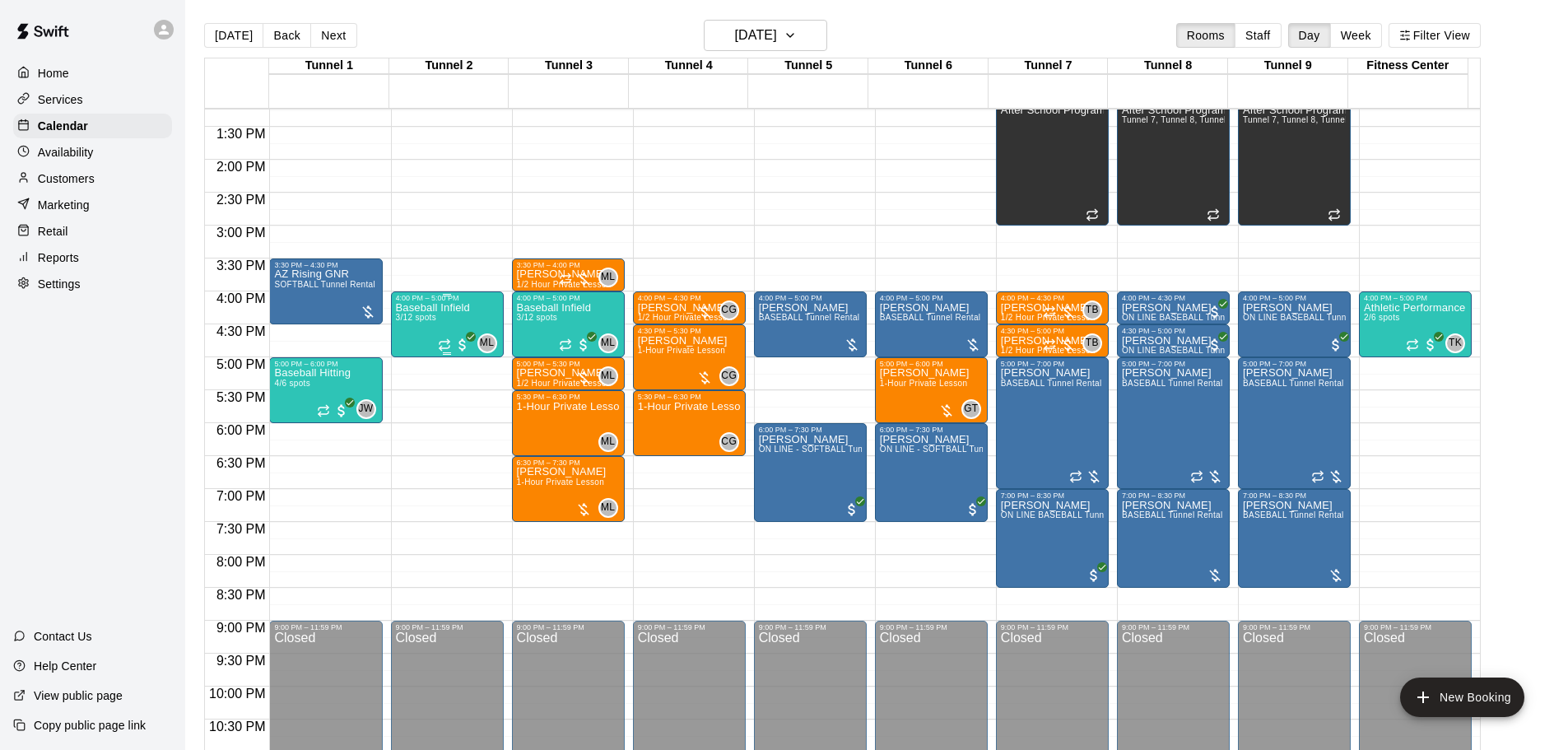
click at [469, 314] on div "Baseball Infield 3/12 spots ML 0" at bounding box center [447, 676] width 102 height 750
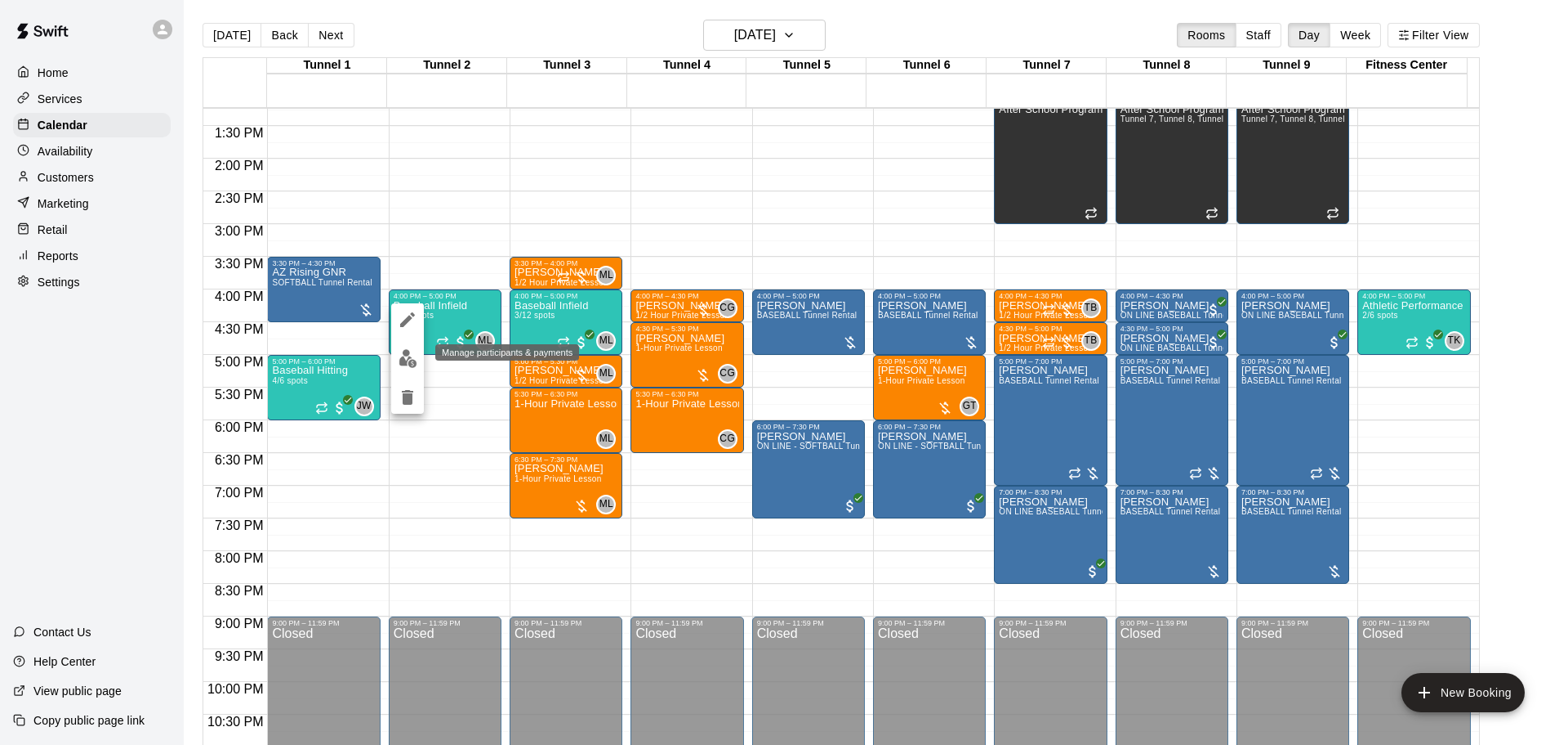
click at [401, 367] on img "edit" at bounding box center [408, 358] width 19 height 19
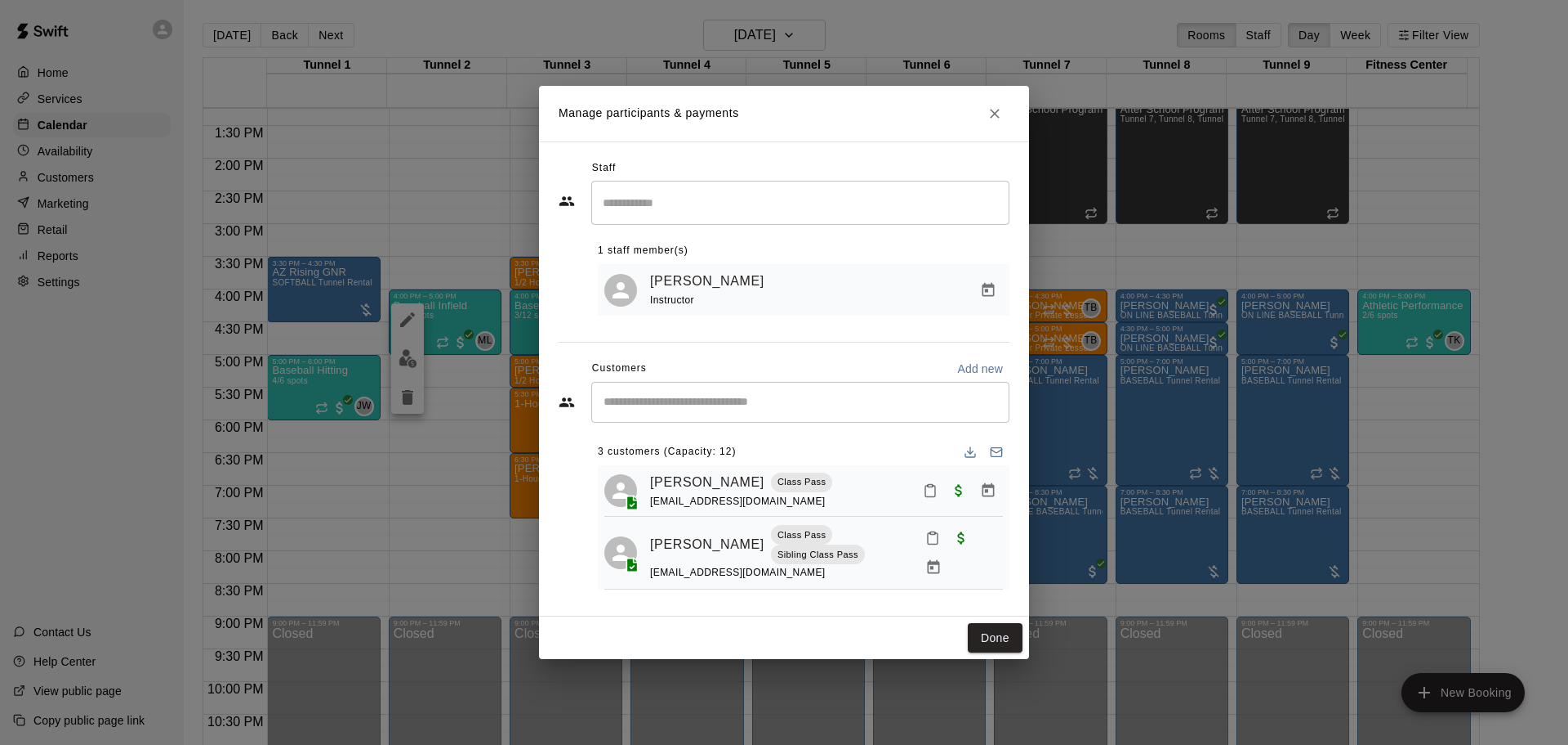
click at [663, 389] on div "​" at bounding box center [800, 402] width 419 height 41
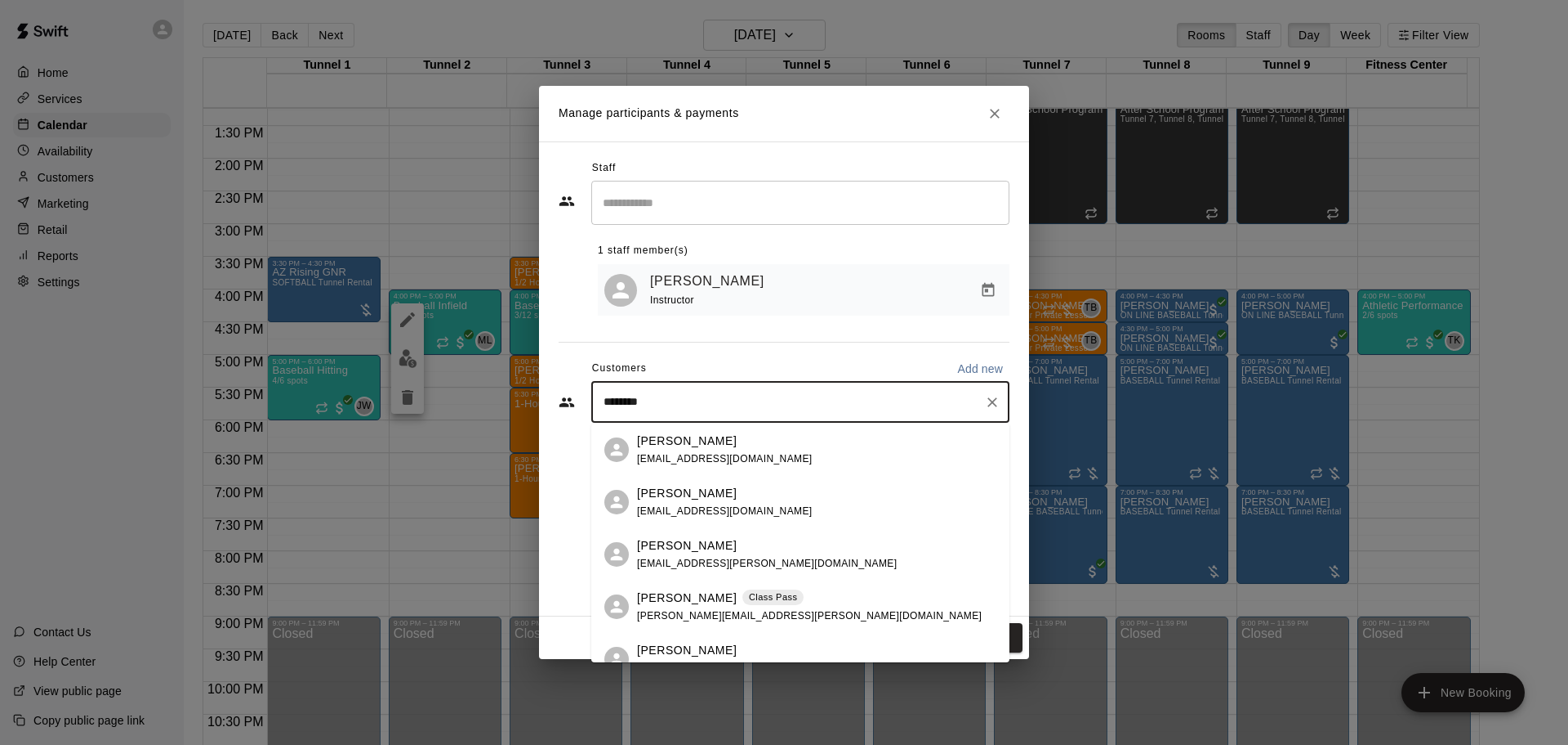
type input "*********"
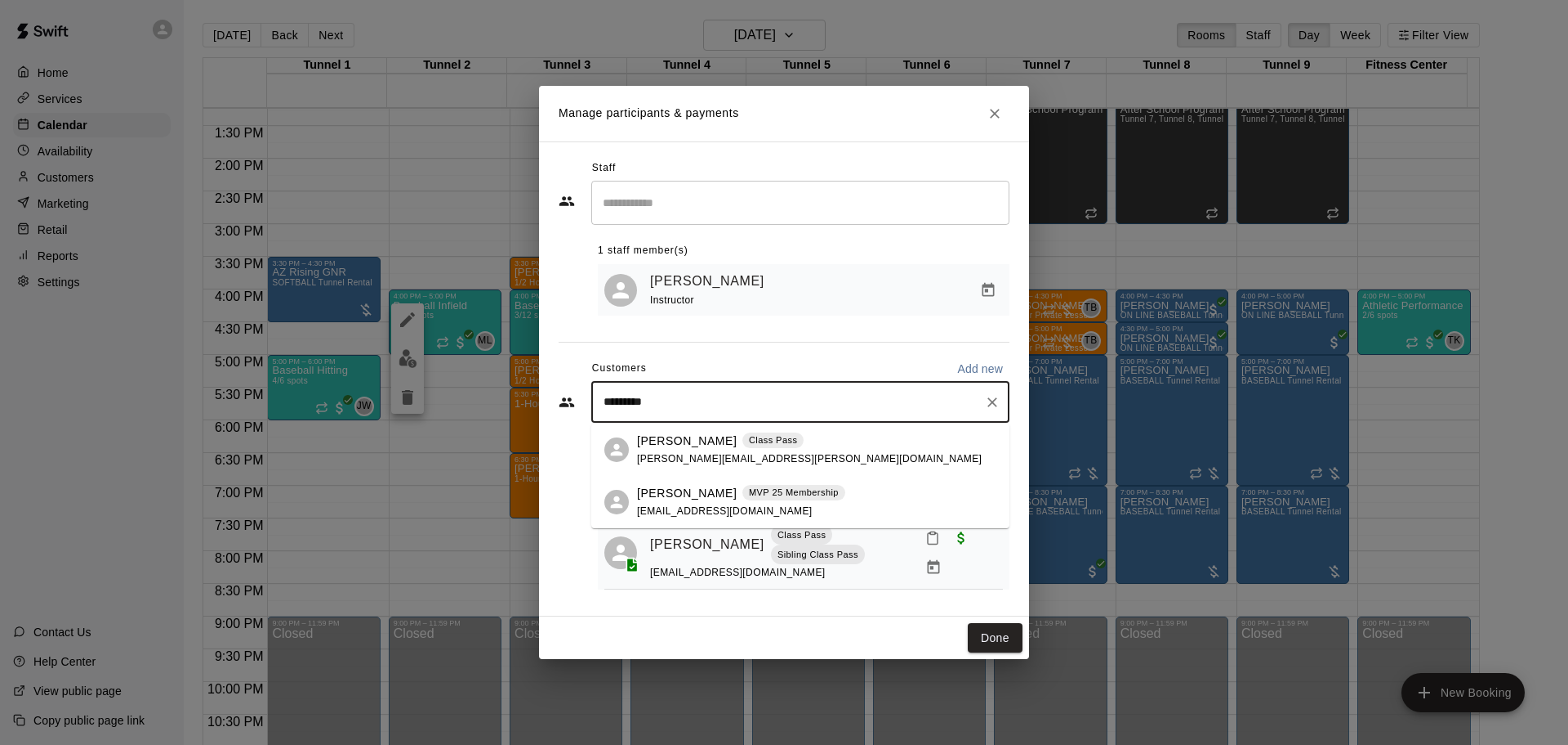
click at [694, 461] on span "bob@polley.me" at bounding box center [810, 458] width 344 height 11
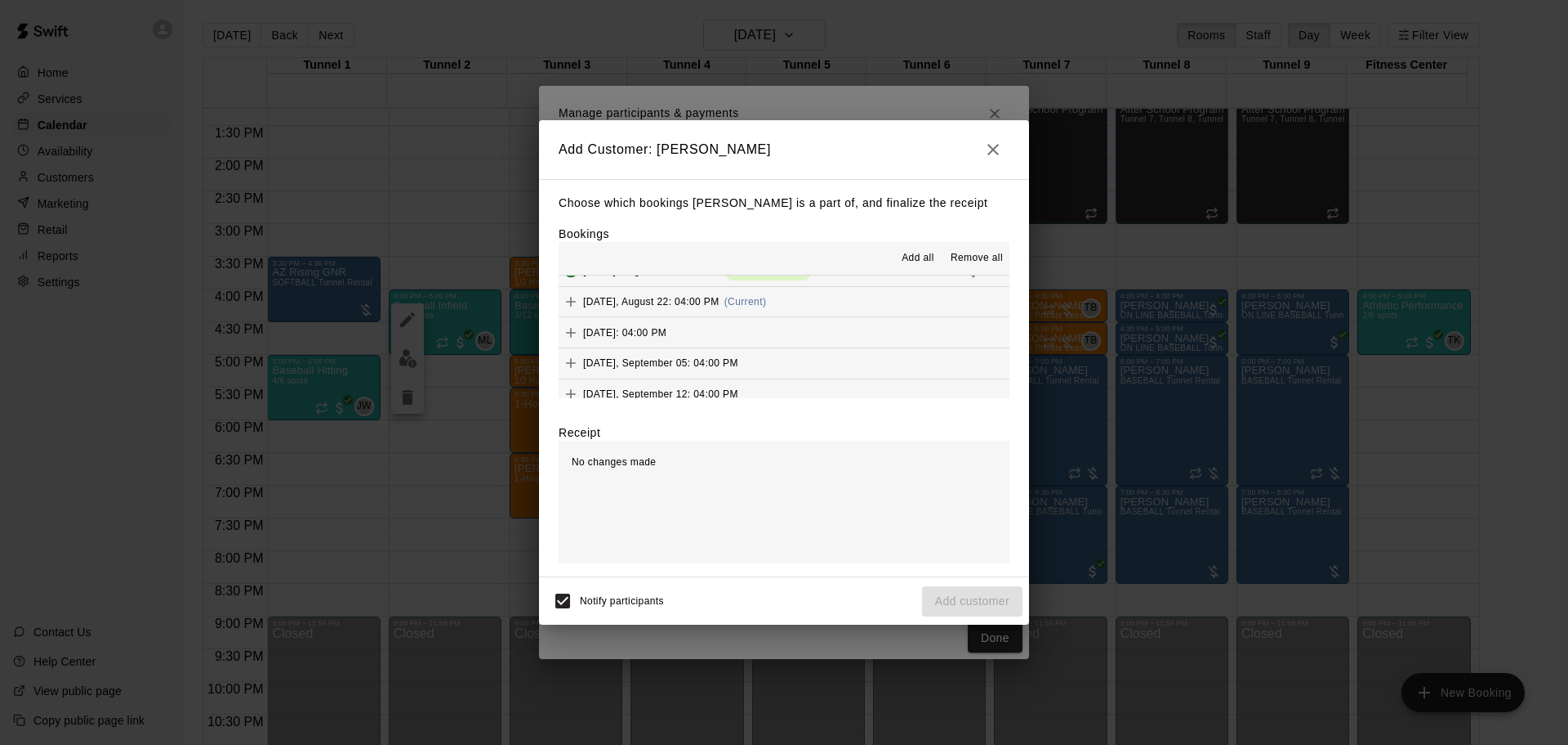
scroll to position [1389, 0]
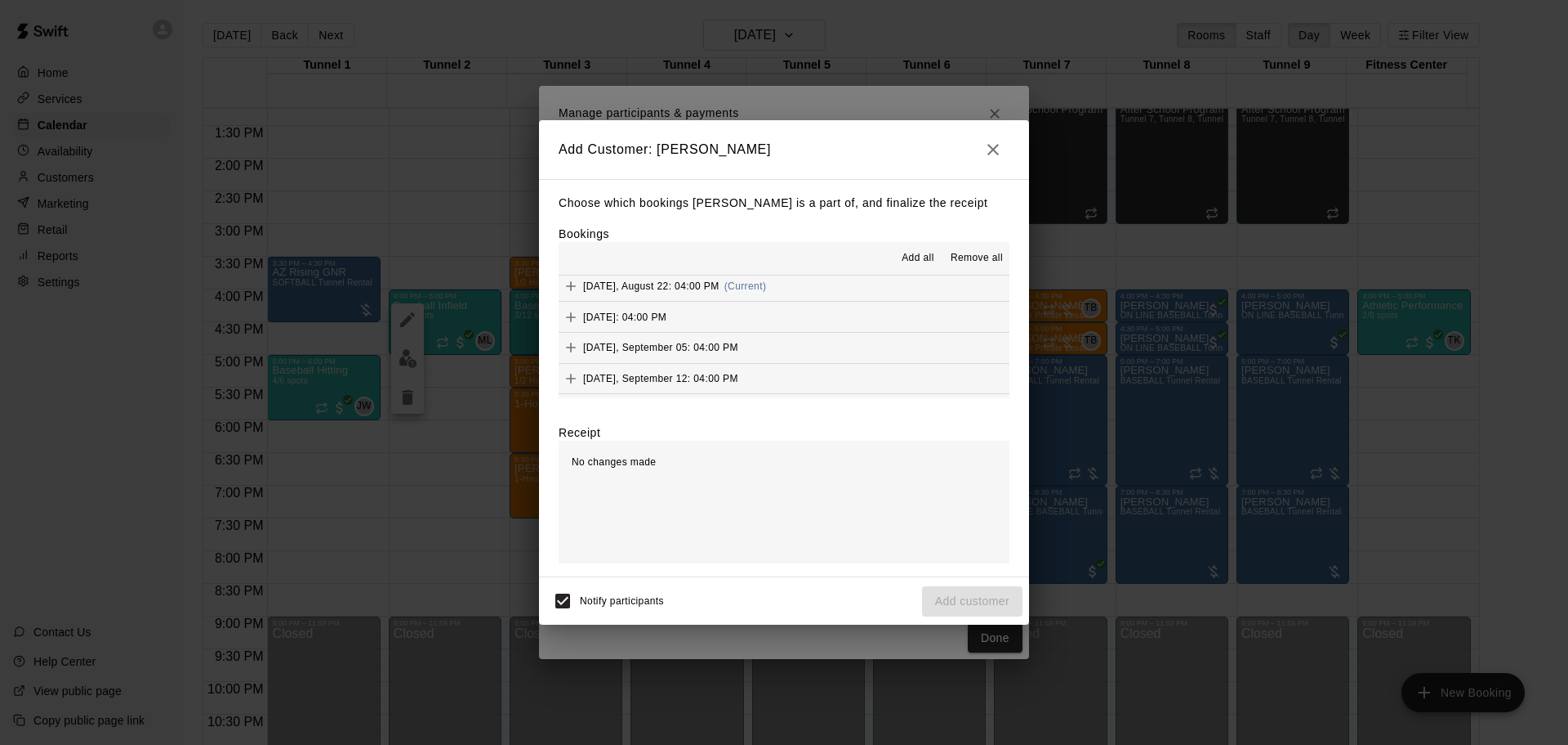
click at [757, 284] on span "(Current)" at bounding box center [746, 286] width 42 height 11
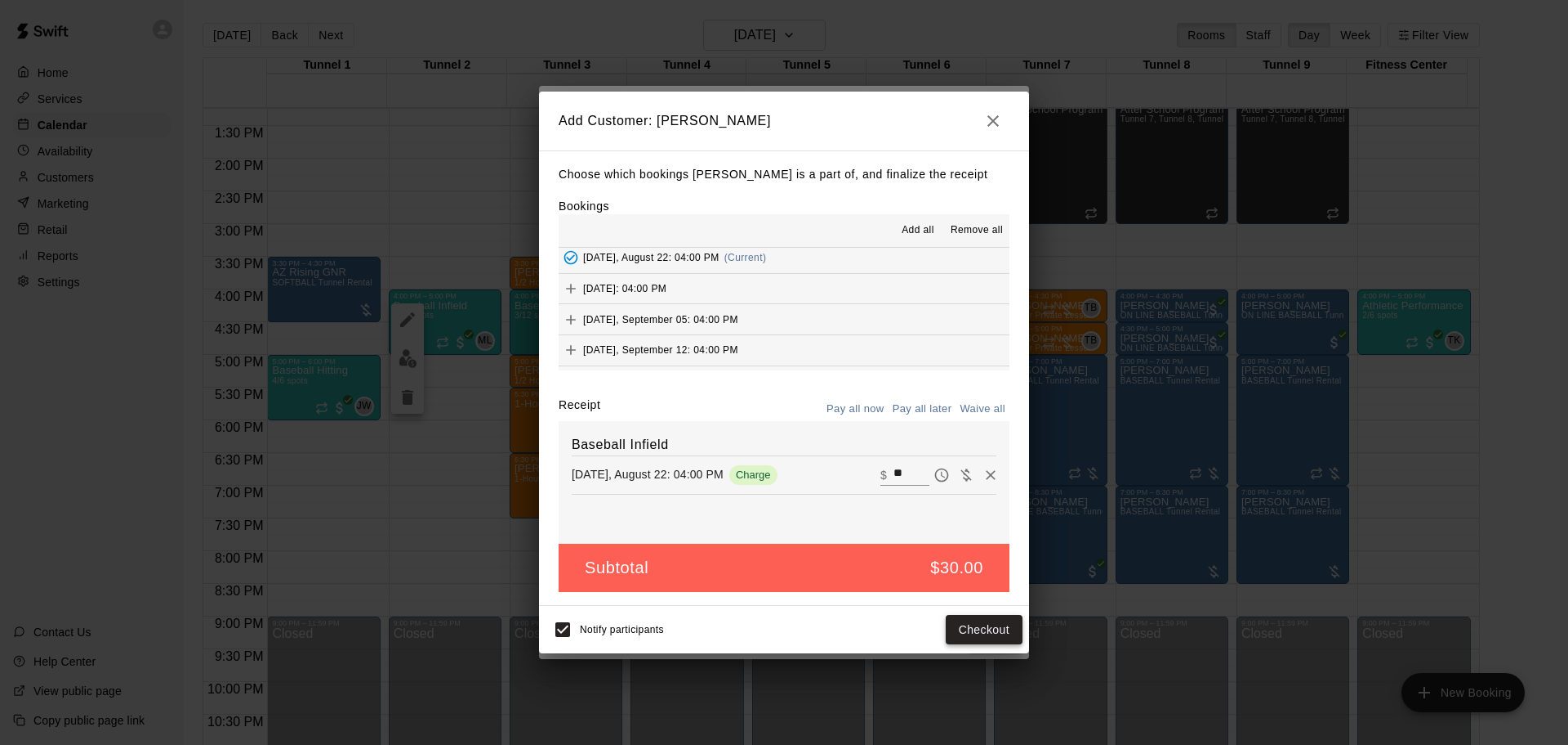
click at [1004, 627] on button "Checkout" at bounding box center [985, 630] width 77 height 30
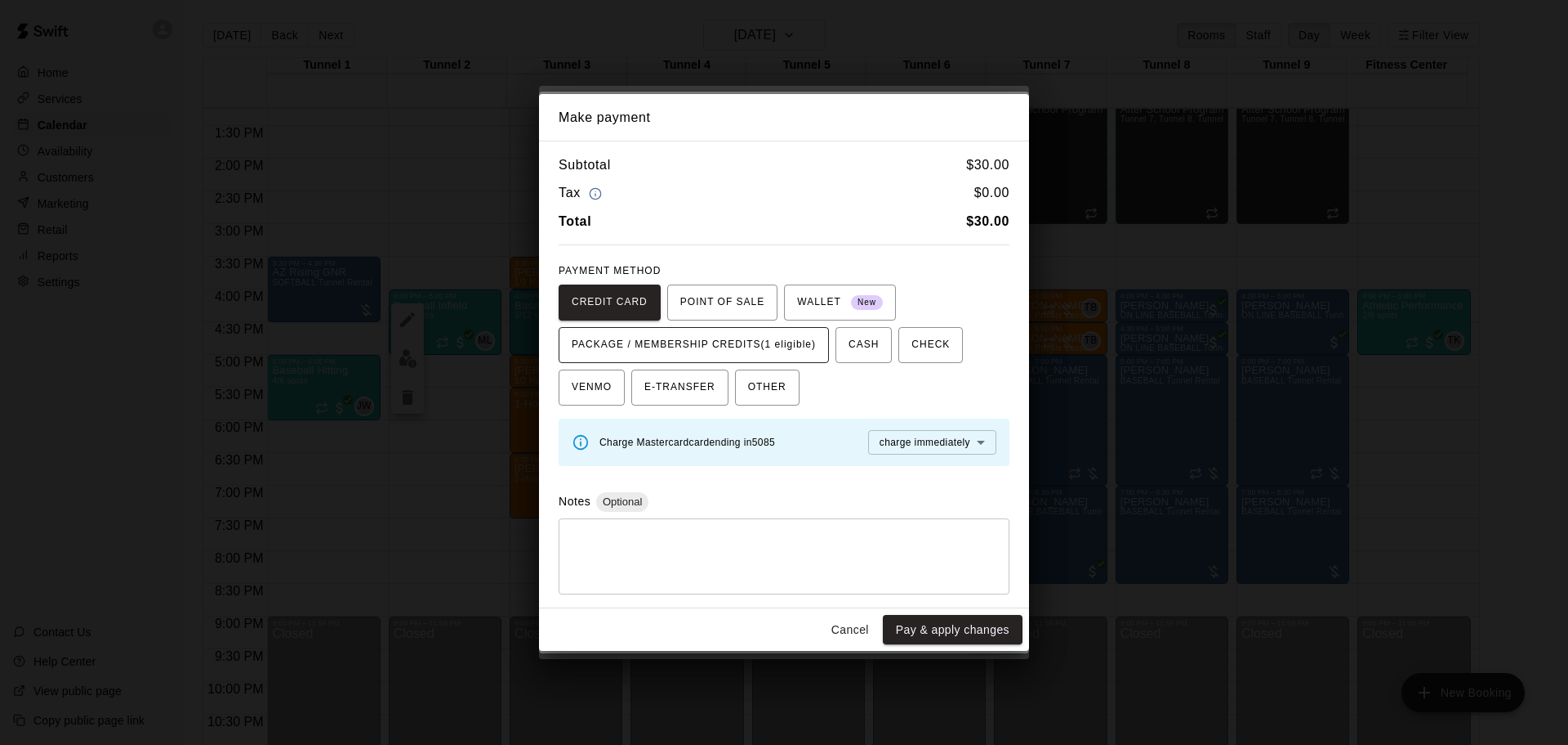
click at [730, 342] on span "PACKAGE / MEMBERSHIP CREDITS (1 eligible)" at bounding box center [693, 345] width 245 height 27
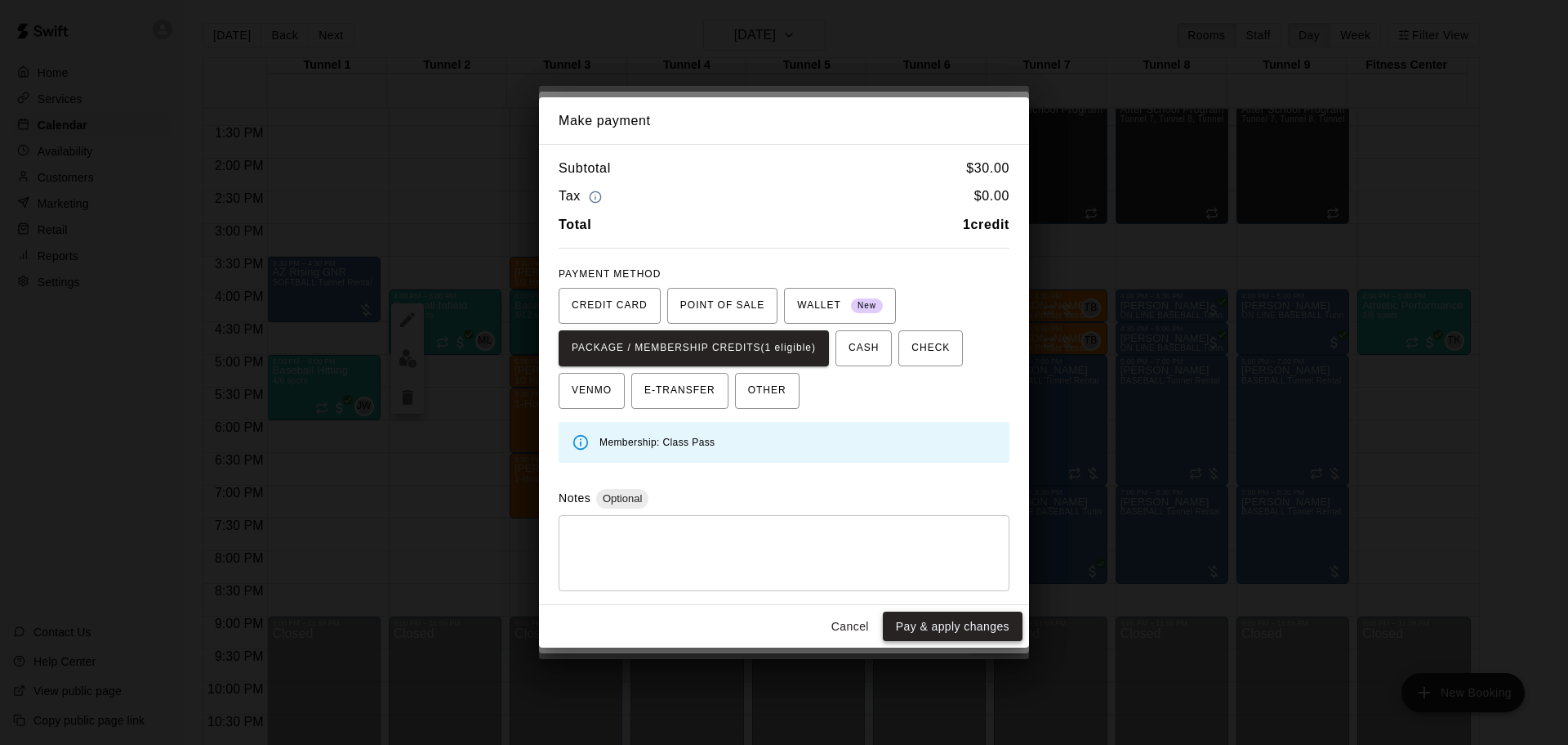
click at [978, 621] on button "Pay & apply changes" at bounding box center [953, 626] width 140 height 30
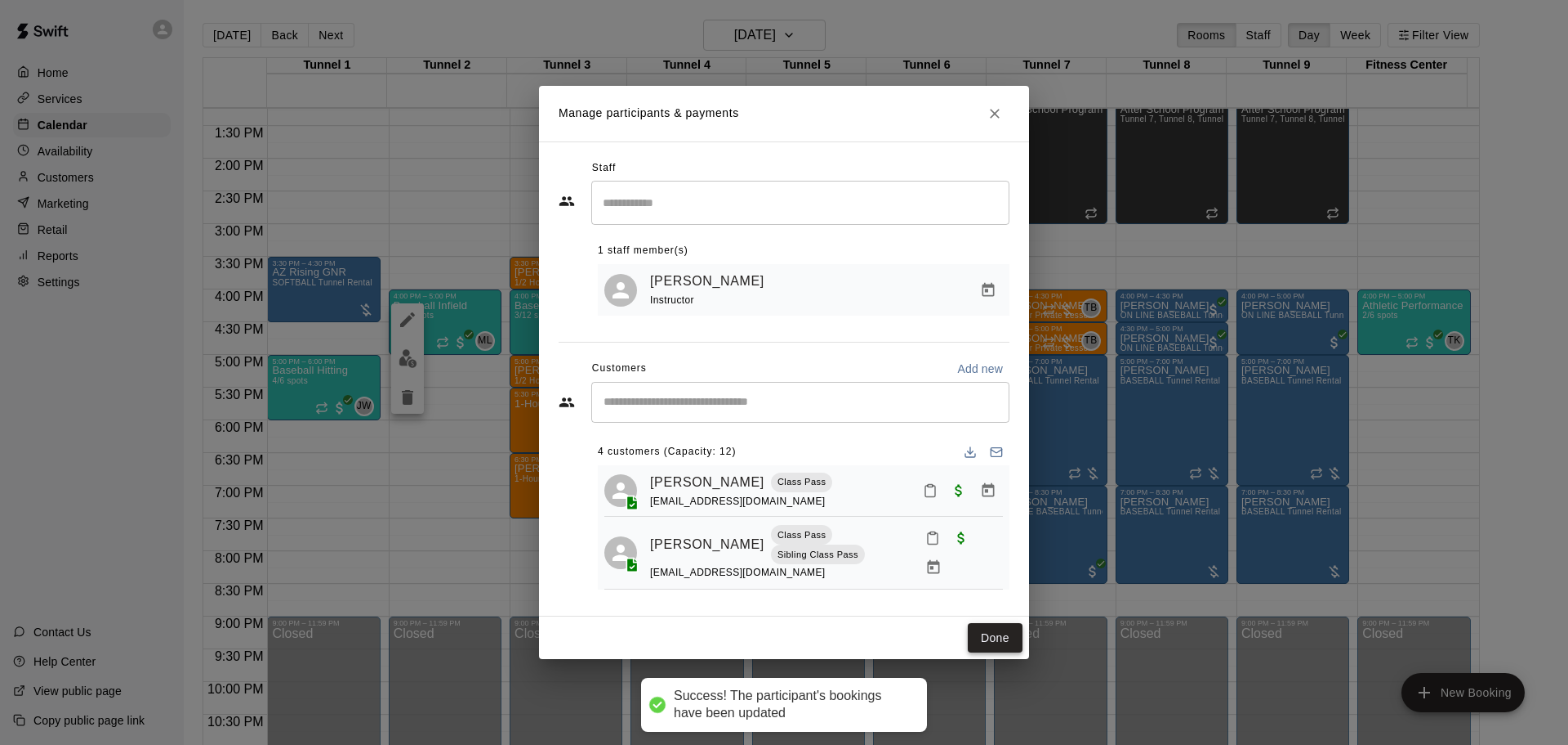
click at [1008, 637] on button "Done" at bounding box center [996, 638] width 55 height 30
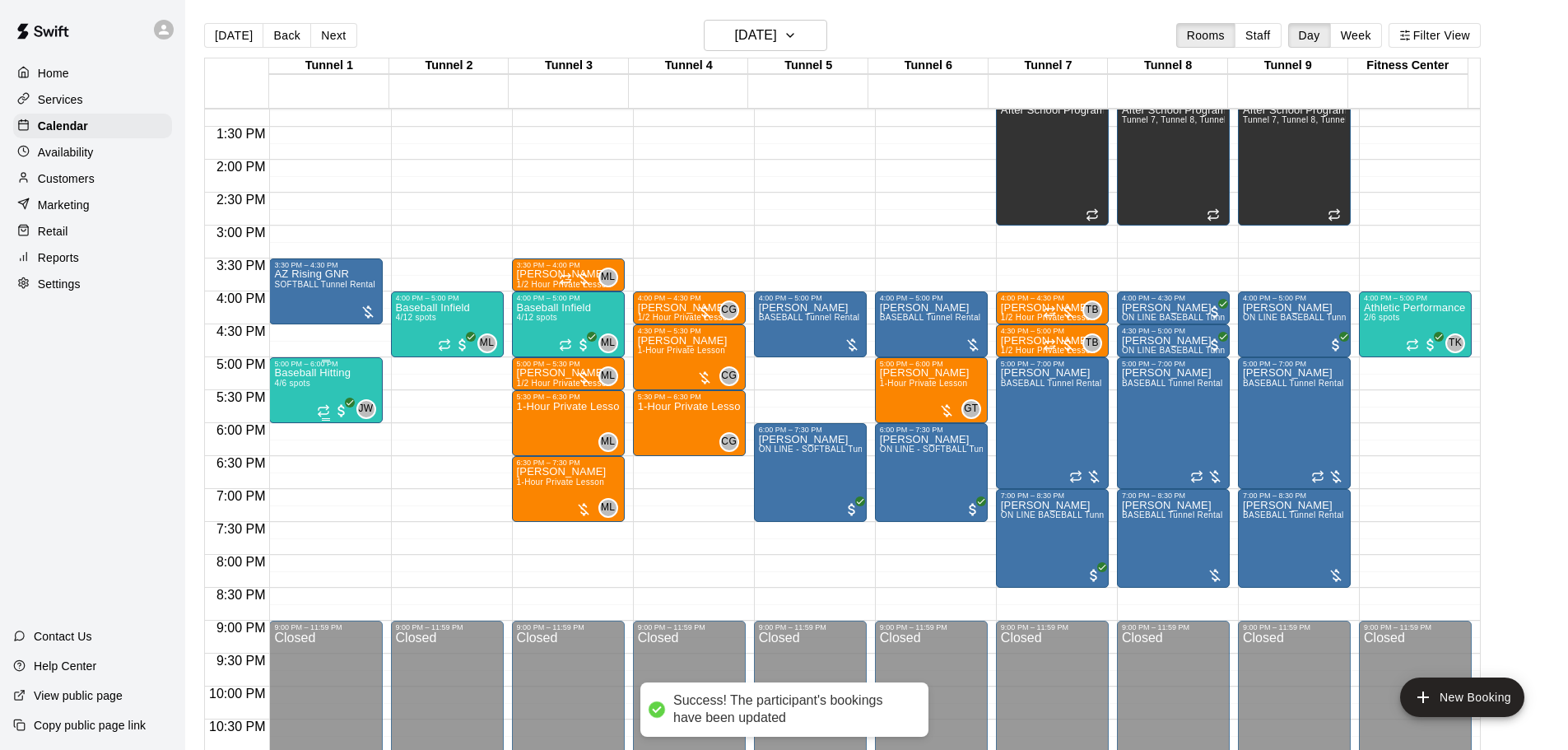
click at [345, 373] on p "Baseball Hitting" at bounding box center [312, 373] width 77 height 0
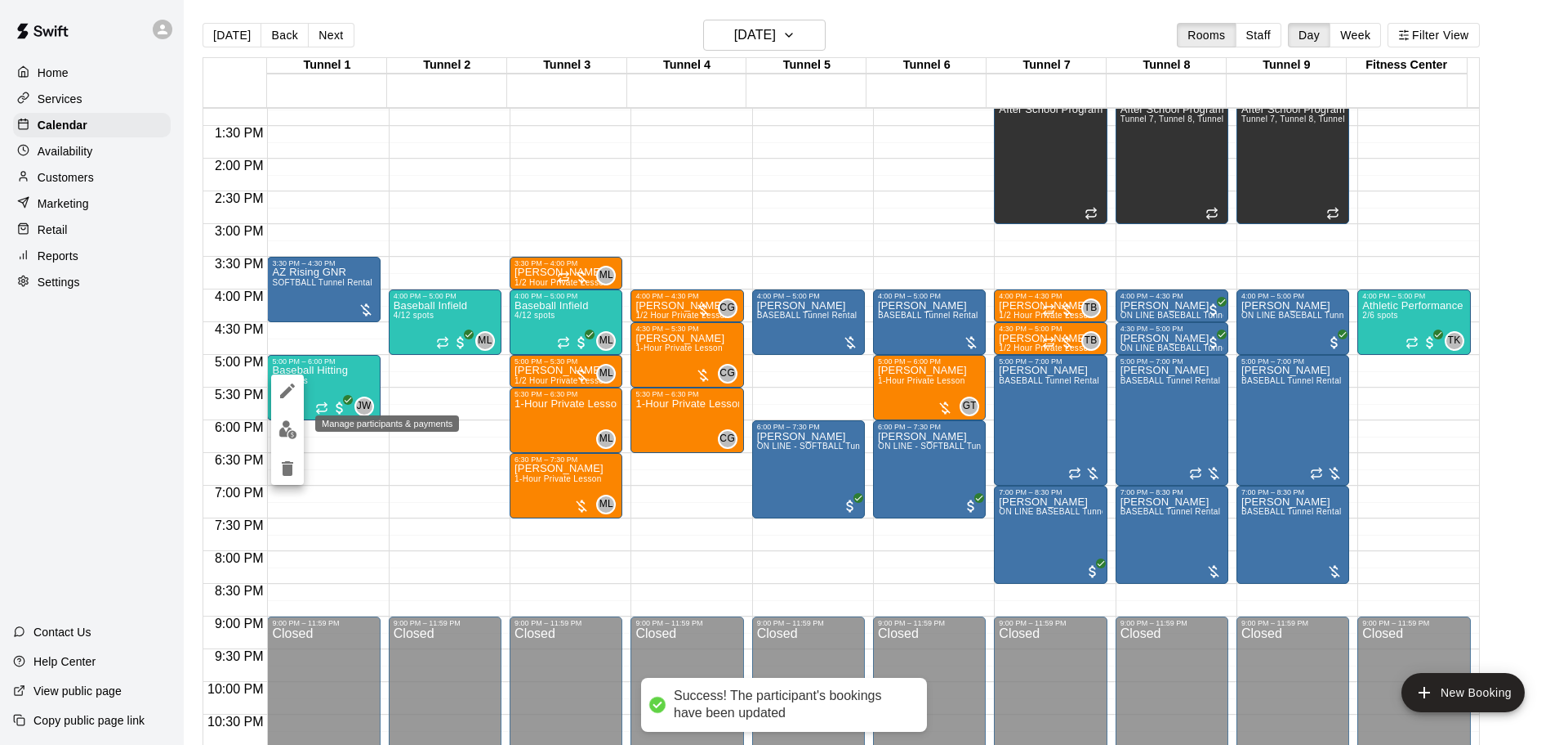
click at [295, 431] on img "edit" at bounding box center [288, 429] width 19 height 19
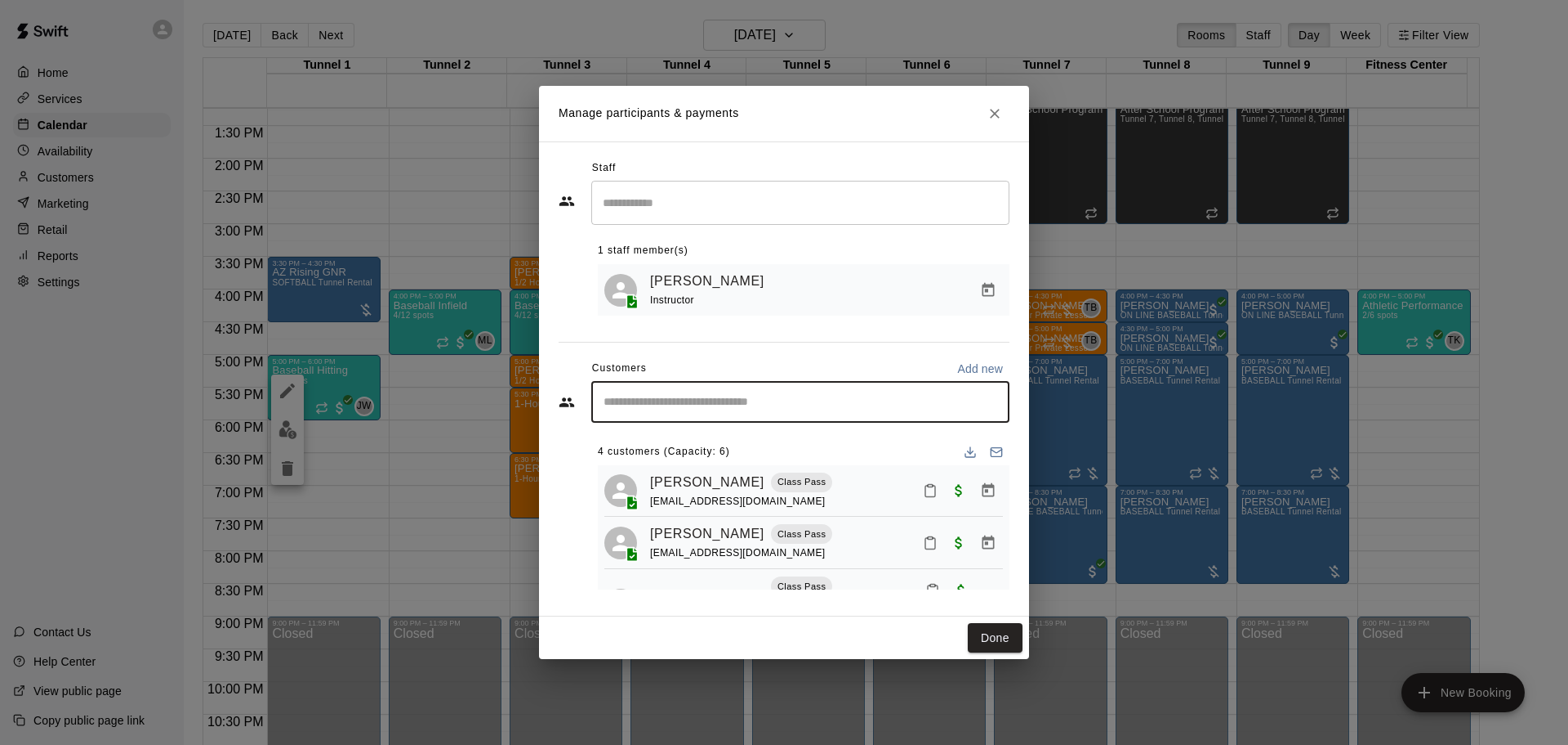
click at [694, 404] on input "Start typing to search customers..." at bounding box center [800, 402] width 404 height 16
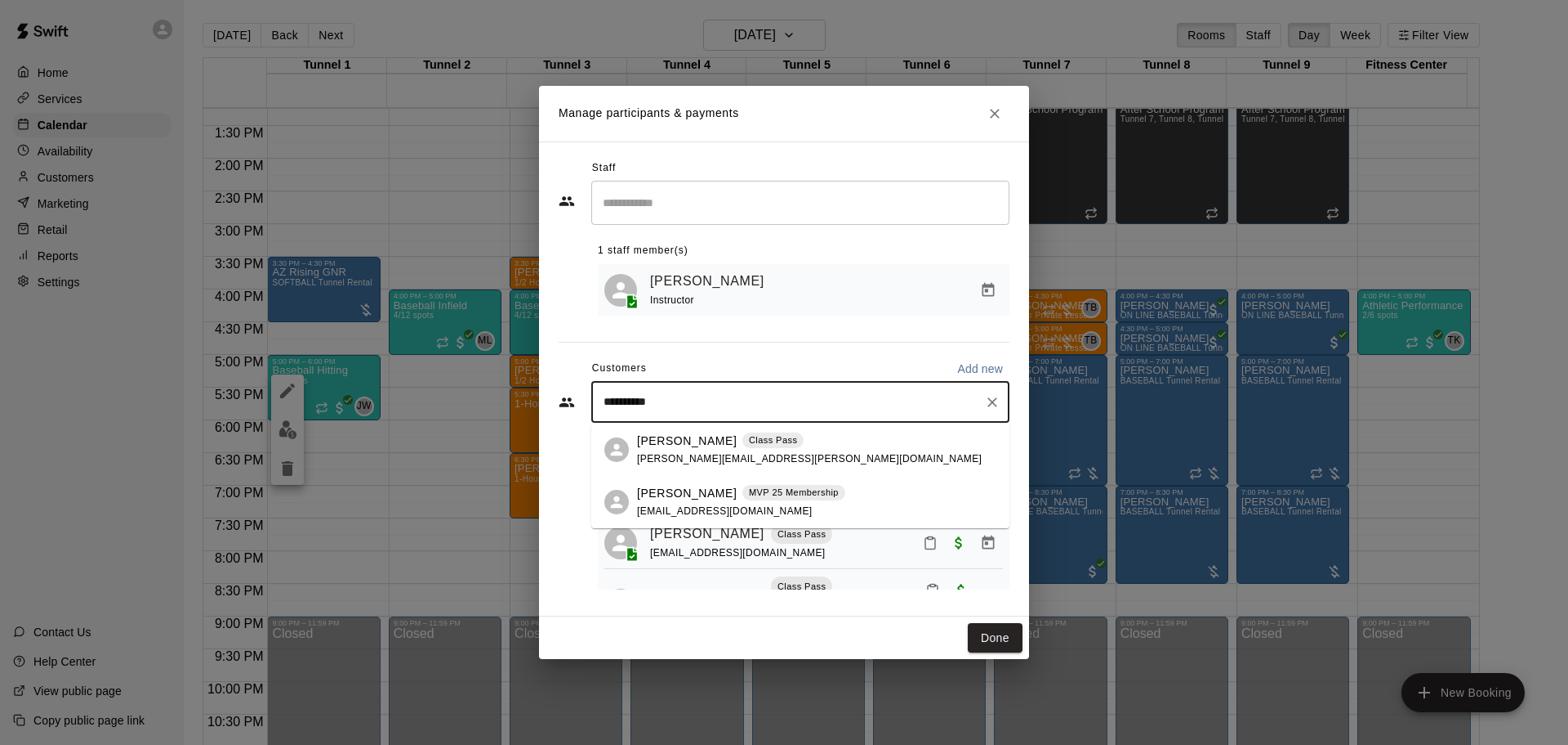
type input "**********"
click at [845, 434] on div "Jameson Corwin Class Pass bob@polley.me" at bounding box center [817, 450] width 359 height 35
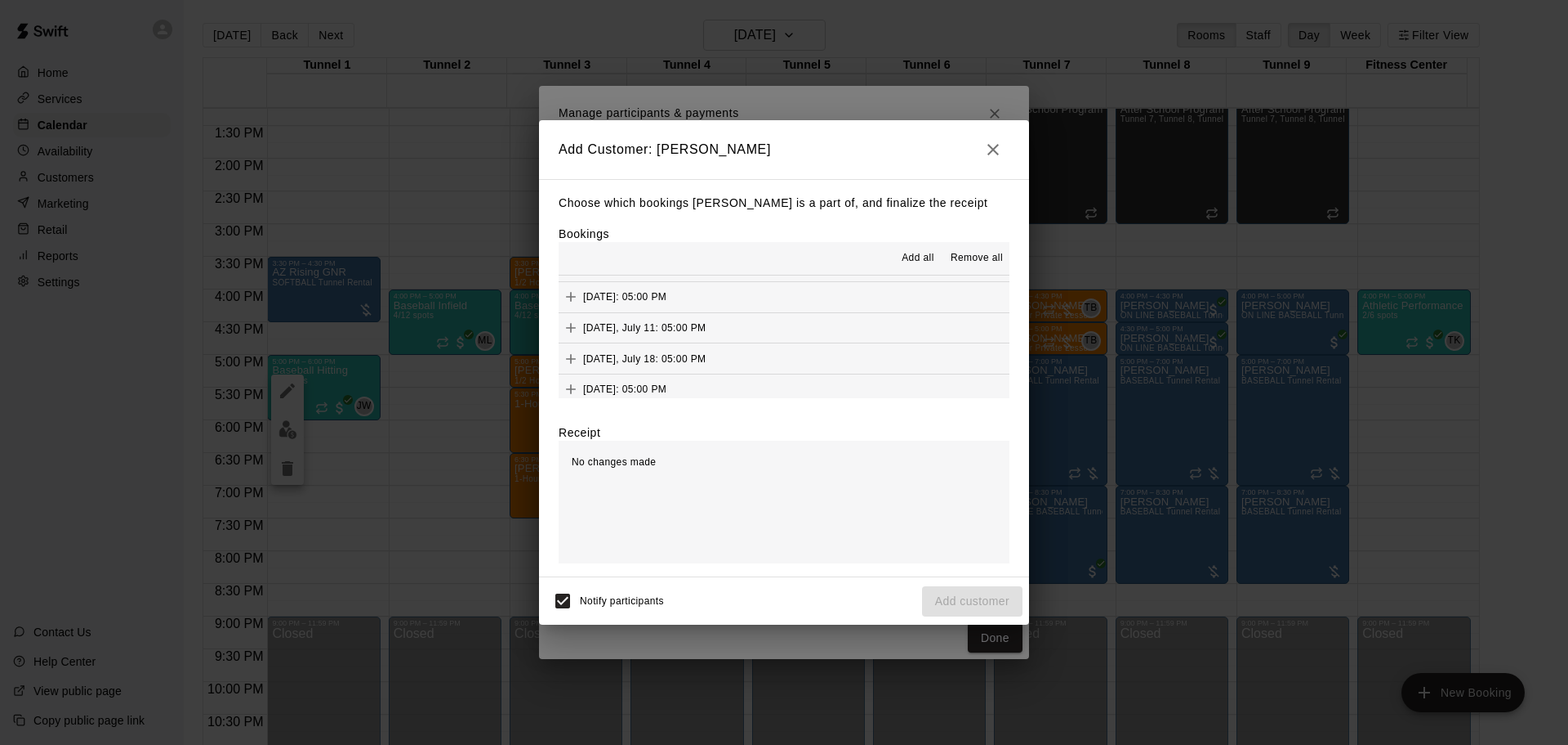
scroll to position [1308, 0]
click at [742, 371] on span "(Current)" at bounding box center [746, 367] width 42 height 11
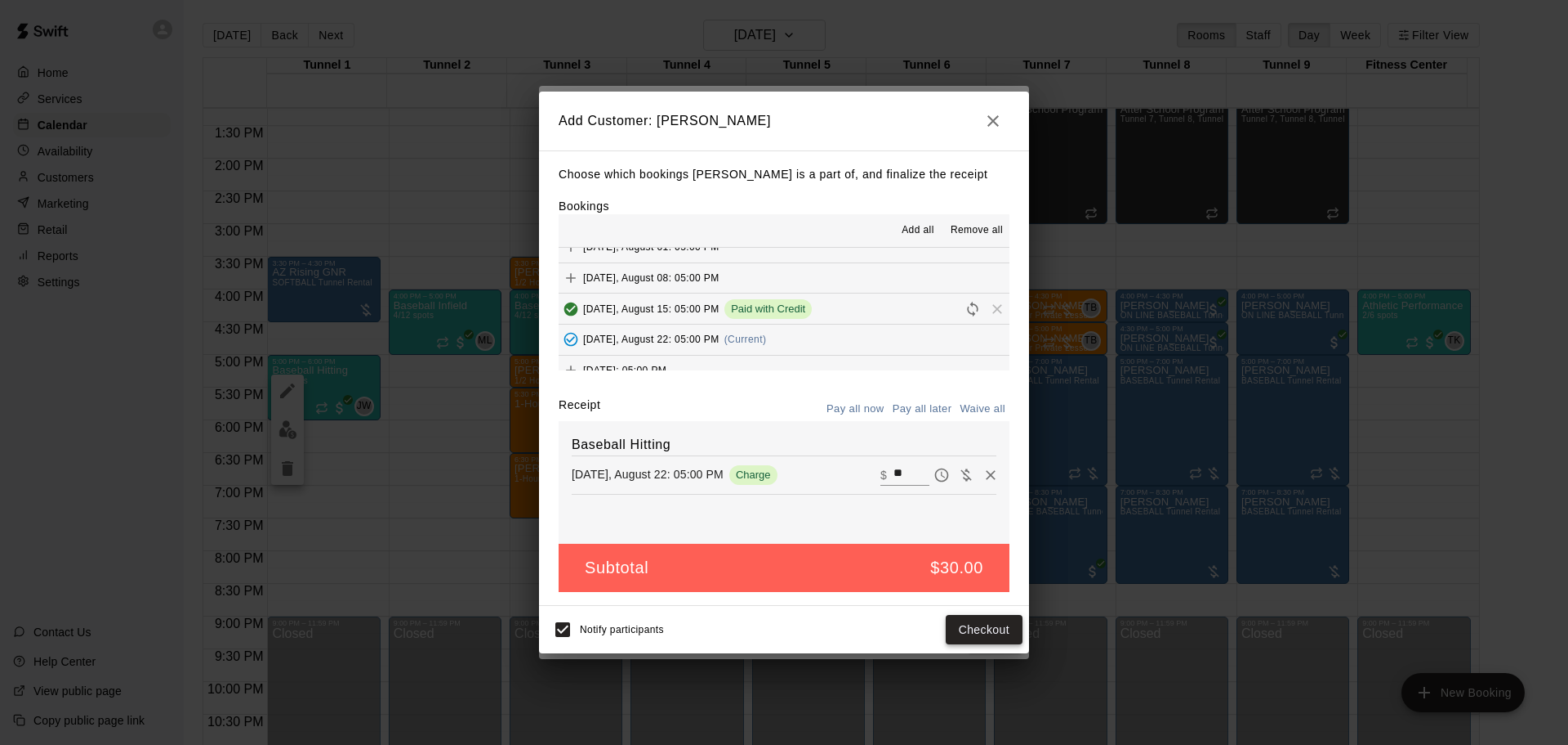
click at [976, 639] on button "Checkout" at bounding box center [985, 630] width 77 height 30
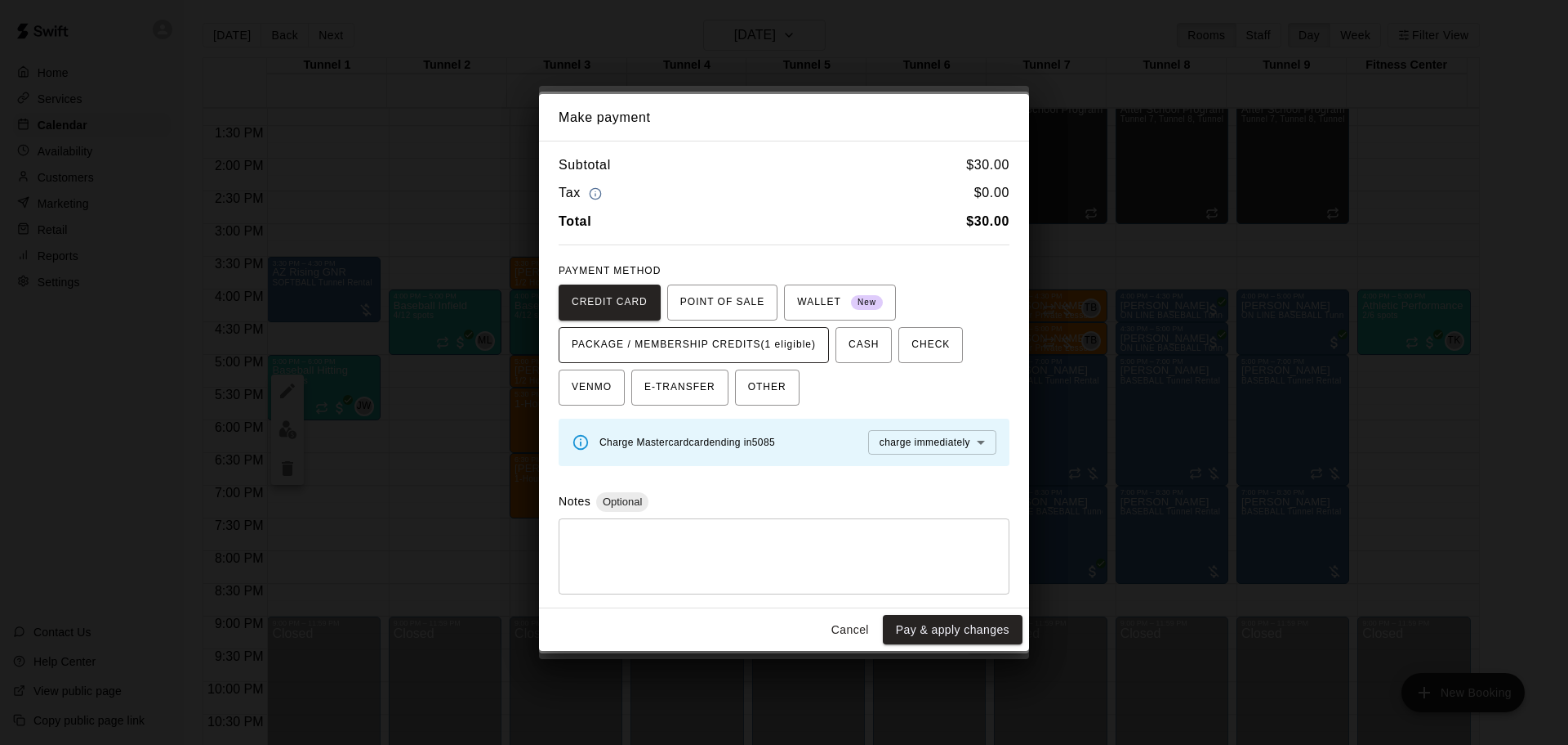
click at [729, 355] on span "PACKAGE / MEMBERSHIP CREDITS (1 eligible)" at bounding box center [693, 345] width 245 height 27
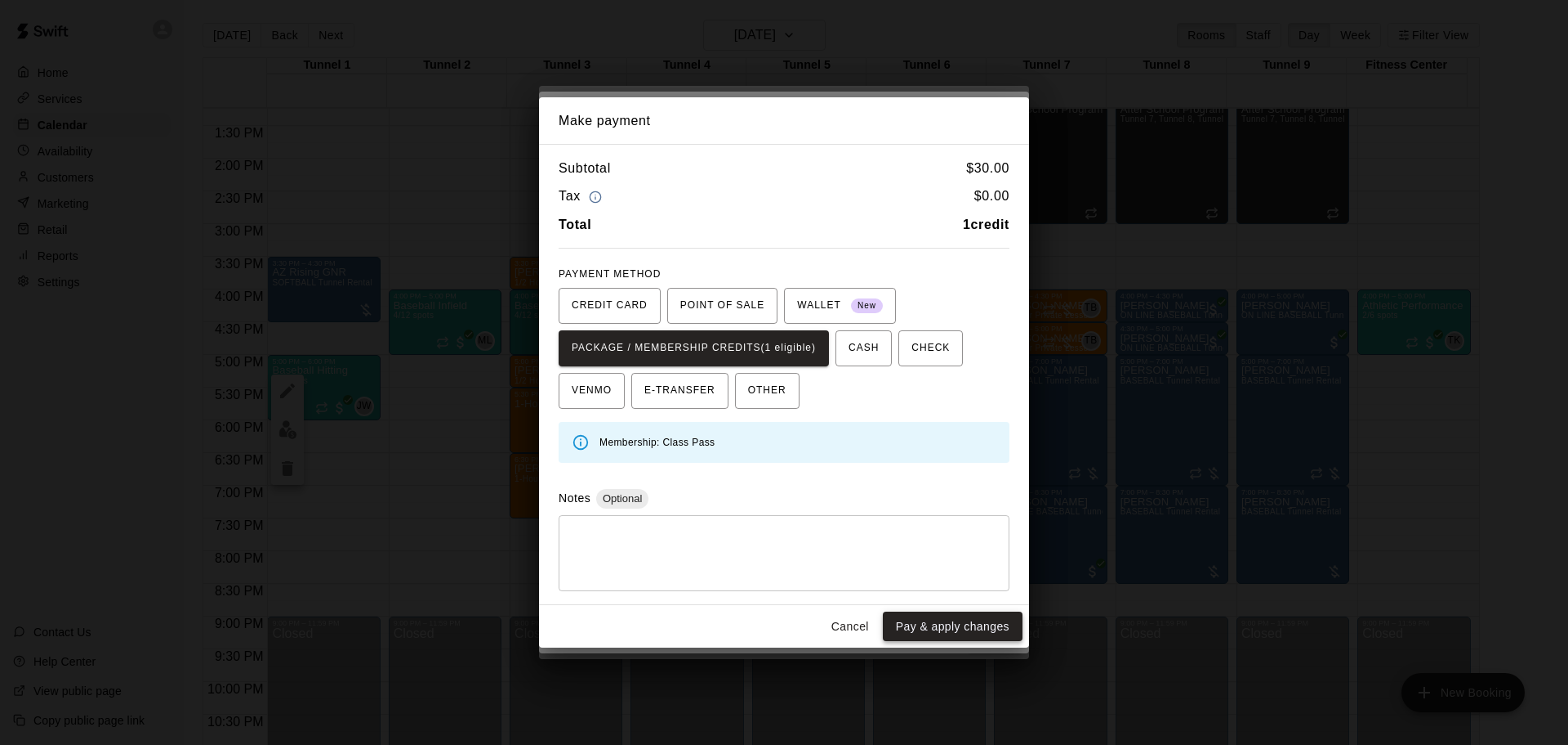
click at [946, 616] on button "Pay & apply changes" at bounding box center [953, 626] width 140 height 30
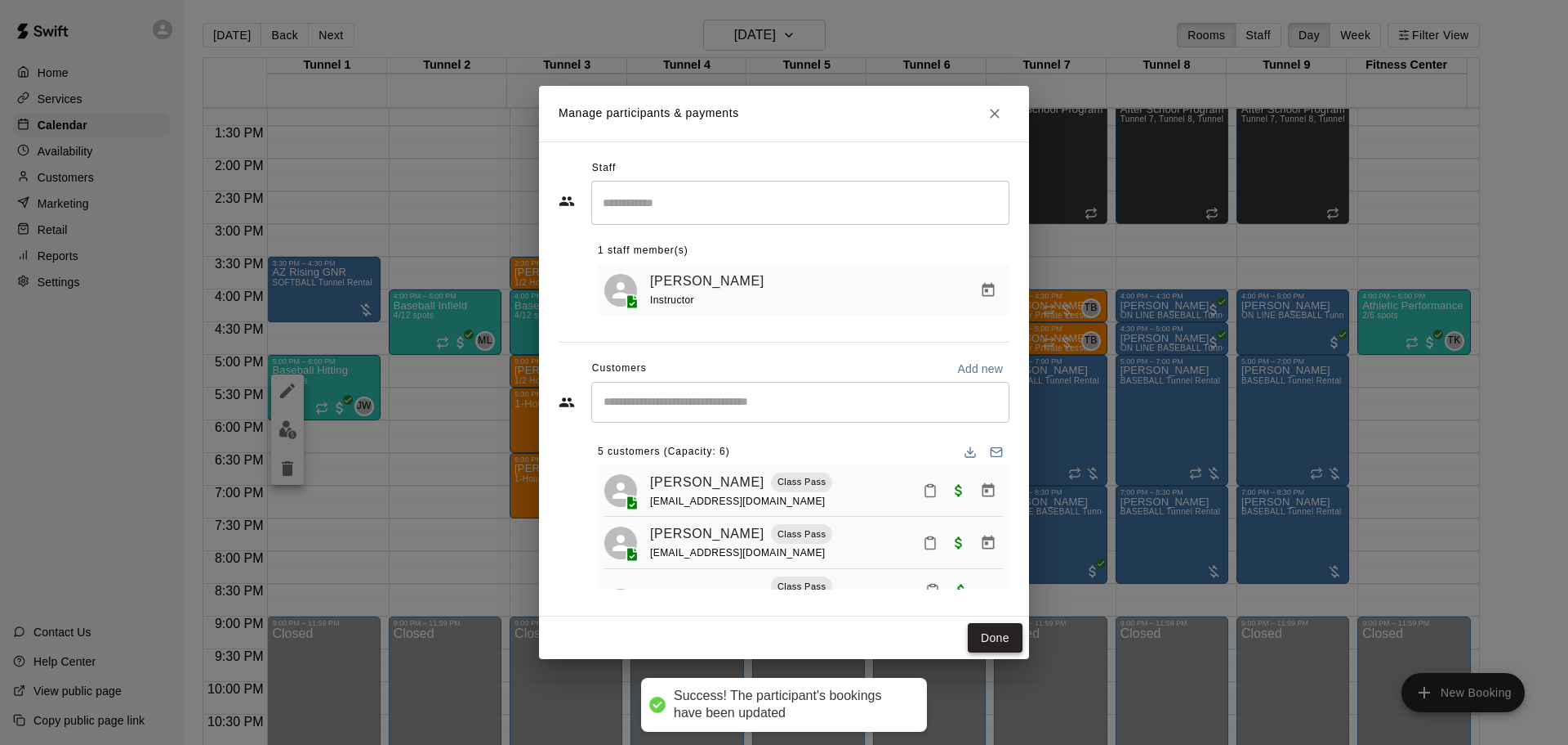
click at [995, 632] on button "Done" at bounding box center [996, 638] width 55 height 30
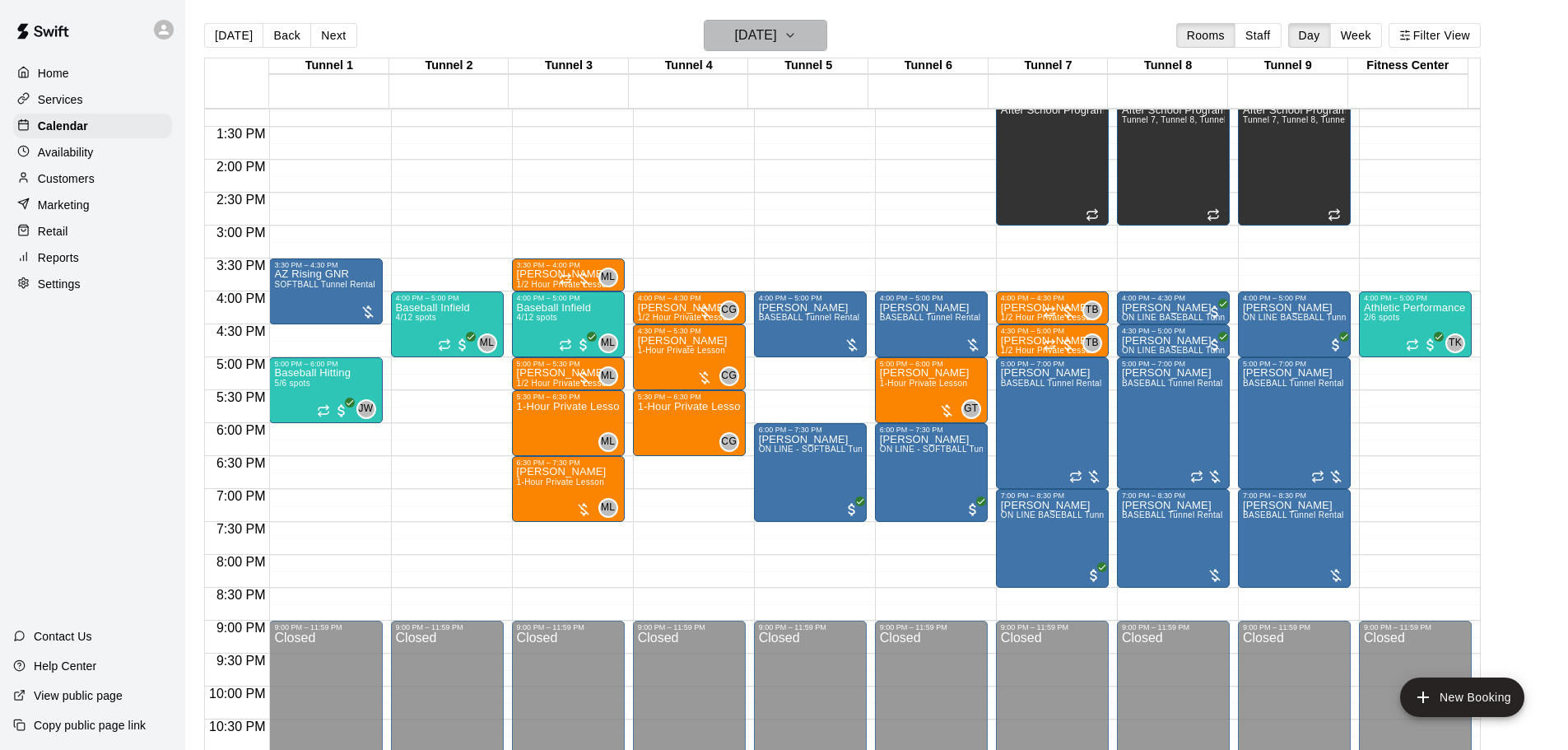
click at [804, 34] on button "Friday Aug 22" at bounding box center [766, 35] width 124 height 31
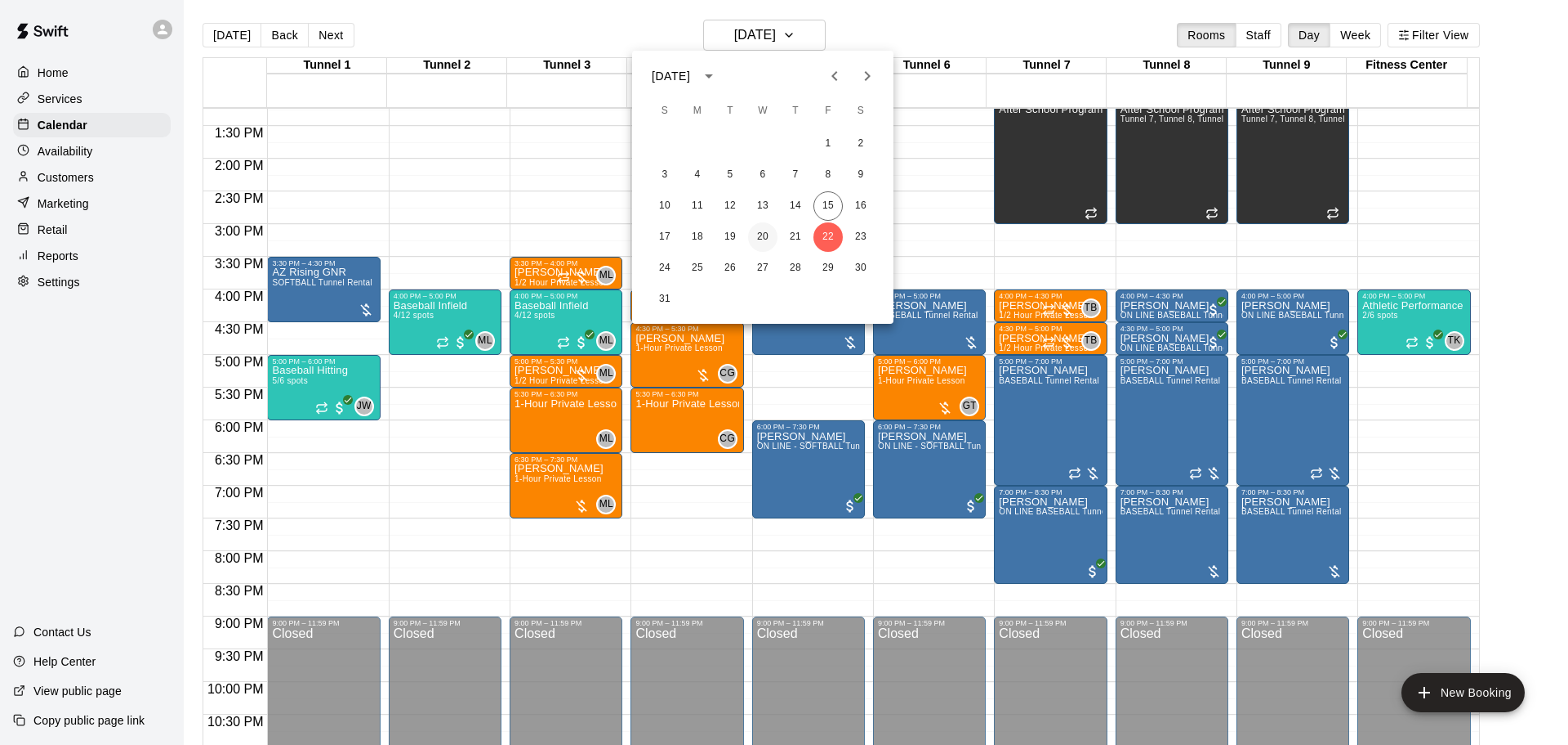
click at [759, 236] on button "20" at bounding box center [763, 237] width 29 height 29
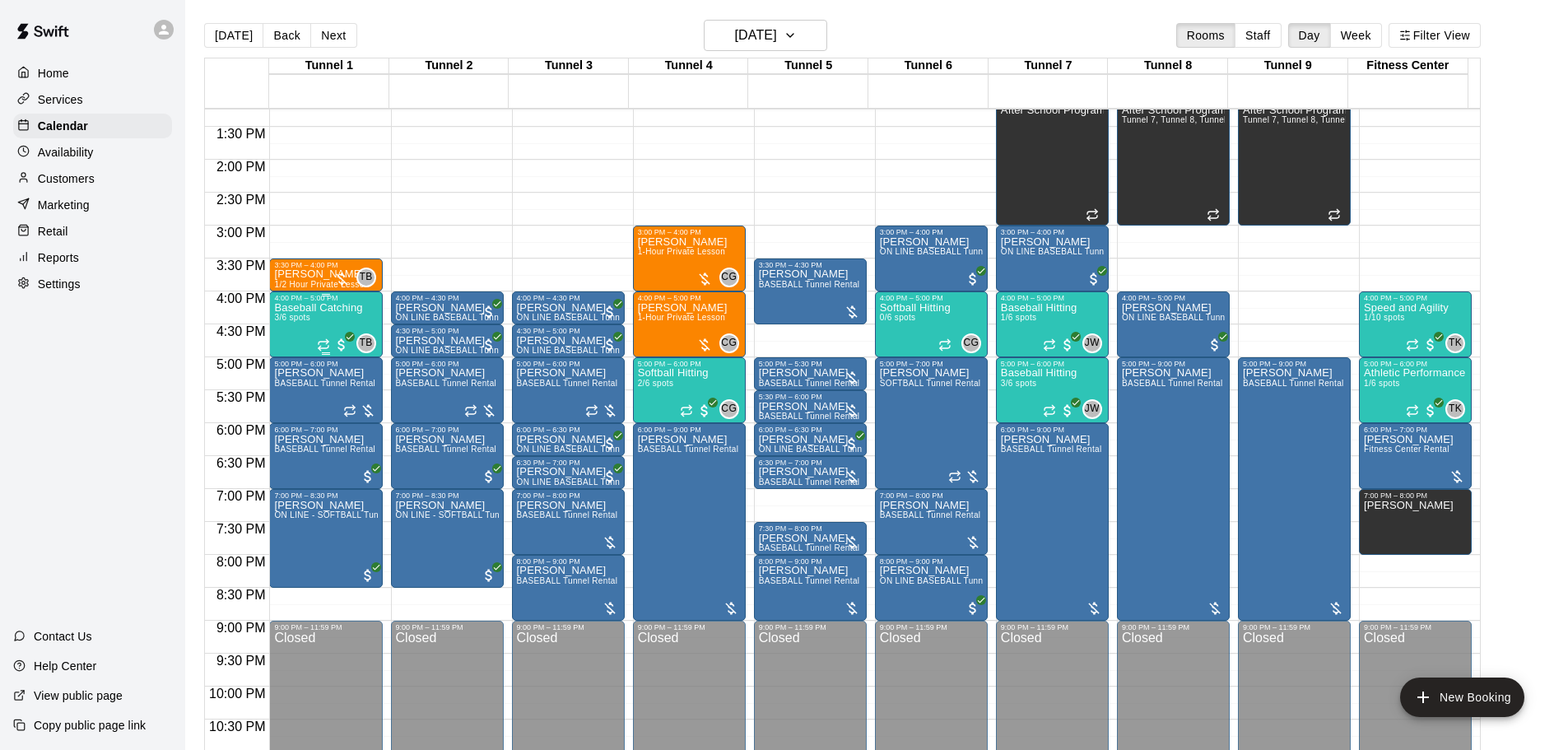
click at [342, 300] on div "4:00 PM – 5:00 PM" at bounding box center [325, 297] width 102 height 8
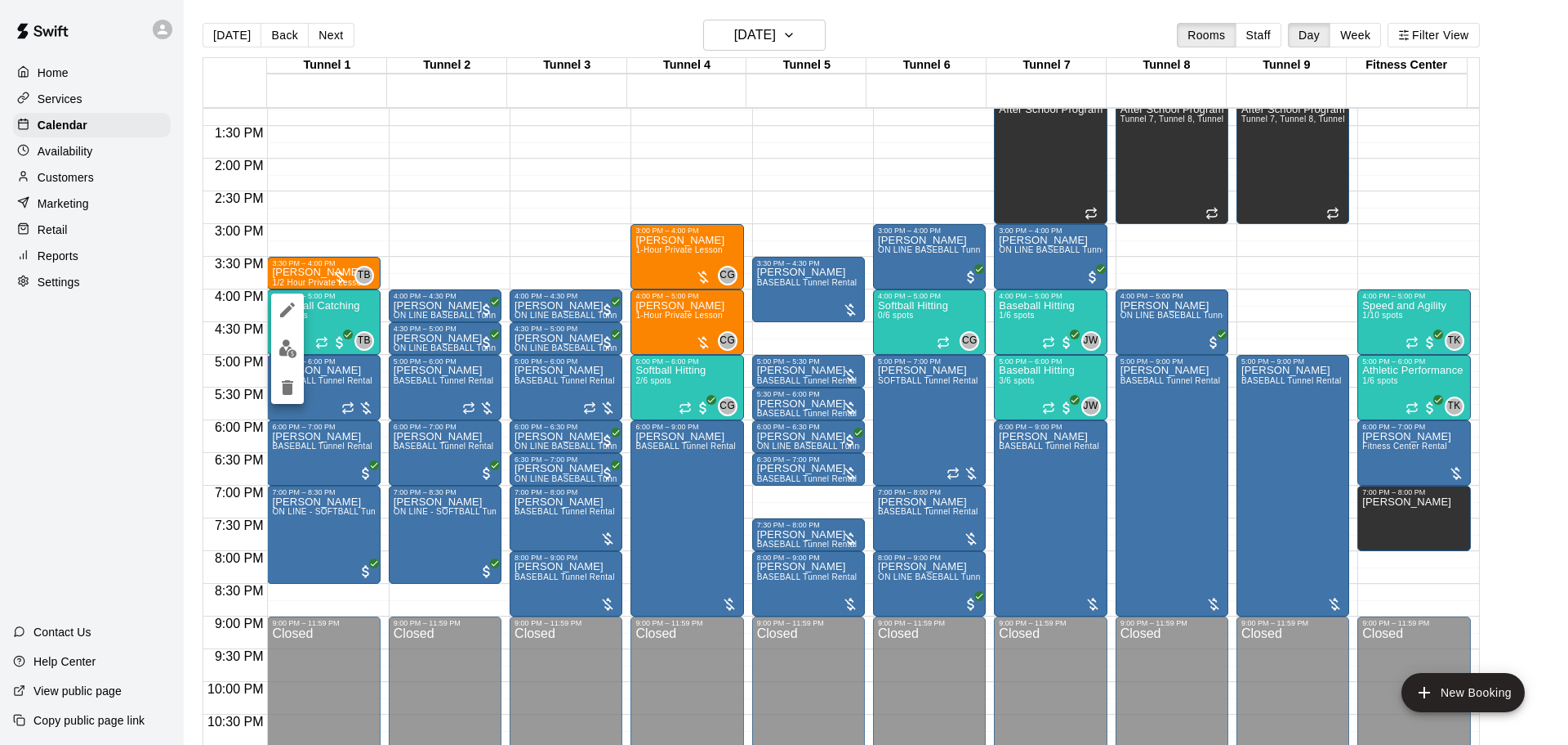
click at [277, 352] on button "edit" at bounding box center [288, 348] width 33 height 32
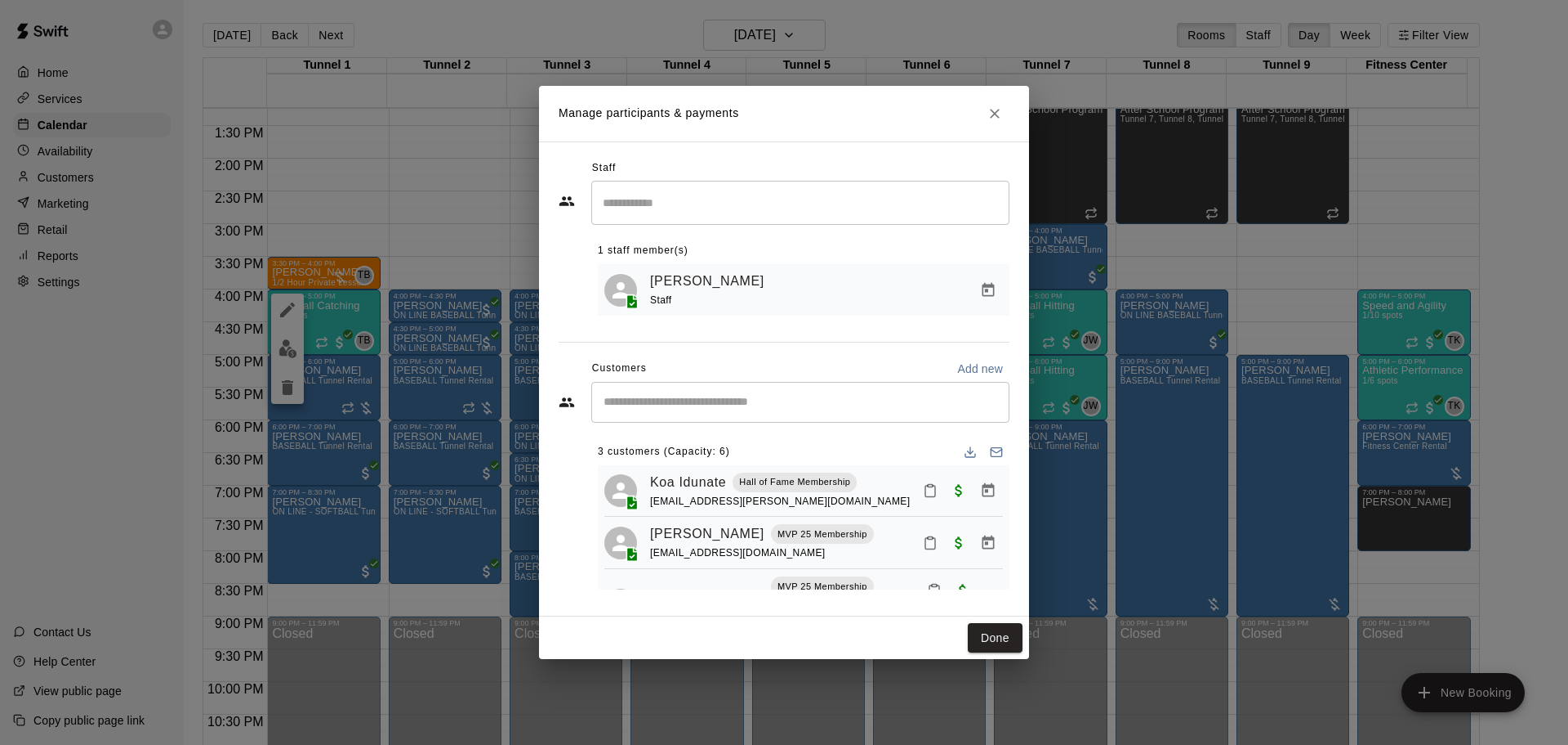
click at [692, 417] on div "​" at bounding box center [800, 402] width 419 height 41
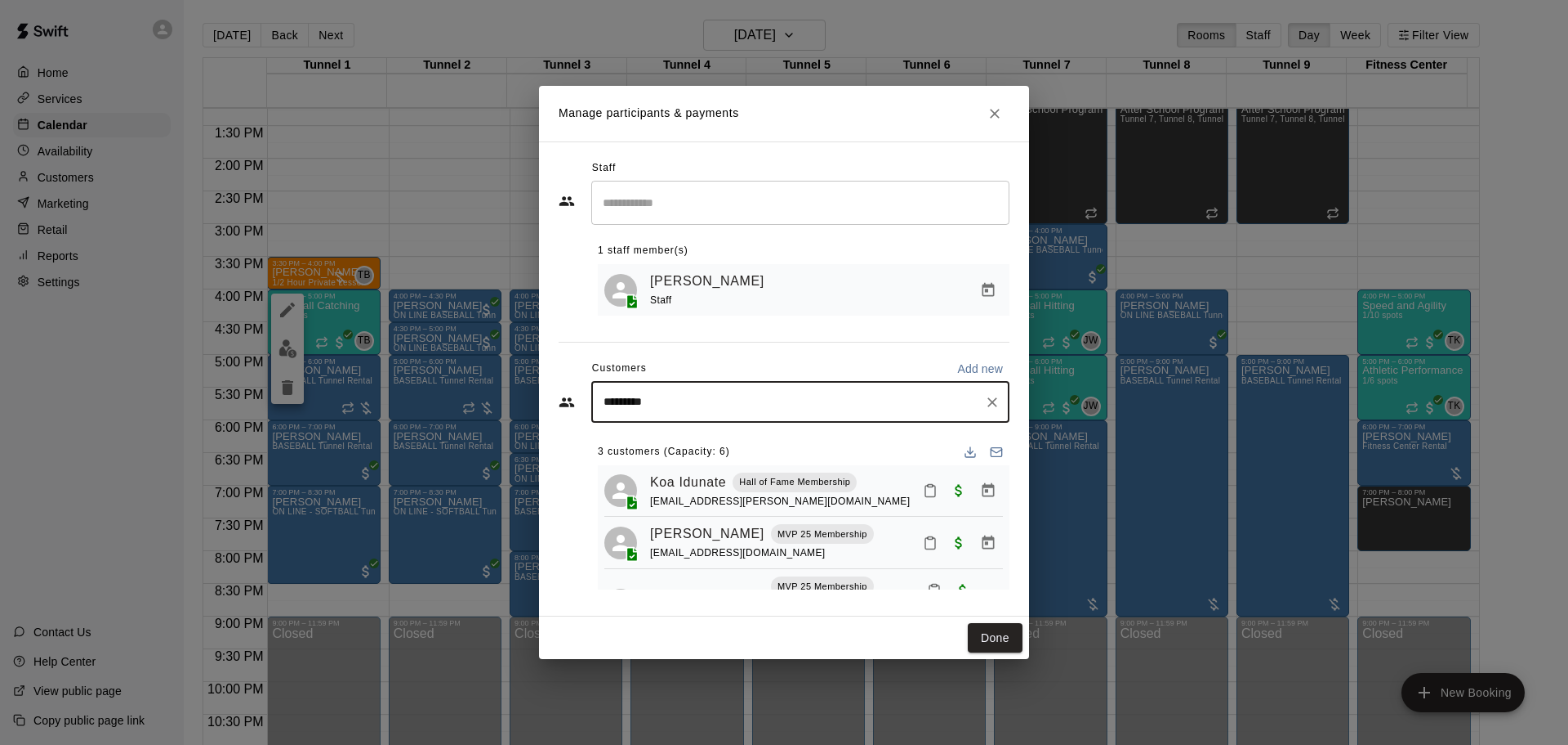
type input "**********"
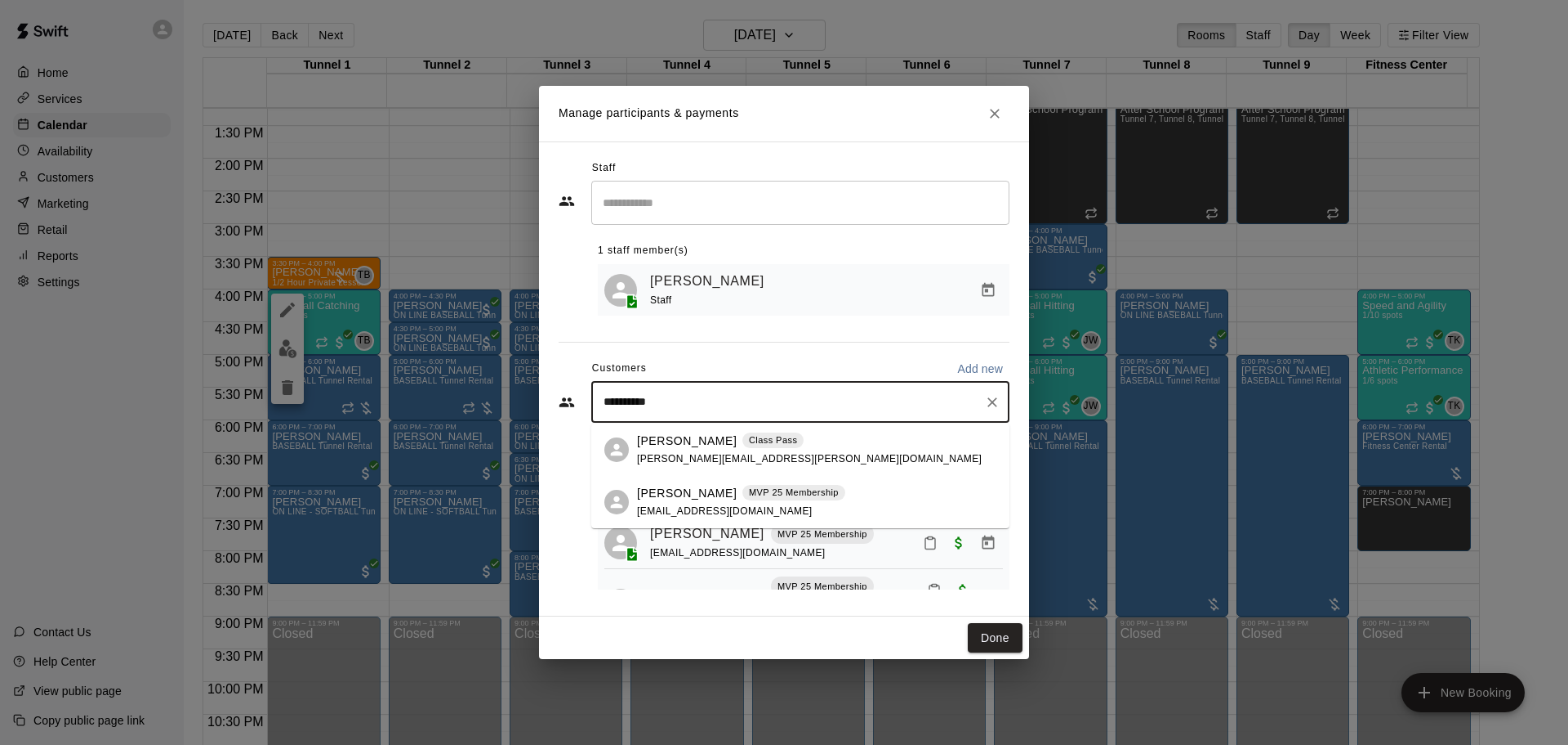
click at [699, 451] on div "Jameson Corwin Class Pass bob@polley.me" at bounding box center [810, 450] width 344 height 35
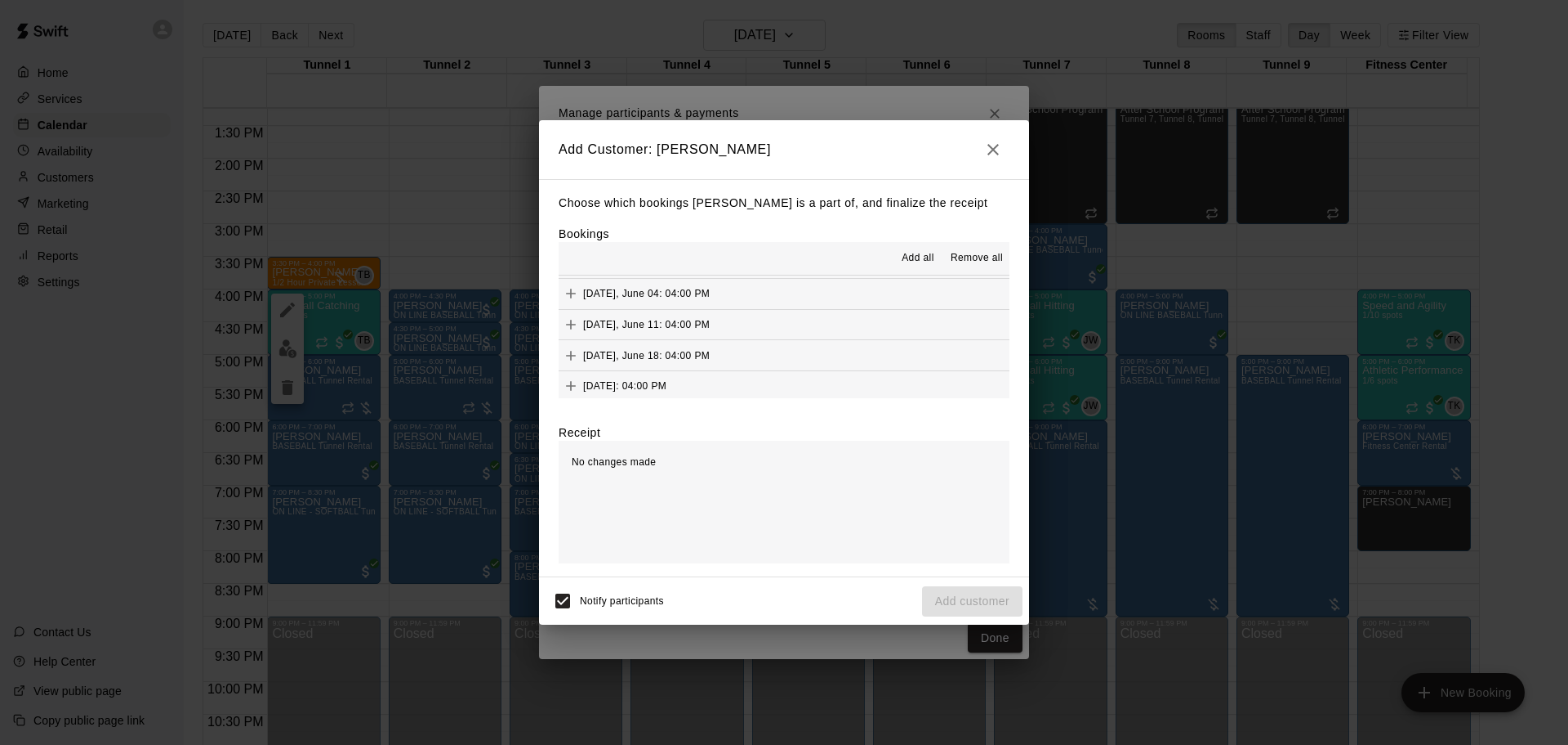
scroll to position [981, 0]
click at [720, 386] on span "Wednesday, August 20: 04:00 PM" at bounding box center [651, 387] width 136 height 11
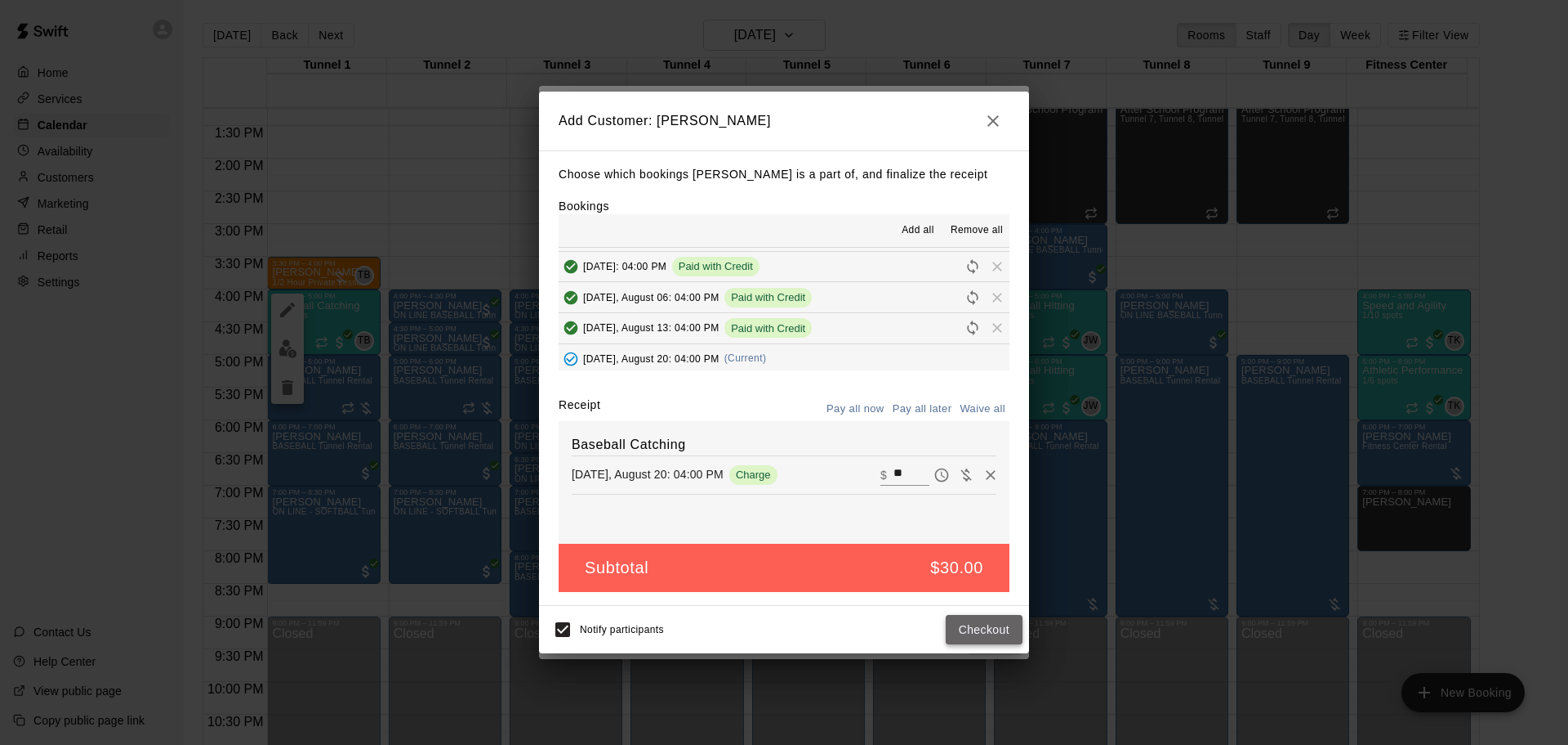
click at [968, 634] on button "Checkout" at bounding box center [985, 630] width 77 height 30
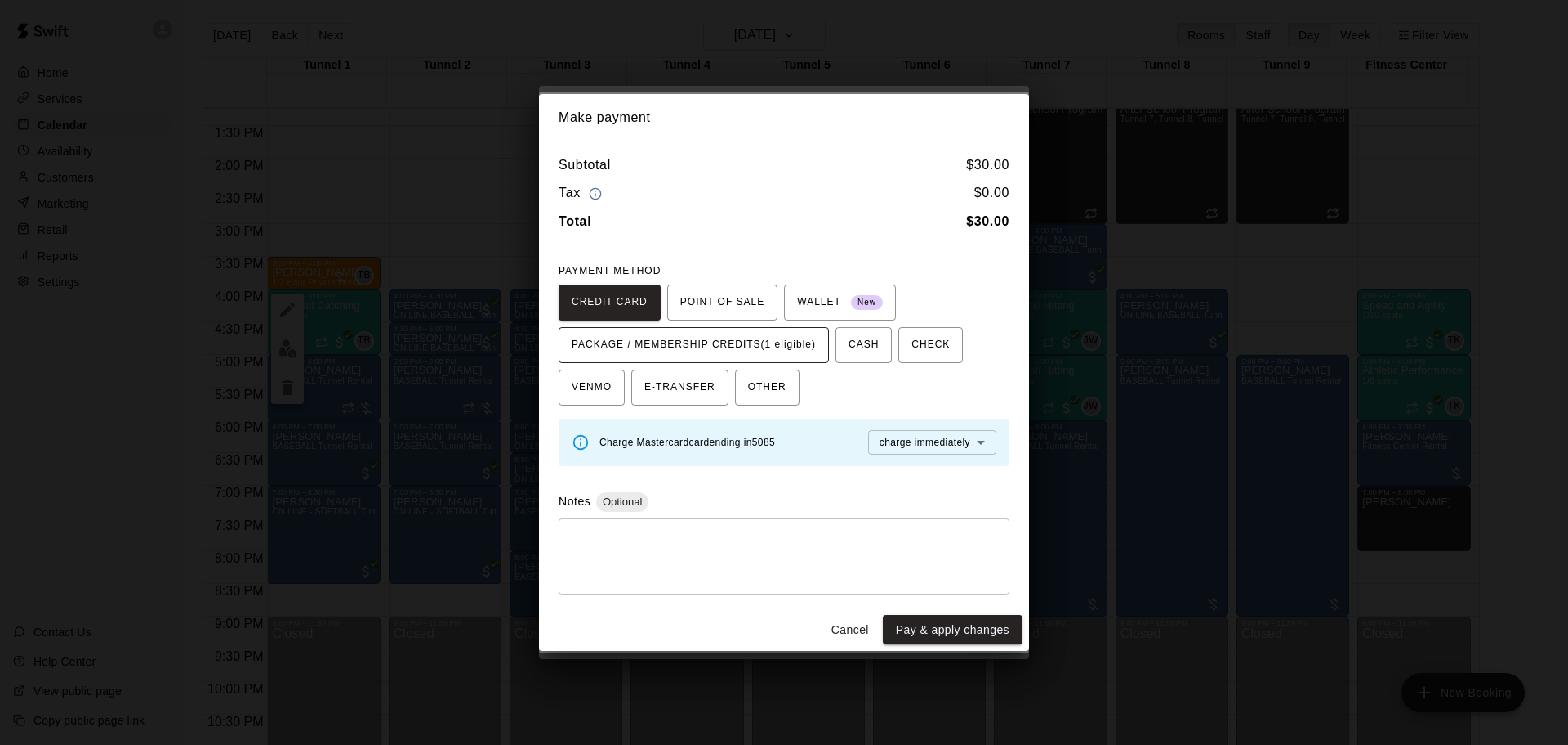
click at [763, 350] on span "PACKAGE / MEMBERSHIP CREDITS (1 eligible)" at bounding box center [693, 345] width 245 height 27
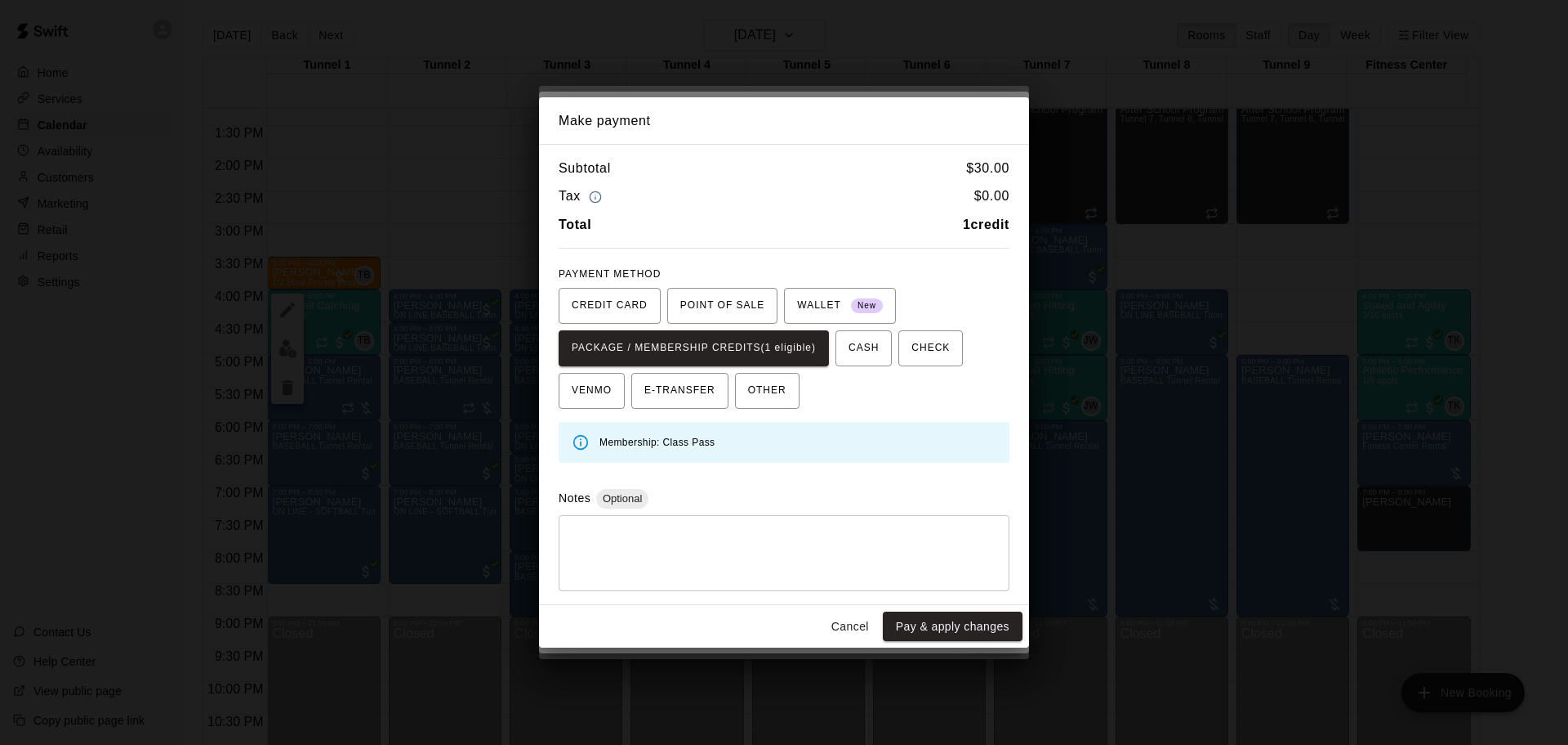
click at [953, 630] on button "Pay & apply changes" at bounding box center [953, 626] width 140 height 30
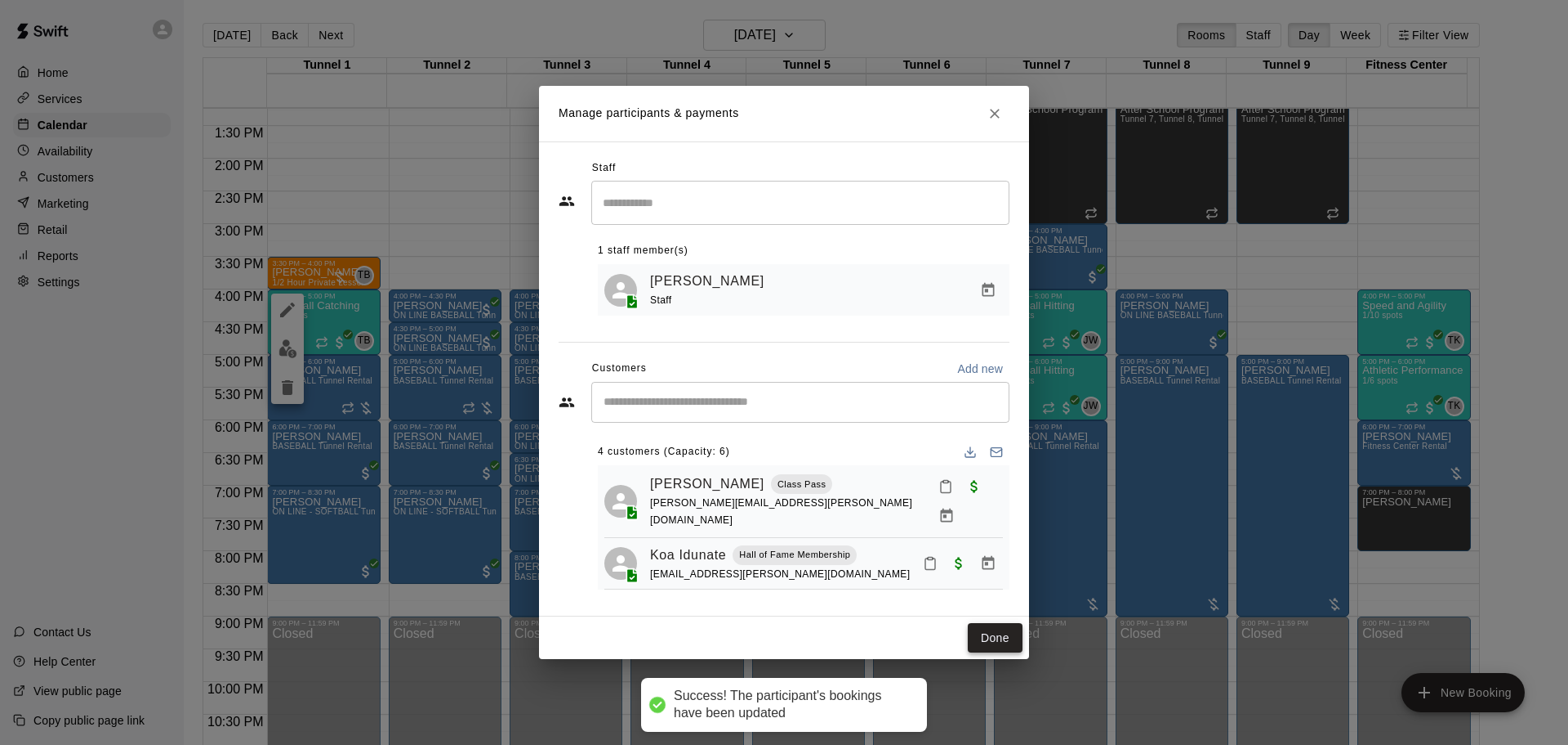
click at [994, 631] on button "Done" at bounding box center [996, 638] width 55 height 30
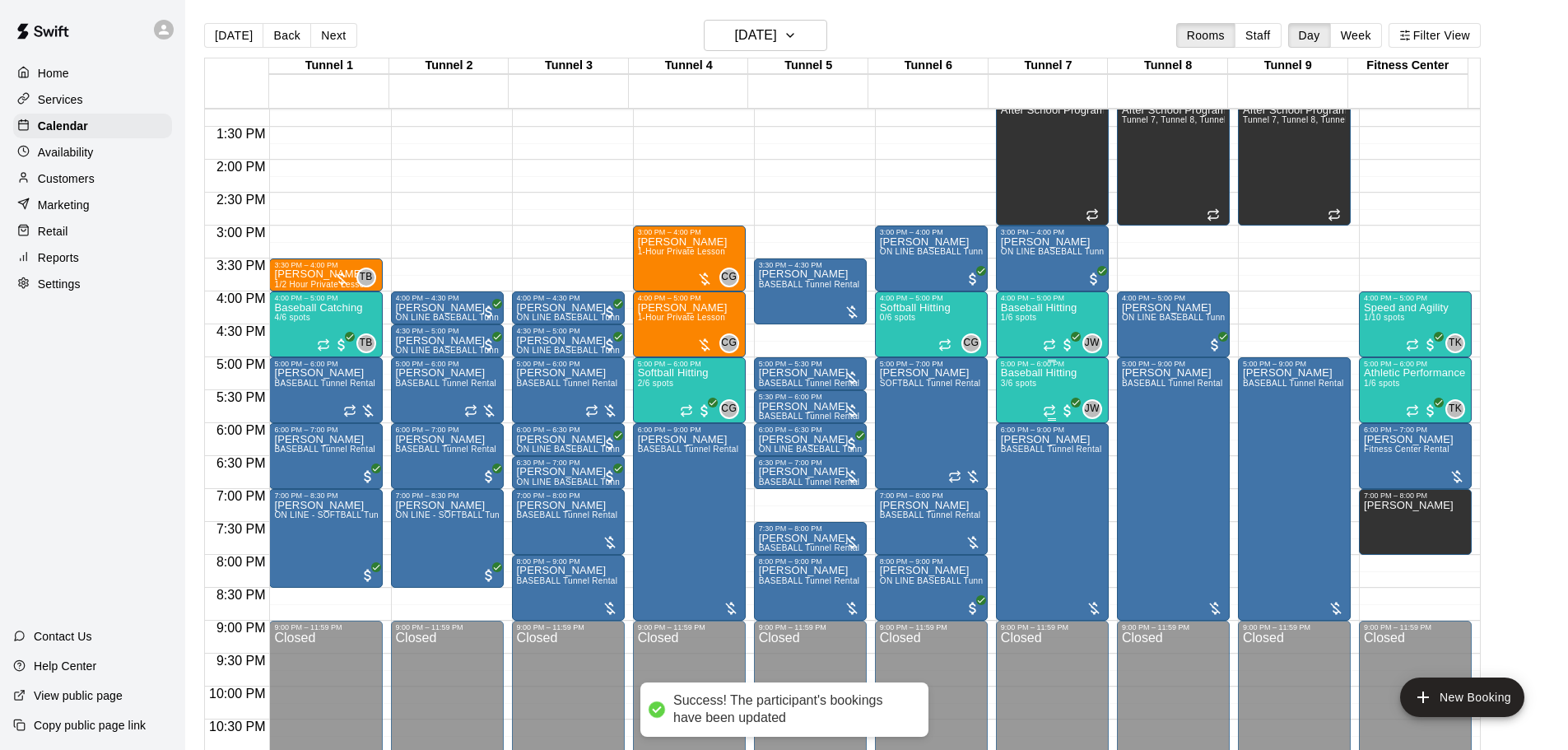
click at [1049, 385] on div "Baseball Hitting 3/6 spots" at bounding box center [1039, 743] width 77 height 750
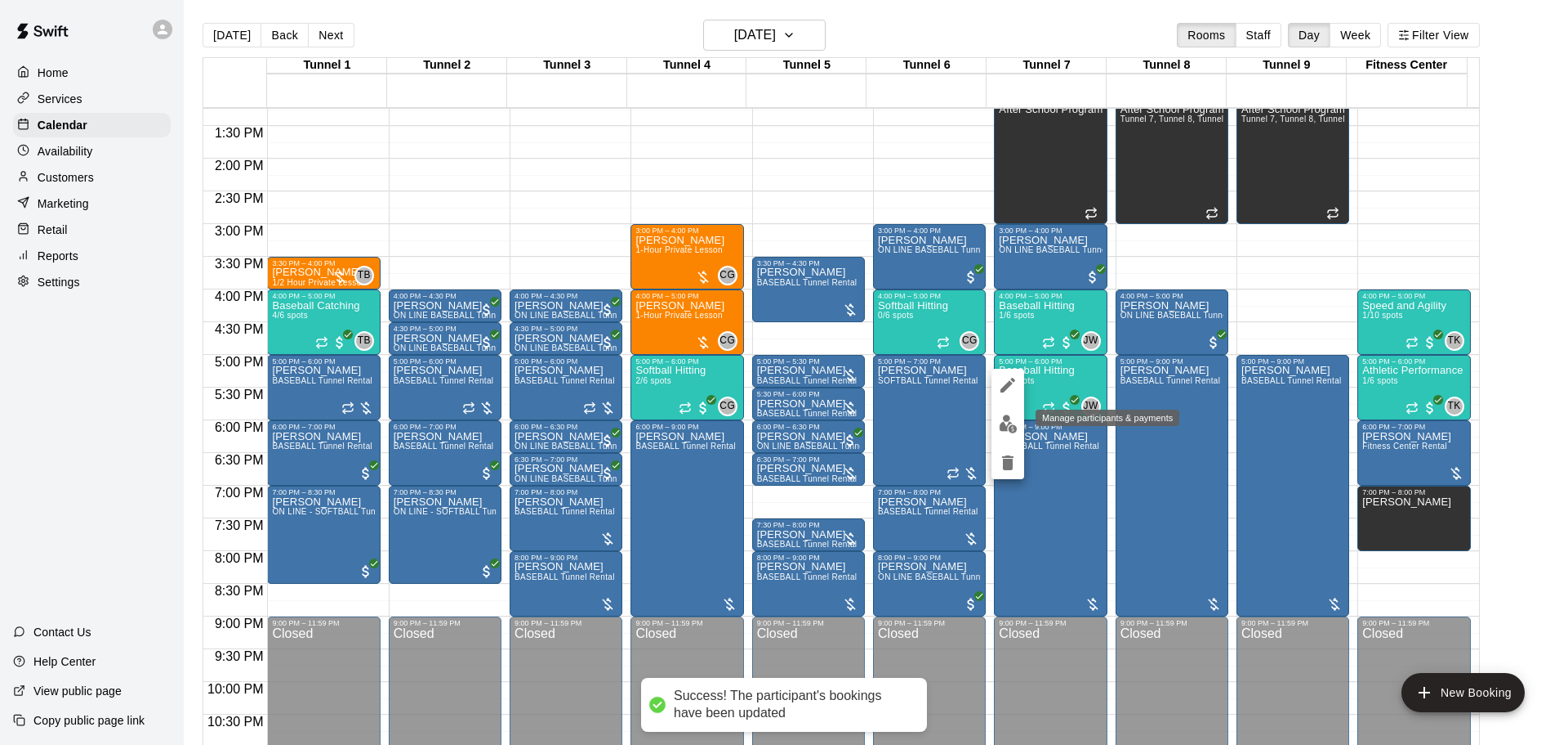
click at [1001, 429] on img "edit" at bounding box center [1008, 423] width 19 height 19
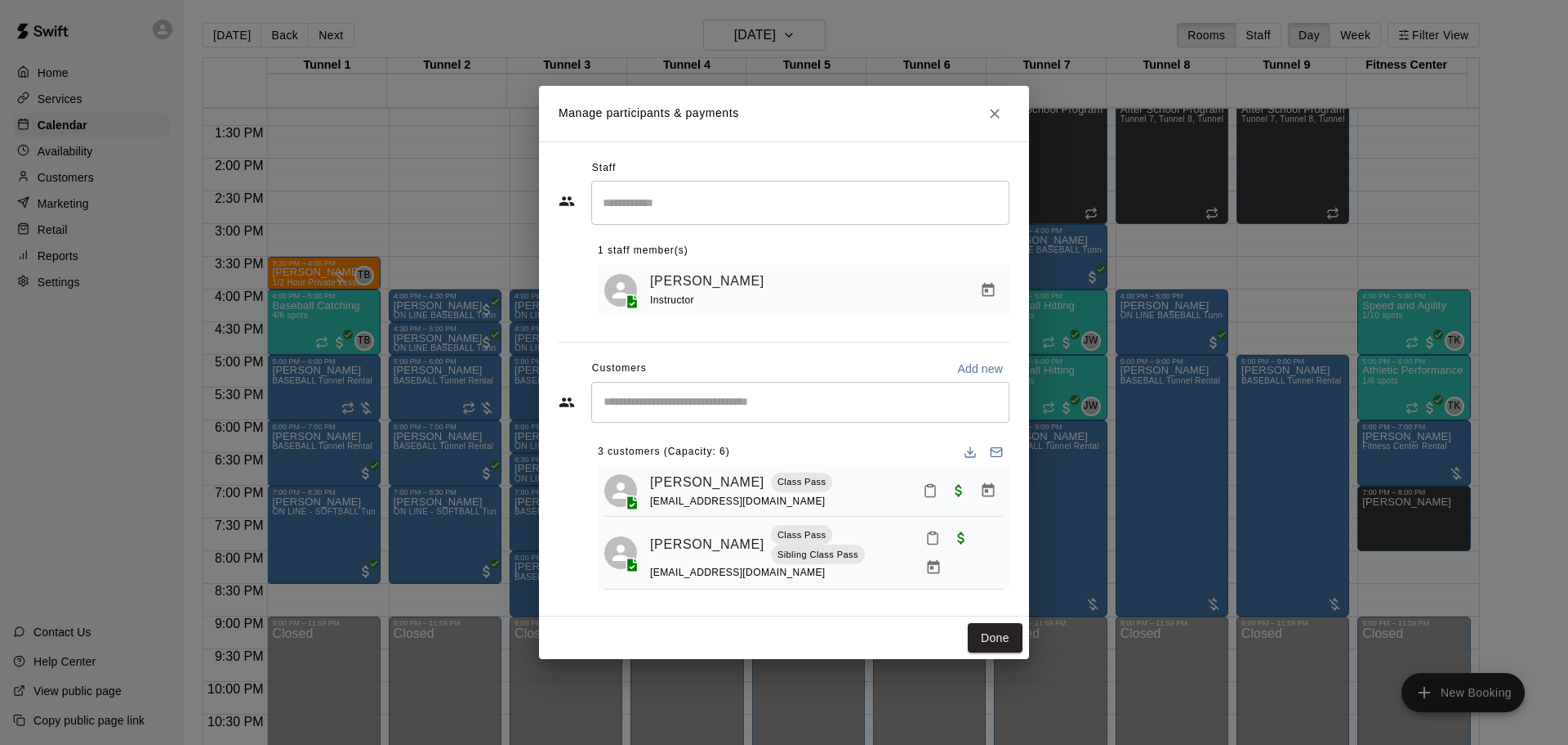
click at [661, 403] on input "Start typing to search customers..." at bounding box center [800, 402] width 404 height 16
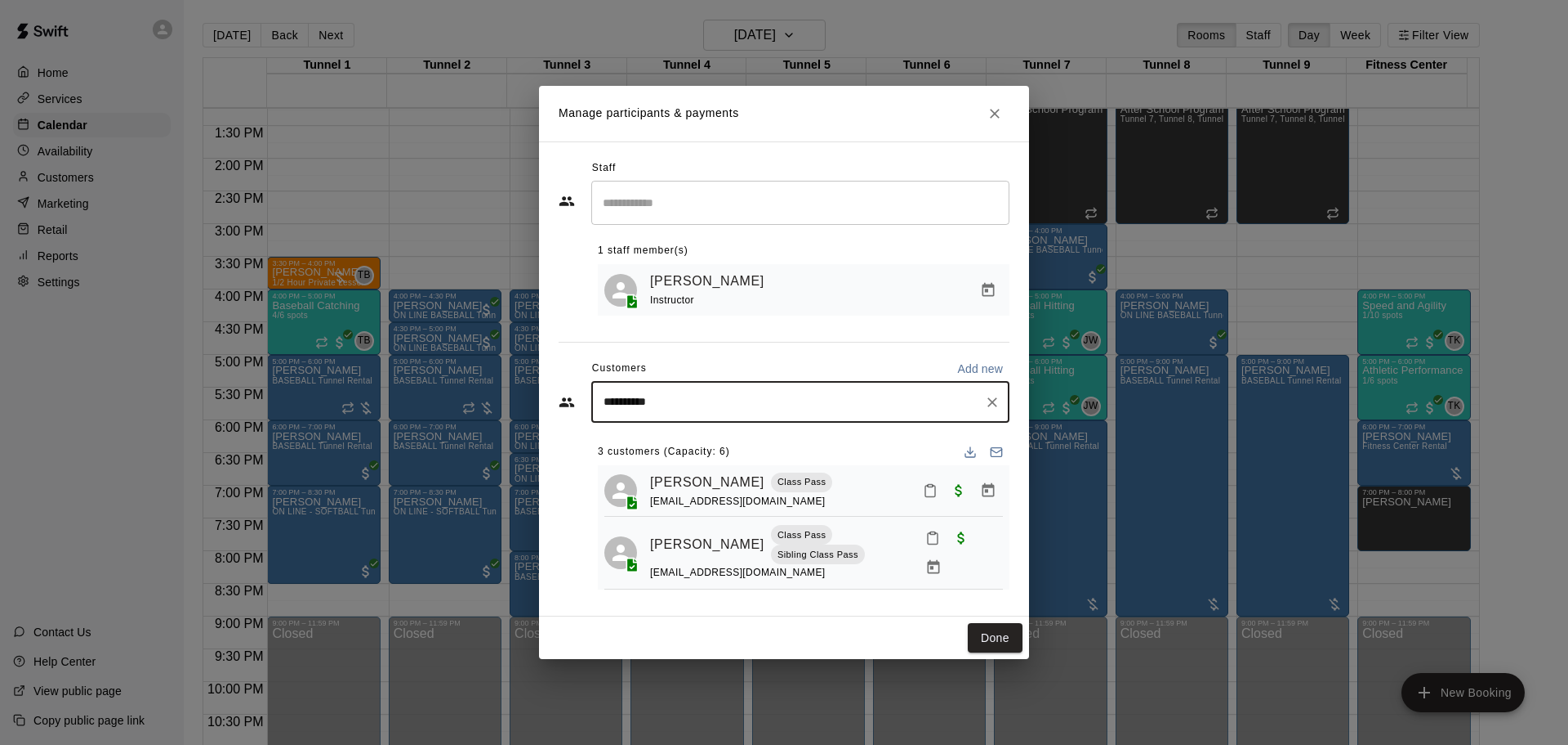
type input "**********"
click at [775, 436] on p "Class Pass" at bounding box center [773, 440] width 49 height 14
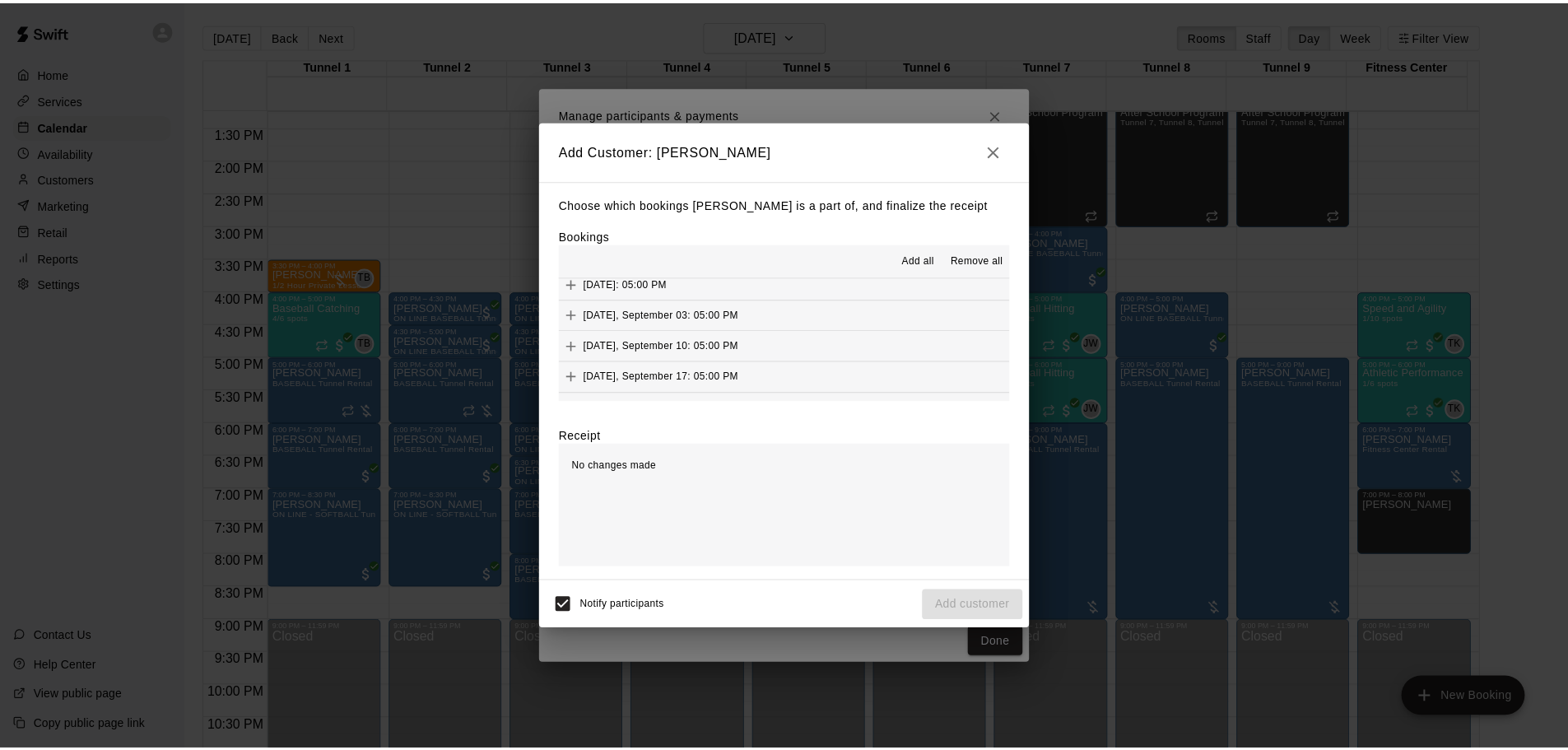
scroll to position [1065, 0]
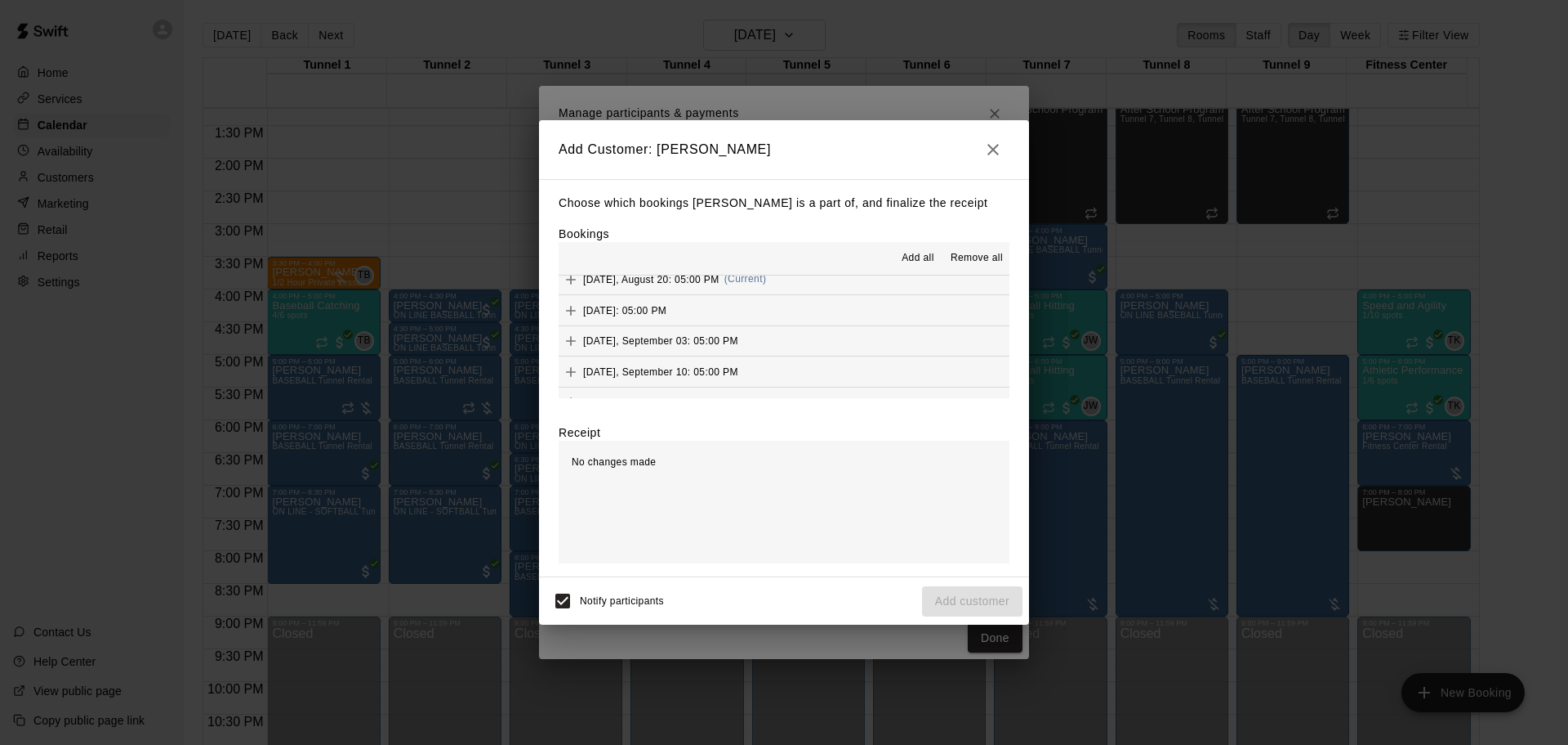
click at [706, 284] on span "Wednesday, August 20: 05:00 PM" at bounding box center [651, 279] width 136 height 11
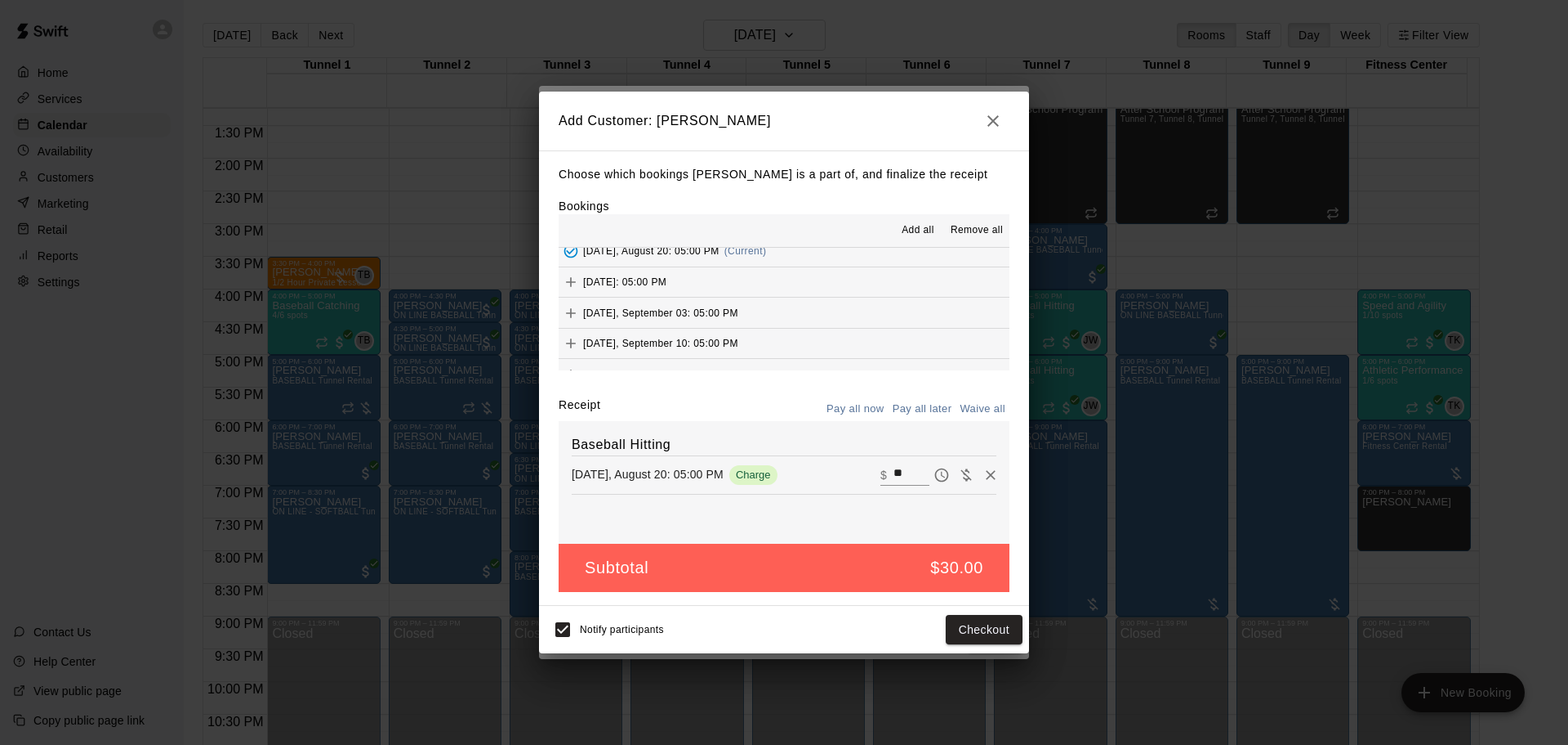
click at [1012, 612] on div "Notify participants Checkout" at bounding box center [784, 630] width 490 height 48
click at [1011, 619] on button "Checkout" at bounding box center [985, 630] width 77 height 30
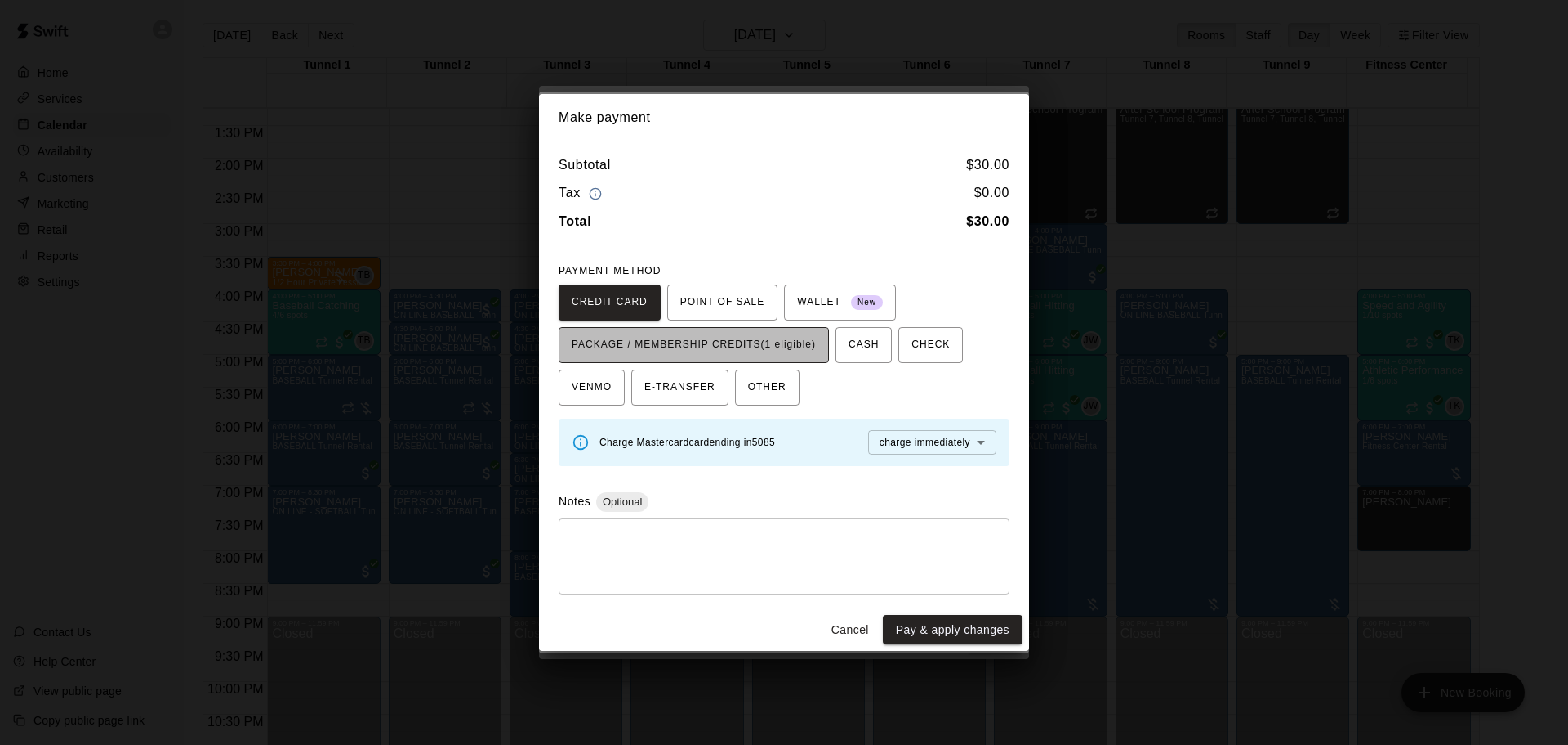
click at [710, 340] on span "PACKAGE / MEMBERSHIP CREDITS (1 eligible)" at bounding box center [693, 345] width 245 height 27
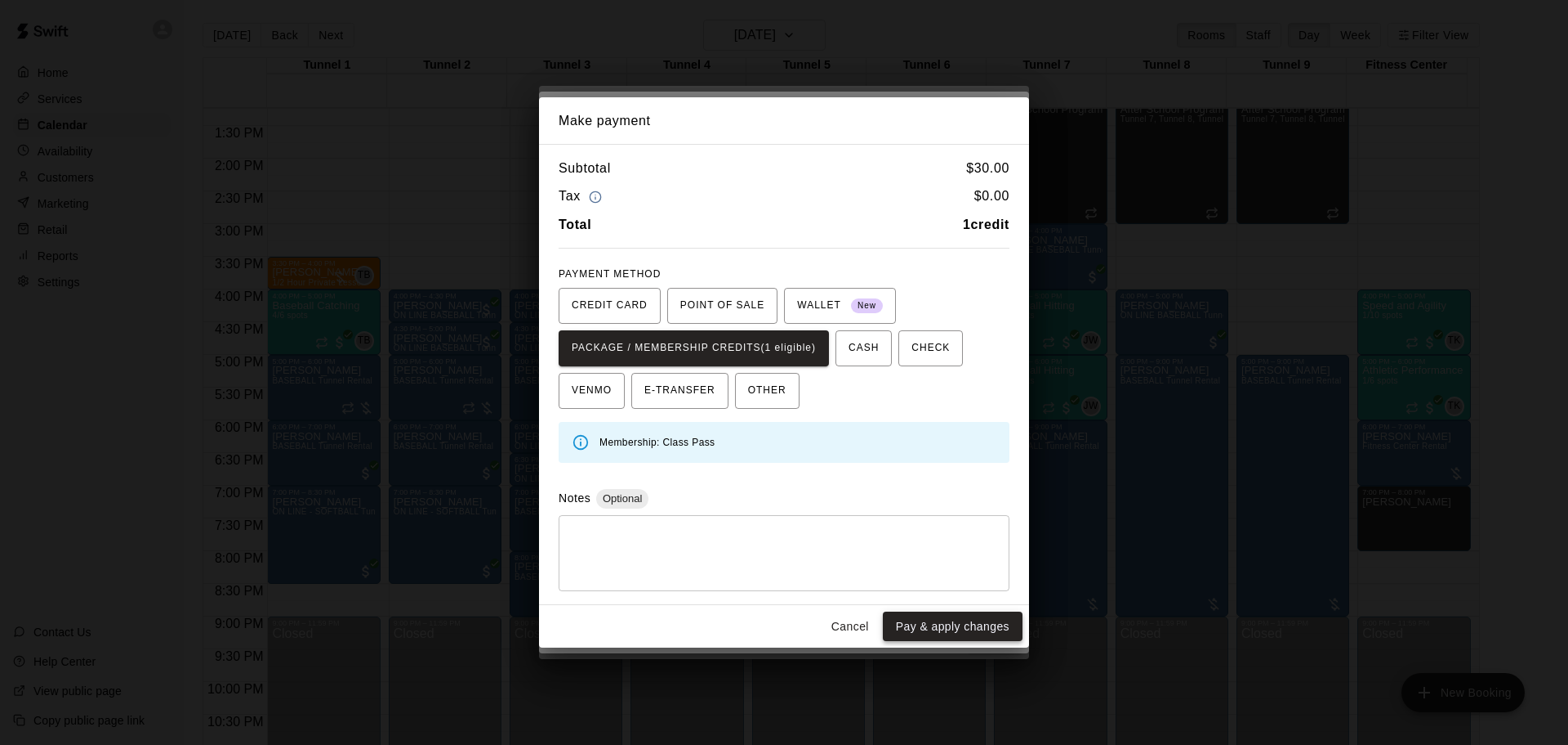
click at [911, 640] on div "Cancel Pay & apply changes" at bounding box center [784, 626] width 490 height 43
click at [915, 622] on button "Pay & apply changes" at bounding box center [953, 626] width 140 height 30
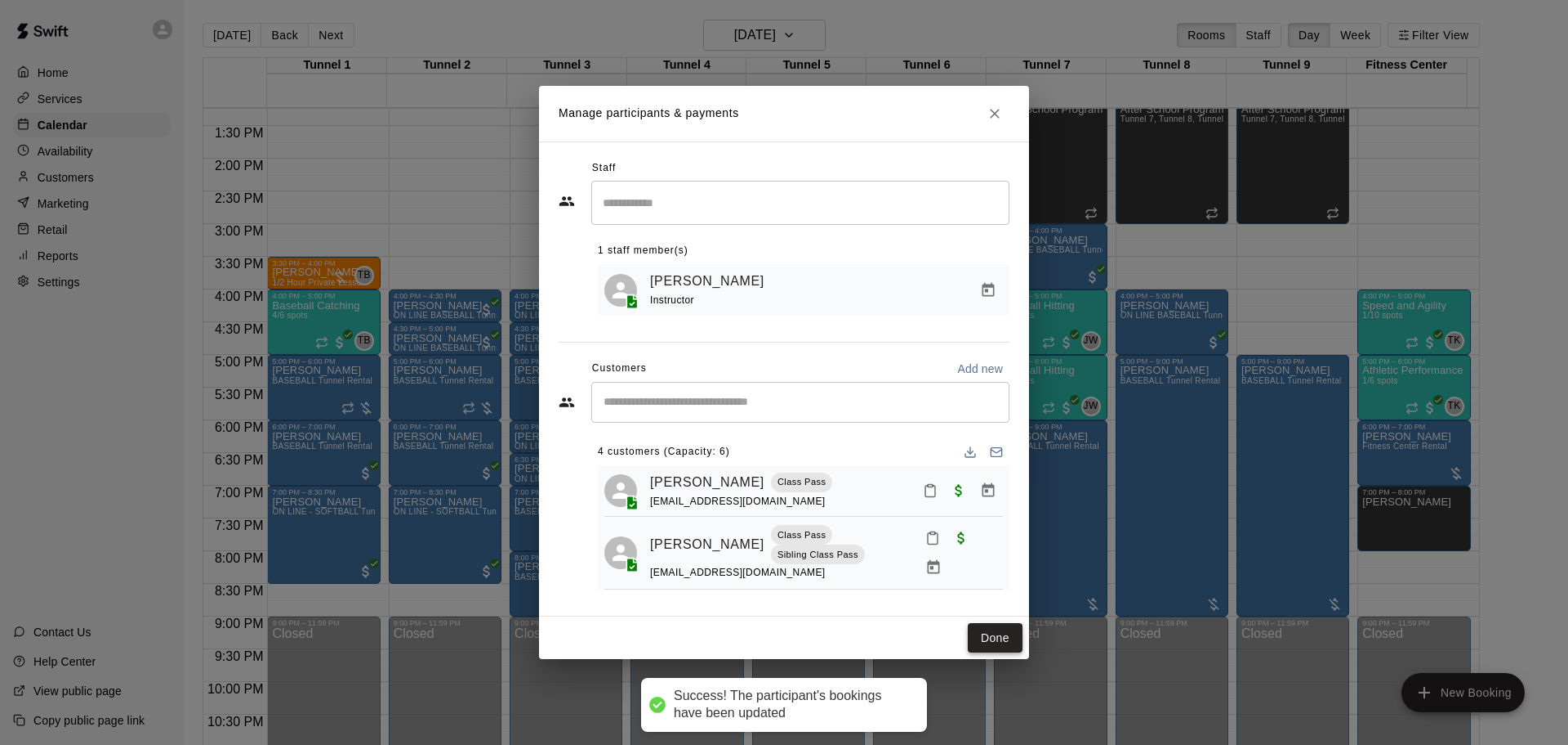
click at [1001, 629] on button "Done" at bounding box center [996, 638] width 55 height 30
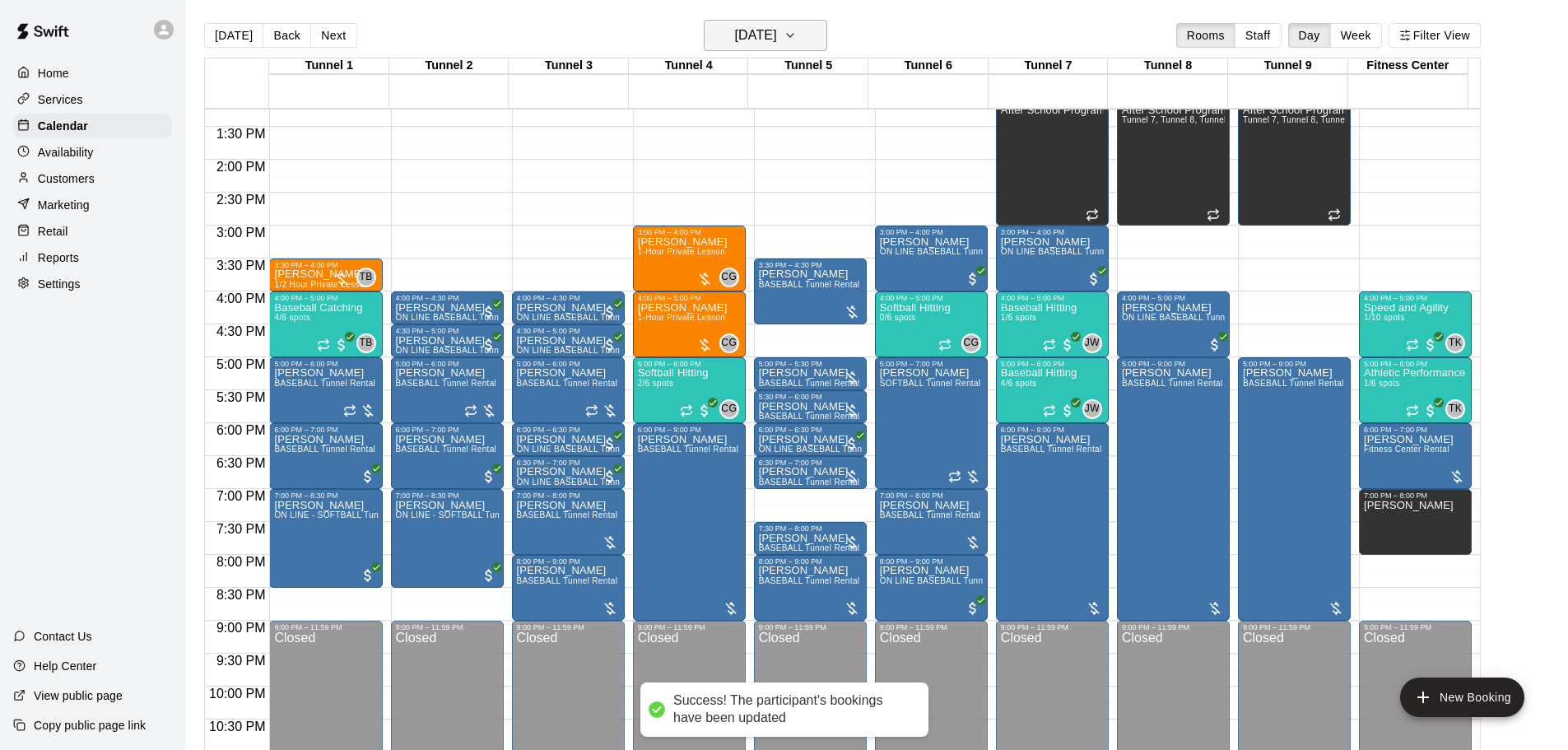
click at [755, 34] on h6 "Wednesday Aug 20" at bounding box center [755, 35] width 42 height 23
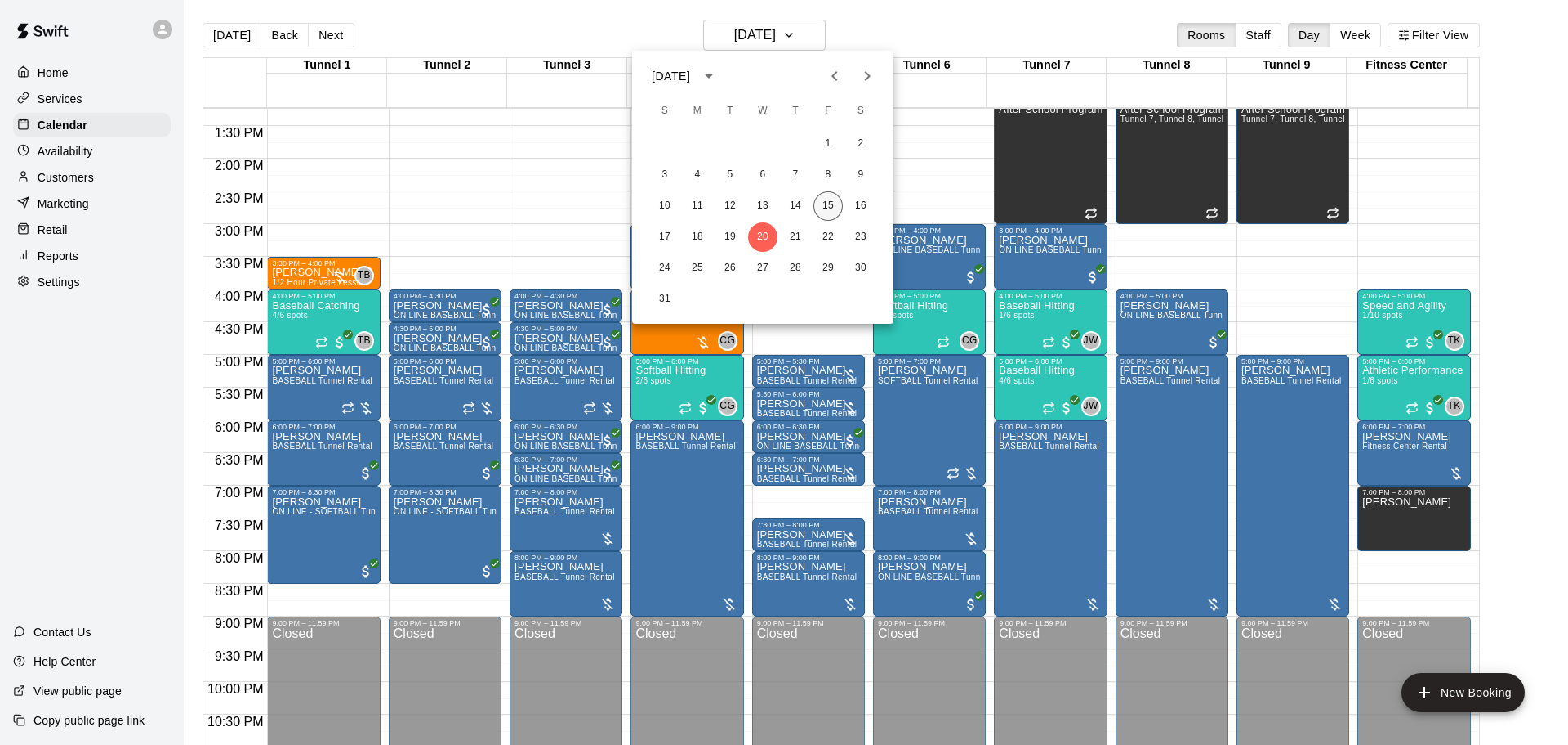
click at [820, 208] on button "15" at bounding box center [828, 206] width 29 height 29
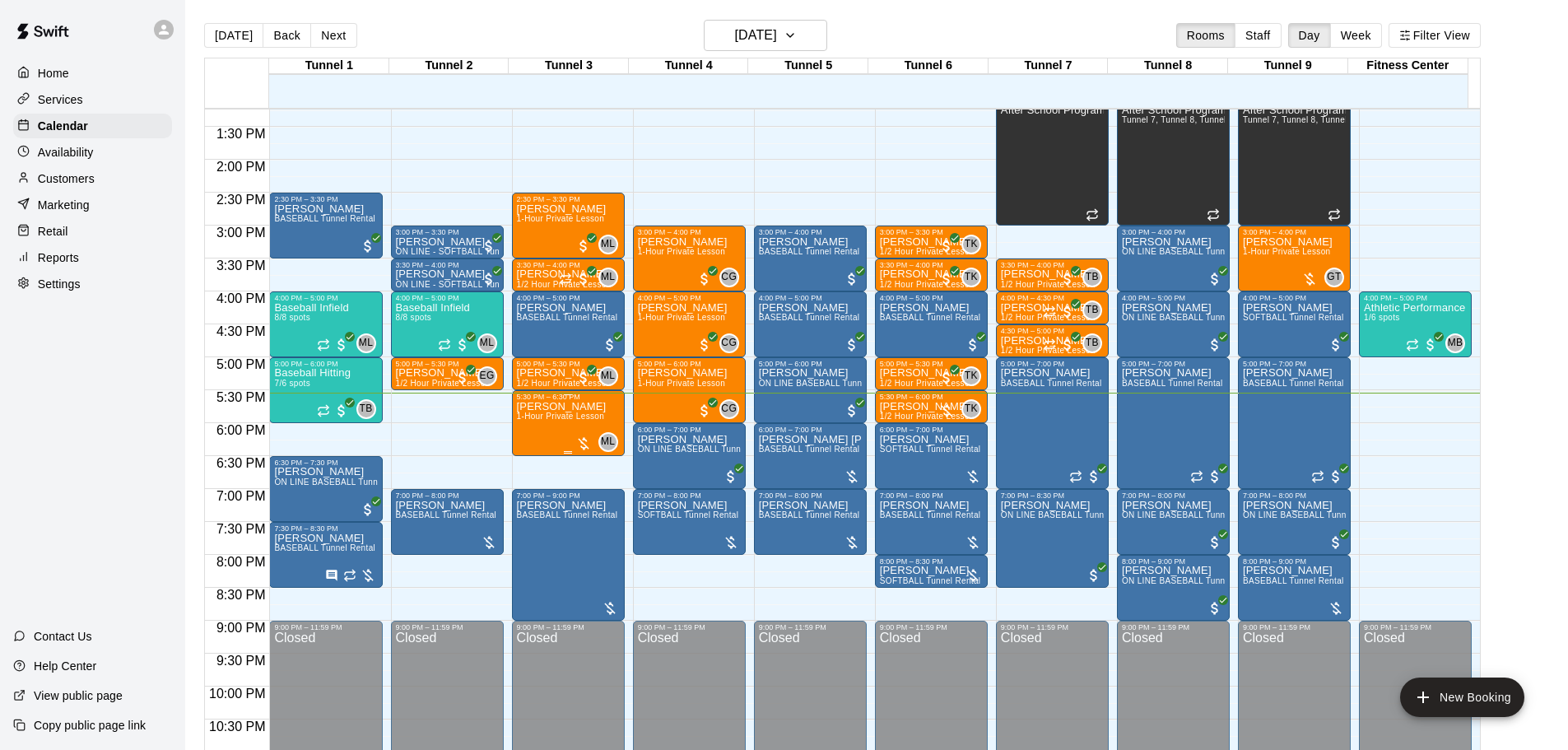
click at [557, 416] on span "1-Hour Private Lesson" at bounding box center [560, 416] width 88 height 9
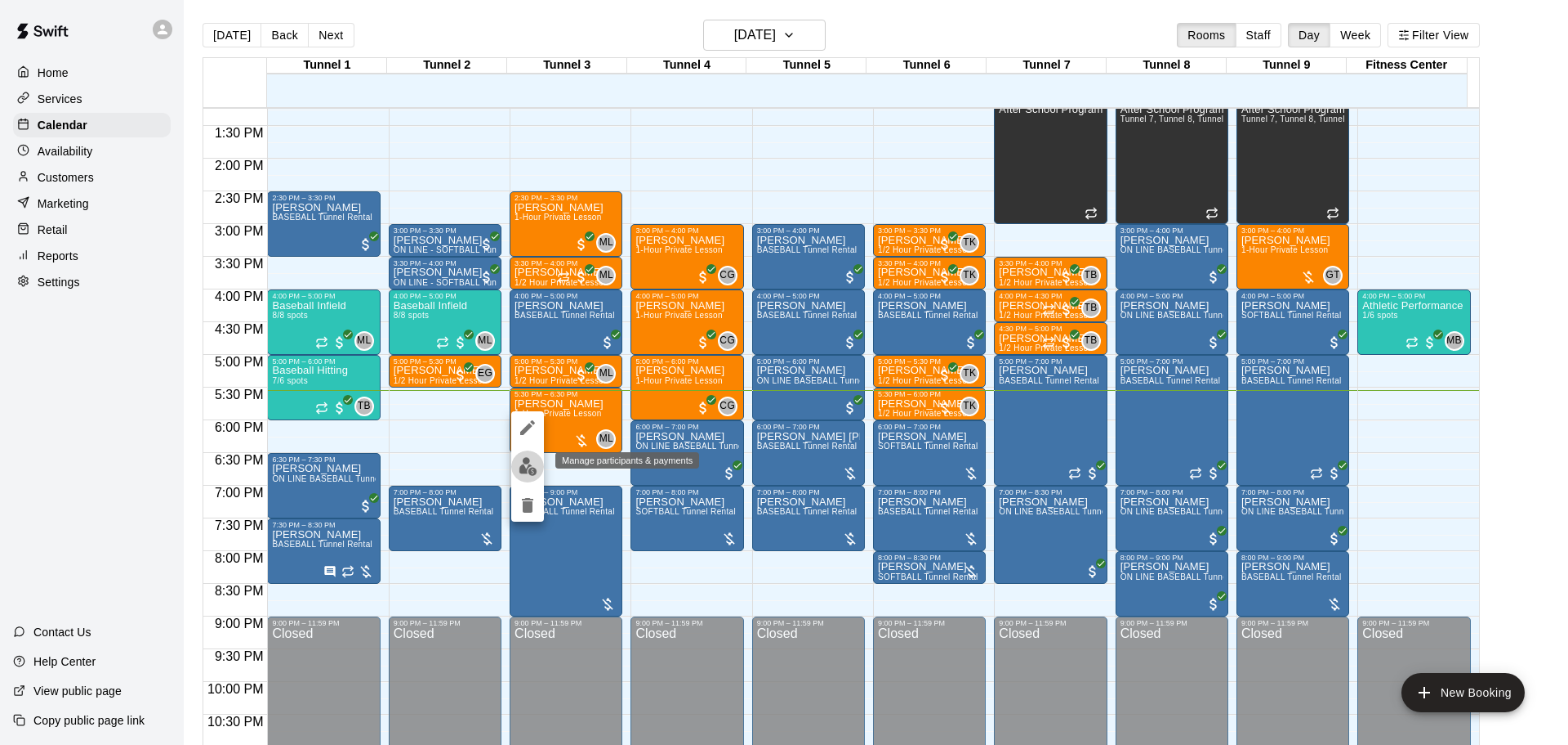
click at [534, 458] on img "edit" at bounding box center [528, 466] width 19 height 19
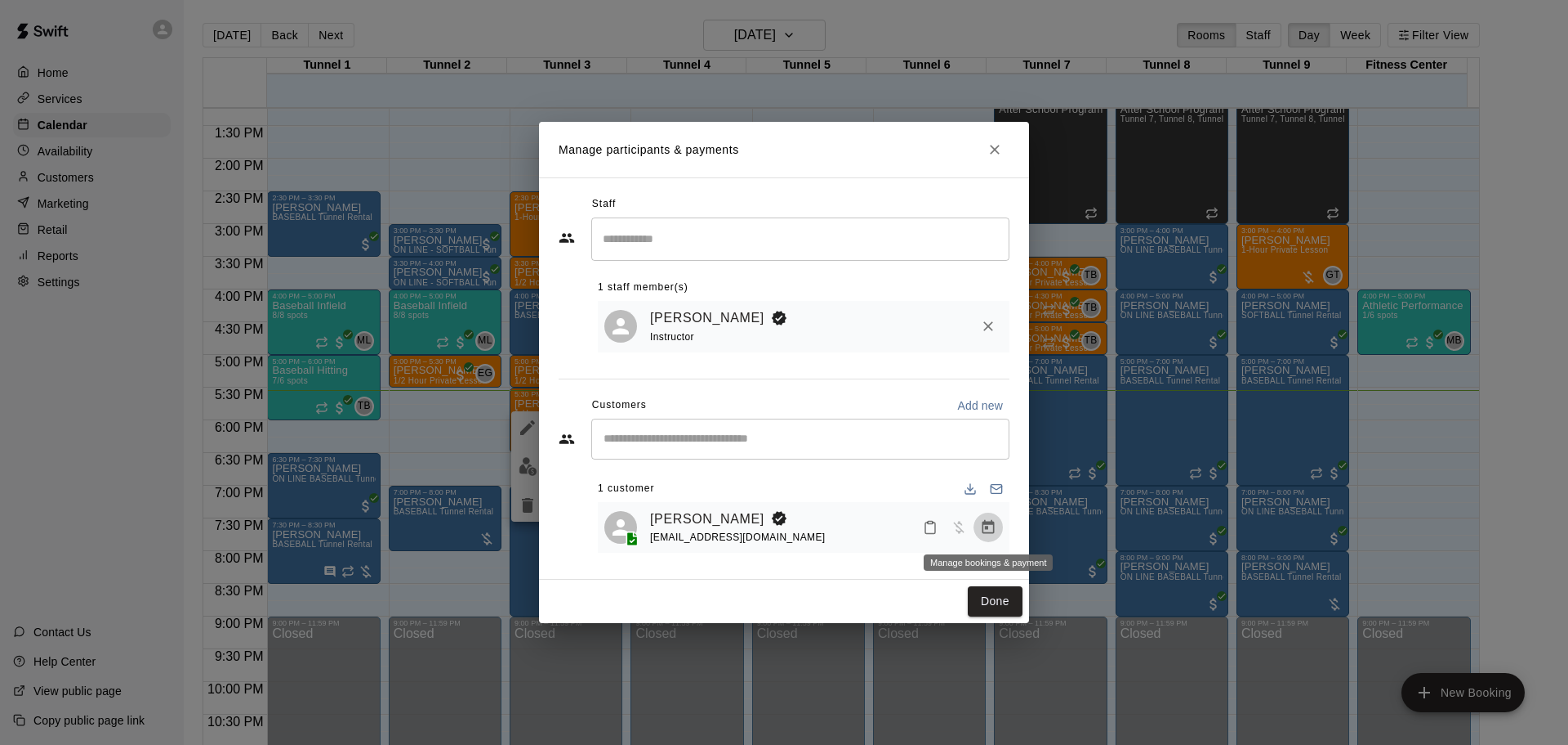
click at [978, 530] on button "Manage bookings & payment" at bounding box center [988, 527] width 29 height 29
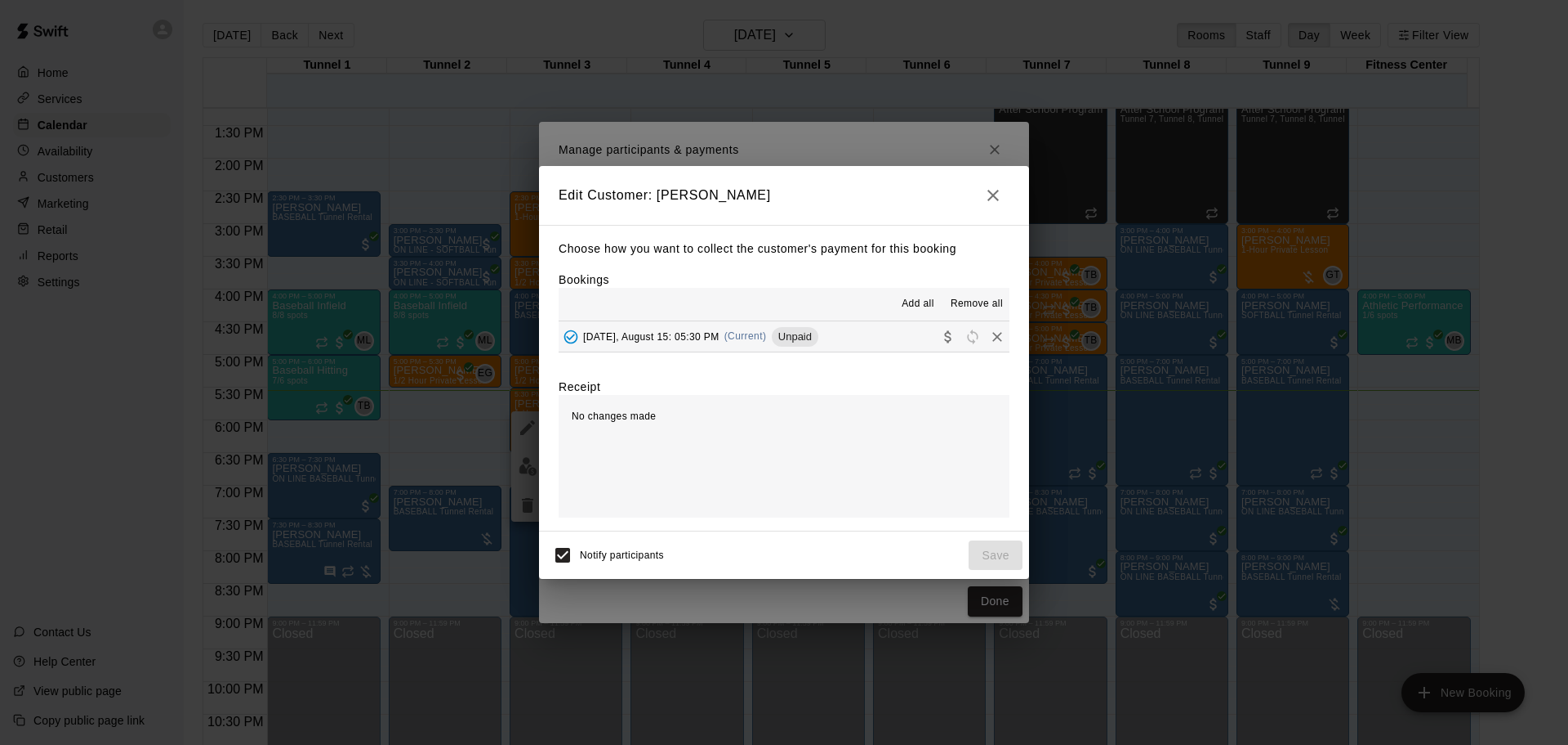
click at [741, 352] on hr at bounding box center [784, 352] width 451 height 1
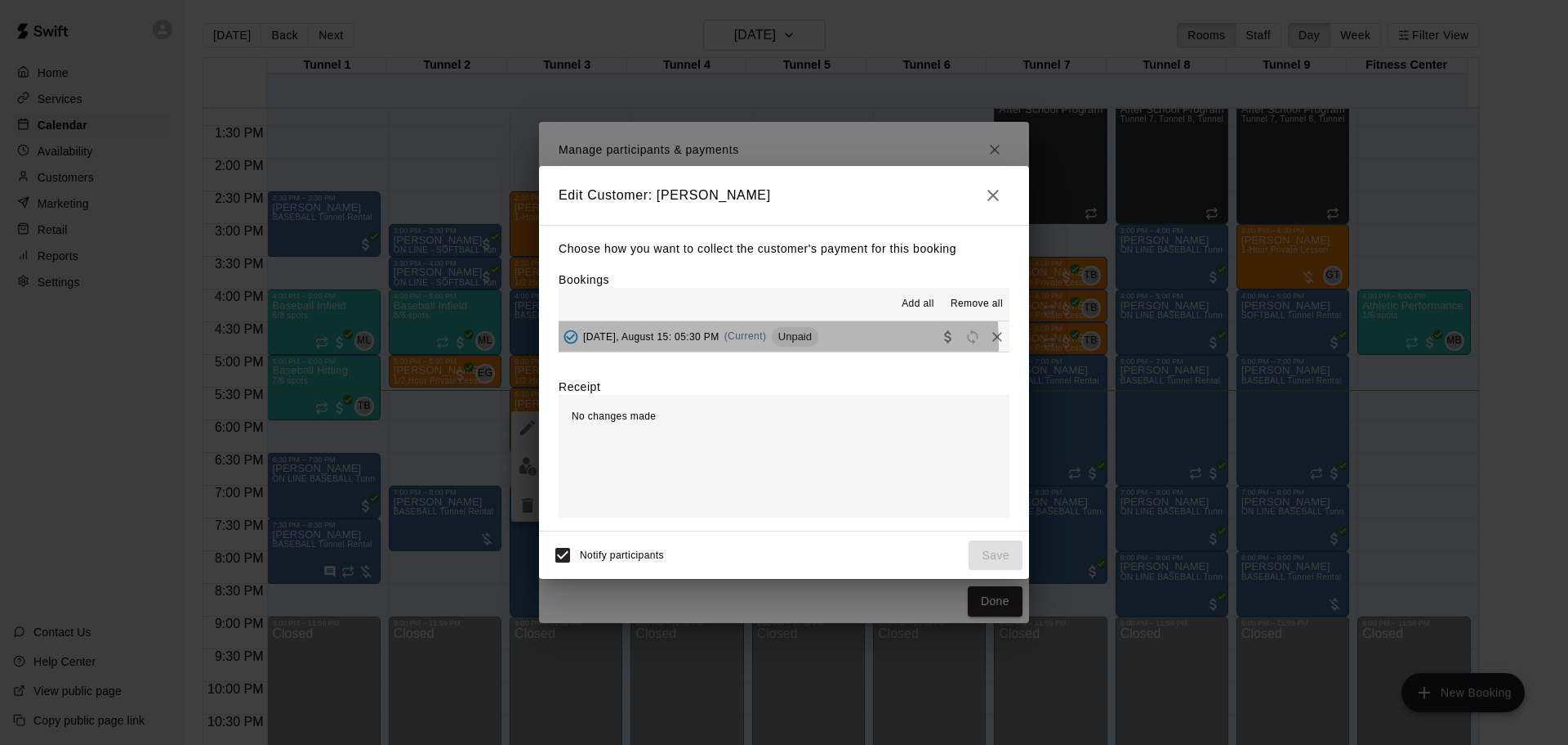
click at [739, 345] on div "[DATE], August 15: 05:30 PM (Current) Unpaid" at bounding box center [689, 336] width 260 height 25
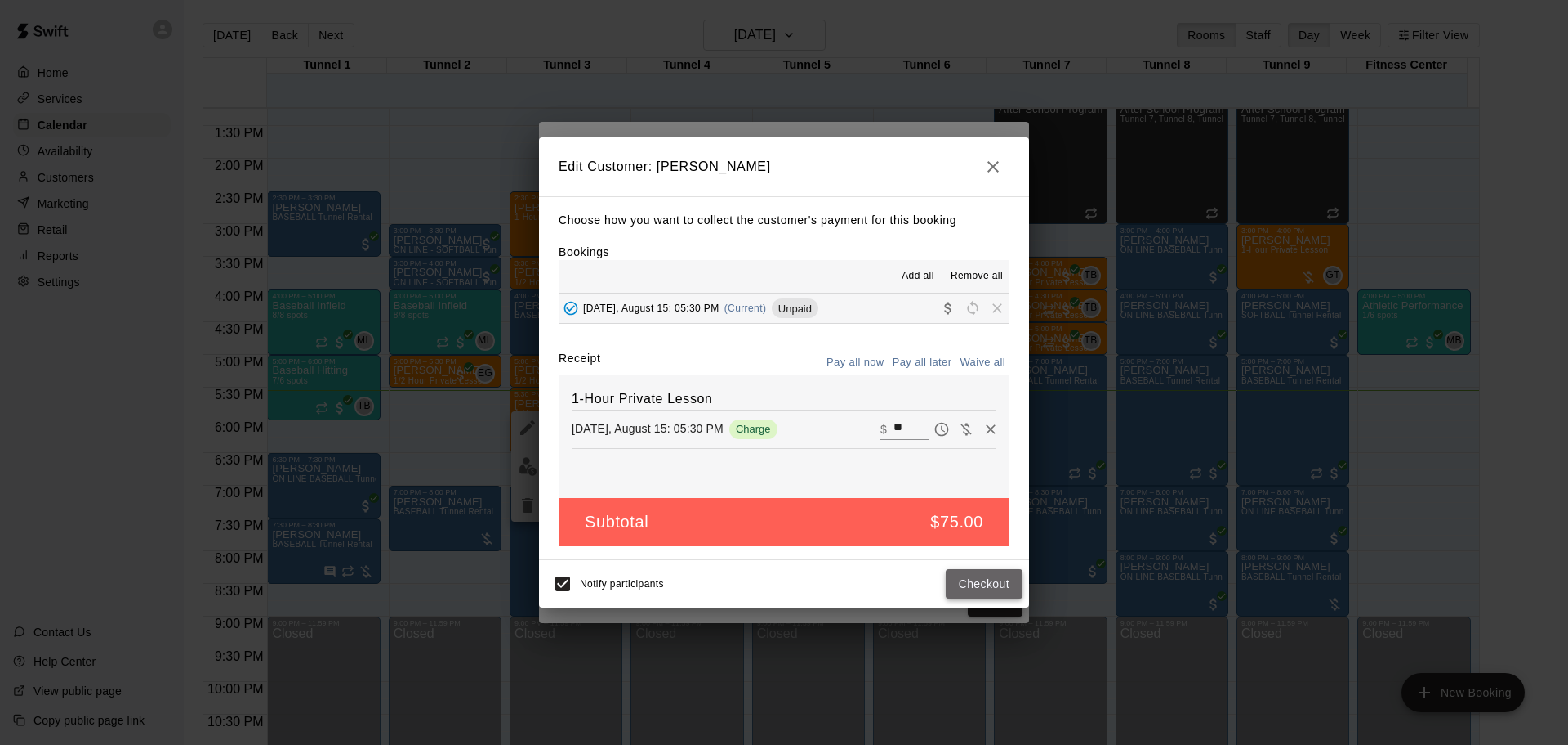
click at [998, 580] on button "Checkout" at bounding box center [985, 584] width 77 height 30
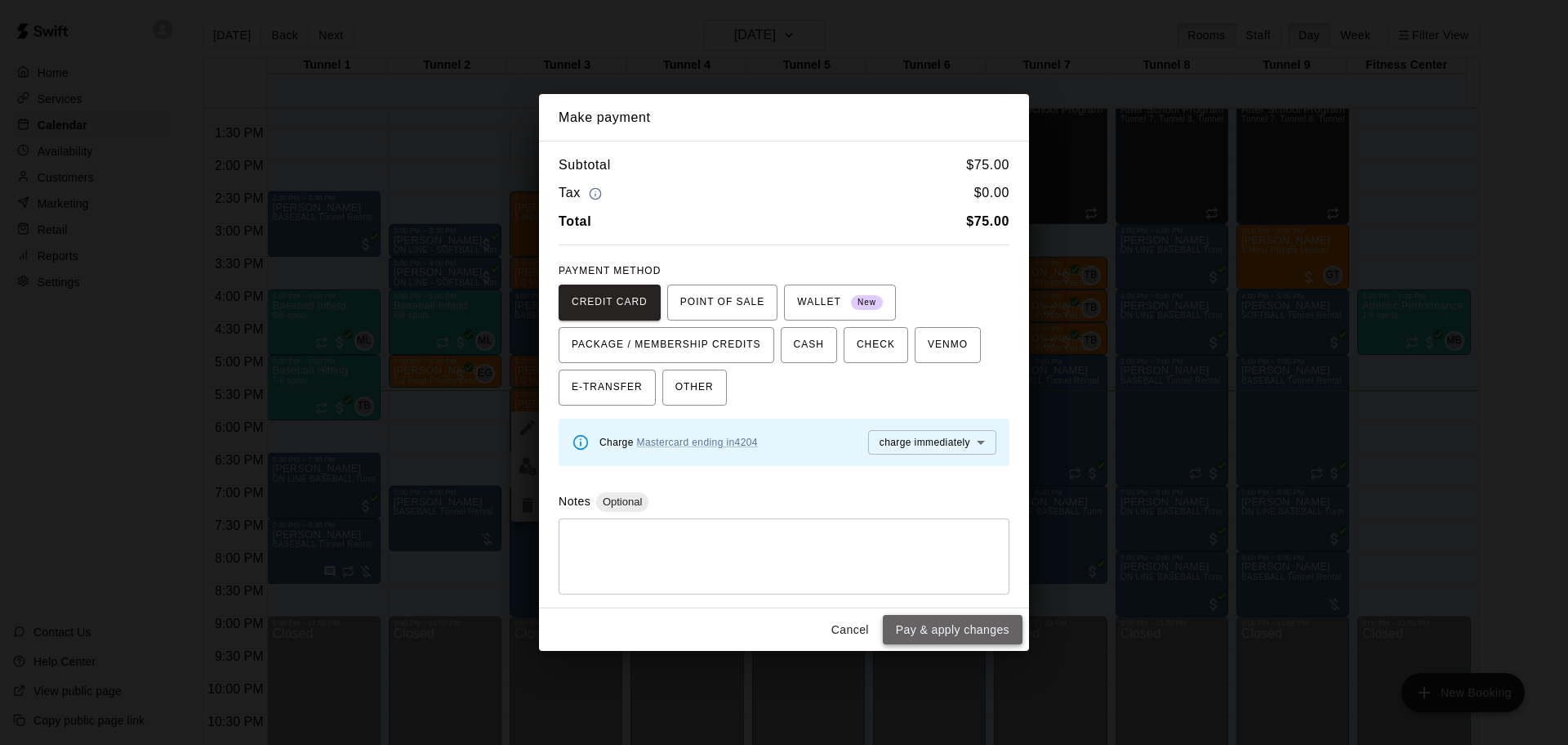
click at [1008, 630] on button "Pay & apply changes" at bounding box center [953, 630] width 140 height 30
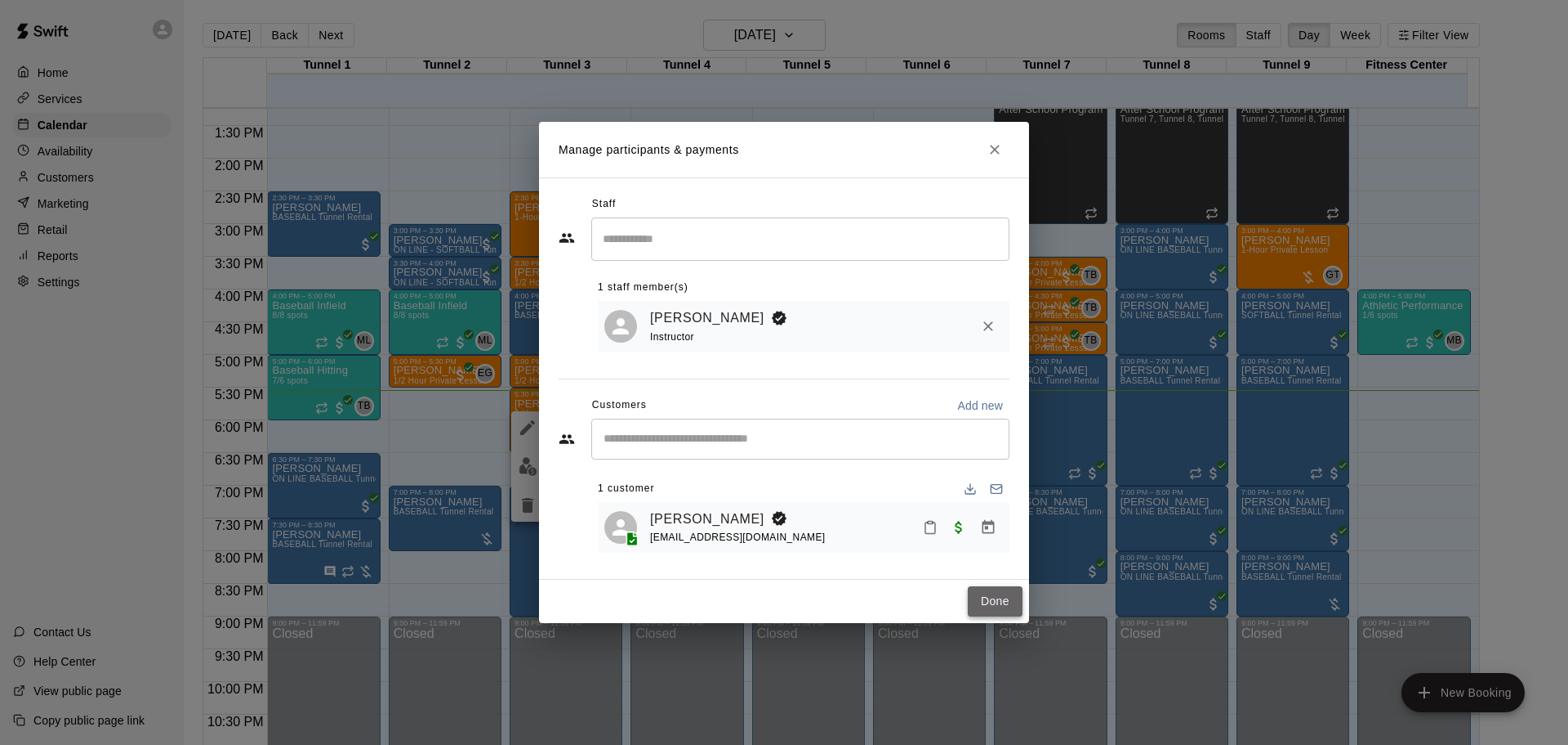
click at [1004, 600] on button "Done" at bounding box center [996, 600] width 55 height 30
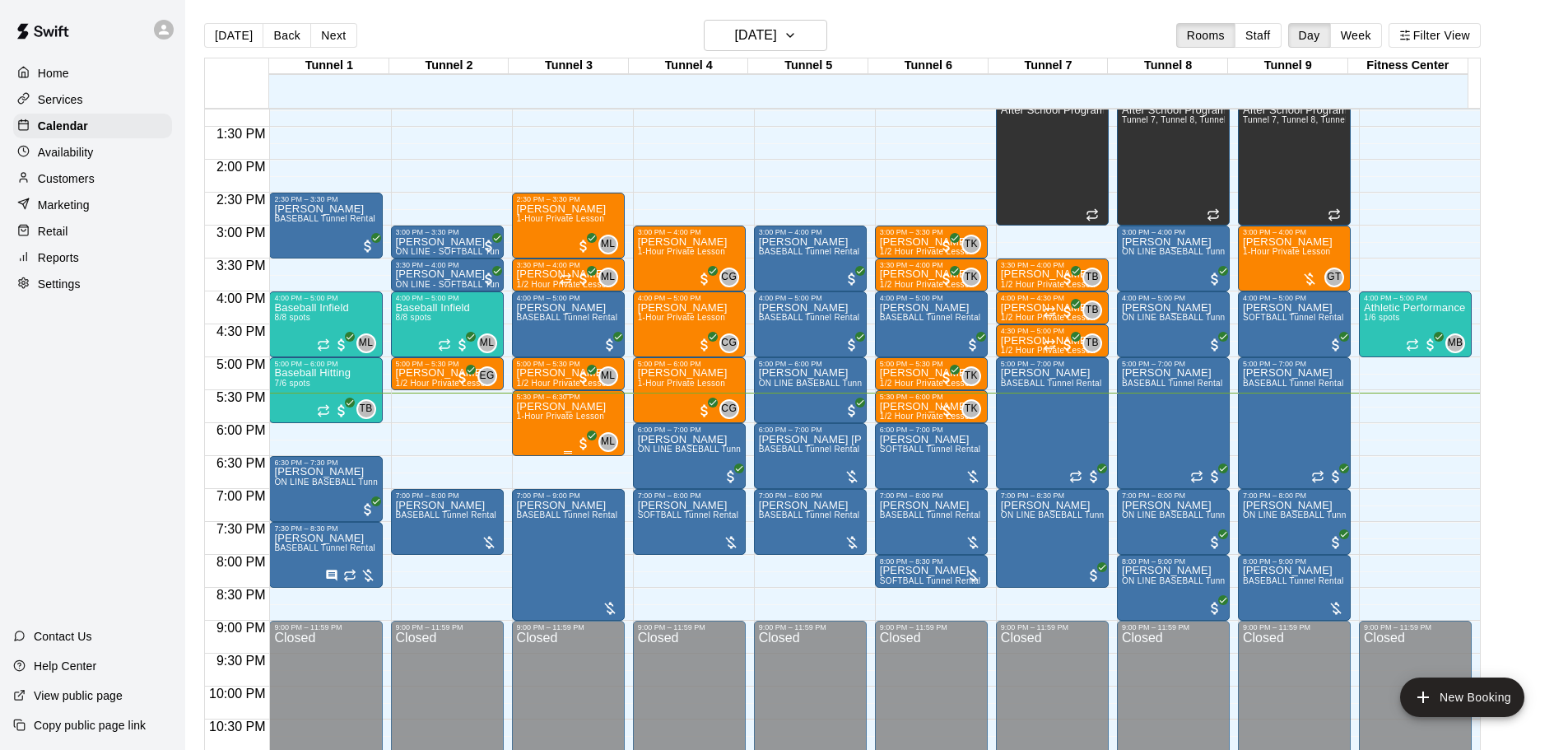
click at [590, 415] on span "1-Hour Private Lesson" at bounding box center [560, 416] width 88 height 9
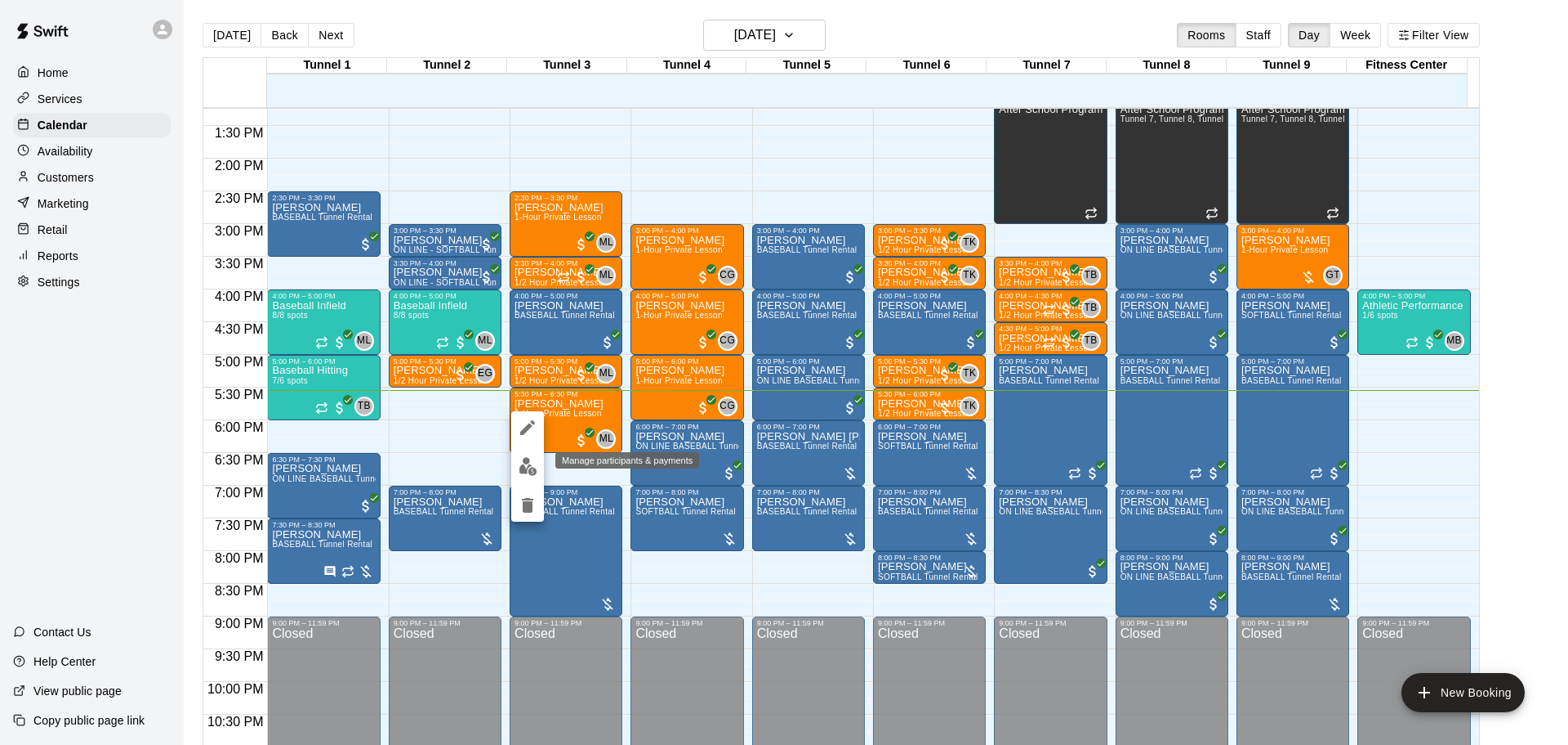
click at [525, 468] on img "edit" at bounding box center [528, 466] width 19 height 19
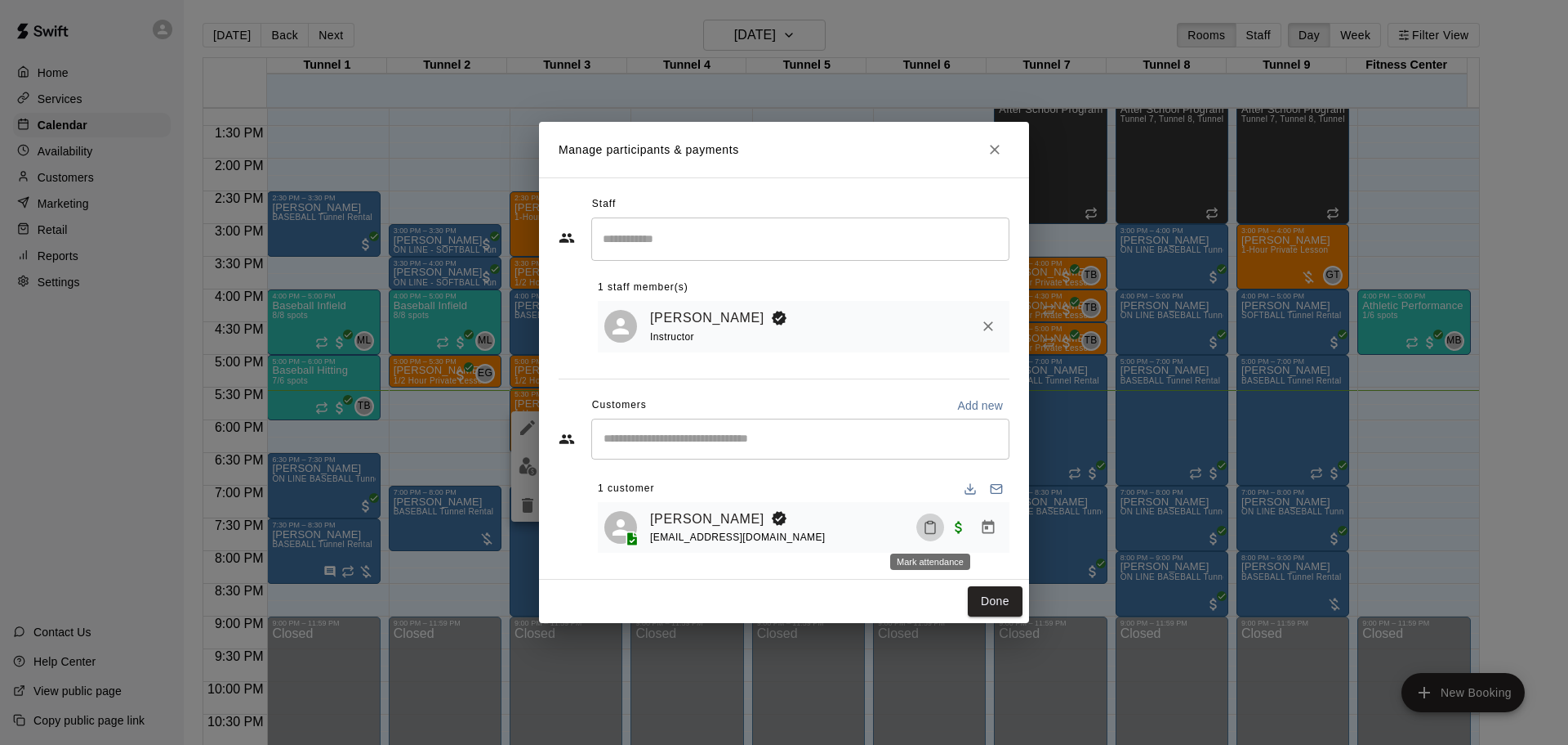
click at [921, 520] on button "Mark attendance" at bounding box center [931, 527] width 27 height 27
click at [964, 531] on p "Mark attended" at bounding box center [1036, 527] width 145 height 16
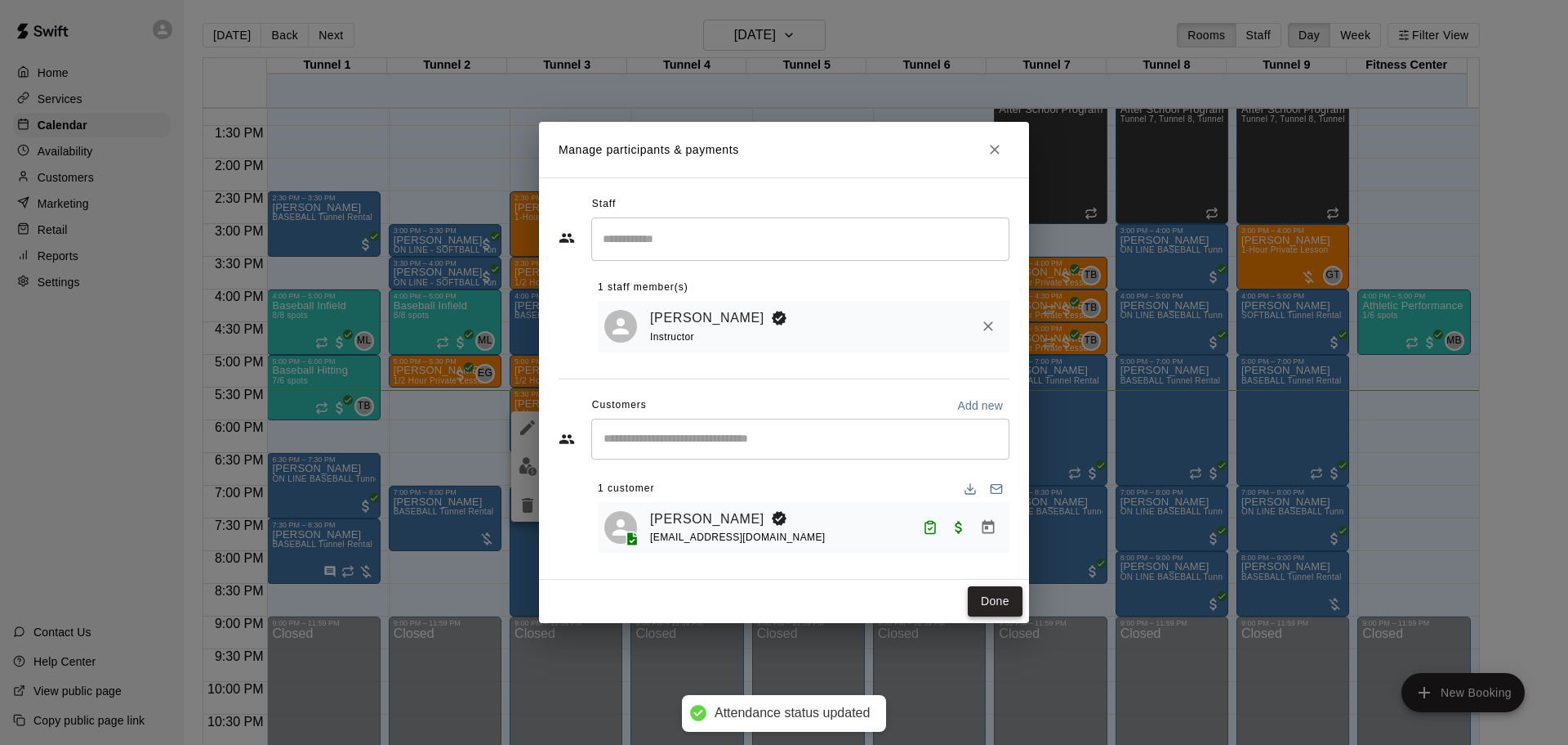
click at [981, 606] on button "Done" at bounding box center [996, 600] width 55 height 30
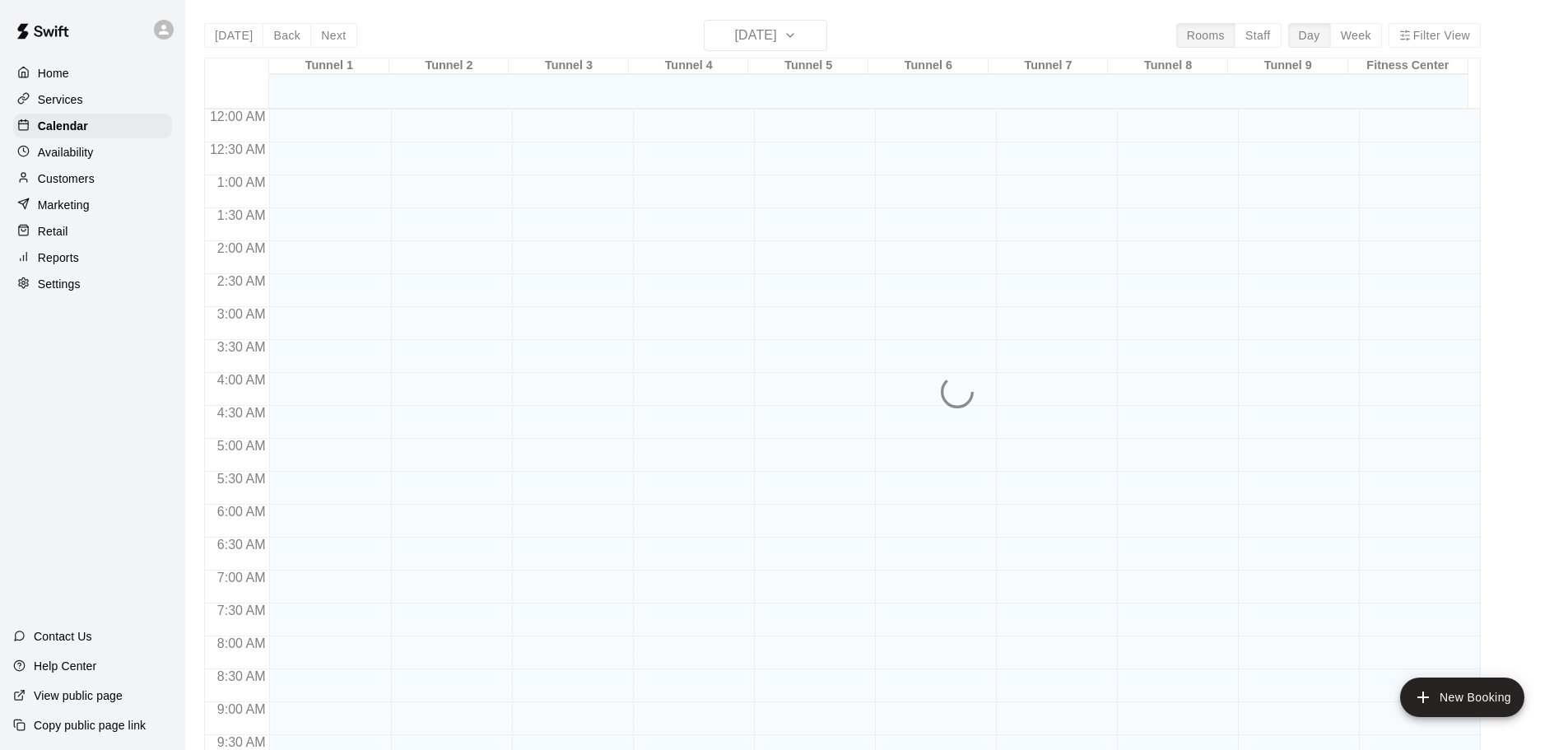
scroll to position [872, 0]
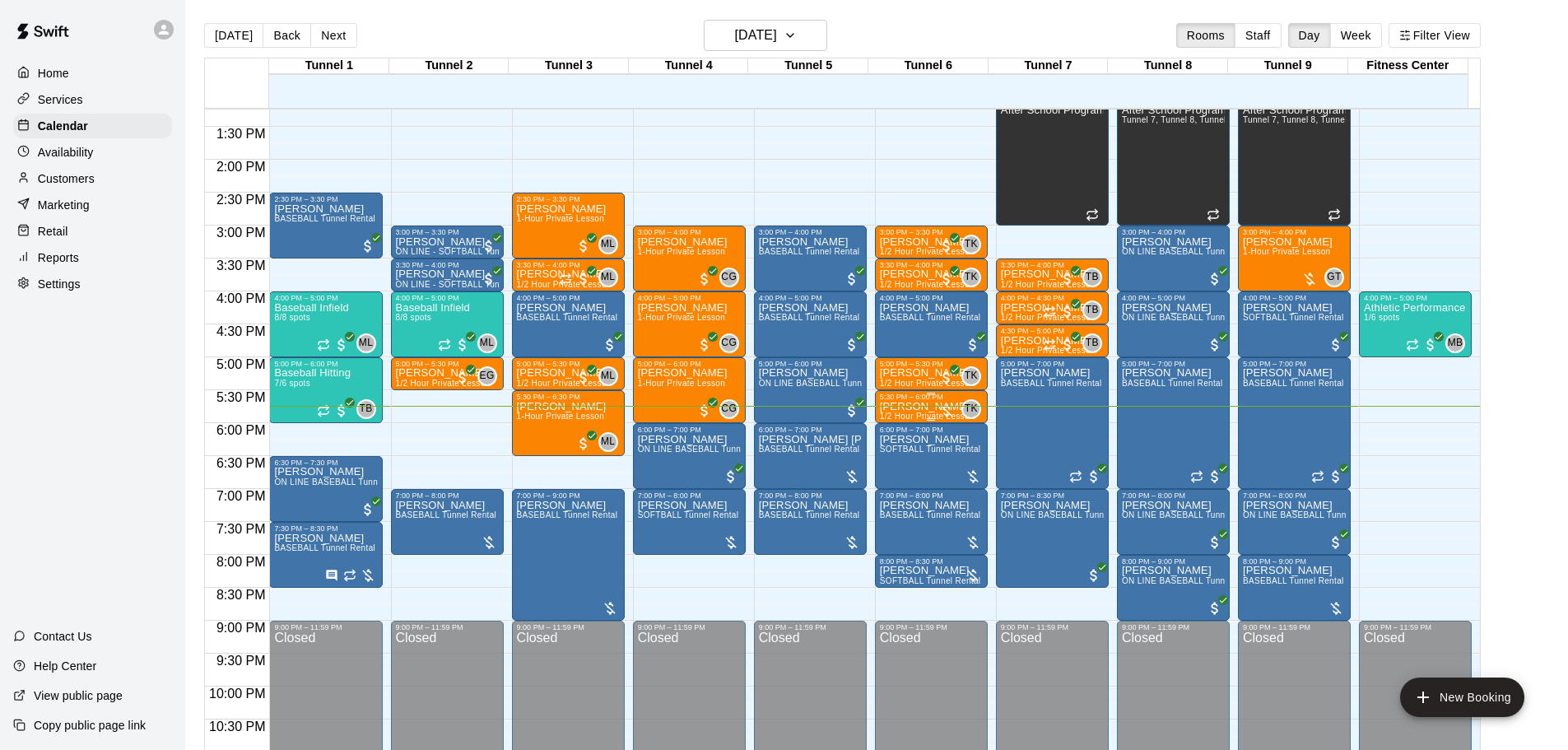
click at [949, 399] on div "TK 0" at bounding box center [960, 409] width 42 height 19
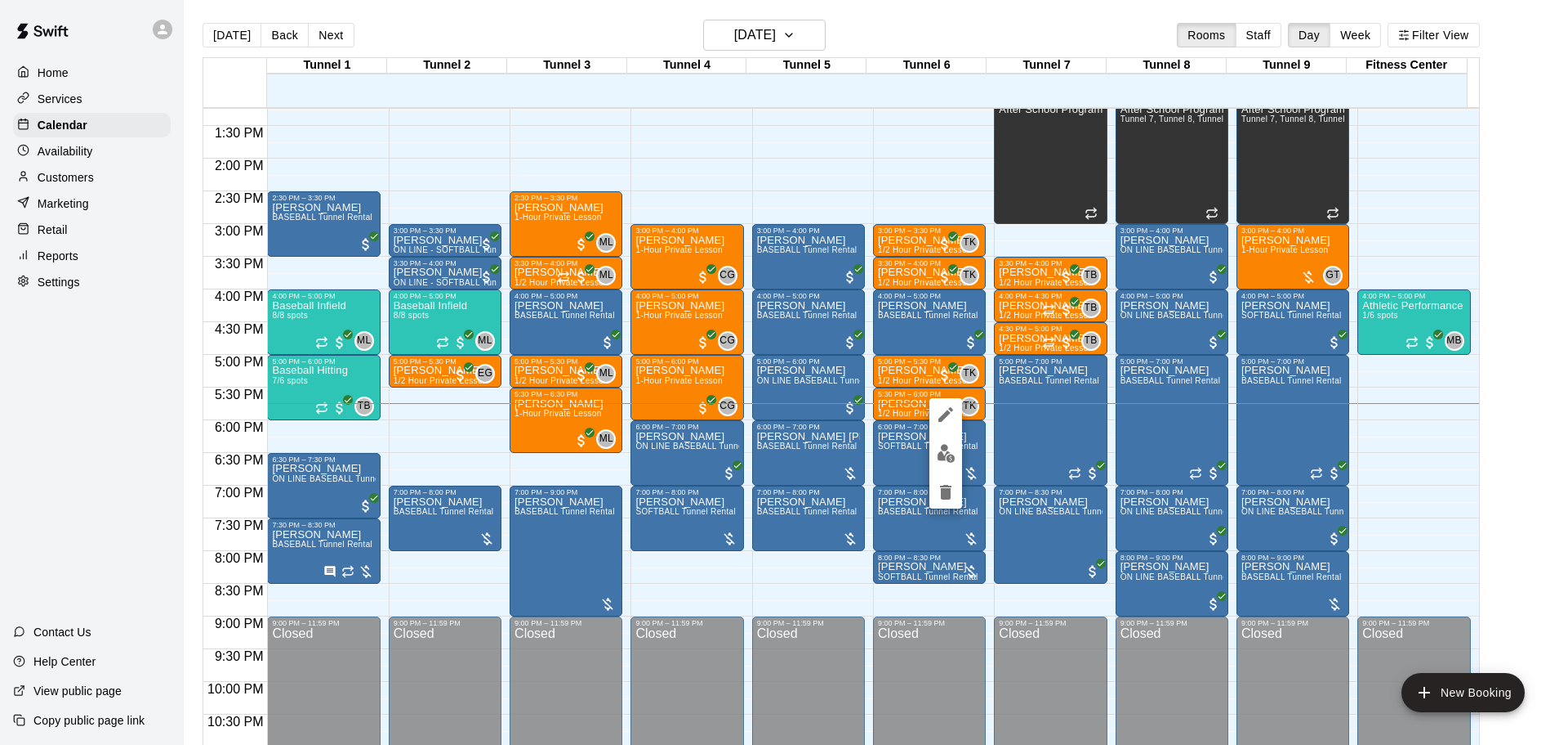
click at [787, 346] on div at bounding box center [784, 372] width 1568 height 745
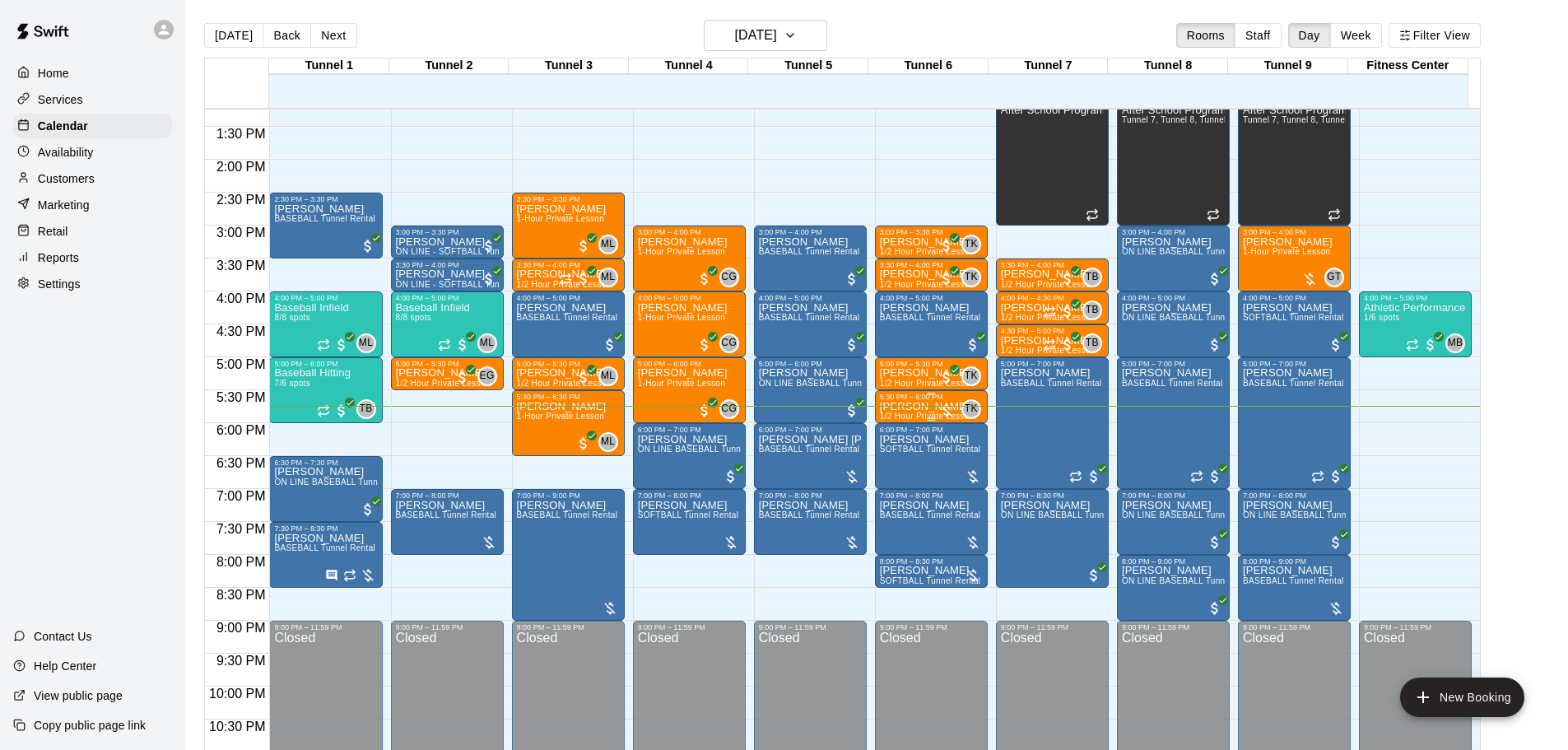
click at [915, 407] on p "[PERSON_NAME]" at bounding box center [927, 407] width 95 height 0
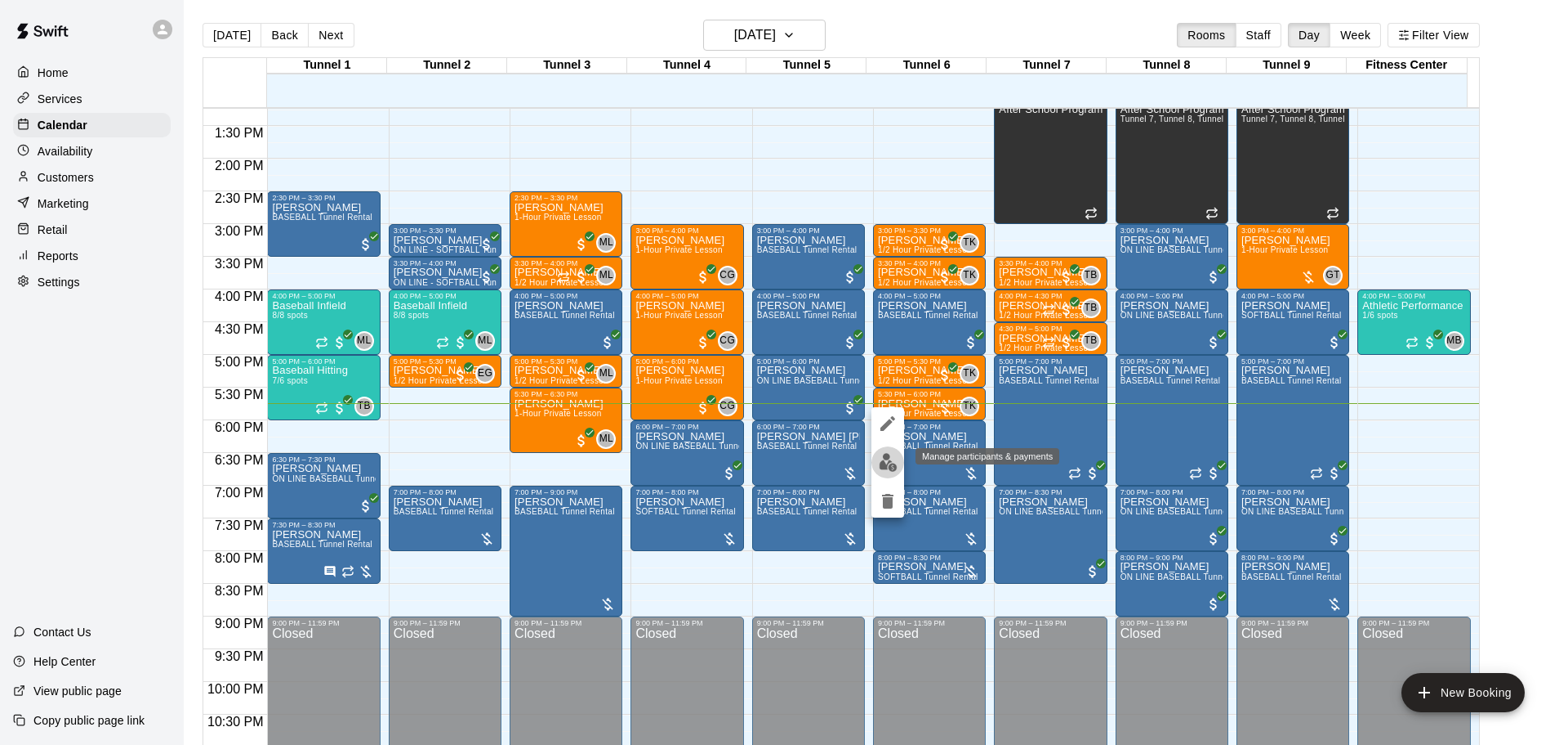
click at [879, 464] on img "edit" at bounding box center [888, 462] width 19 height 19
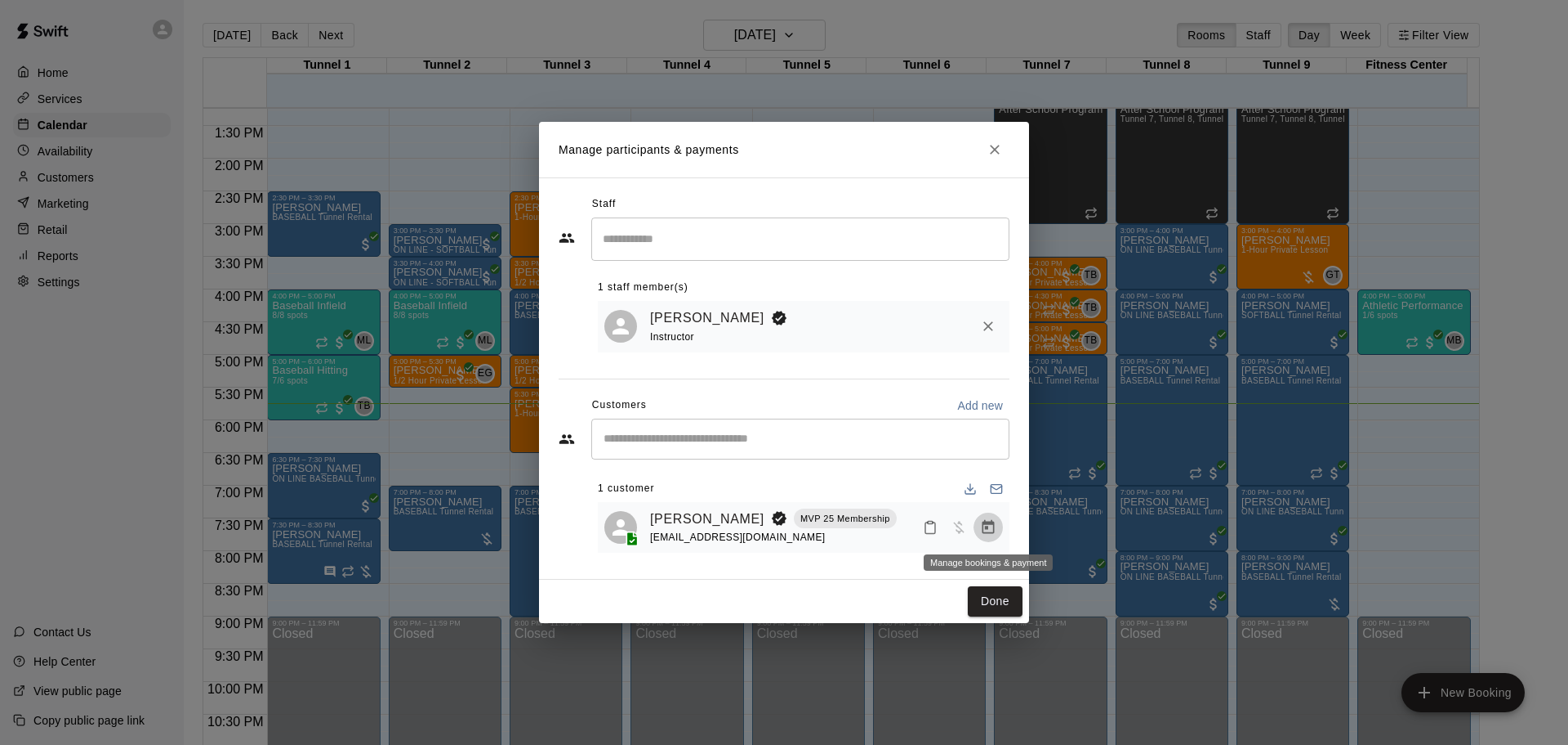
click at [987, 519] on button "Manage bookings & payment" at bounding box center [988, 527] width 29 height 29
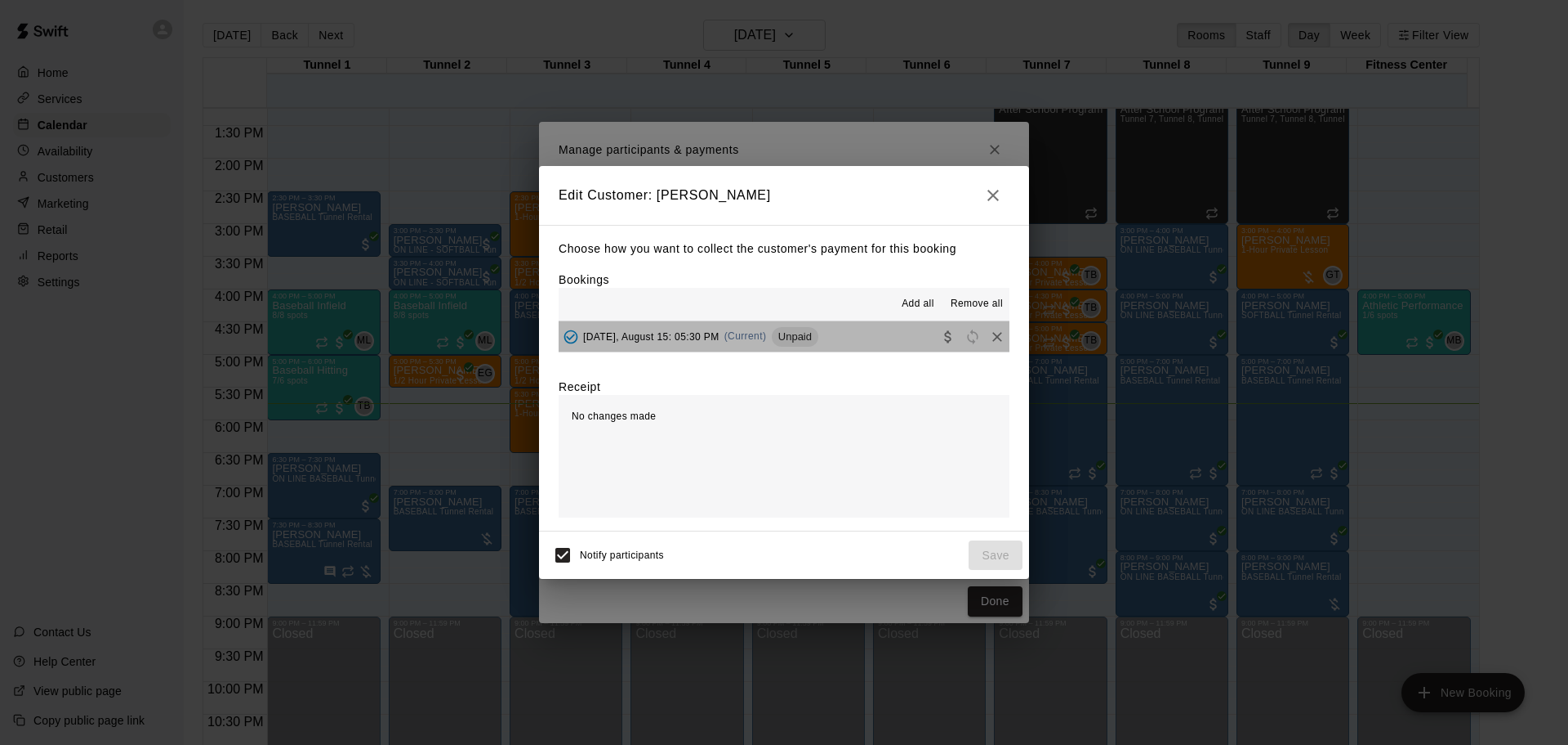
click at [878, 329] on button "[DATE], August 15: 05:30 PM (Current) Unpaid" at bounding box center [784, 336] width 451 height 30
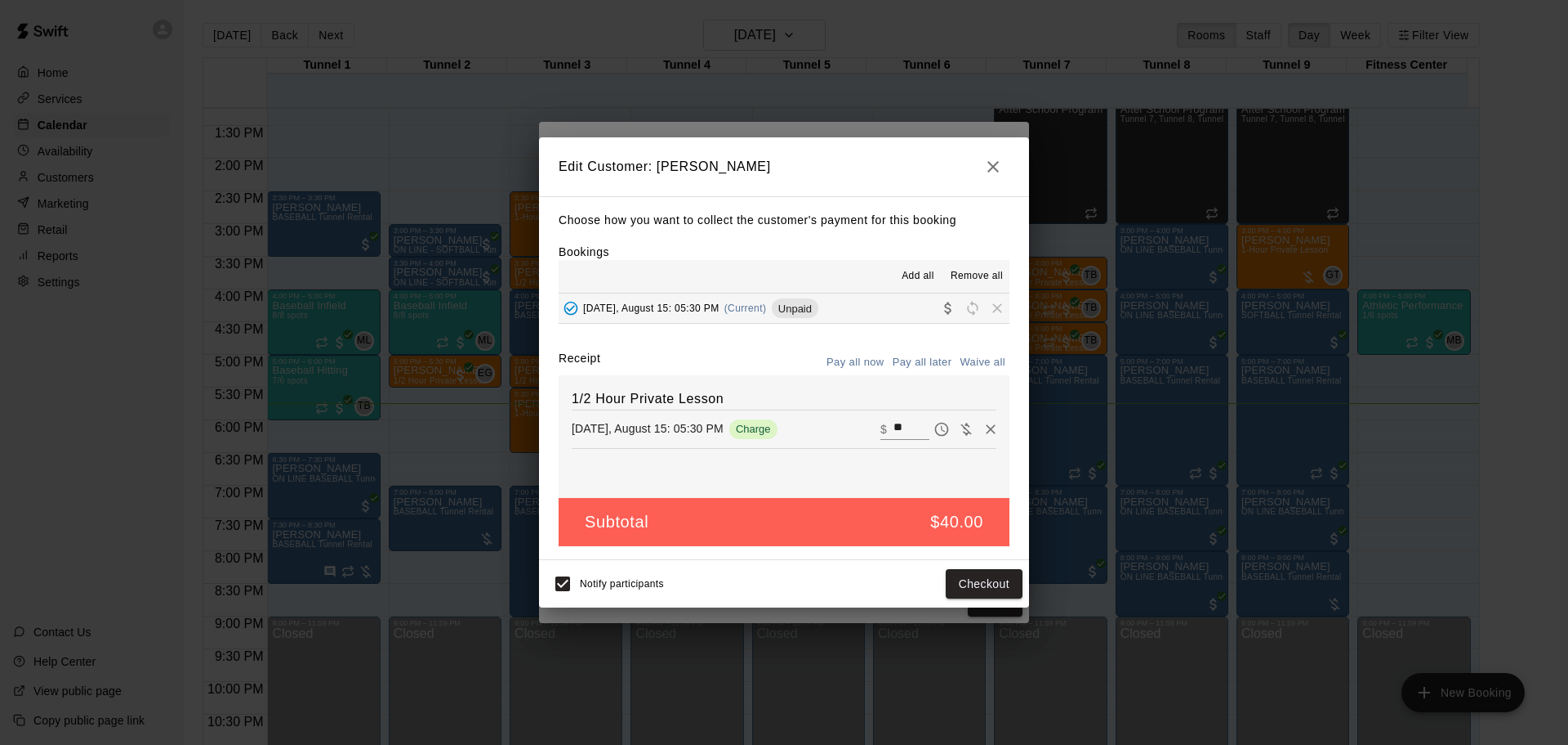
click at [998, 170] on icon "button" at bounding box center [993, 166] width 19 height 19
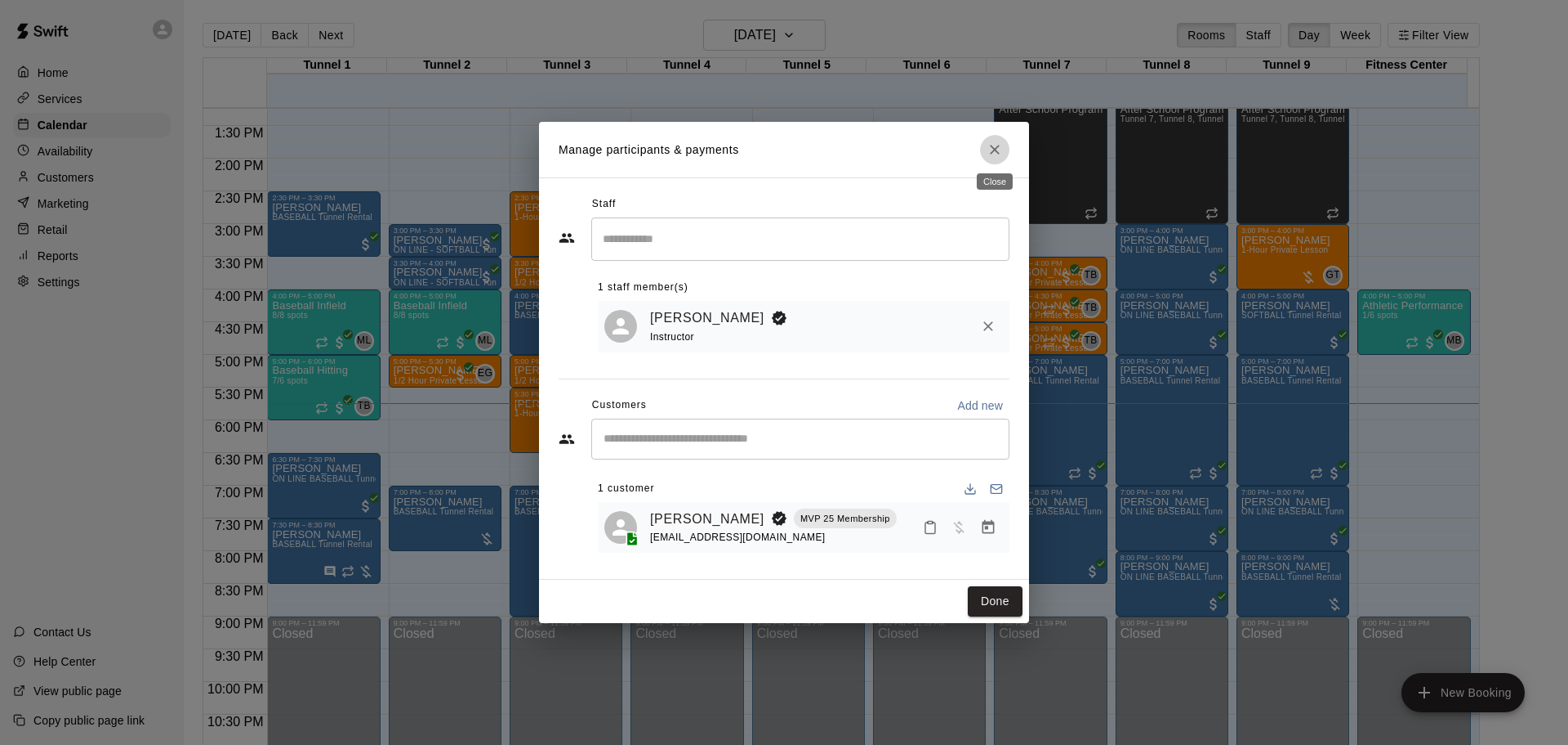
click at [996, 159] on button "Close" at bounding box center [995, 149] width 29 height 29
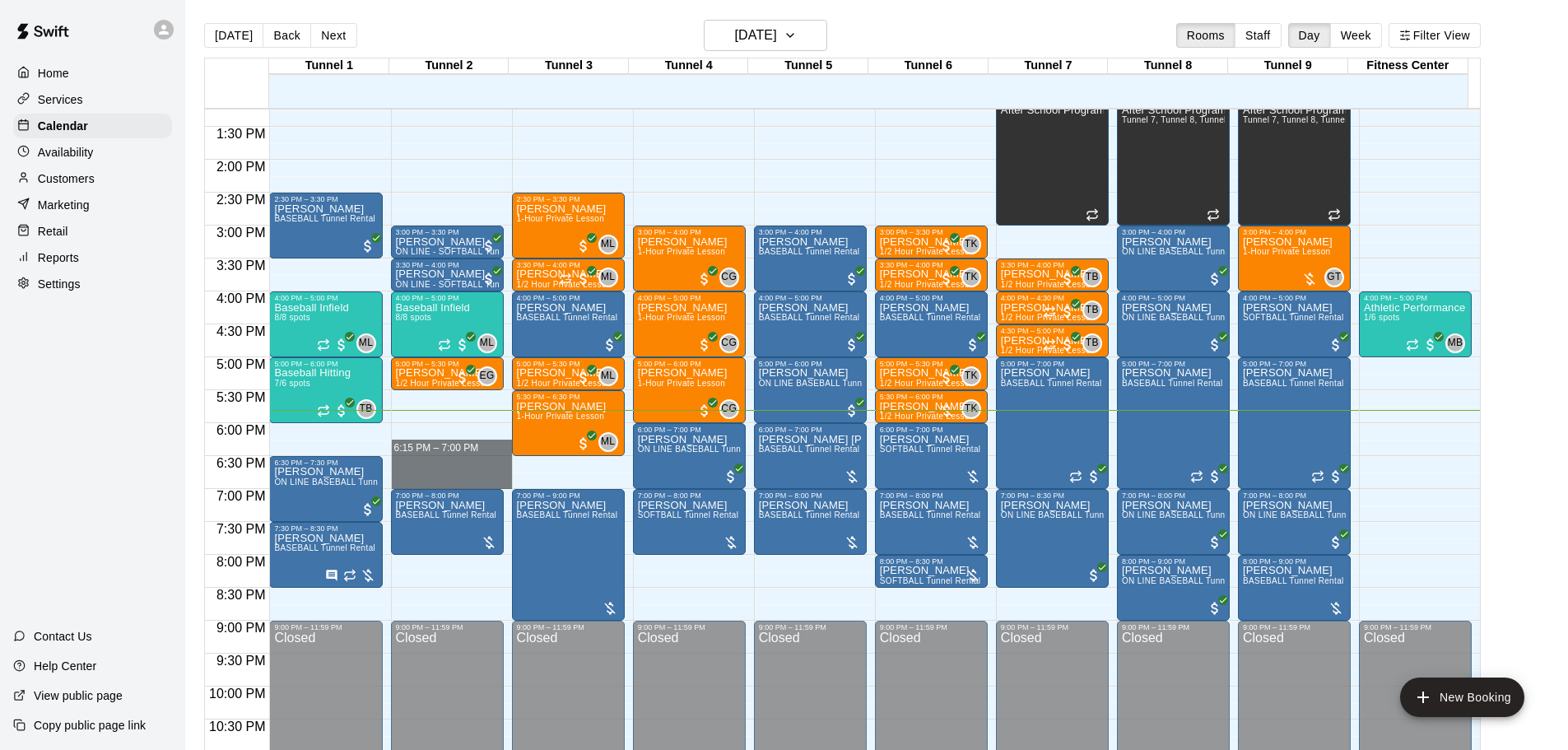
drag, startPoint x: 425, startPoint y: 457, endPoint x: 425, endPoint y: 468, distance: 11.0
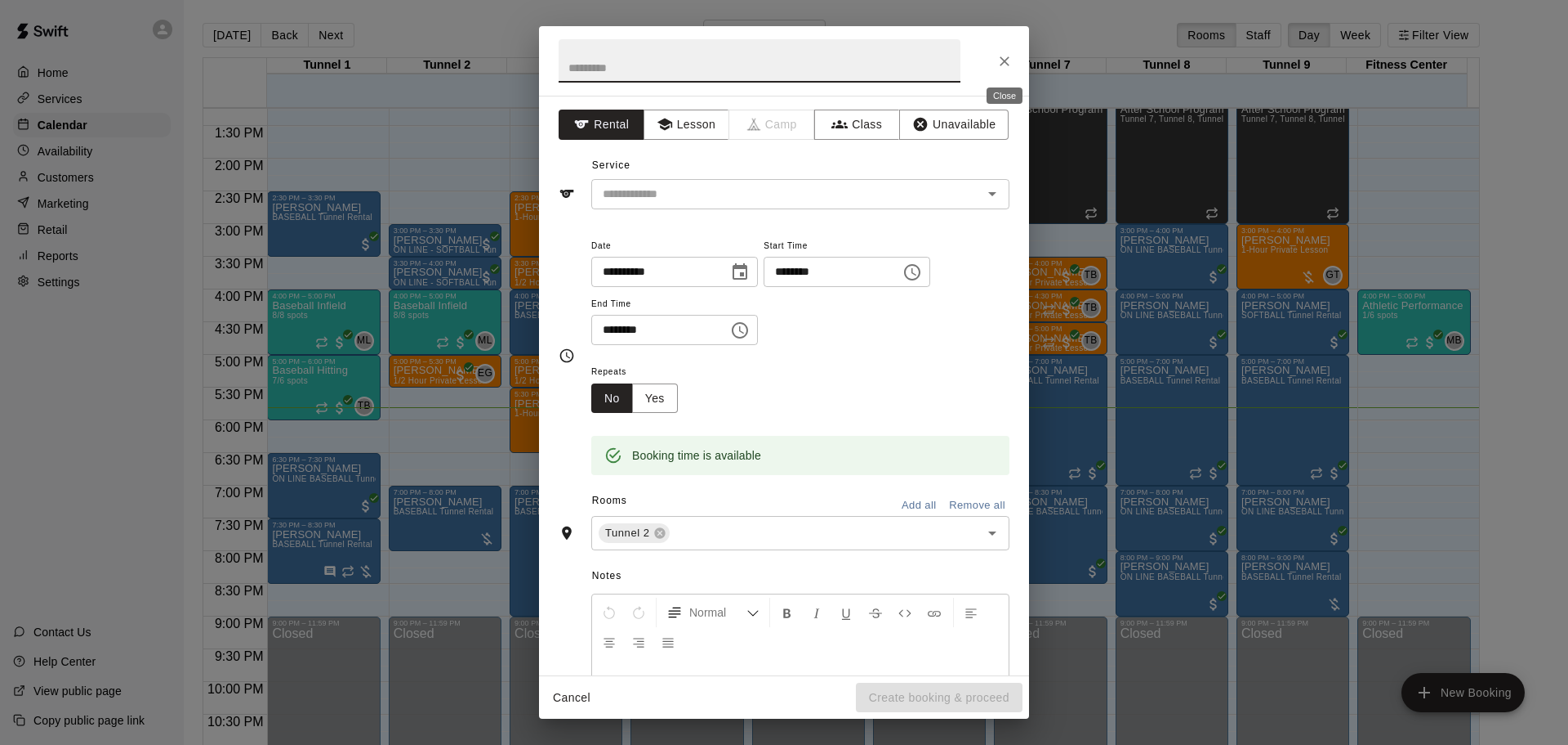
click at [1011, 67] on icon "Close" at bounding box center [1005, 61] width 16 height 16
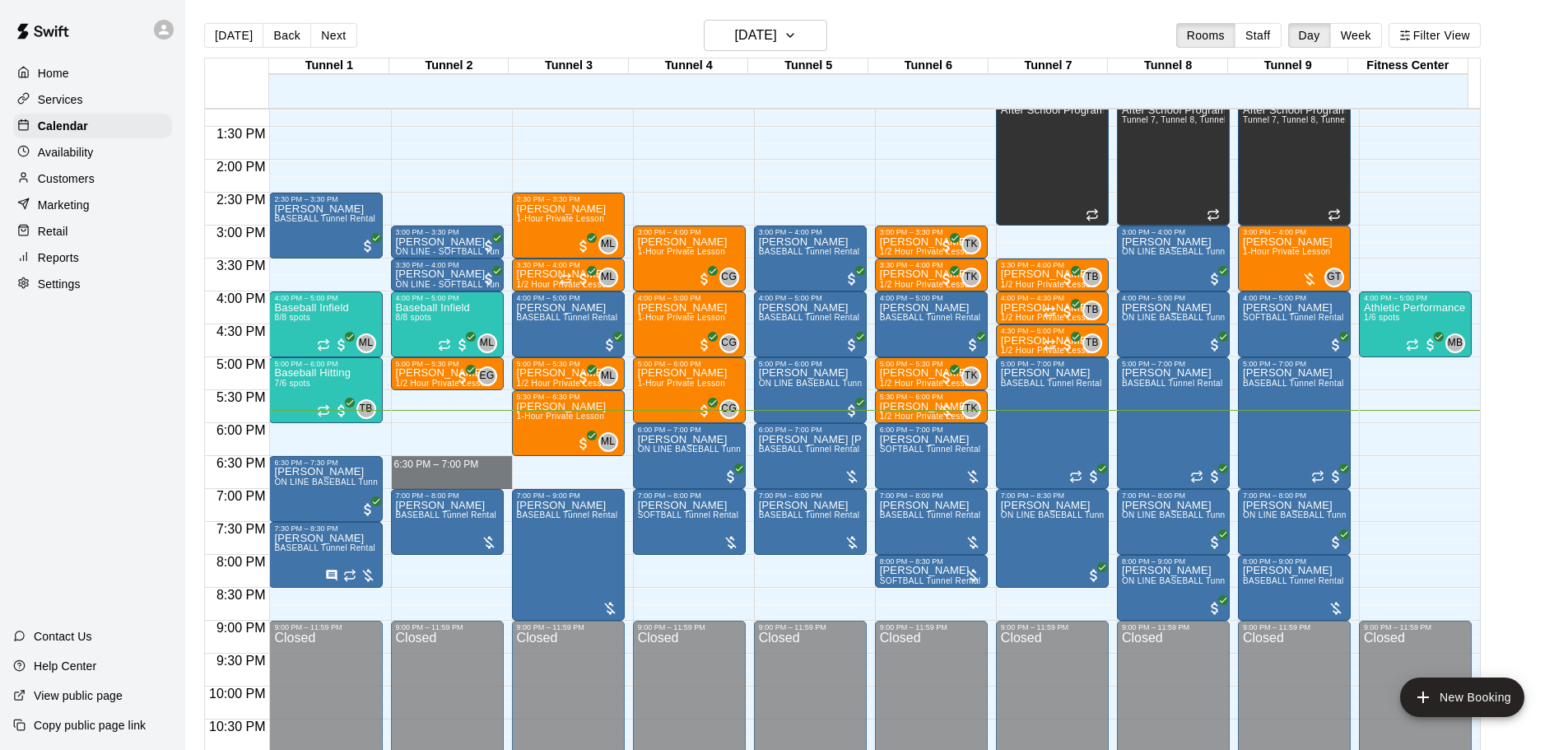
drag, startPoint x: 402, startPoint y: 458, endPoint x: 403, endPoint y: 483, distance: 25.0
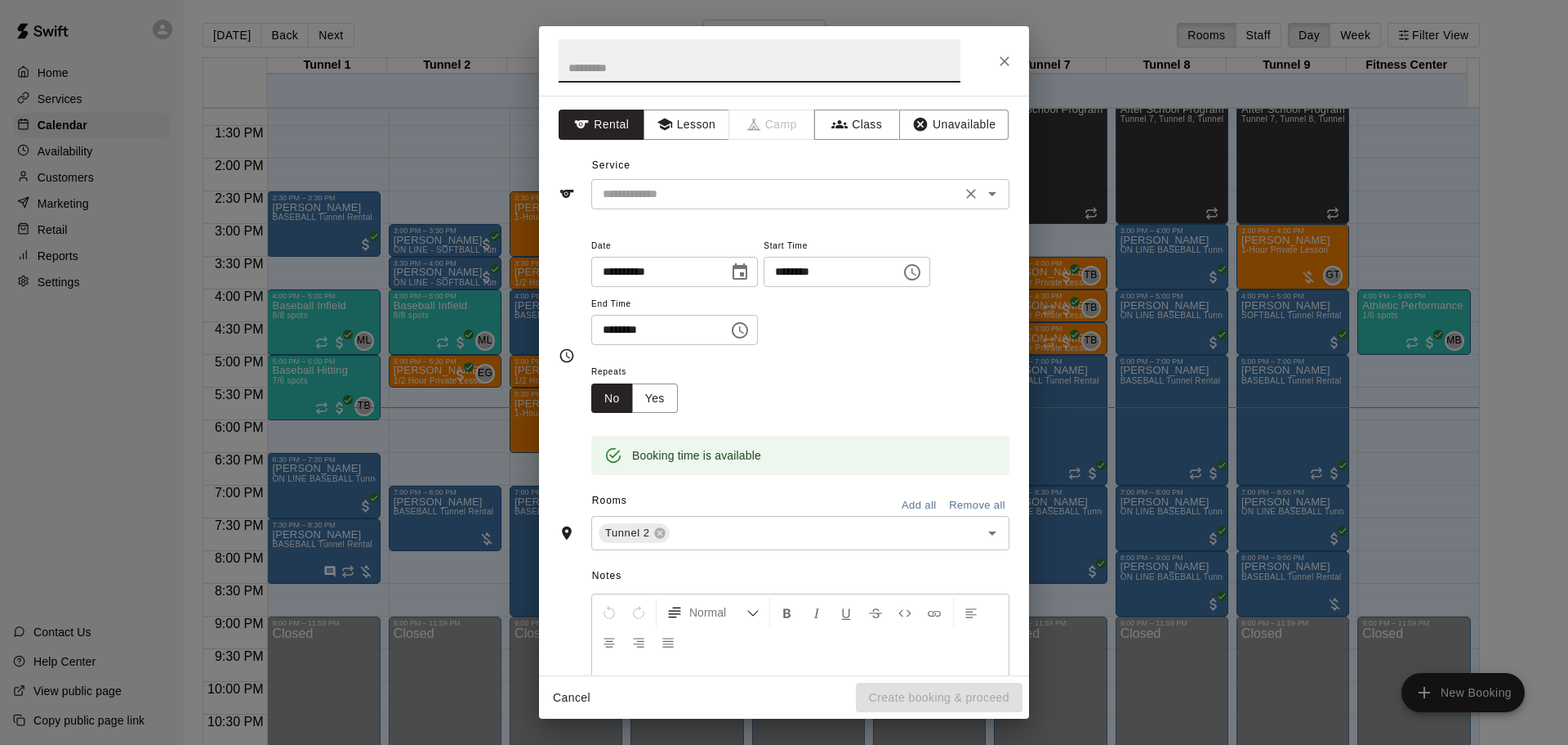
click at [713, 192] on input "text" at bounding box center [776, 194] width 360 height 20
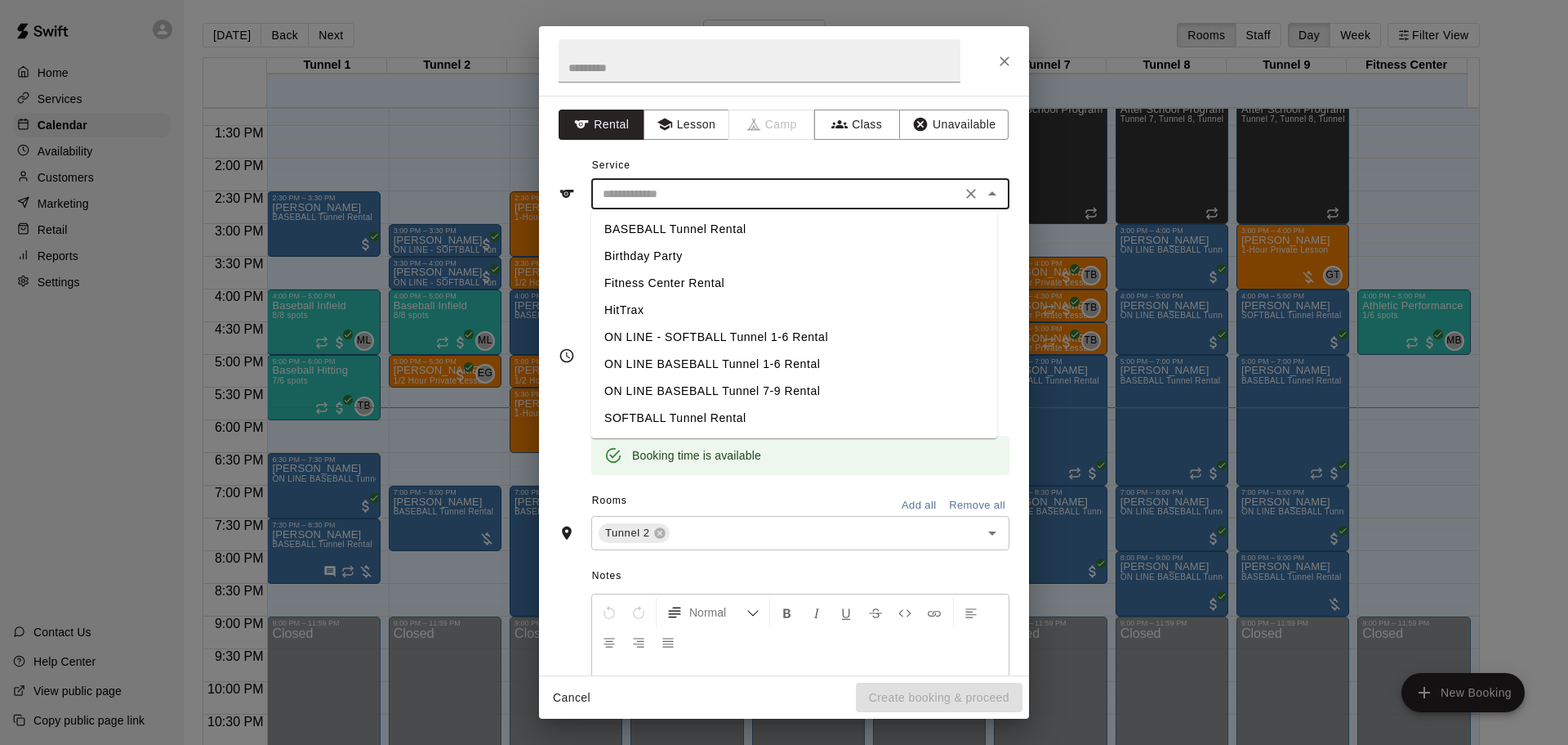
click at [706, 222] on li "BASEBALL Tunnel Rental" at bounding box center [794, 228] width 406 height 27
type input "**********"
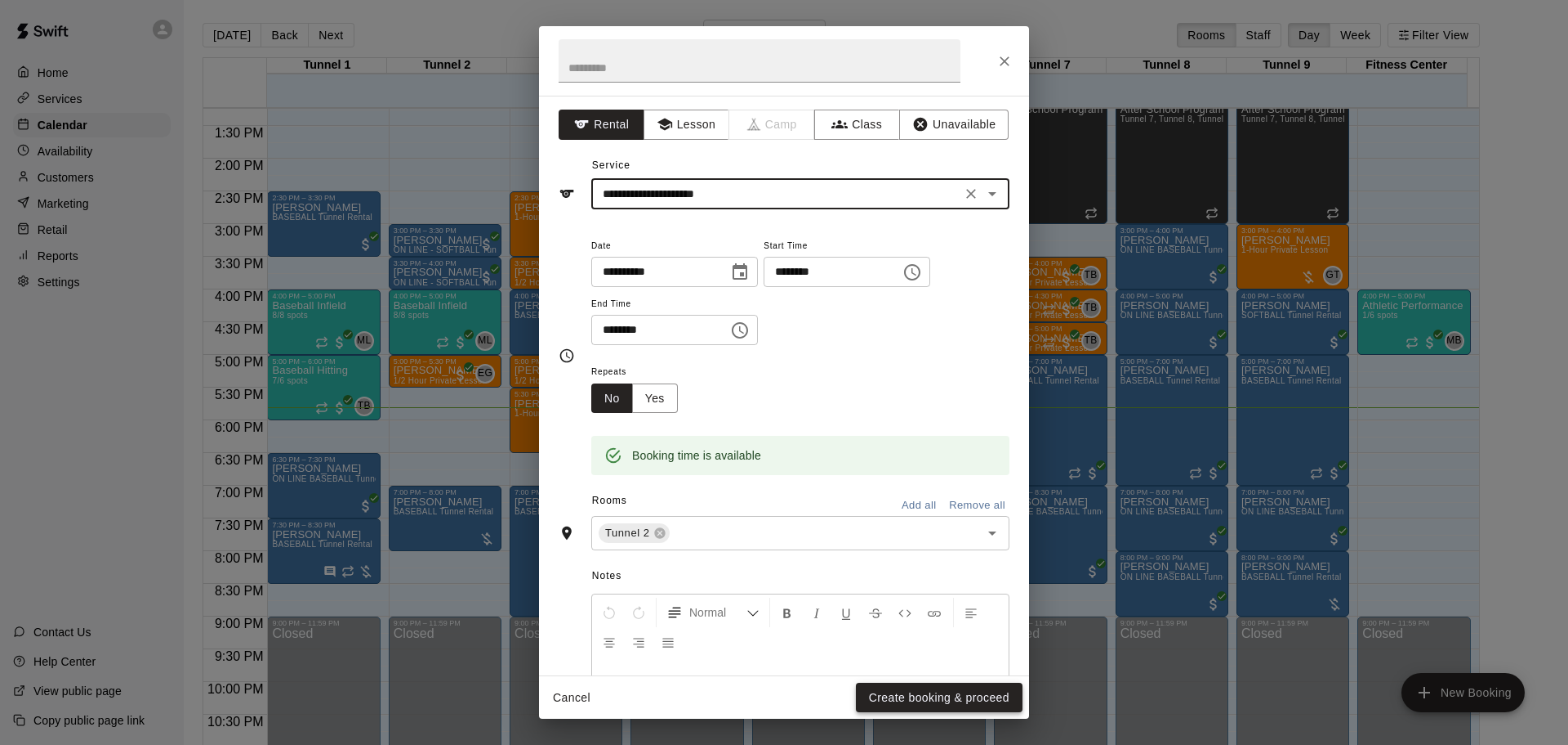
click at [904, 706] on button "Create booking & proceed" at bounding box center [940, 697] width 167 height 30
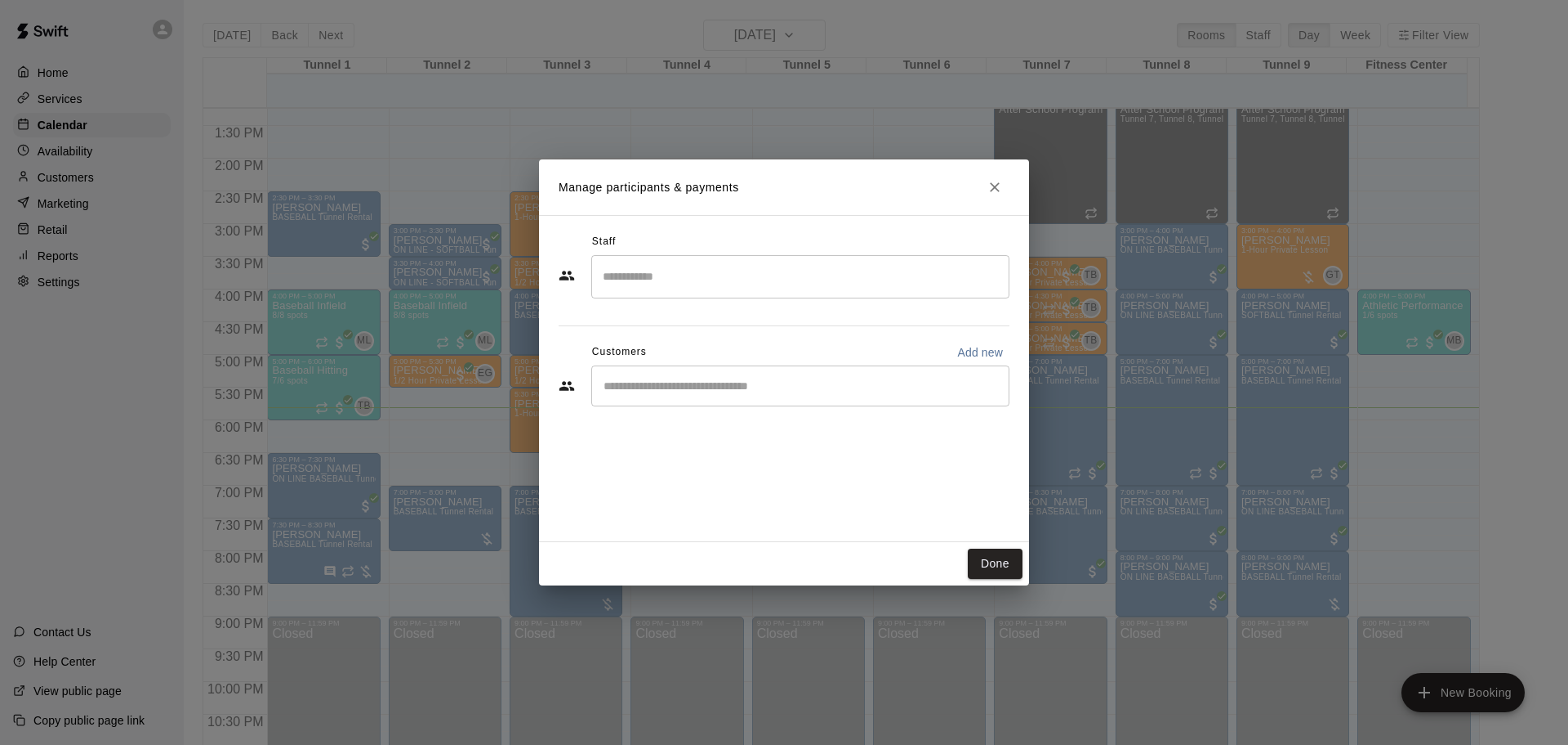
click at [793, 398] on div "​" at bounding box center [800, 386] width 419 height 41
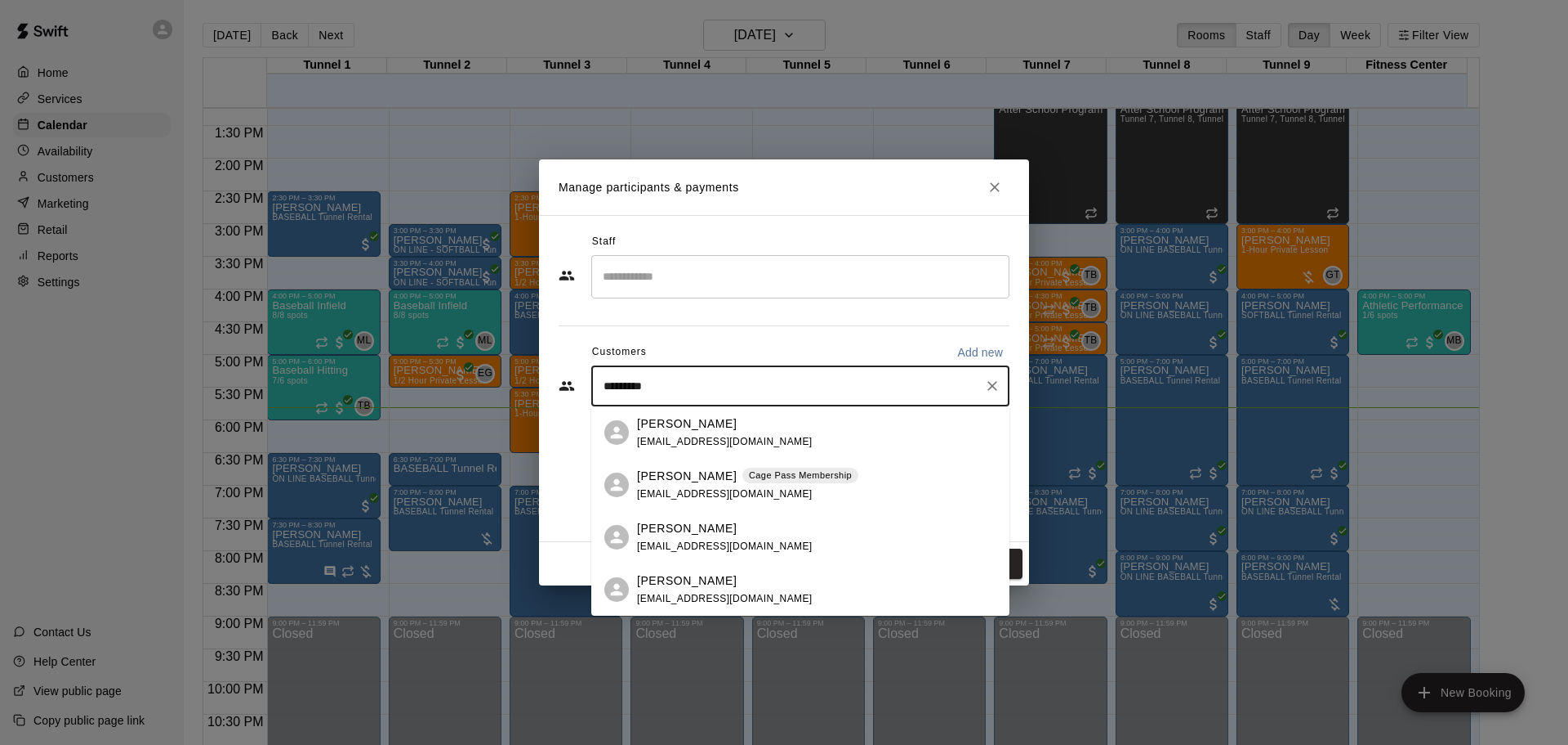
type input "**********"
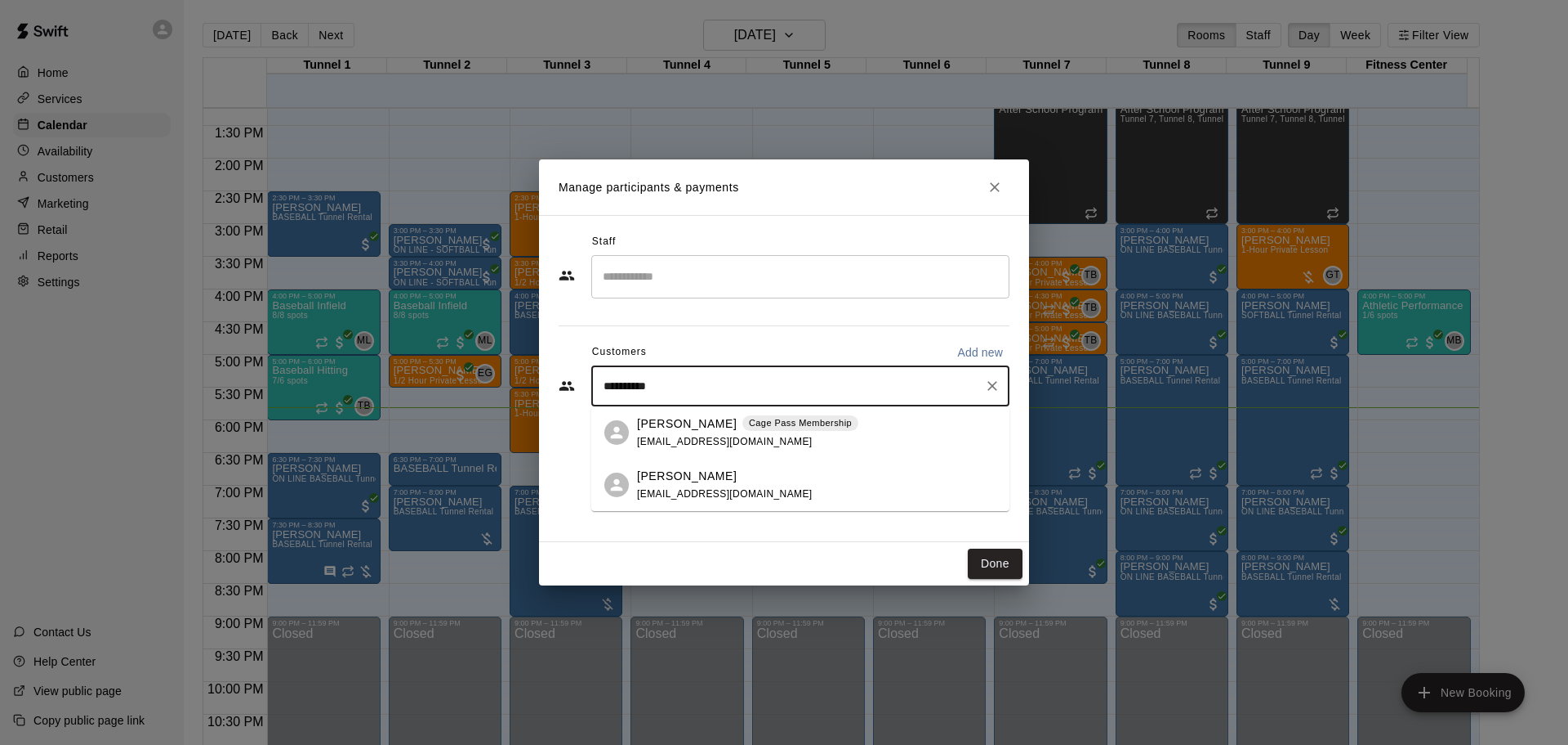
click at [798, 423] on p "Cage Pass Membership" at bounding box center [800, 422] width 103 height 14
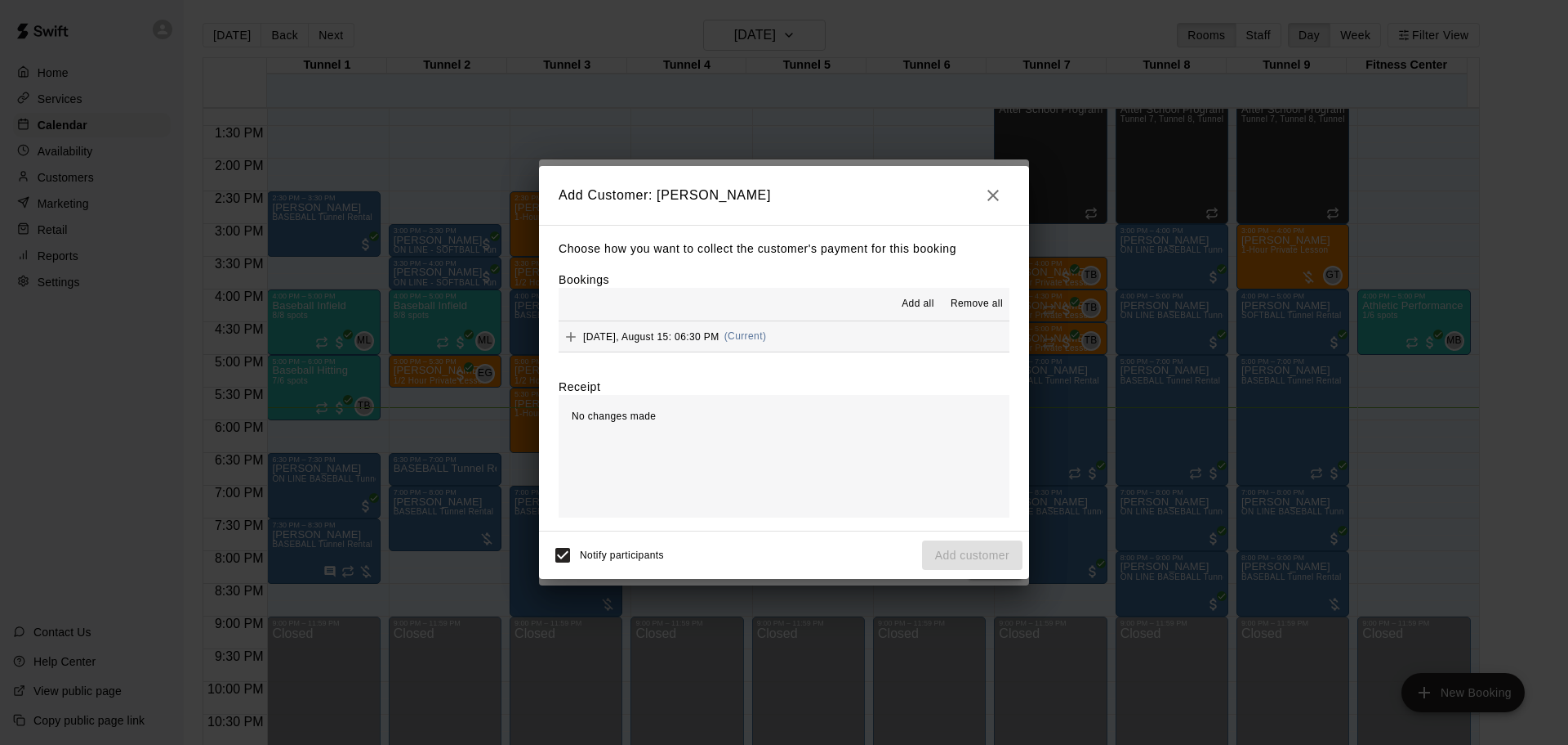
click at [778, 331] on button "[DATE], August 15: 06:30 PM (Current)" at bounding box center [784, 336] width 451 height 30
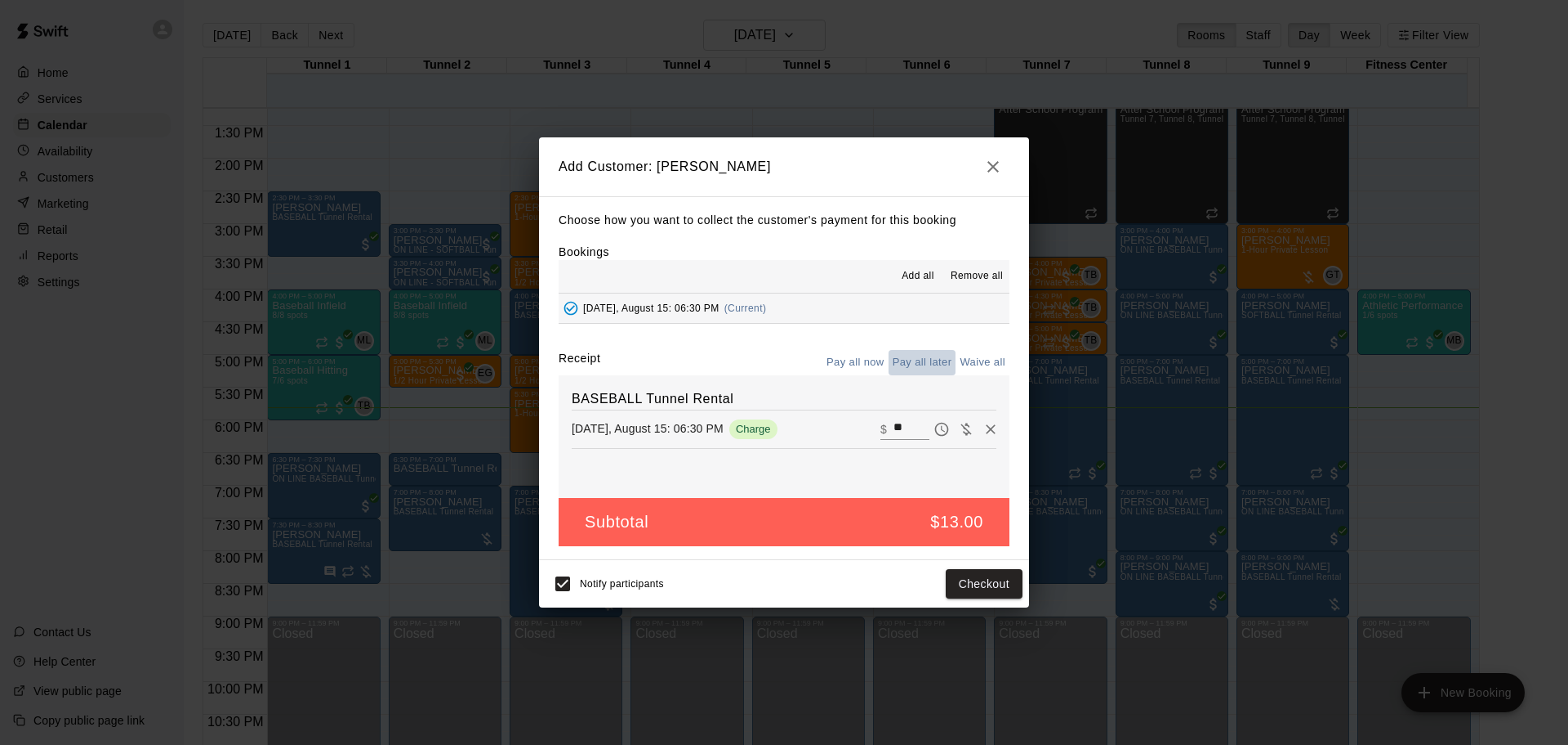
click at [920, 362] on button "Pay all later" at bounding box center [922, 363] width 68 height 26
click at [960, 580] on button "Add customer" at bounding box center [973, 584] width 101 height 30
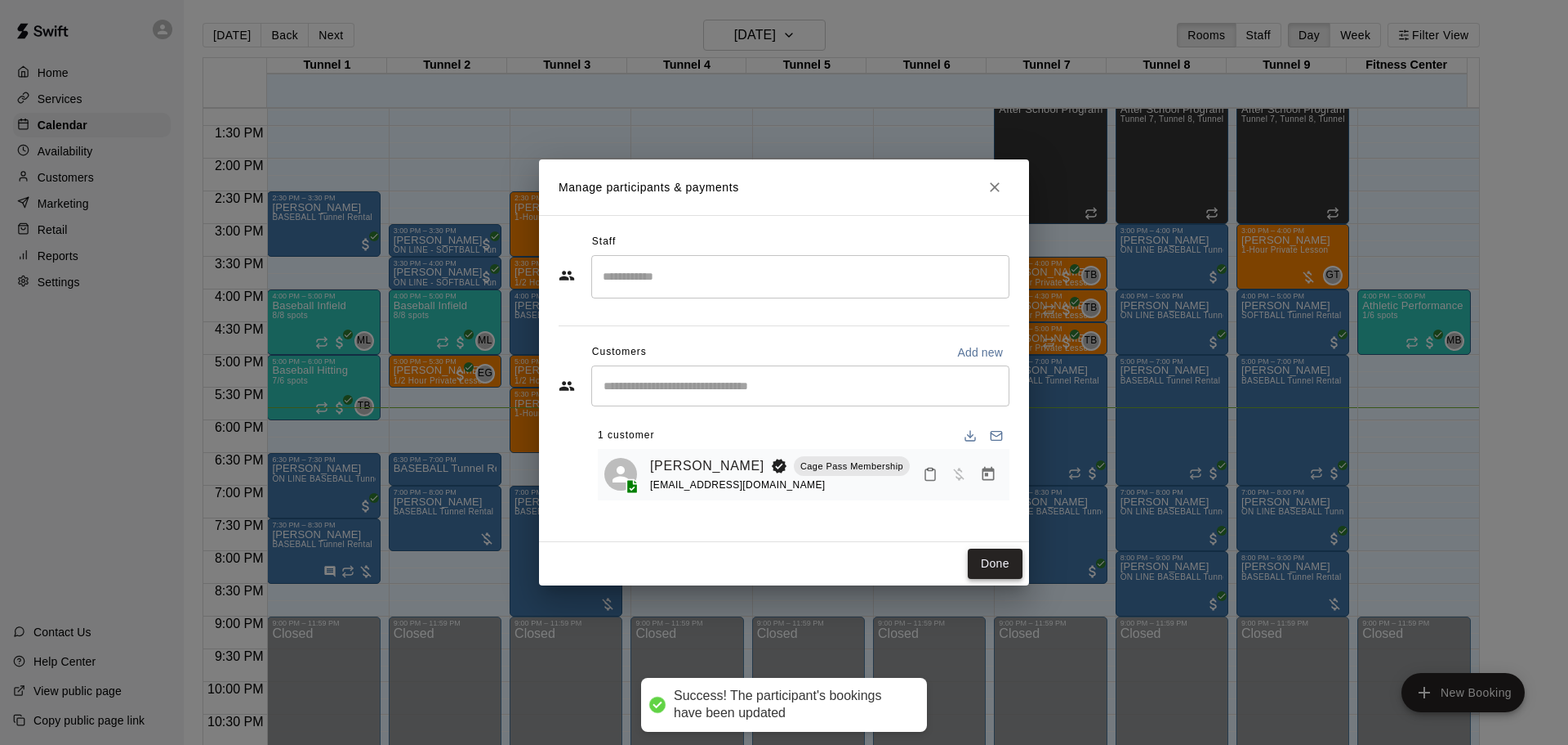
click at [999, 560] on button "Done" at bounding box center [996, 563] width 55 height 30
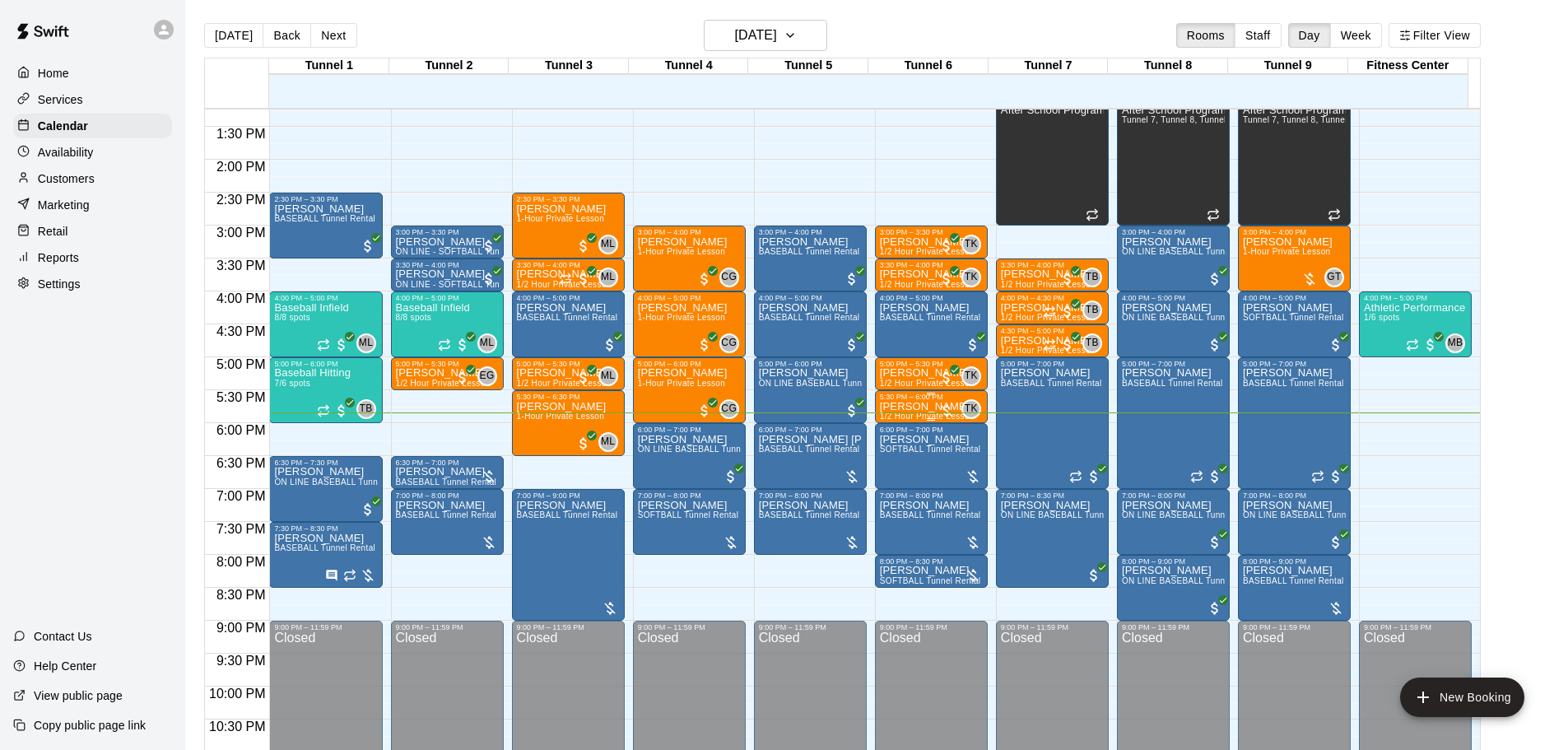
click at [927, 400] on div "5:30 PM – 6:00 PM" at bounding box center [930, 396] width 102 height 8
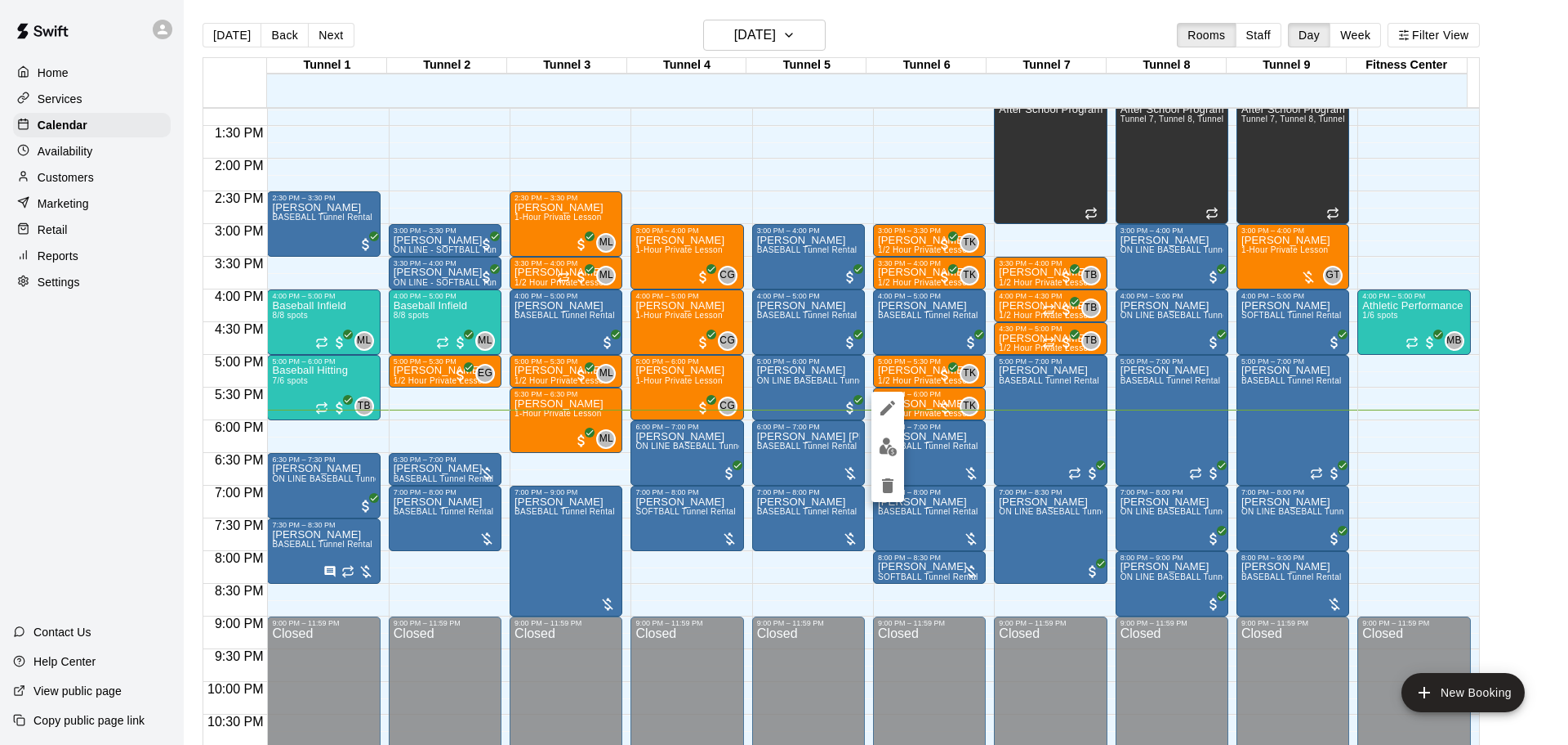
click at [615, 138] on div at bounding box center [784, 372] width 1568 height 745
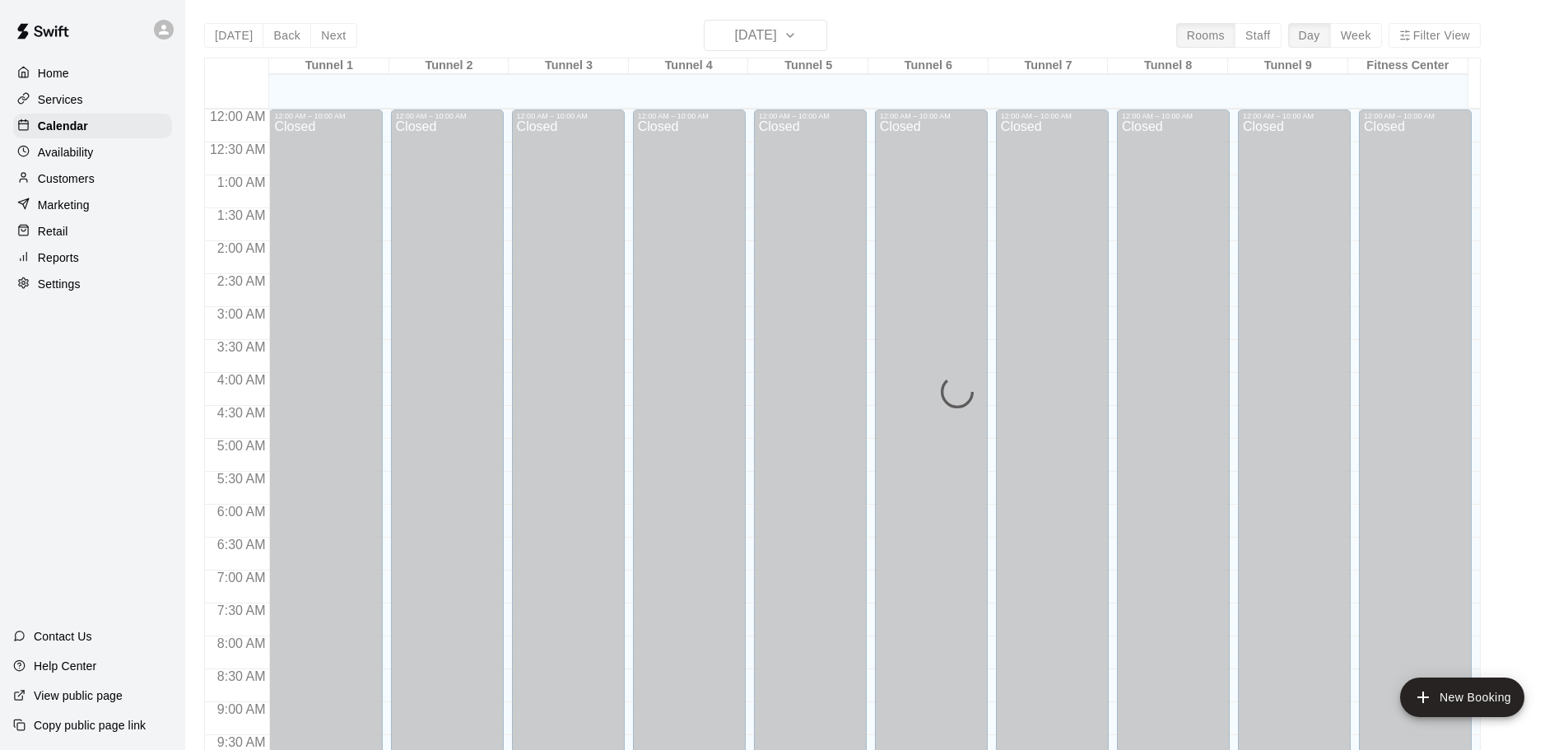
scroll to position [872, 0]
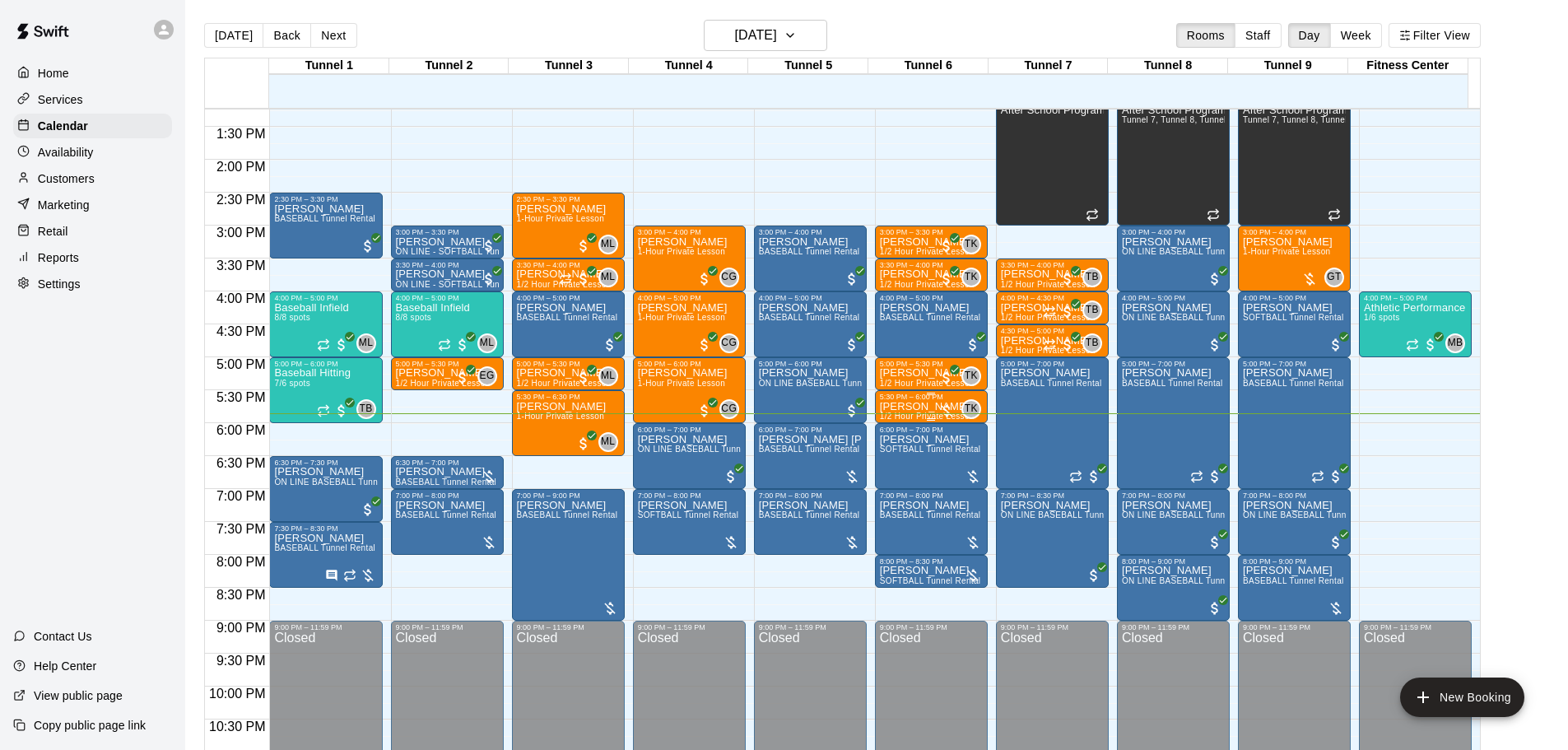
click at [903, 398] on div "5:30 PM – 6:00 PM" at bounding box center [930, 396] width 102 height 8
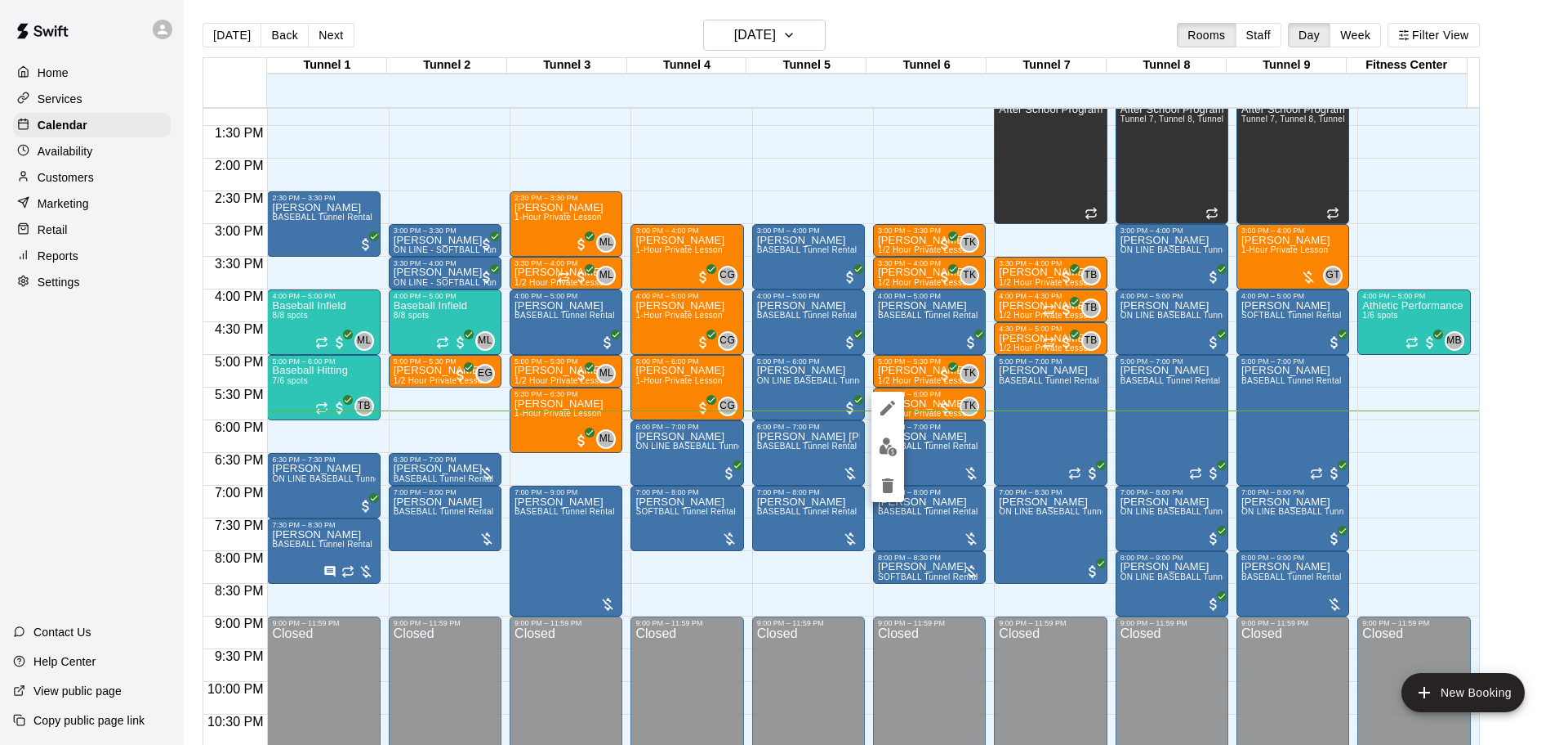
click at [882, 440] on img "edit" at bounding box center [888, 446] width 19 height 19
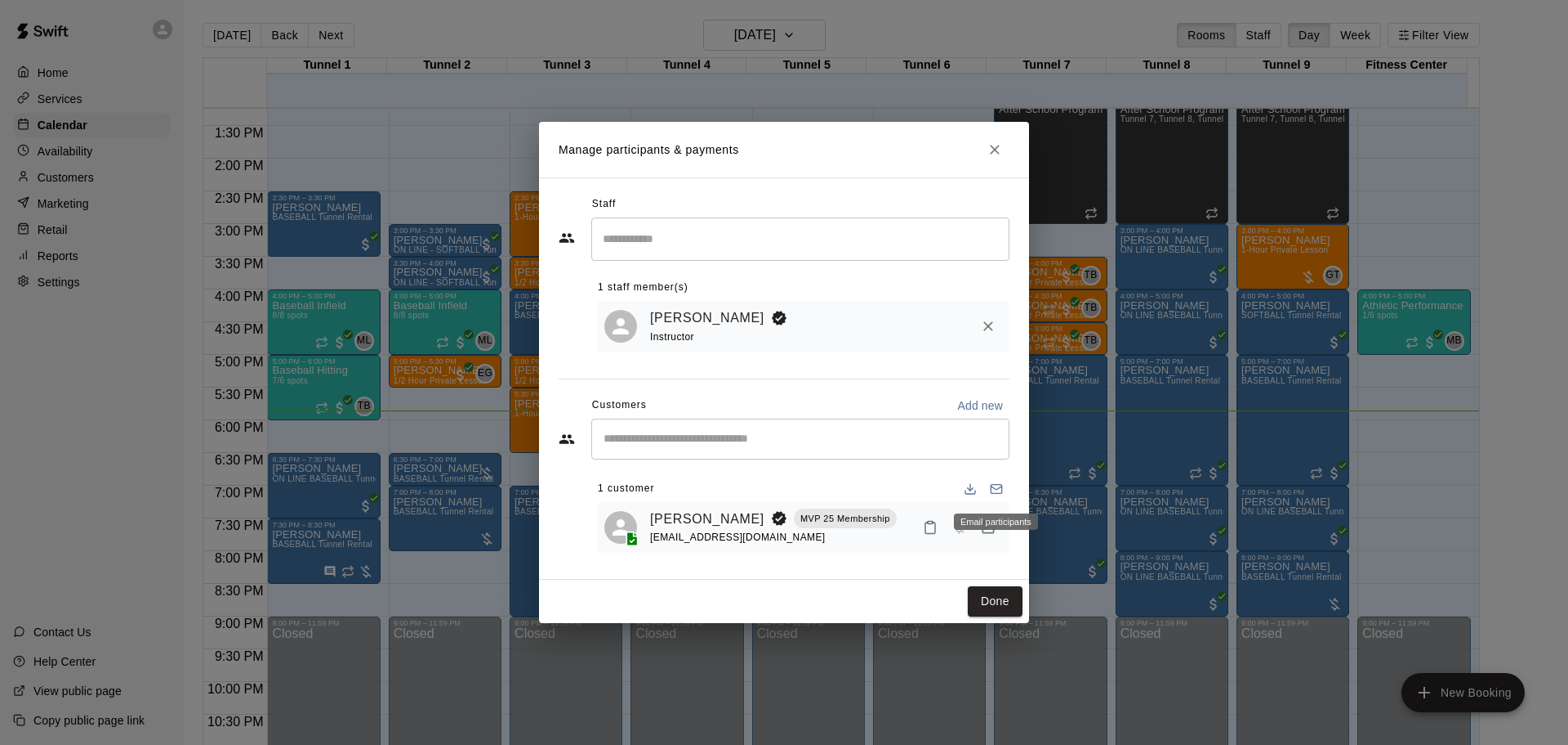
click at [992, 522] on div "Email participants" at bounding box center [996, 521] width 84 height 16
click at [987, 533] on icon "Manage bookings & payment" at bounding box center [988, 526] width 12 height 14
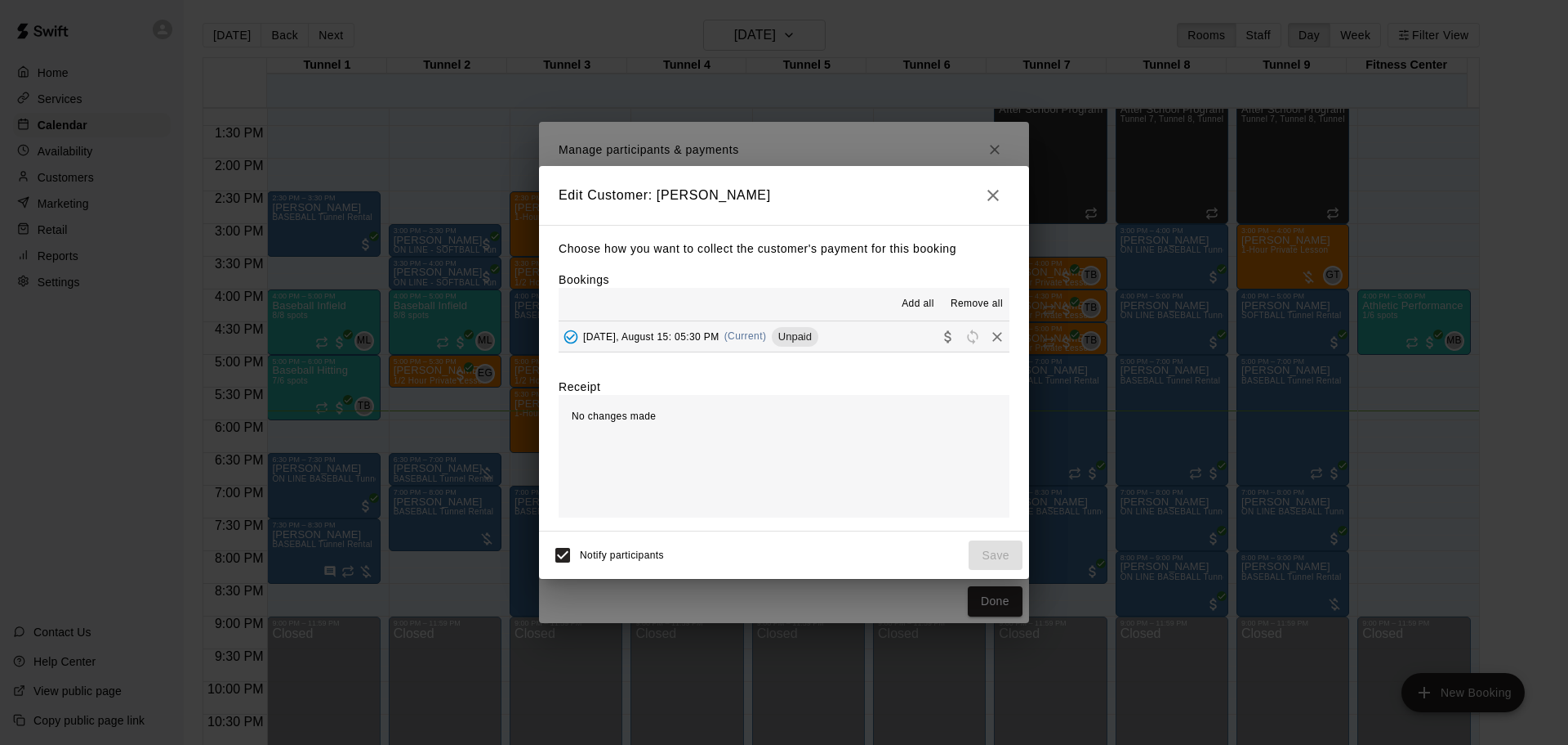
click at [807, 341] on span "Unpaid" at bounding box center [795, 335] width 47 height 12
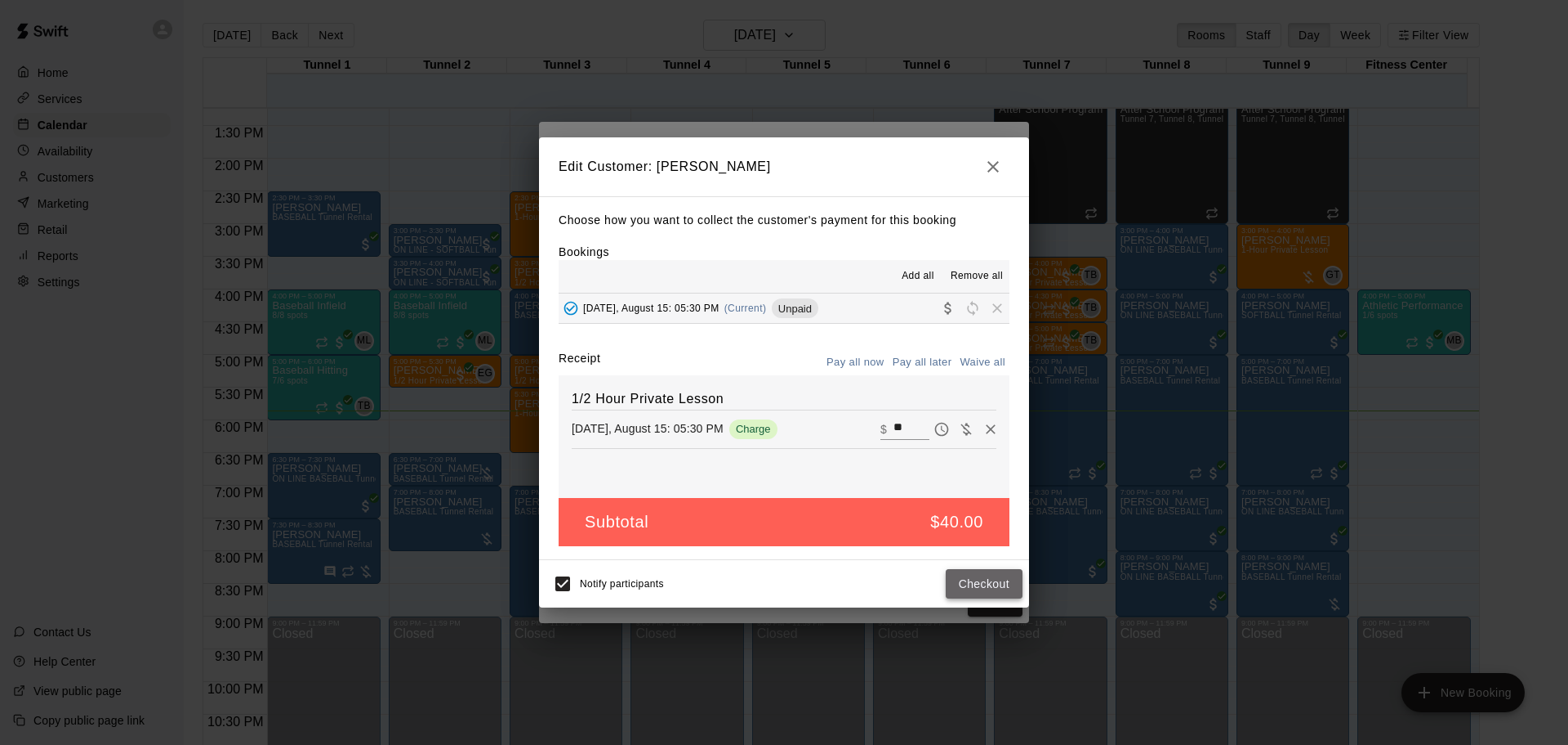
click at [985, 583] on button "Checkout" at bounding box center [985, 584] width 77 height 30
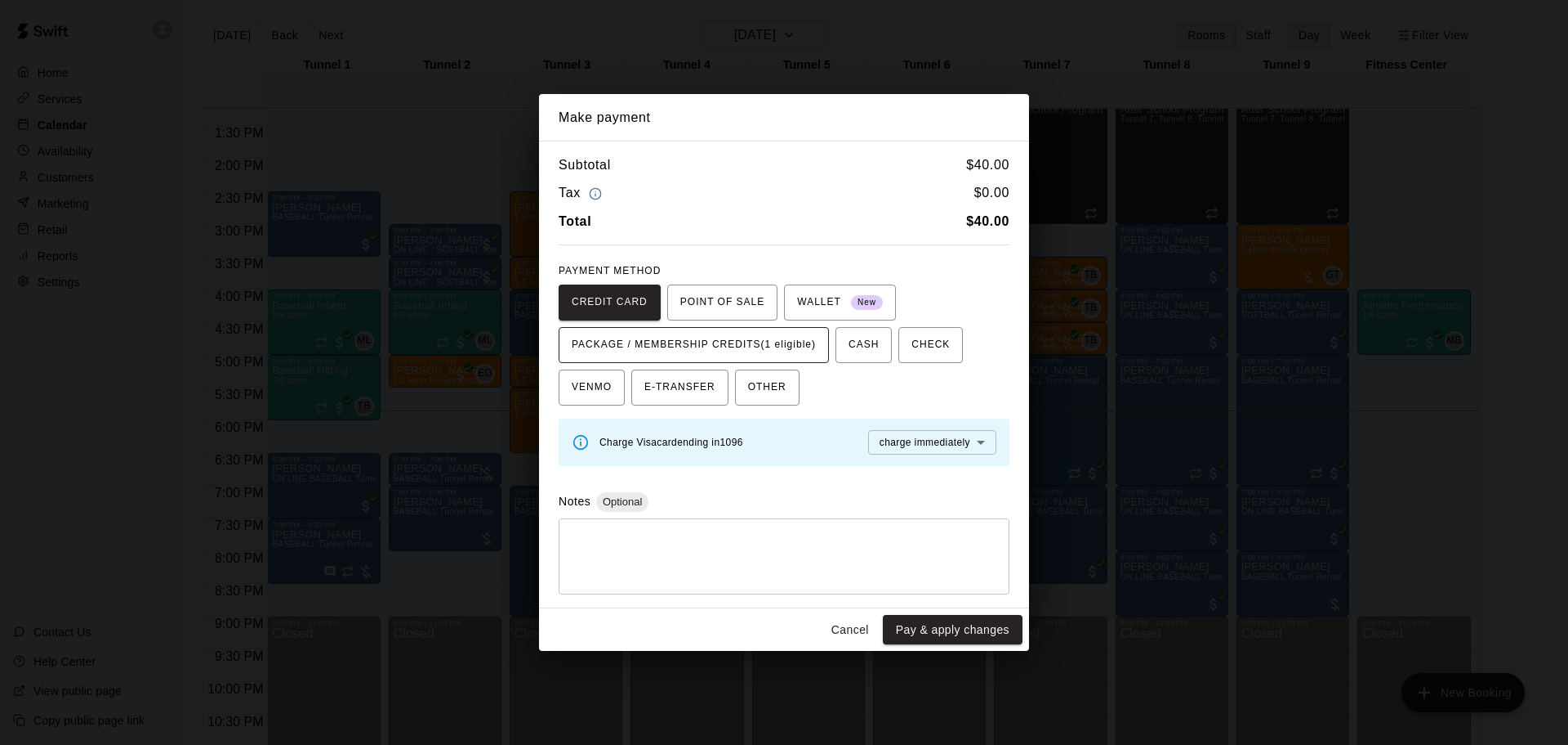
click at [732, 339] on span "PACKAGE / MEMBERSHIP CREDITS (1 eligible)" at bounding box center [693, 345] width 245 height 27
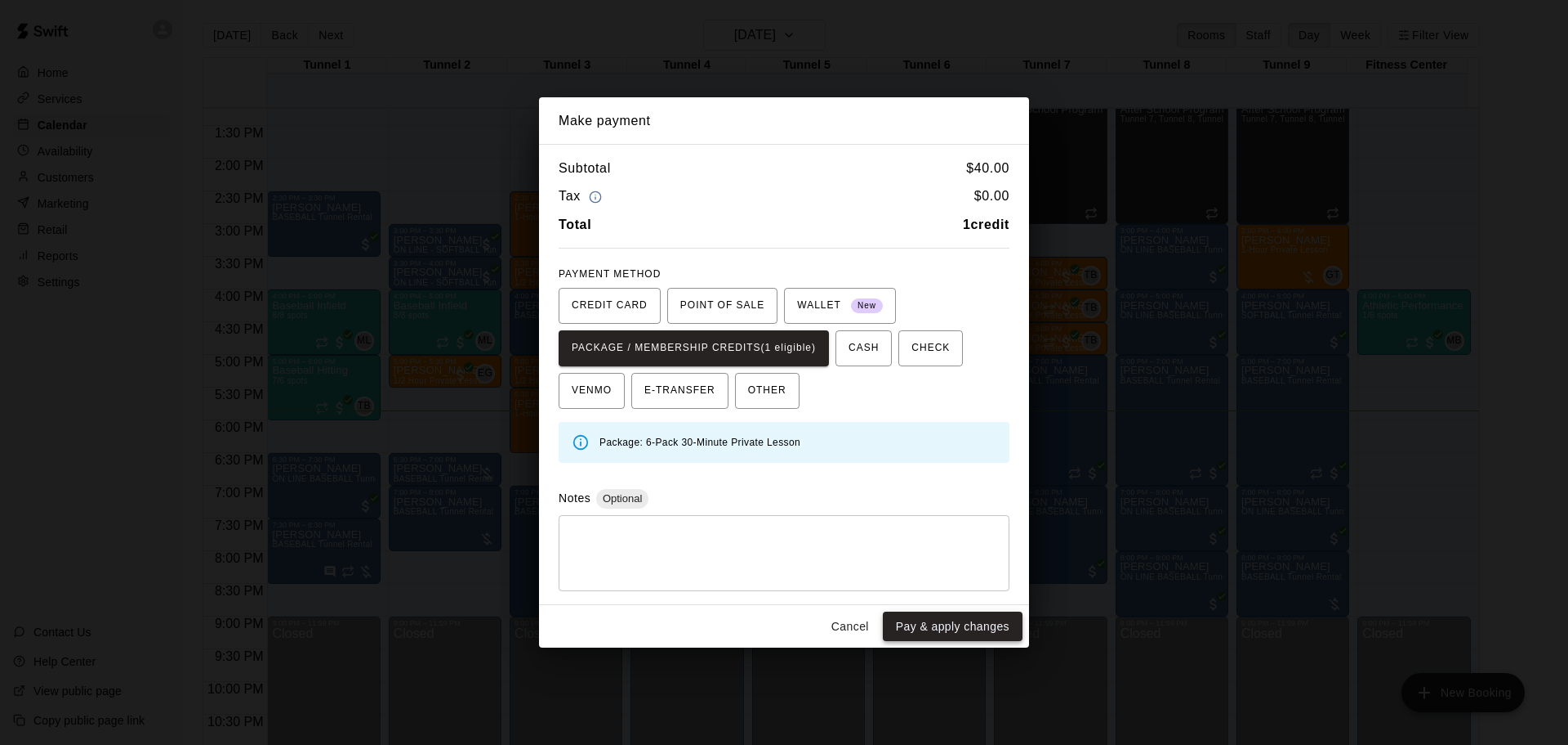
click at [931, 622] on button "Pay & apply changes" at bounding box center [953, 626] width 140 height 30
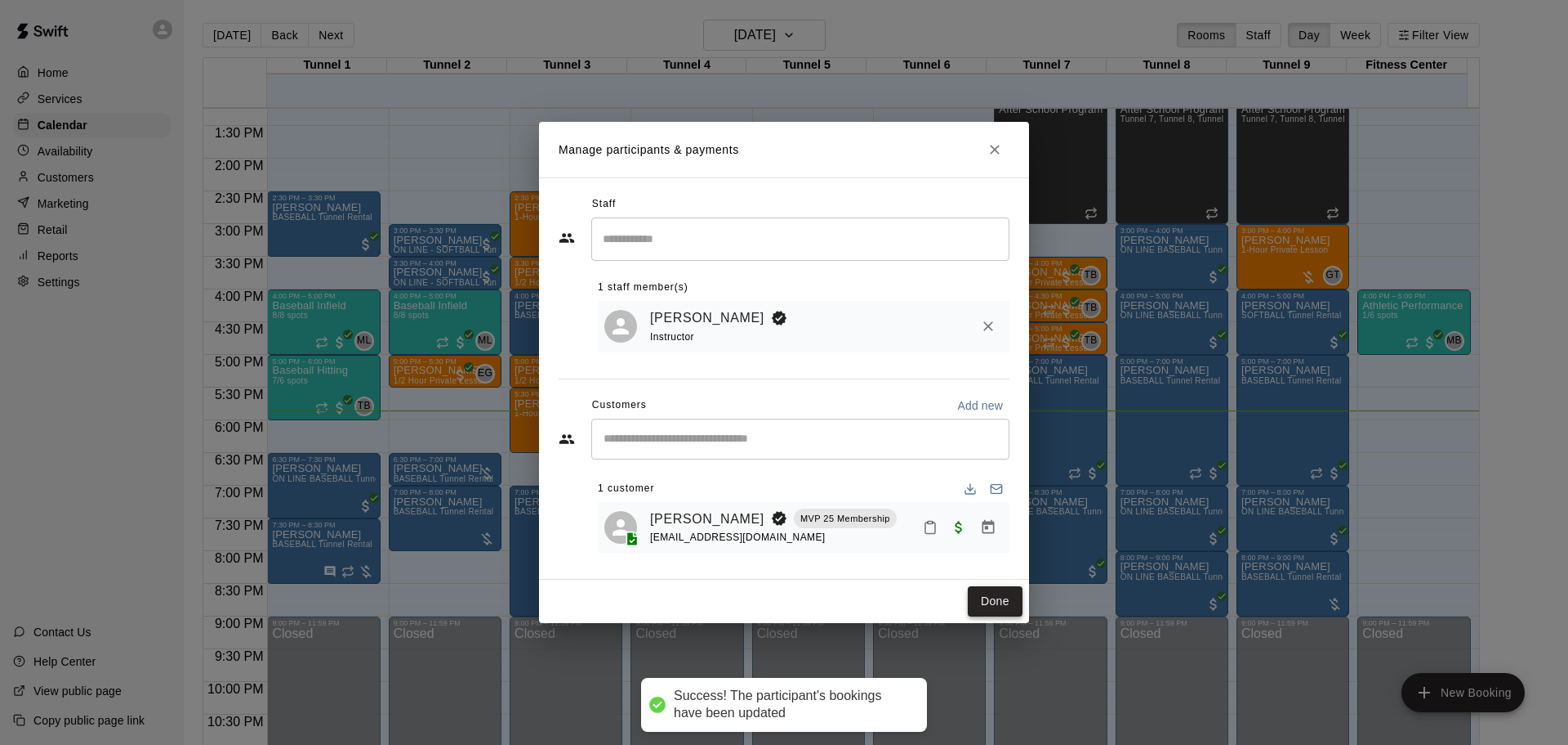
click at [993, 592] on button "Done" at bounding box center [996, 600] width 55 height 30
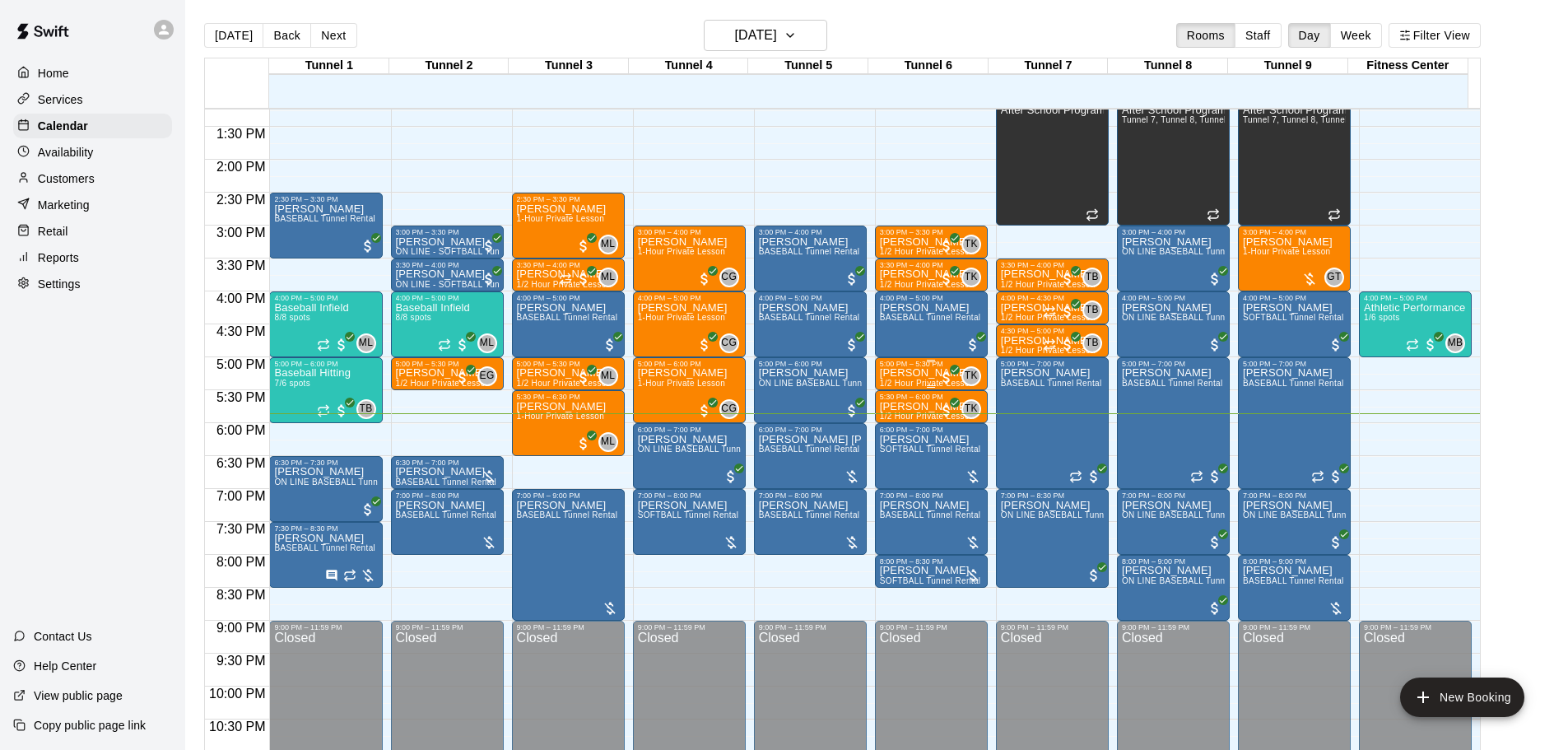
click at [910, 373] on p "[PERSON_NAME]" at bounding box center [927, 373] width 95 height 0
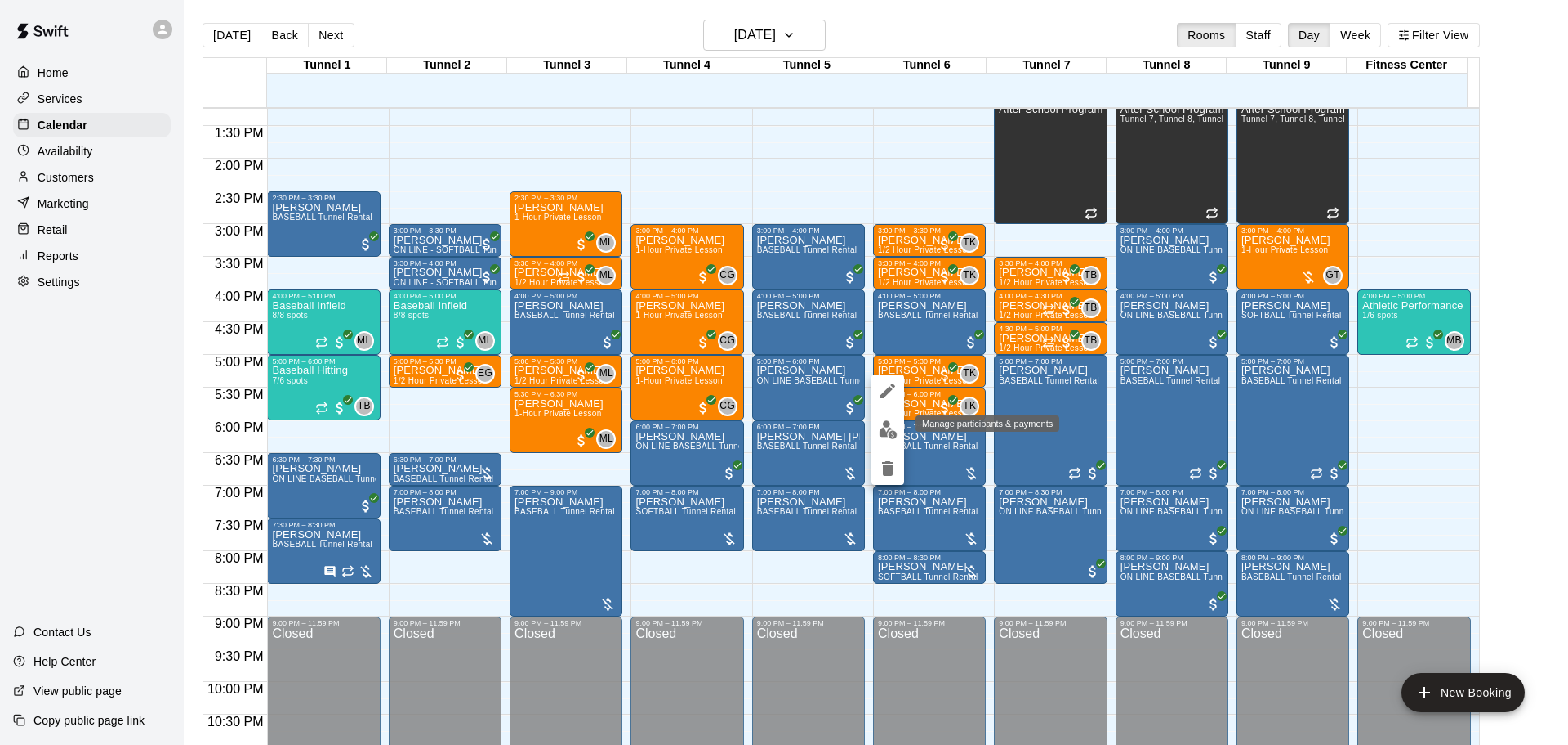
click at [889, 432] on img "edit" at bounding box center [888, 429] width 19 height 19
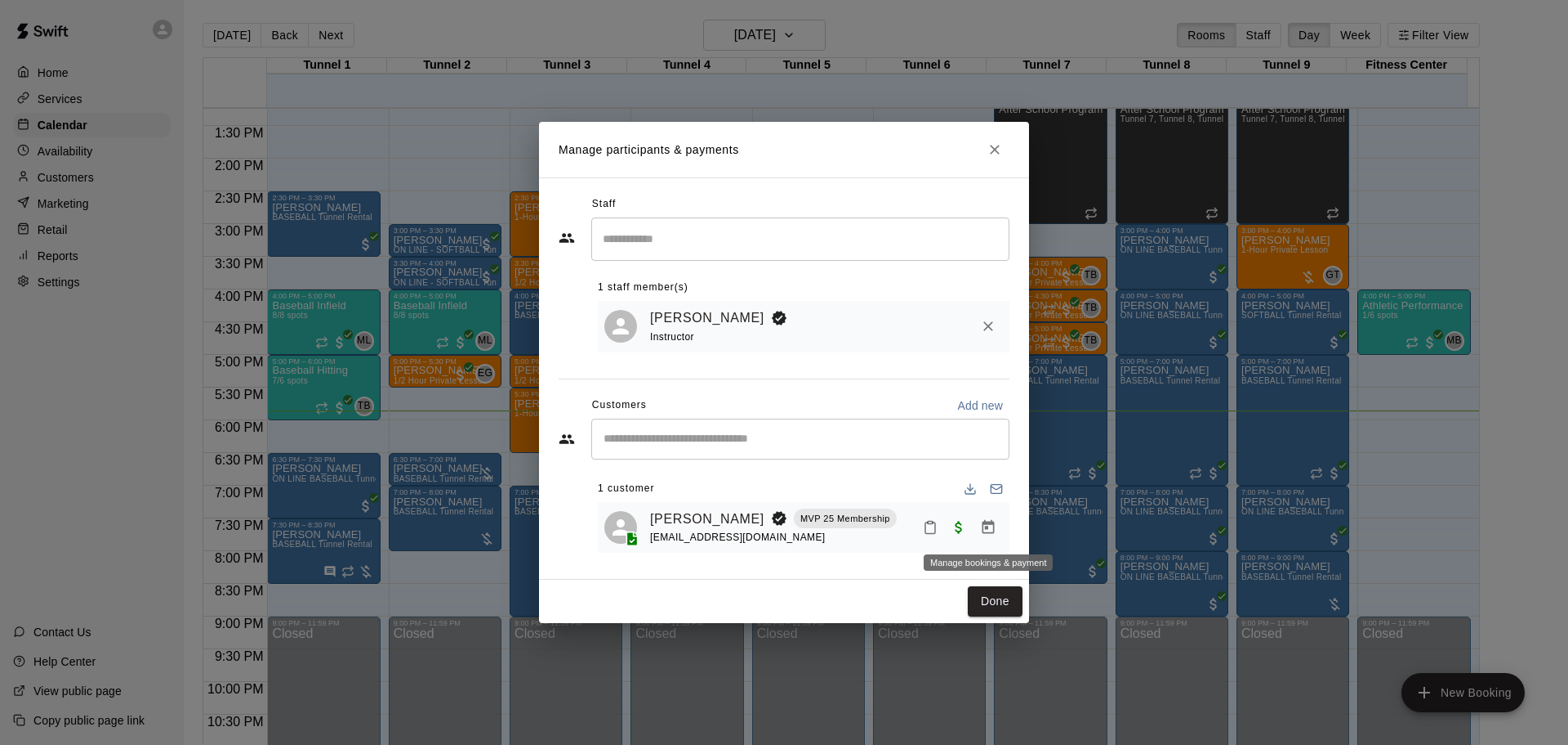
click at [986, 519] on button "Manage bookings & payment" at bounding box center [988, 527] width 29 height 29
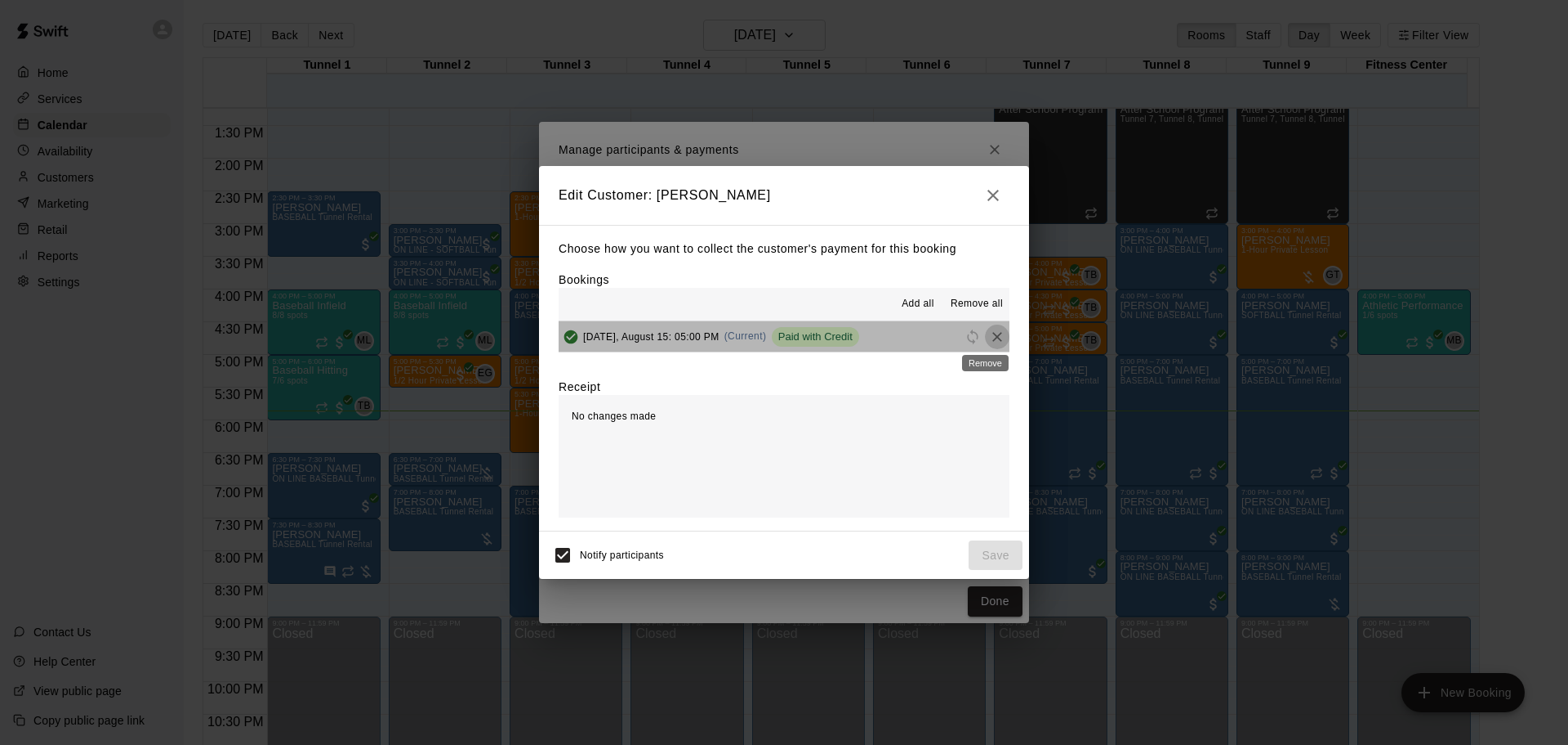
click at [989, 339] on icon "Remove" at bounding box center [997, 337] width 16 height 16
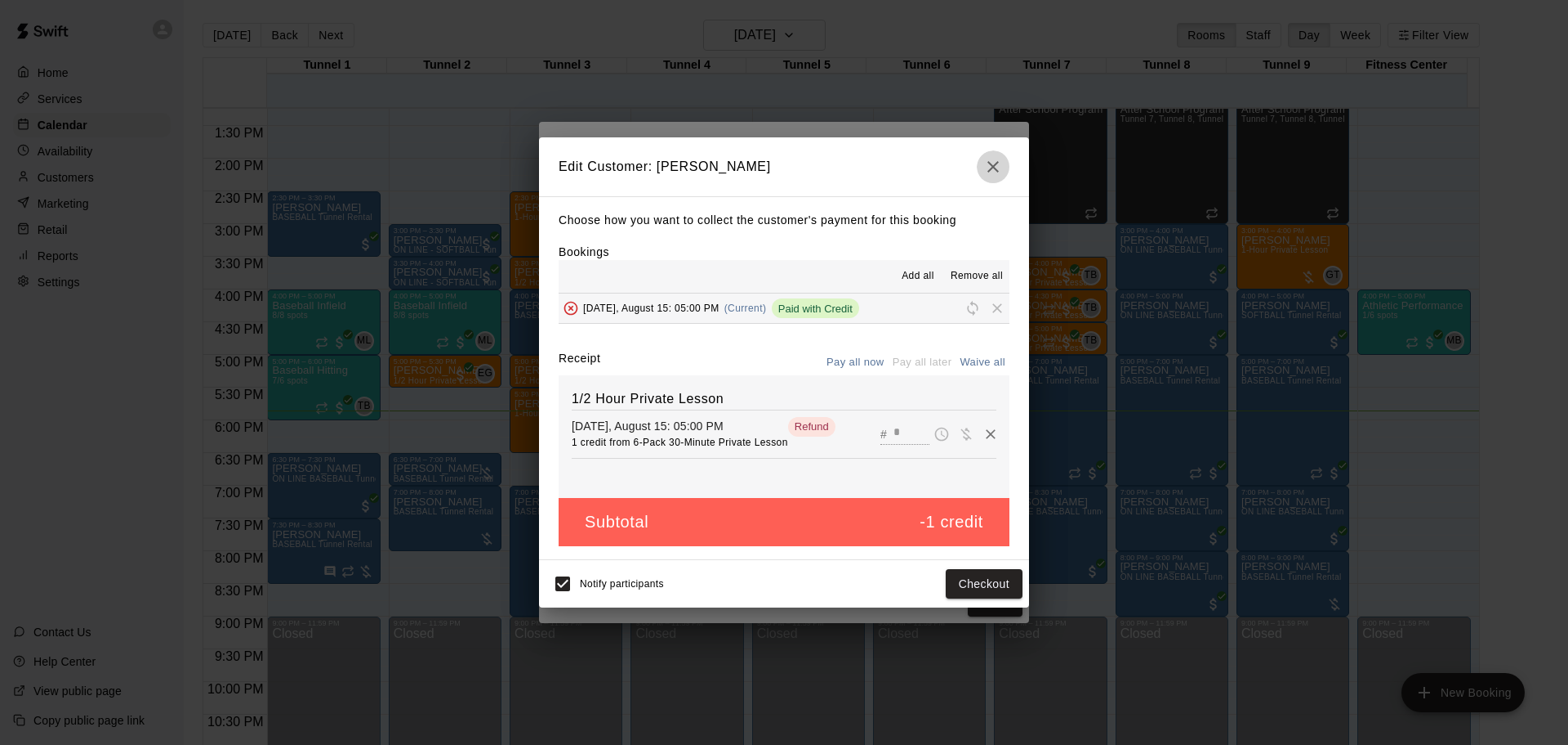
click at [1000, 176] on button "button" at bounding box center [994, 167] width 33 height 33
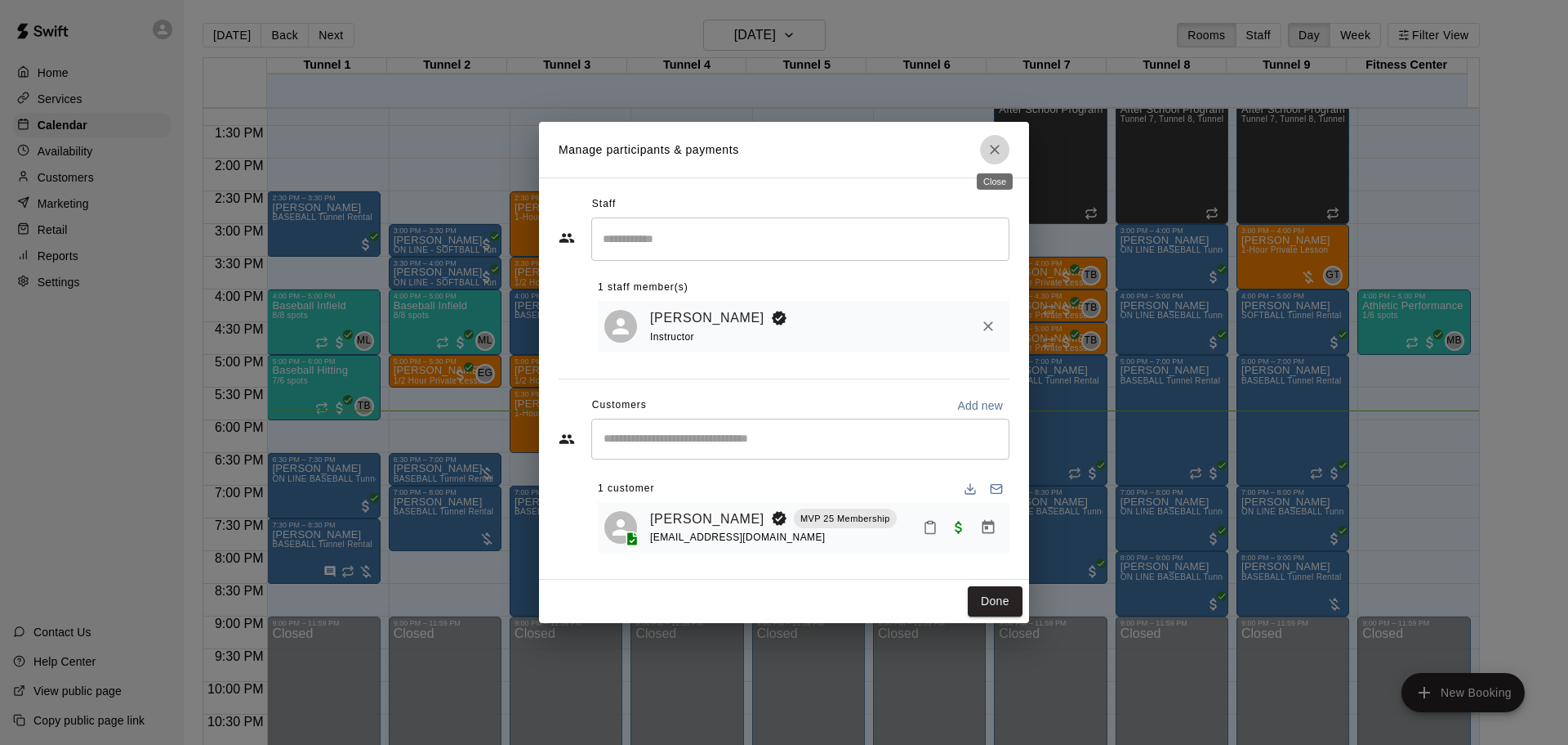
click at [1001, 138] on button "Close" at bounding box center [995, 149] width 29 height 29
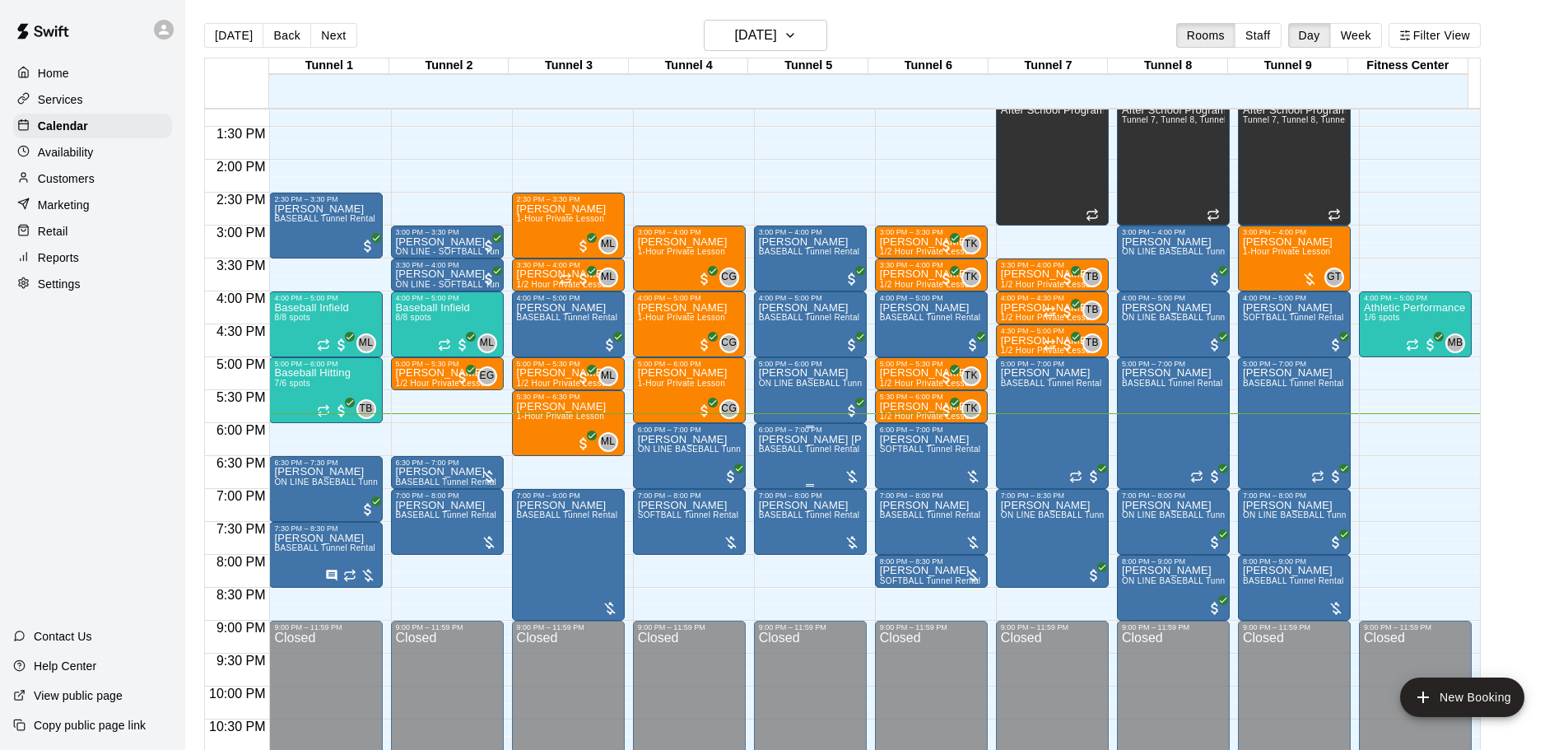
click at [822, 448] on span "BASEBALL Tunnel Rental" at bounding box center [809, 449] width 102 height 9
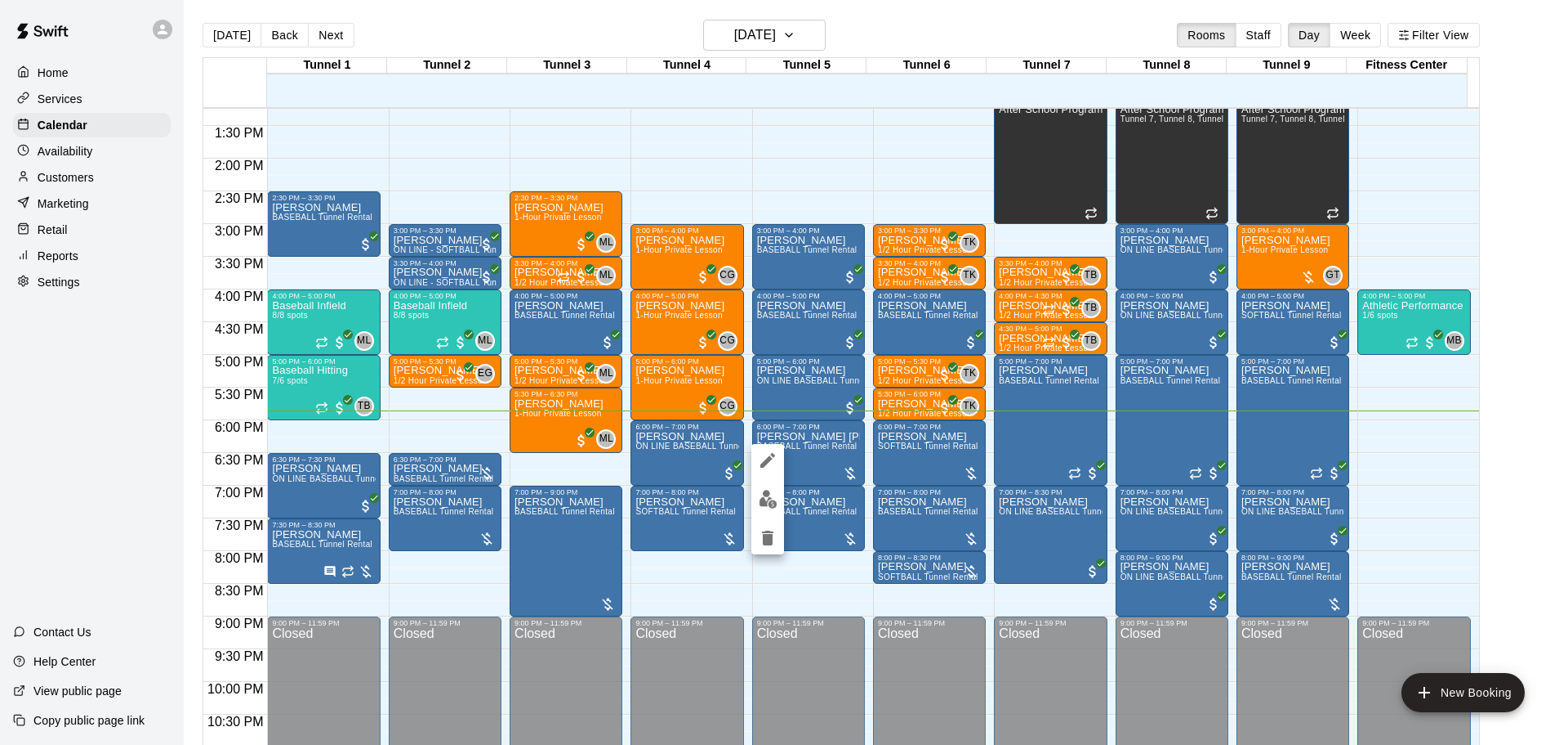
click at [702, 429] on div at bounding box center [784, 372] width 1568 height 745
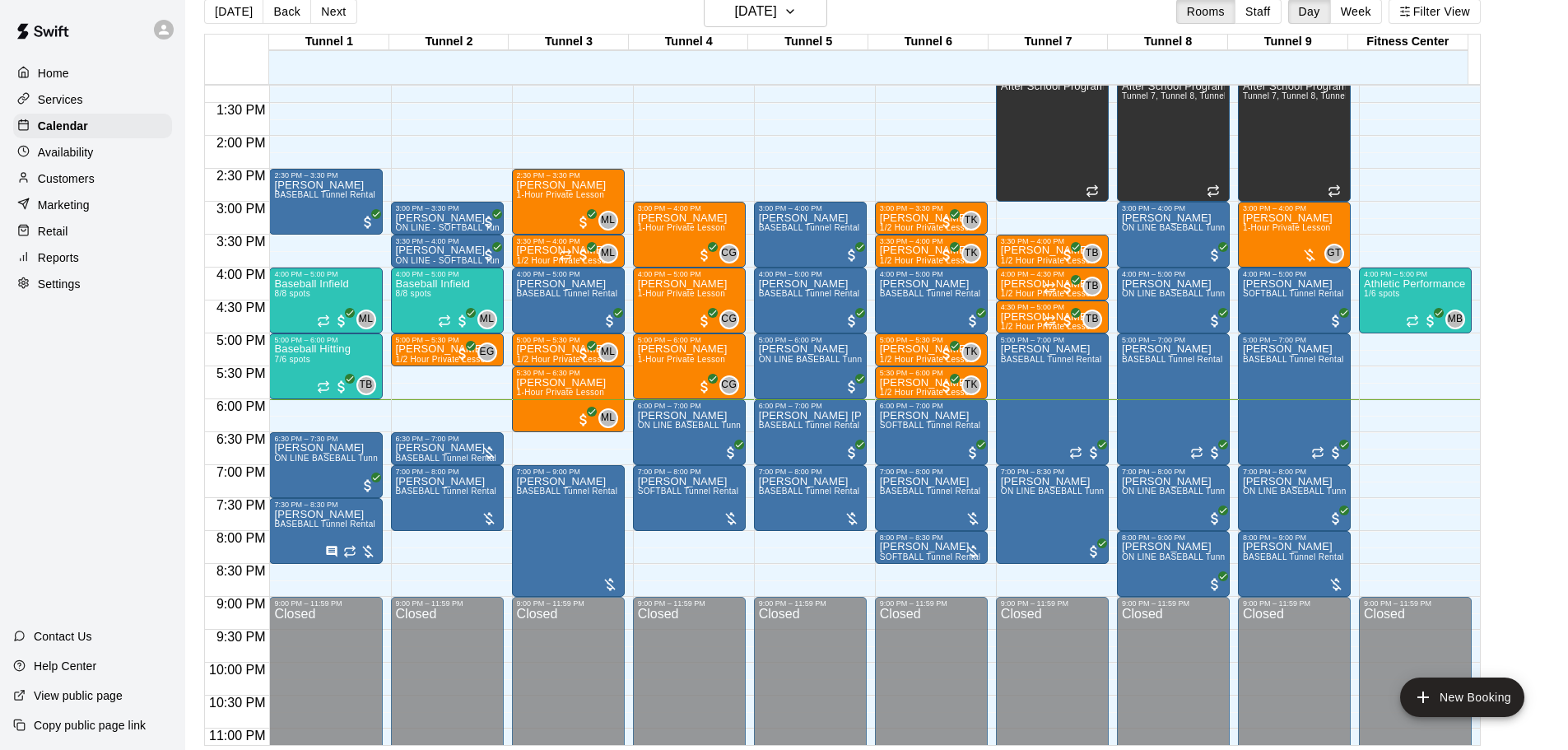
scroll to position [27, 0]
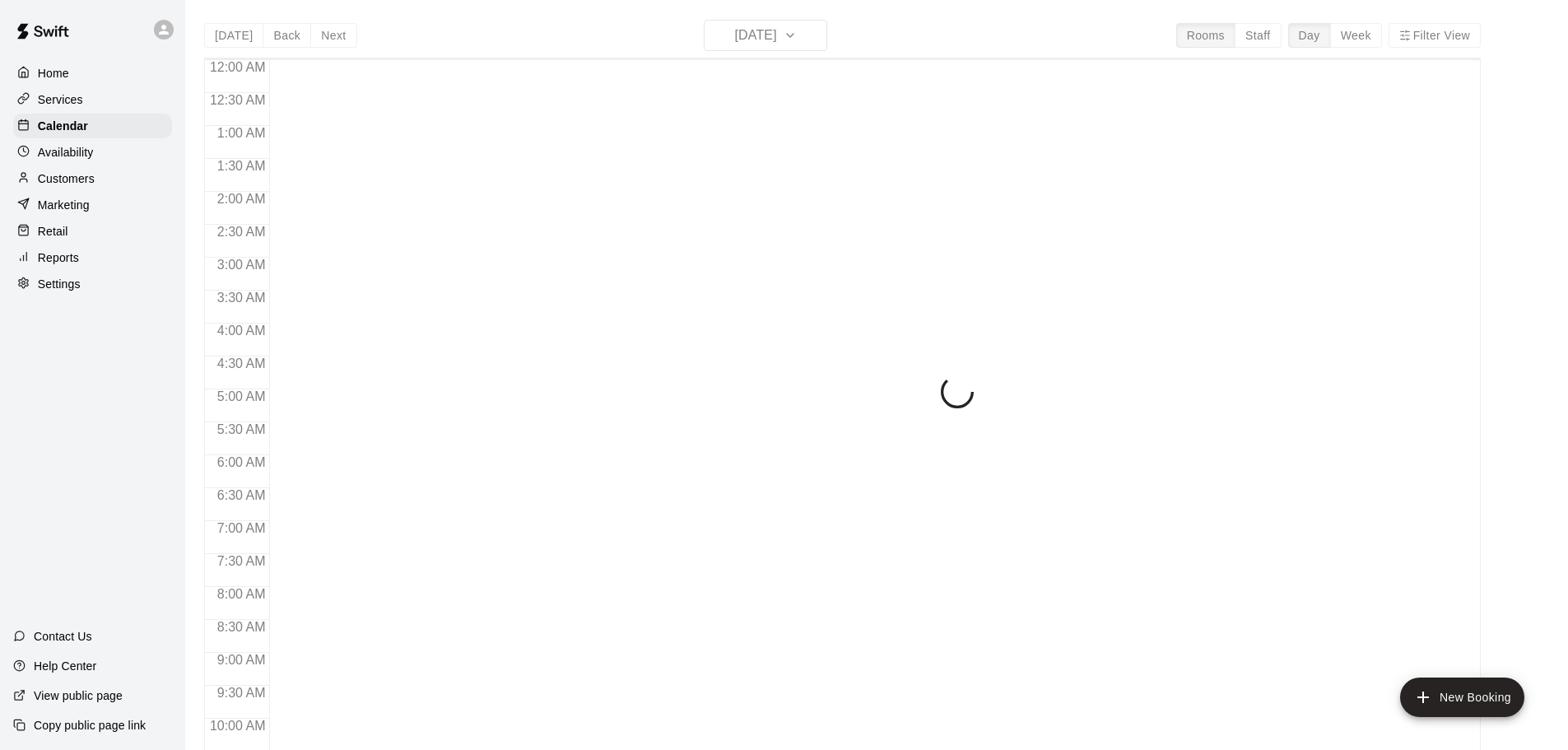
scroll to position [872, 0]
